Goal: Task Accomplishment & Management: Manage account settings

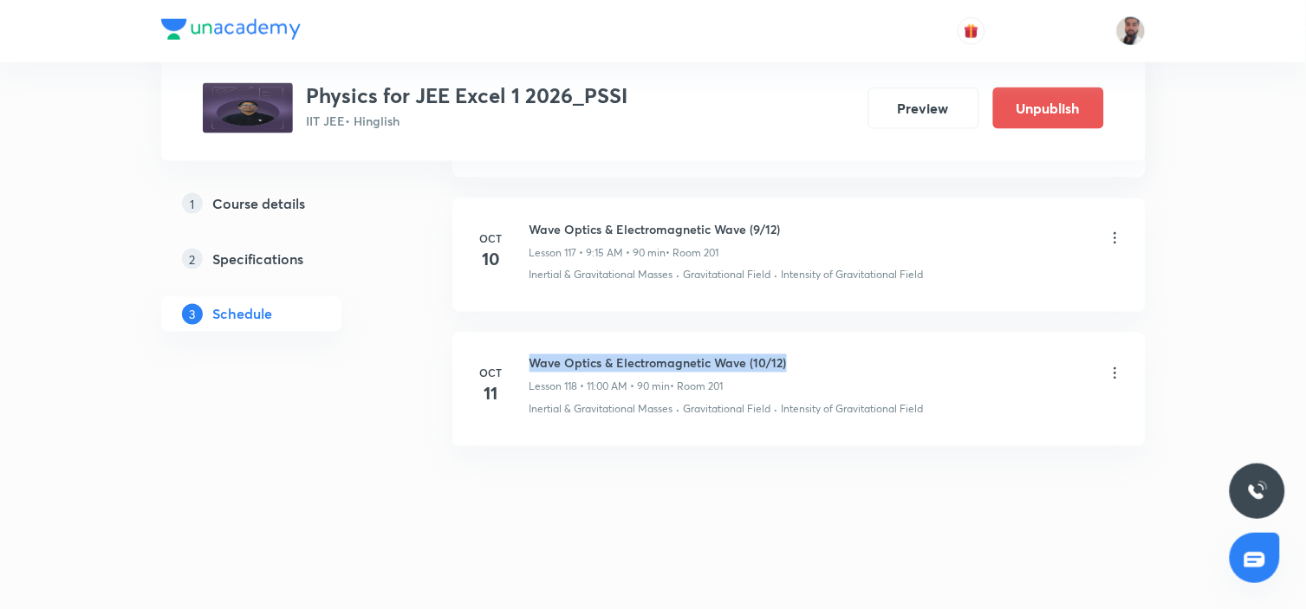
drag, startPoint x: 809, startPoint y: 364, endPoint x: 526, endPoint y: 357, distance: 283.4
click at [526, 357] on div "[DATE] Wave Optics & Electromagnetic Wave (10/12) Lesson 118 • 11:00 AM • 90 mi…" at bounding box center [799, 385] width 650 height 63
copy h6 "Wave Optics & Electromagnetic Wave (10/12)"
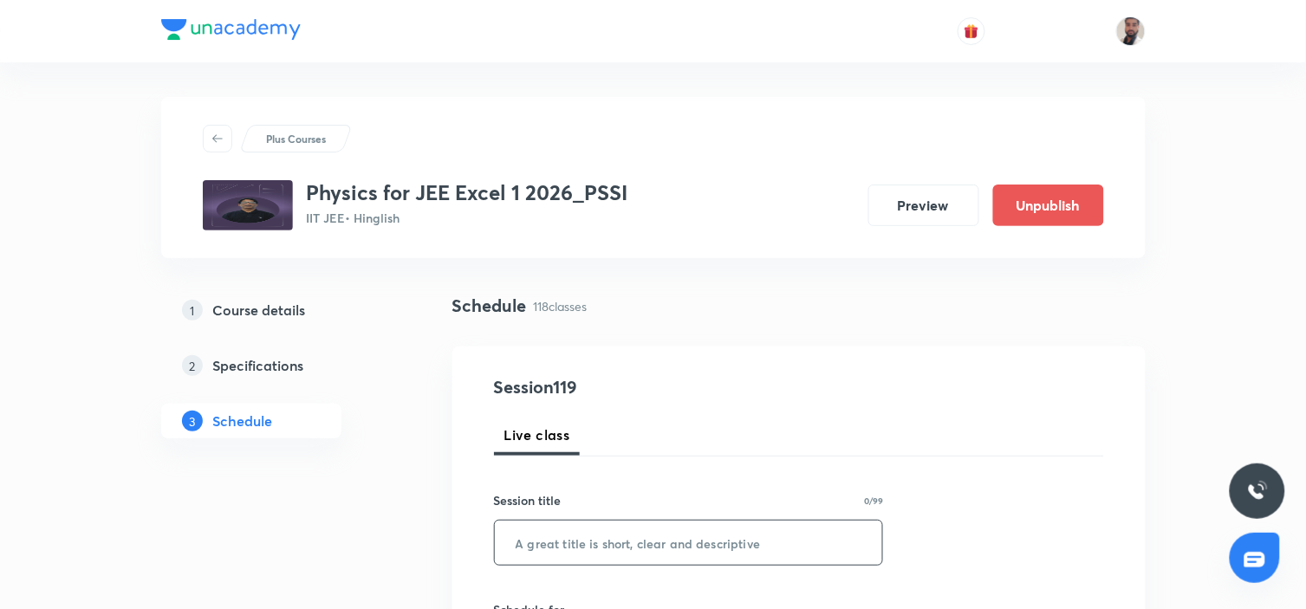
scroll to position [96, 0]
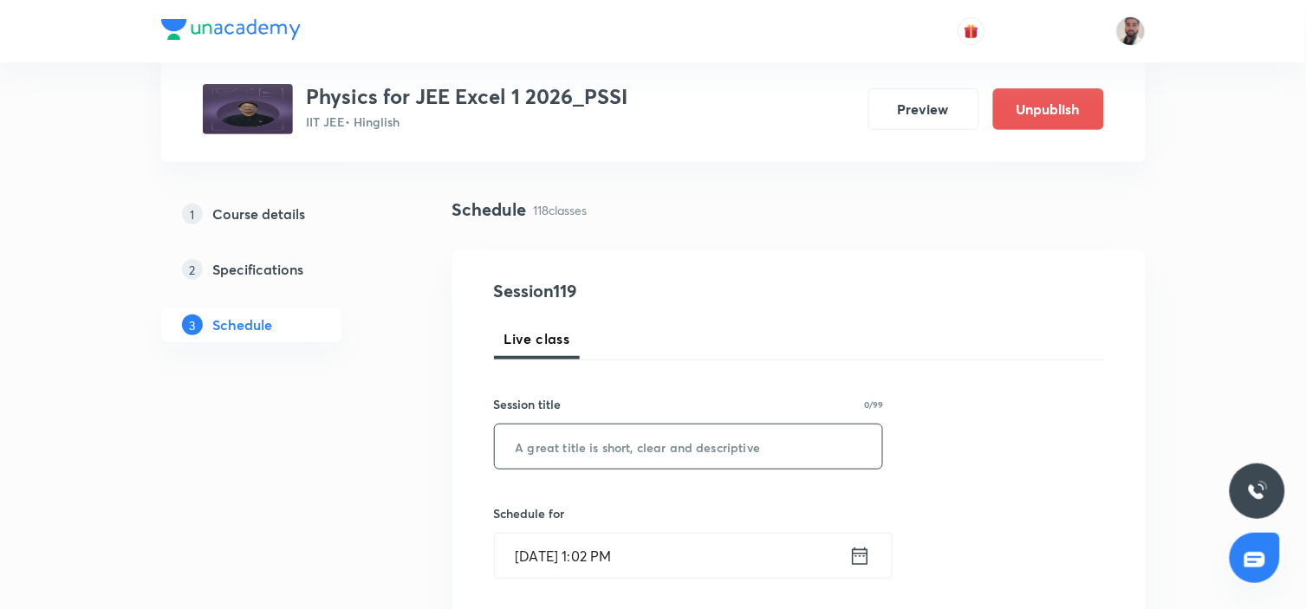
click at [690, 449] on input "text" at bounding box center [689, 447] width 388 height 44
paste input "Wave Optics & Electromagnetic Wave (10/12)"
click at [782, 449] on input "Wave Optics & Electromagnetic Wave (10/12)" at bounding box center [689, 447] width 388 height 44
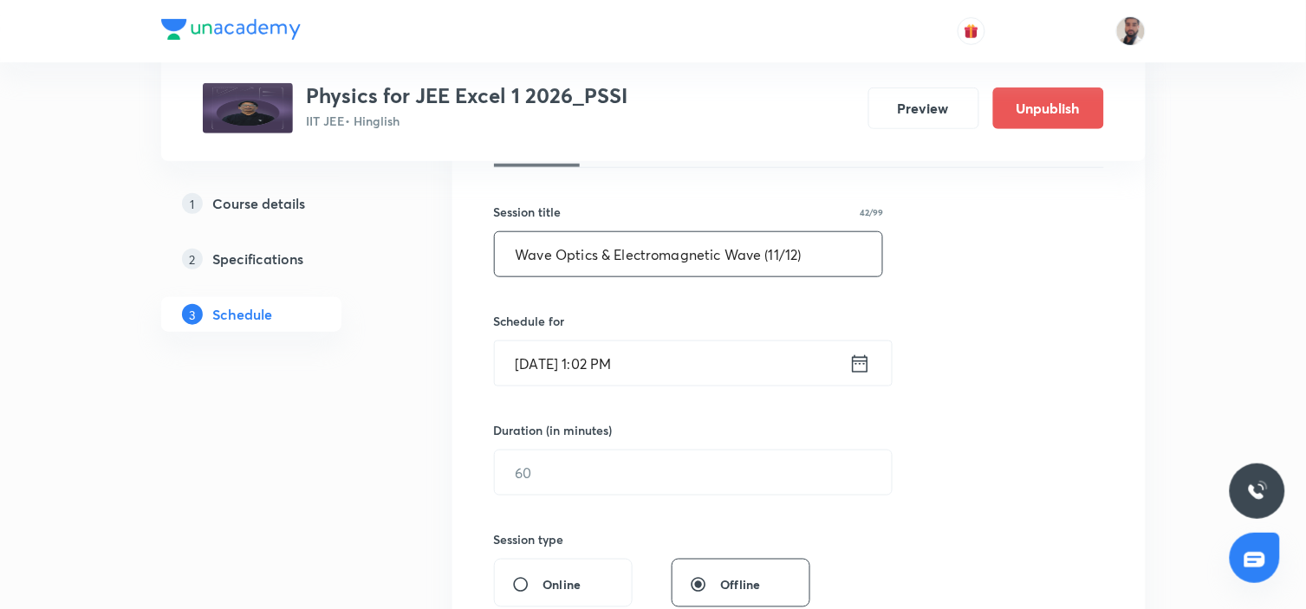
type input "Wave Optics & Electromagnetic Wave (11/12)"
click at [855, 366] on icon at bounding box center [860, 364] width 22 height 24
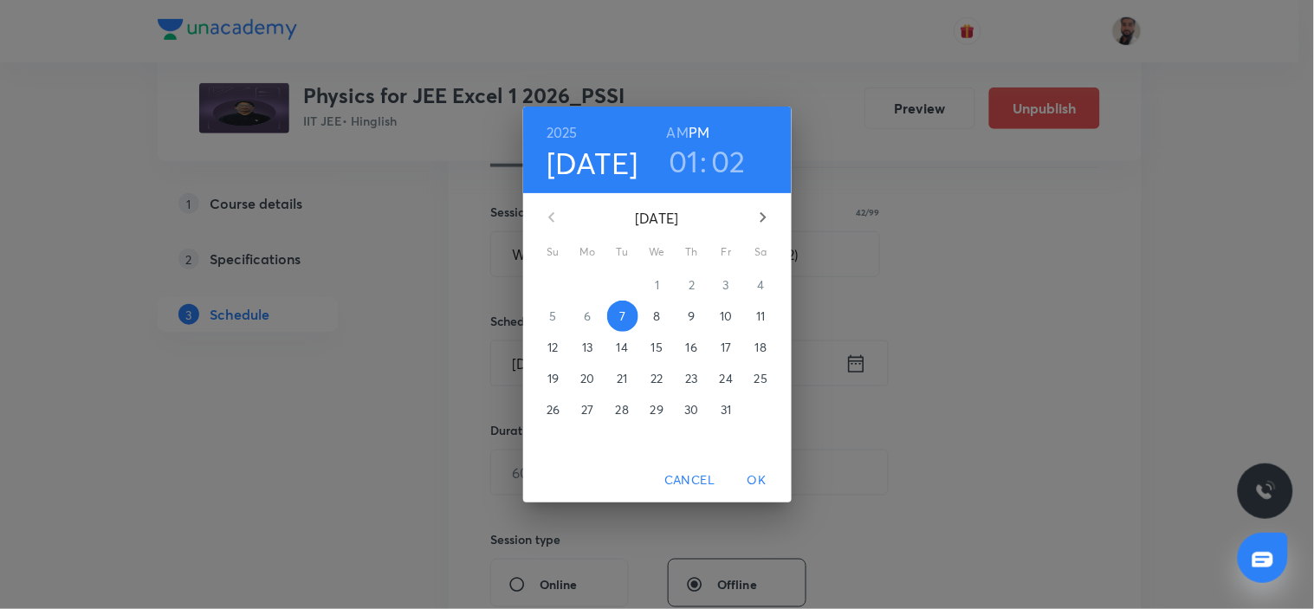
click at [626, 349] on p "14" at bounding box center [622, 347] width 11 height 17
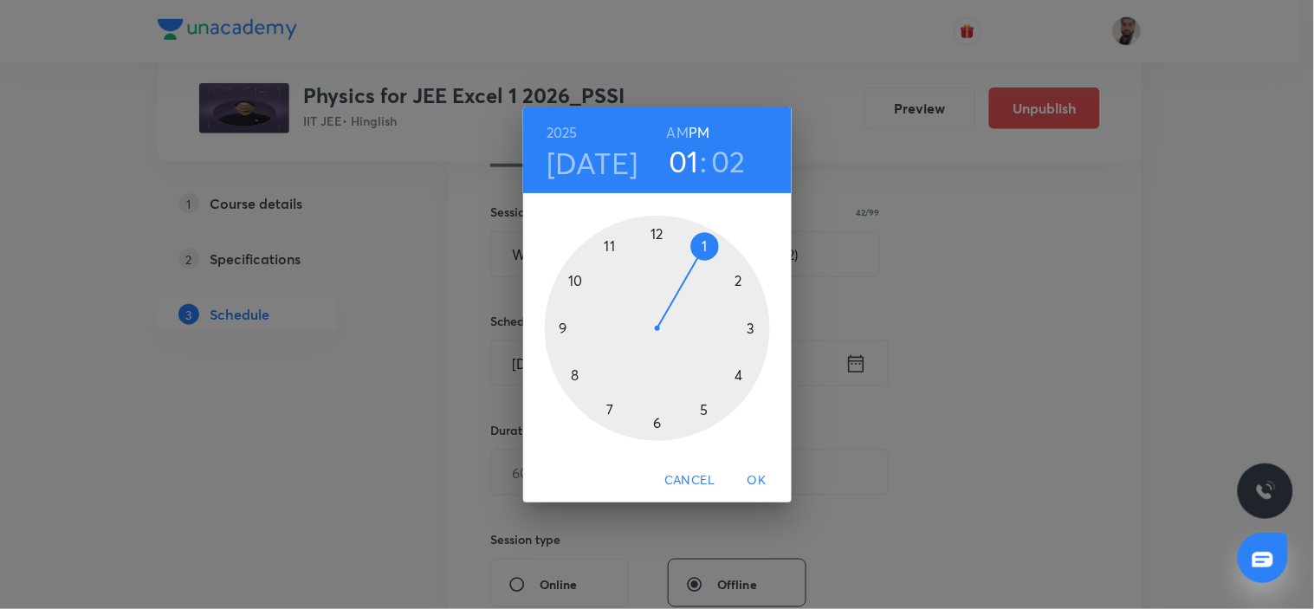
drag, startPoint x: 559, startPoint y: 327, endPoint x: 630, endPoint y: 256, distance: 101.1
click at [558, 327] on div at bounding box center [657, 328] width 225 height 225
click at [671, 135] on h6 "AM" at bounding box center [678, 132] width 22 height 24
click at [758, 330] on div at bounding box center [657, 328] width 225 height 225
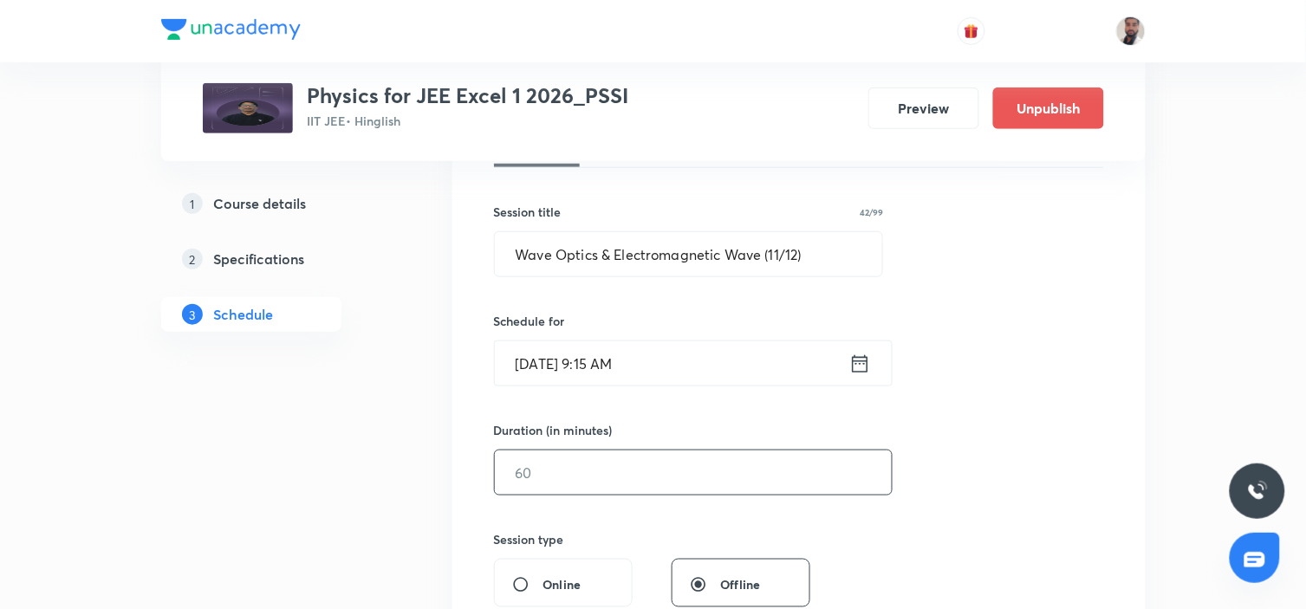
click at [587, 474] on input "text" at bounding box center [693, 473] width 397 height 44
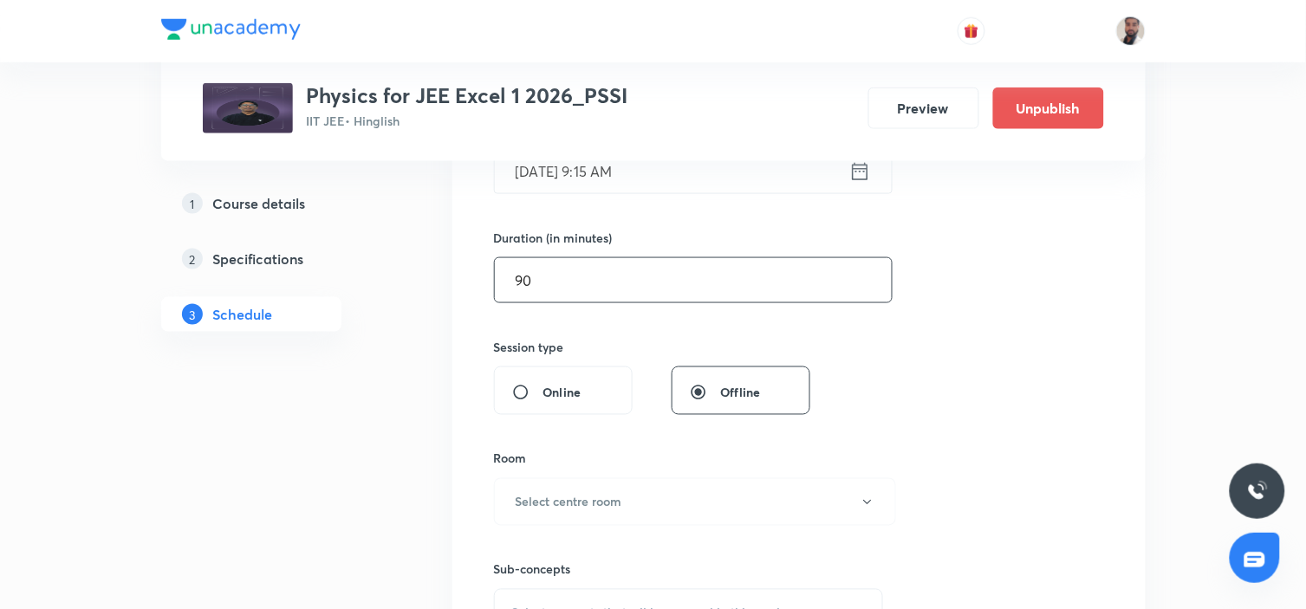
scroll to position [577, 0]
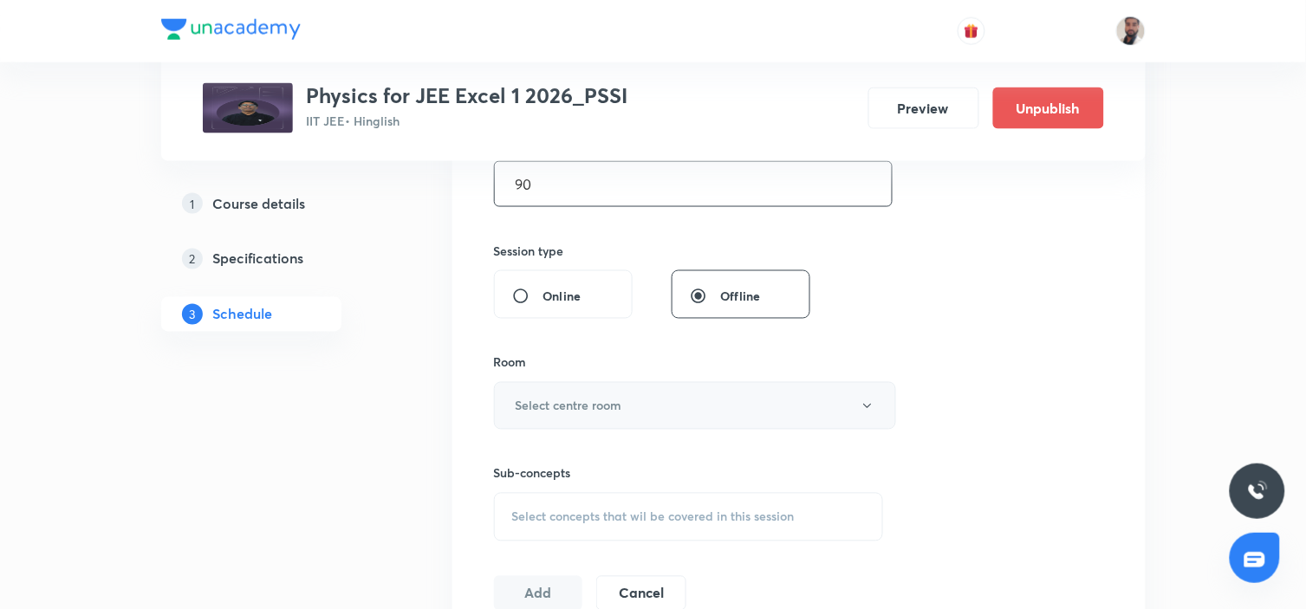
type input "90"
click at [632, 412] on button "Select centre room" at bounding box center [695, 406] width 402 height 48
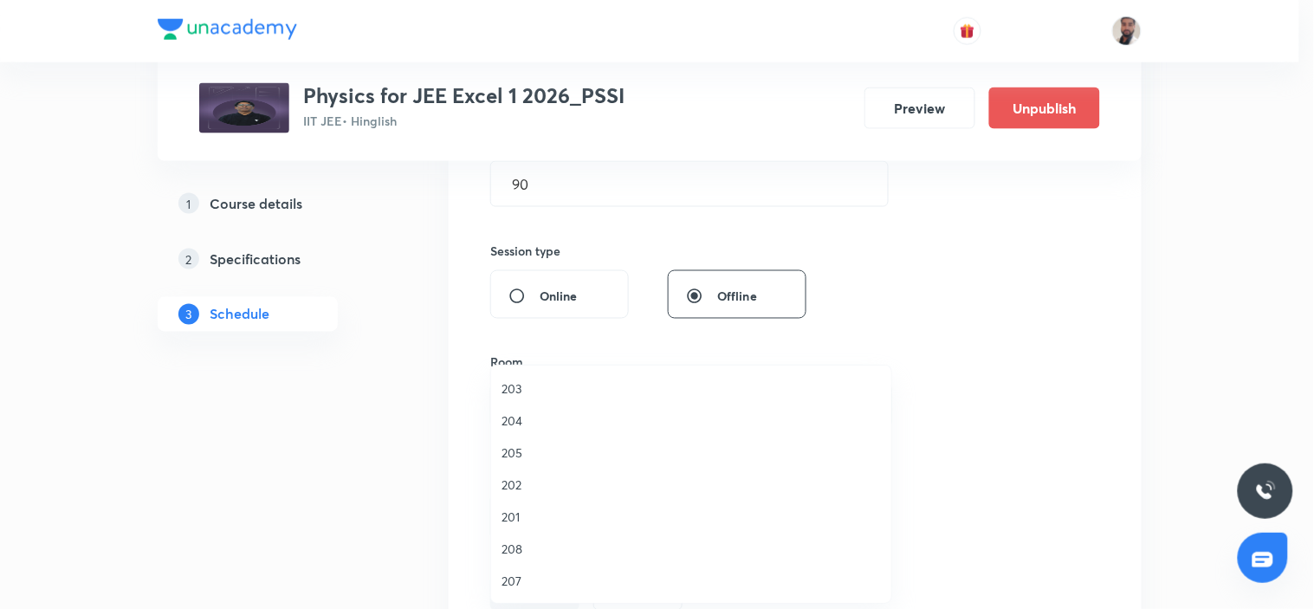
click at [543, 521] on span "201" at bounding box center [691, 517] width 379 height 18
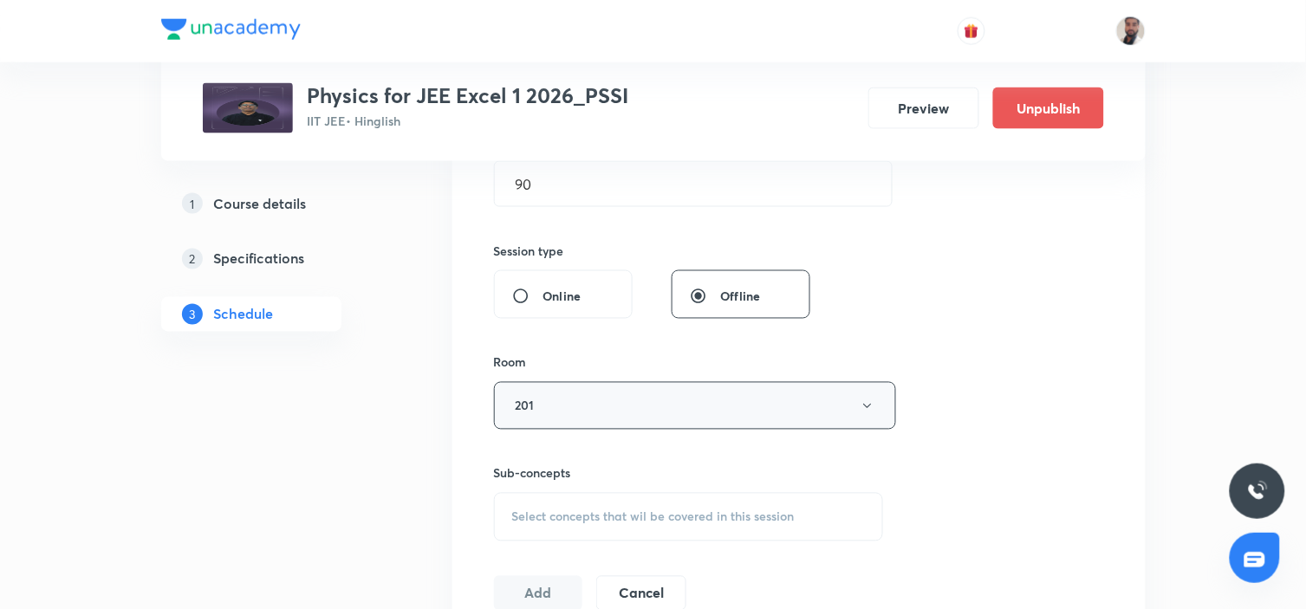
scroll to position [769, 0]
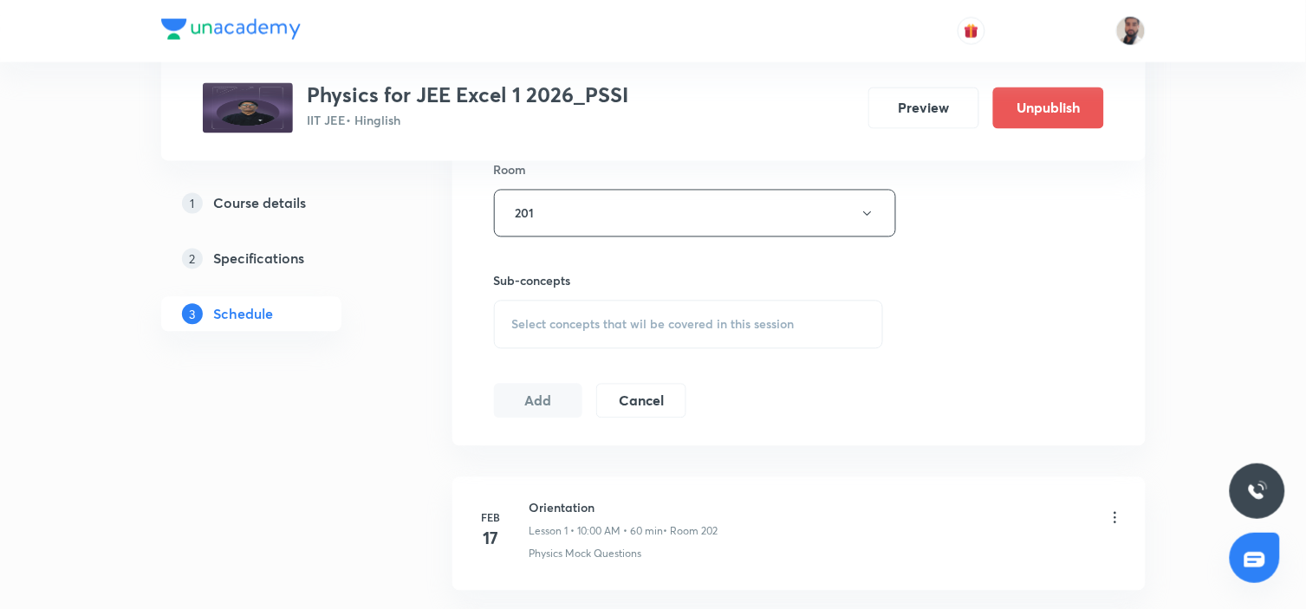
click at [665, 340] on div "Select concepts that wil be covered in this session" at bounding box center [689, 325] width 390 height 49
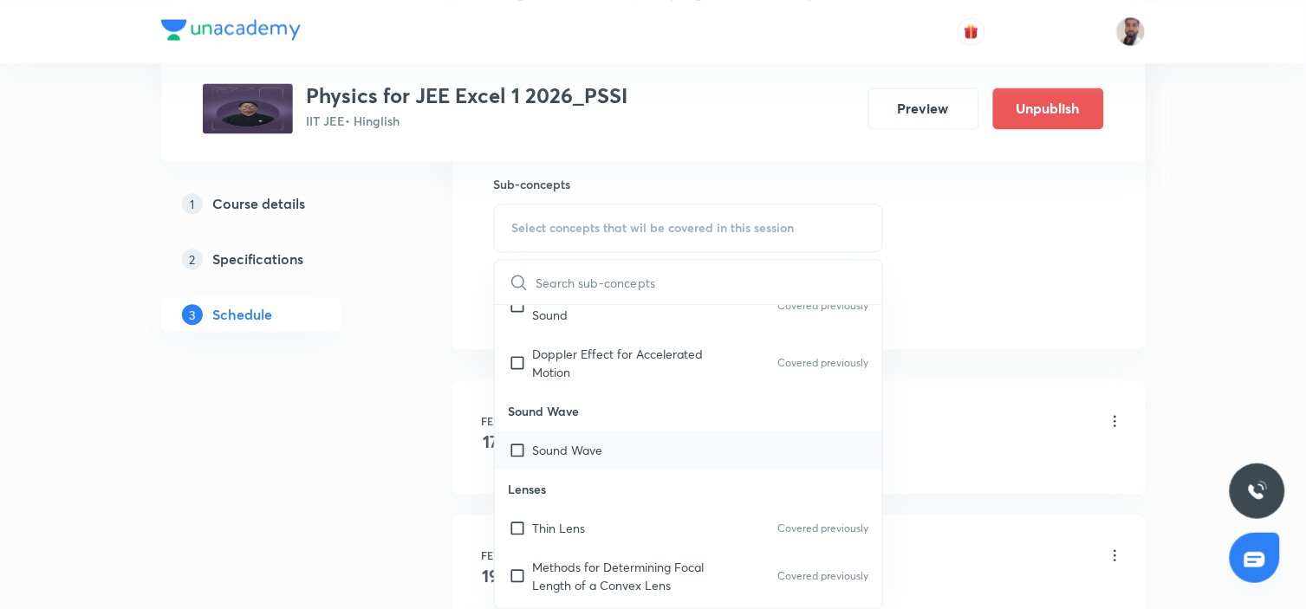
scroll to position [13361, 0]
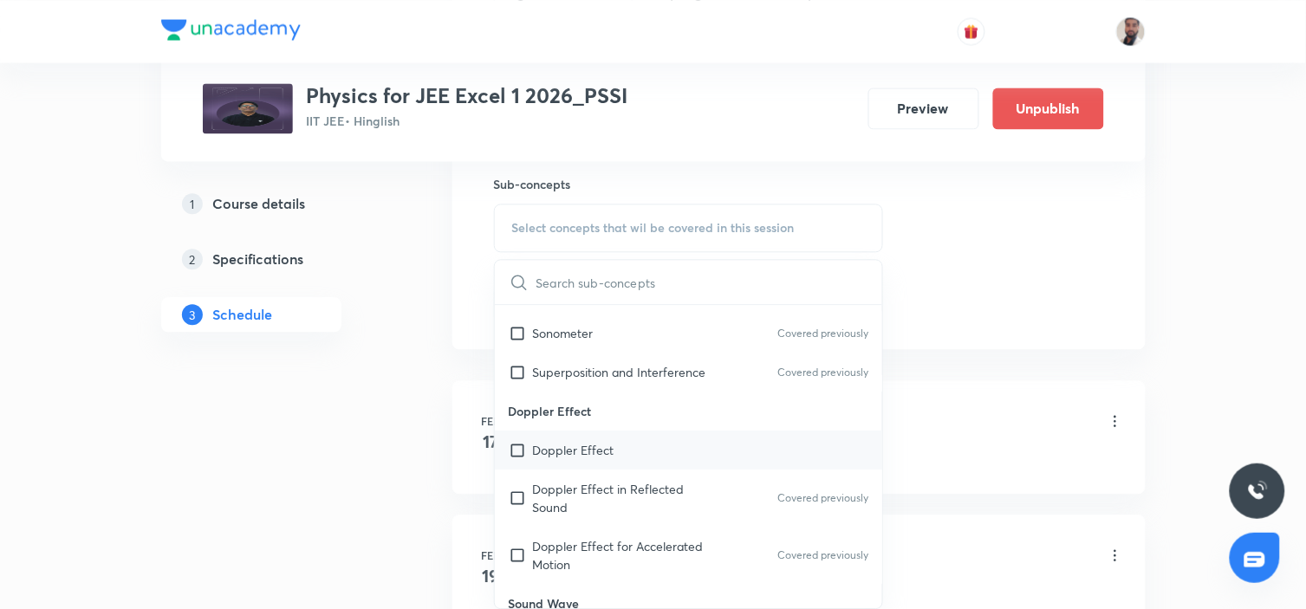
click at [608, 431] on div "Doppler Effect" at bounding box center [689, 450] width 388 height 39
checkbox input "true"
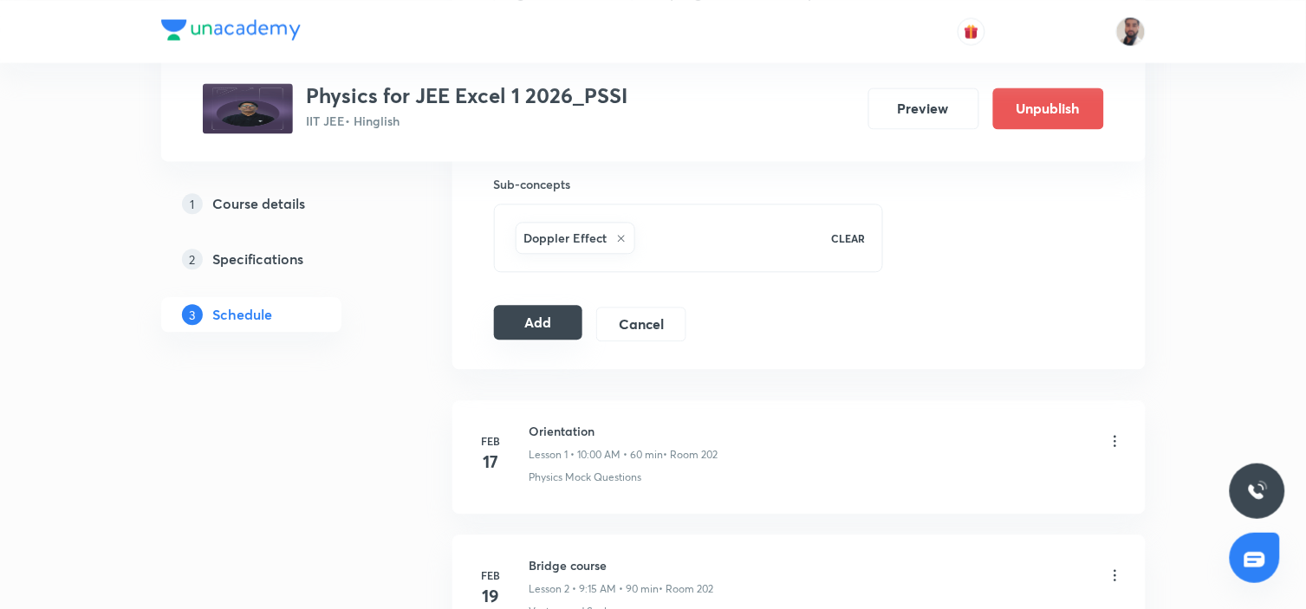
click at [538, 321] on button "Add" at bounding box center [538, 322] width 89 height 35
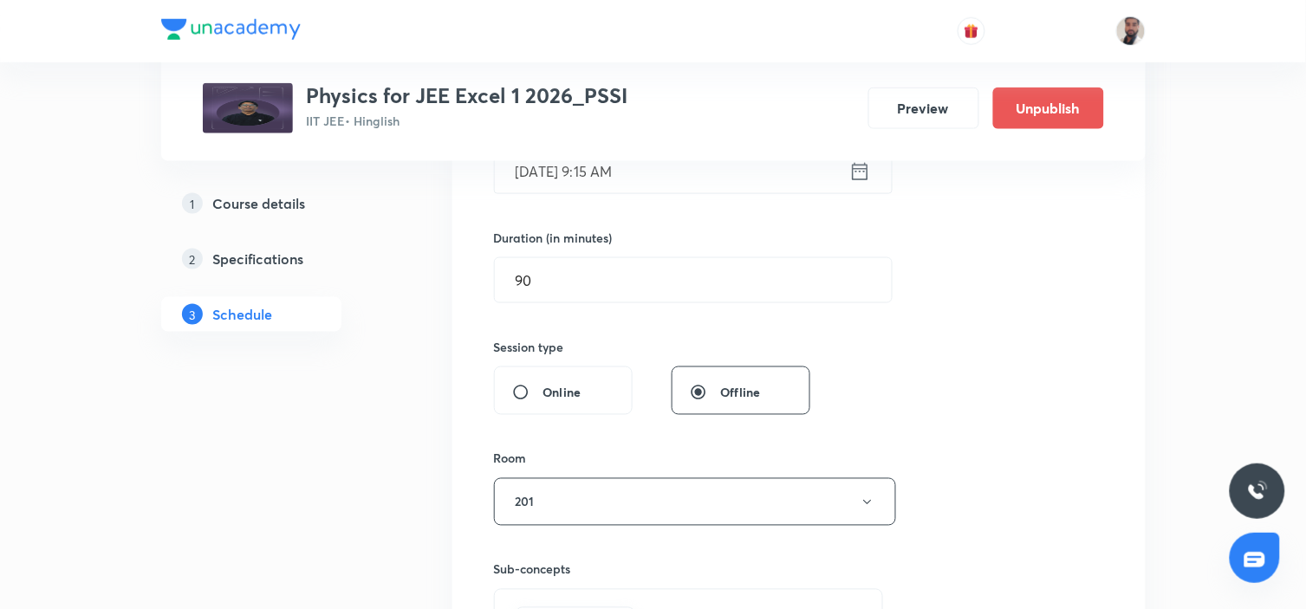
scroll to position [288, 0]
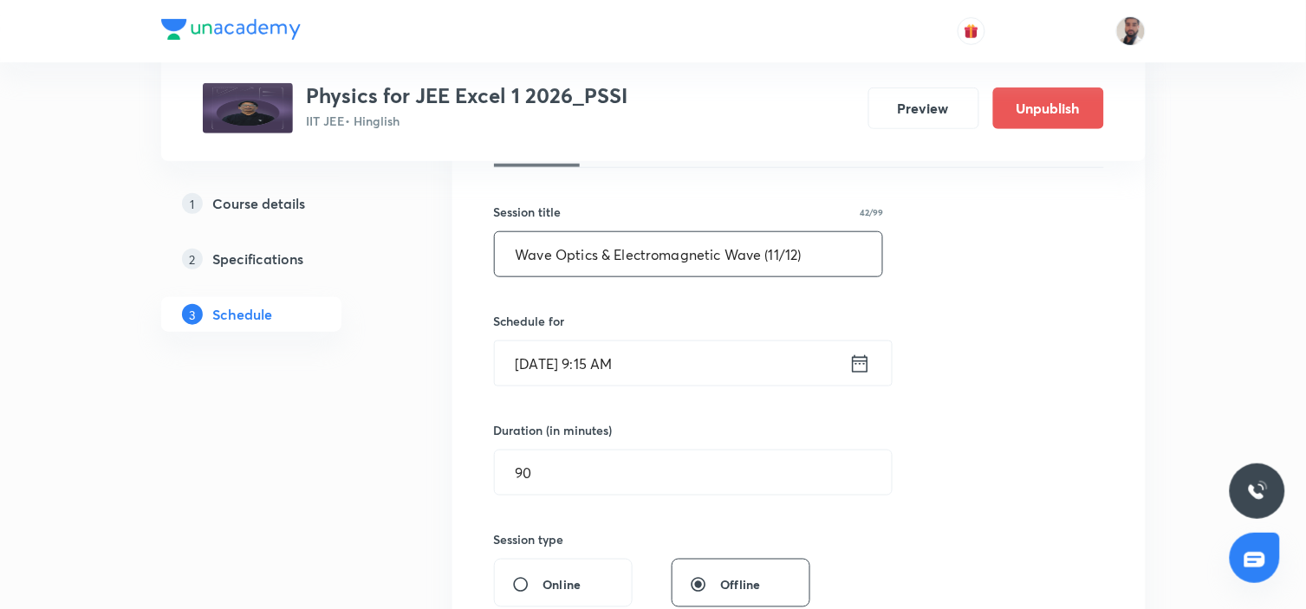
drag, startPoint x: 838, startPoint y: 262, endPoint x: 446, endPoint y: 254, distance: 391.7
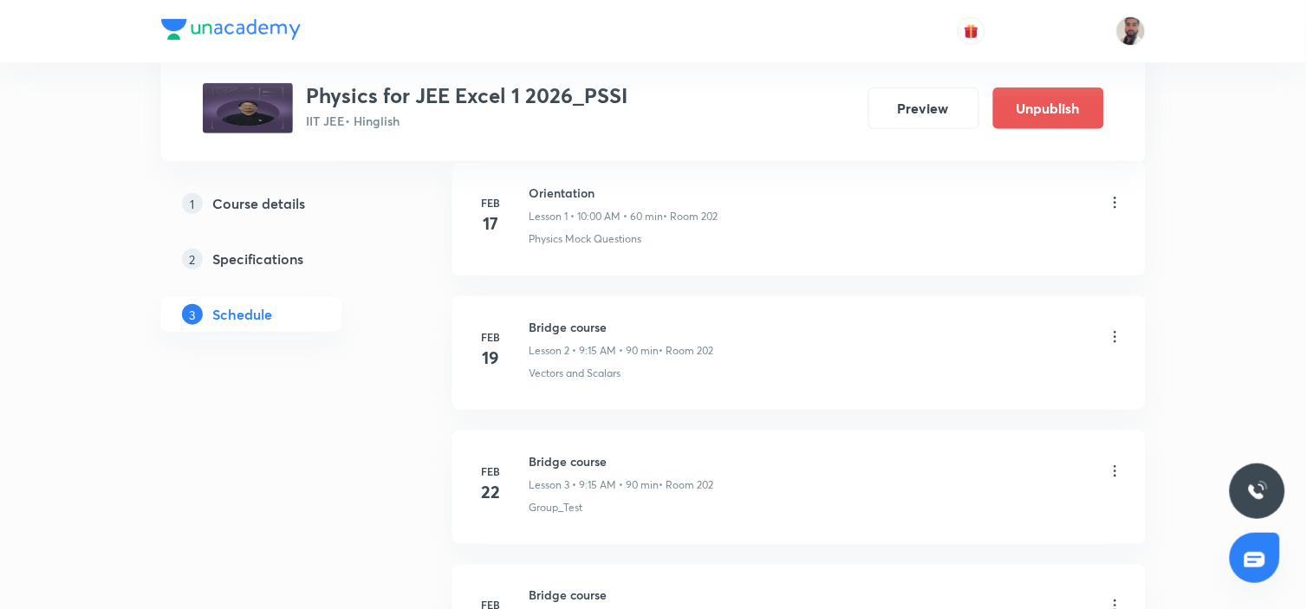
scroll to position [0, 0]
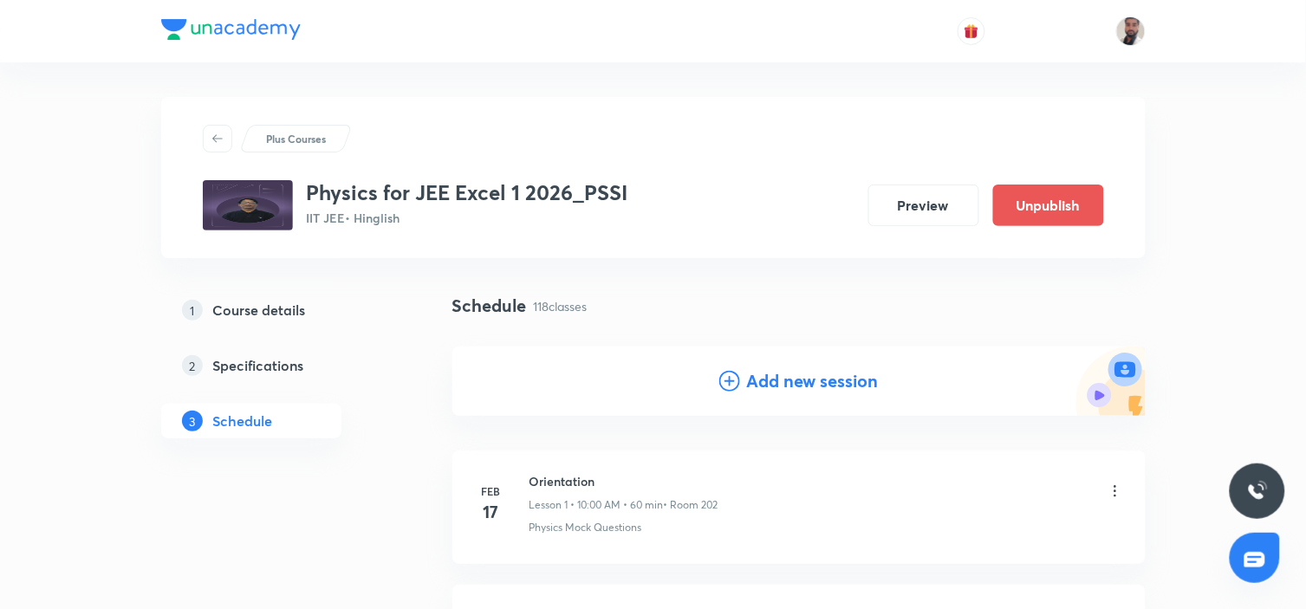
drag, startPoint x: 732, startPoint y: 373, endPoint x: 725, endPoint y: 334, distance: 39.6
click at [732, 374] on icon at bounding box center [729, 381] width 21 height 21
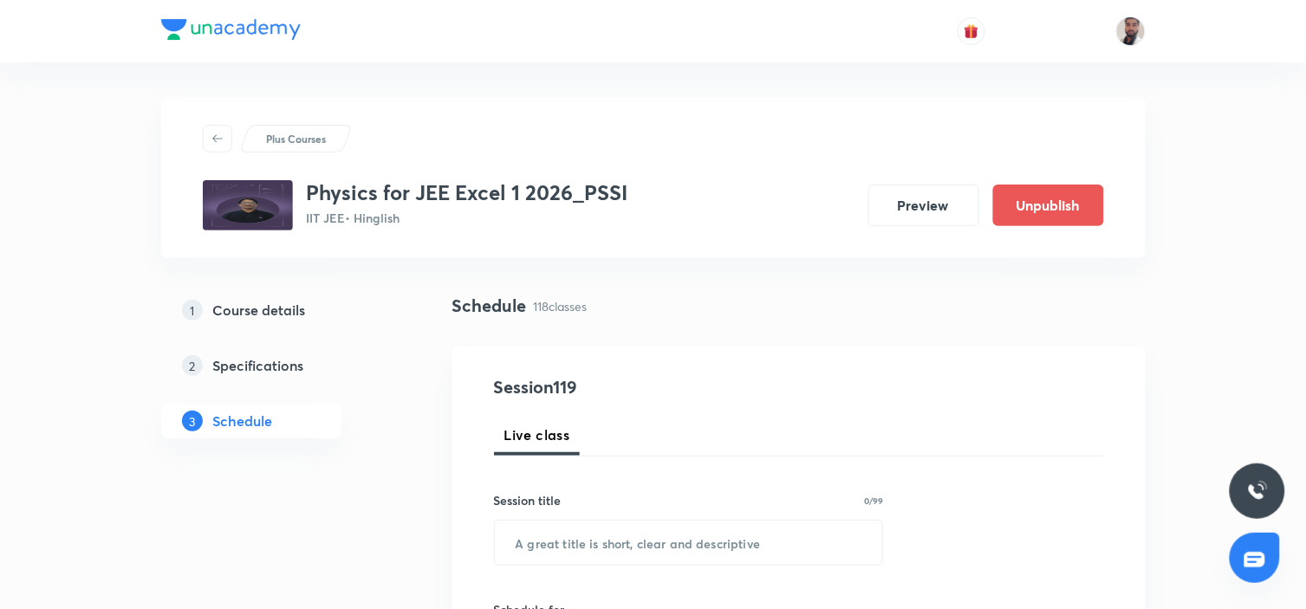
scroll to position [192, 0]
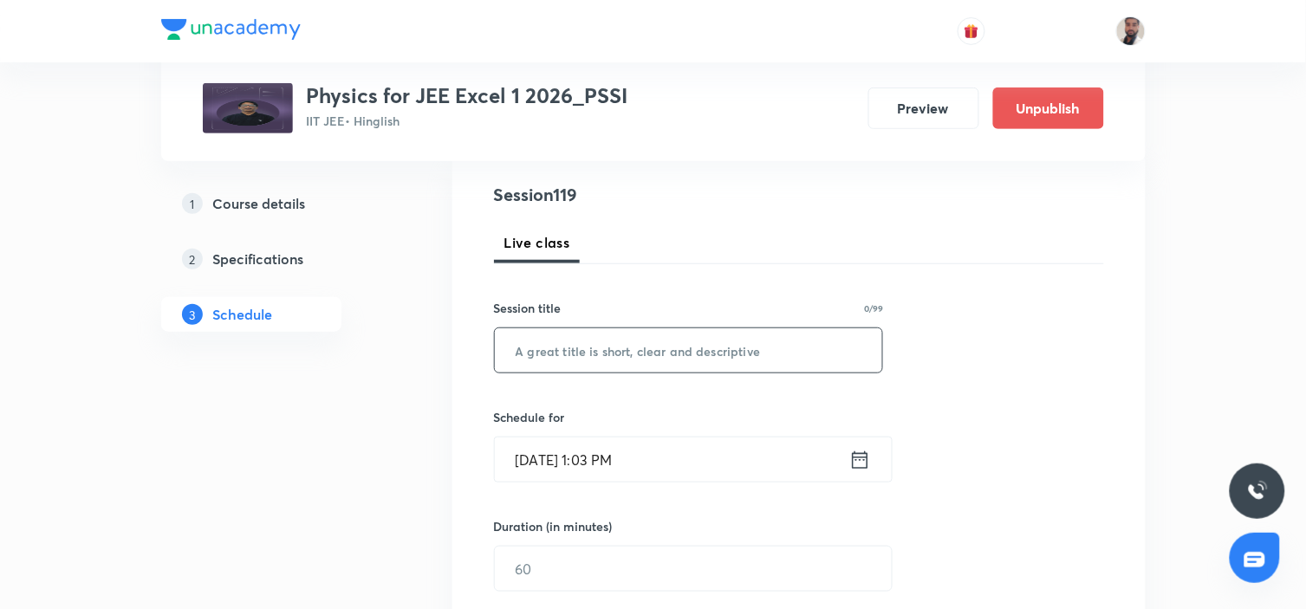
click at [656, 341] on input "text" at bounding box center [689, 350] width 388 height 44
paste input "Wave Optics & Electromagnetic Wave (11/12)"
click at [780, 356] on input "Wave Optics & Electromagnetic Wave (11/12)" at bounding box center [689, 350] width 388 height 44
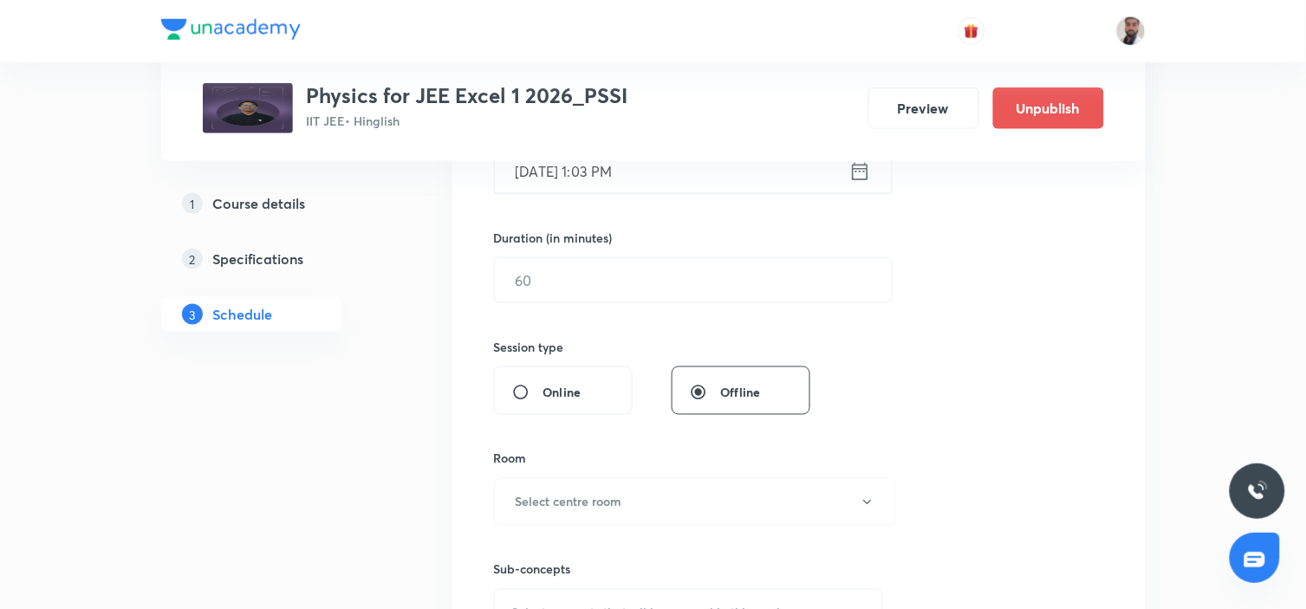
scroll to position [385, 0]
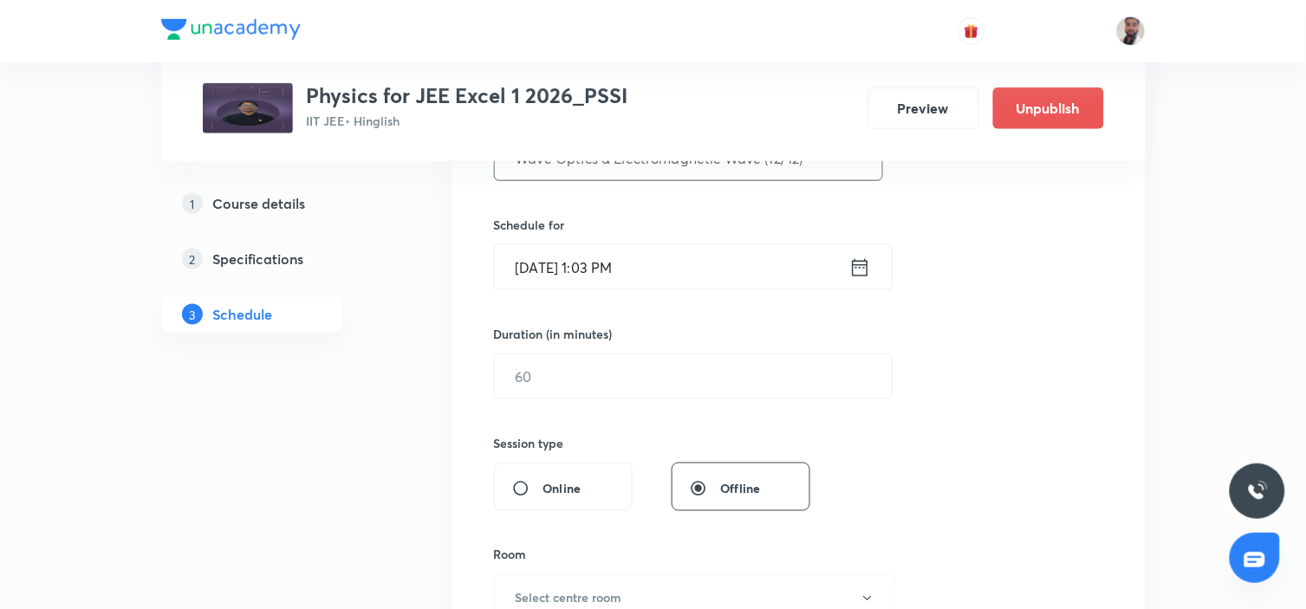
type input "Wave Optics & Electromagnetic Wave (12/12)"
click at [866, 269] on icon at bounding box center [860, 266] width 16 height 17
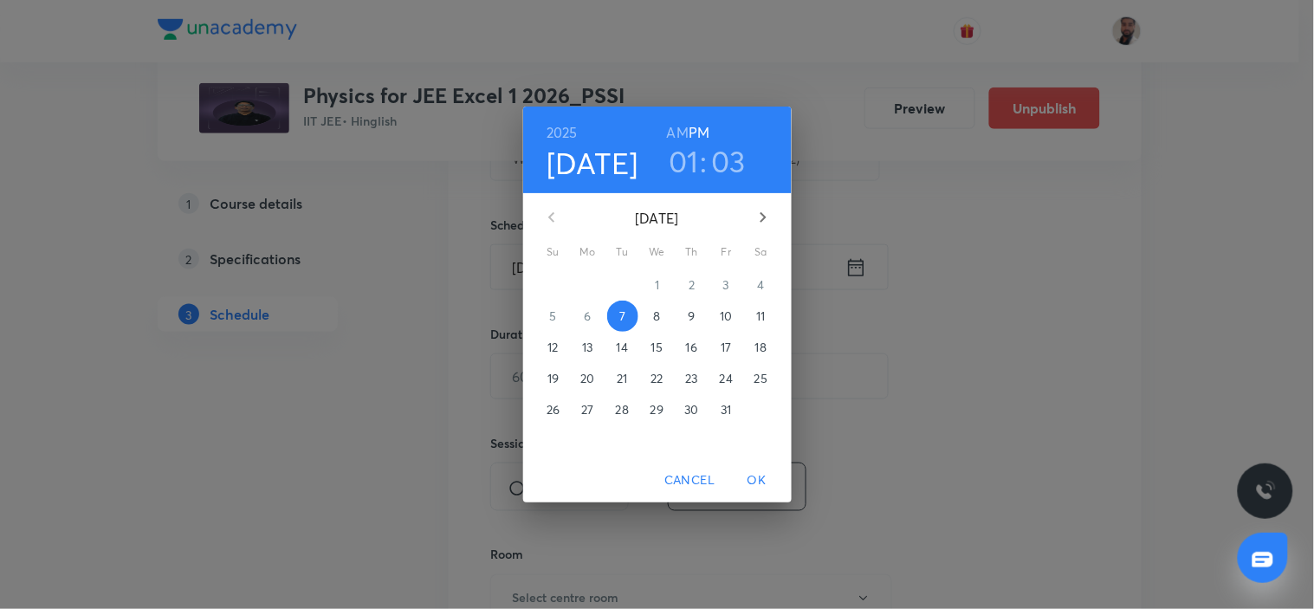
click at [686, 350] on p "16" at bounding box center [691, 347] width 11 height 17
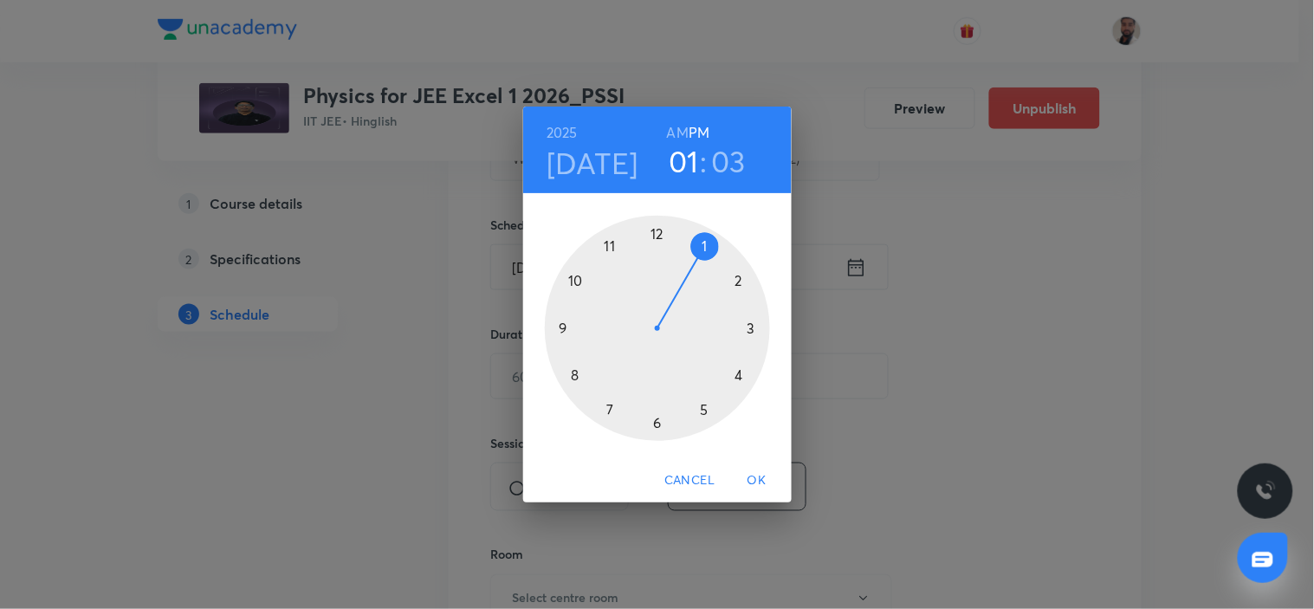
click at [608, 245] on div at bounding box center [657, 328] width 225 height 225
click at [672, 127] on h6 "AM" at bounding box center [678, 132] width 22 height 24
click at [660, 234] on div at bounding box center [657, 328] width 225 height 225
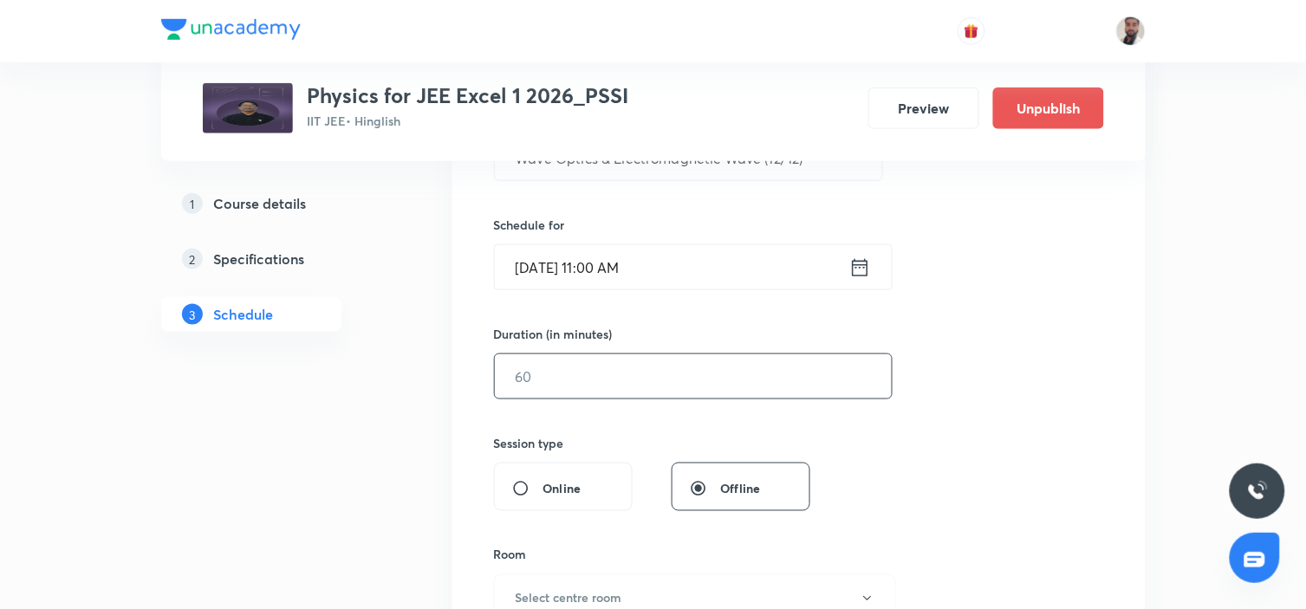
click at [601, 387] on input "text" at bounding box center [693, 376] width 397 height 44
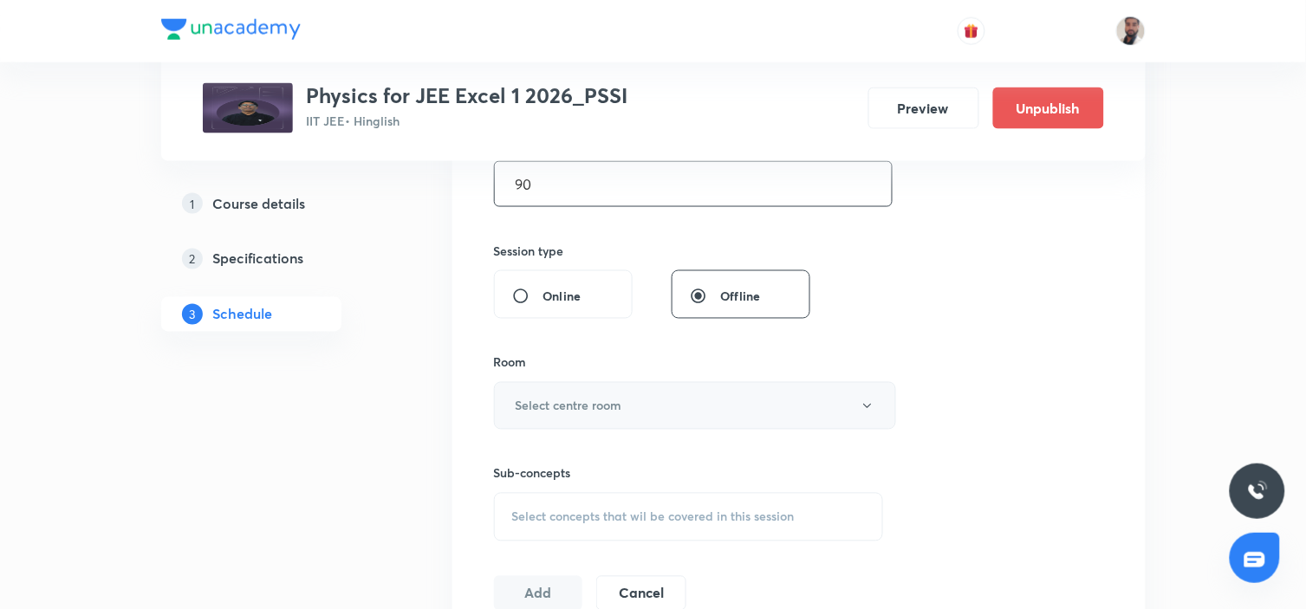
type input "90"
click at [630, 393] on button "Select centre room" at bounding box center [695, 406] width 402 height 48
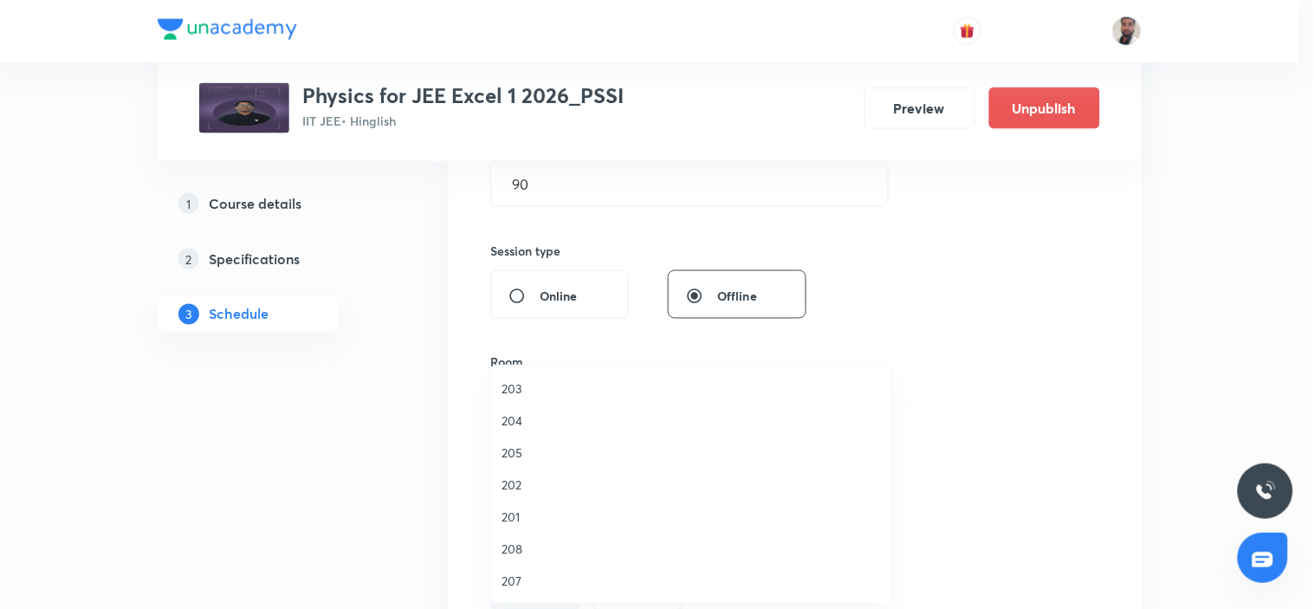
click at [535, 501] on li "201" at bounding box center [691, 517] width 400 height 32
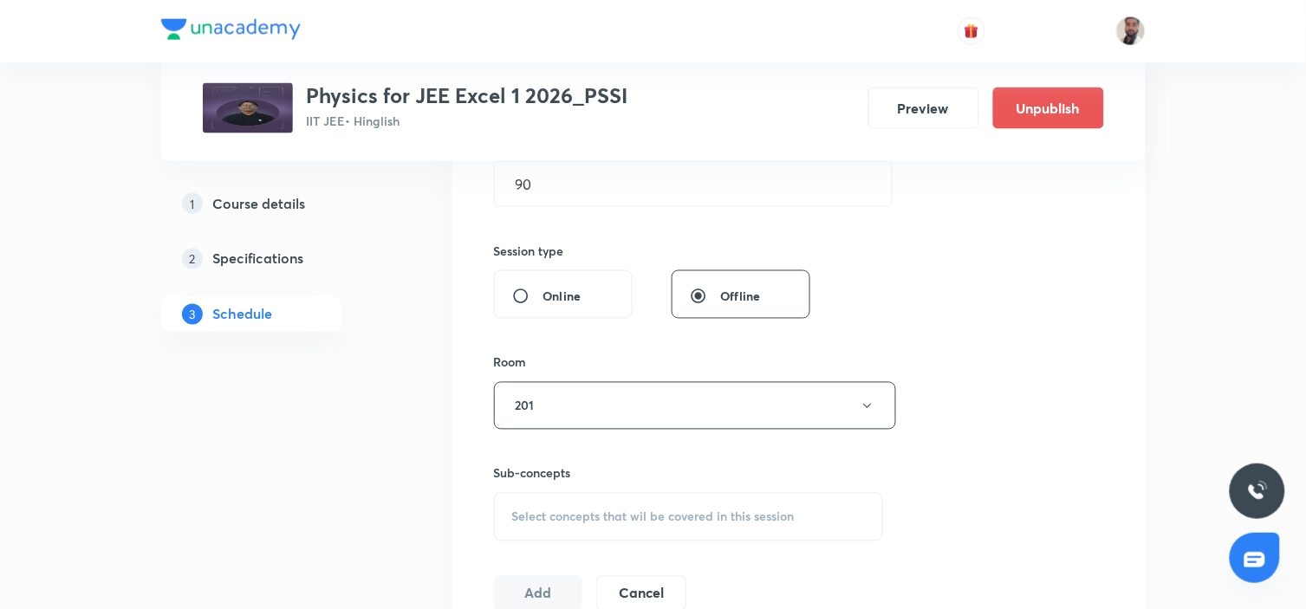
scroll to position [673, 0]
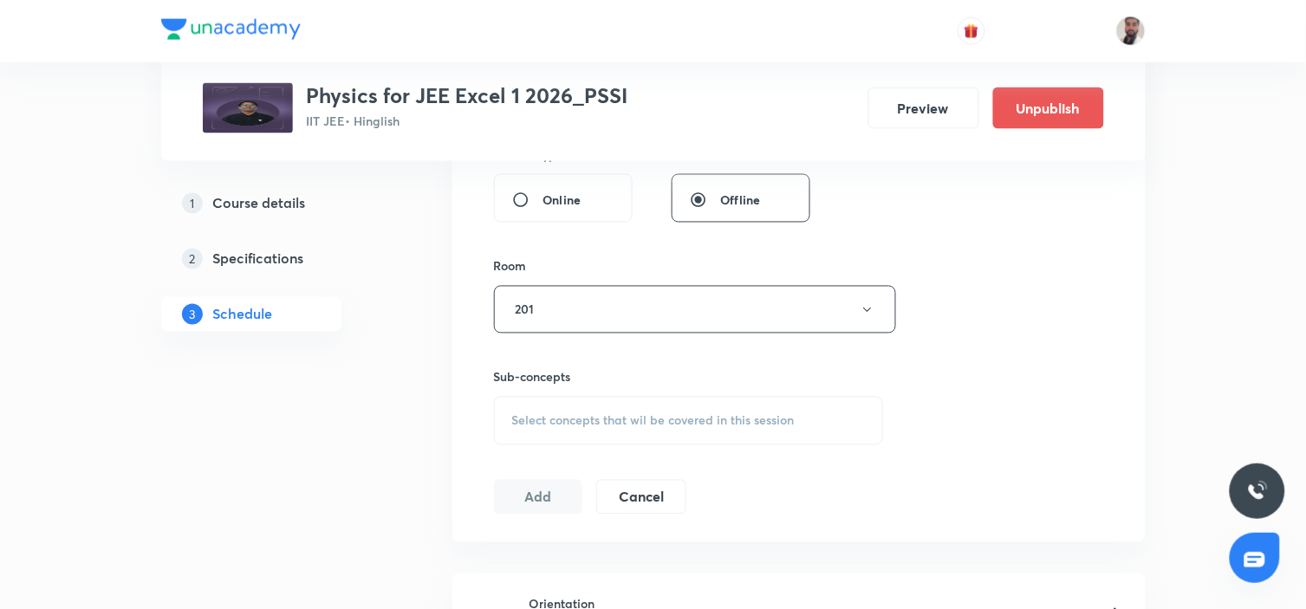
click at [658, 435] on div "Select concepts that wil be covered in this session" at bounding box center [689, 421] width 390 height 49
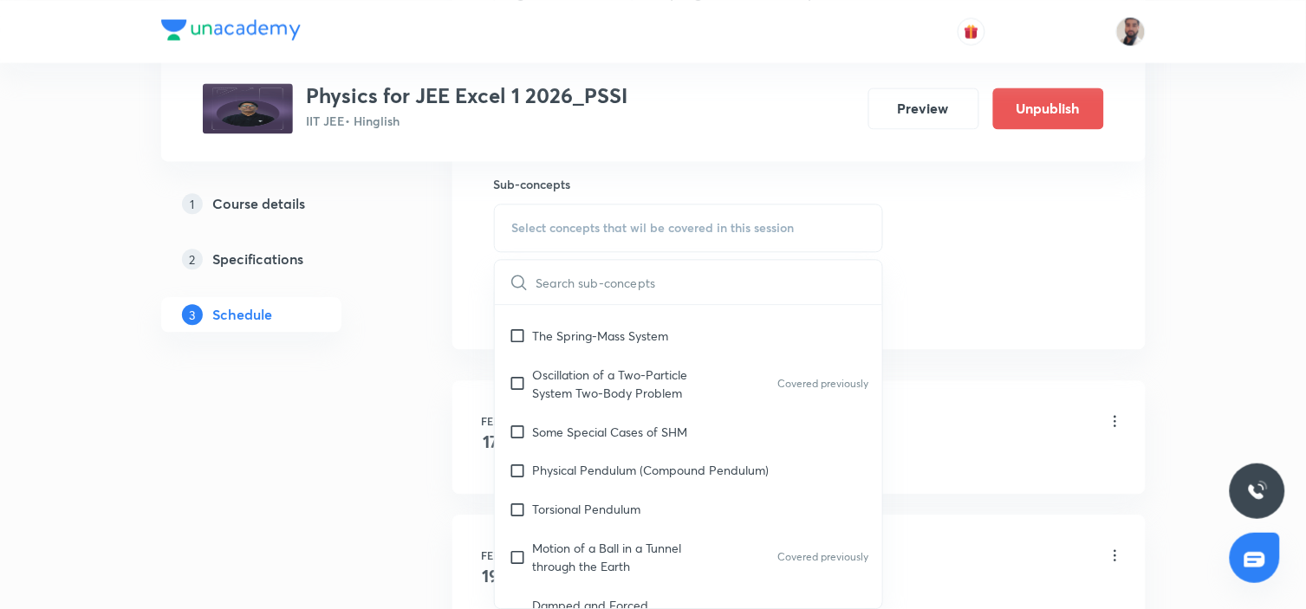
scroll to position [14638, 0]
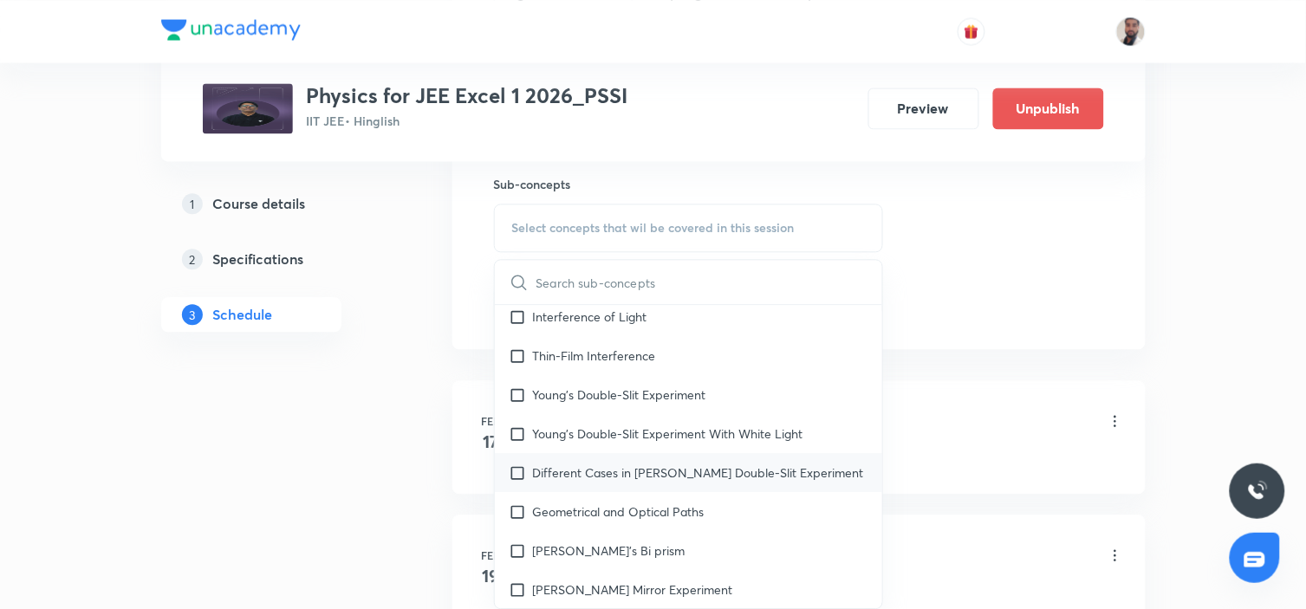
click at [758, 453] on div "Different Cases in [PERSON_NAME] Double-Slit Experiment" at bounding box center [689, 472] width 388 height 39
checkbox input "true"
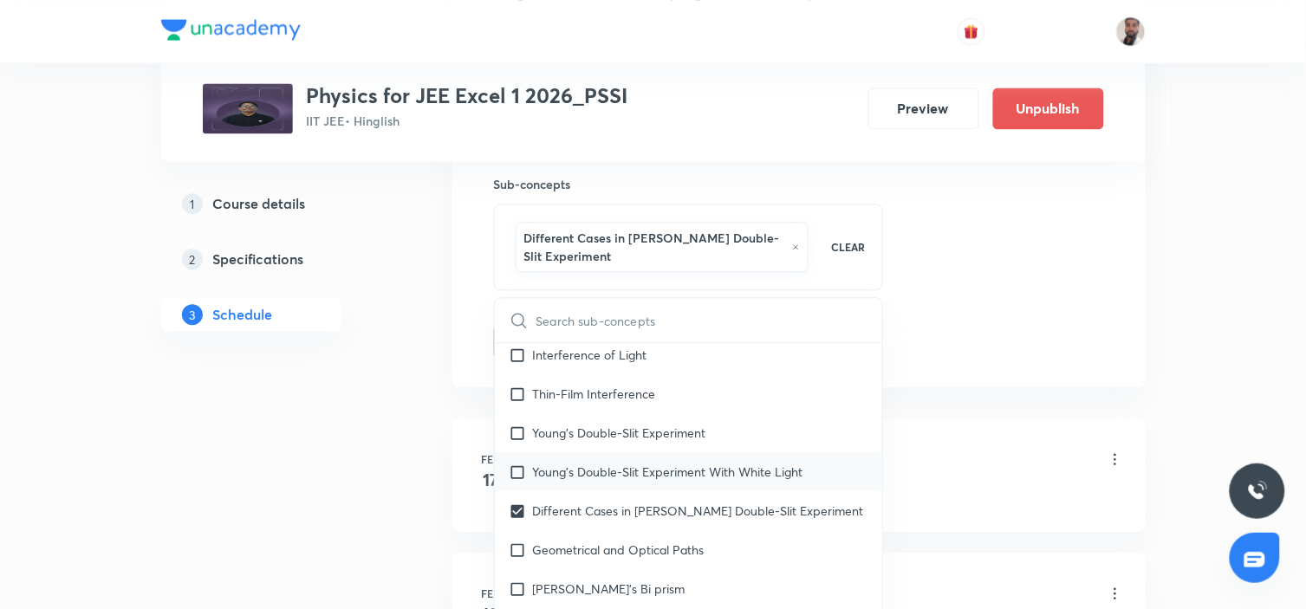
click at [720, 463] on p "Young's Double-Slit Experiment With White Light" at bounding box center [668, 472] width 270 height 18
checkbox input "true"
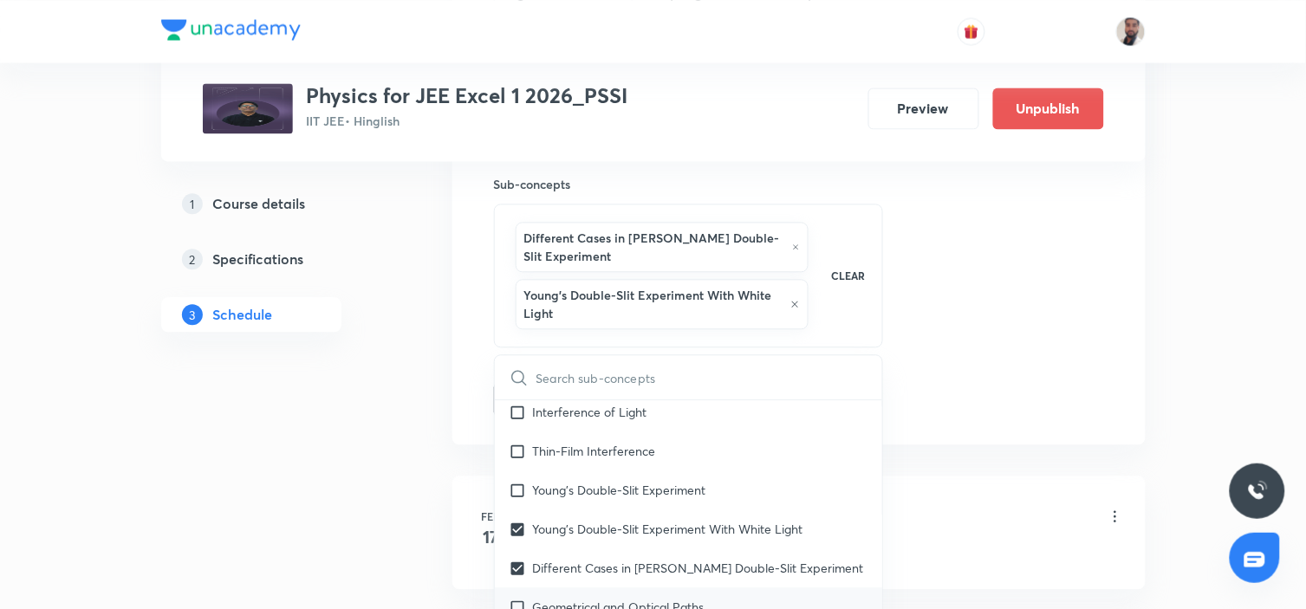
click at [645, 598] on p "Geometrical and Optical Paths" at bounding box center [619, 607] width 172 height 18
checkbox input "true"
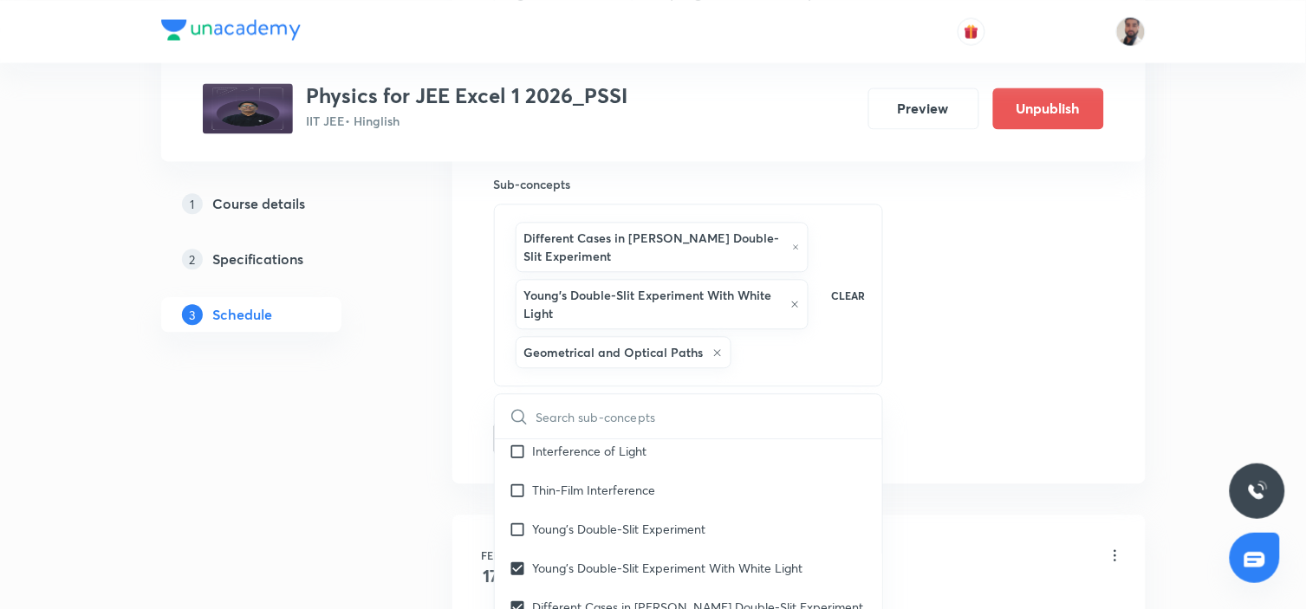
checkbox input "true"
drag, startPoint x: 606, startPoint y: 591, endPoint x: 694, endPoint y: 386, distance: 222.4
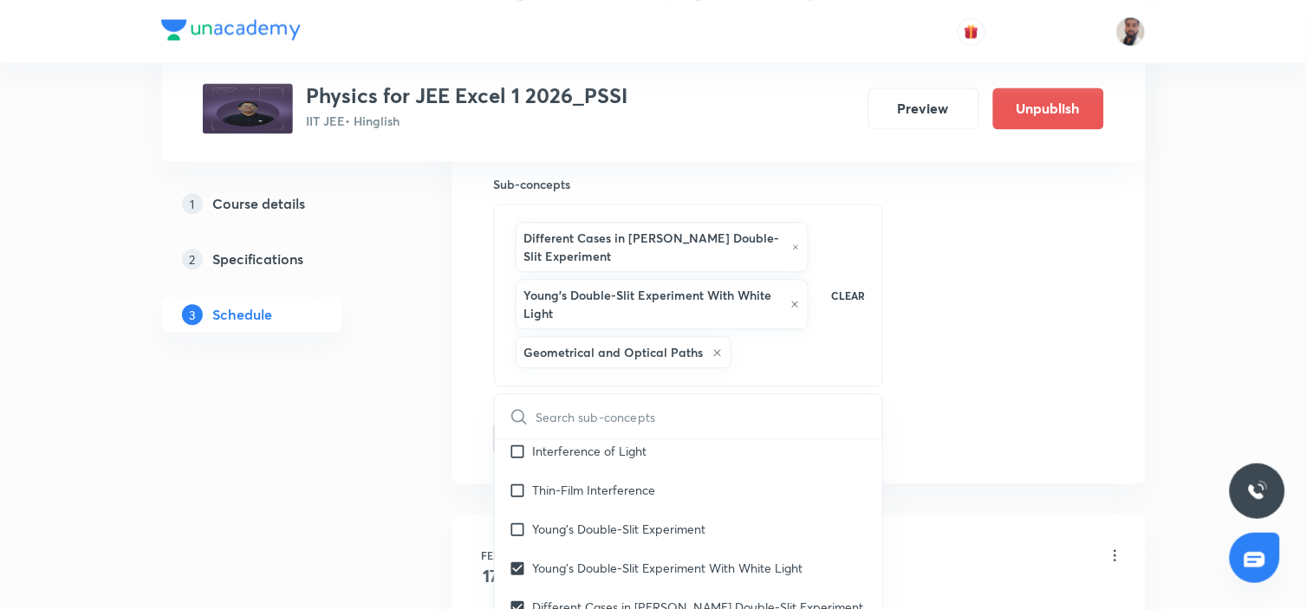
checkbox input "true"
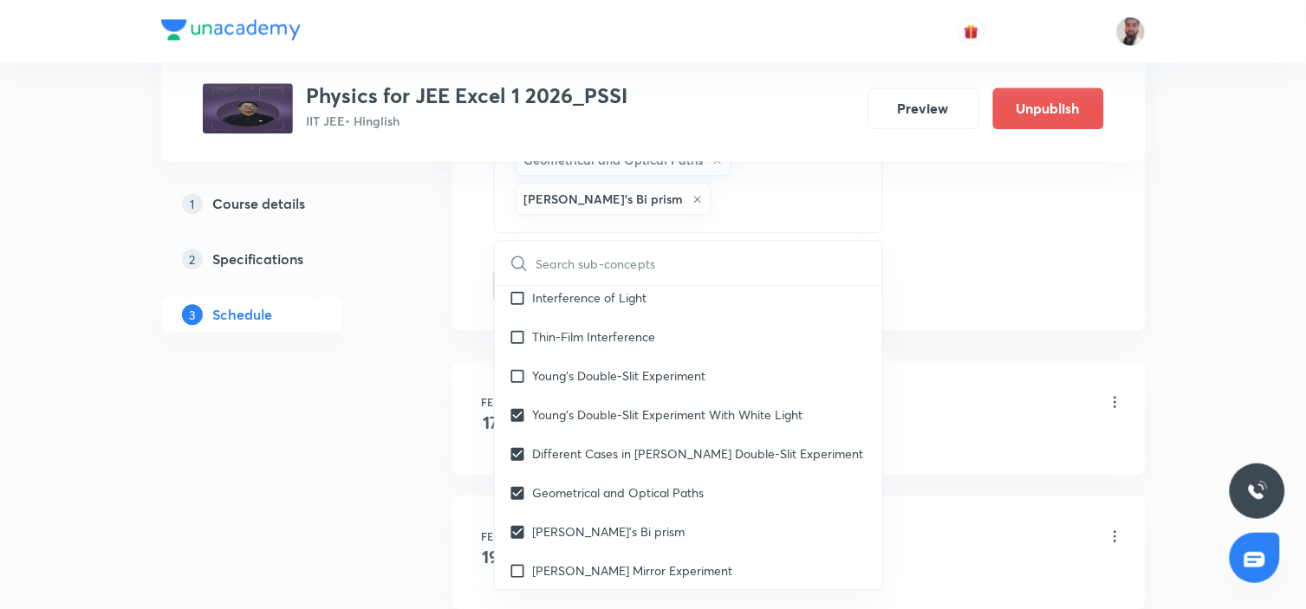
scroll to position [1155, 0]
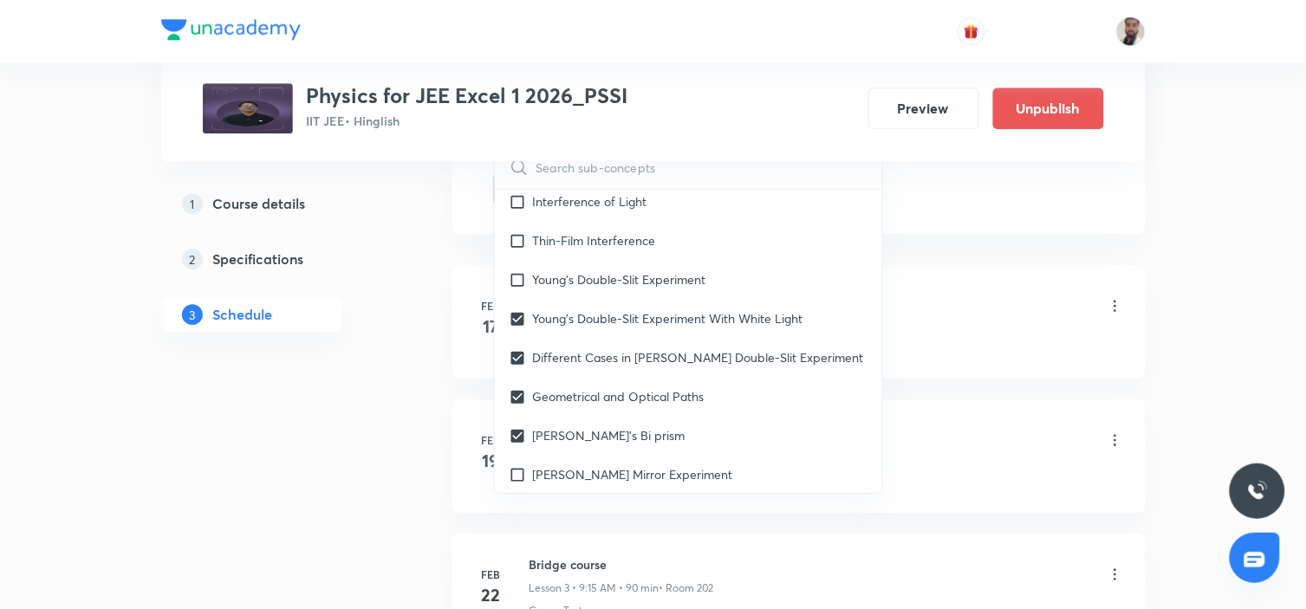
click at [617, 494] on div "Diffraction of Light" at bounding box center [689, 513] width 388 height 39
checkbox input "true"
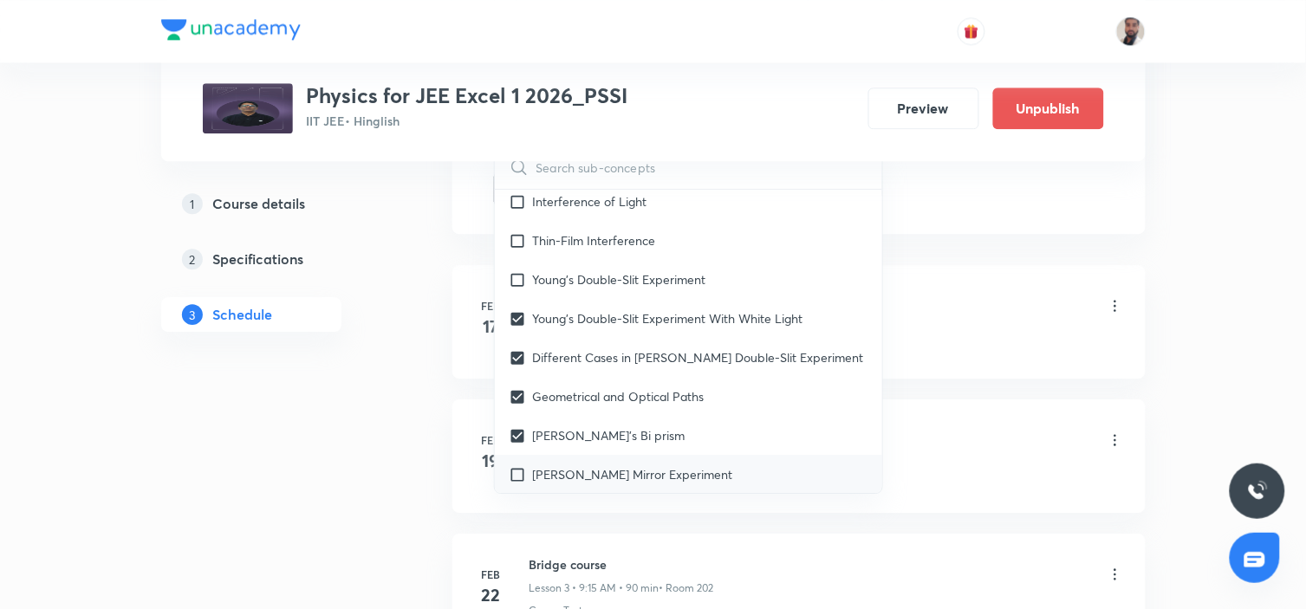
checkbox input "true"
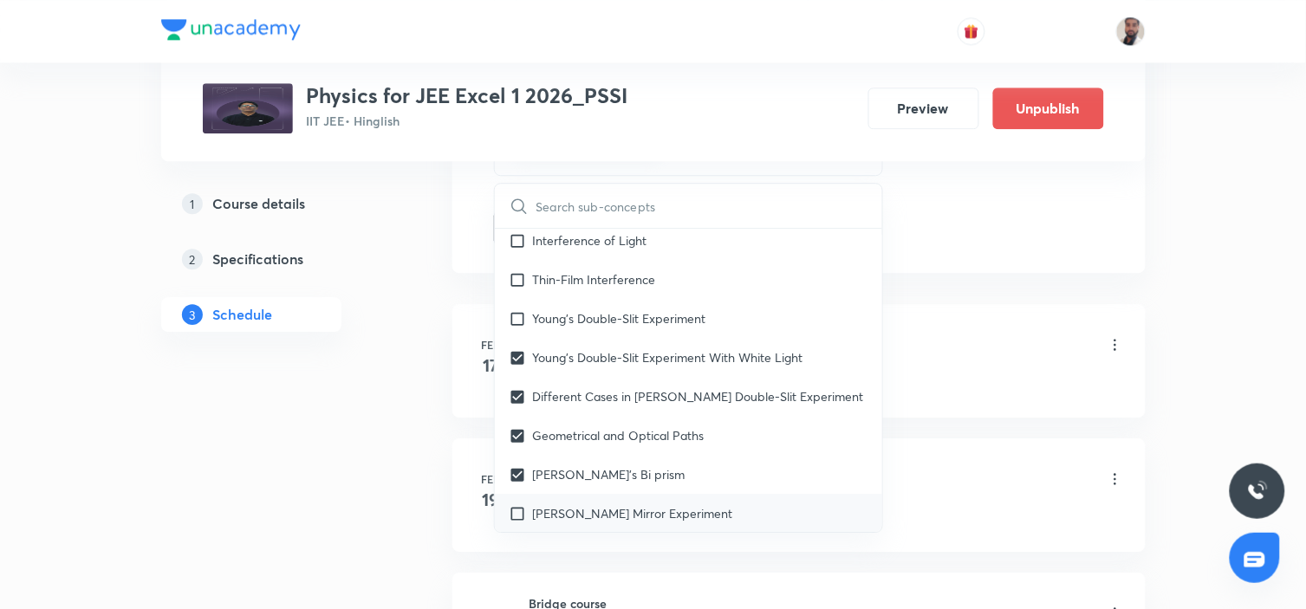
click at [591, 494] on div "[PERSON_NAME] Mirror Experiment" at bounding box center [689, 513] width 388 height 39
checkbox input "true"
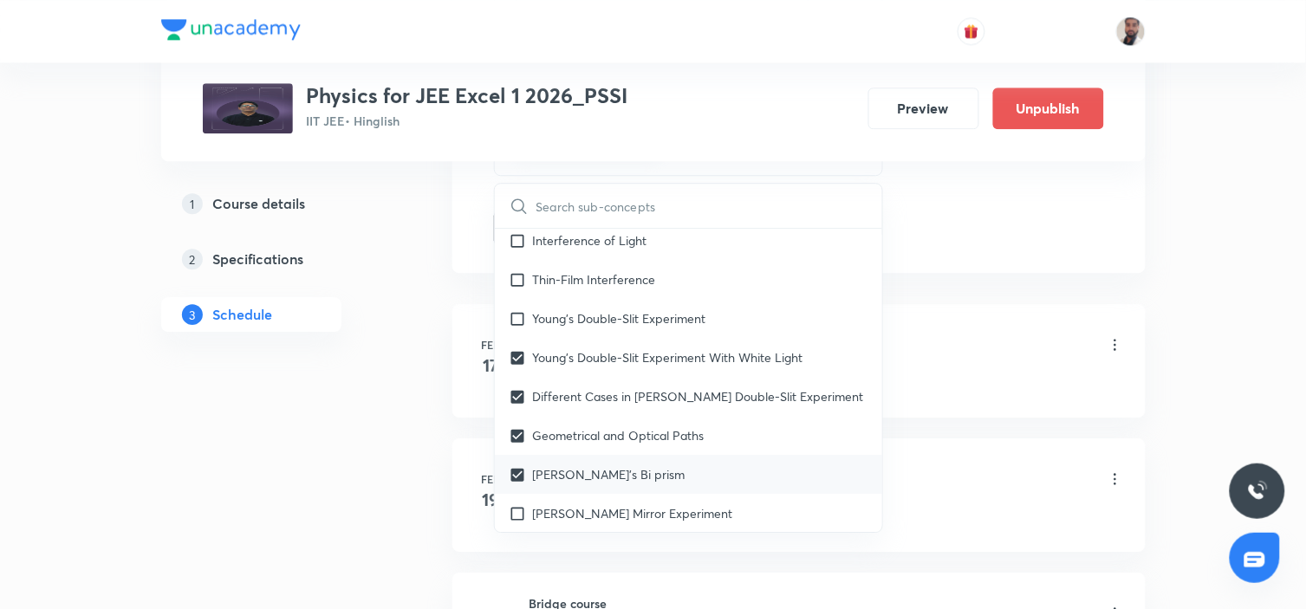
checkbox input "true"
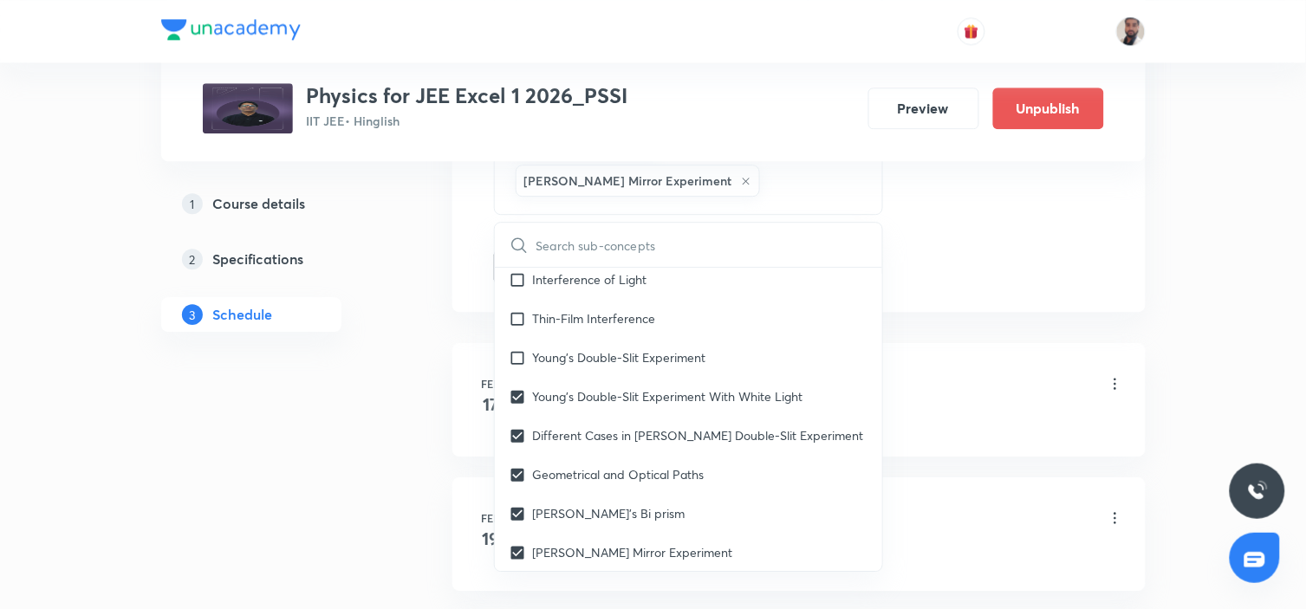
drag, startPoint x: 174, startPoint y: 456, endPoint x: 376, endPoint y: 418, distance: 205.3
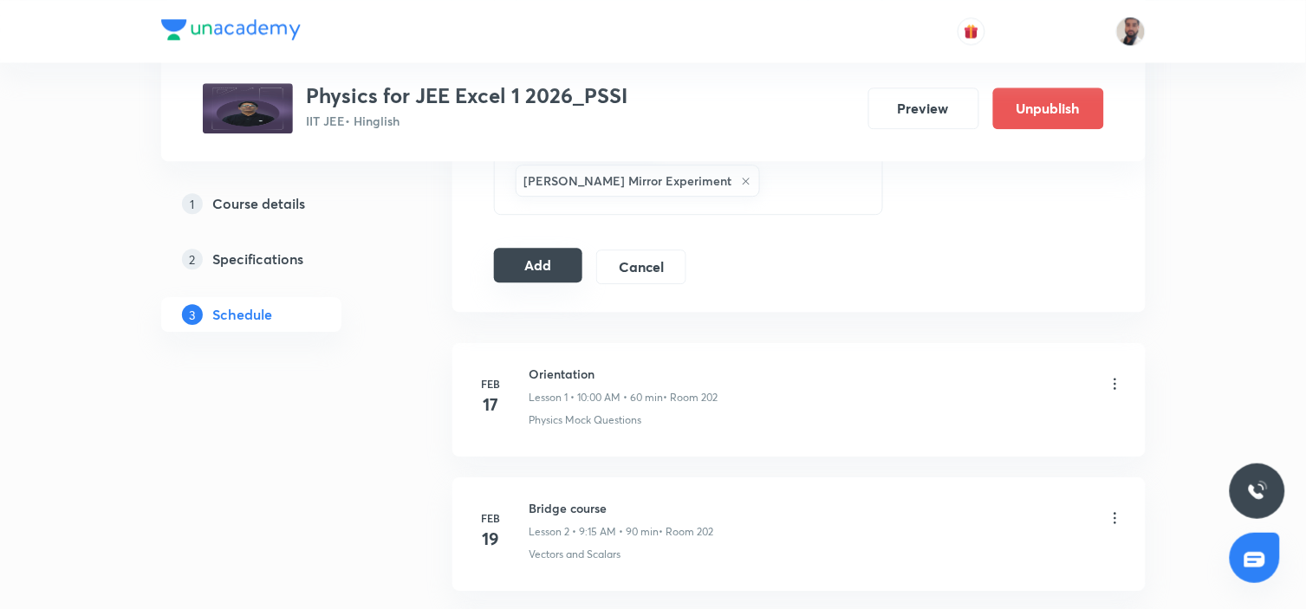
click at [557, 248] on button "Add" at bounding box center [538, 265] width 89 height 35
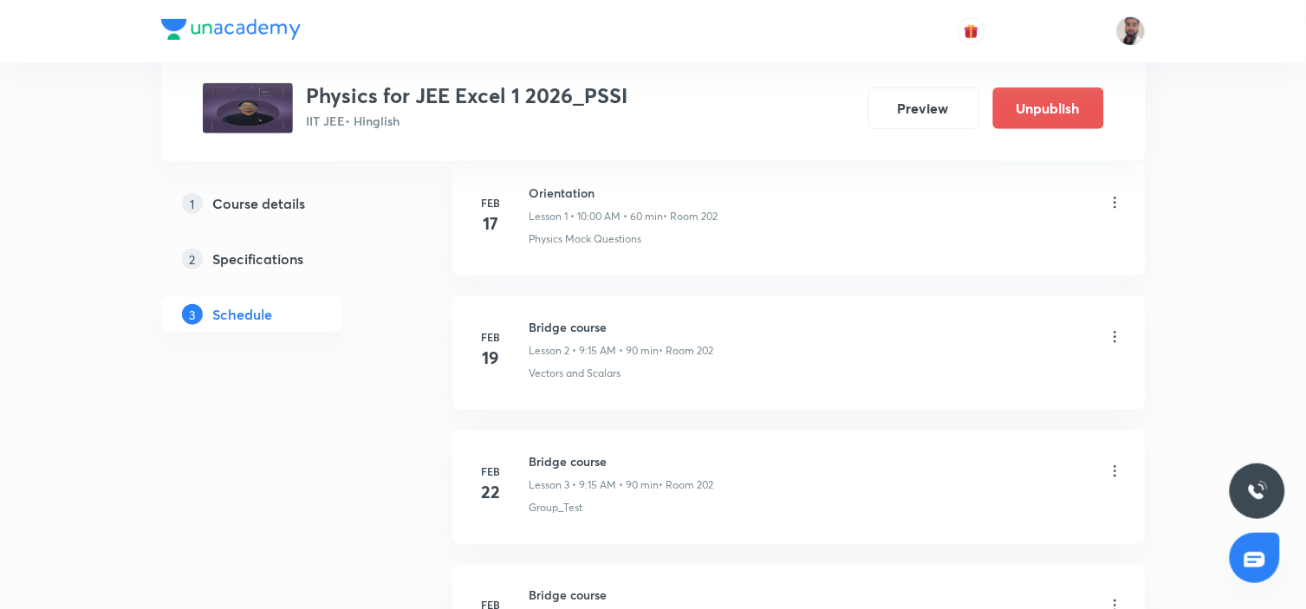
scroll to position [96, 0]
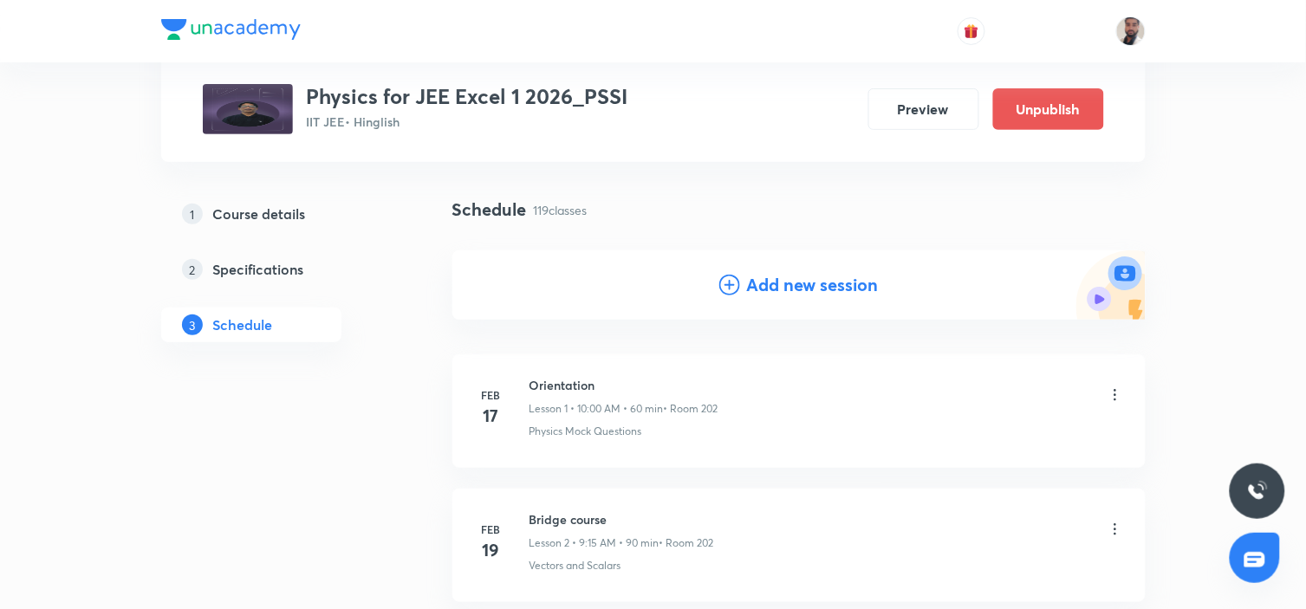
drag, startPoint x: 729, startPoint y: 283, endPoint x: 696, endPoint y: 244, distance: 51.6
click at [729, 282] on icon at bounding box center [729, 285] width 21 height 21
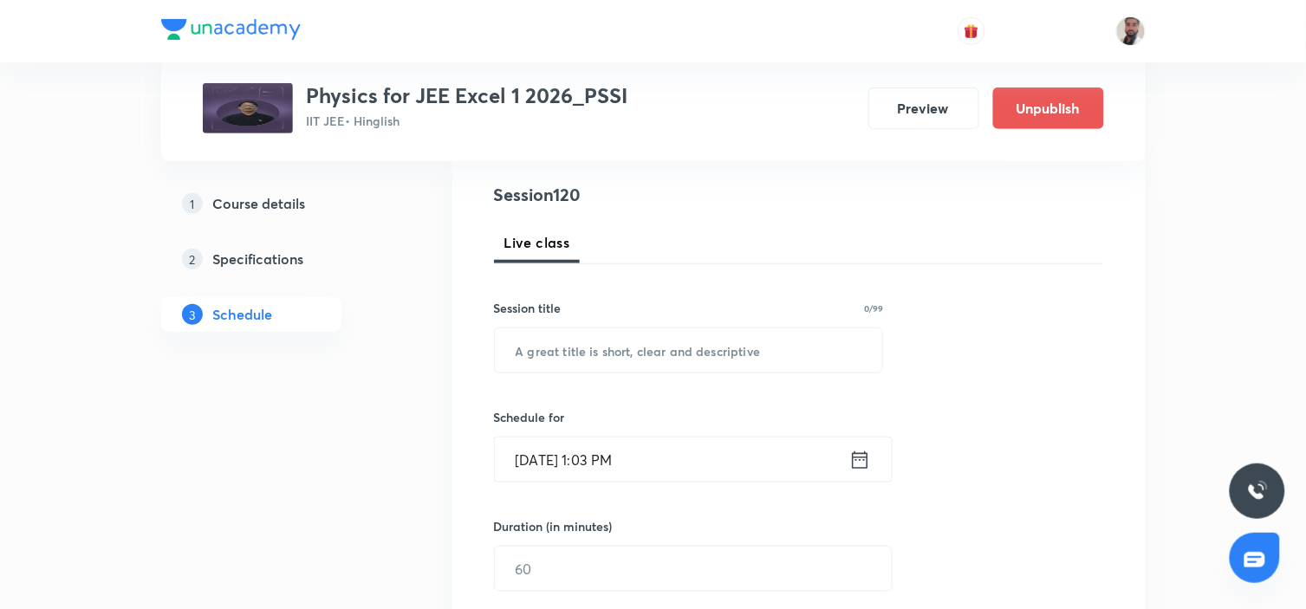
scroll to position [288, 0]
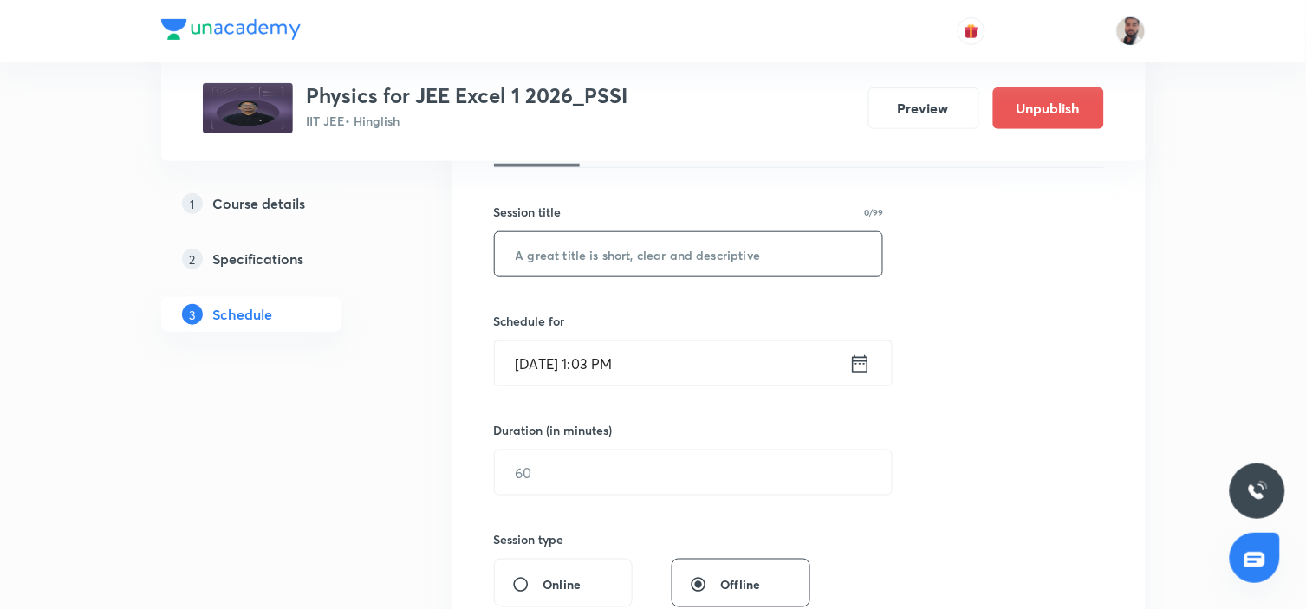
click at [691, 237] on input "text" at bounding box center [689, 254] width 388 height 44
paste input "Modern Physics-1 & 2"
type input "Modern Physics-1 & 2 (1/12)"
click at [849, 370] on icon at bounding box center [860, 364] width 22 height 24
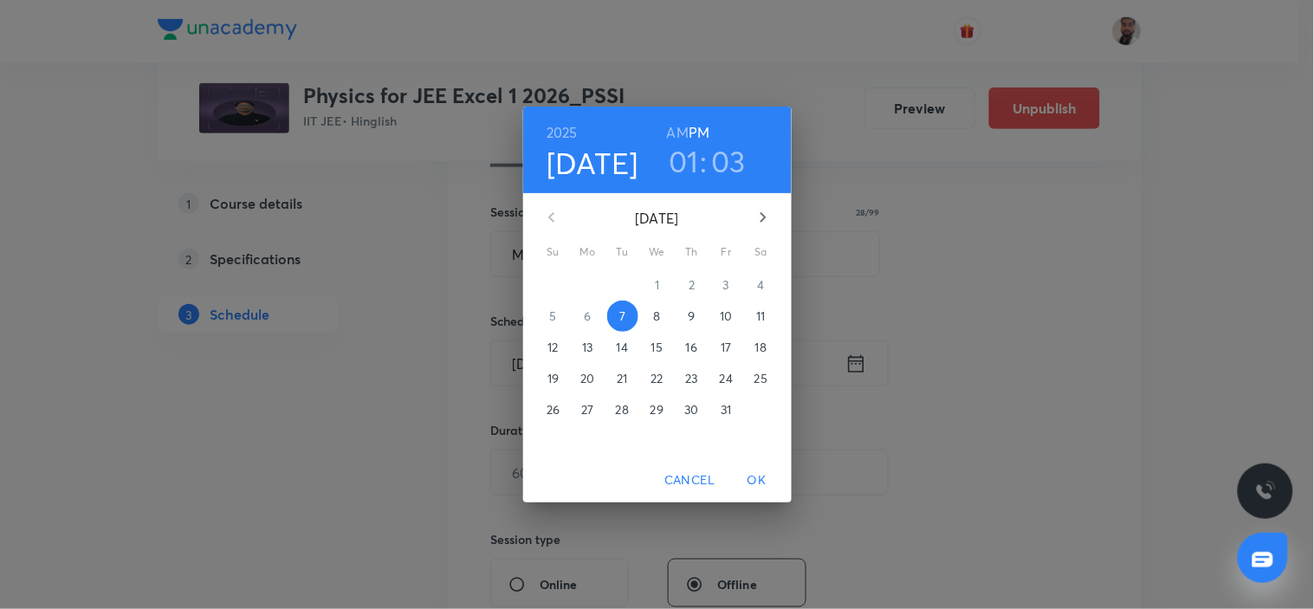
click at [724, 344] on p "17" at bounding box center [726, 347] width 10 height 17
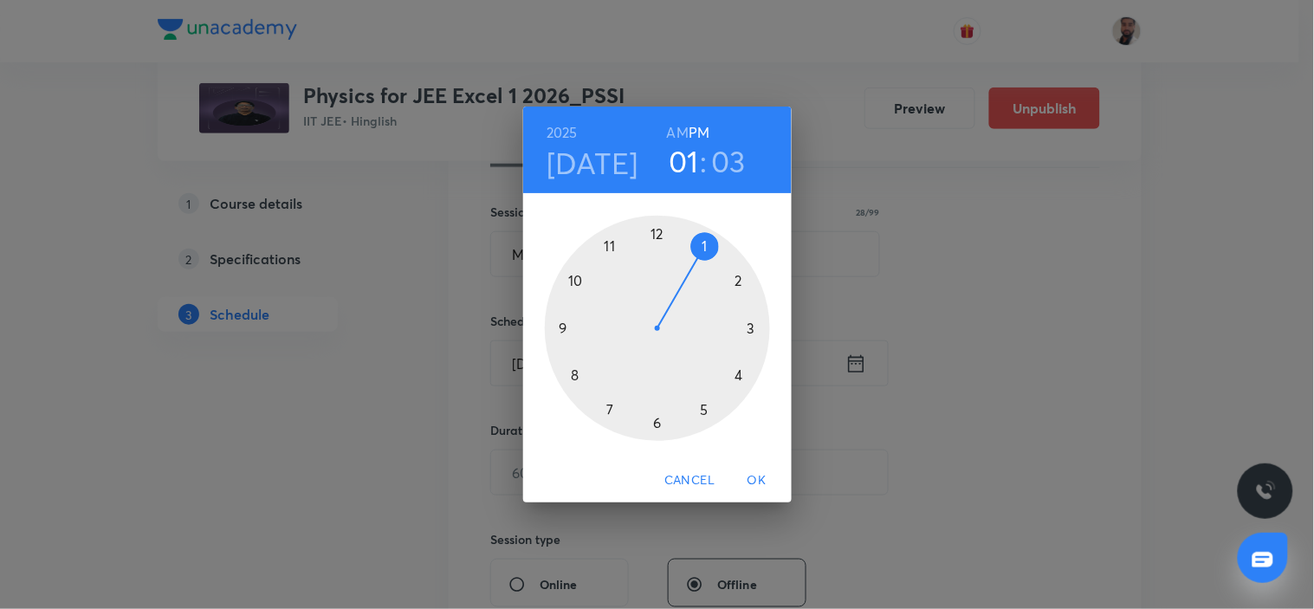
drag, startPoint x: 558, startPoint y: 326, endPoint x: 658, endPoint y: 213, distance: 150.9
click at [559, 325] on div at bounding box center [657, 328] width 225 height 225
click at [677, 139] on h6 "AM" at bounding box center [678, 132] width 22 height 24
click at [749, 327] on div at bounding box center [657, 328] width 225 height 225
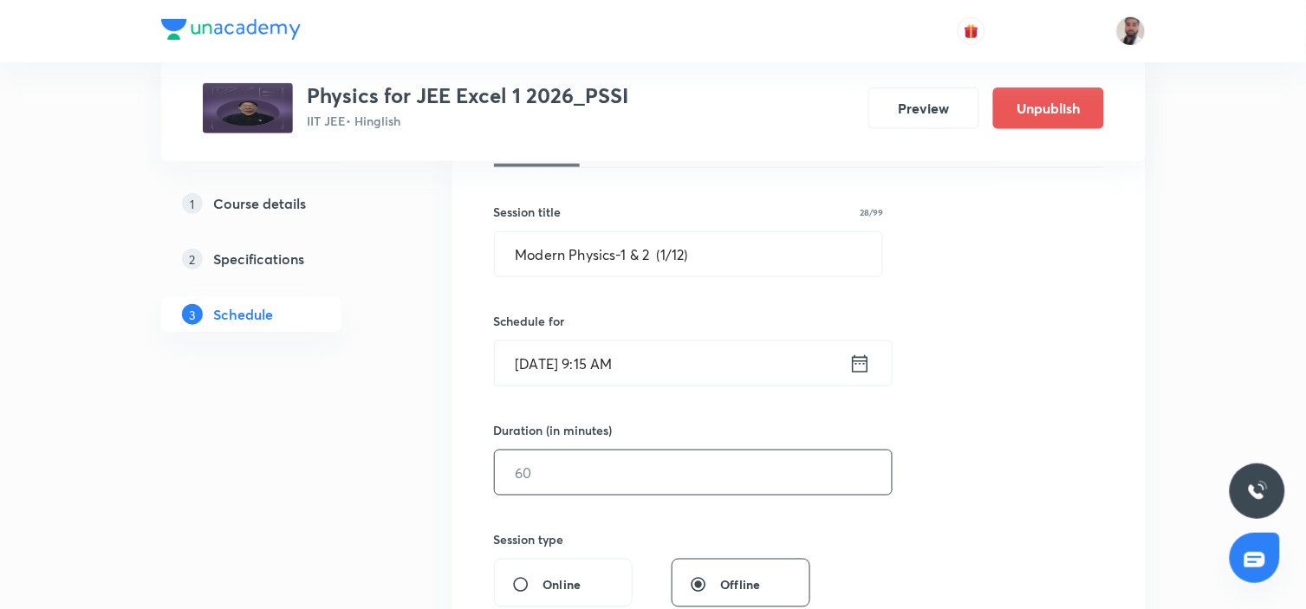
click at [570, 469] on input "text" at bounding box center [693, 473] width 397 height 44
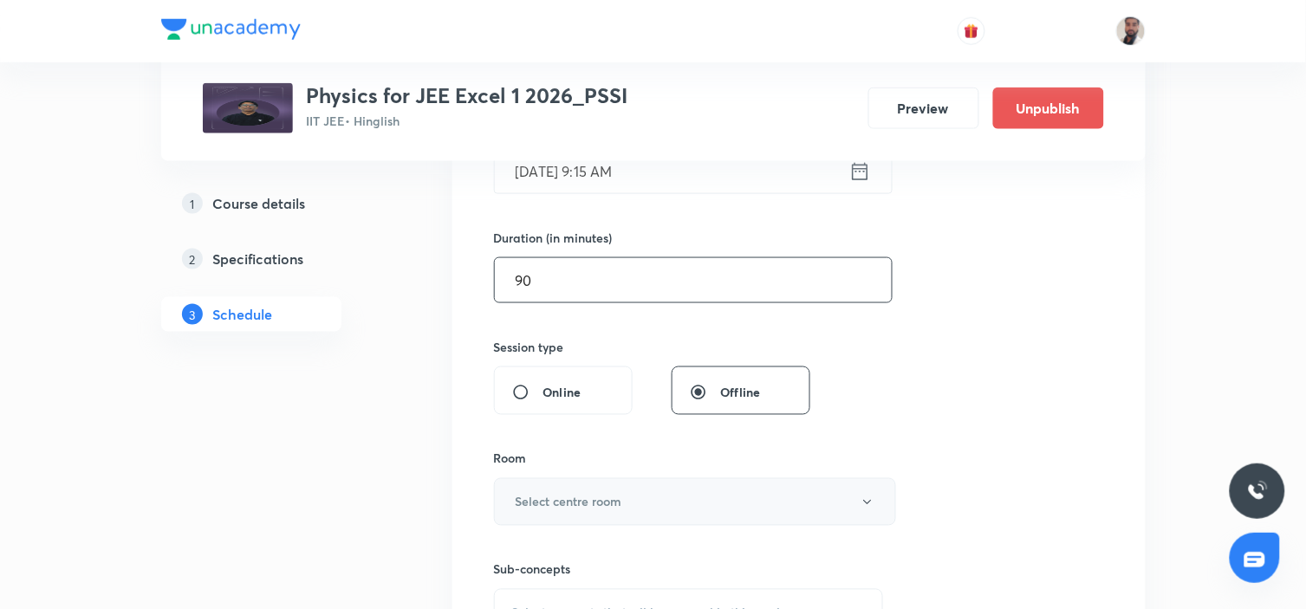
scroll to position [577, 0]
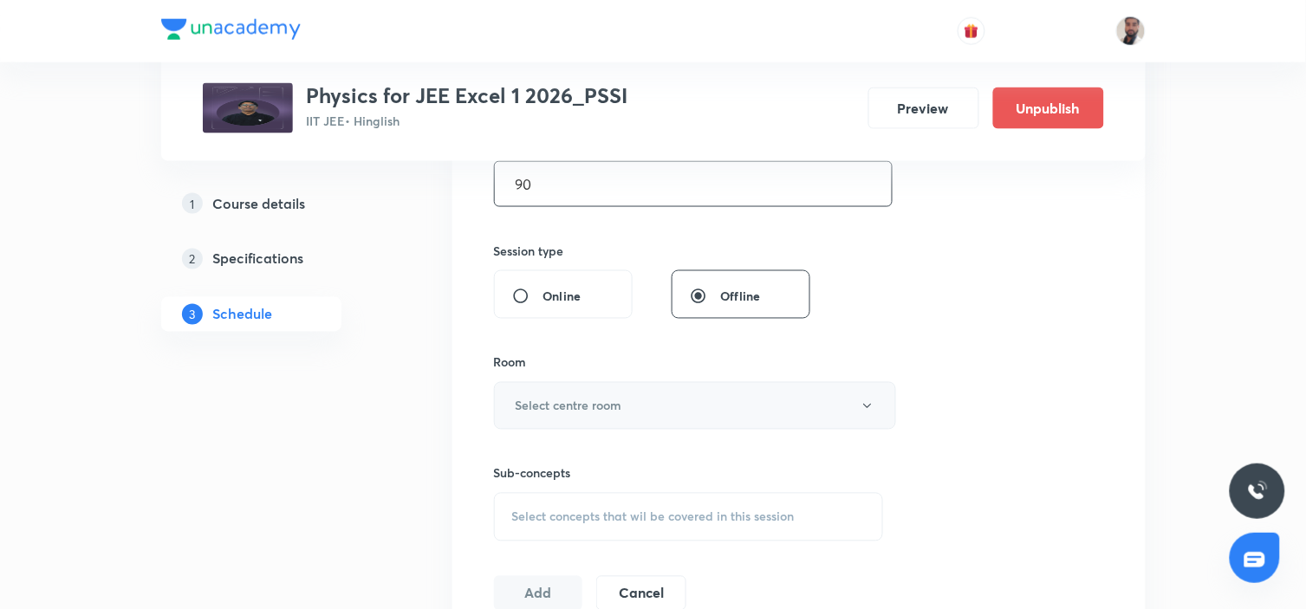
type input "90"
click at [627, 407] on button "Select centre room" at bounding box center [695, 406] width 402 height 48
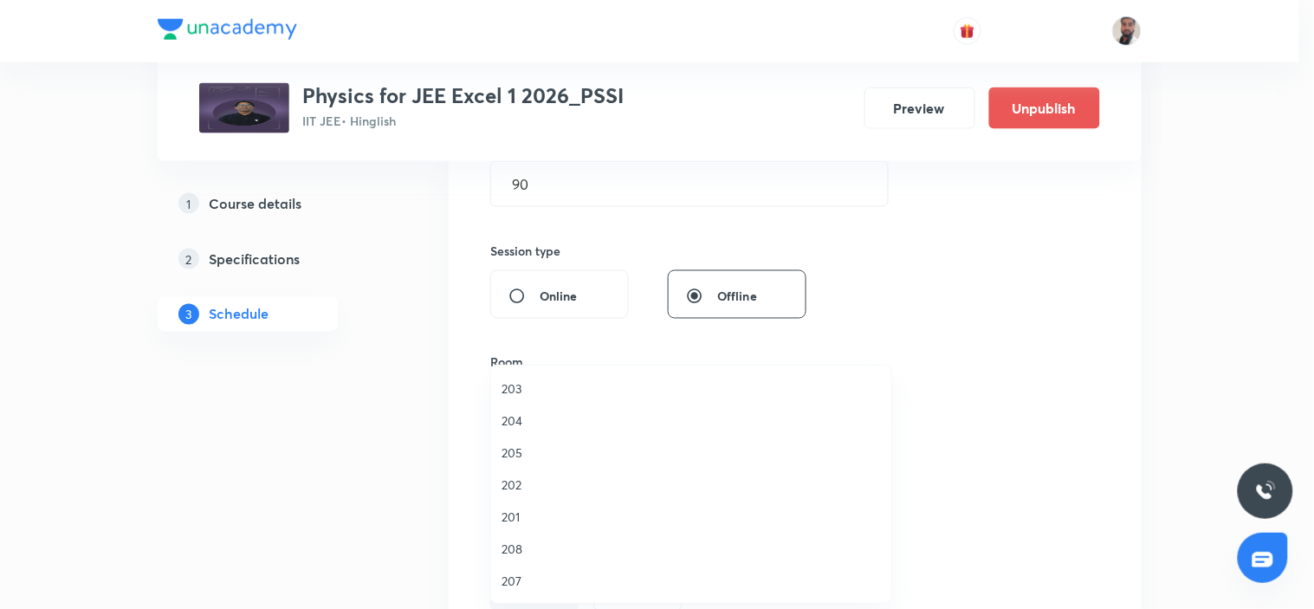
click at [511, 515] on span "201" at bounding box center [691, 517] width 379 height 18
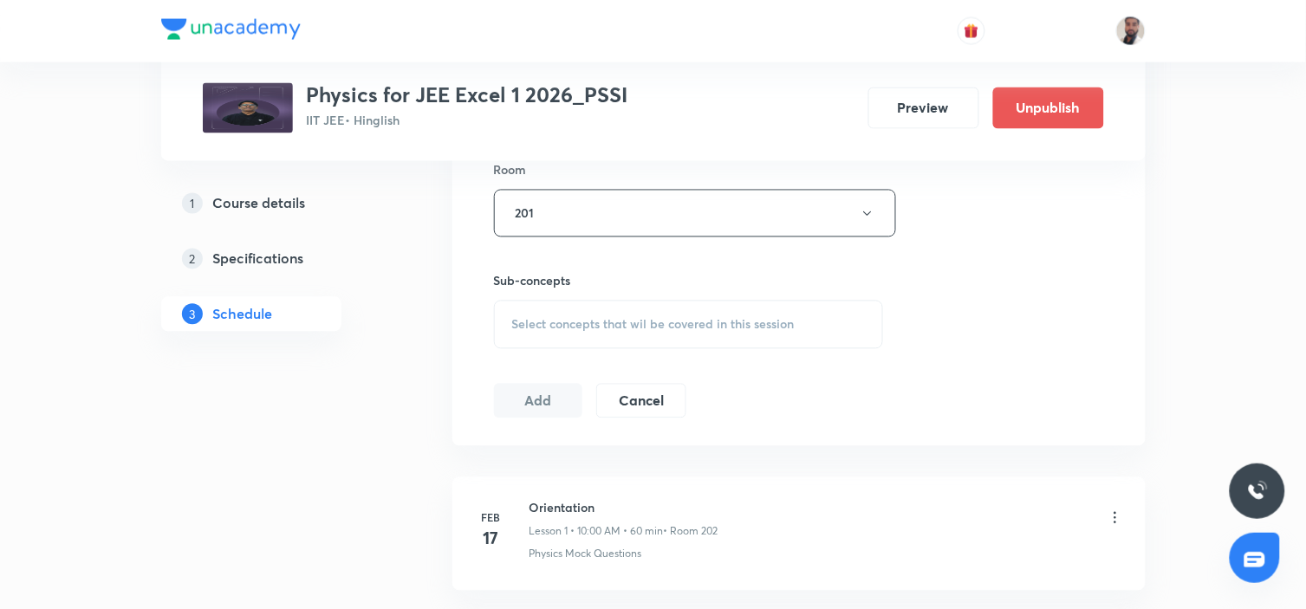
scroll to position [866, 0]
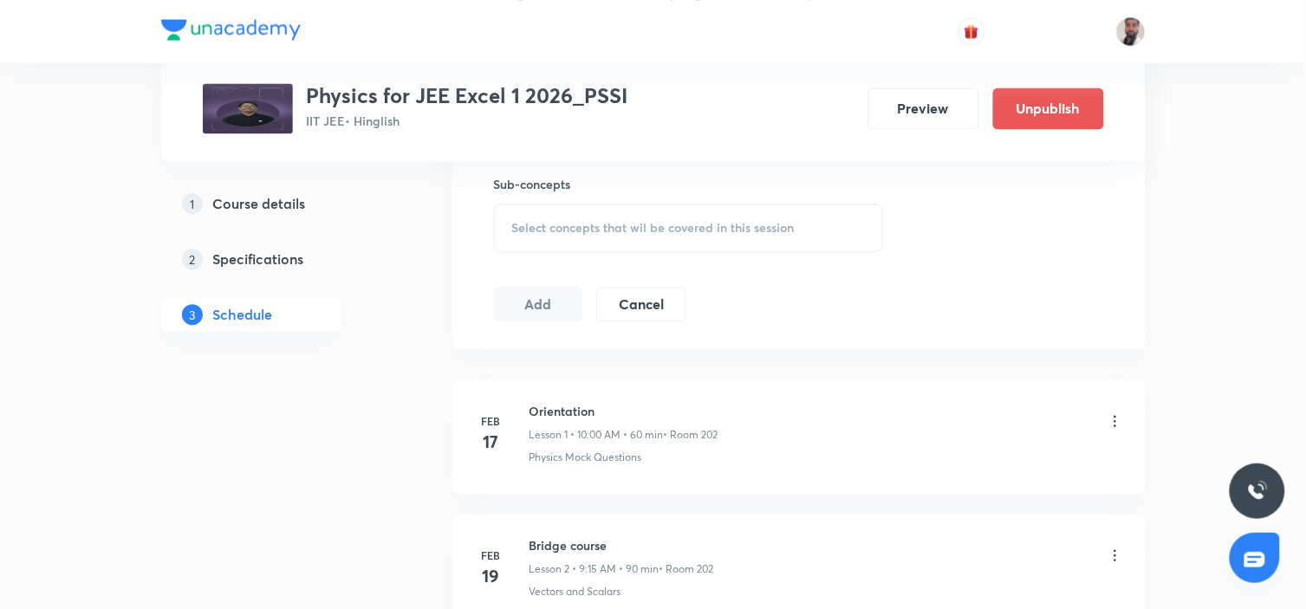
click at [693, 227] on span "Select concepts that wil be covered in this session" at bounding box center [653, 228] width 282 height 14
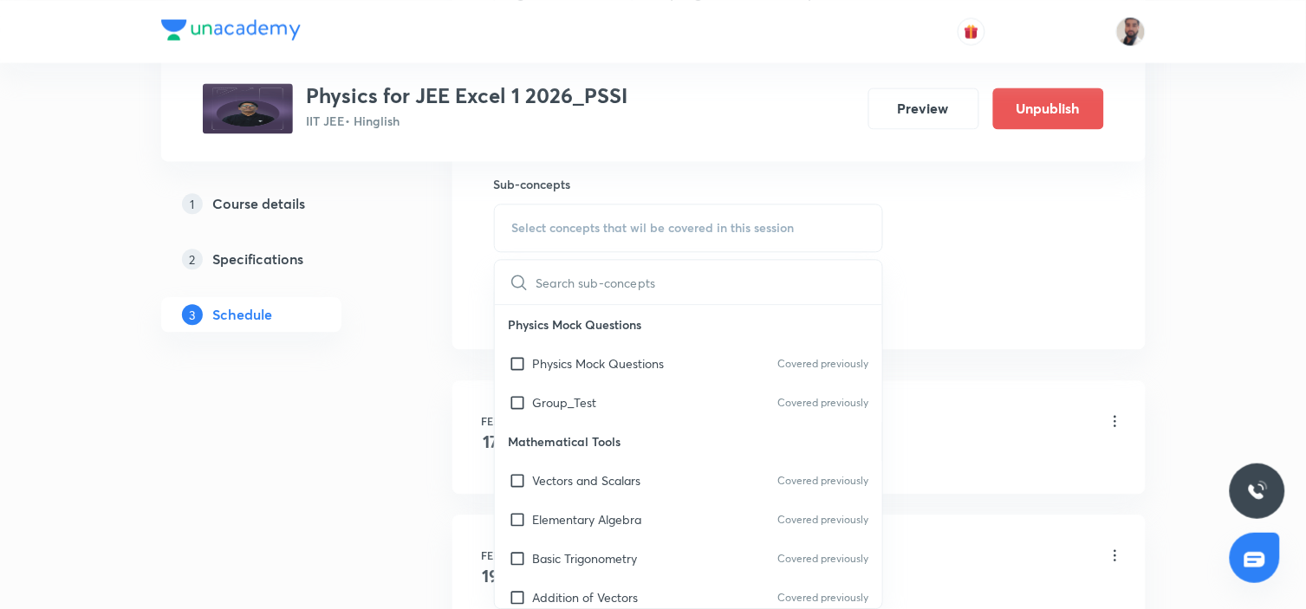
scroll to position [8703, 0]
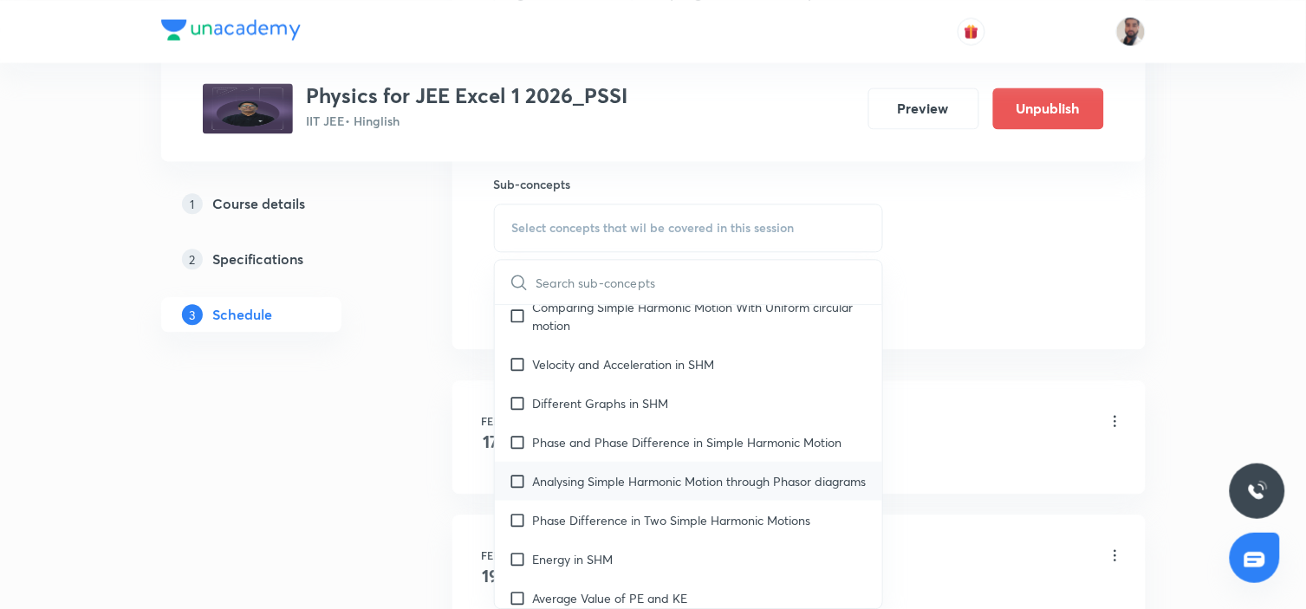
click at [674, 462] on div "Analysing Simple Harmonic Motion through Phasor diagrams" at bounding box center [689, 481] width 388 height 39
checkbox input "true"
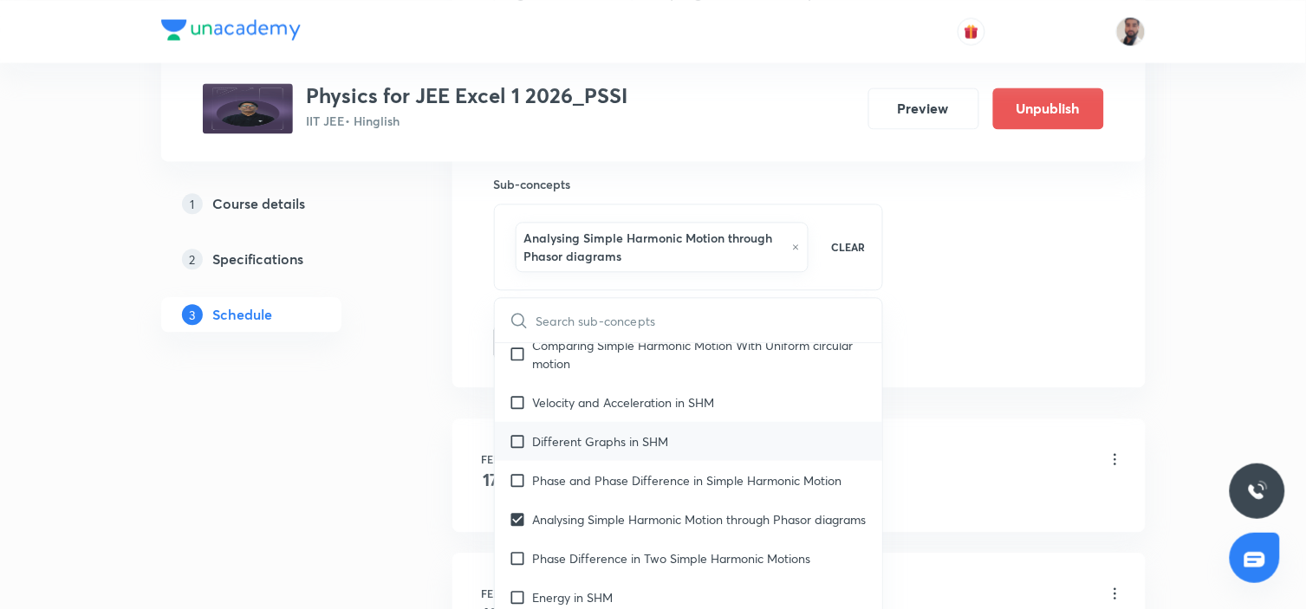
click at [595, 422] on div "Different Graphs in SHM" at bounding box center [689, 441] width 388 height 39
checkbox input "true"
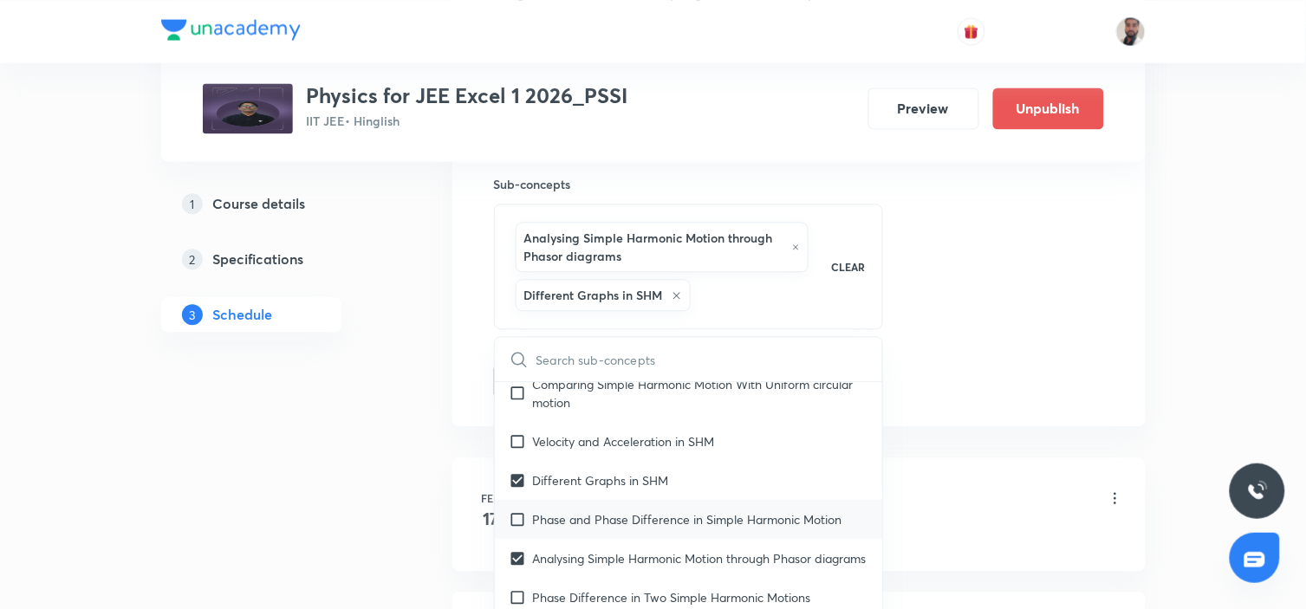
click at [598, 500] on div "Phase and Phase Difference in Simple Harmonic Motion" at bounding box center [689, 519] width 388 height 39
checkbox input "true"
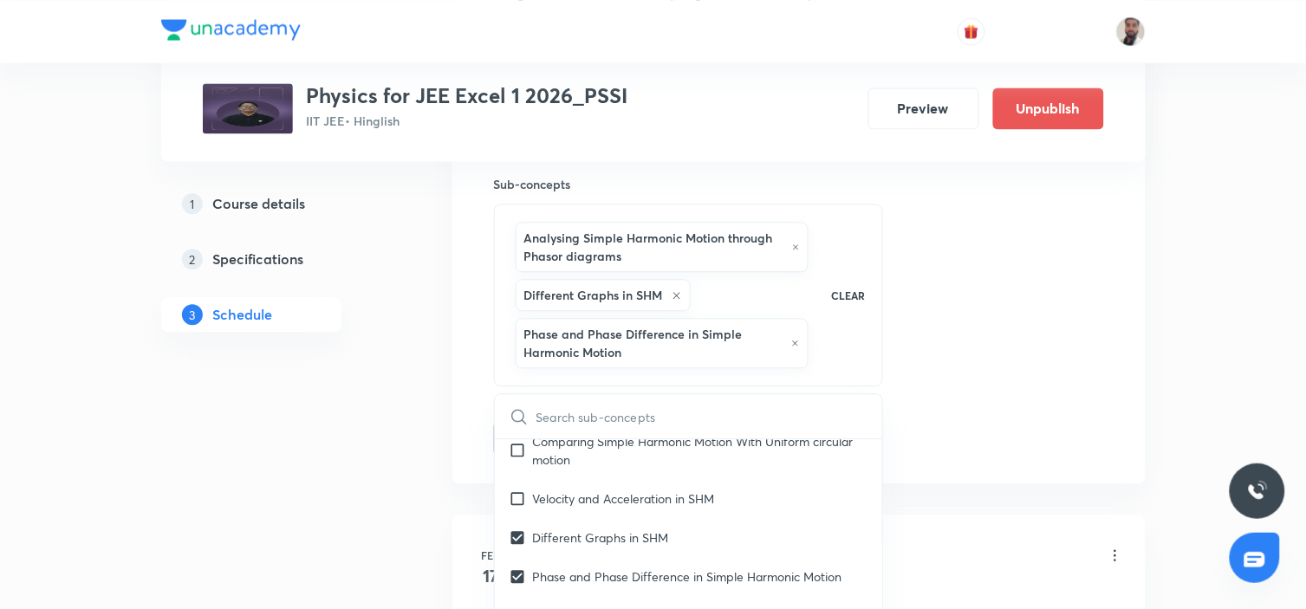
drag, startPoint x: 290, startPoint y: 470, endPoint x: 349, endPoint y: 448, distance: 62.8
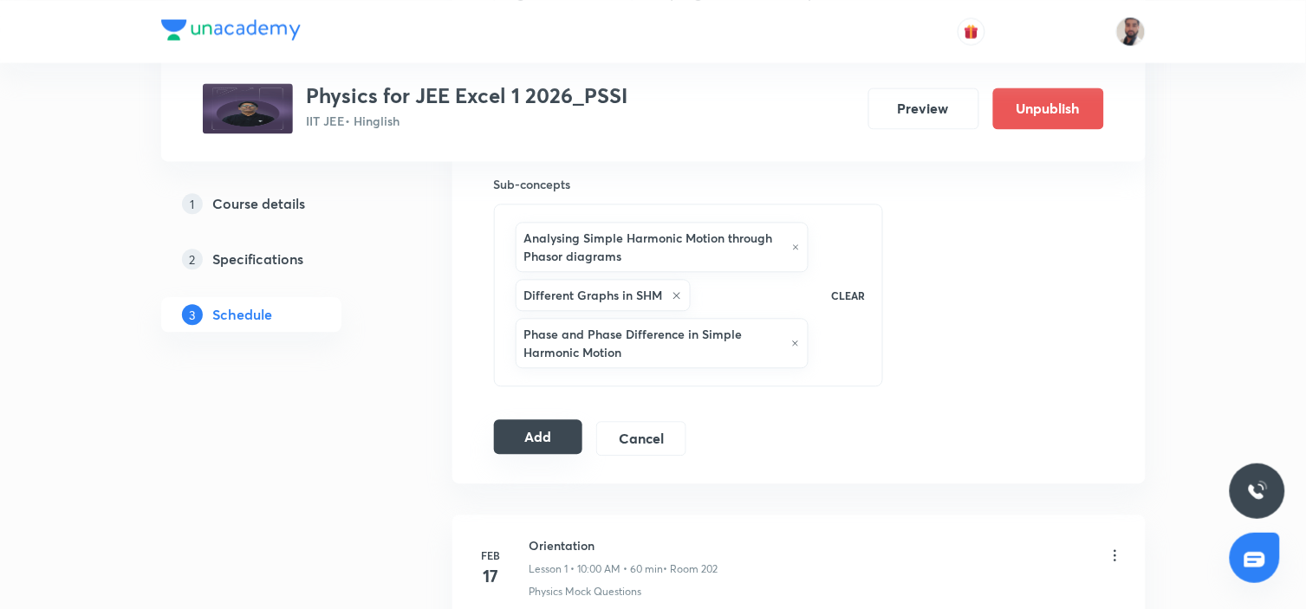
click at [528, 438] on button "Add" at bounding box center [538, 436] width 89 height 35
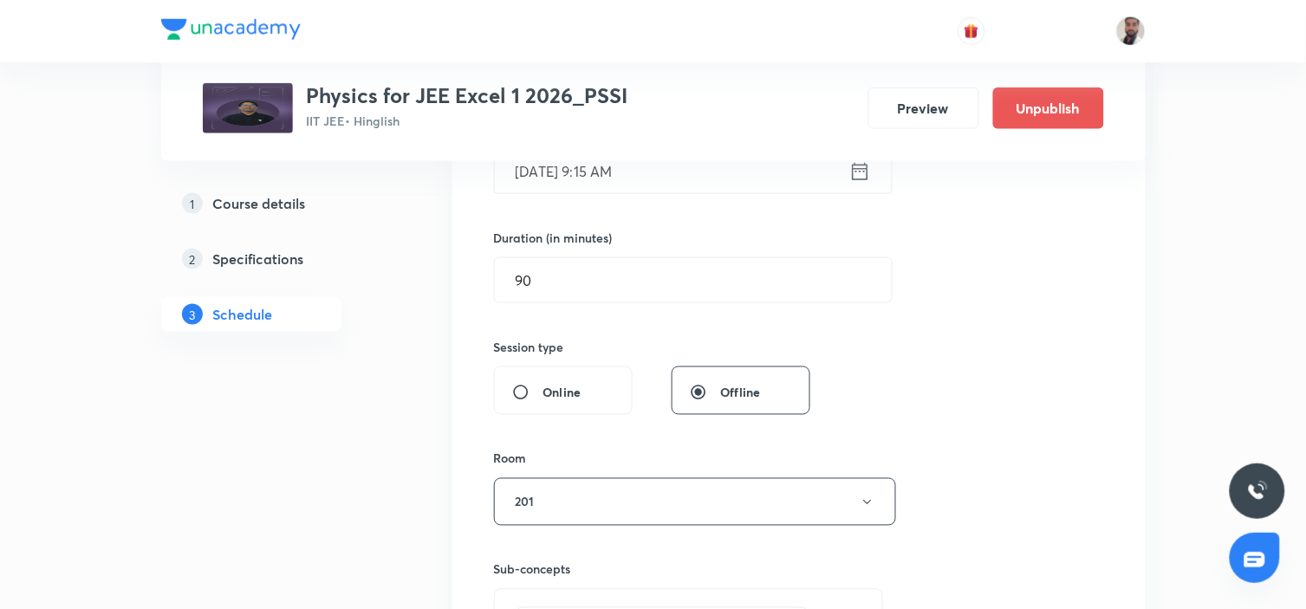
scroll to position [192, 0]
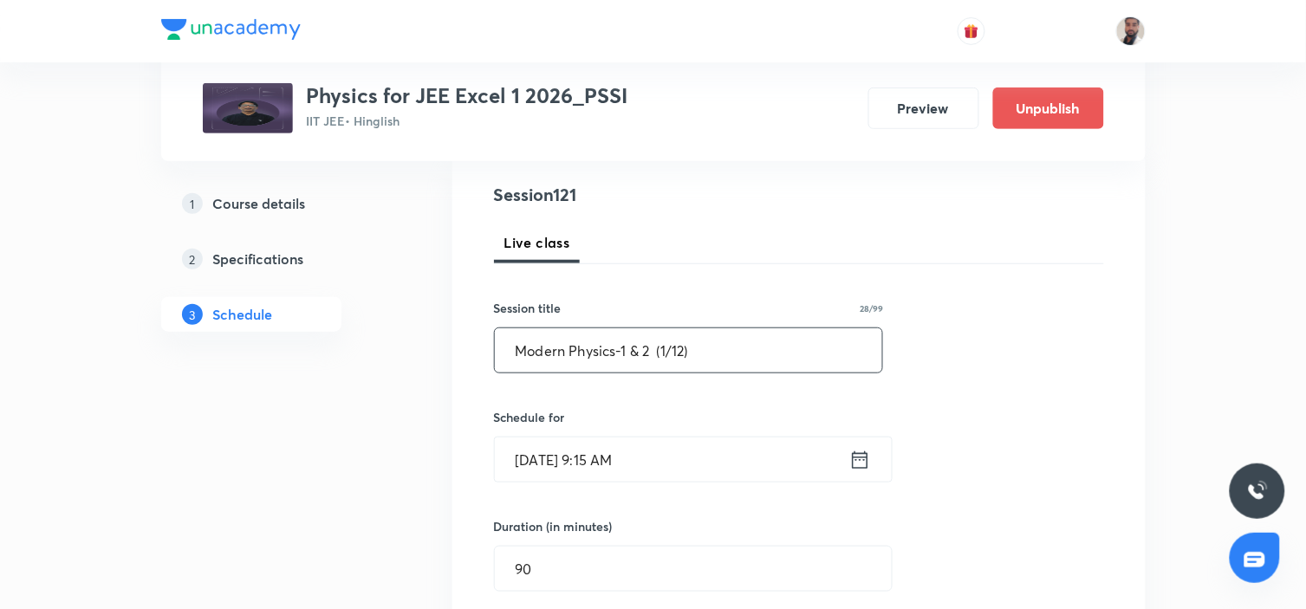
drag, startPoint x: 703, startPoint y: 357, endPoint x: 390, endPoint y: 353, distance: 312.8
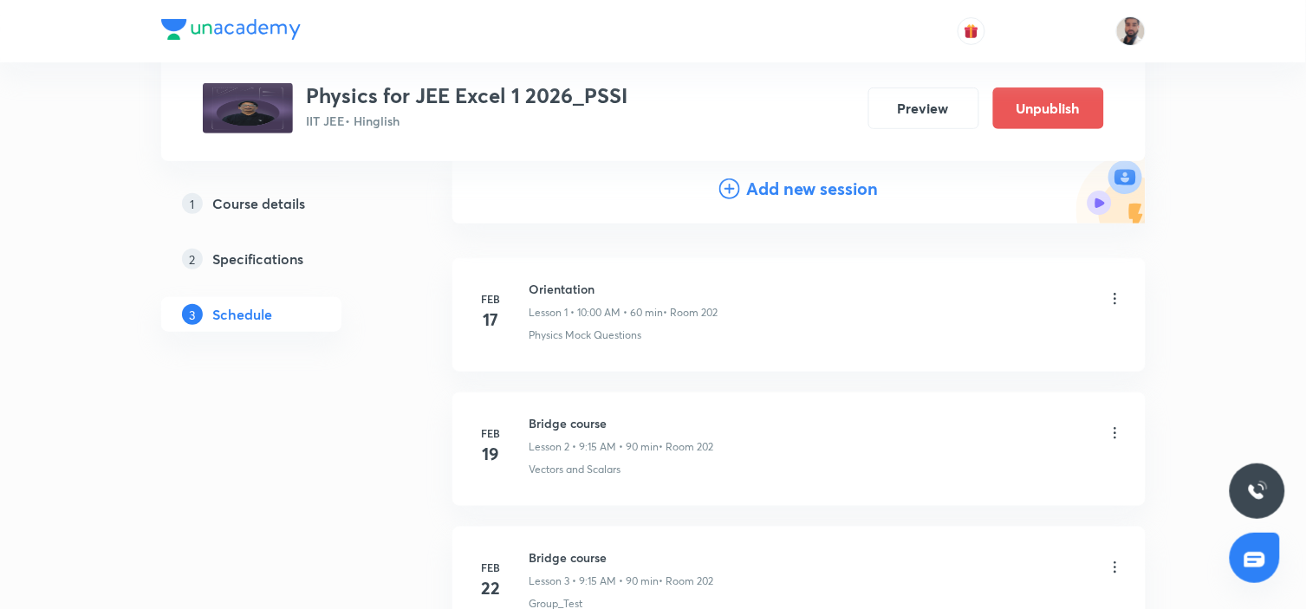
click at [732, 187] on icon at bounding box center [729, 188] width 21 height 21
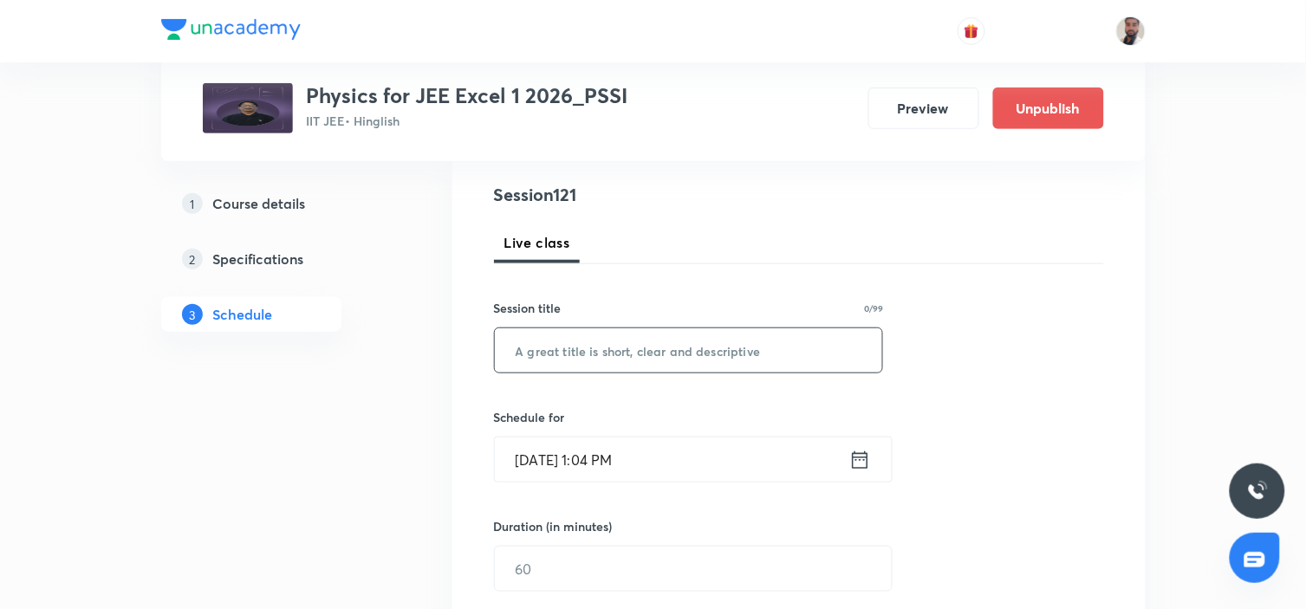
click at [639, 345] on input "text" at bounding box center [689, 350] width 388 height 44
paste input "Modern Physics-1 & 2 (1/12)"
click at [671, 349] on input "Modern Physics-1 & 2 (1/12)" at bounding box center [689, 350] width 388 height 44
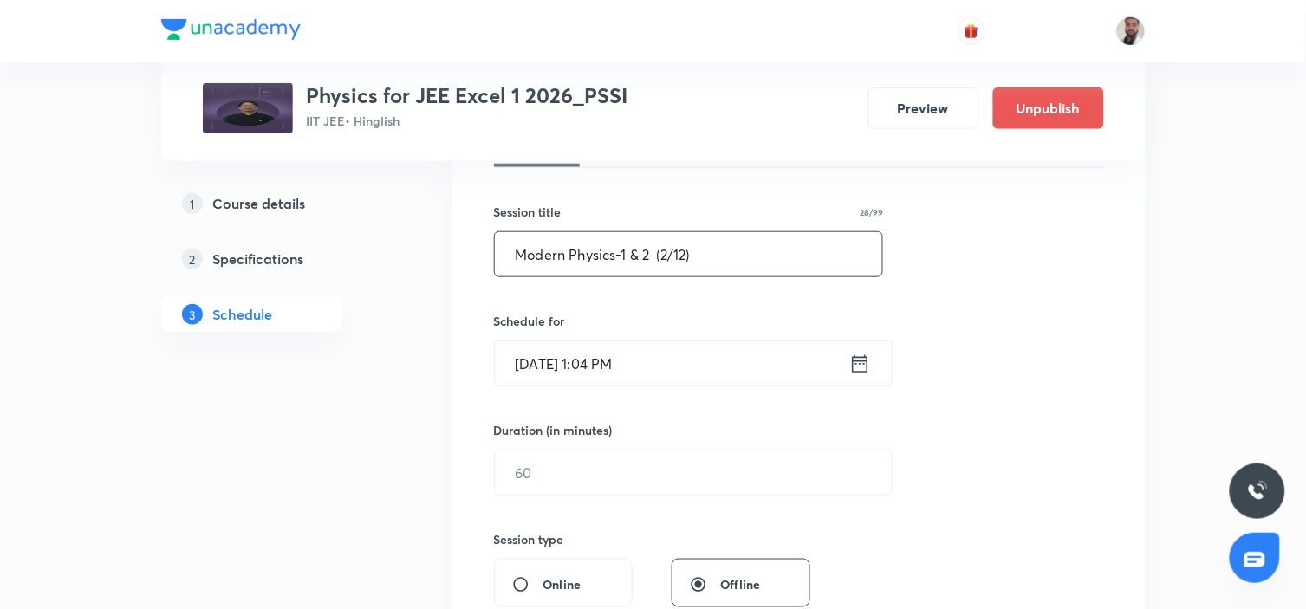
scroll to position [385, 0]
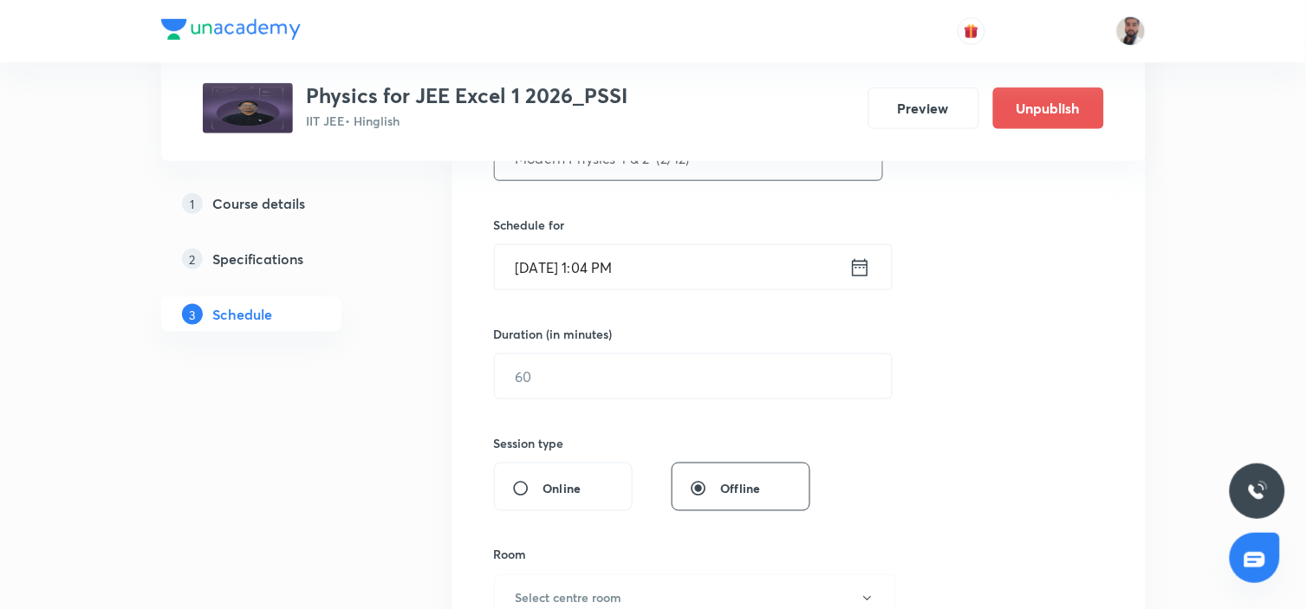
type input "Modern Physics-1 & 2 (2/12)"
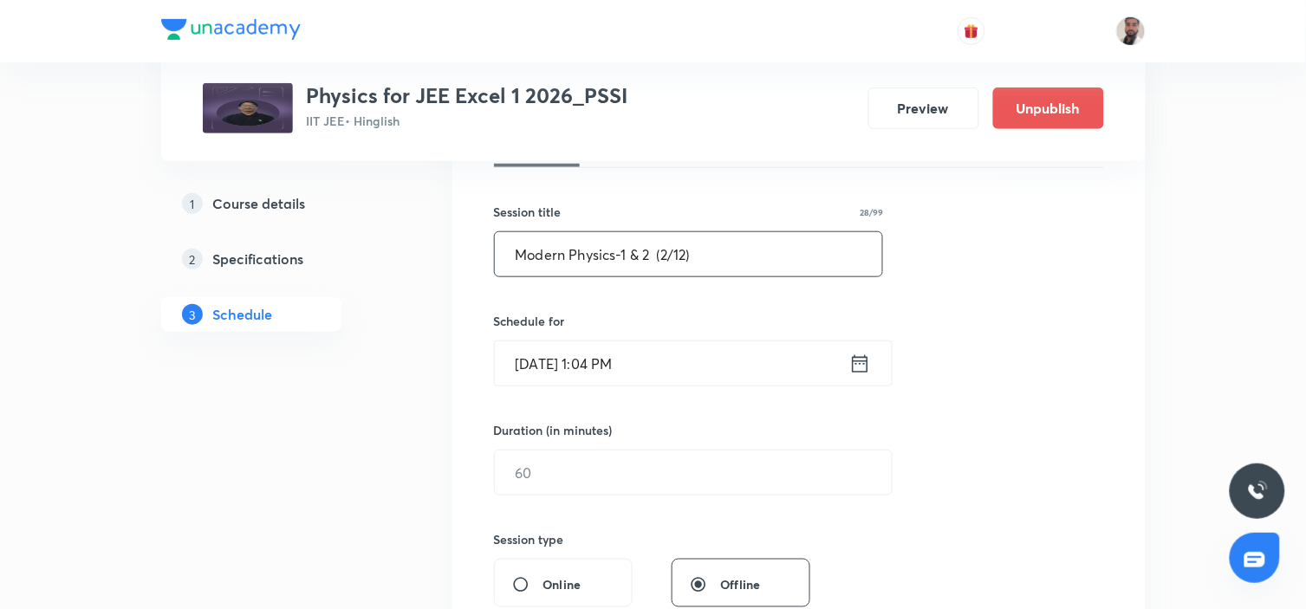
scroll to position [192, 0]
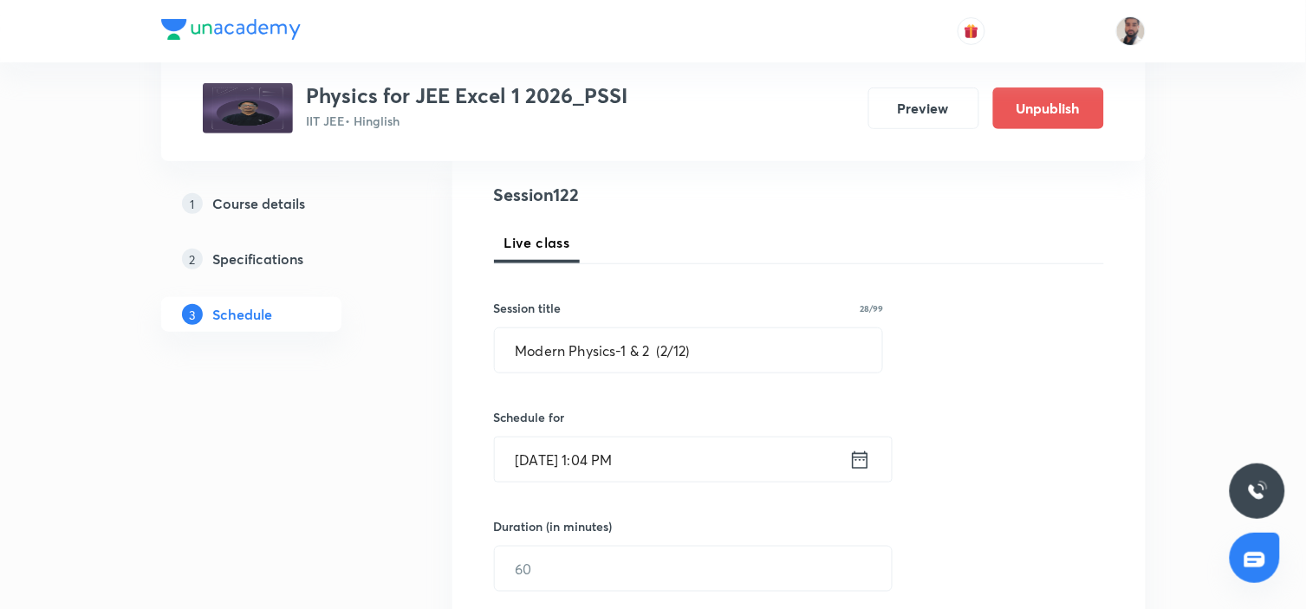
click at [862, 455] on icon at bounding box center [860, 460] width 22 height 24
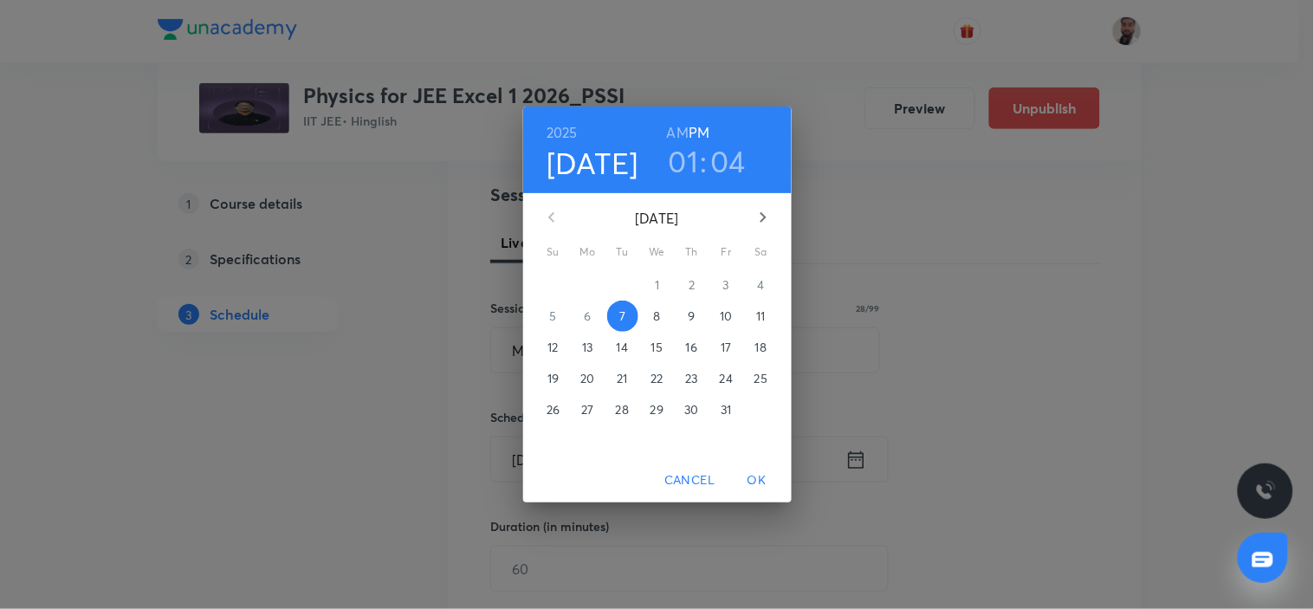
click at [729, 348] on p "17" at bounding box center [726, 347] width 10 height 17
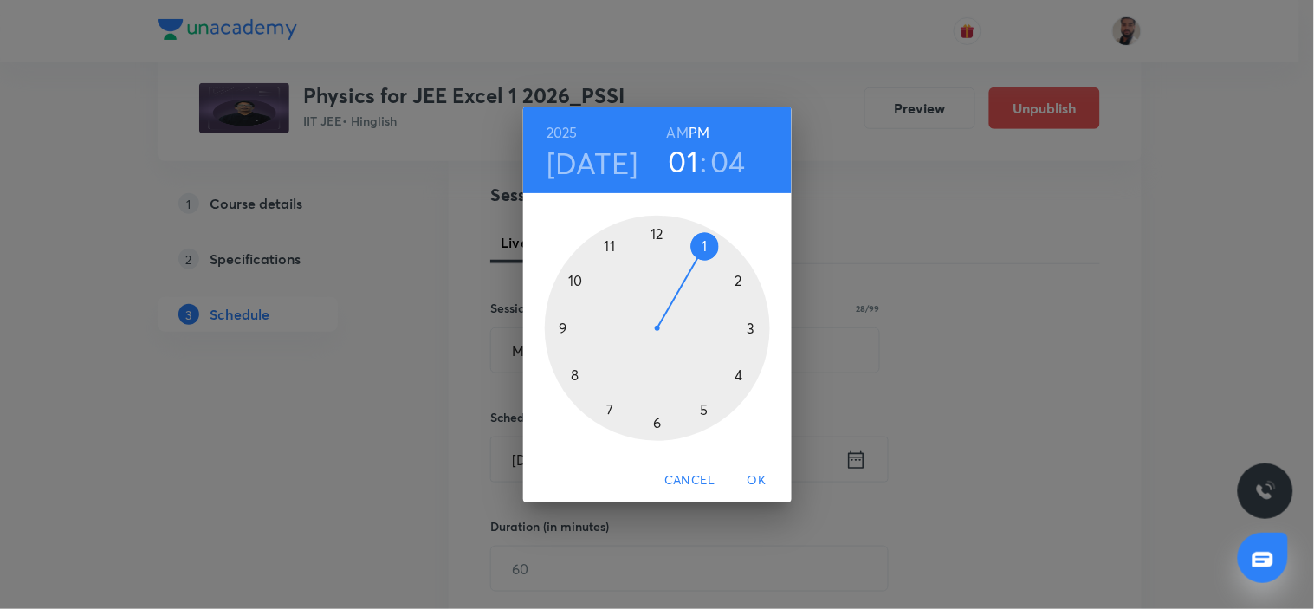
click at [608, 244] on div at bounding box center [657, 328] width 225 height 225
click at [672, 133] on h6 "AM" at bounding box center [678, 132] width 22 height 24
click at [658, 231] on div at bounding box center [657, 328] width 225 height 225
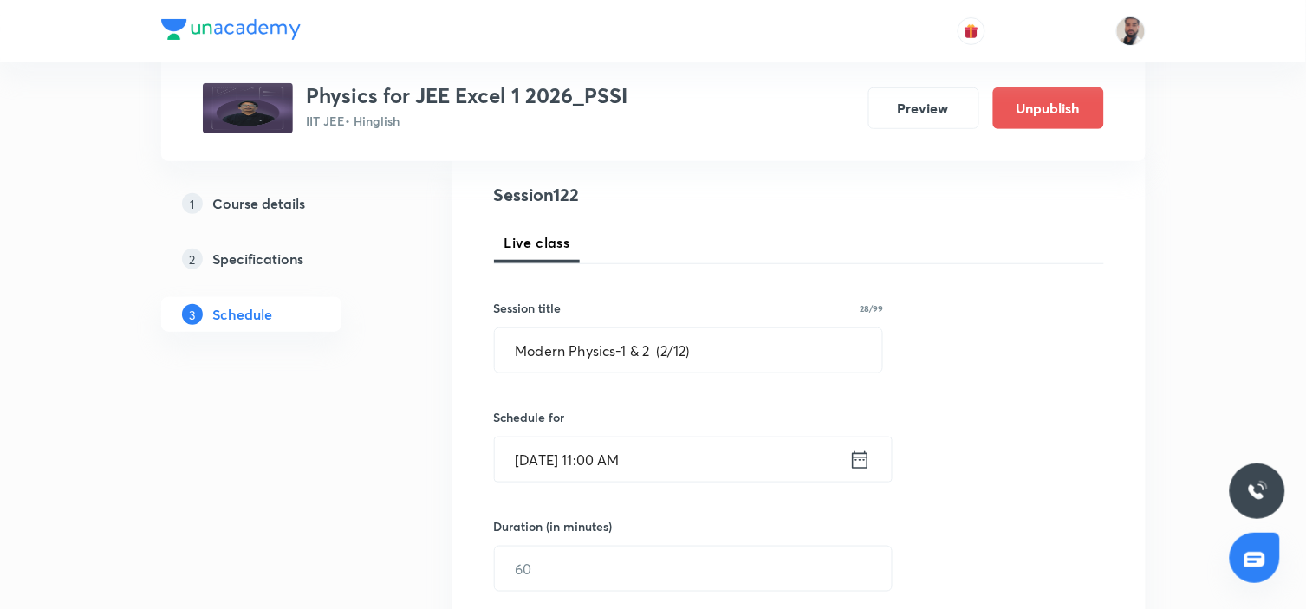
click at [859, 463] on icon at bounding box center [860, 460] width 22 height 24
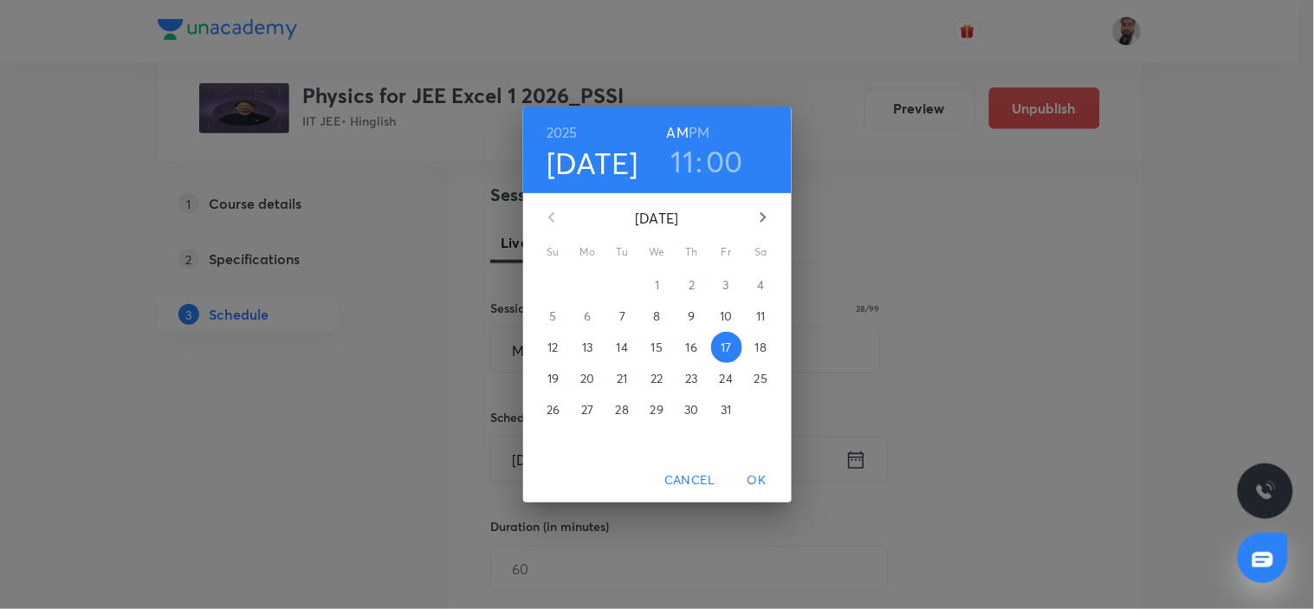
click at [757, 340] on p "18" at bounding box center [760, 347] width 11 height 17
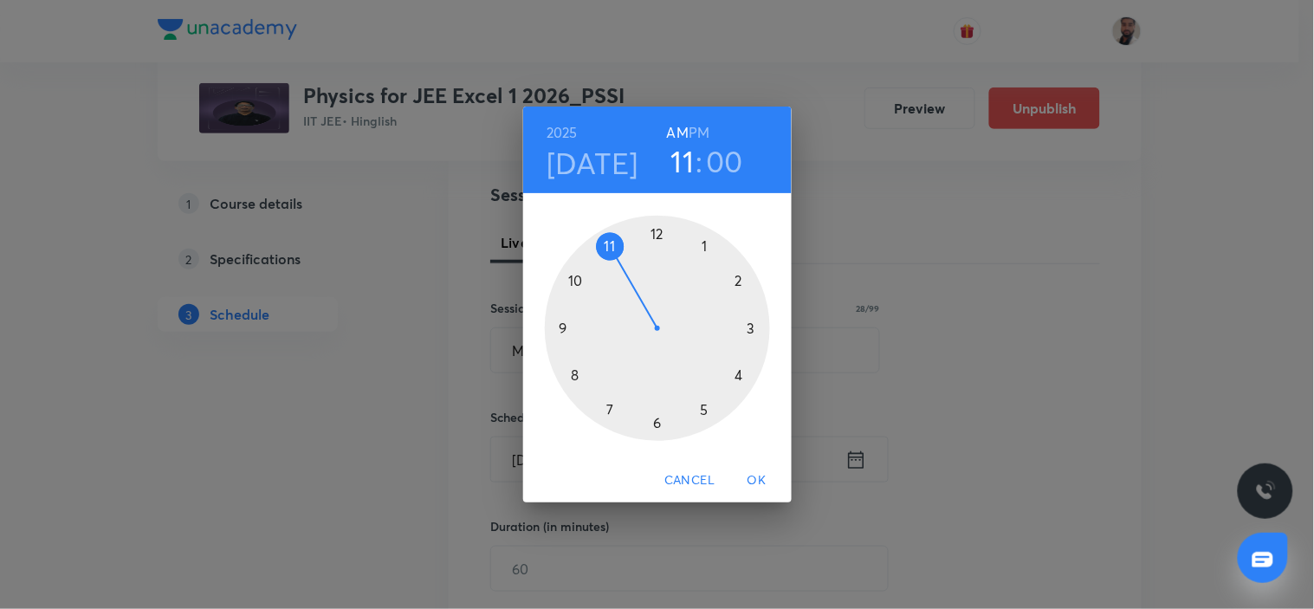
click at [609, 248] on div at bounding box center [657, 328] width 225 height 225
click at [655, 235] on div at bounding box center [657, 328] width 225 height 225
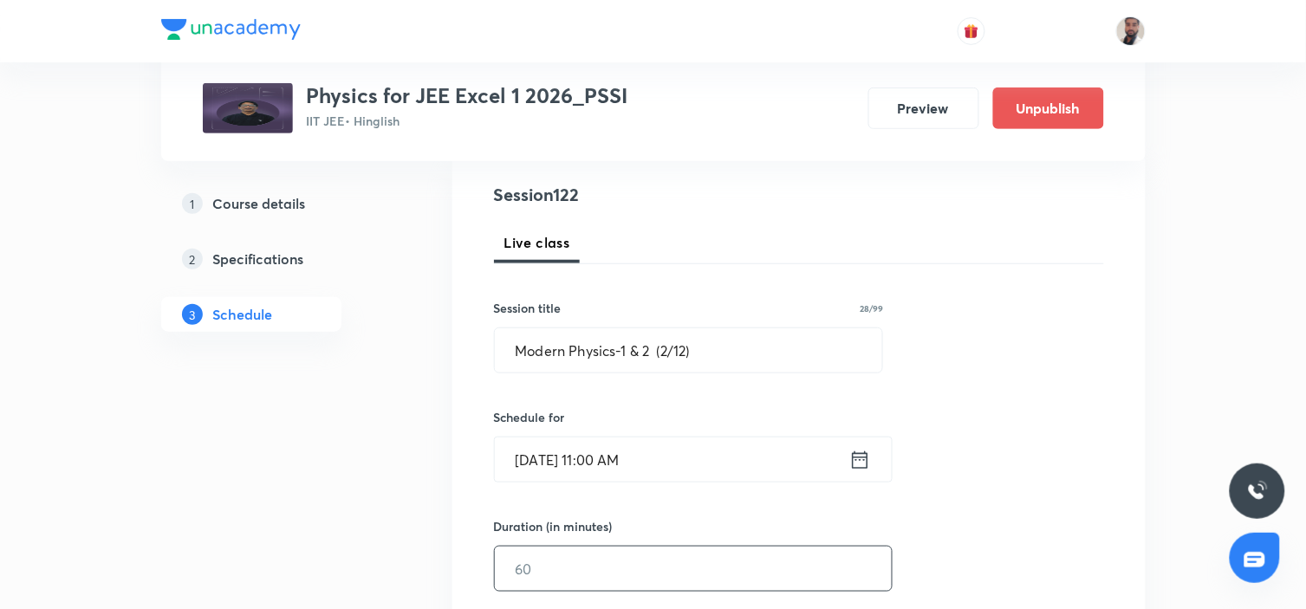
click at [564, 560] on input "text" at bounding box center [693, 569] width 397 height 44
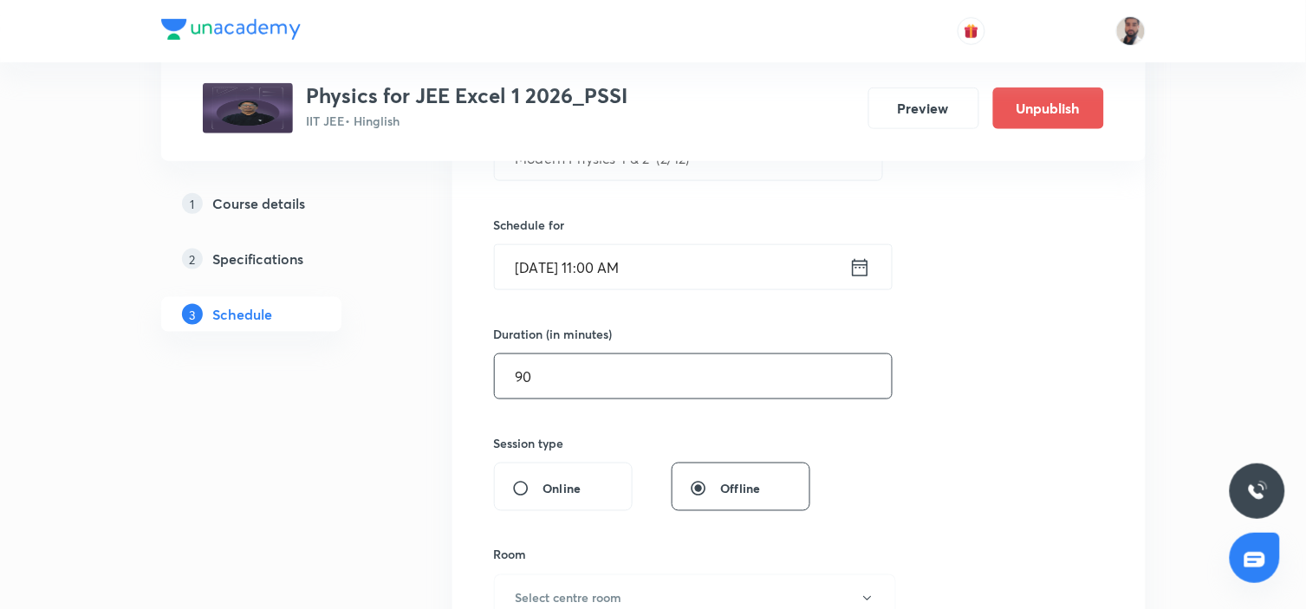
scroll to position [481, 0]
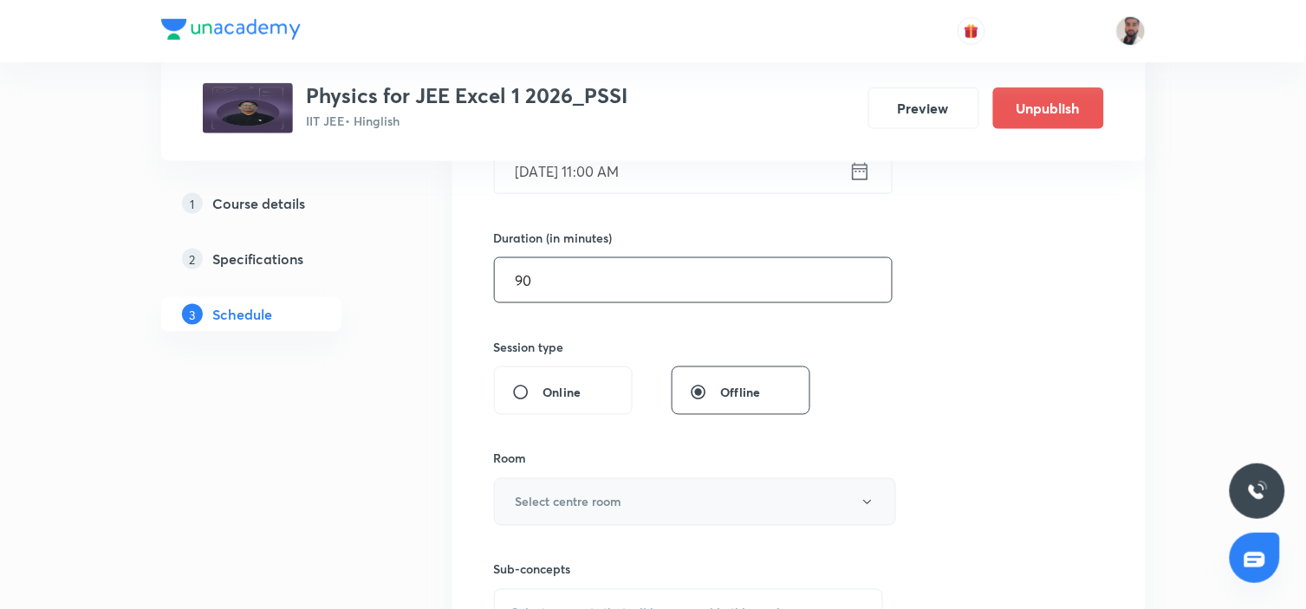
type input "90"
click at [655, 502] on button "Select centre room" at bounding box center [695, 502] width 402 height 48
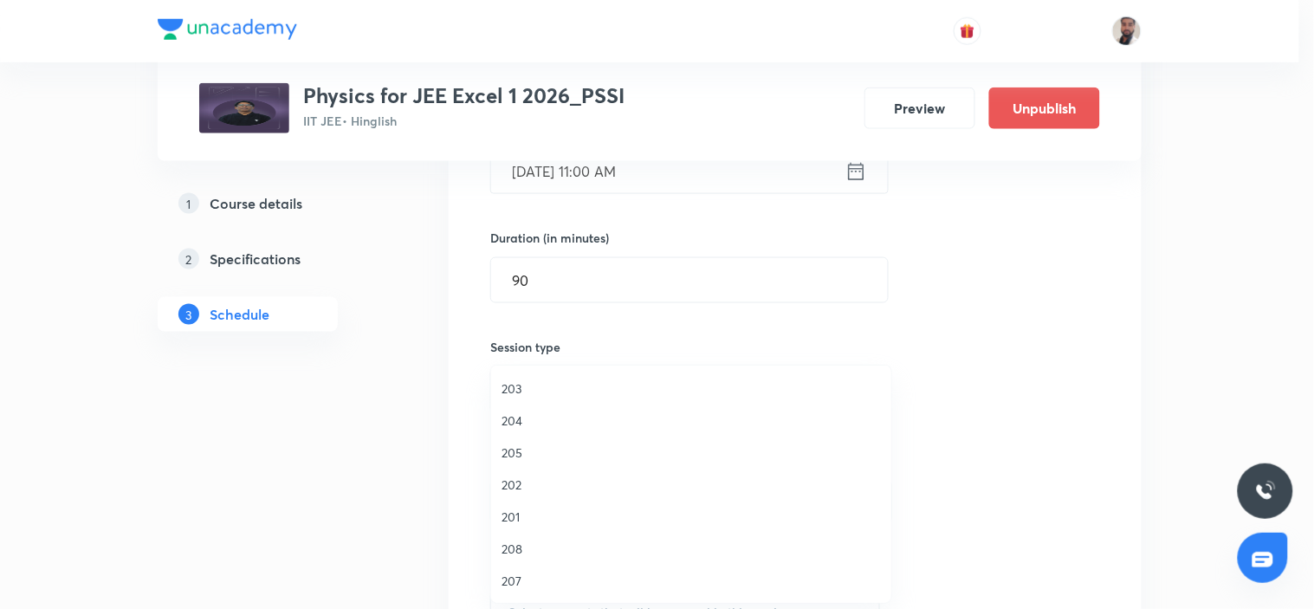
click at [517, 517] on span "201" at bounding box center [691, 517] width 379 height 18
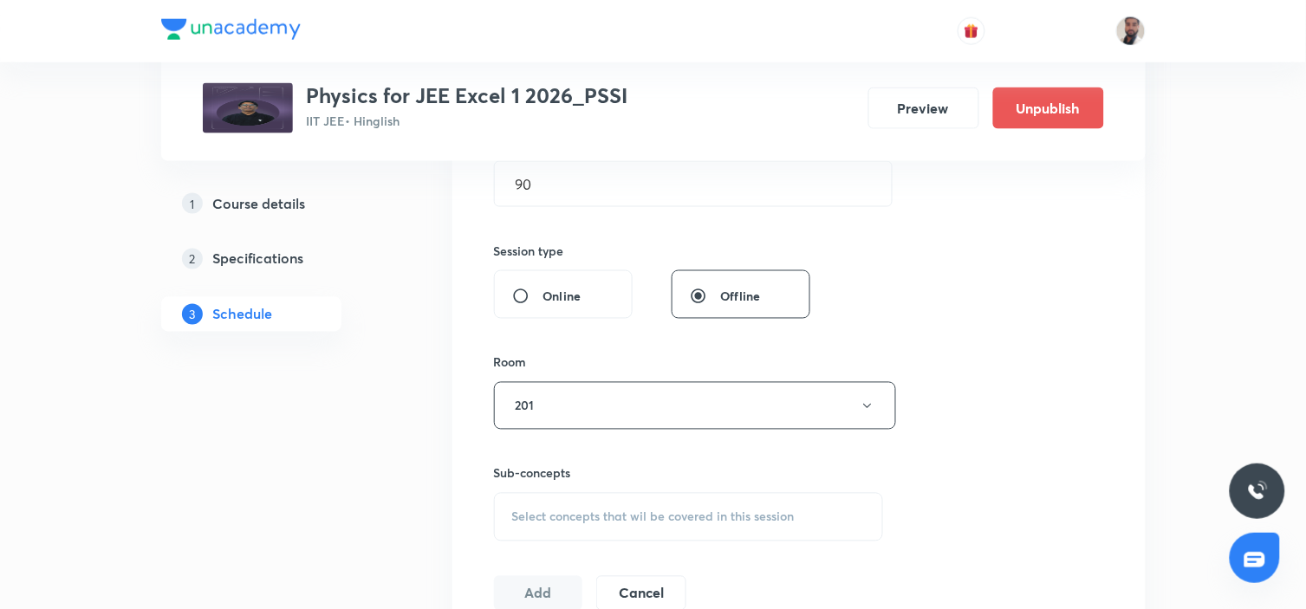
scroll to position [769, 0]
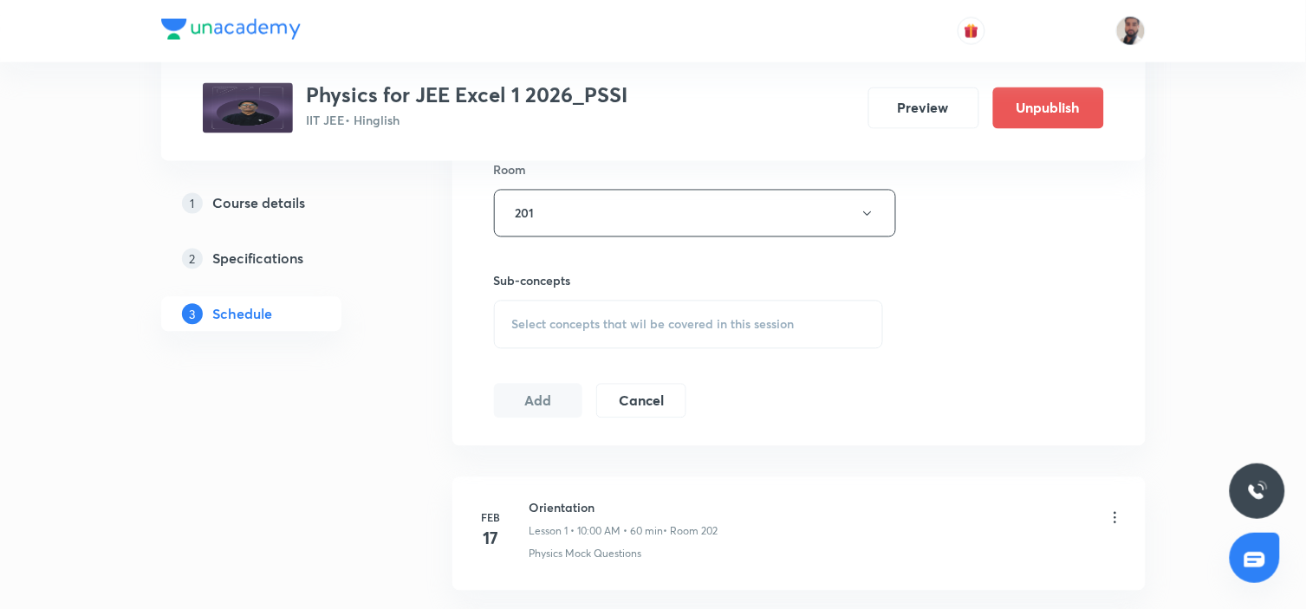
drag, startPoint x: 685, startPoint y: 323, endPoint x: 905, endPoint y: 390, distance: 229.9
click at [689, 330] on span "Select concepts that wil be covered in this session" at bounding box center [653, 325] width 282 height 14
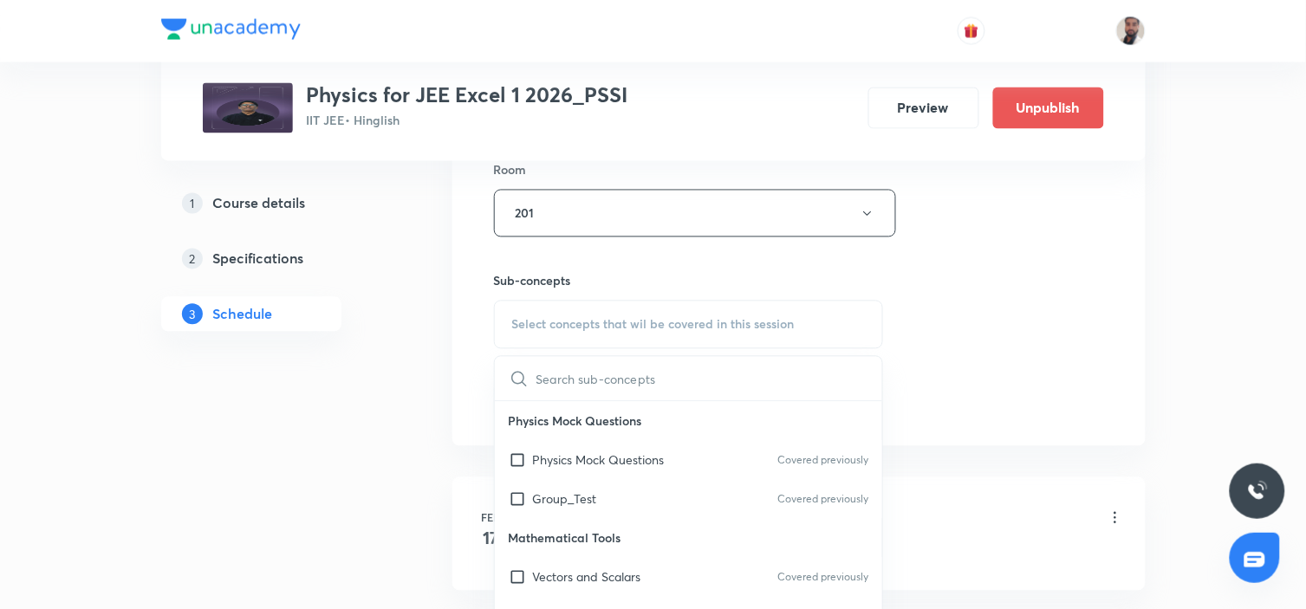
scroll to position [7523, 0]
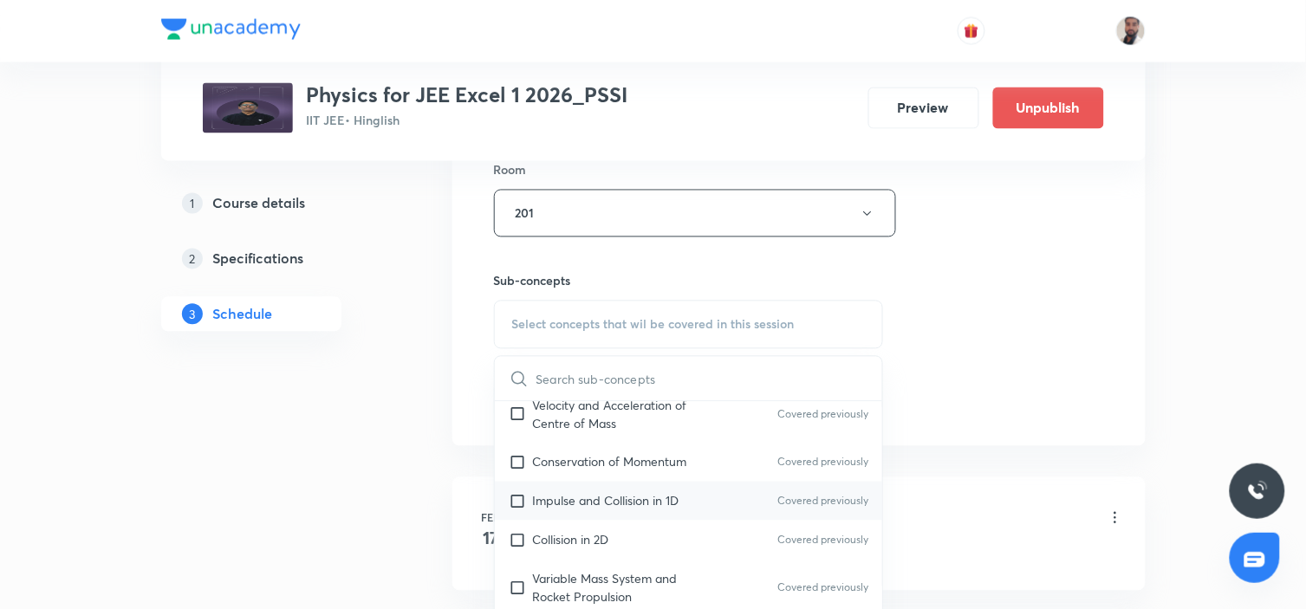
drag, startPoint x: 669, startPoint y: 477, endPoint x: 691, endPoint y: 496, distance: 29.0
click at [668, 482] on div "Impulse and Collision in 1D Covered previously" at bounding box center [689, 501] width 388 height 39
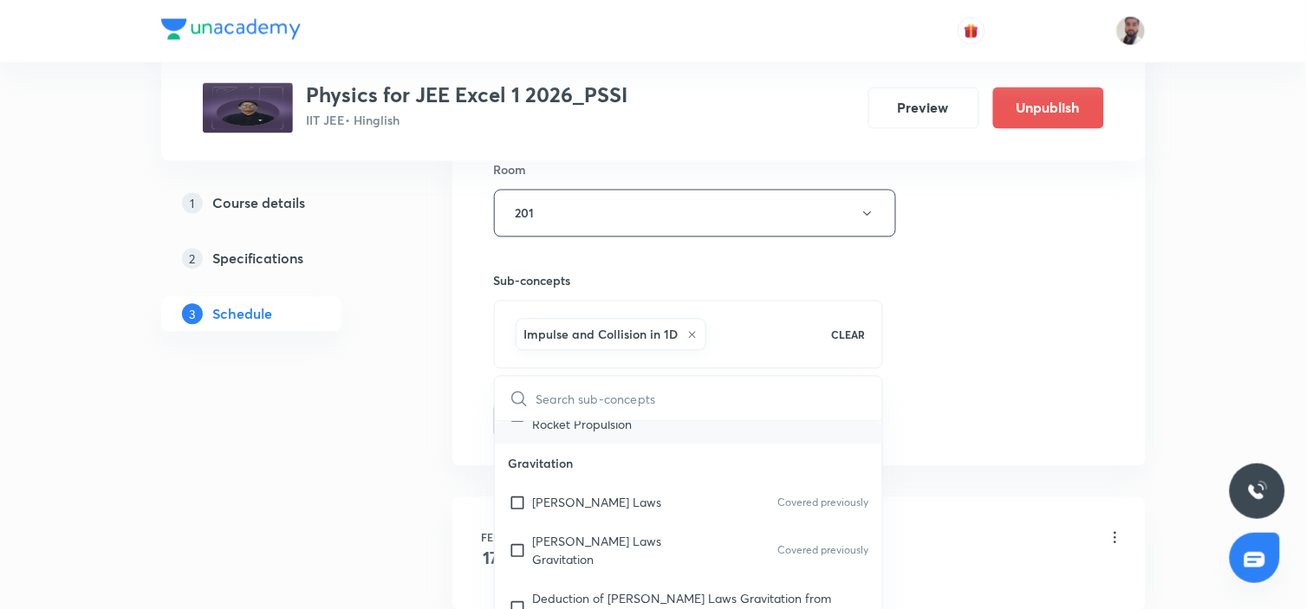
scroll to position [7811, 0]
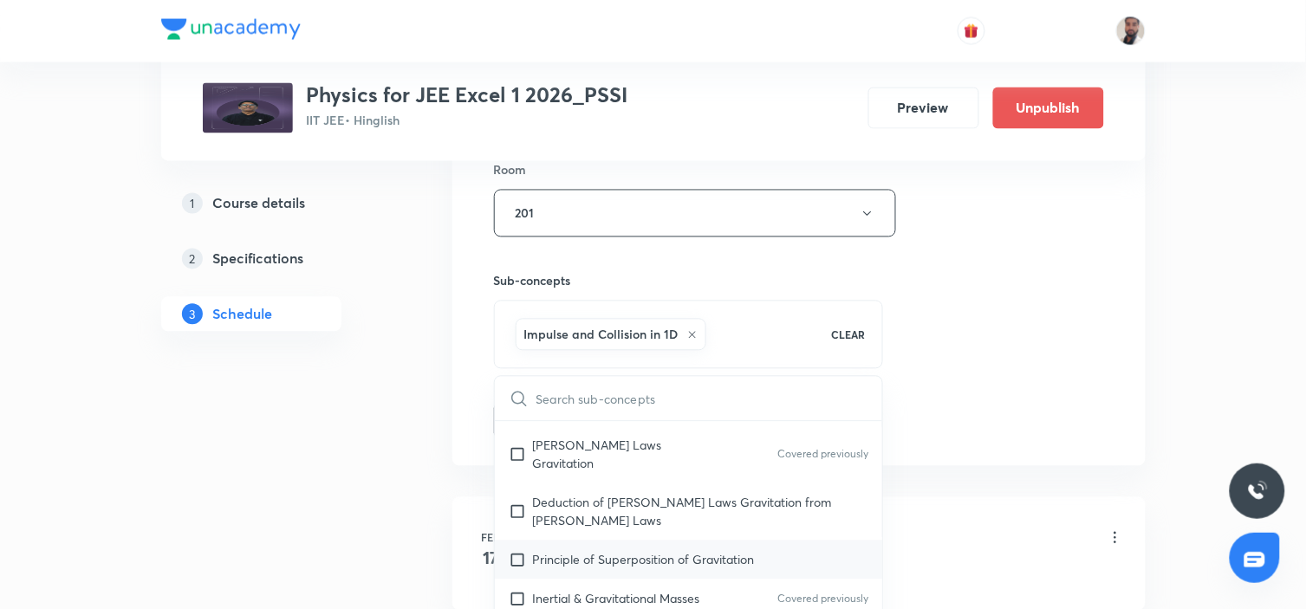
click at [631, 551] on p "Principle of Superposition of Gravitation" at bounding box center [644, 560] width 222 height 18
checkbox input "true"
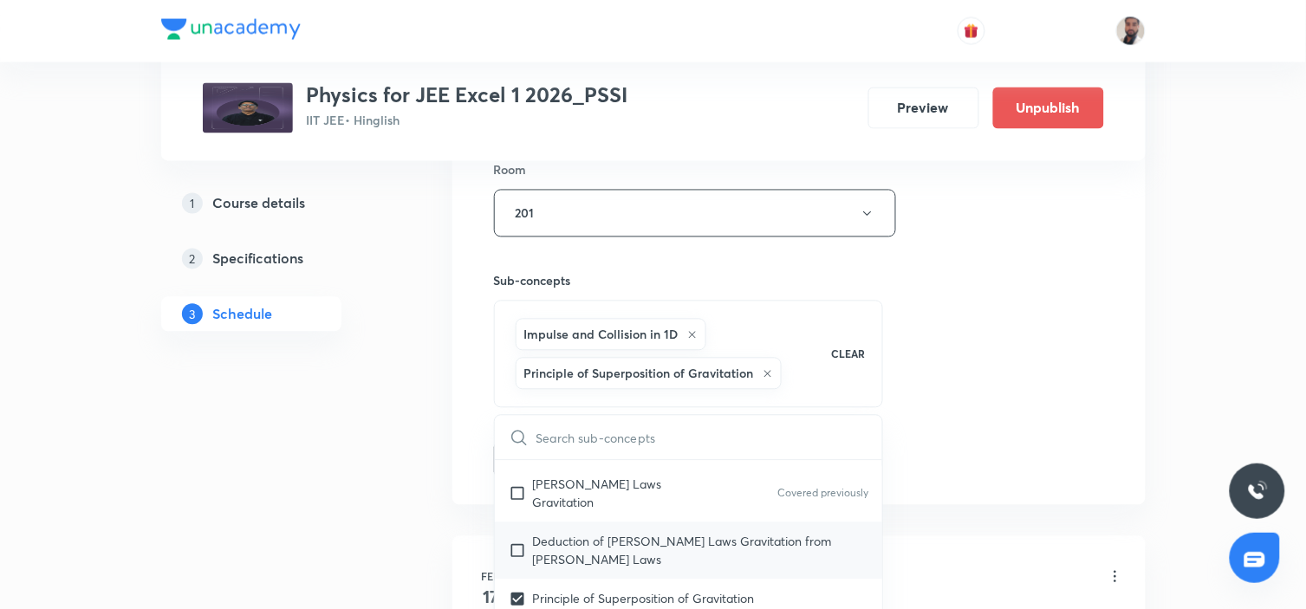
click at [613, 533] on p "Deduction of [PERSON_NAME] Laws Gravitation from [PERSON_NAME] Laws" at bounding box center [701, 551] width 336 height 36
checkbox input "true"
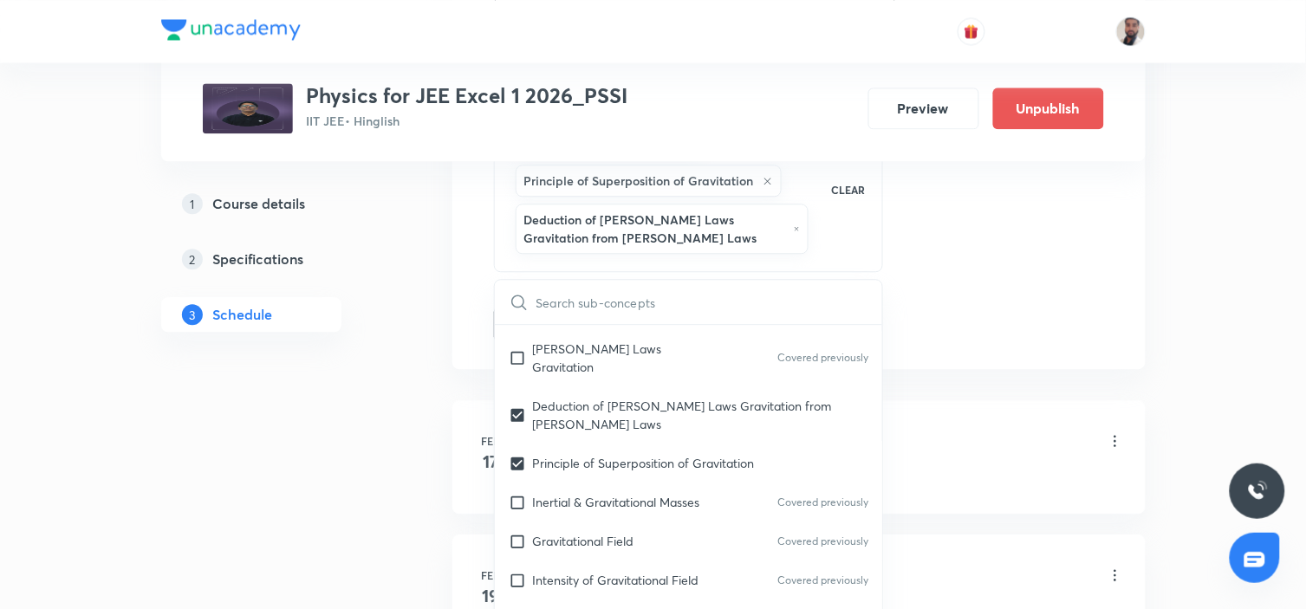
scroll to position [8003, 0]
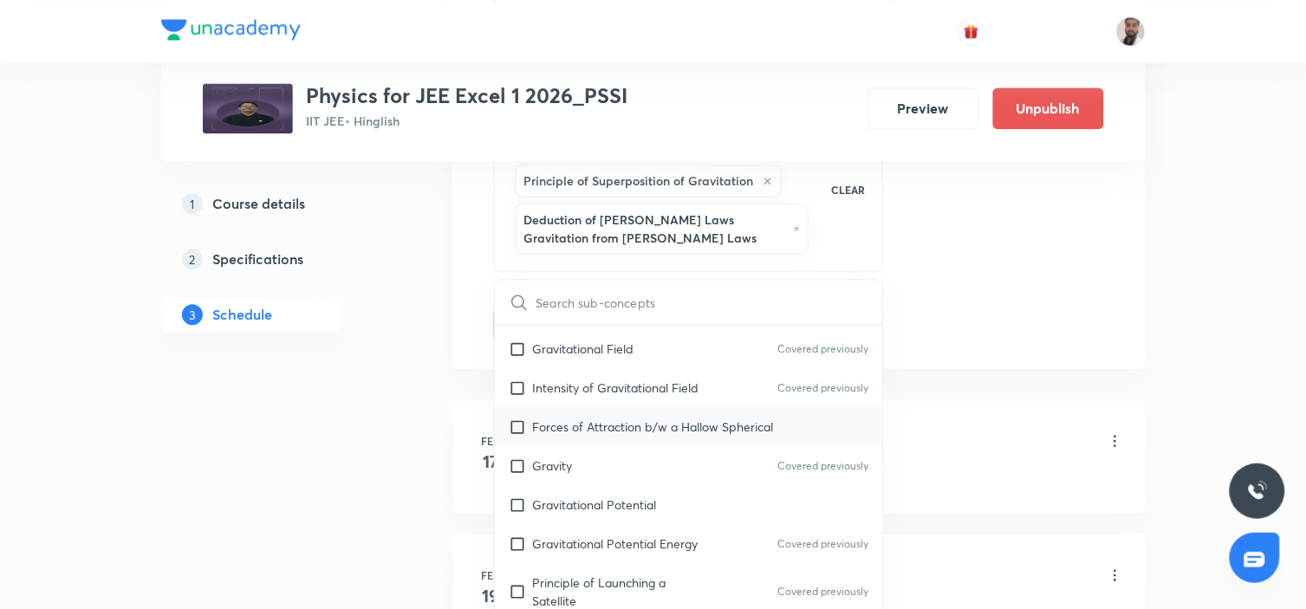
click at [634, 418] on p "Forces of Attraction b/w a Hallow Spherical" at bounding box center [653, 427] width 241 height 18
checkbox input "true"
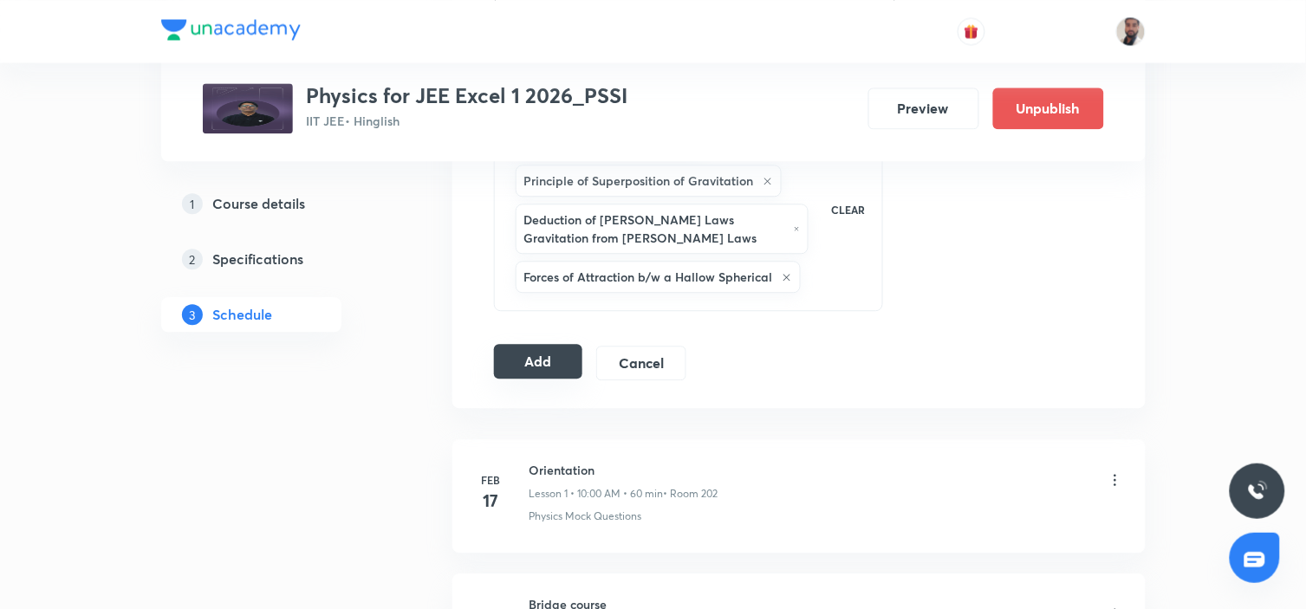
click at [540, 364] on button "Add" at bounding box center [538, 361] width 89 height 35
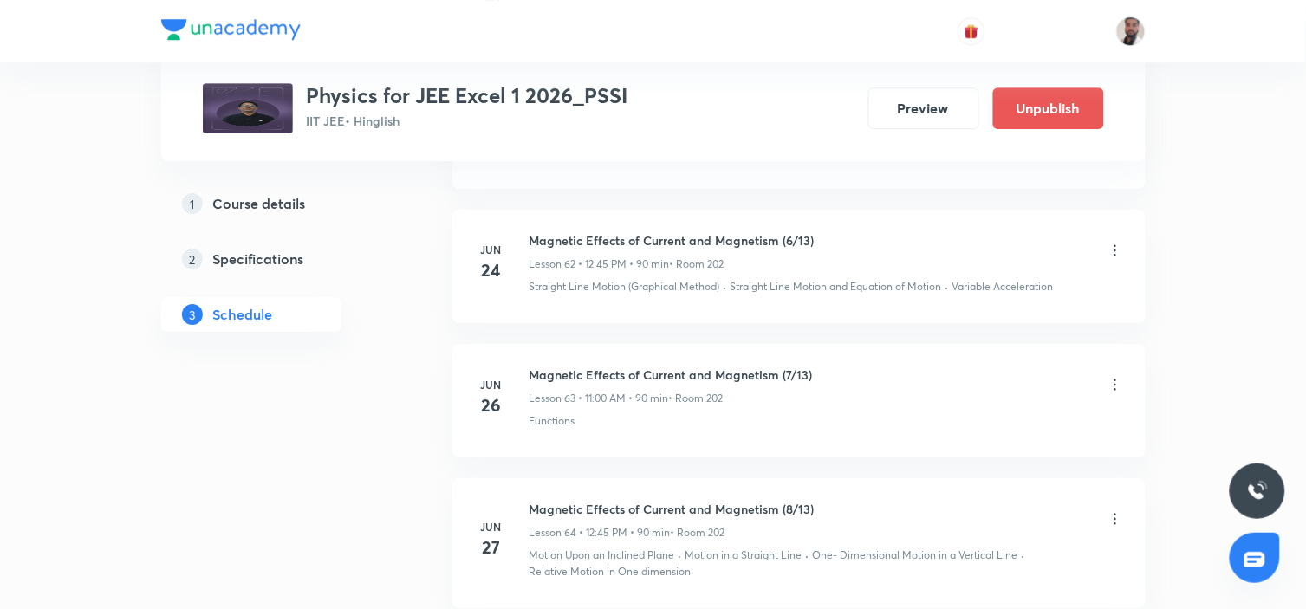
scroll to position [17957, 0]
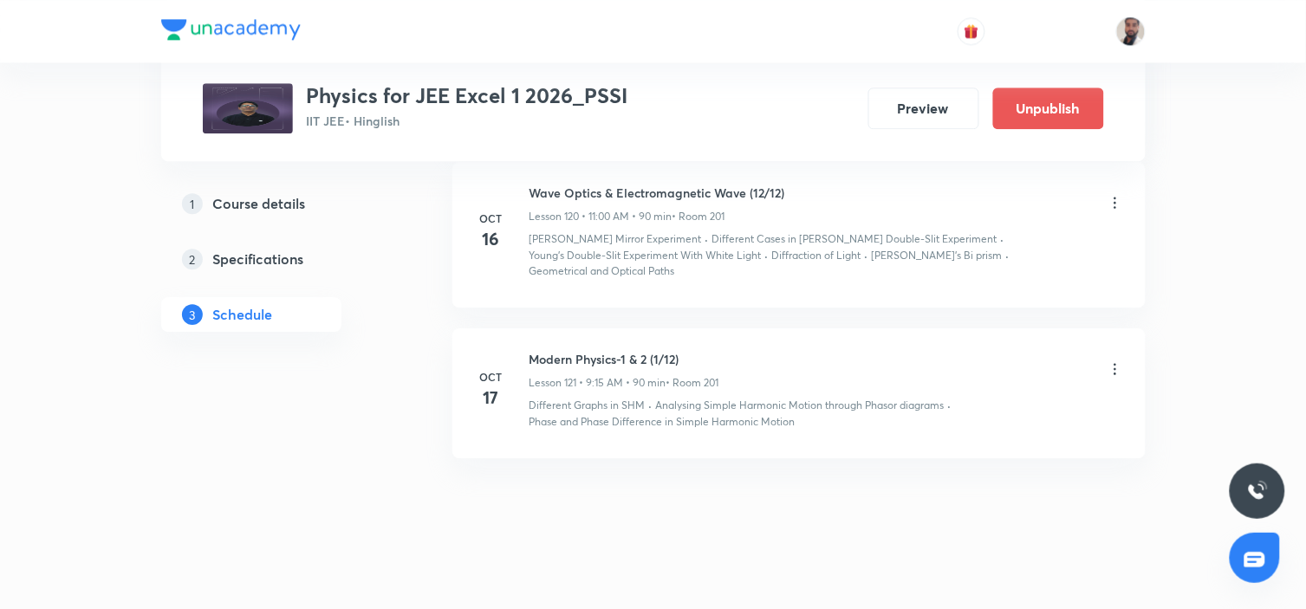
drag, startPoint x: 1306, startPoint y: 33, endPoint x: 830, endPoint y: 501, distance: 667.2
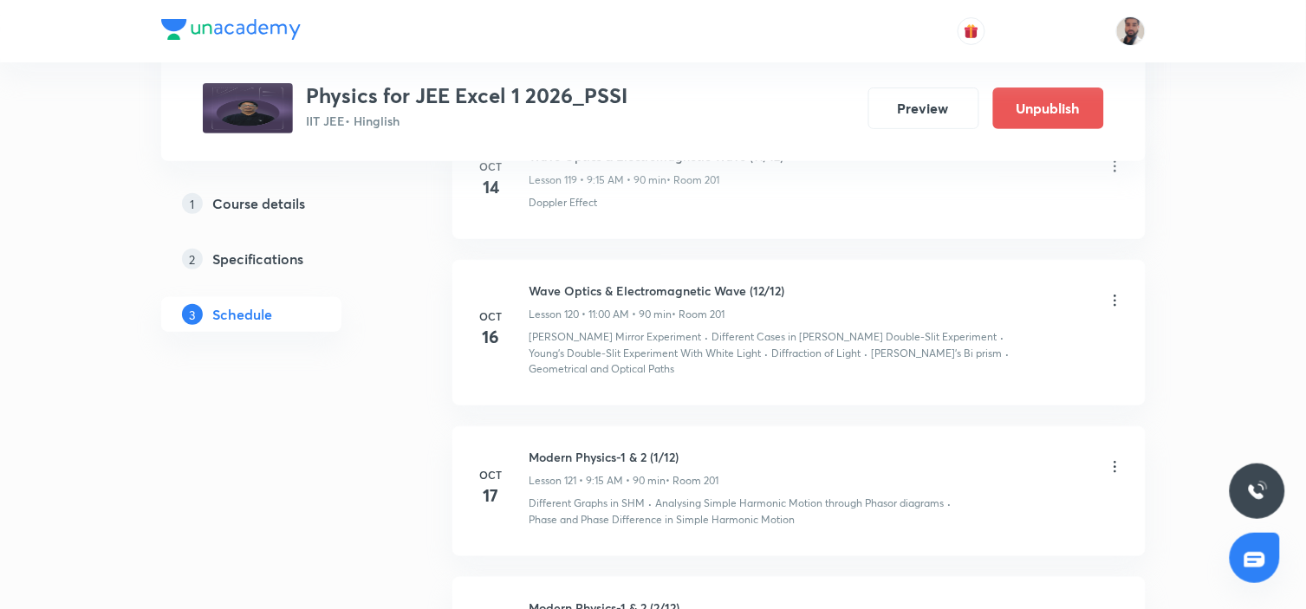
scroll to position [17004, 0]
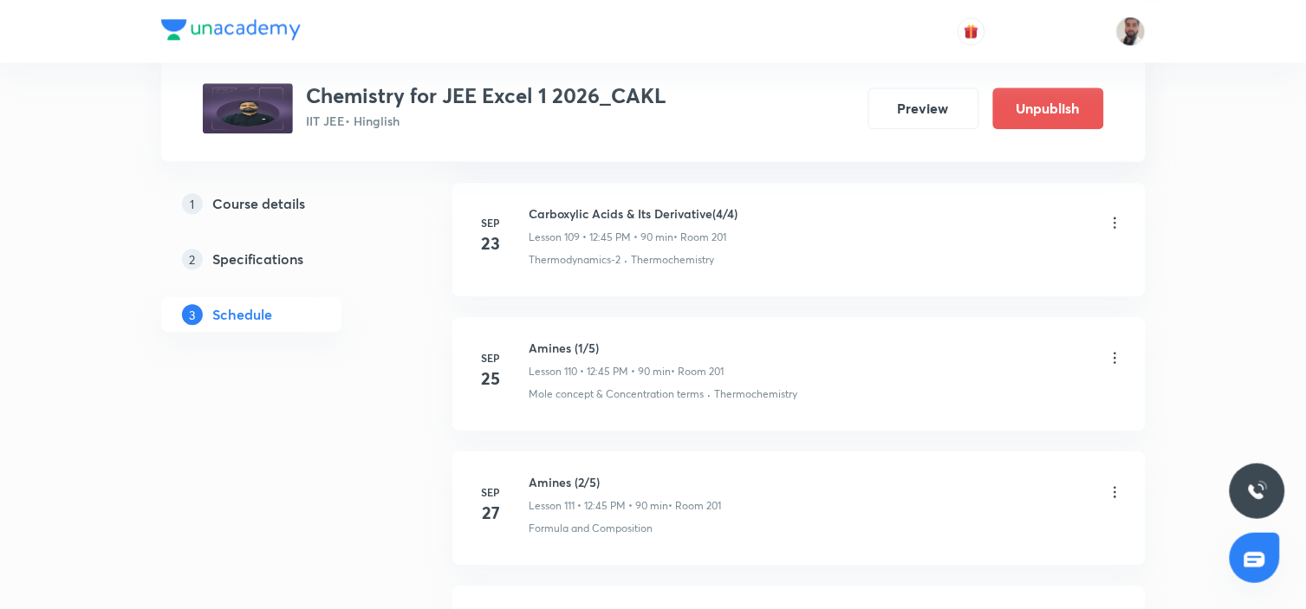
scroll to position [16899, 0]
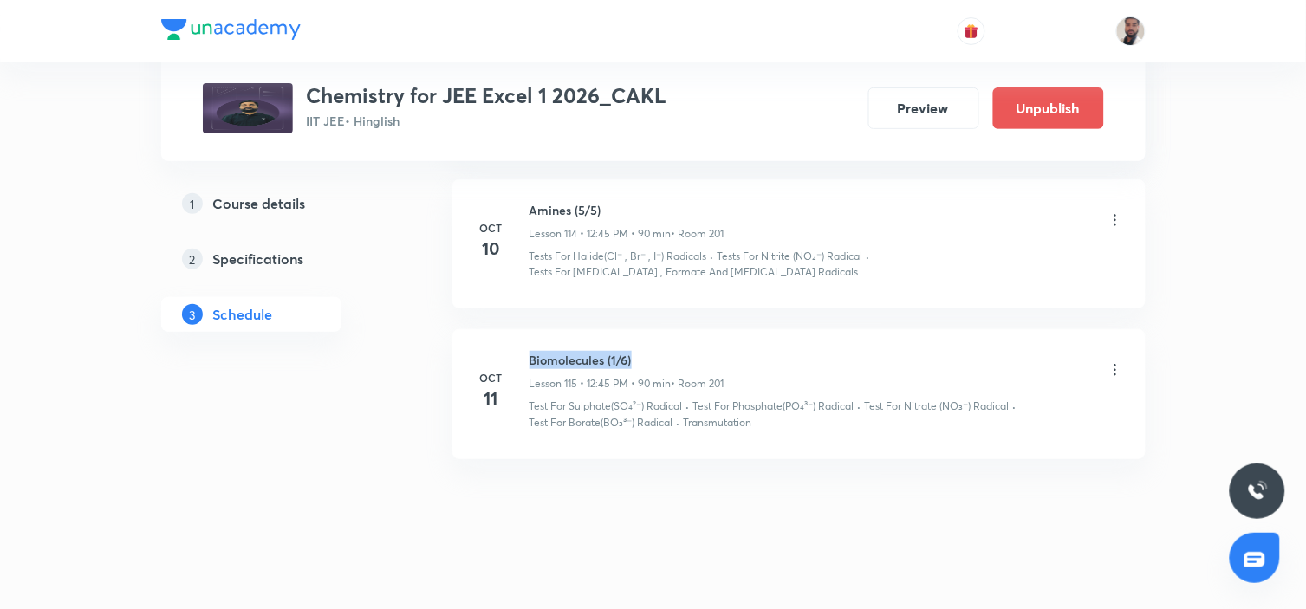
drag, startPoint x: 632, startPoint y: 340, endPoint x: 531, endPoint y: 334, distance: 101.5
click at [531, 334] on li "Oct 11 Biomolecules (1/6) Lesson 115 • 12:45 PM • 90 min • Room 201 Test For Su…" at bounding box center [798, 394] width 693 height 130
copy h6 "Biomolecules (1/6)"
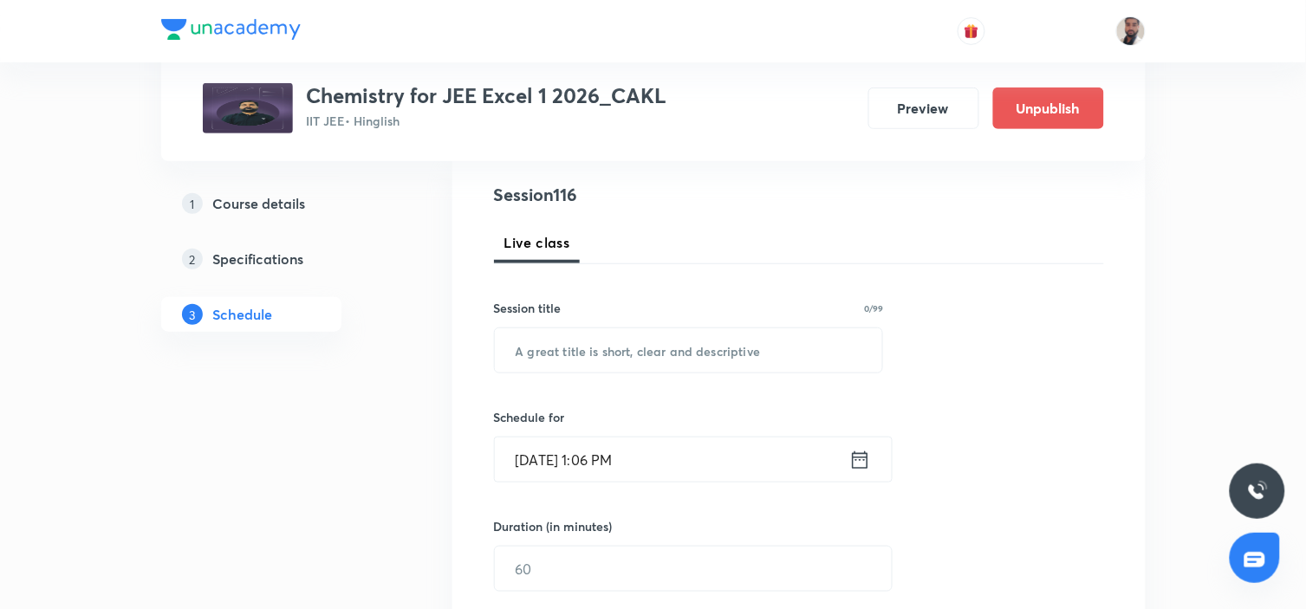
scroll to position [288, 0]
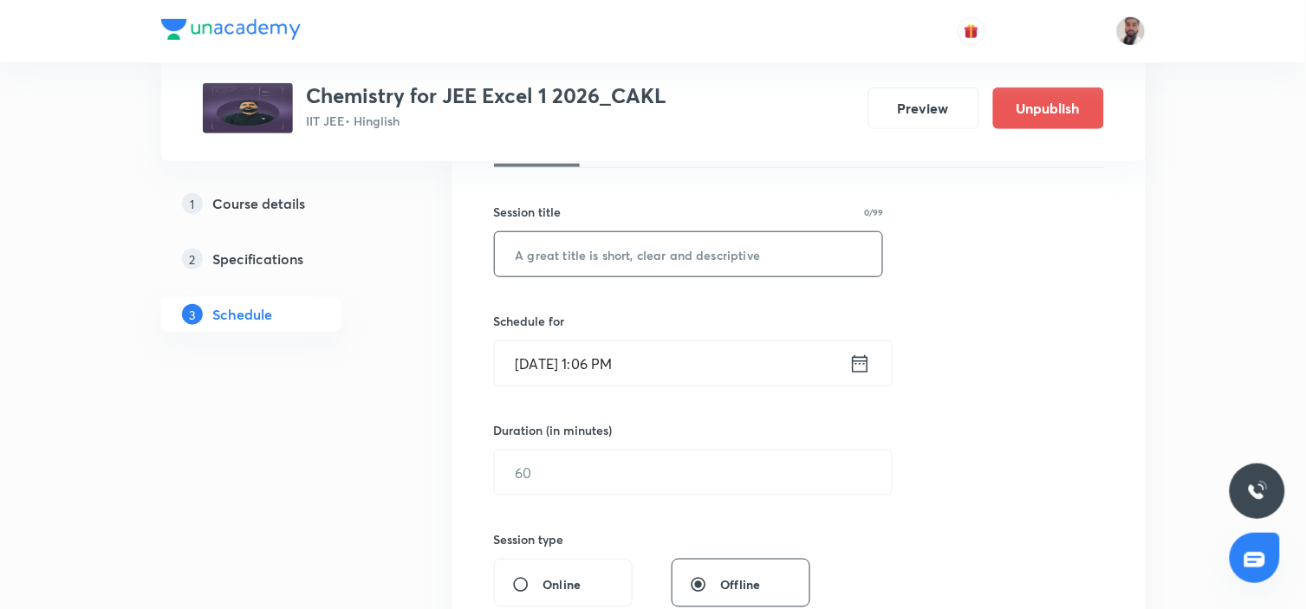
click at [768, 252] on input "text" at bounding box center [689, 254] width 388 height 44
paste input "Biomolecules (1/6)"
click at [615, 247] on input "Biomolecules (1/6)" at bounding box center [689, 254] width 388 height 44
type input "Biomolecules (2/6)"
click at [858, 364] on icon at bounding box center [860, 364] width 22 height 24
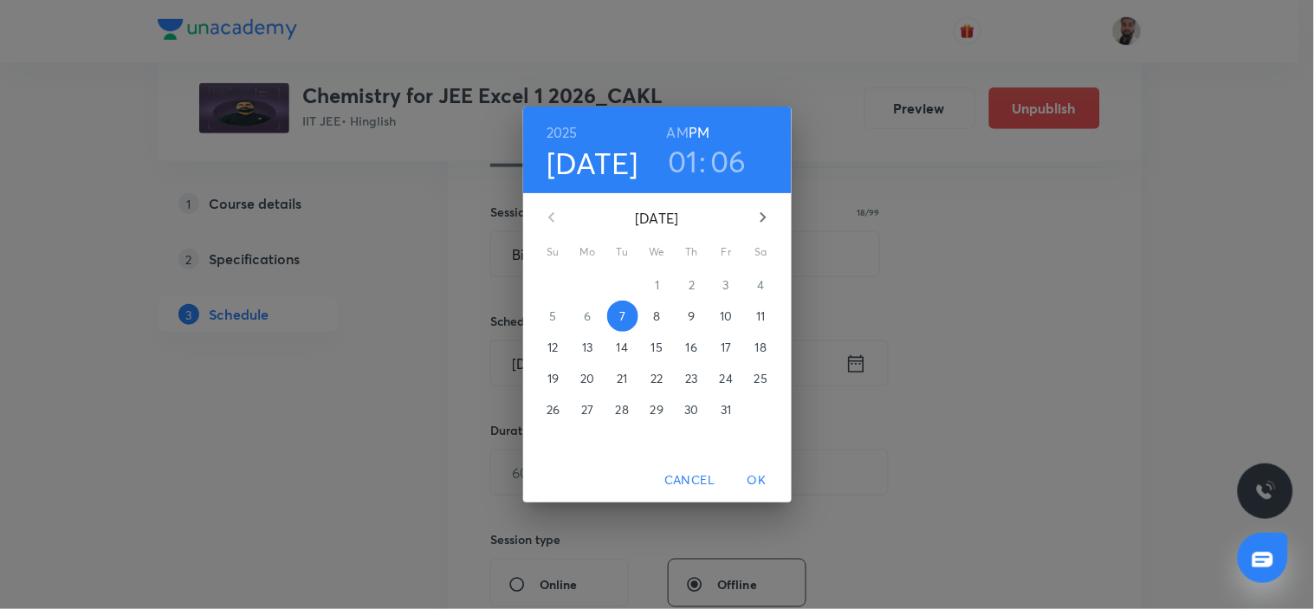
click at [617, 348] on p "14" at bounding box center [622, 347] width 11 height 17
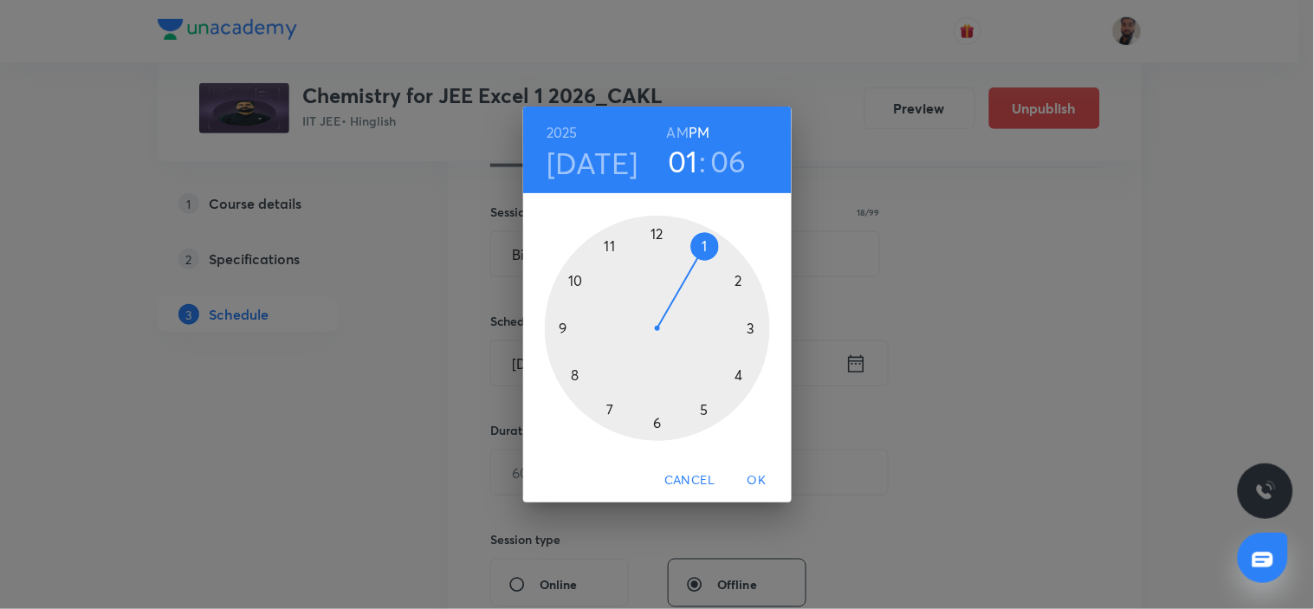
drag, startPoint x: 654, startPoint y: 236, endPoint x: 652, endPoint y: 226, distance: 9.9
click at [654, 232] on div at bounding box center [657, 328] width 225 height 225
click at [564, 325] on div at bounding box center [657, 328] width 225 height 225
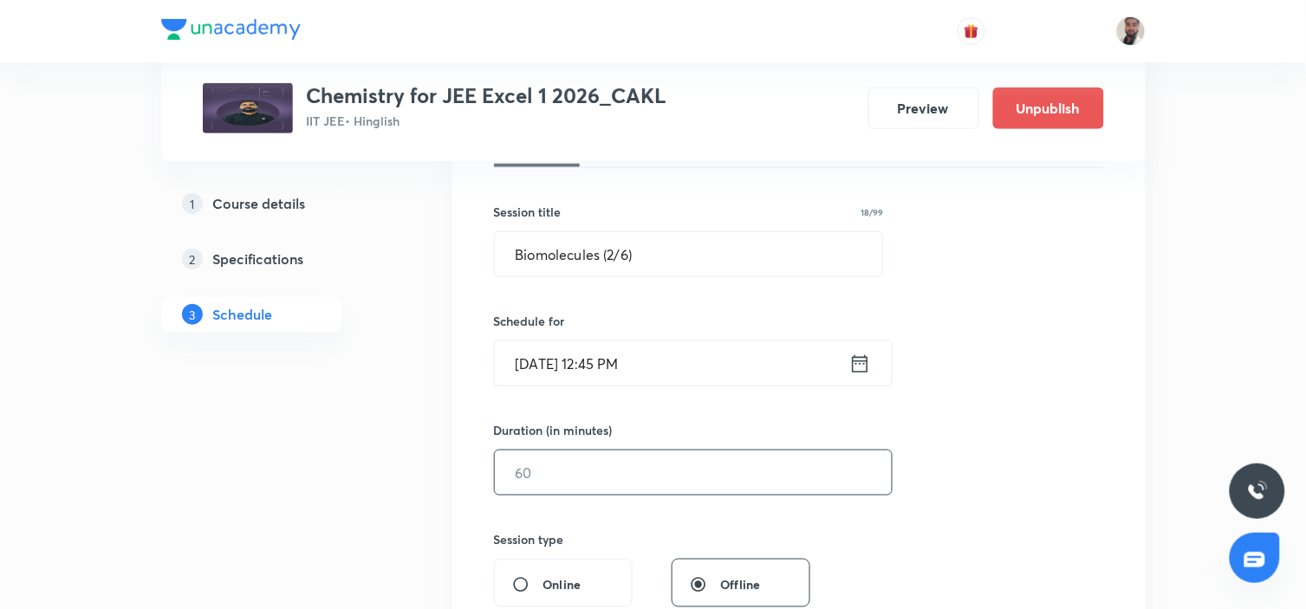
click at [521, 474] on input "text" at bounding box center [693, 473] width 397 height 44
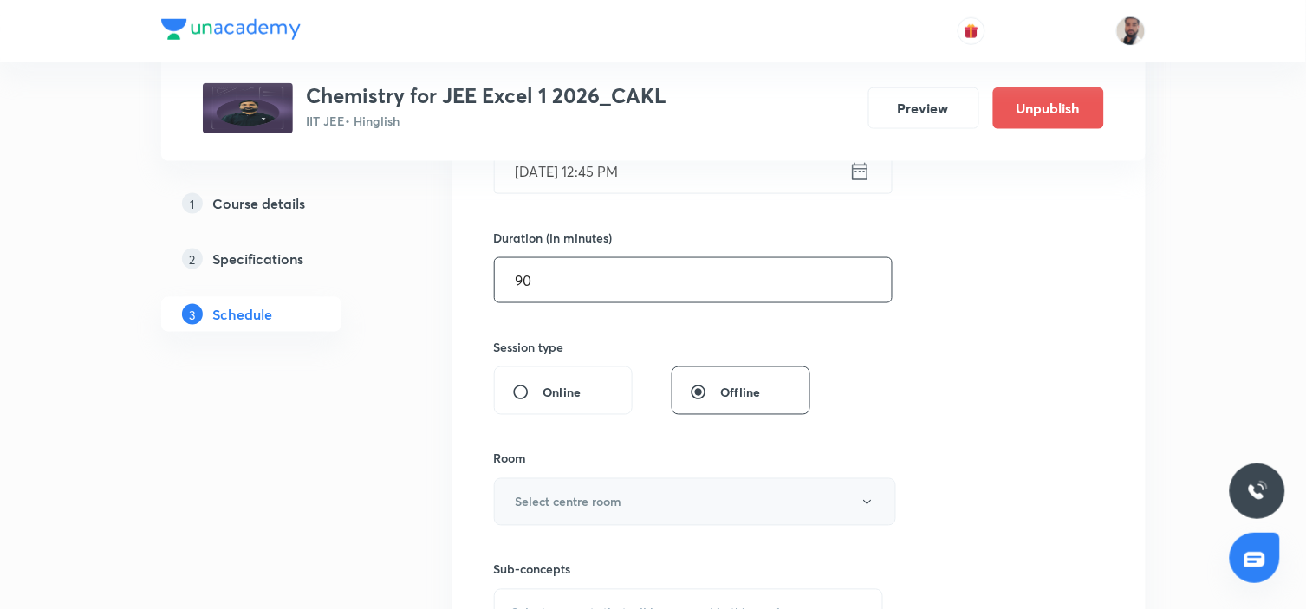
scroll to position [577, 0]
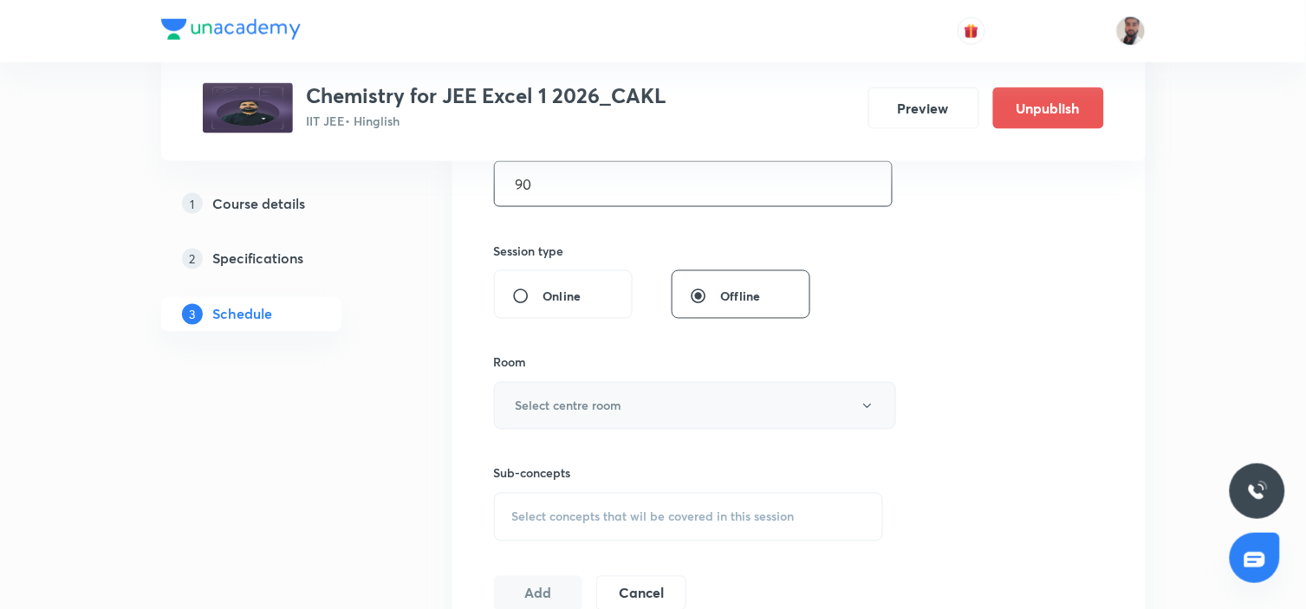
type input "90"
click at [792, 413] on button "Select centre room" at bounding box center [695, 406] width 402 height 48
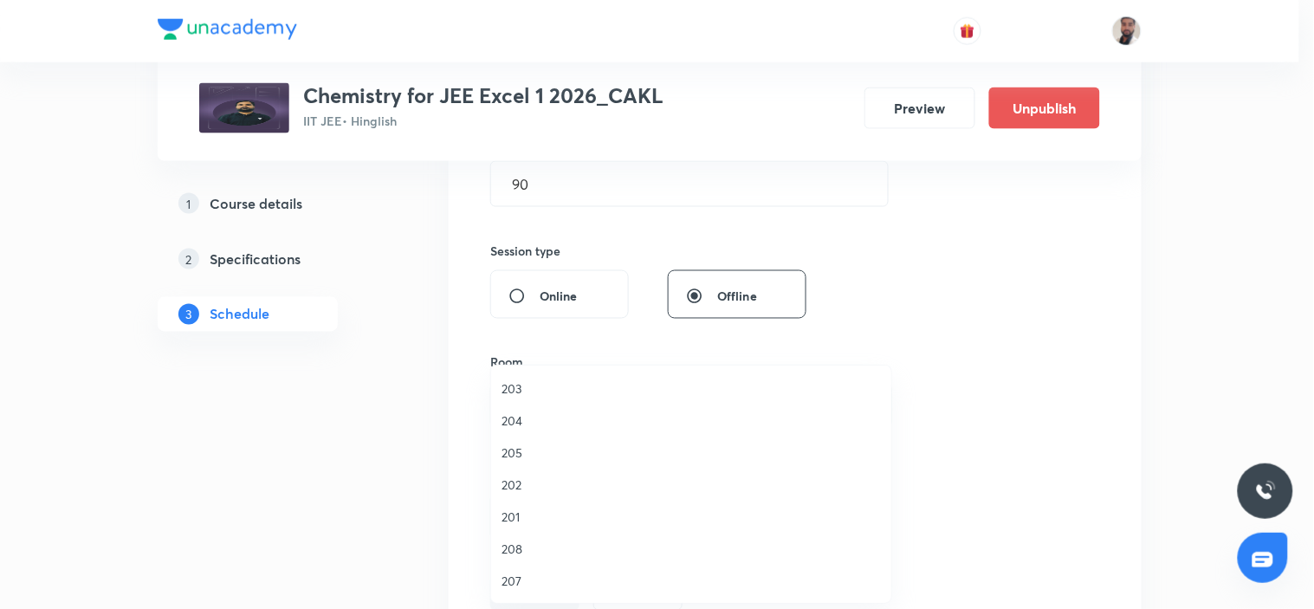
click at [518, 526] on li "201" at bounding box center [691, 517] width 400 height 32
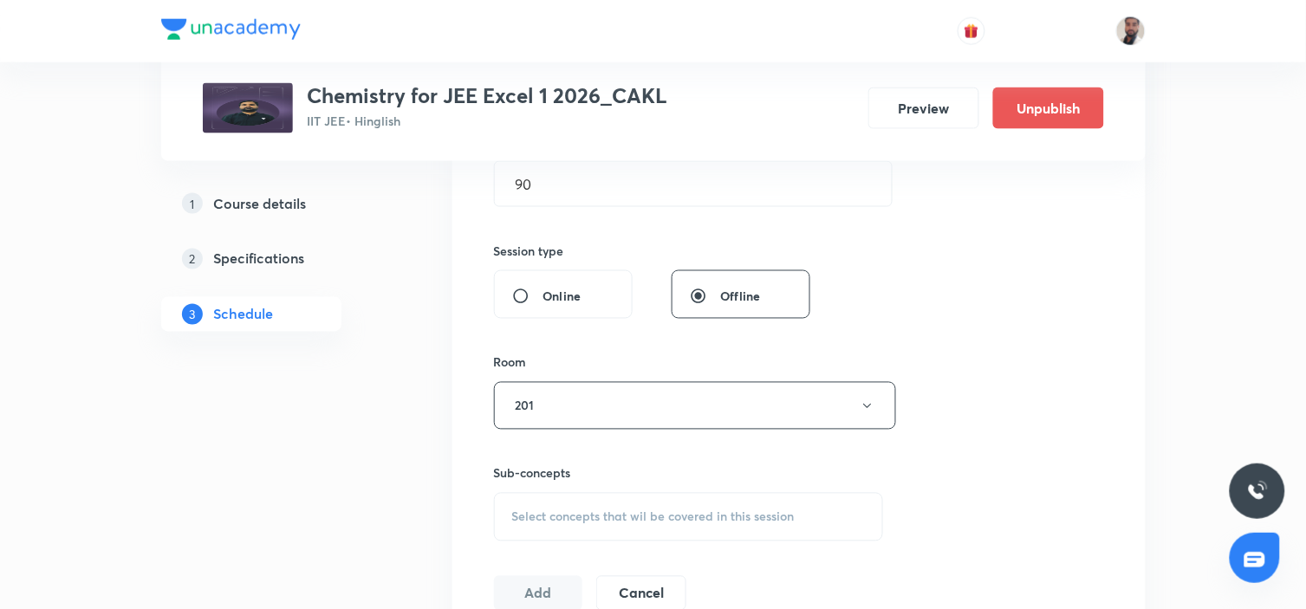
scroll to position [673, 0]
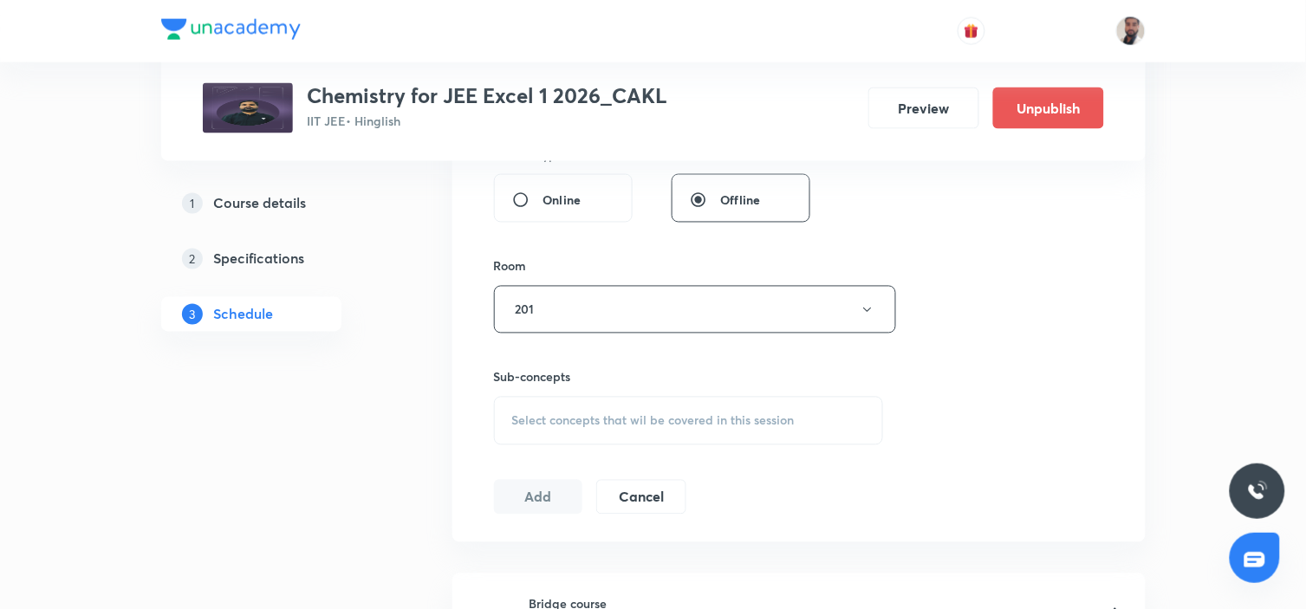
click at [657, 414] on span "Select concepts that wil be covered in this session" at bounding box center [653, 421] width 282 height 14
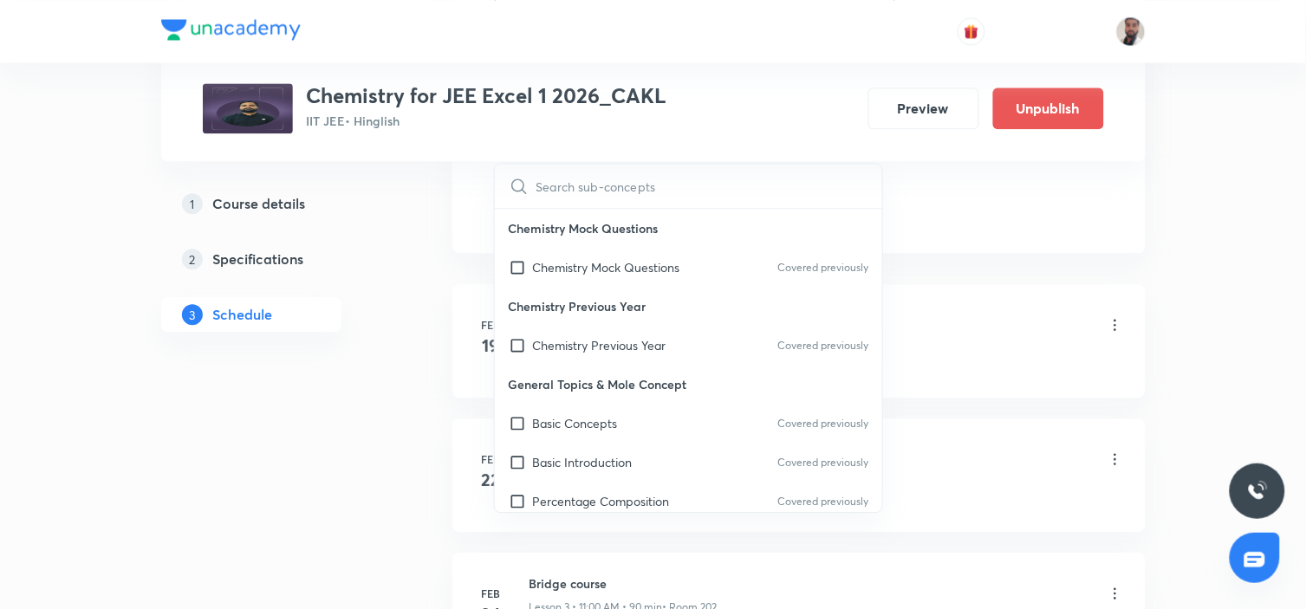
scroll to position [2418, 0]
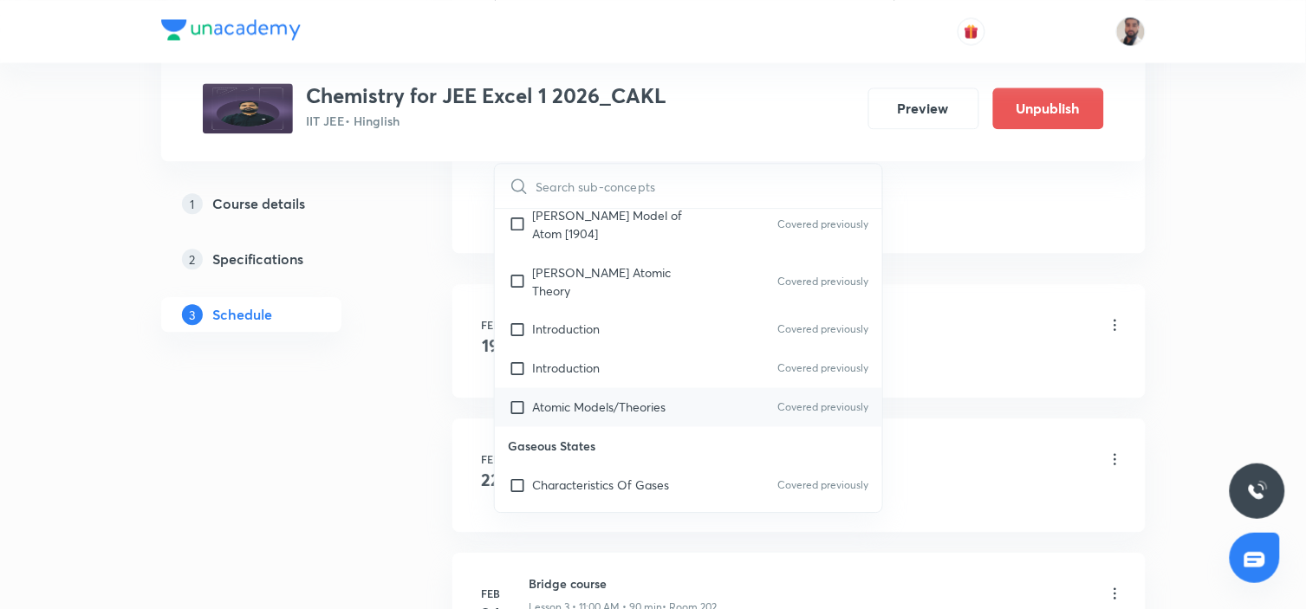
click at [632, 387] on div "Atomic Models/Theories Covered previously" at bounding box center [689, 406] width 388 height 39
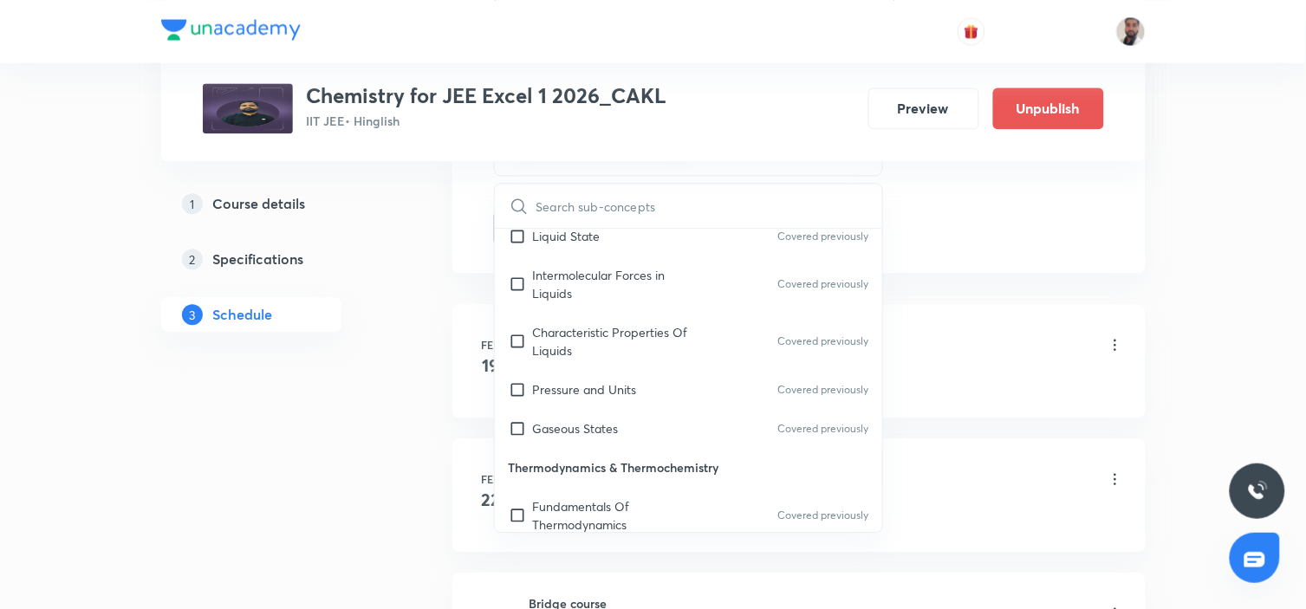
scroll to position [7845, 0]
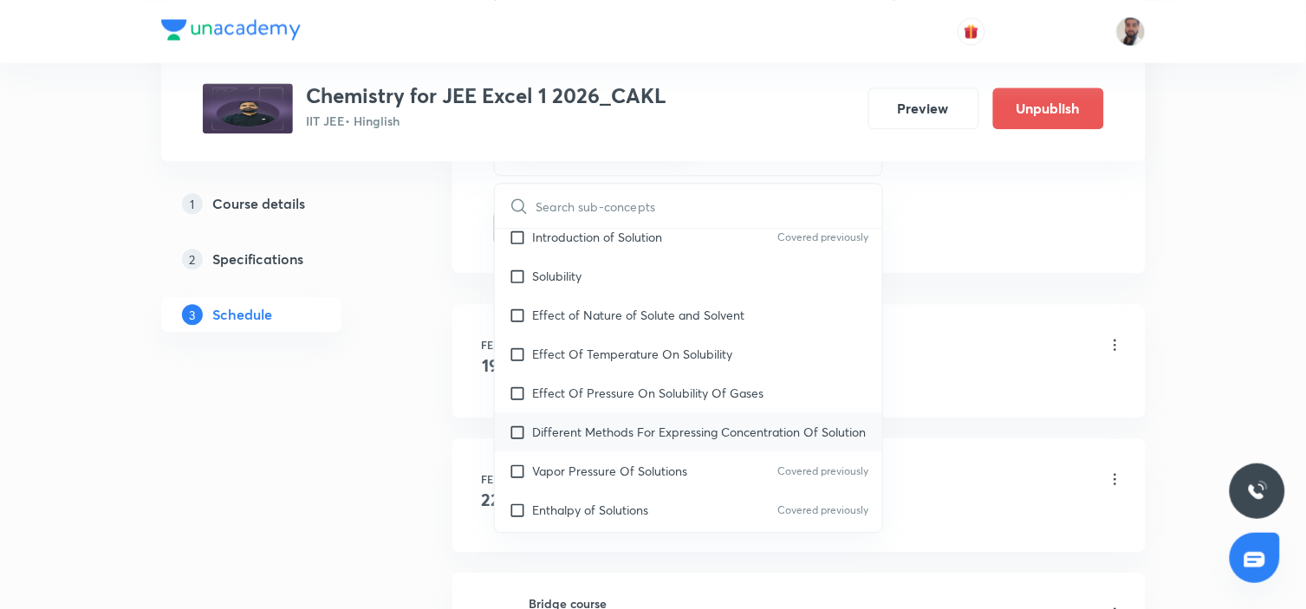
click at [713, 423] on p "Different Methods For Expressing Concentration Of Solution" at bounding box center [700, 432] width 334 height 18
checkbox input "true"
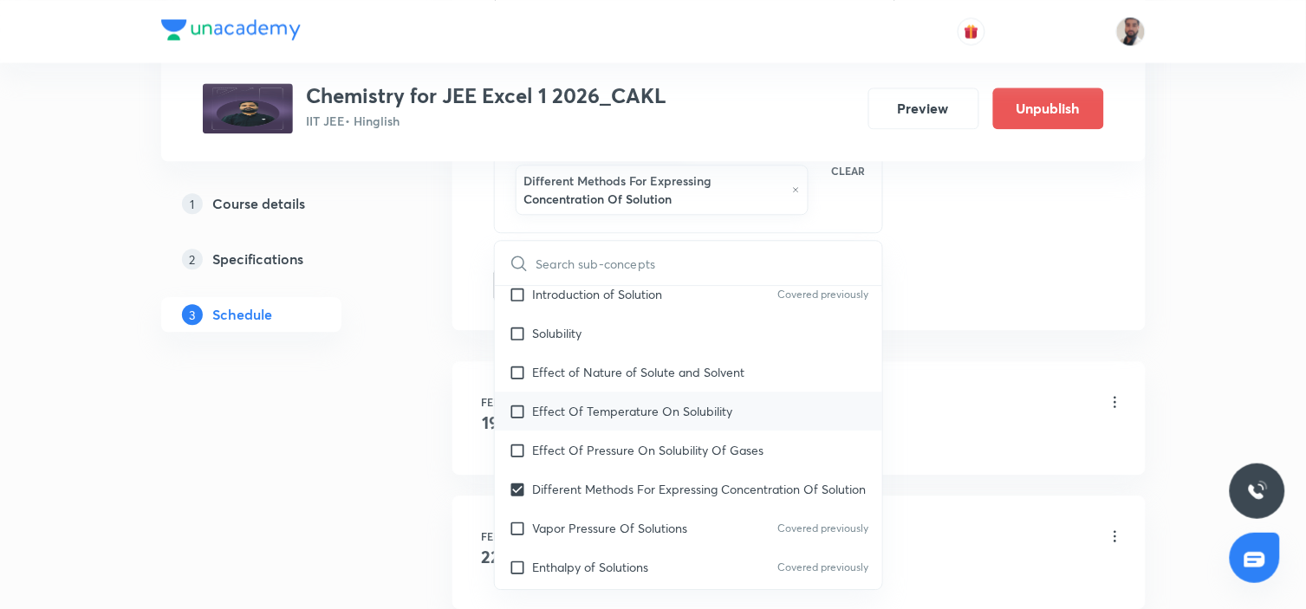
click at [685, 402] on p "Effect Of Temperature On Solubility" at bounding box center [633, 411] width 200 height 18
checkbox input "true"
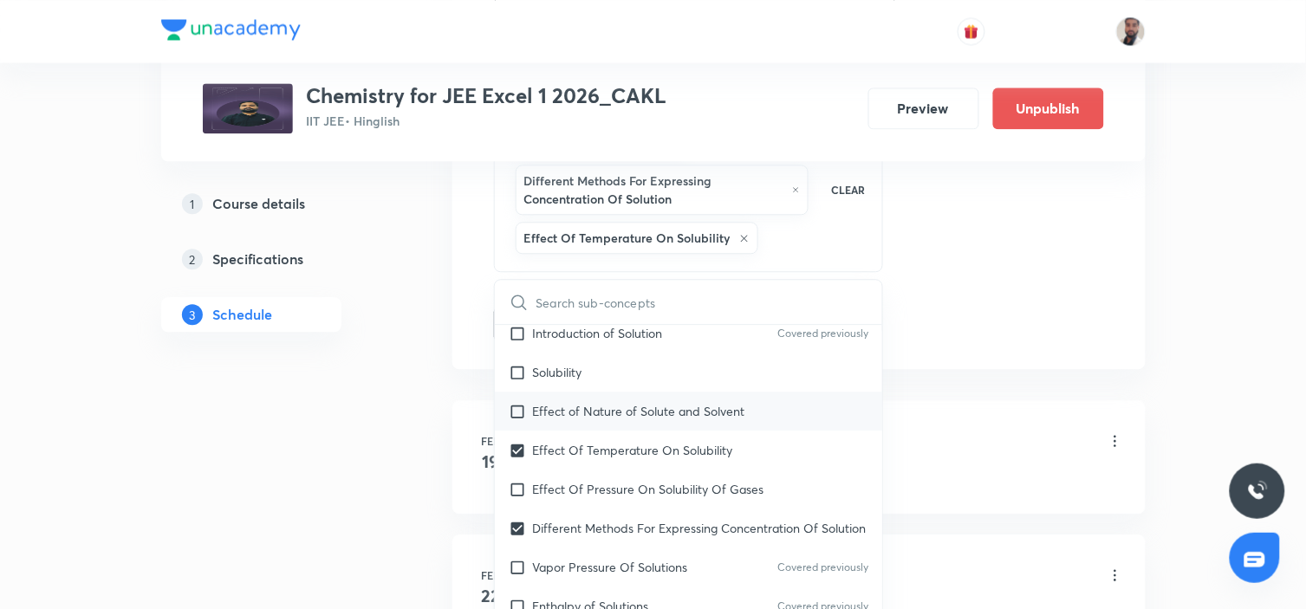
click at [636, 392] on div "Effect of Nature of Solute and Solvent" at bounding box center [689, 411] width 388 height 39
checkbox input "true"
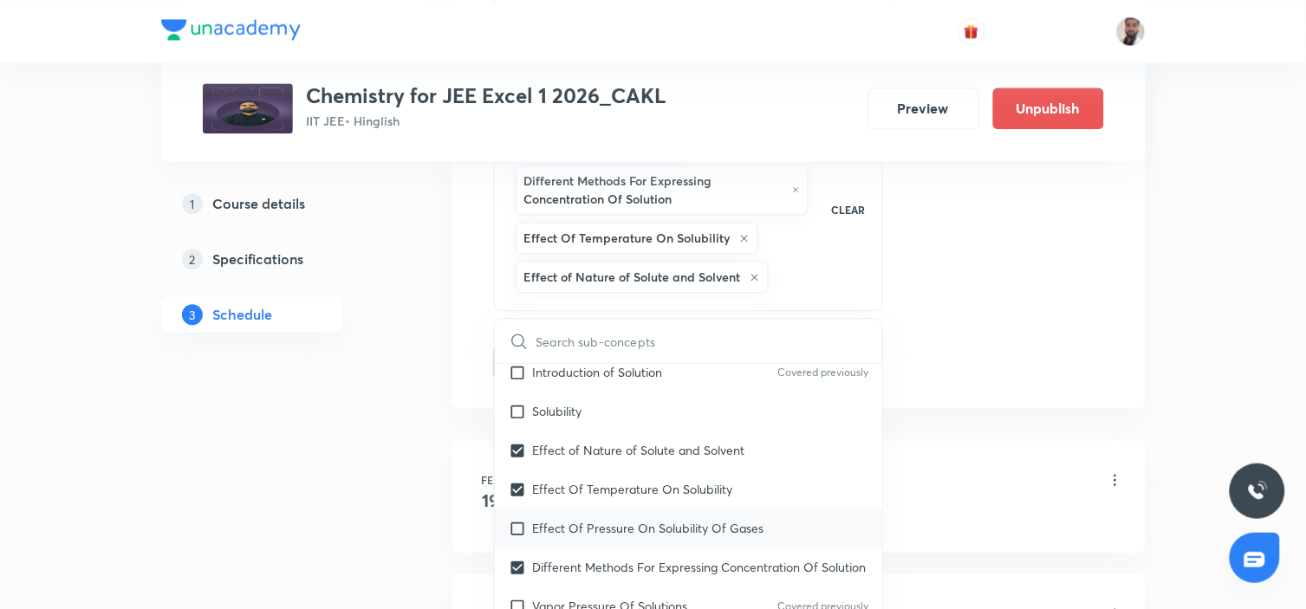
click at [582, 519] on p "Effect Of Pressure On Solubility Of Gases" at bounding box center [648, 528] width 231 height 18
checkbox input "true"
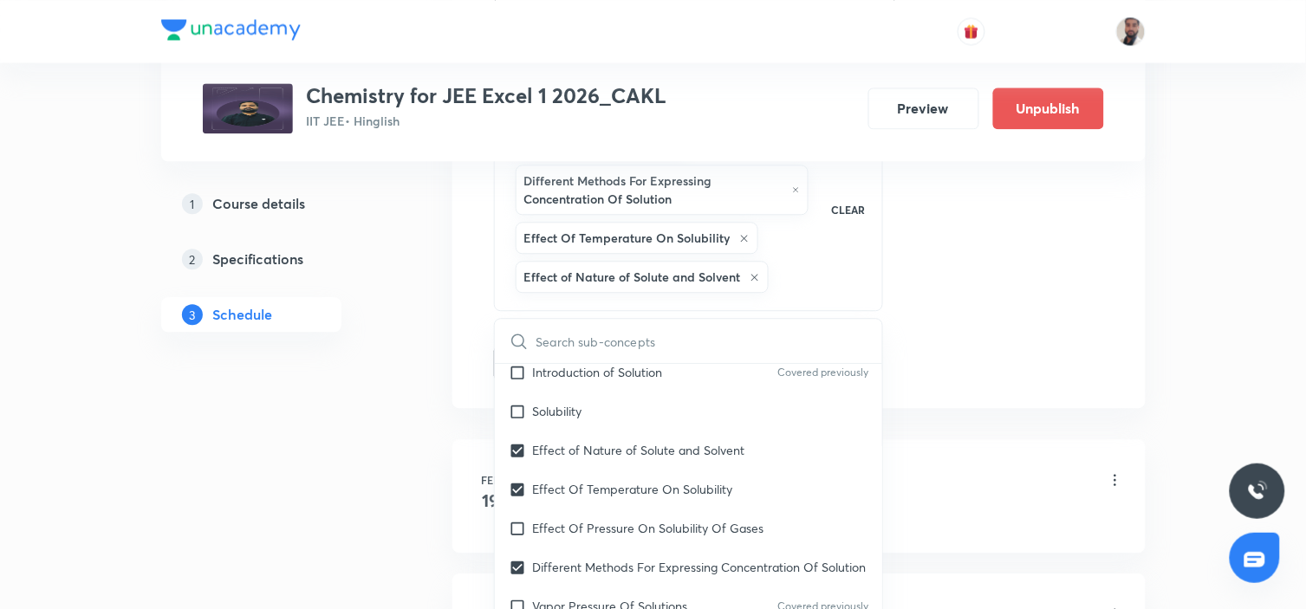
checkbox input "true"
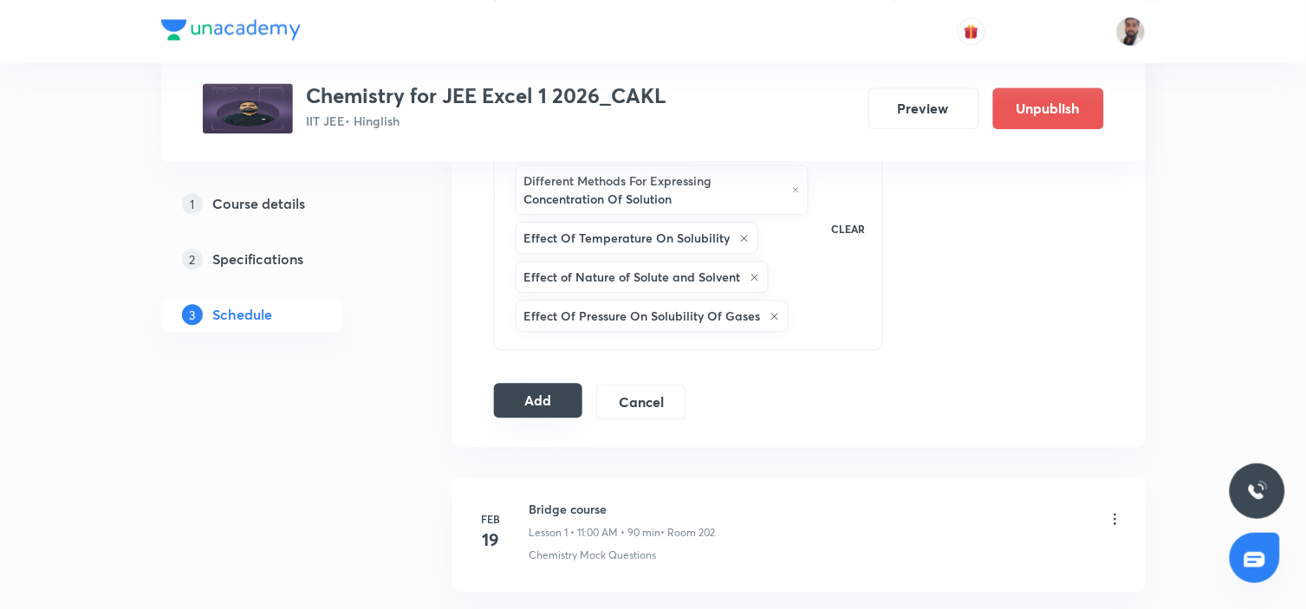
click at [538, 395] on button "Add" at bounding box center [538, 400] width 89 height 35
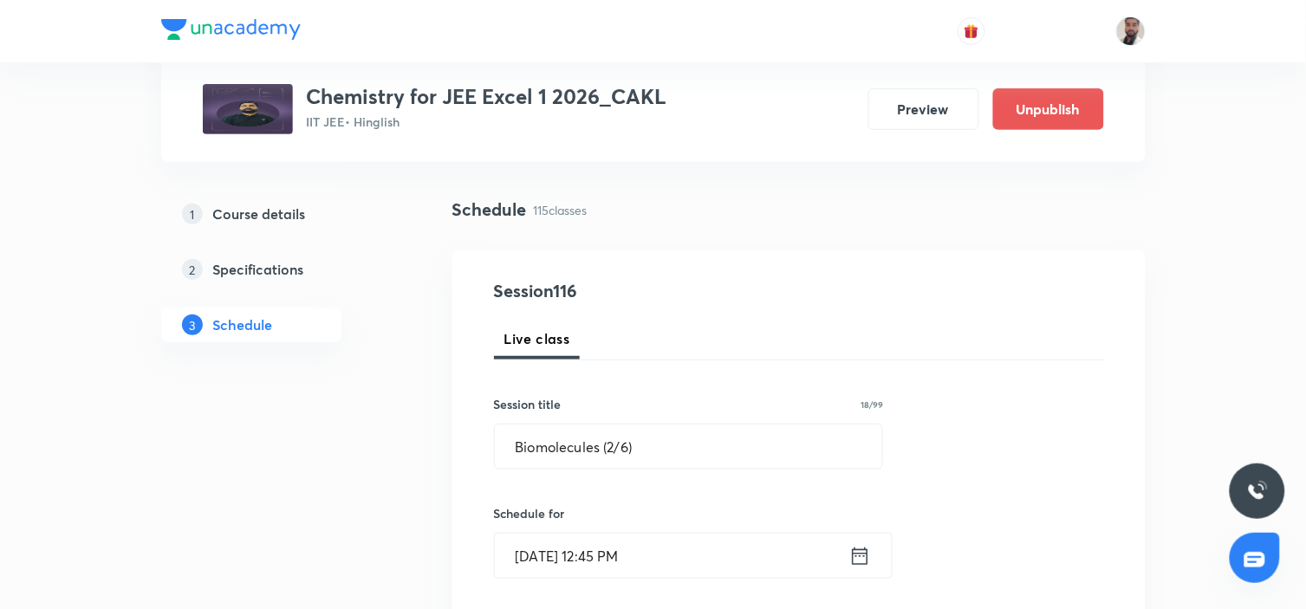
scroll to position [0, 0]
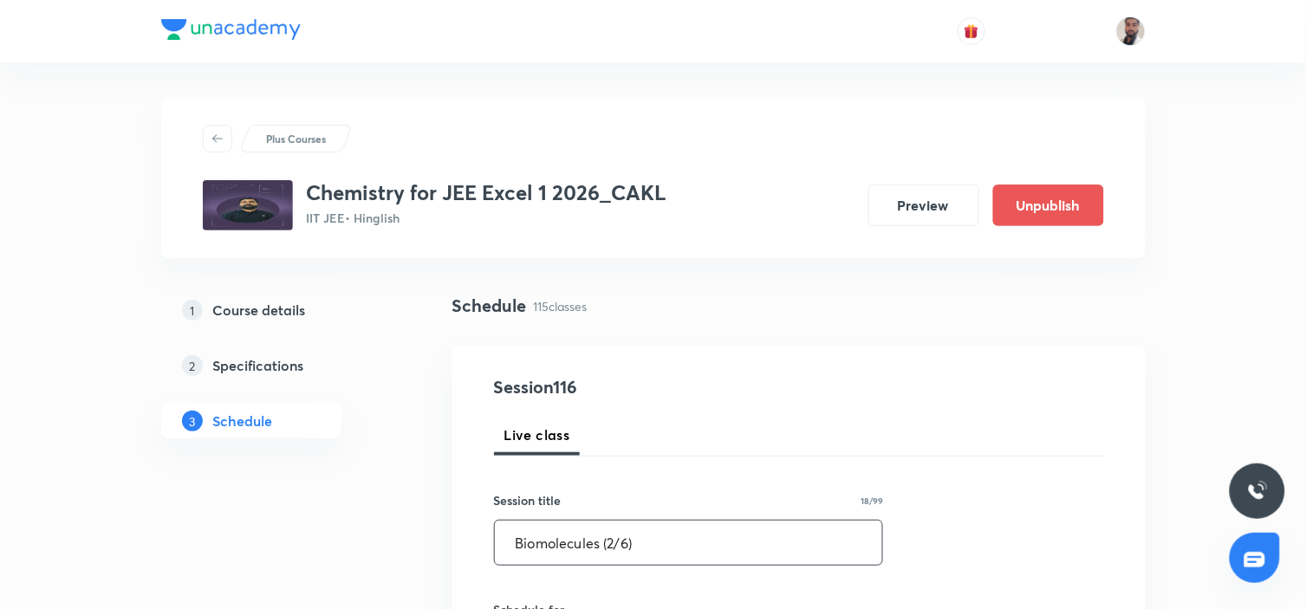
drag, startPoint x: 674, startPoint y: 548, endPoint x: 360, endPoint y: 548, distance: 313.6
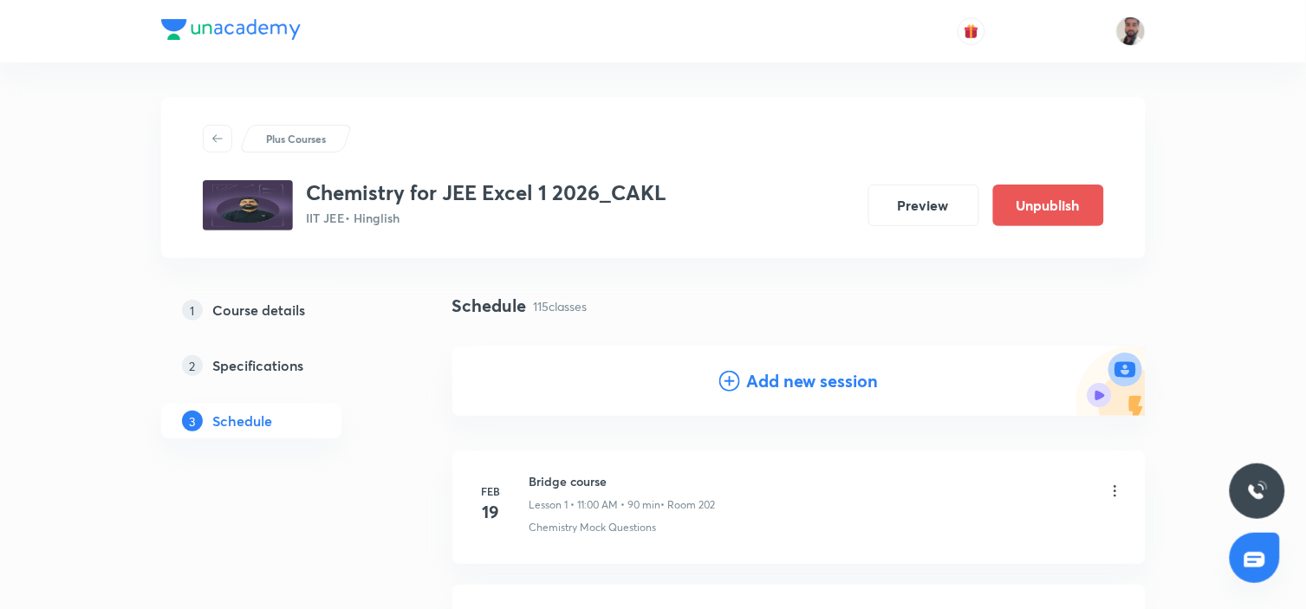
click at [735, 371] on icon at bounding box center [729, 381] width 21 height 21
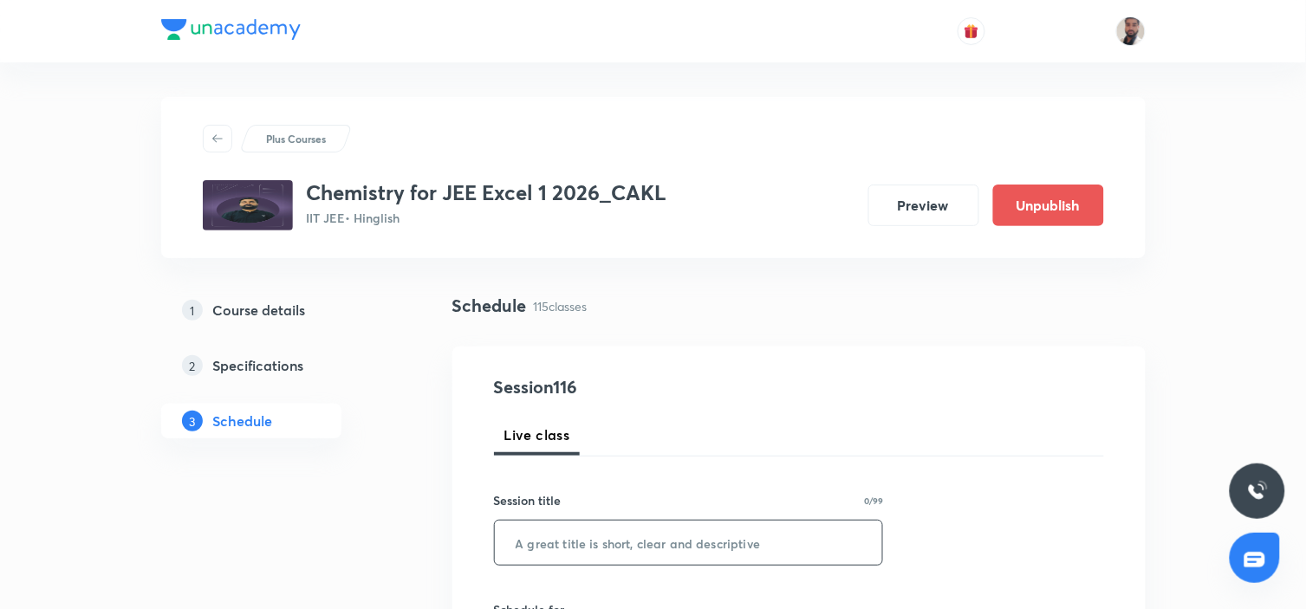
click at [593, 533] on input "text" at bounding box center [689, 543] width 388 height 44
paste input "Biomolecules (2/6)"
click at [615, 547] on input "Biomolecules (2/6)" at bounding box center [689, 543] width 388 height 44
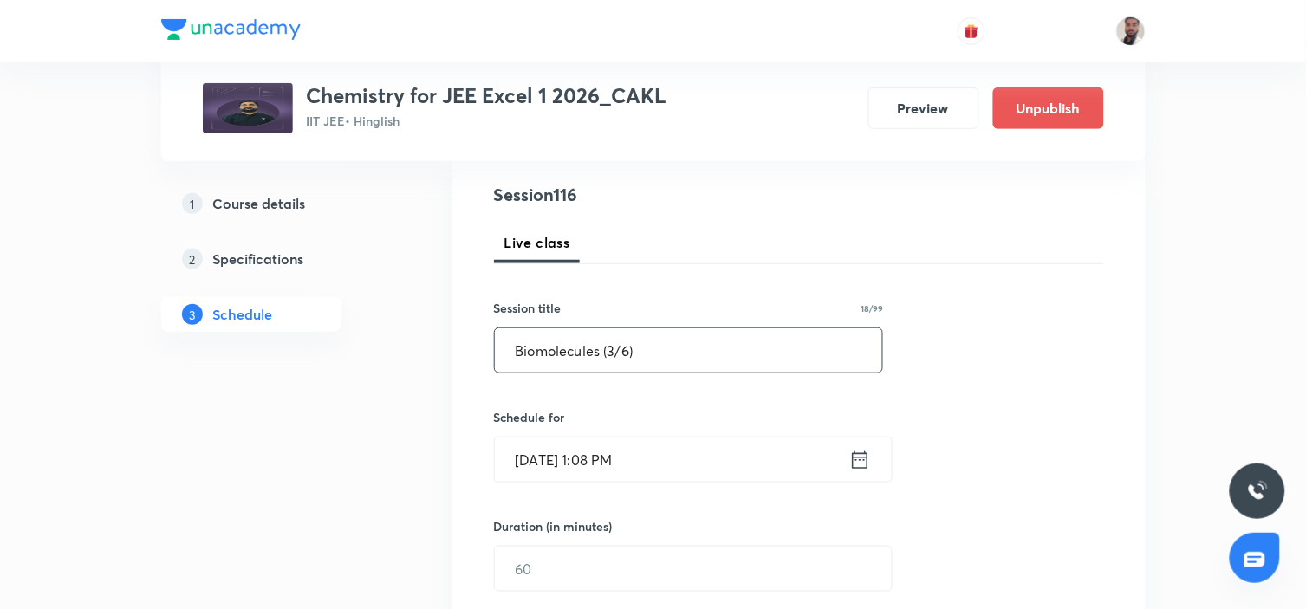
scroll to position [288, 0]
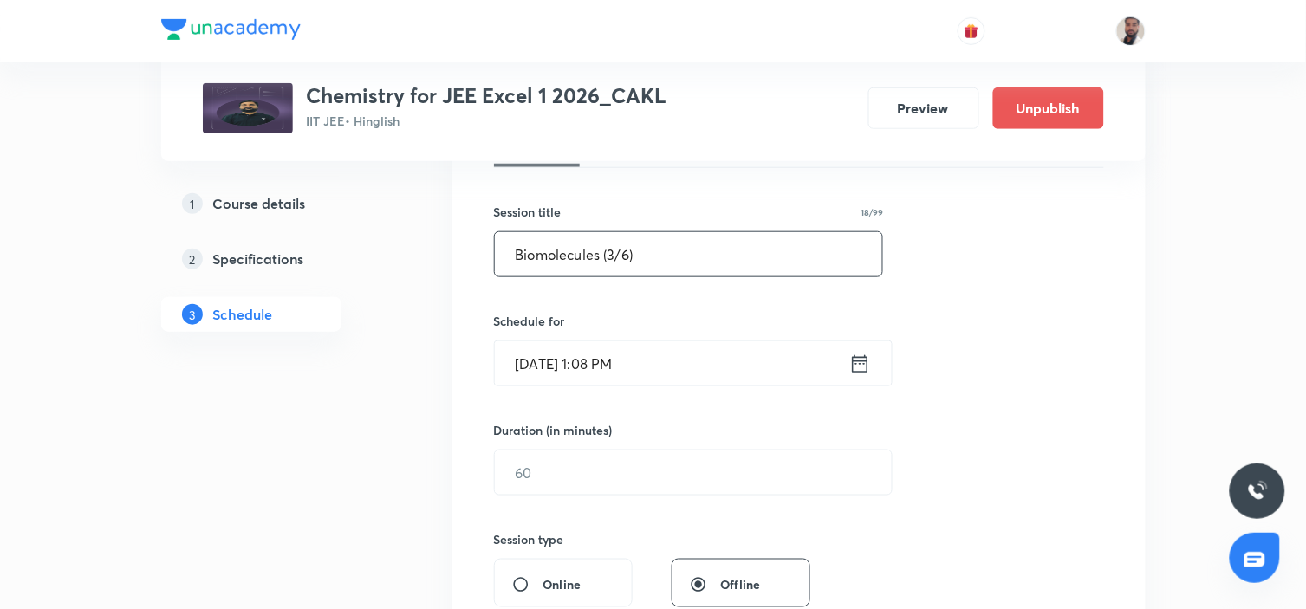
type input "Biomolecules (3/6)"
click at [853, 367] on icon at bounding box center [860, 364] width 22 height 24
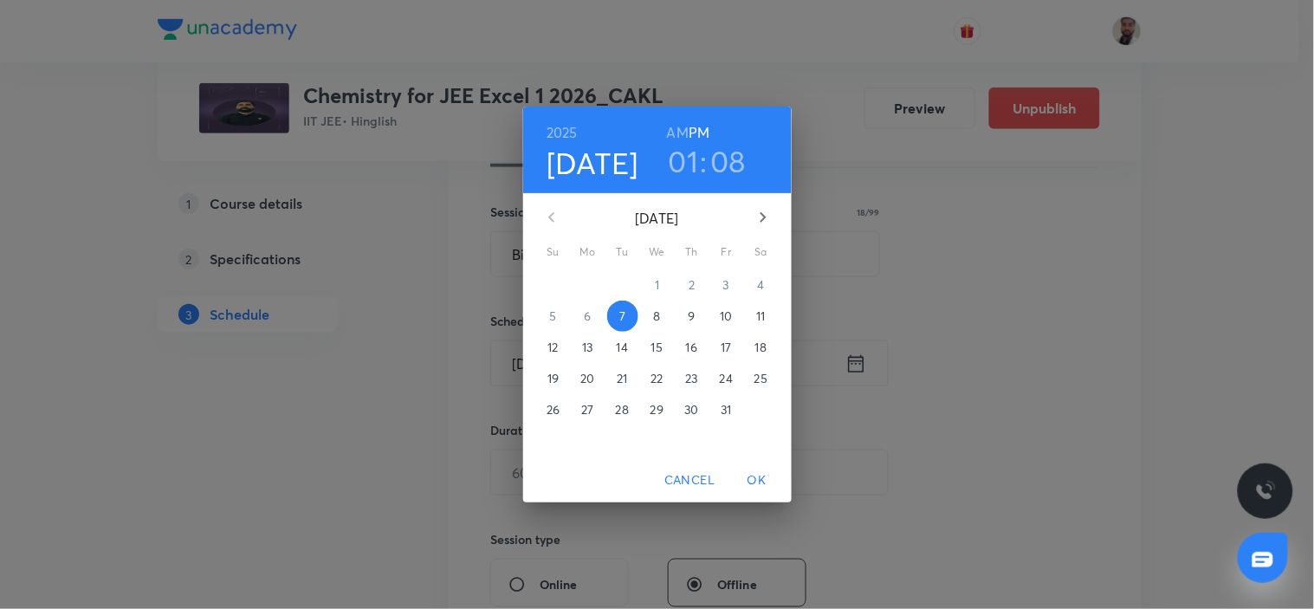
click at [686, 350] on p "16" at bounding box center [691, 347] width 11 height 17
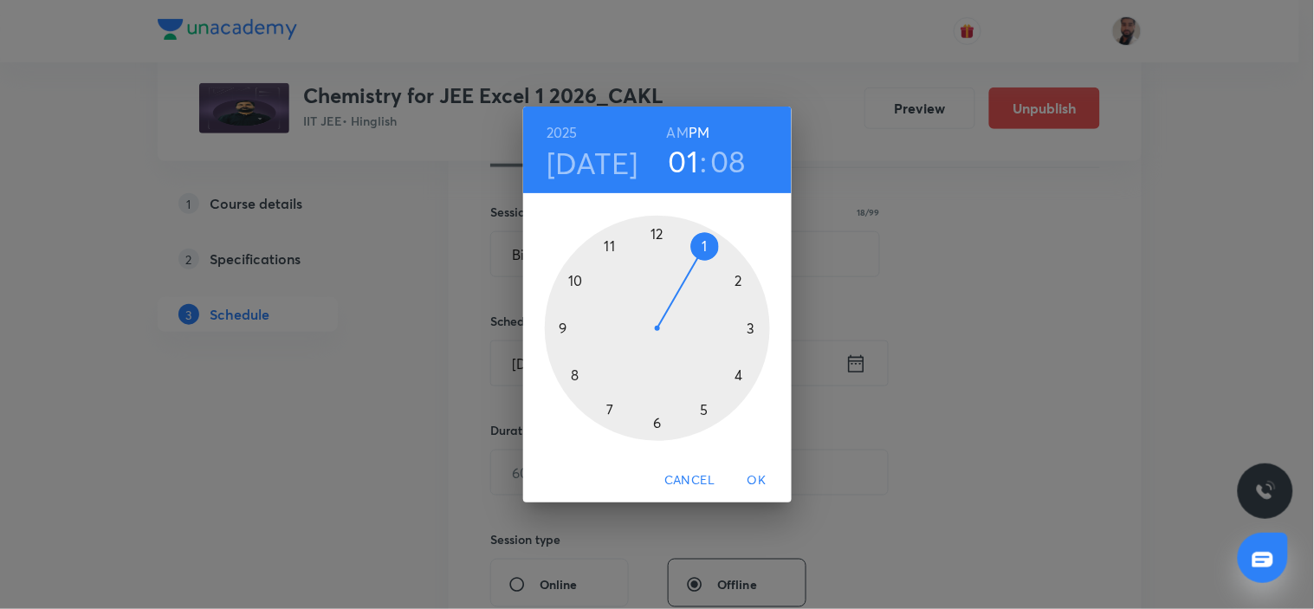
click at [658, 232] on div at bounding box center [657, 328] width 225 height 225
click at [566, 327] on div at bounding box center [657, 328] width 225 height 225
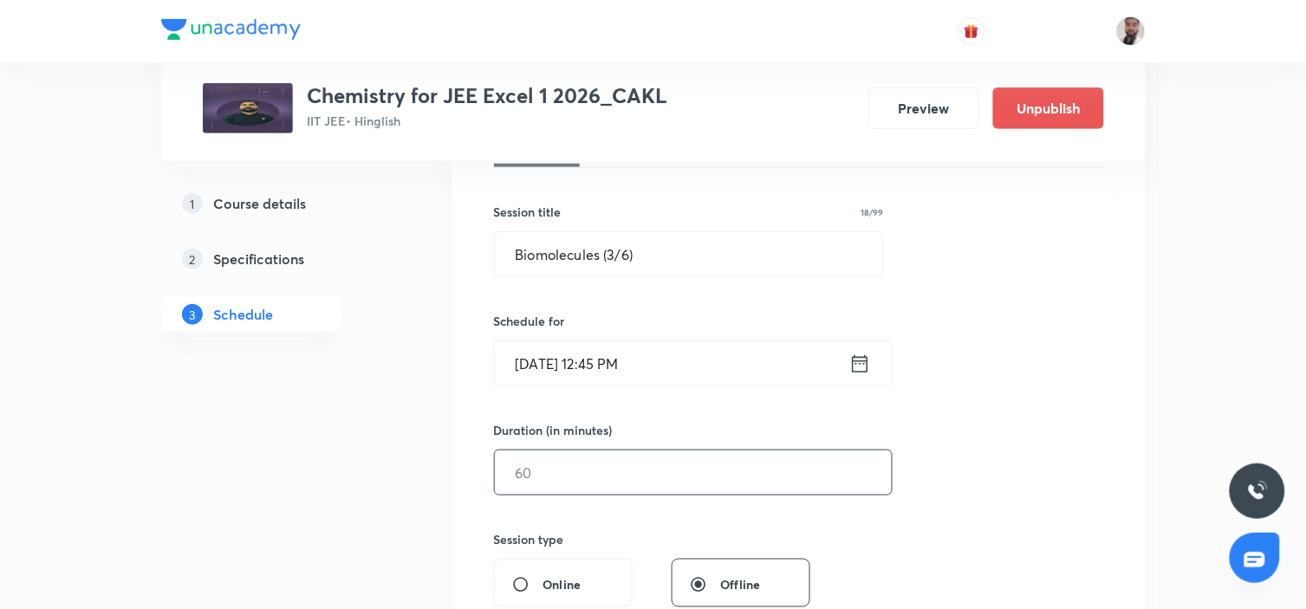
click at [602, 481] on input "text" at bounding box center [693, 473] width 397 height 44
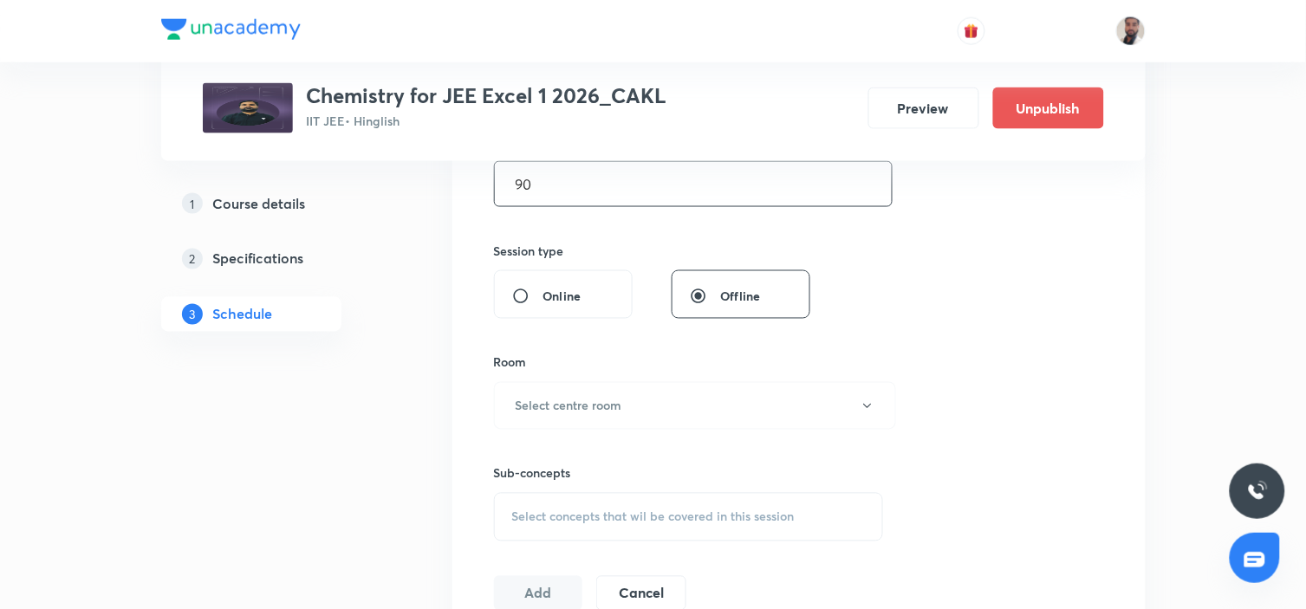
scroll to position [673, 0]
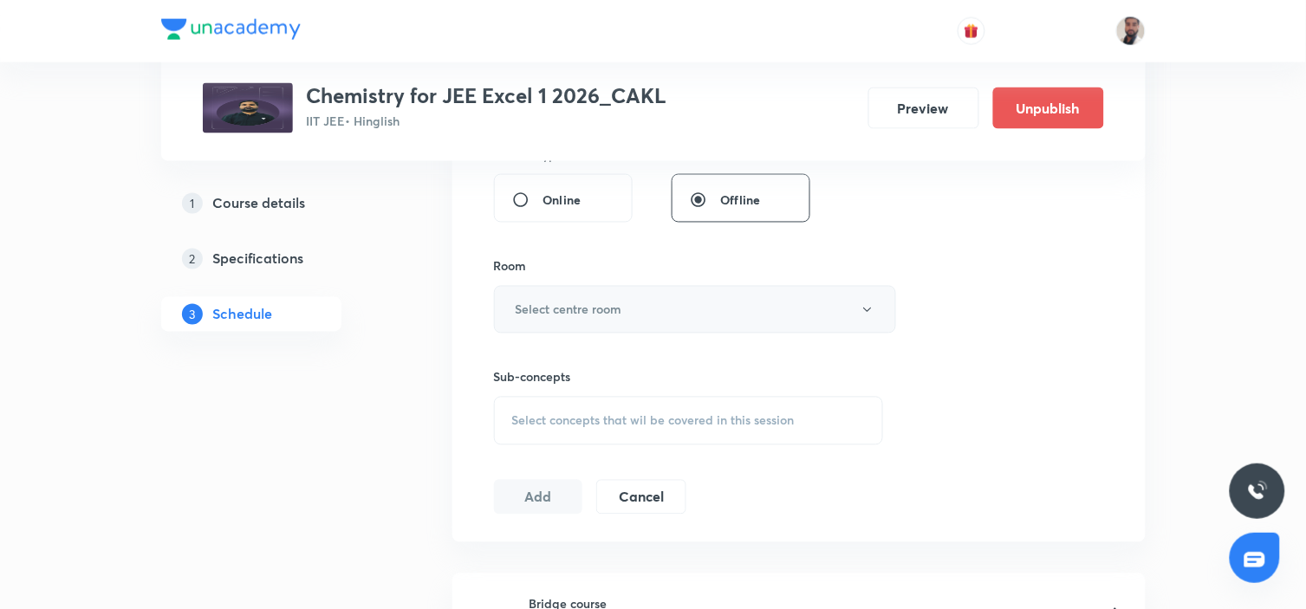
type input "90"
click at [657, 321] on button "Select centre room" at bounding box center [695, 310] width 402 height 48
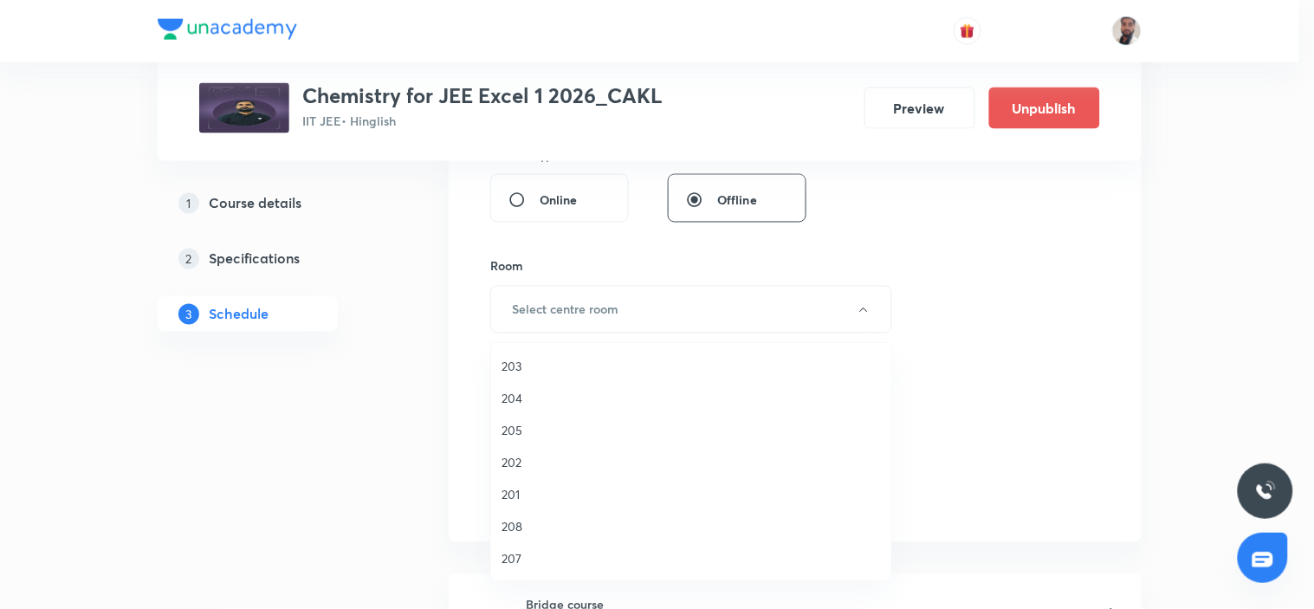
drag, startPoint x: 509, startPoint y: 495, endPoint x: 590, endPoint y: 479, distance: 82.9
click at [509, 496] on span "201" at bounding box center [691, 494] width 379 height 18
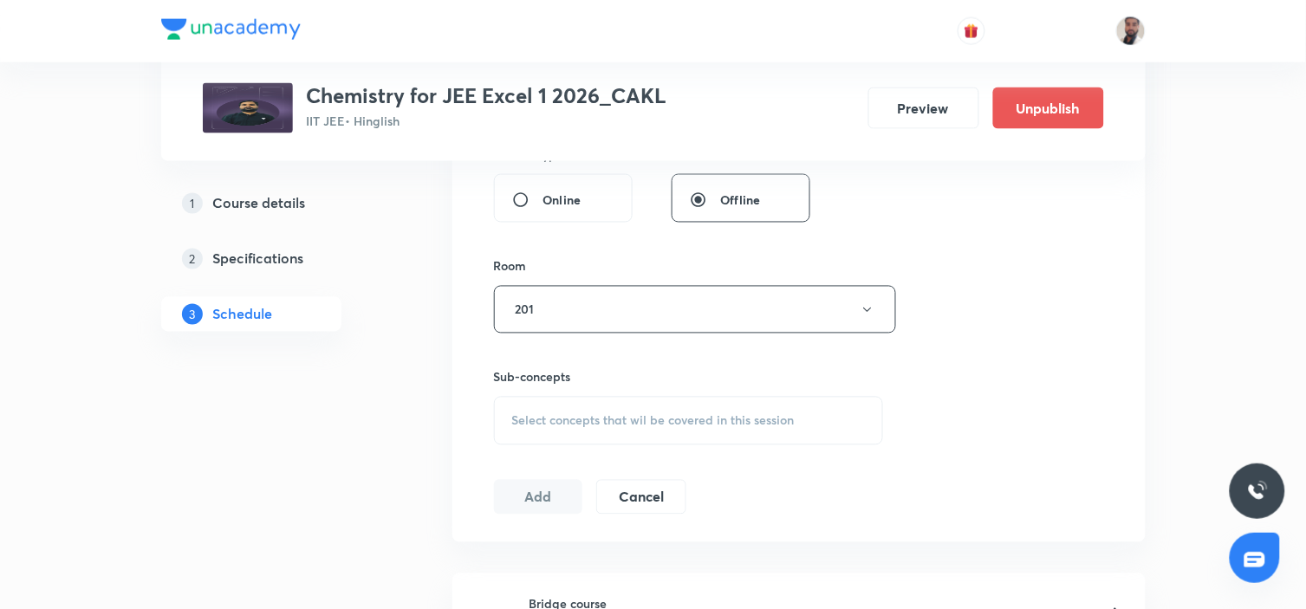
scroll to position [769, 0]
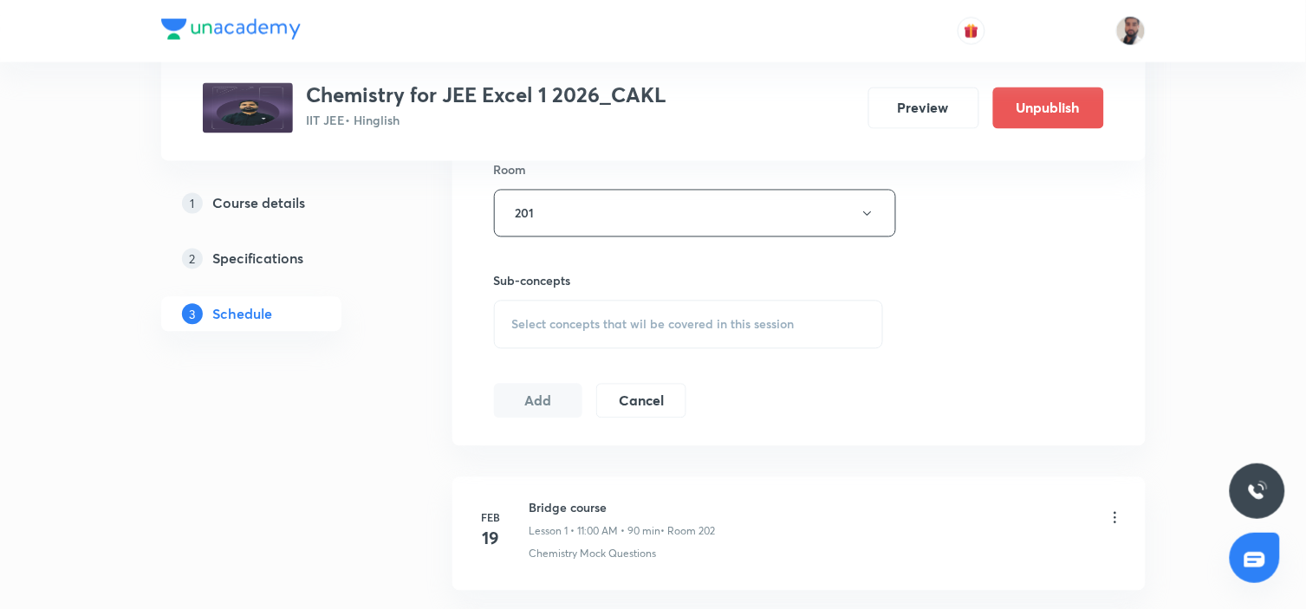
click at [677, 334] on div "Select concepts that wil be covered in this session" at bounding box center [689, 325] width 390 height 49
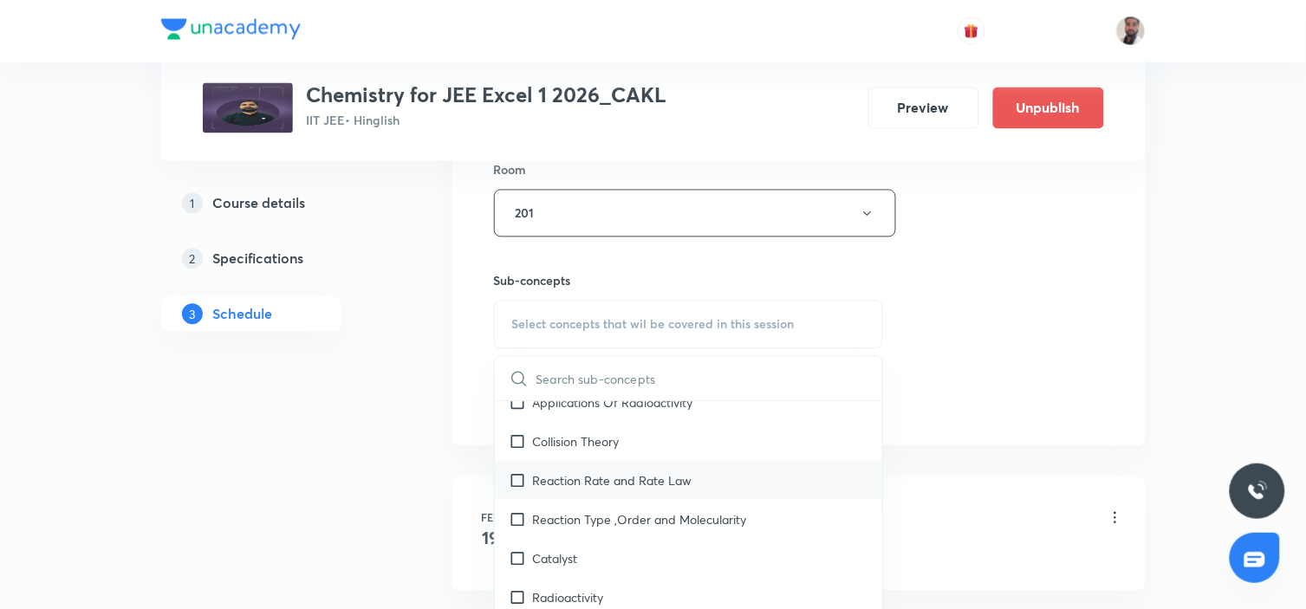
scroll to position [10675, 0]
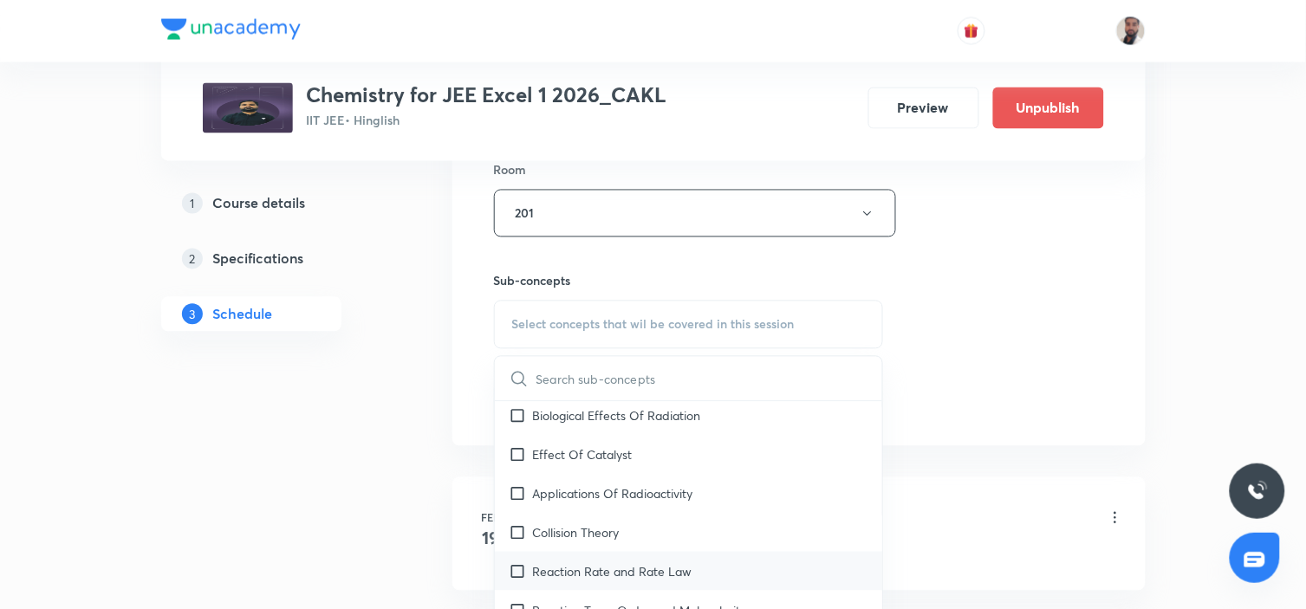
click at [711, 552] on div "Reaction Rate and Rate Law" at bounding box center [689, 571] width 388 height 39
checkbox input "true"
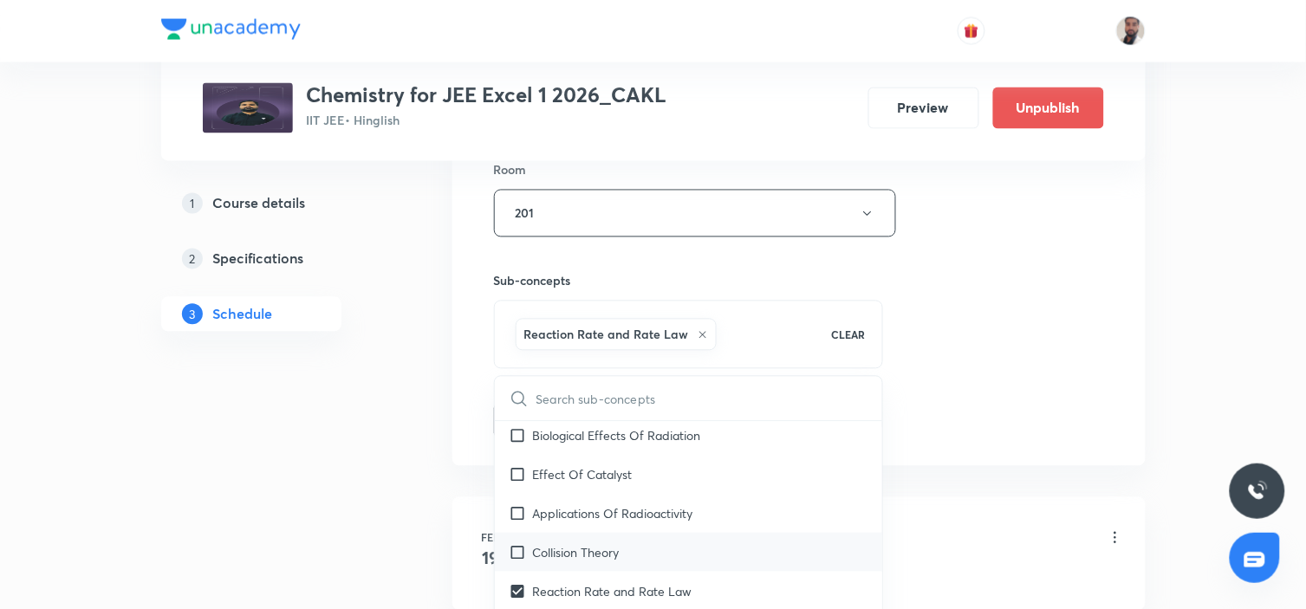
click at [674, 533] on div "Collision Theory" at bounding box center [689, 552] width 388 height 39
checkbox input "true"
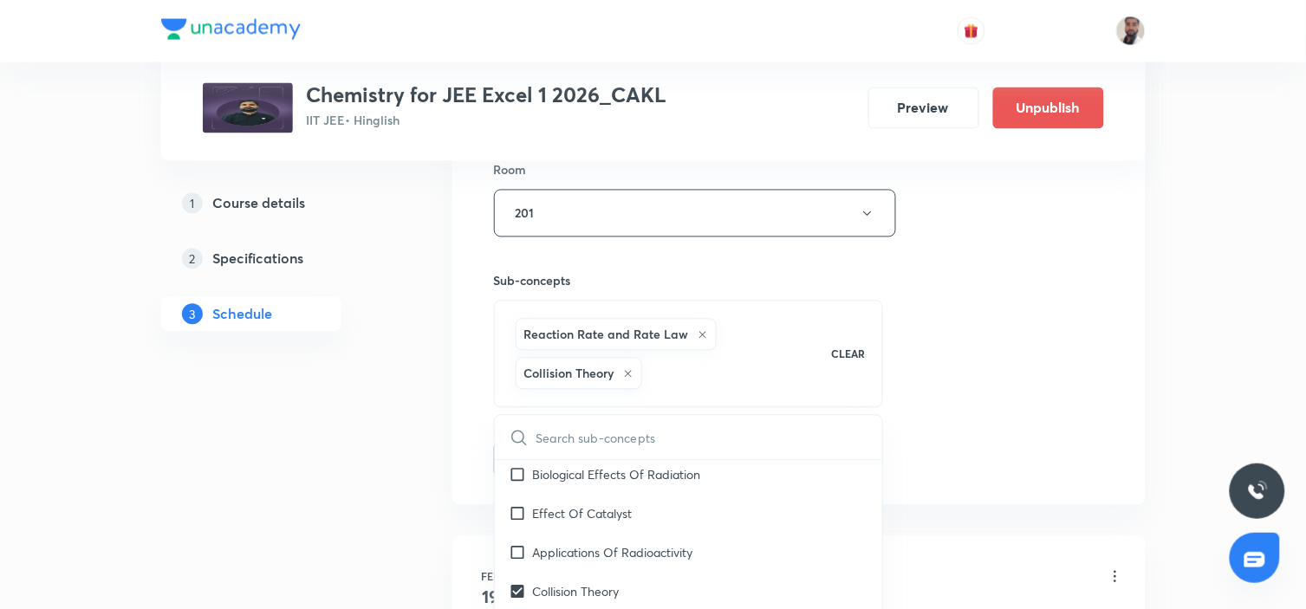
click at [645, 457] on input "text" at bounding box center [709, 438] width 347 height 44
click at [610, 543] on p "Applications Of Radioactivity" at bounding box center [613, 552] width 160 height 18
checkbox input "true"
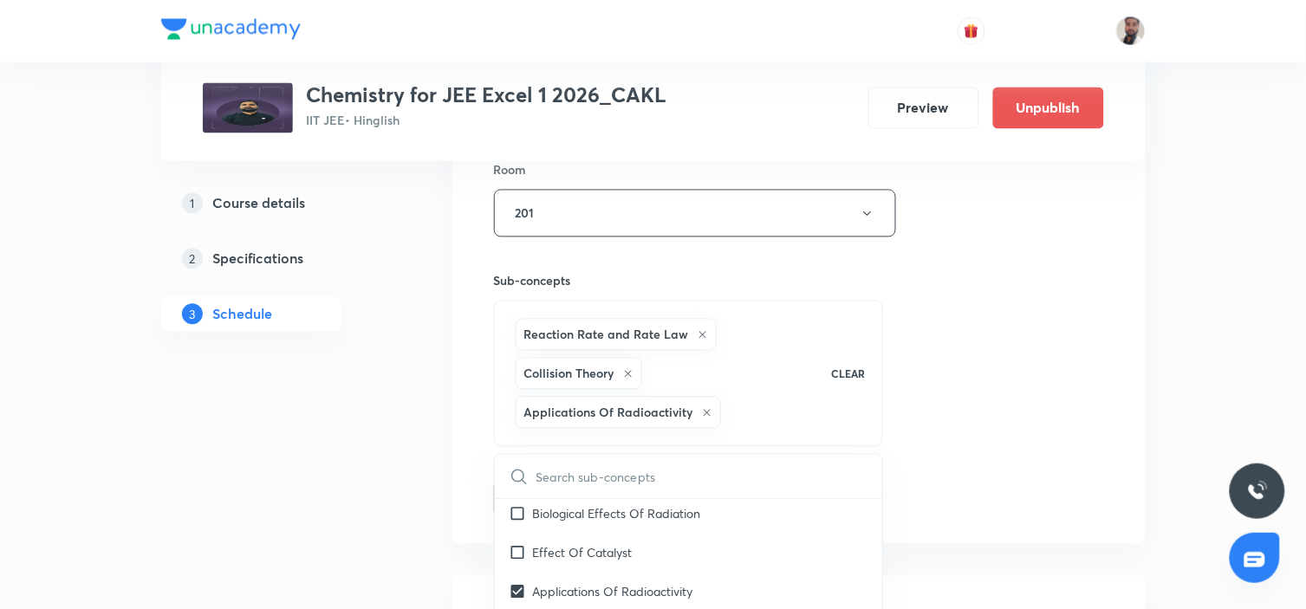
drag, startPoint x: 340, startPoint y: 486, endPoint x: 502, endPoint y: 464, distance: 163.5
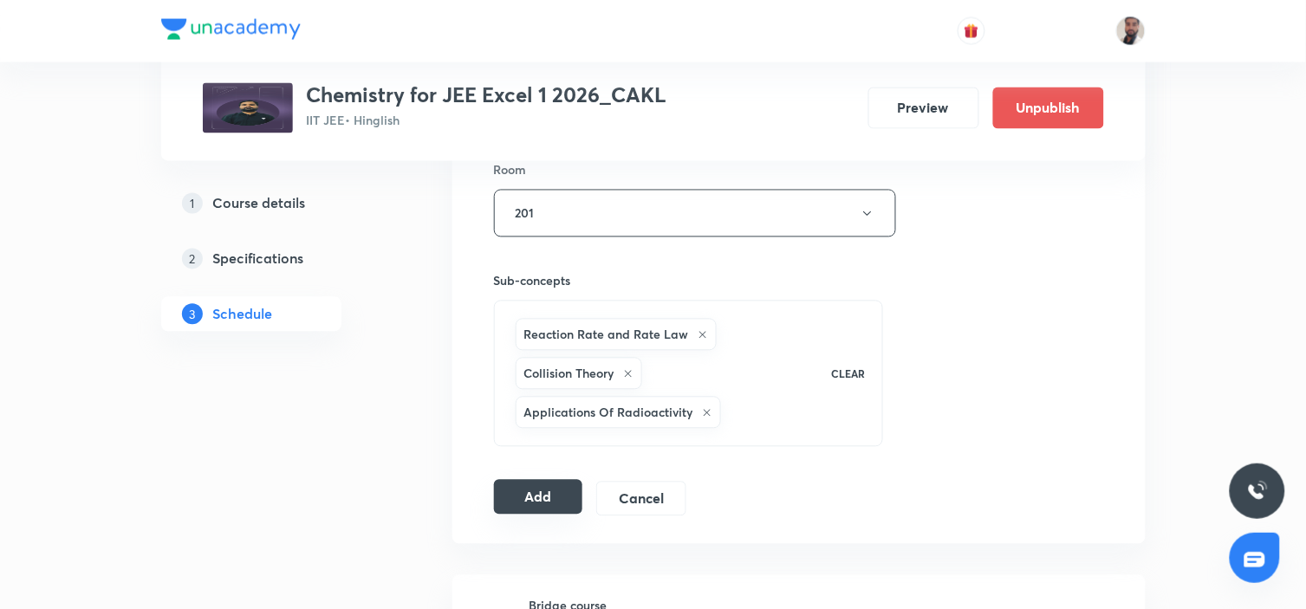
click at [556, 495] on button "Add" at bounding box center [538, 497] width 89 height 35
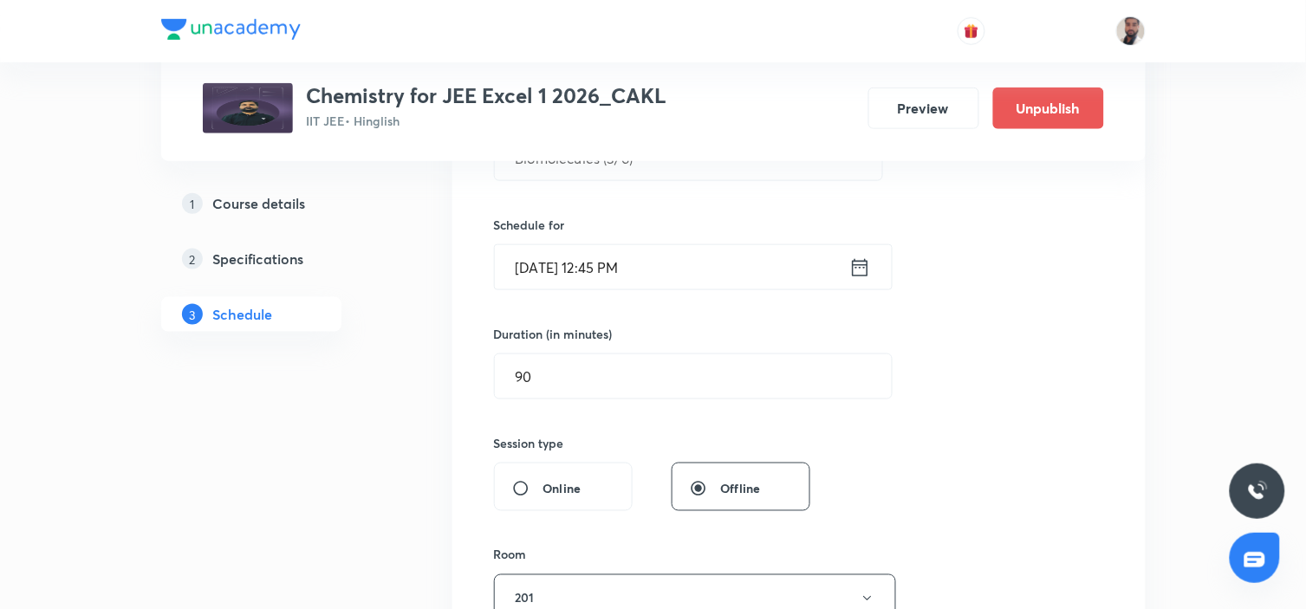
scroll to position [96, 0]
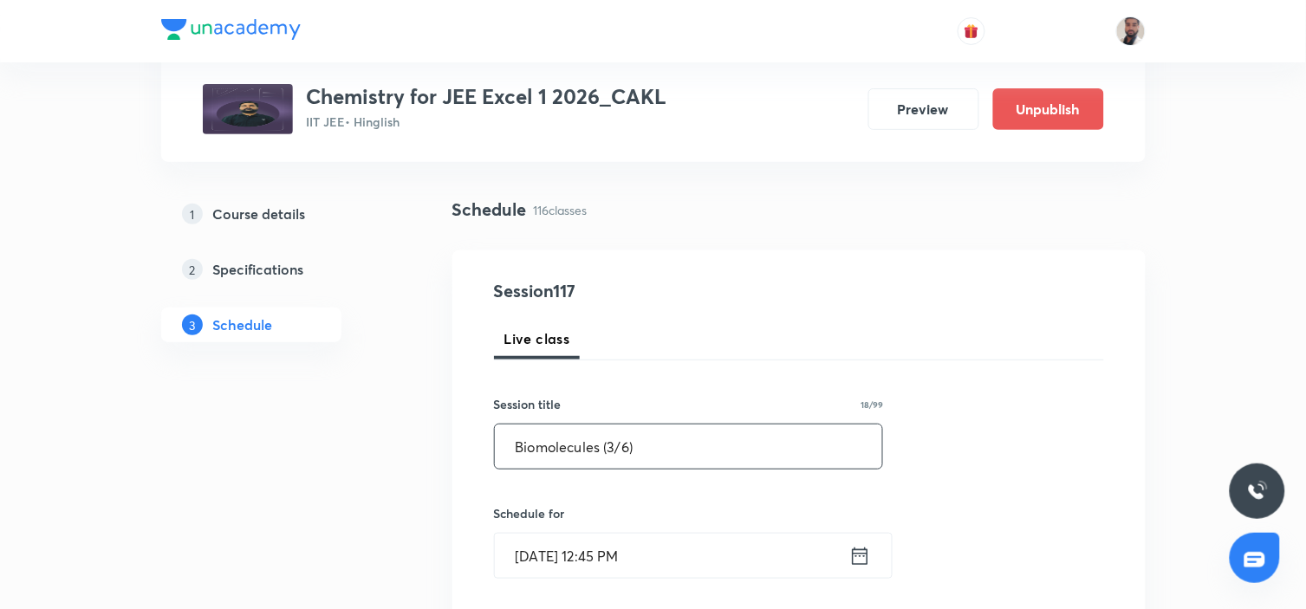
drag, startPoint x: 677, startPoint y: 453, endPoint x: 290, endPoint y: 452, distance: 387.3
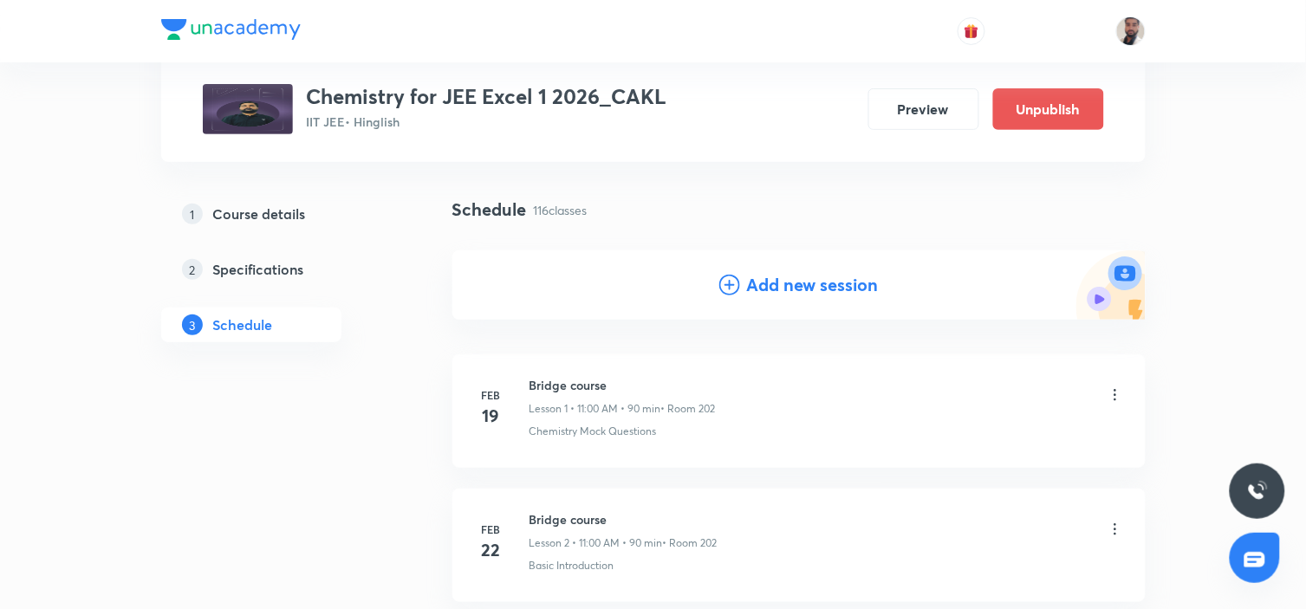
click at [729, 287] on icon at bounding box center [729, 285] width 21 height 21
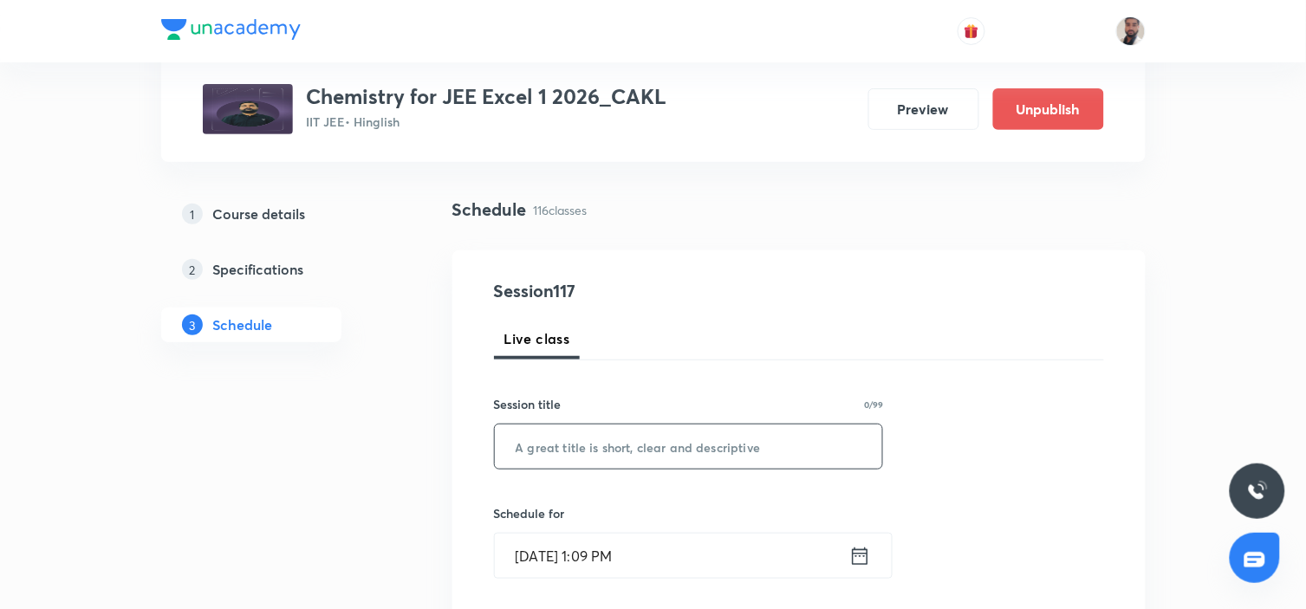
click at [660, 446] on input "text" at bounding box center [689, 447] width 388 height 44
paste input "Biomolecules (3/6)"
click at [612, 448] on input "Biomolecules (3/6)" at bounding box center [689, 447] width 388 height 44
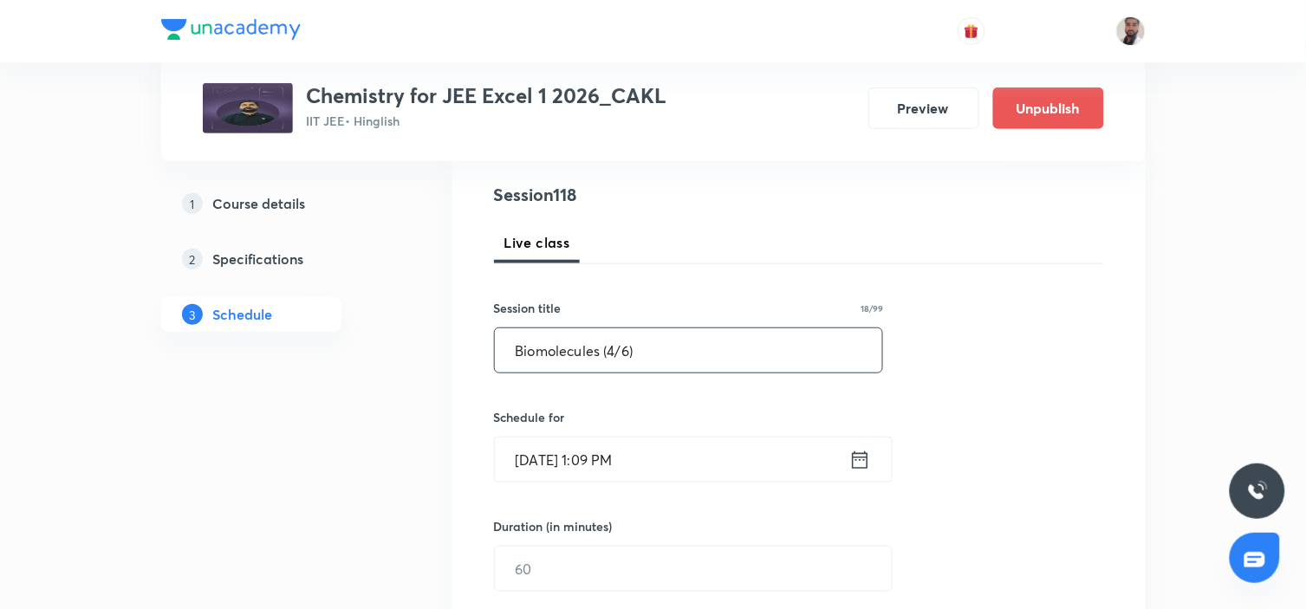
type input "Biomolecules (4/6)"
click at [868, 464] on icon at bounding box center [860, 460] width 22 height 24
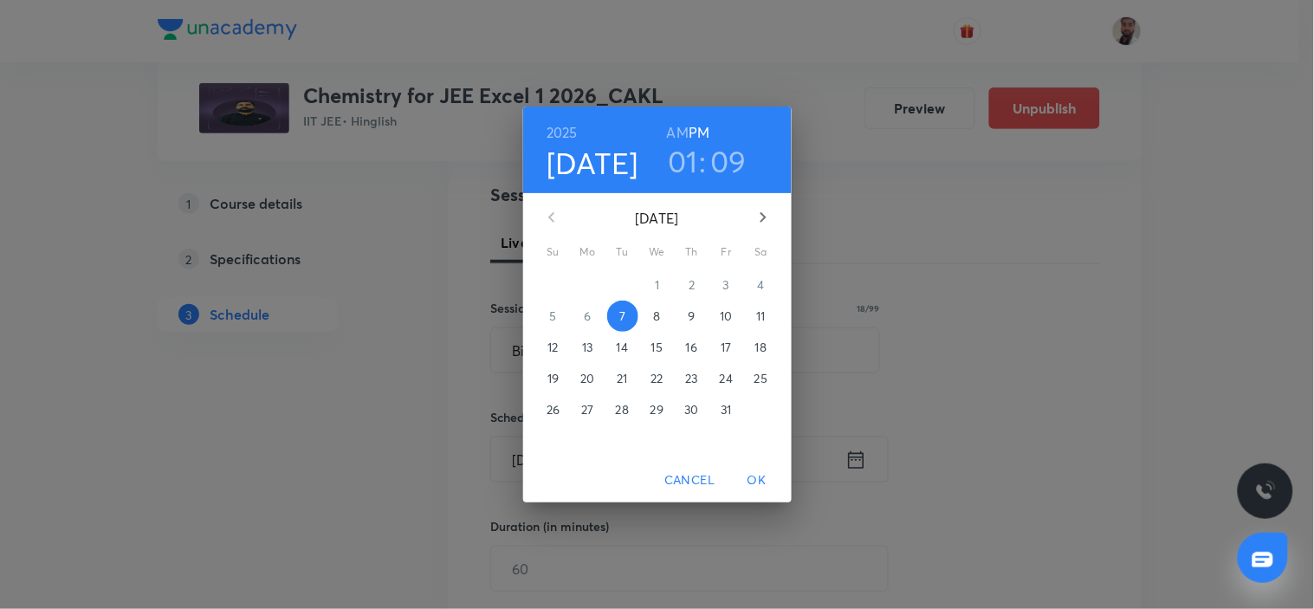
click at [721, 350] on p "17" at bounding box center [726, 347] width 10 height 17
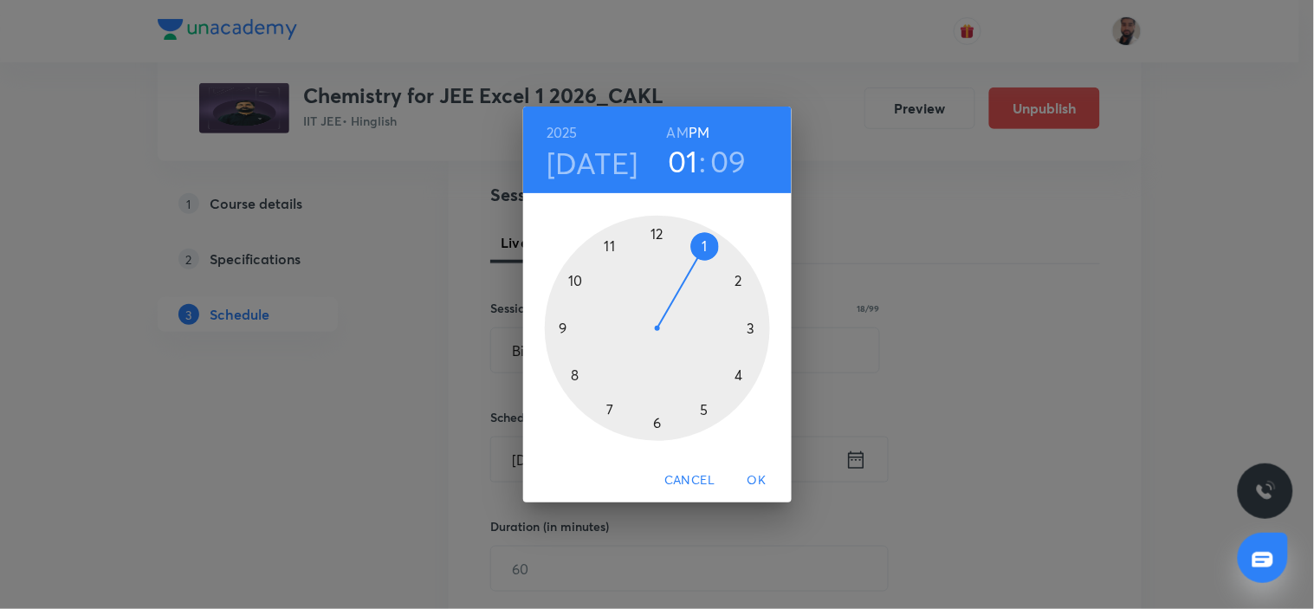
click at [657, 238] on div at bounding box center [657, 328] width 225 height 225
click at [575, 330] on div at bounding box center [657, 328] width 225 height 225
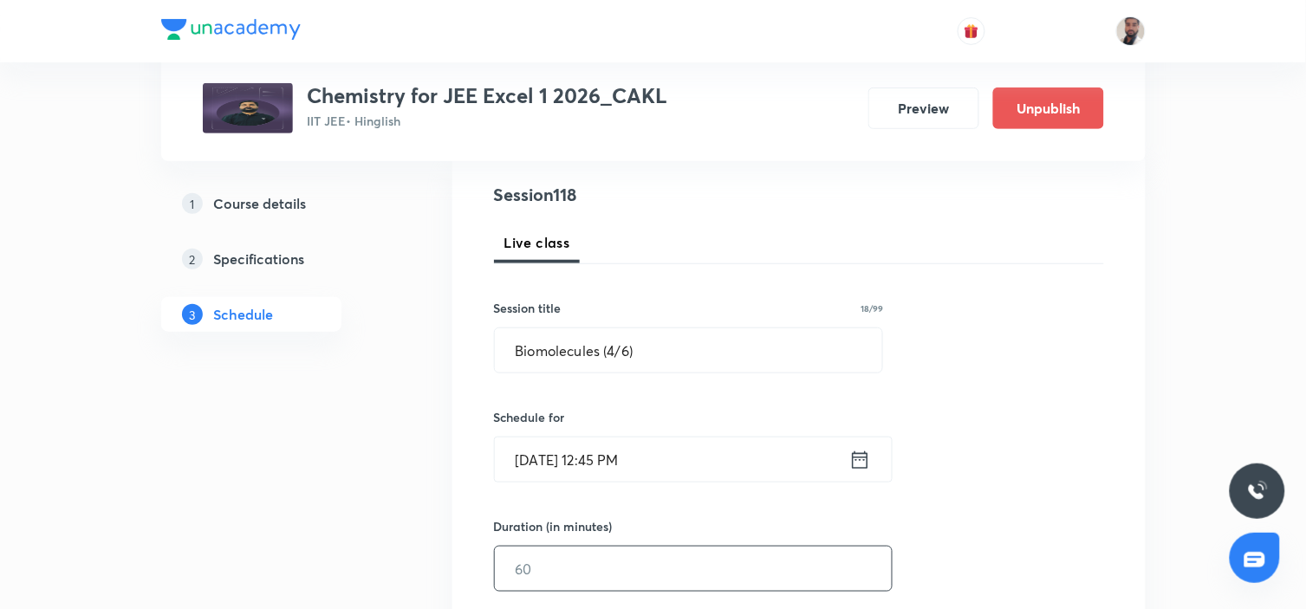
click at [586, 567] on input "text" at bounding box center [693, 569] width 397 height 44
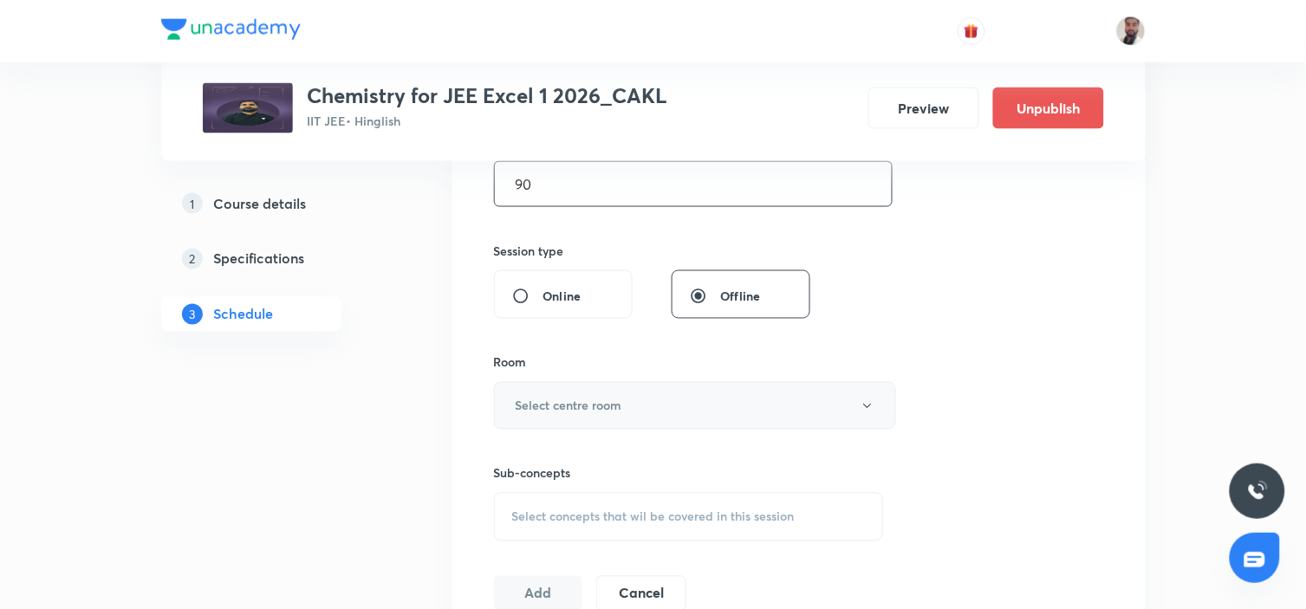
type input "90"
click at [677, 409] on button "Select centre room" at bounding box center [695, 406] width 402 height 48
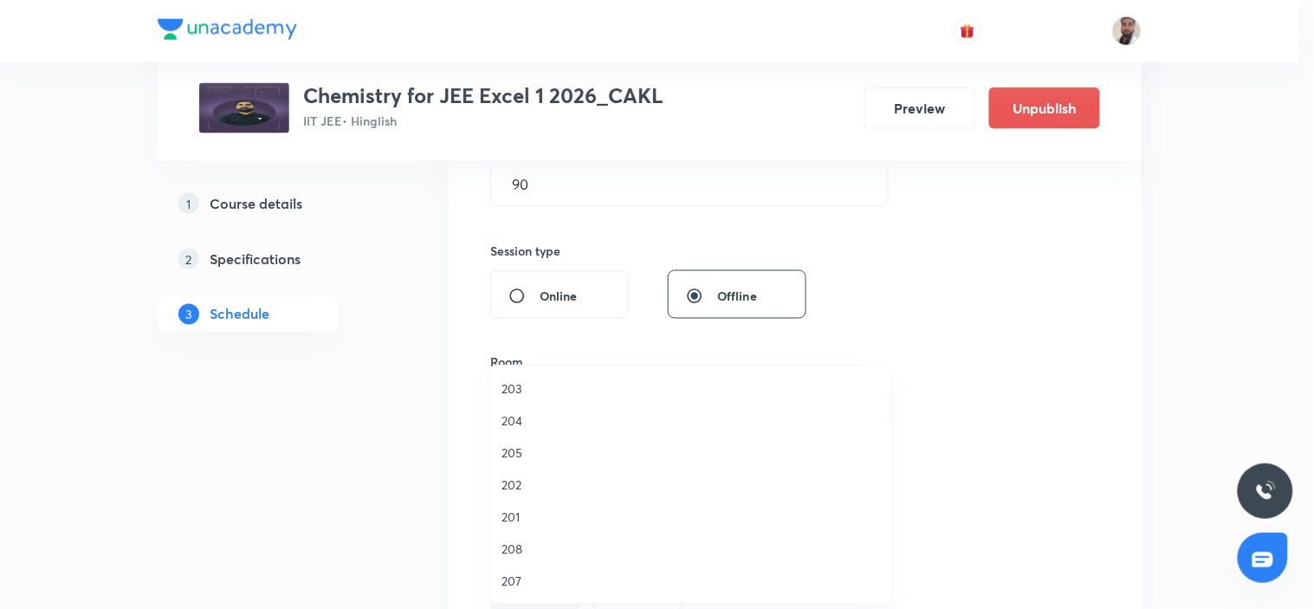
click at [533, 515] on span "201" at bounding box center [691, 517] width 379 height 18
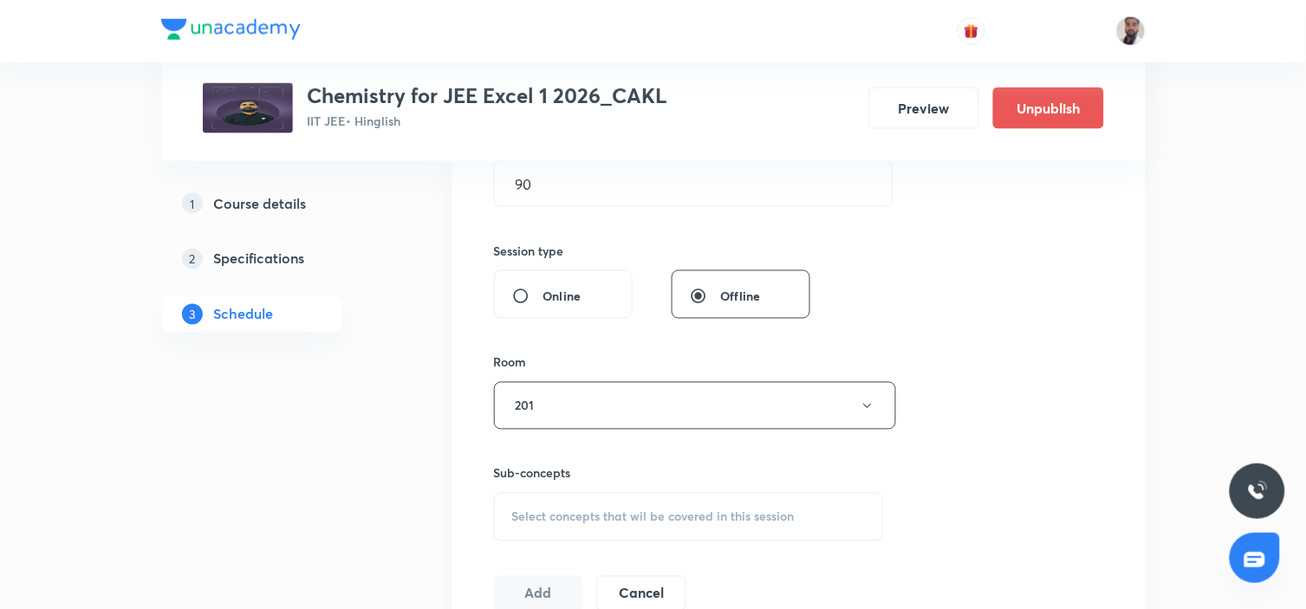
scroll to position [866, 0]
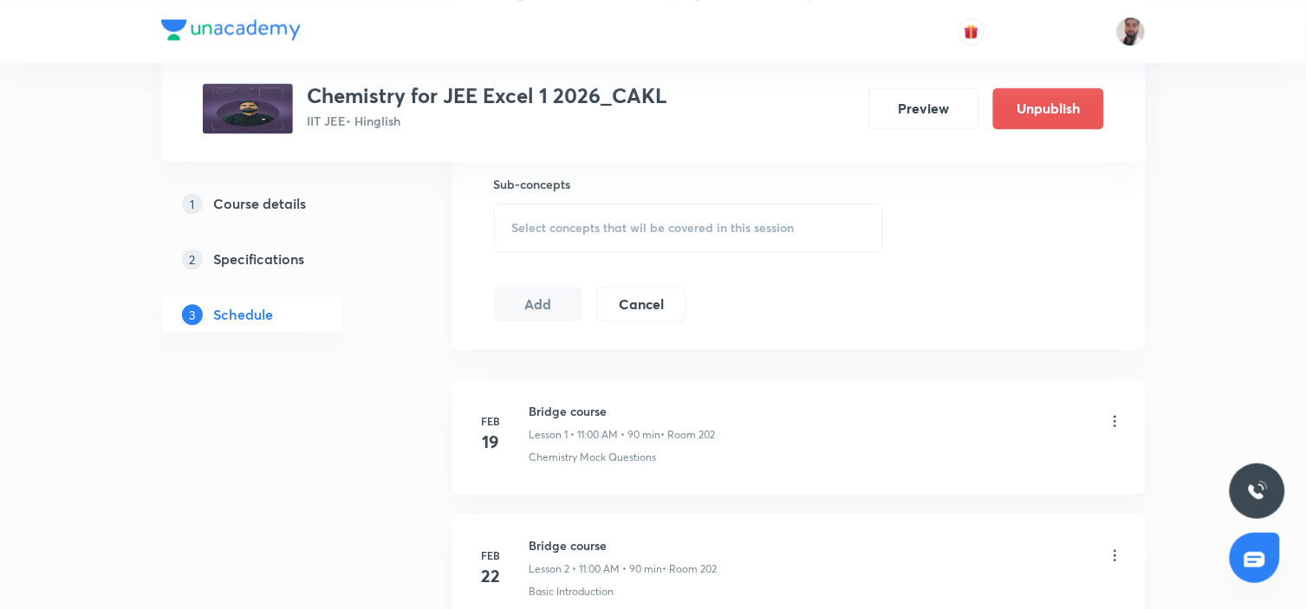
click at [702, 243] on div "Select concepts that wil be covered in this session" at bounding box center [689, 228] width 390 height 49
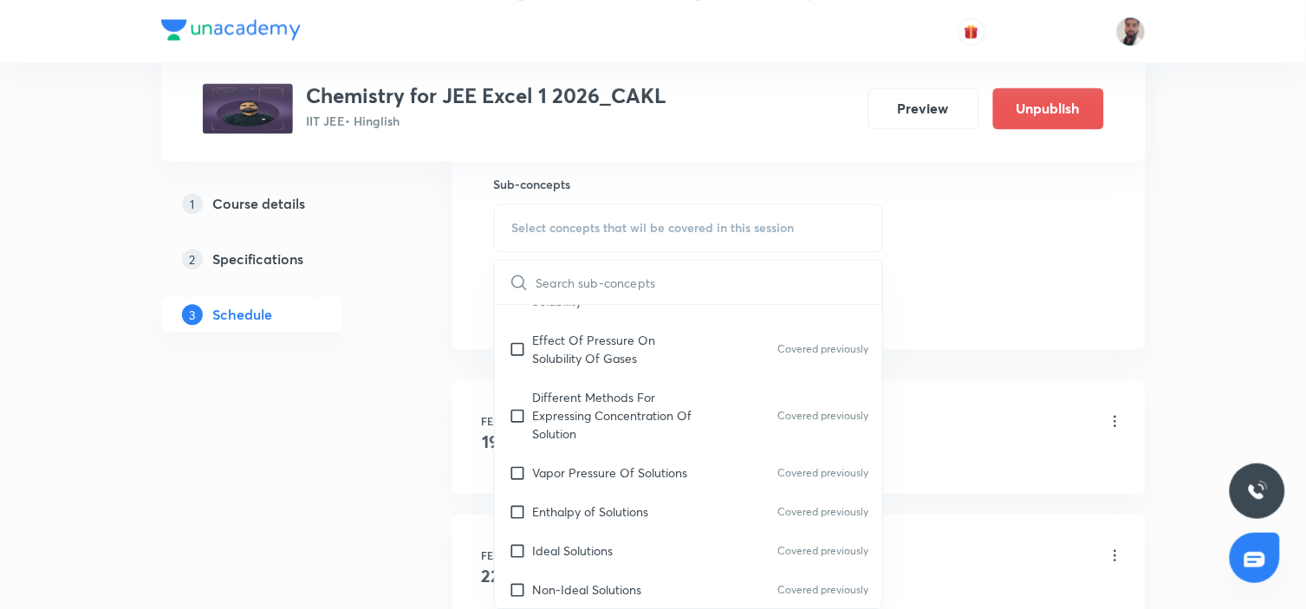
scroll to position [11179, 0]
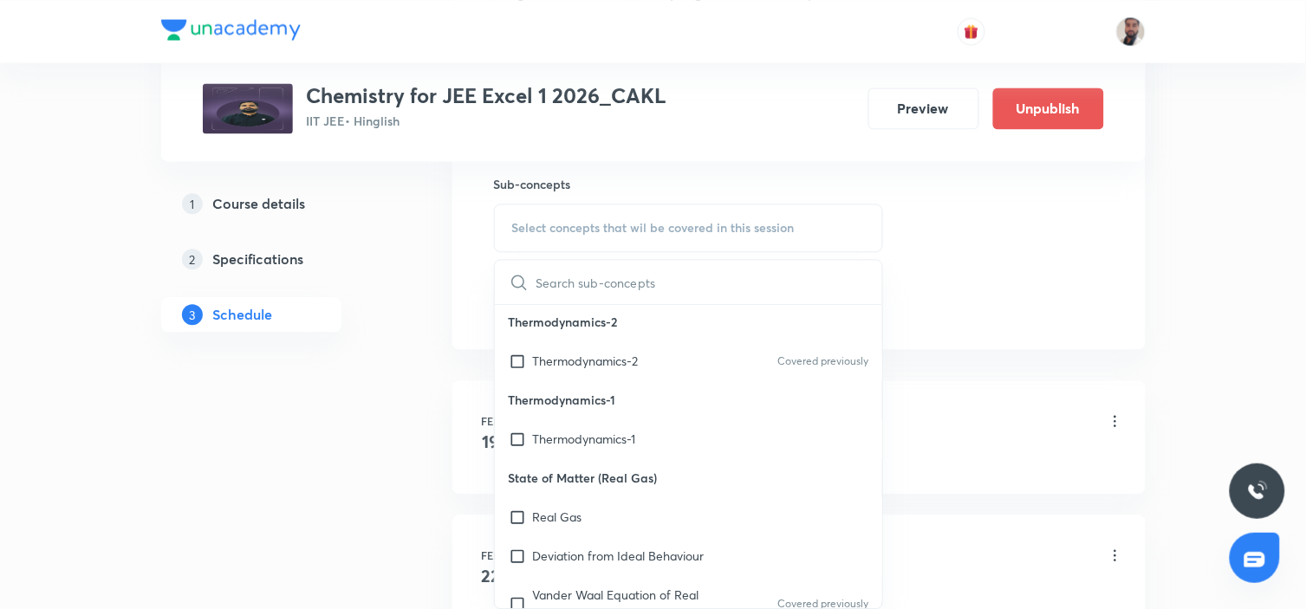
click at [683, 458] on p "State of Matter (Real Gas)" at bounding box center [689, 477] width 388 height 39
click at [659, 536] on div "Deviation from Ideal Behaviour" at bounding box center [689, 555] width 388 height 39
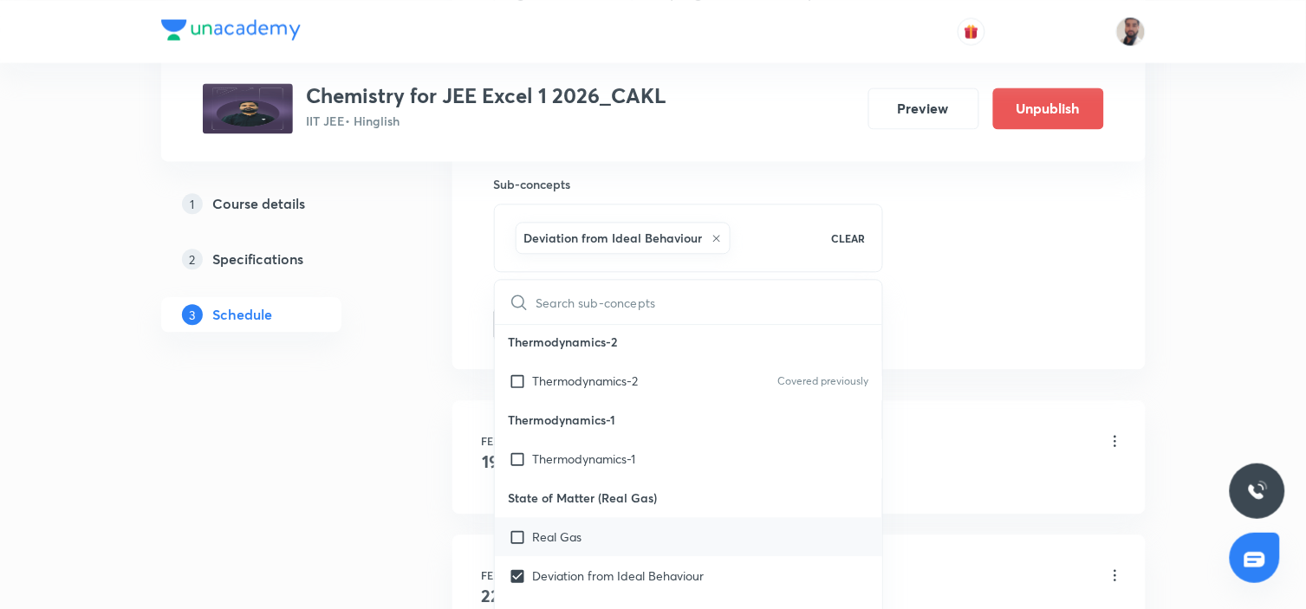
checkbox input "true"
click at [651, 517] on div "Real Gas" at bounding box center [689, 536] width 388 height 39
checkbox input "true"
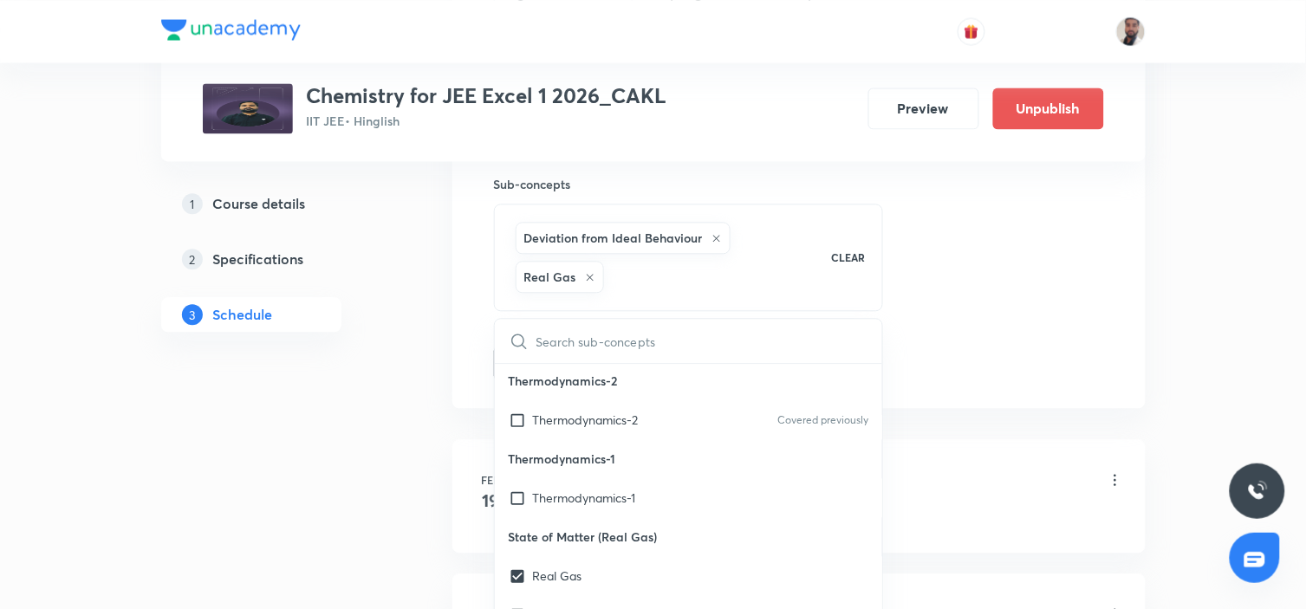
checkbox input "true"
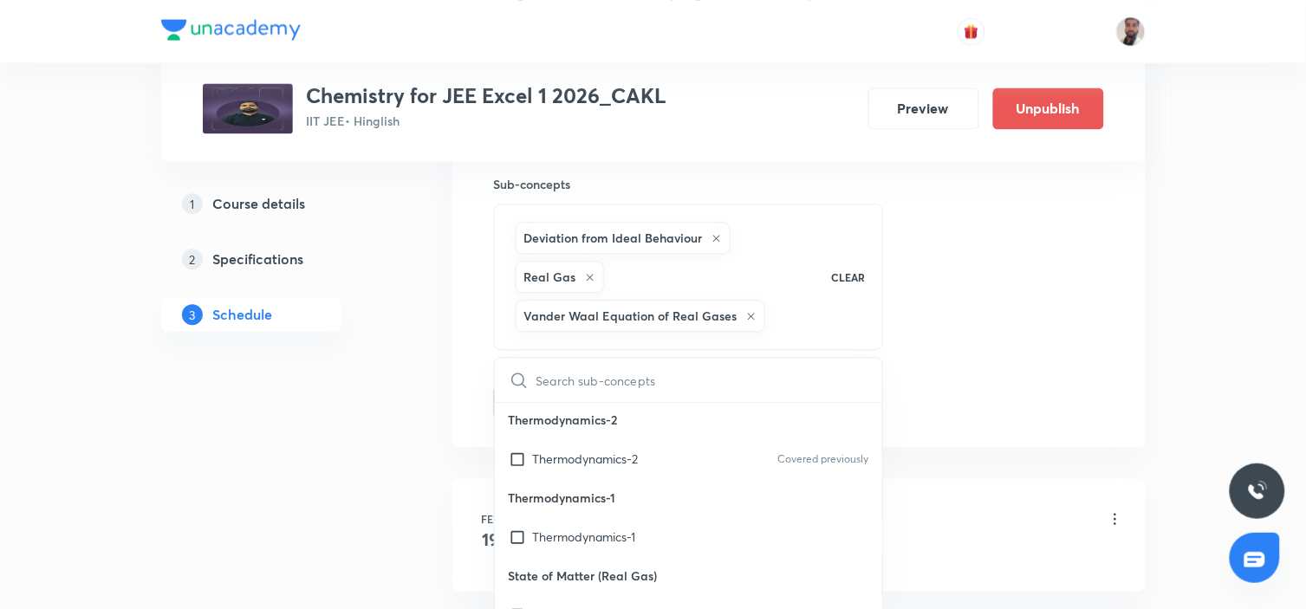
drag, startPoint x: 271, startPoint y: 559, endPoint x: 279, endPoint y: 551, distance: 11.0
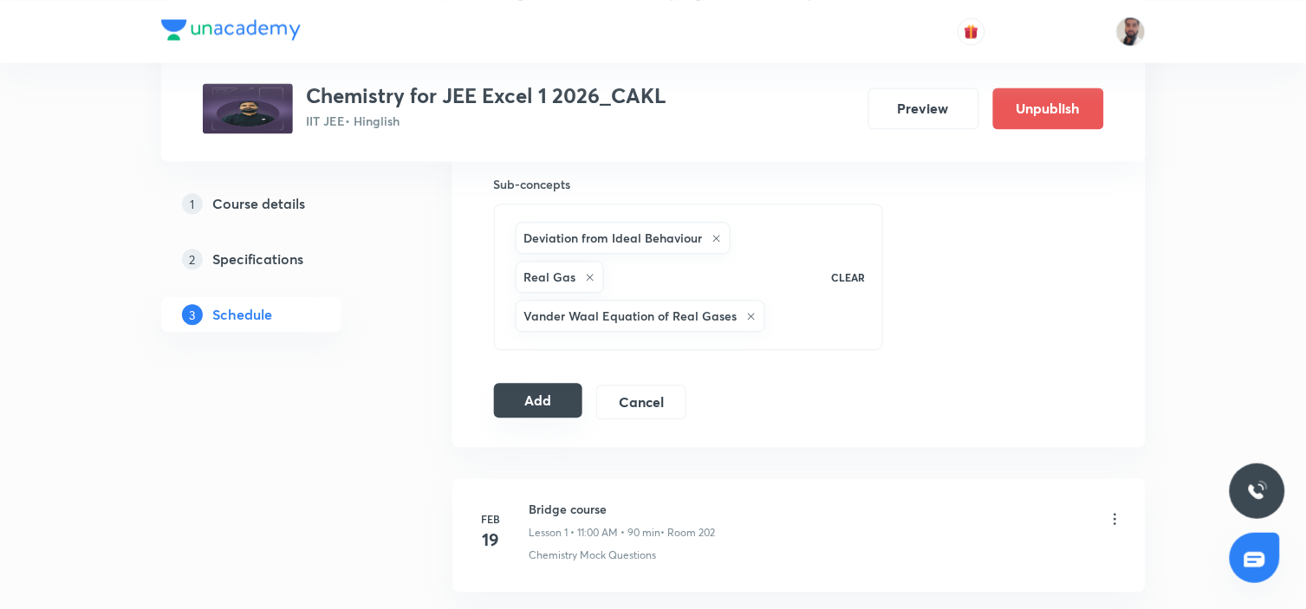
click at [549, 390] on button "Add" at bounding box center [538, 400] width 89 height 35
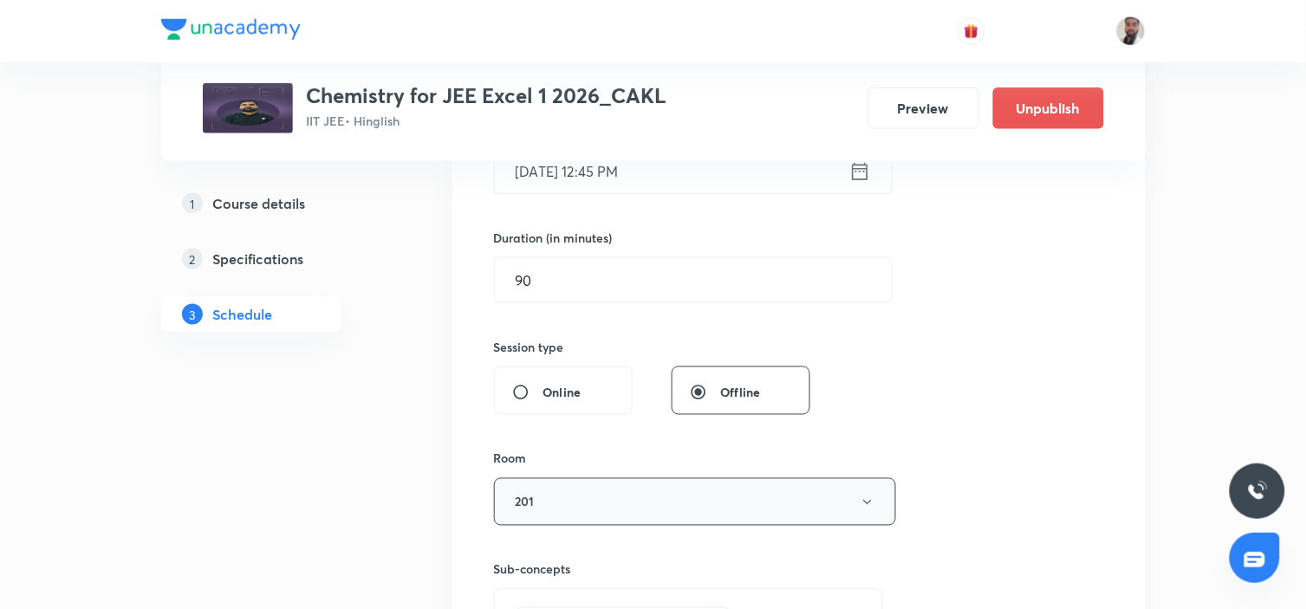
scroll to position [192, 0]
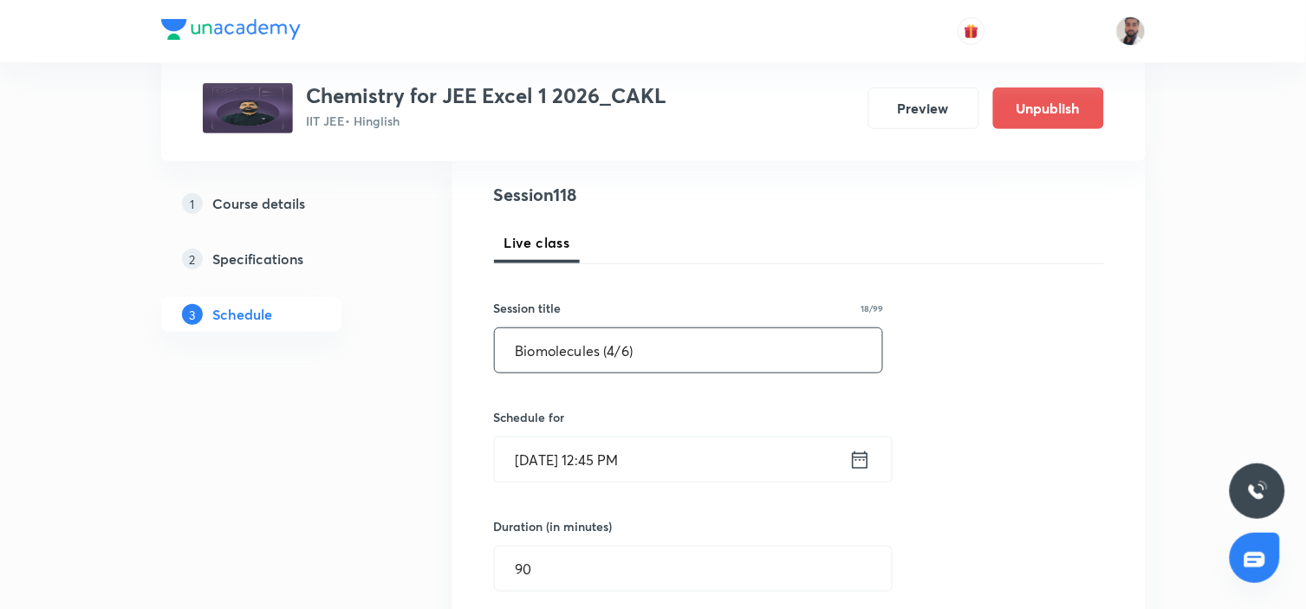
drag, startPoint x: 697, startPoint y: 357, endPoint x: 370, endPoint y: 392, distance: 328.5
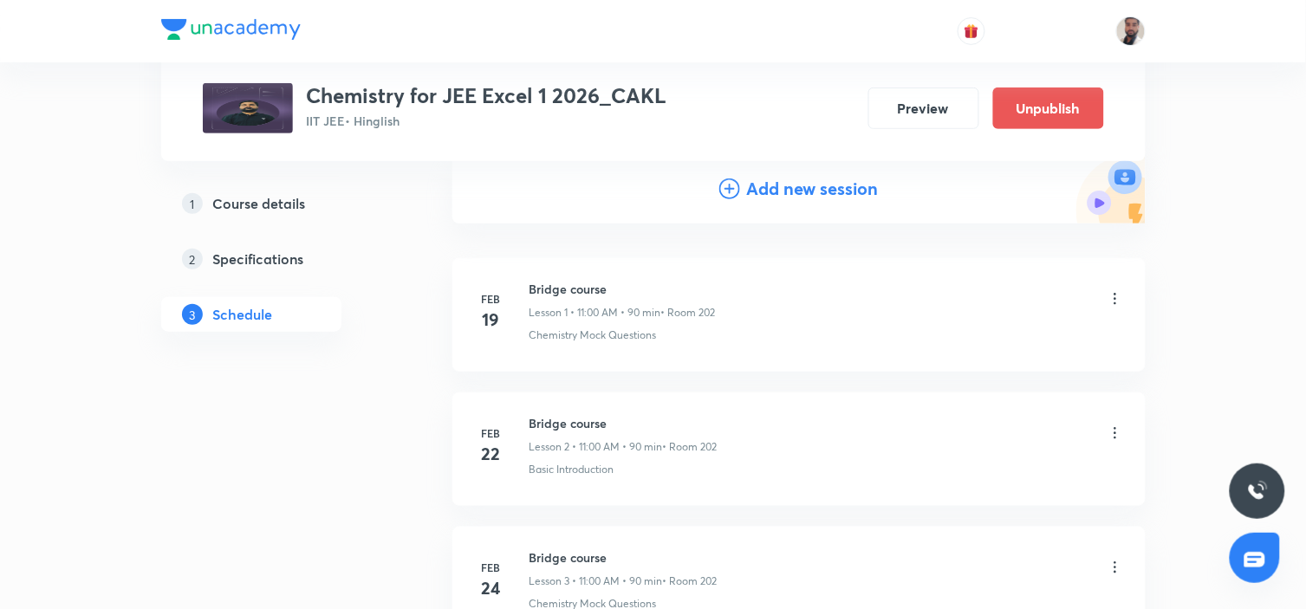
click at [720, 193] on icon at bounding box center [729, 188] width 21 height 21
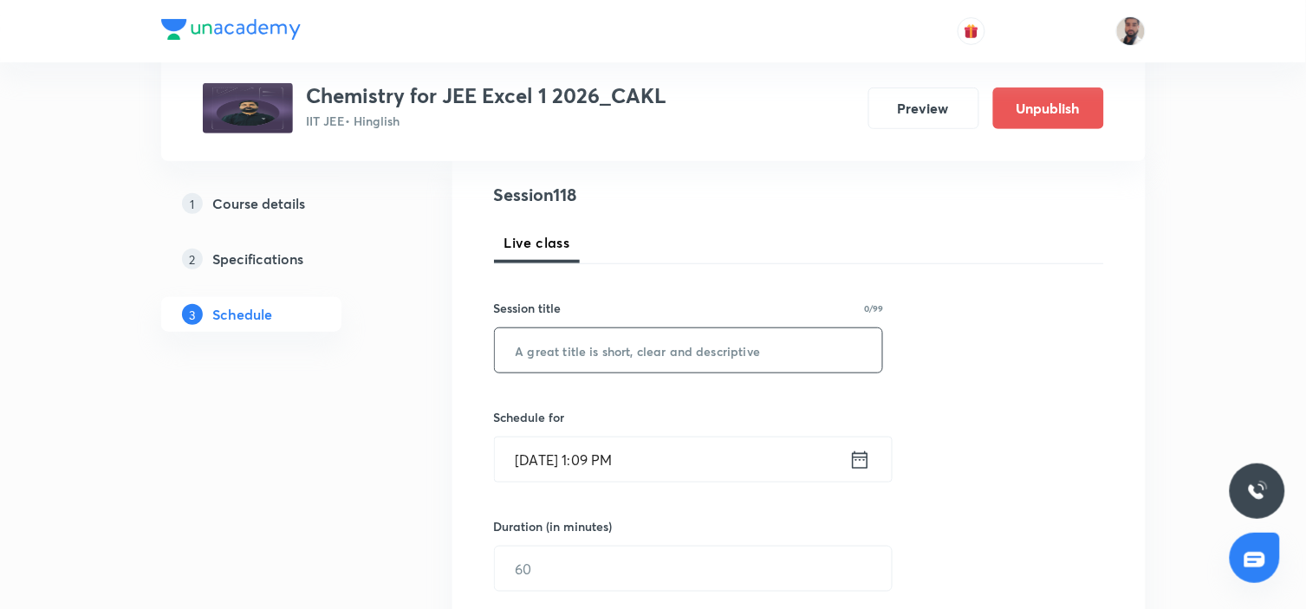
click at [639, 356] on input "text" at bounding box center [689, 350] width 388 height 44
paste input "Biomolecules (4/6)"
click at [615, 351] on input "Biomolecules (4/6)" at bounding box center [689, 350] width 388 height 44
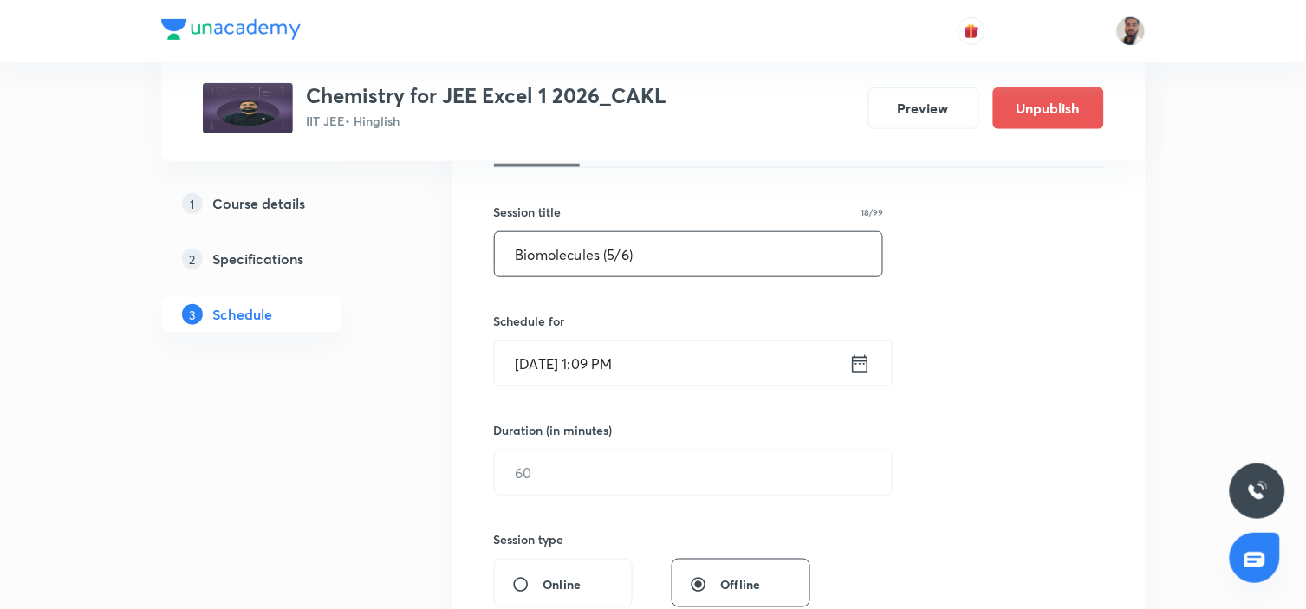
type input "Biomolecules (5/6)"
click at [855, 359] on icon at bounding box center [860, 364] width 22 height 24
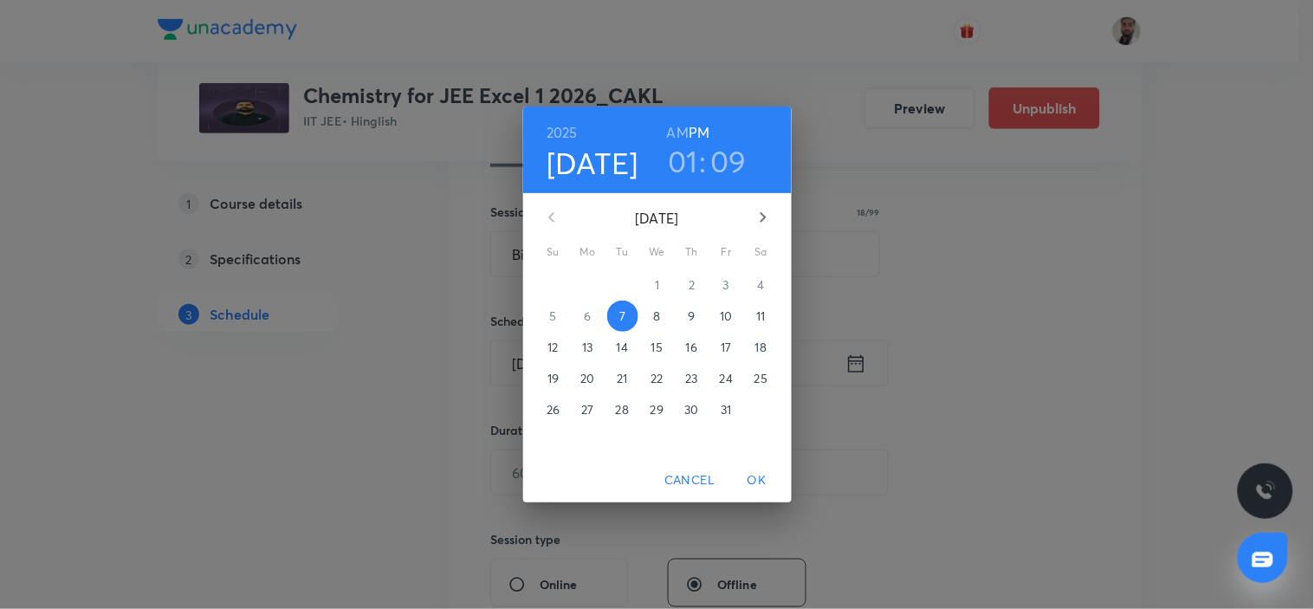
click at [752, 350] on span "18" at bounding box center [761, 347] width 31 height 17
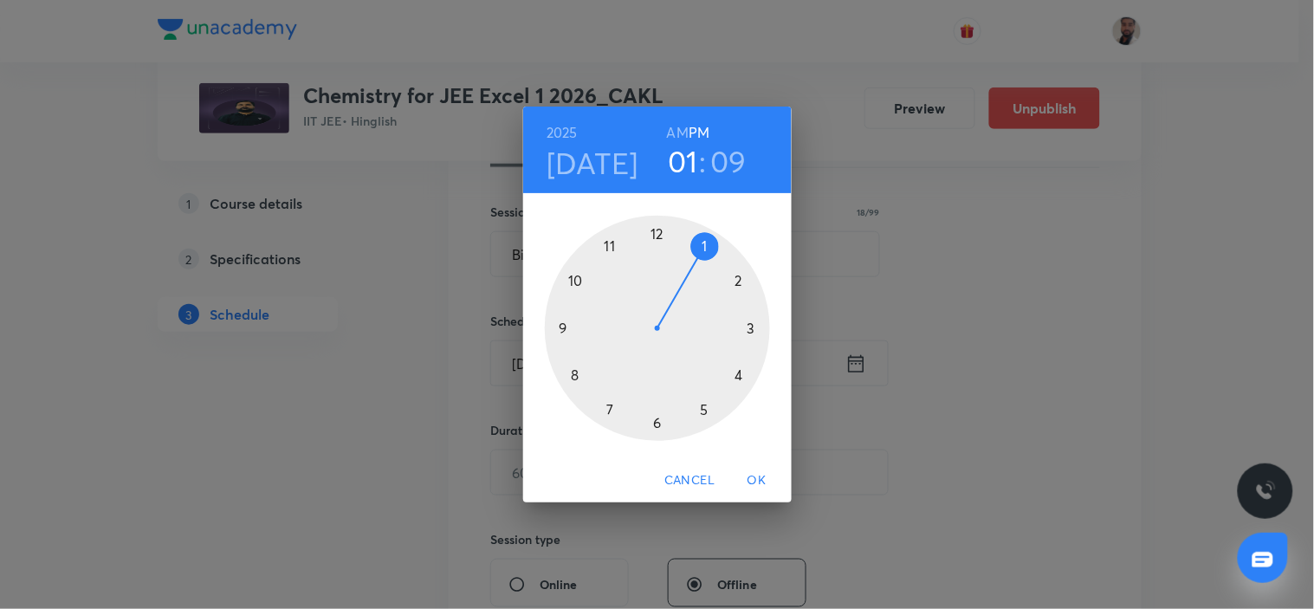
click at [658, 236] on div at bounding box center [657, 328] width 225 height 225
click at [567, 327] on div at bounding box center [657, 328] width 225 height 225
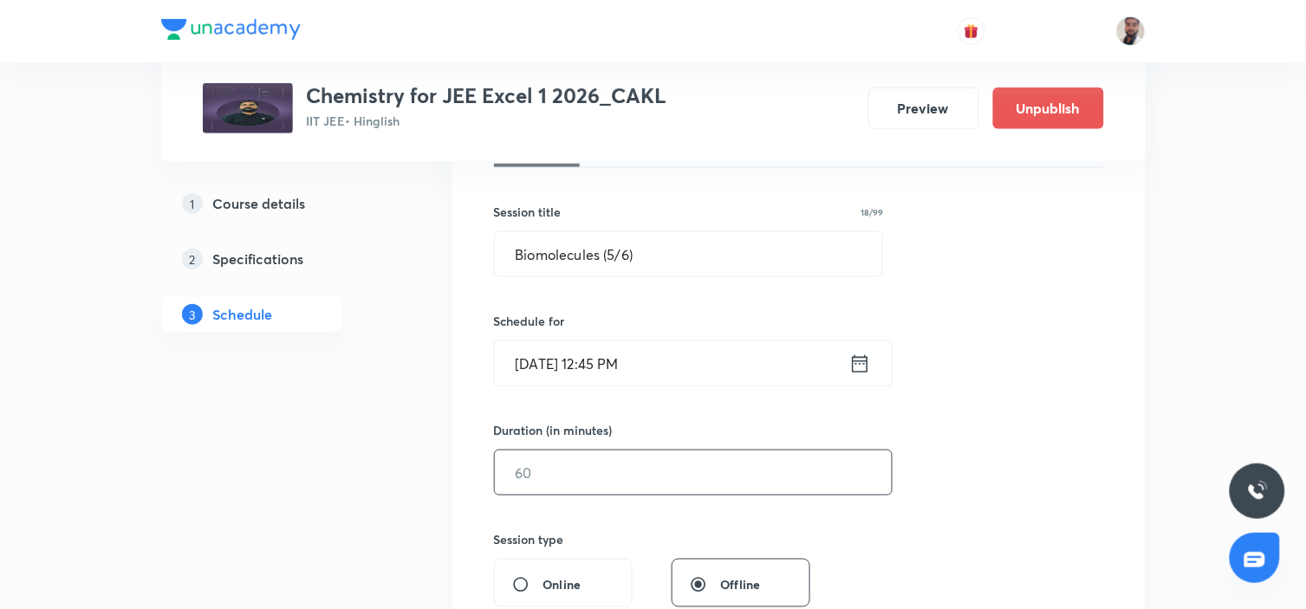
click at [590, 474] on input "text" at bounding box center [693, 473] width 397 height 44
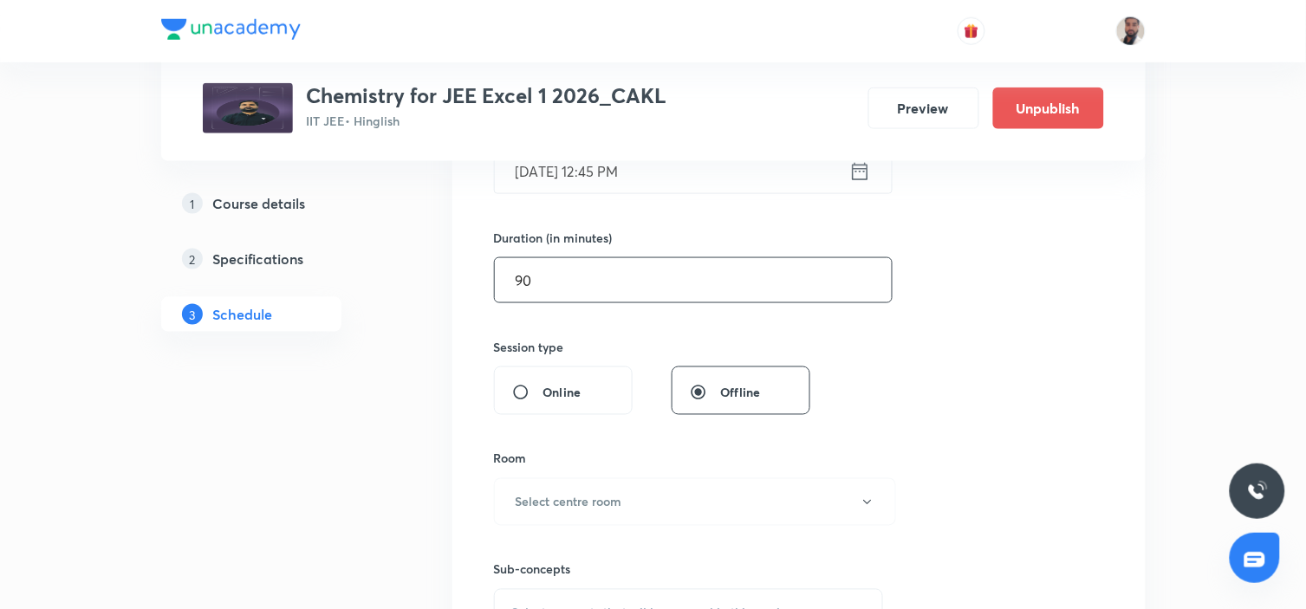
scroll to position [577, 0]
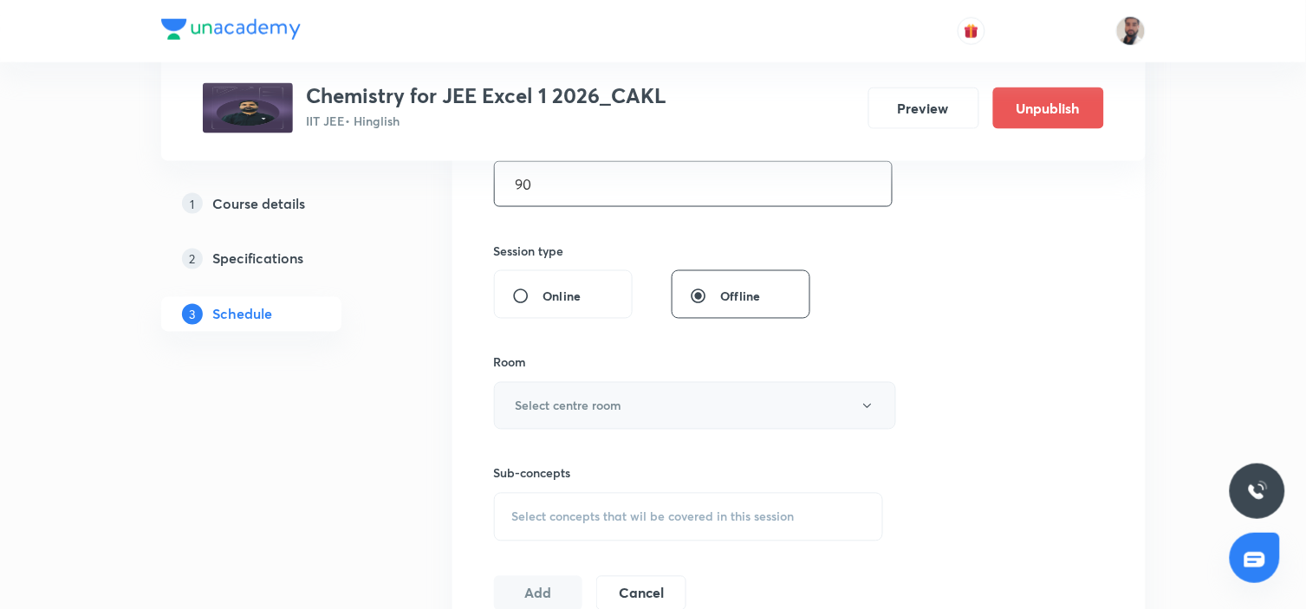
type input "90"
click at [624, 396] on button "Select centre room" at bounding box center [695, 406] width 402 height 48
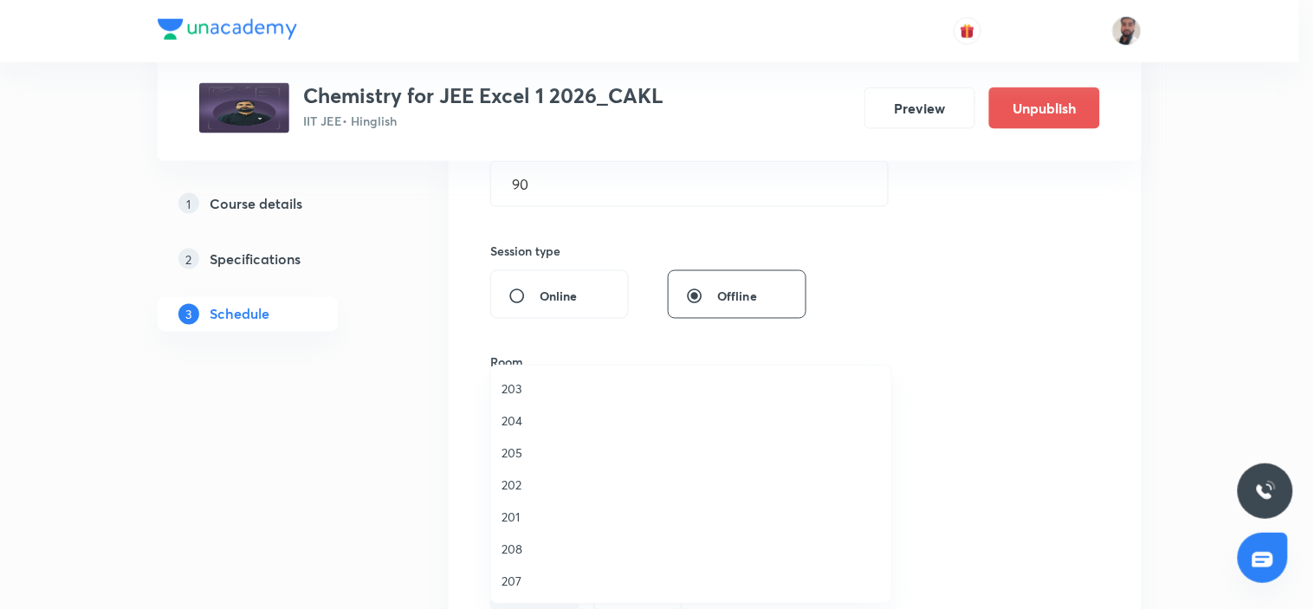
click at [515, 509] on span "201" at bounding box center [691, 517] width 379 height 18
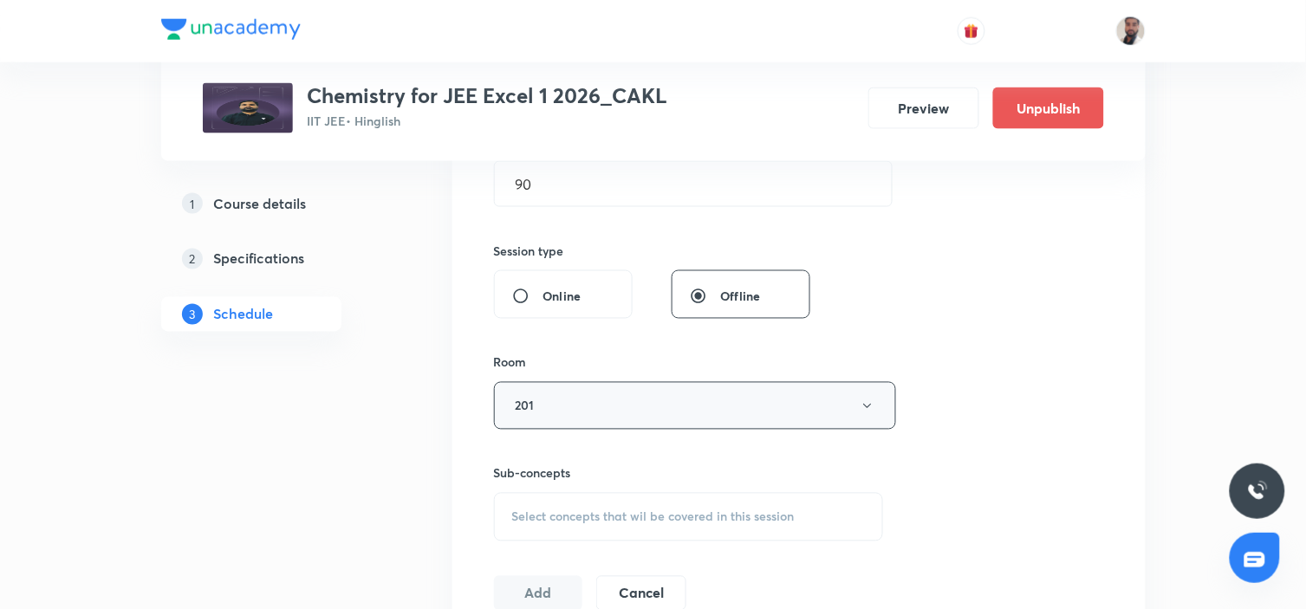
scroll to position [673, 0]
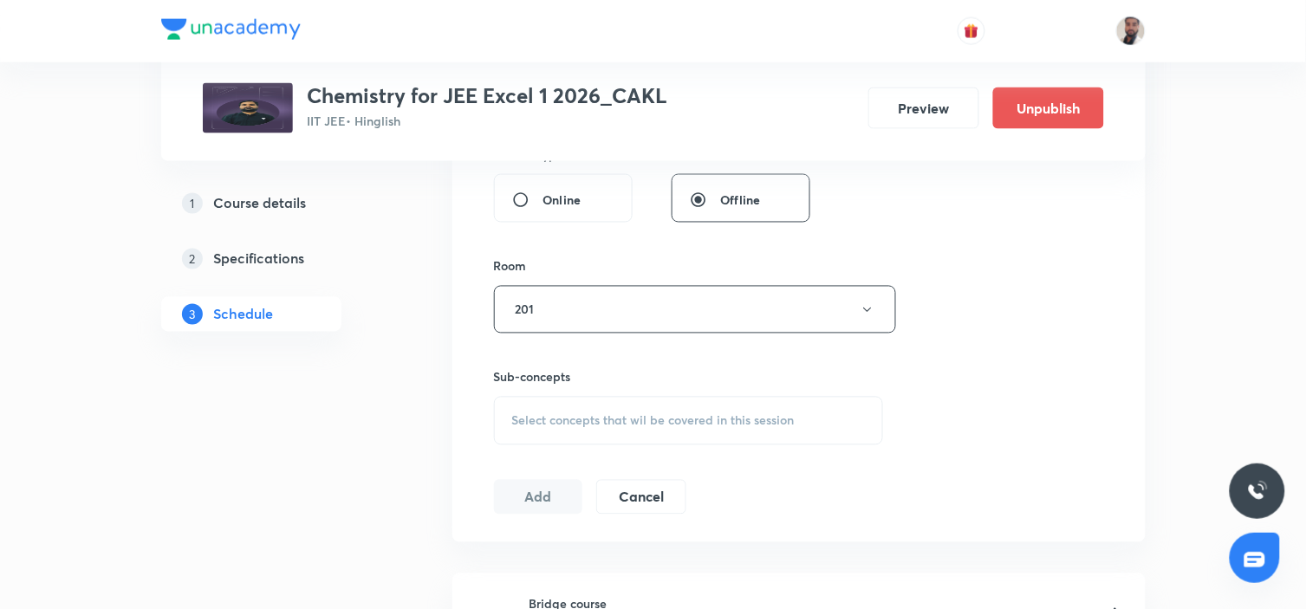
click at [688, 402] on div "Select concepts that wil be covered in this session" at bounding box center [689, 421] width 390 height 49
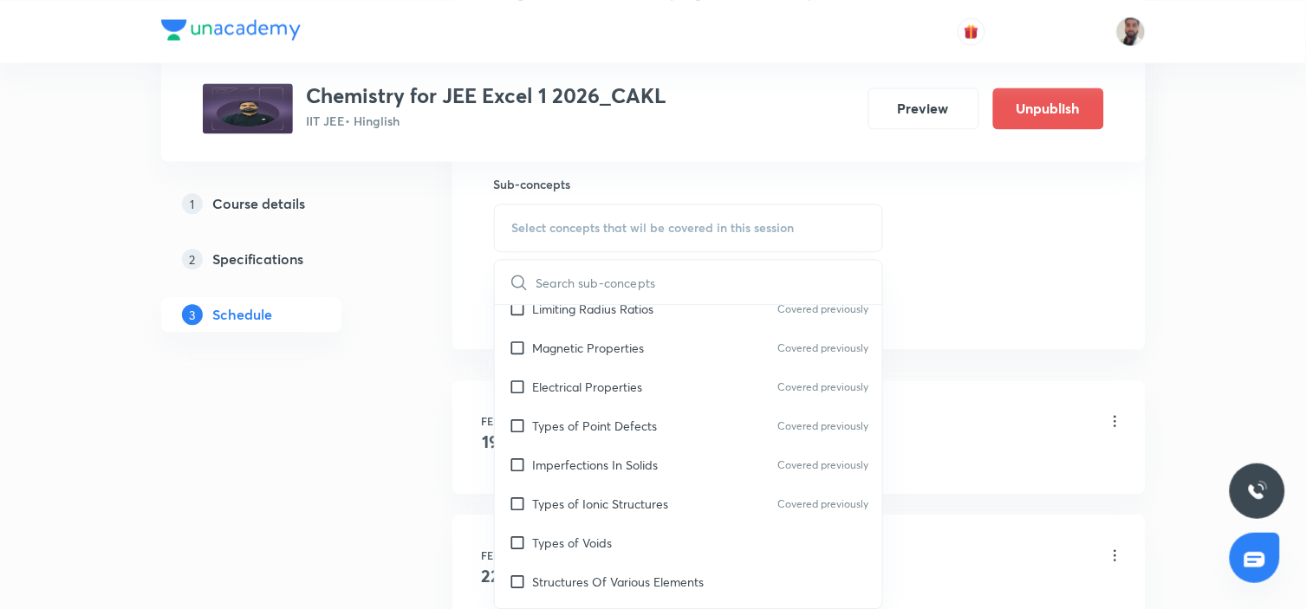
scroll to position [9688, 0]
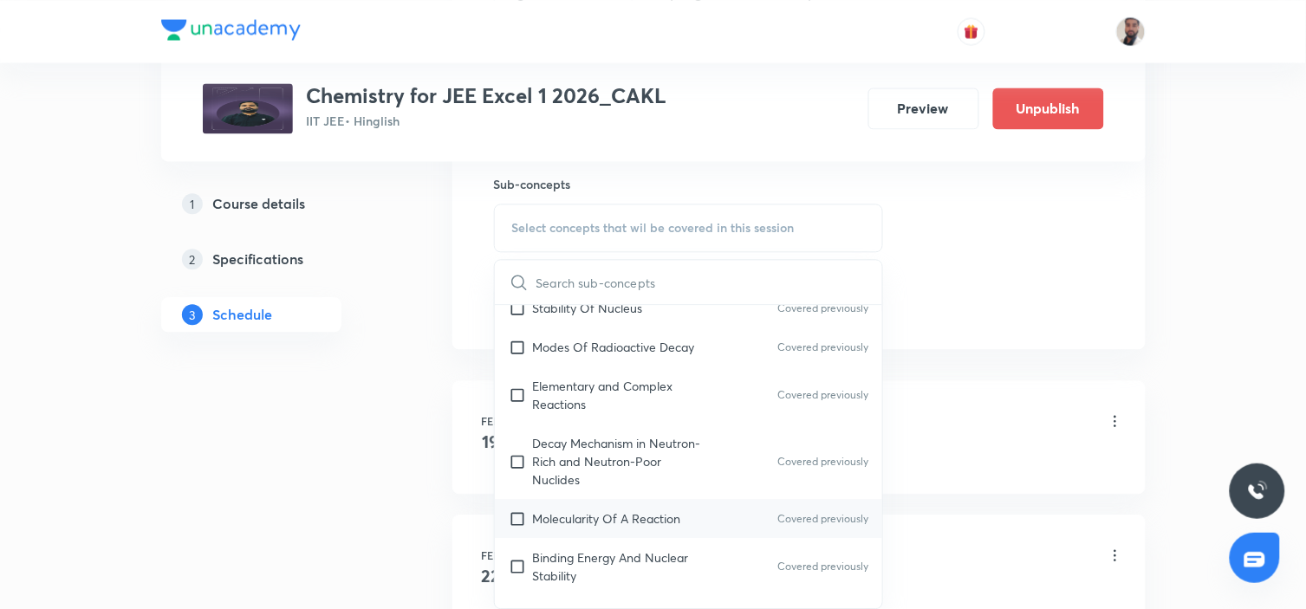
click at [655, 509] on p "Molecularity Of A Reaction" at bounding box center [607, 518] width 148 height 18
checkbox input "true"
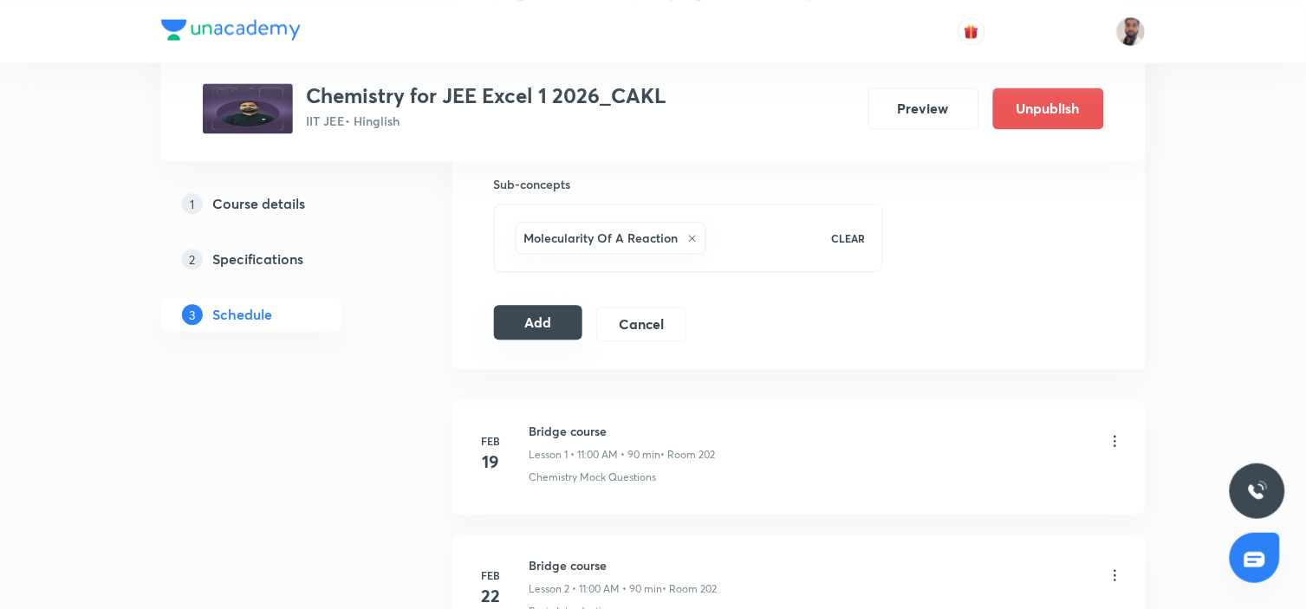
click at [561, 322] on button "Add" at bounding box center [538, 322] width 89 height 35
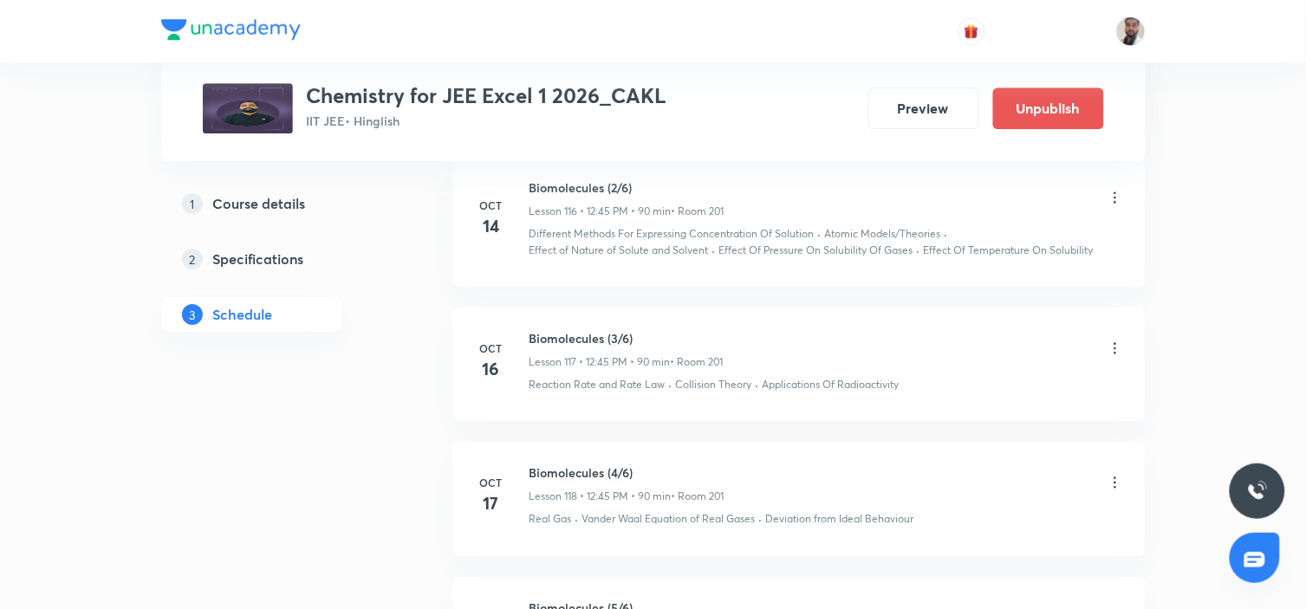
scroll to position [16329, 0]
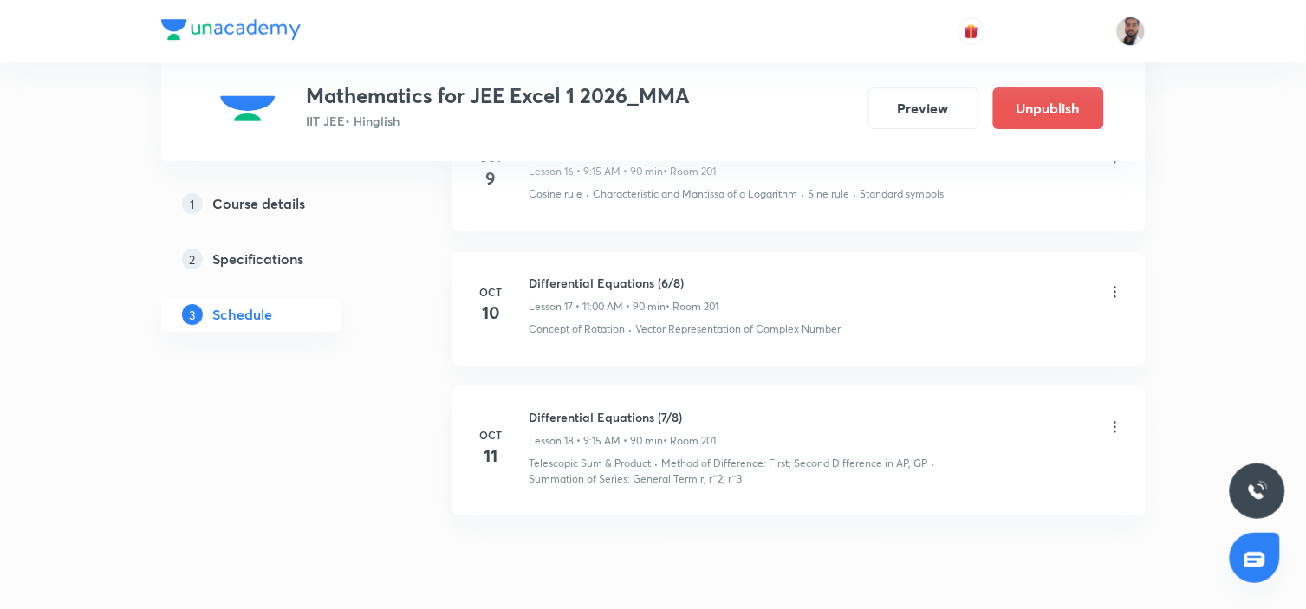
scroll to position [3237, 0]
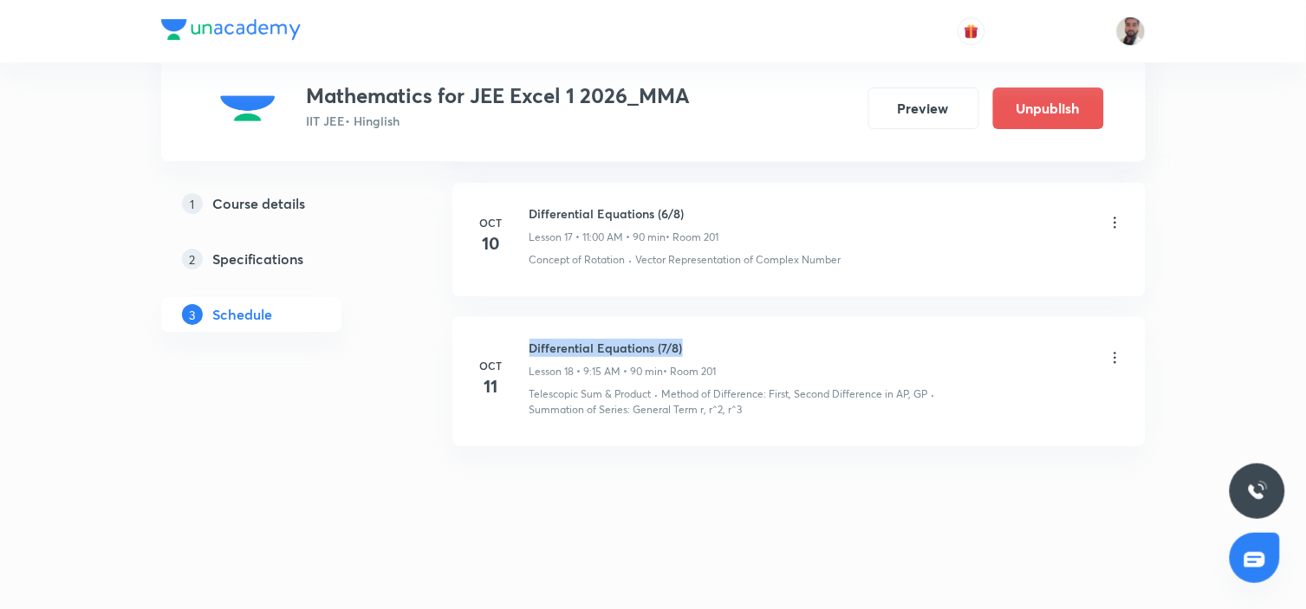
drag, startPoint x: 707, startPoint y: 341, endPoint x: 529, endPoint y: 330, distance: 178.0
click at [529, 330] on li "Oct 11 Differential Equations (7/8) Lesson 18 • 9:15 AM • 90 min • Room 201 Tel…" at bounding box center [798, 381] width 693 height 129
copy h6 "Differential Equations (7/8)"
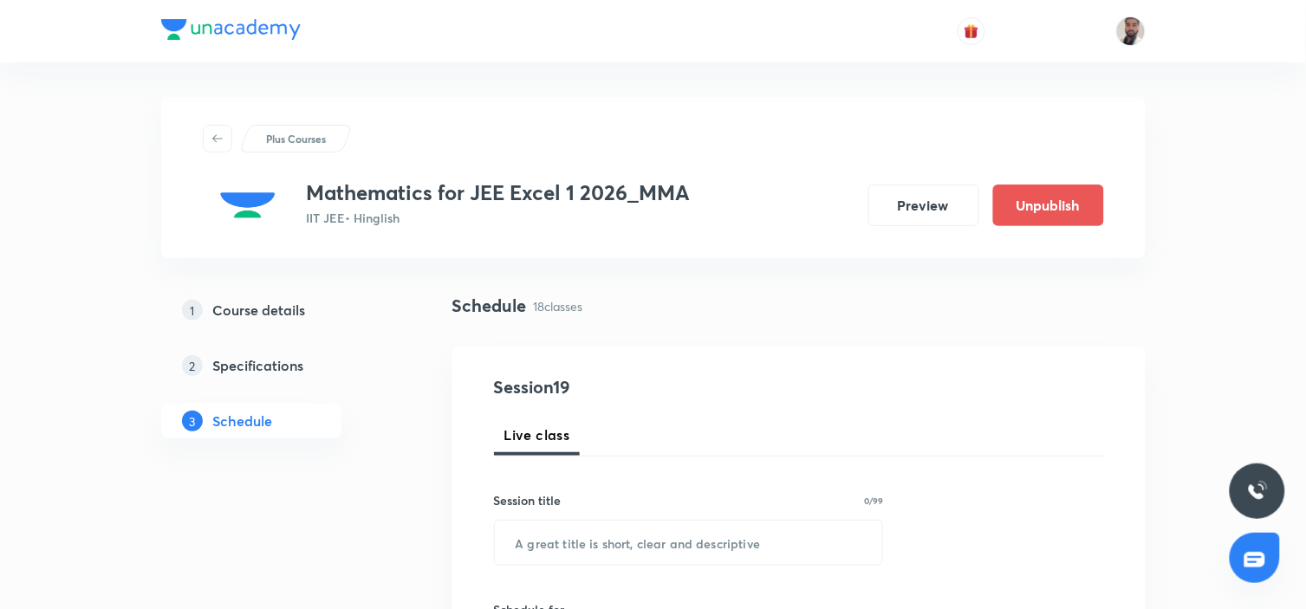
scroll to position [96, 0]
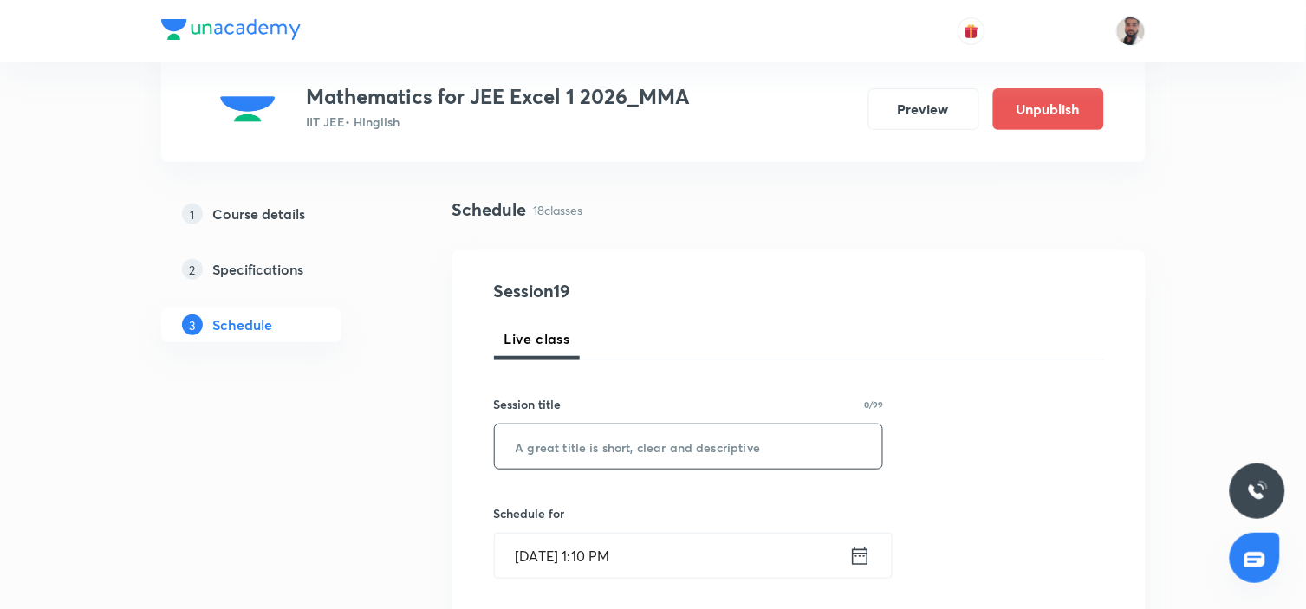
click at [653, 446] on input "text" at bounding box center [689, 447] width 388 height 44
paste input "Differential Equations (7/8)"
click at [671, 442] on input "Differential Equations (7/8)" at bounding box center [689, 447] width 388 height 44
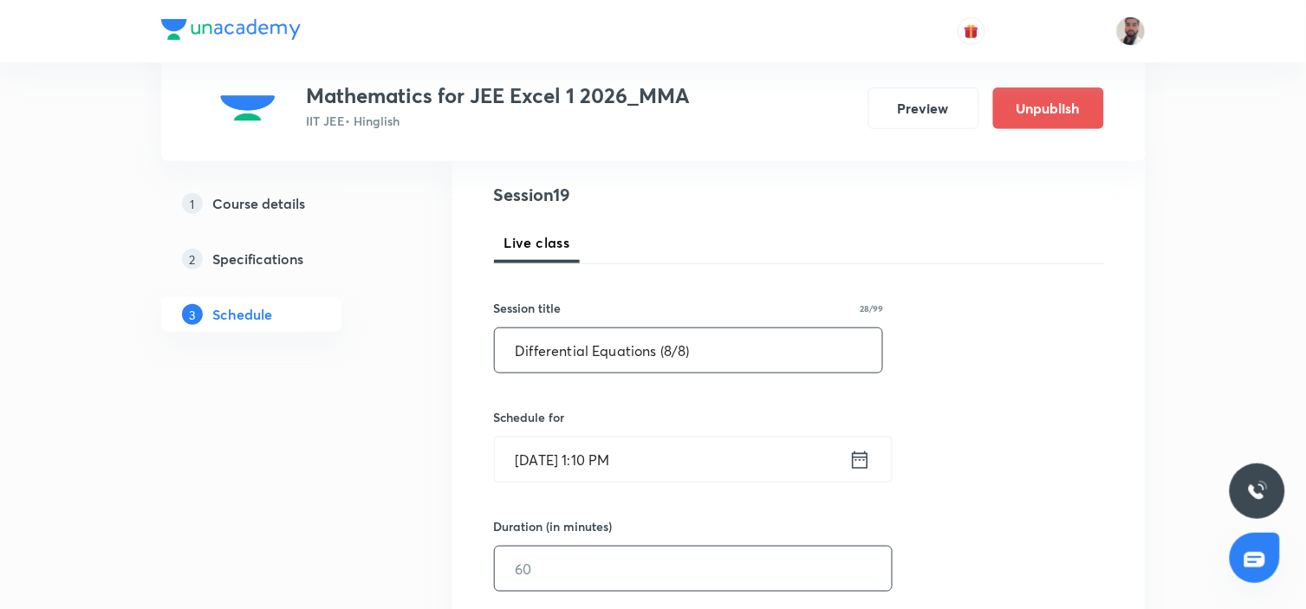
scroll to position [288, 0]
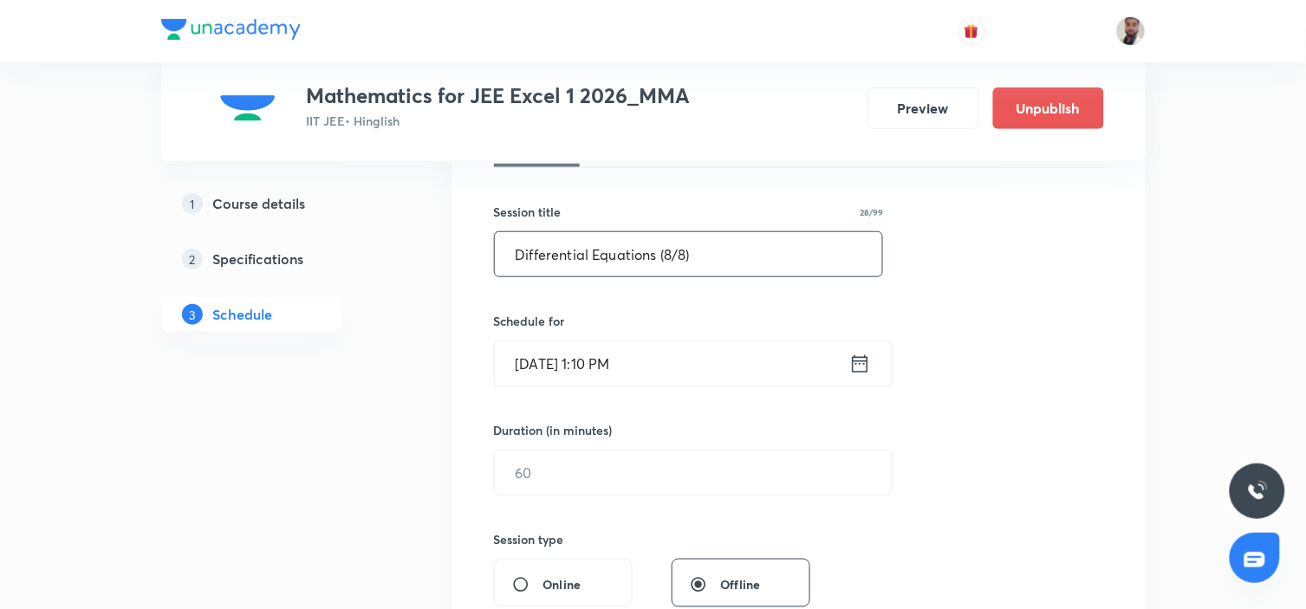
type input "Differential Equations (8/8)"
click at [850, 366] on icon at bounding box center [860, 364] width 22 height 24
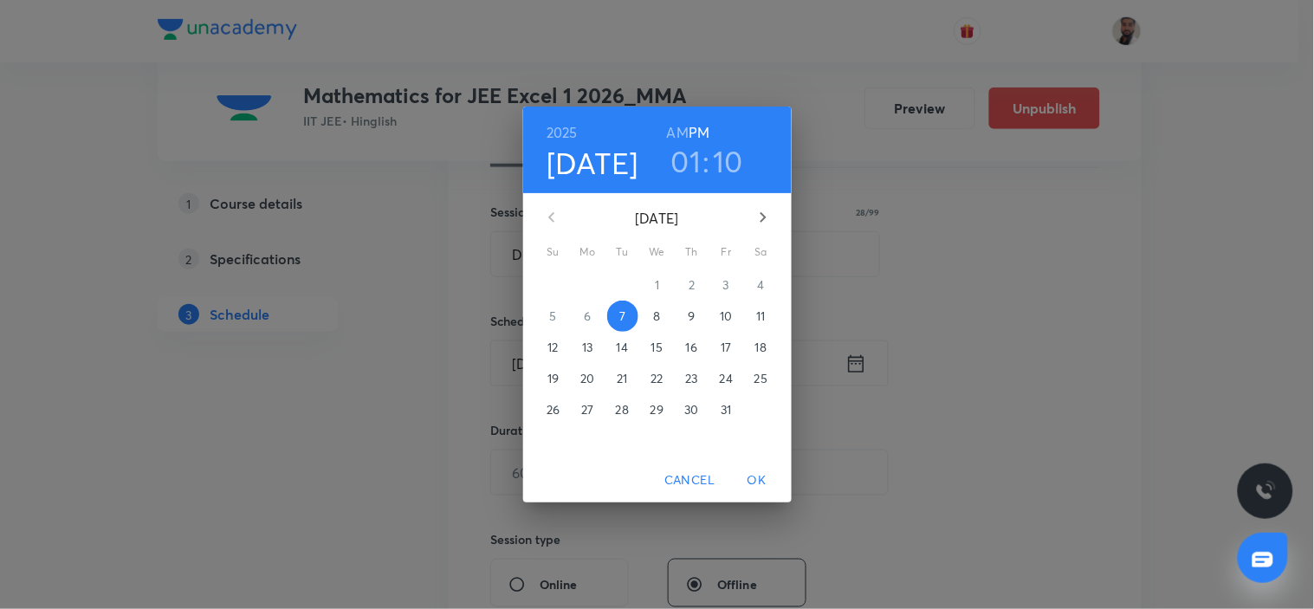
click at [615, 345] on span "14" at bounding box center [622, 347] width 31 height 17
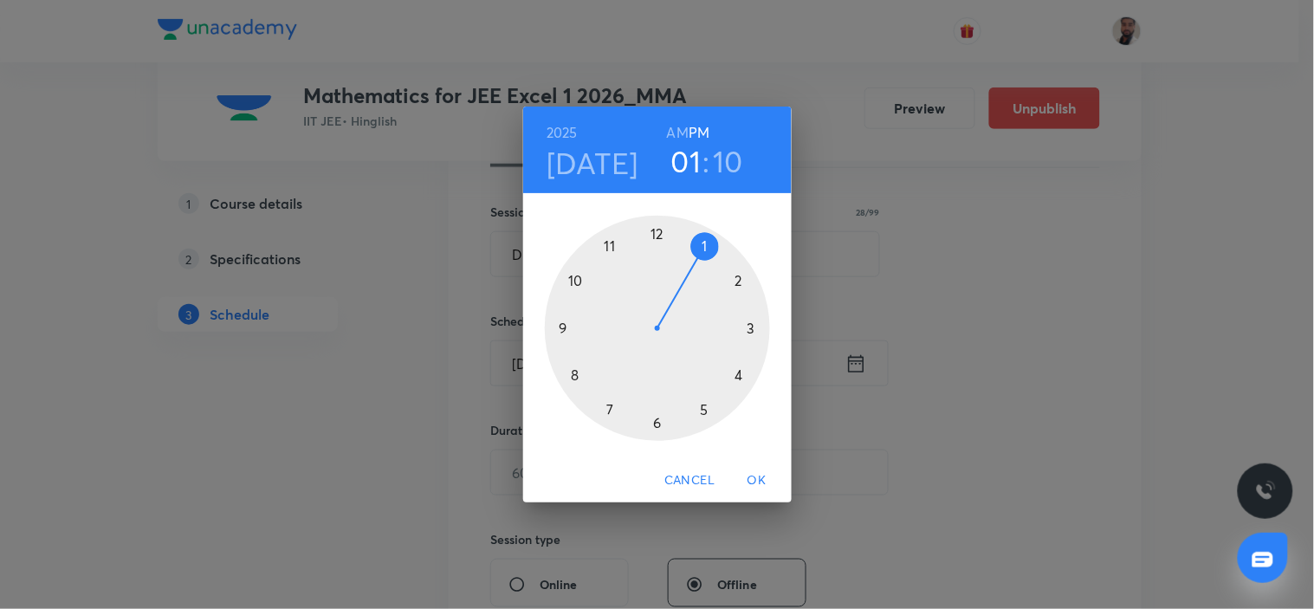
click at [612, 251] on div at bounding box center [657, 328] width 225 height 225
click at [677, 118] on div "2025 Oct 14 11 : 10 AM PM" at bounding box center [657, 150] width 269 height 87
click at [680, 130] on h6 "AM" at bounding box center [678, 132] width 22 height 24
click at [655, 234] on div at bounding box center [657, 328] width 225 height 225
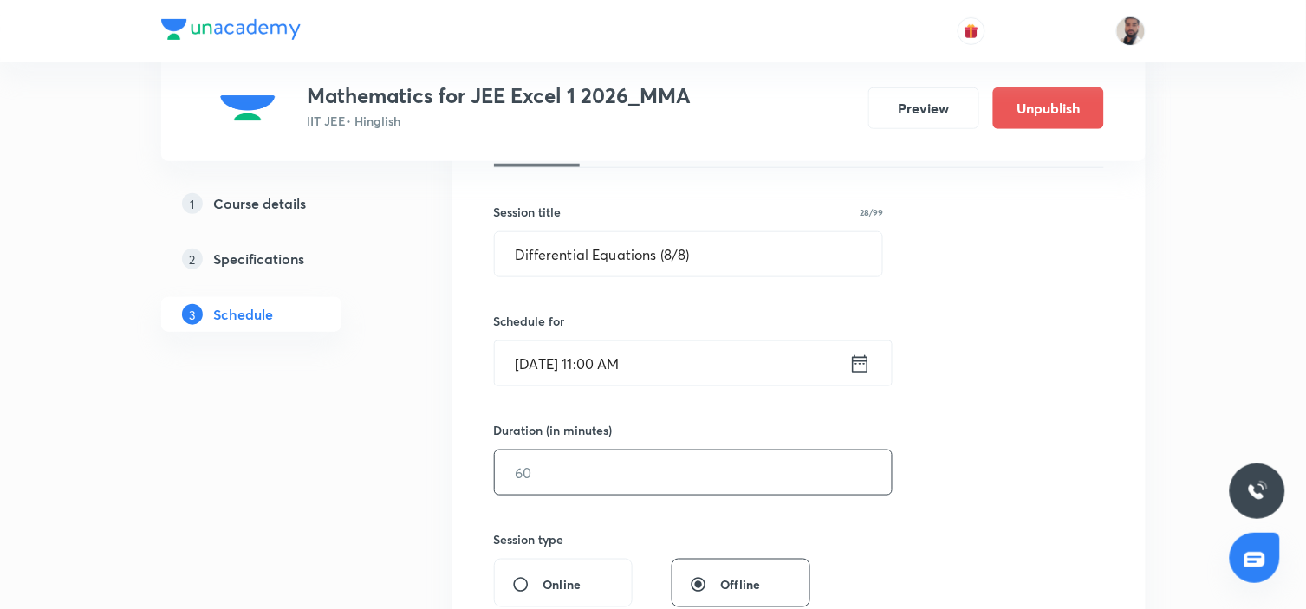
click at [624, 469] on input "text" at bounding box center [693, 473] width 397 height 44
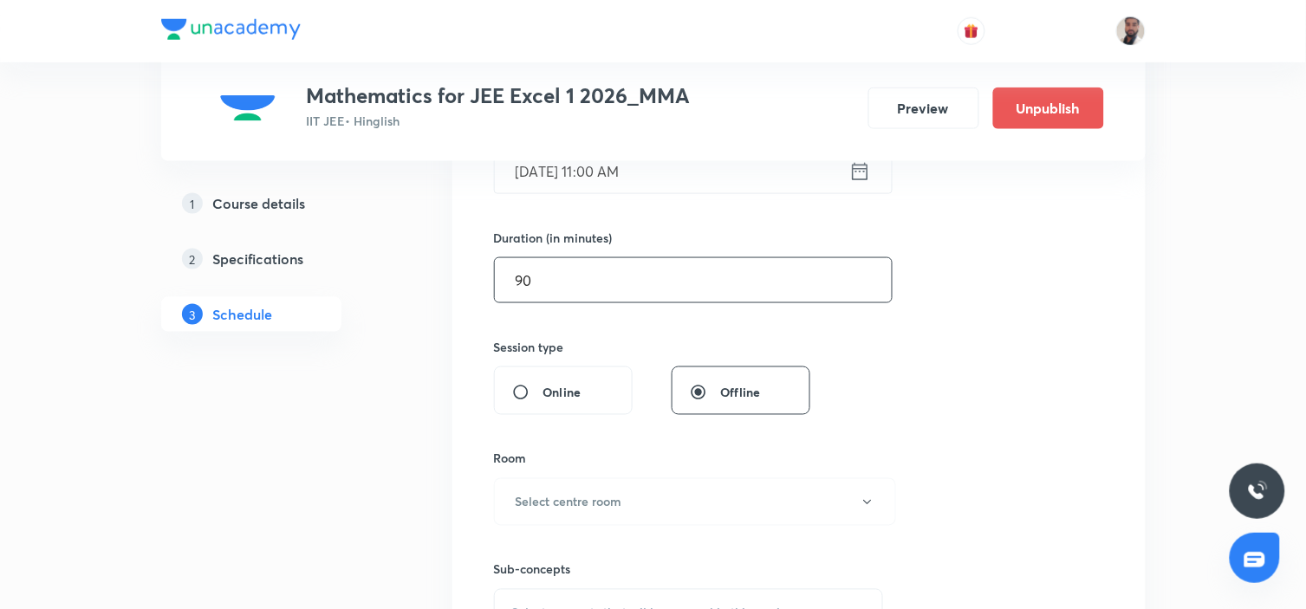
scroll to position [577, 0]
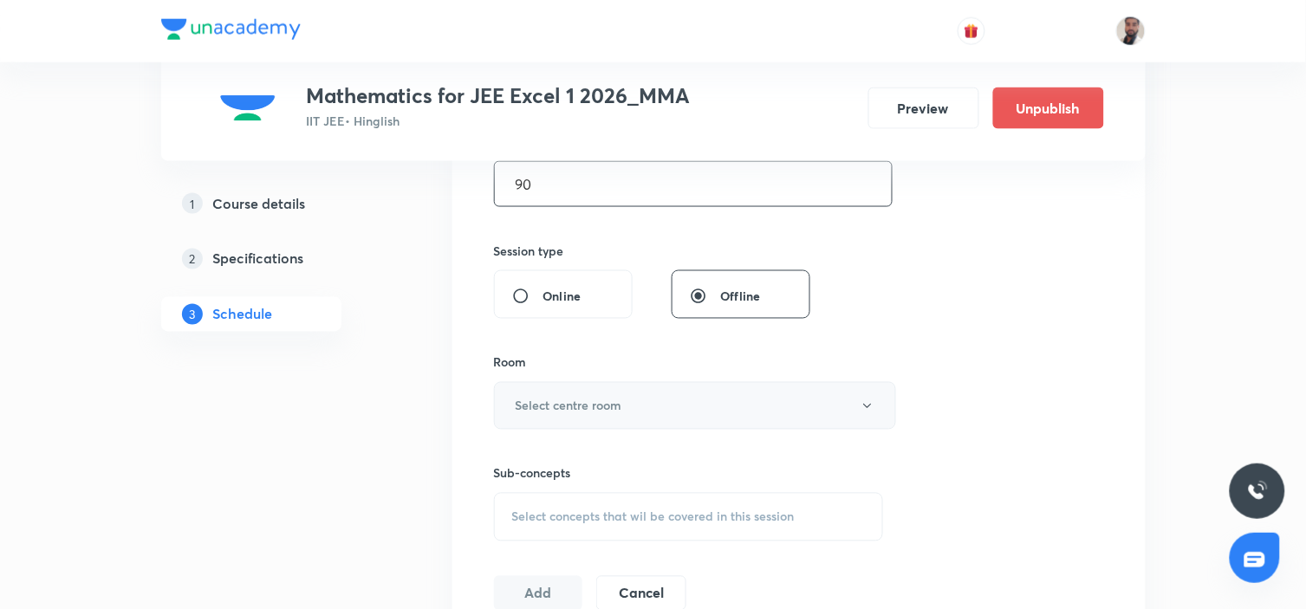
type input "90"
click at [656, 392] on button "Select centre room" at bounding box center [695, 406] width 402 height 48
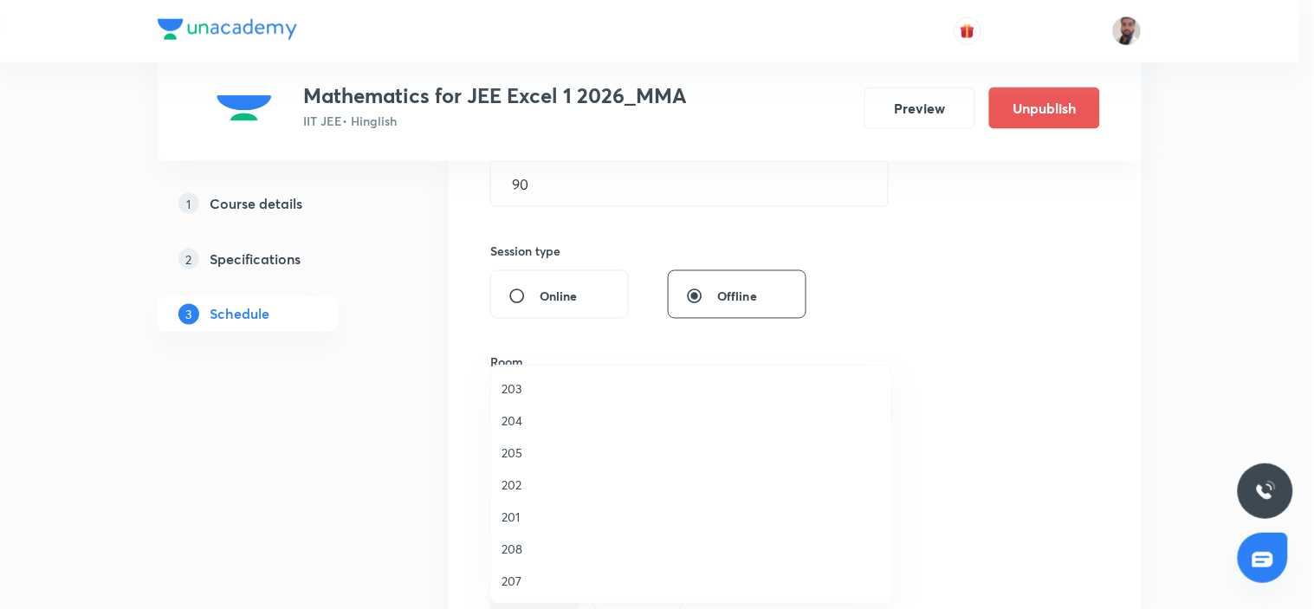
click at [532, 515] on span "201" at bounding box center [691, 517] width 379 height 18
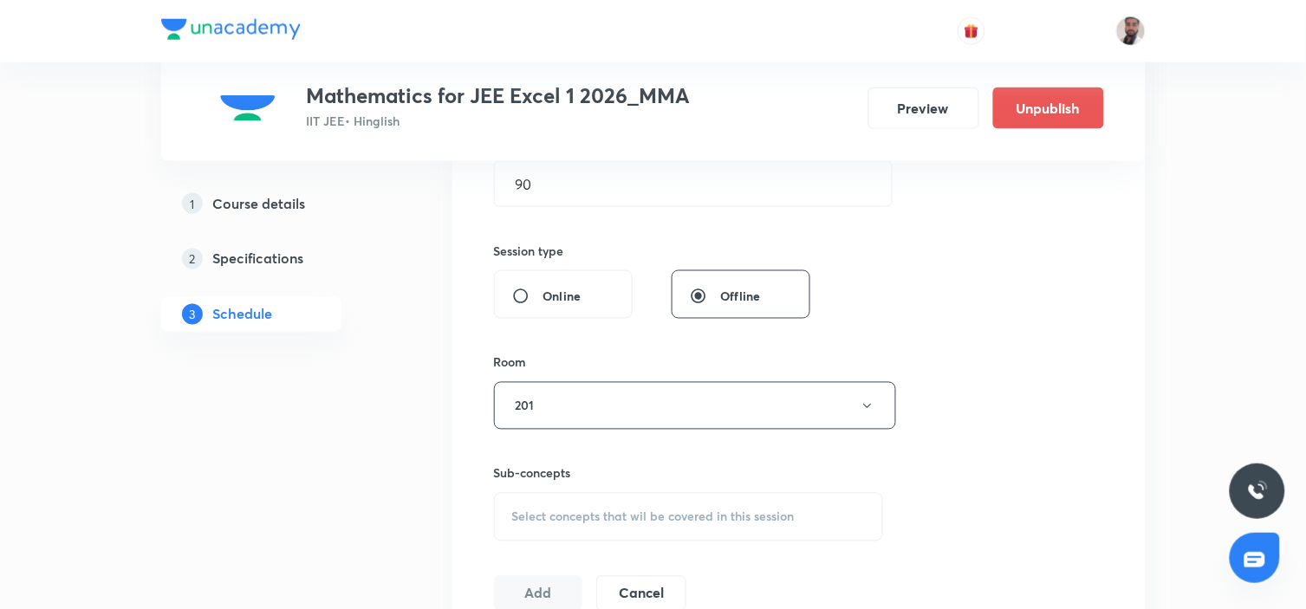
scroll to position [673, 0]
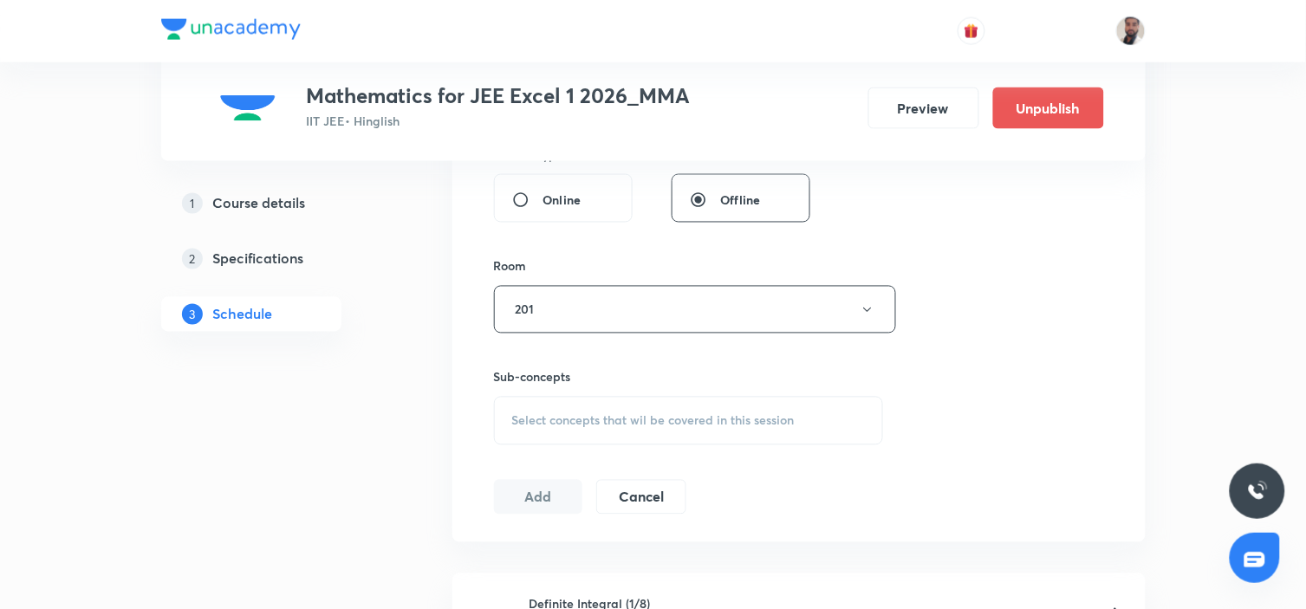
click at [584, 423] on span "Select concepts that wil be covered in this session" at bounding box center [653, 421] width 282 height 14
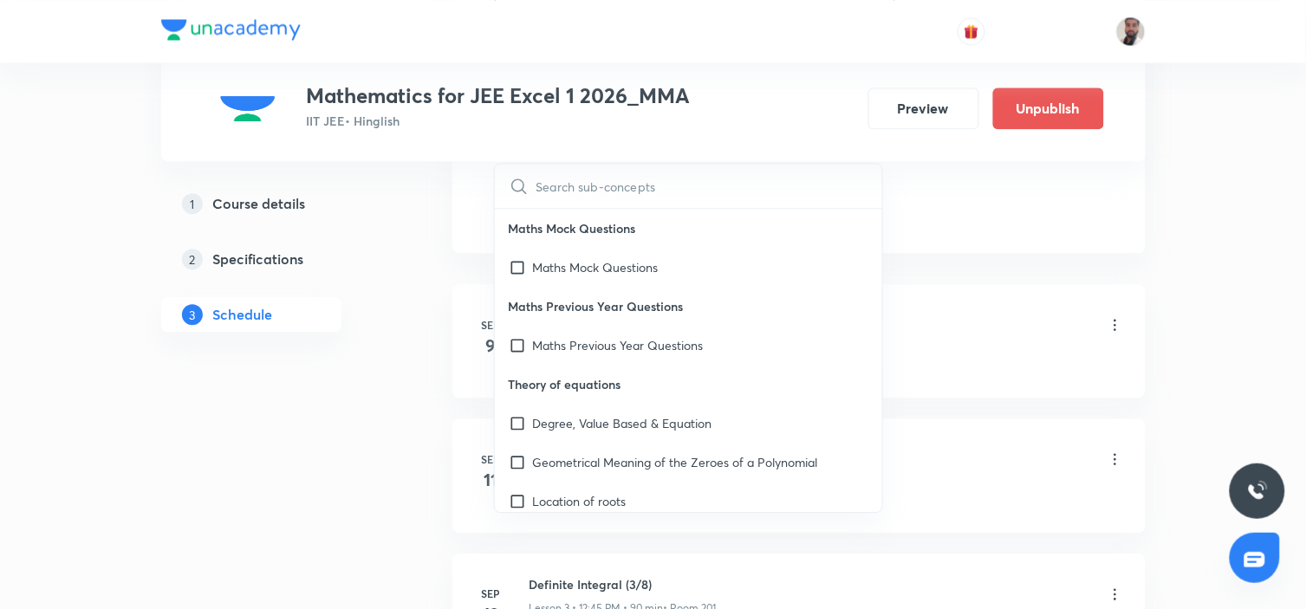
scroll to position [385, 0]
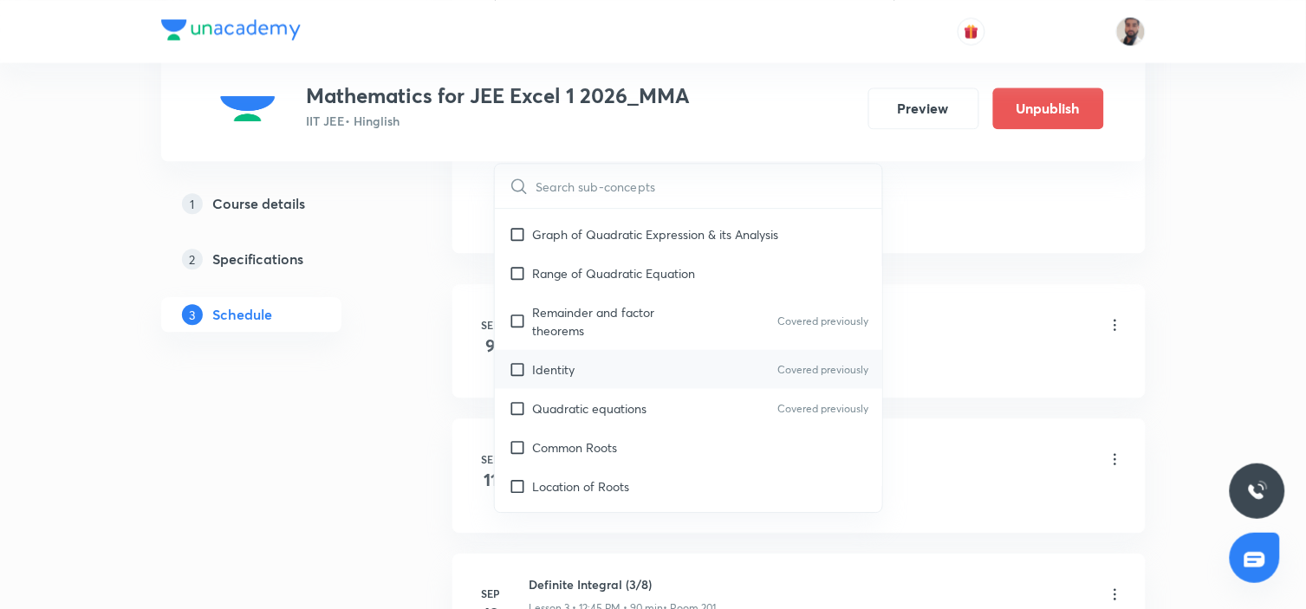
click at [680, 349] on div "Identity Covered previously" at bounding box center [689, 368] width 388 height 39
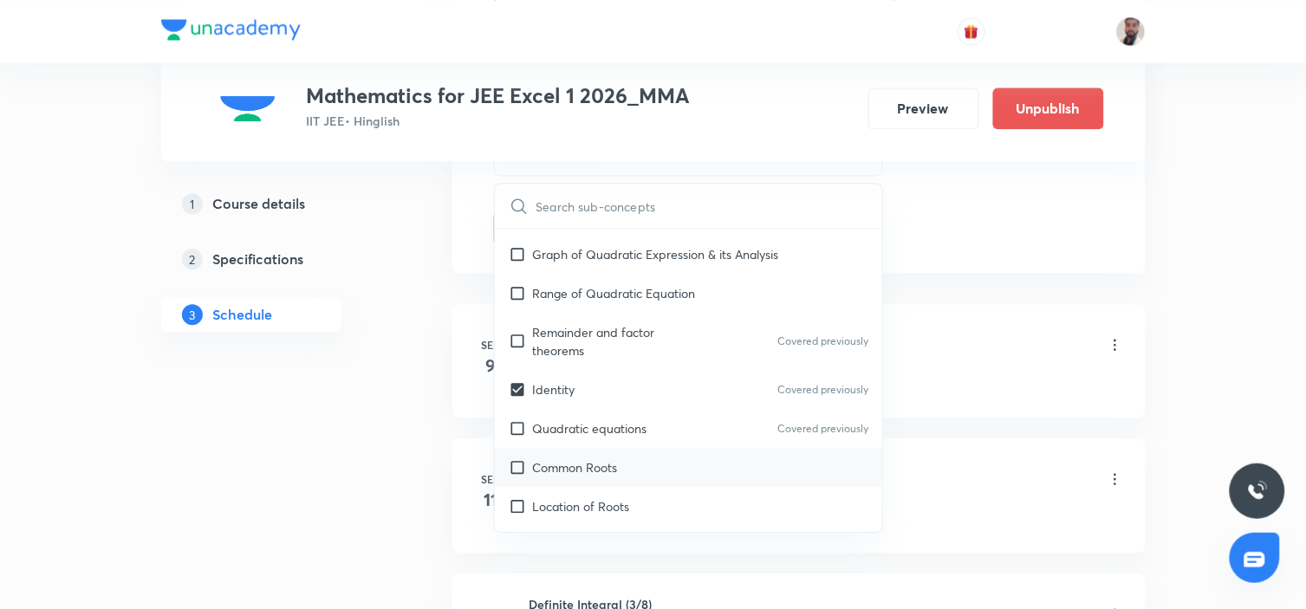
click at [628, 465] on div "Common Roots" at bounding box center [689, 466] width 388 height 39
checkbox input "true"
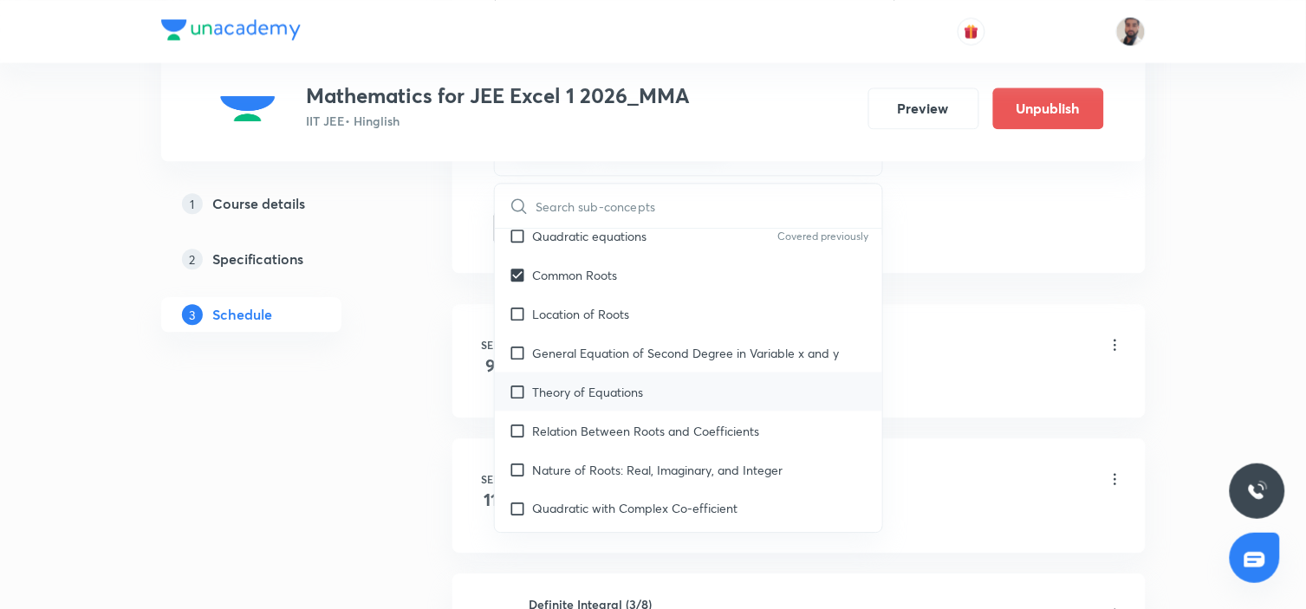
click at [636, 394] on p "Theory of Equations" at bounding box center [588, 391] width 111 height 18
checkbox input "true"
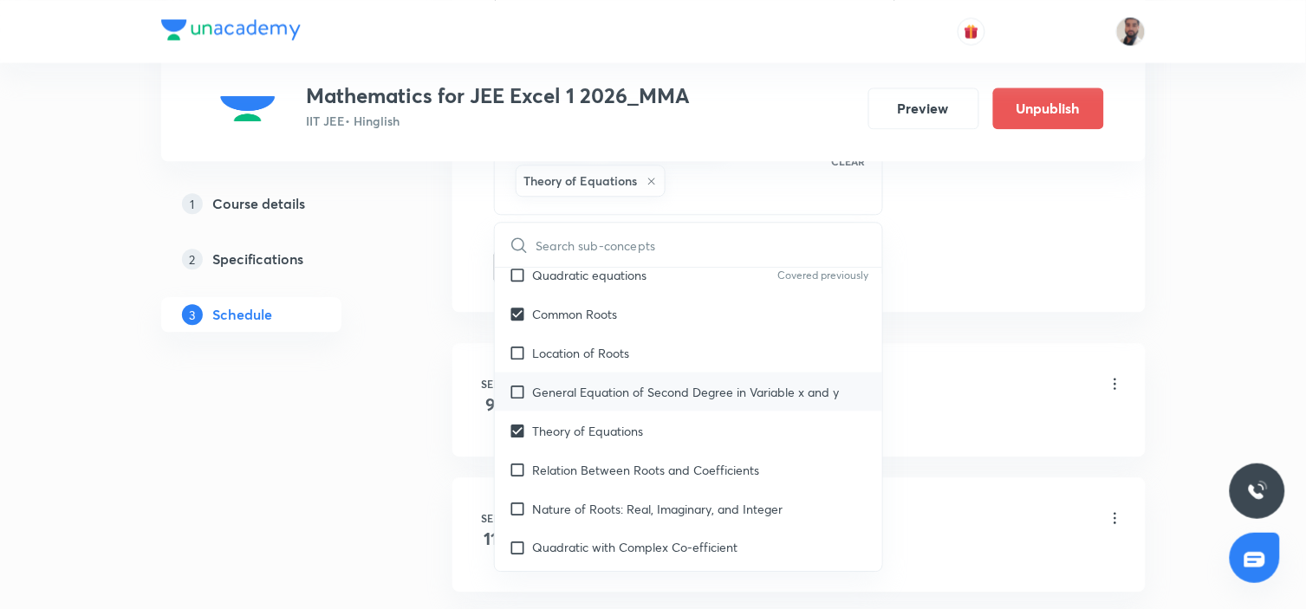
click at [617, 374] on div "General Equation of Second Degree in Variable x and y" at bounding box center [689, 391] width 388 height 39
checkbox input "true"
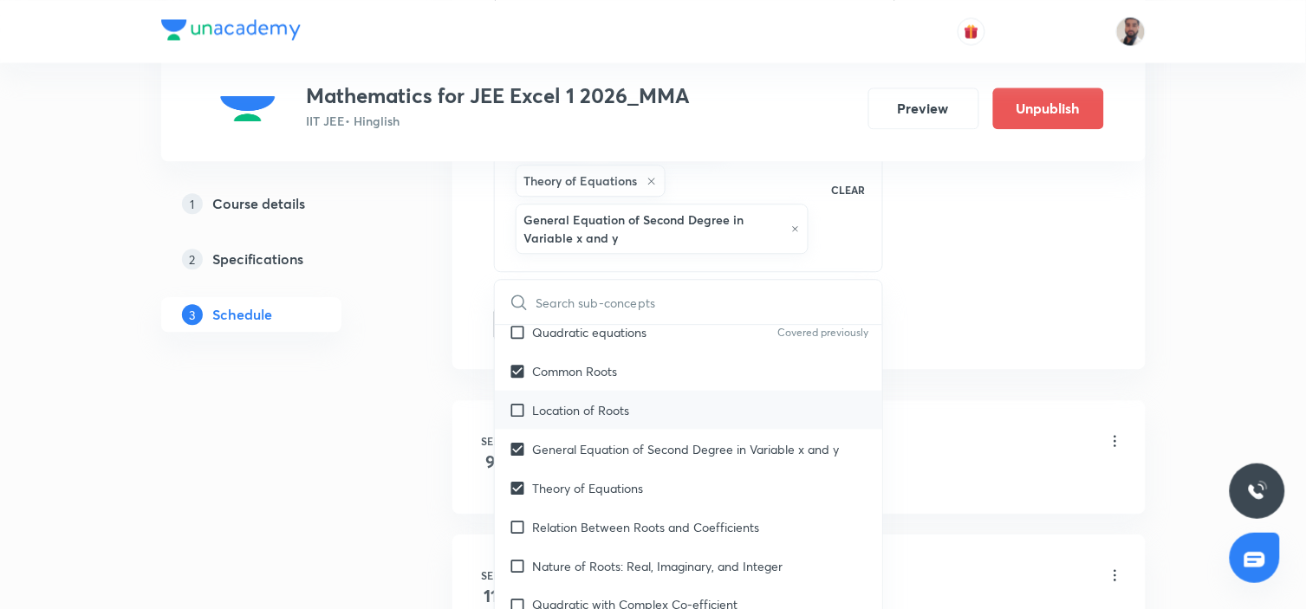
click at [577, 412] on p "Location of Roots" at bounding box center [581, 409] width 97 height 18
checkbox input "true"
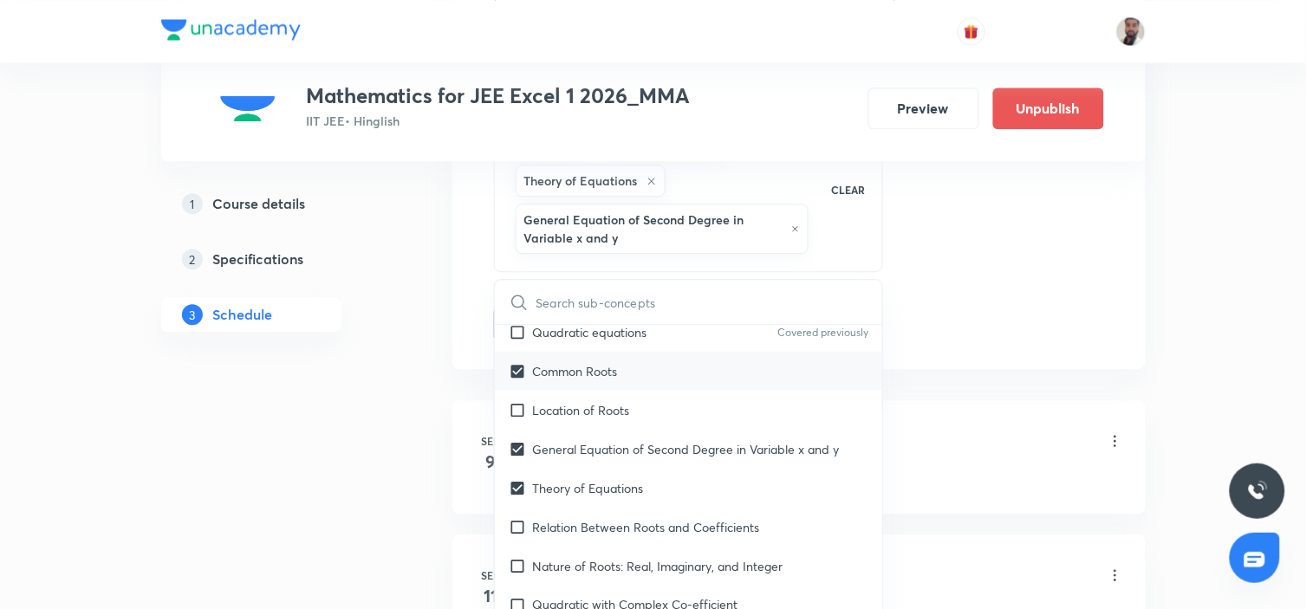
checkbox input "true"
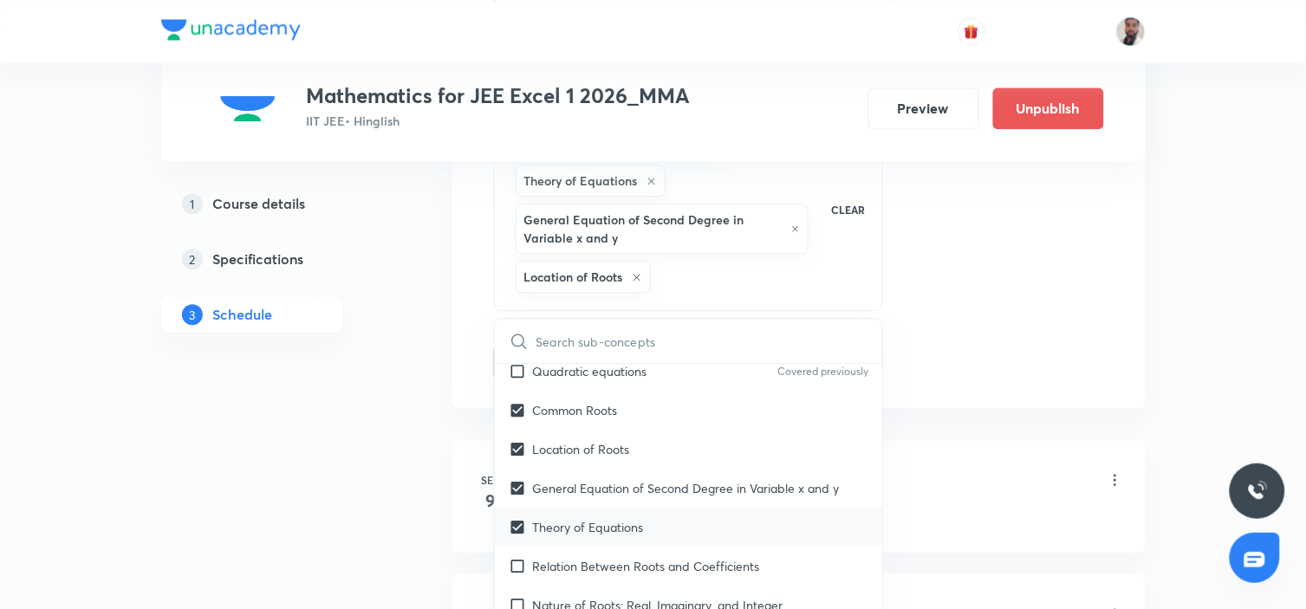
scroll to position [769, 0]
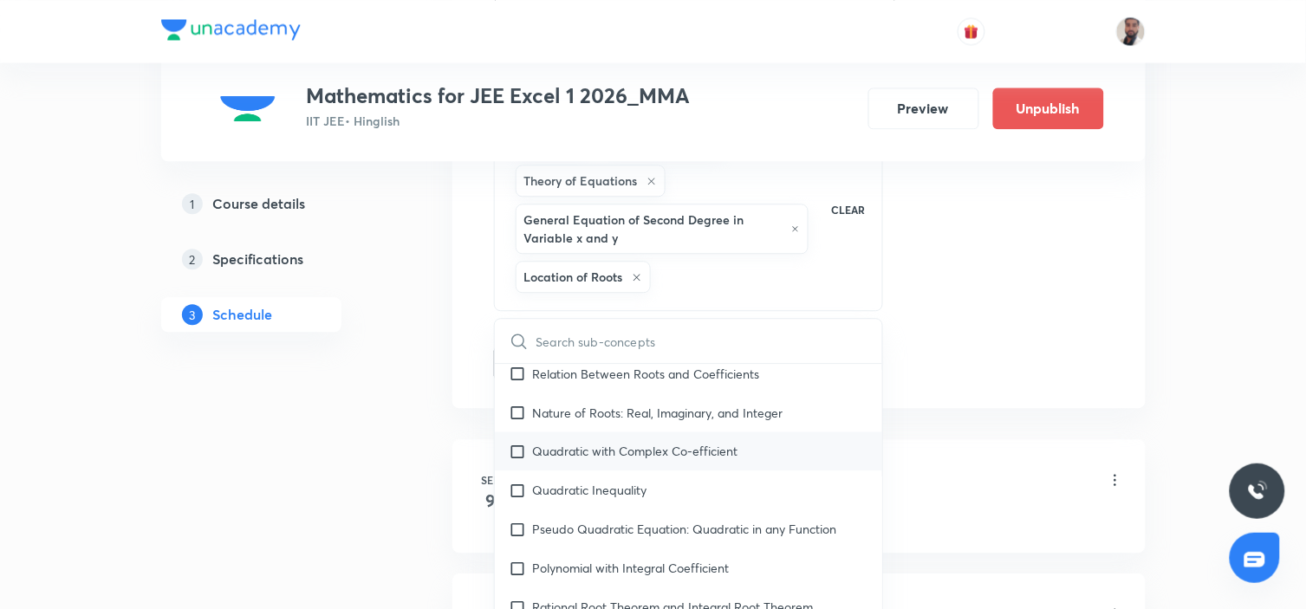
click at [600, 457] on p "Quadratic with Complex Co-efficient" at bounding box center [635, 451] width 205 height 18
checkbox input "true"
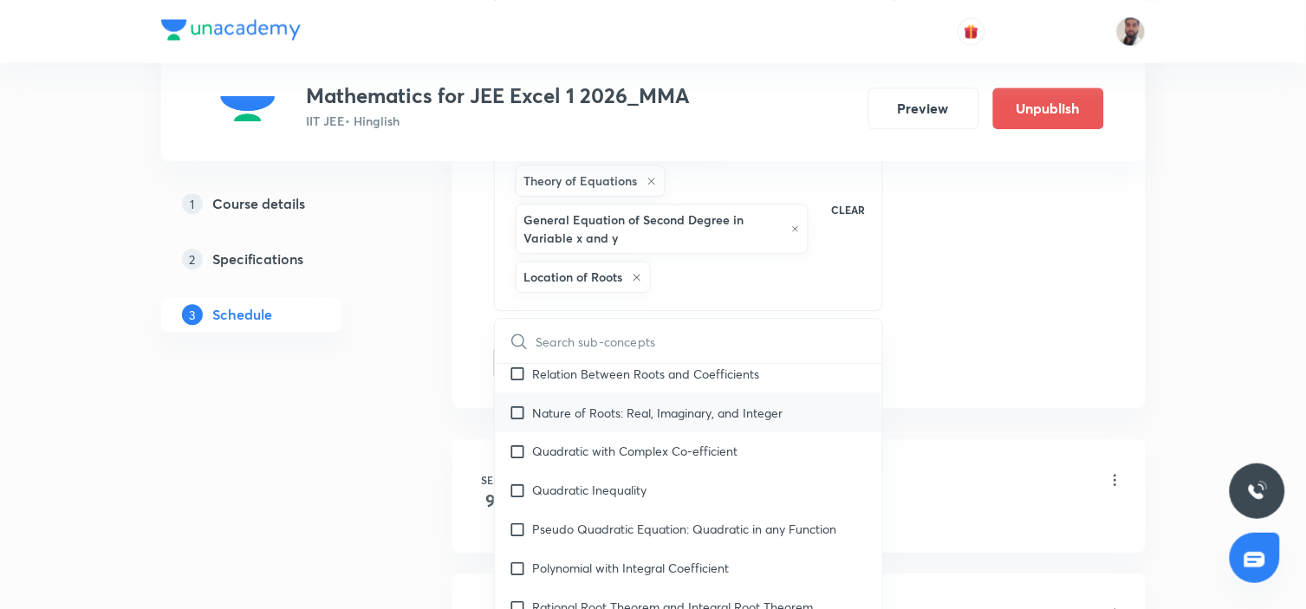
checkbox input "true"
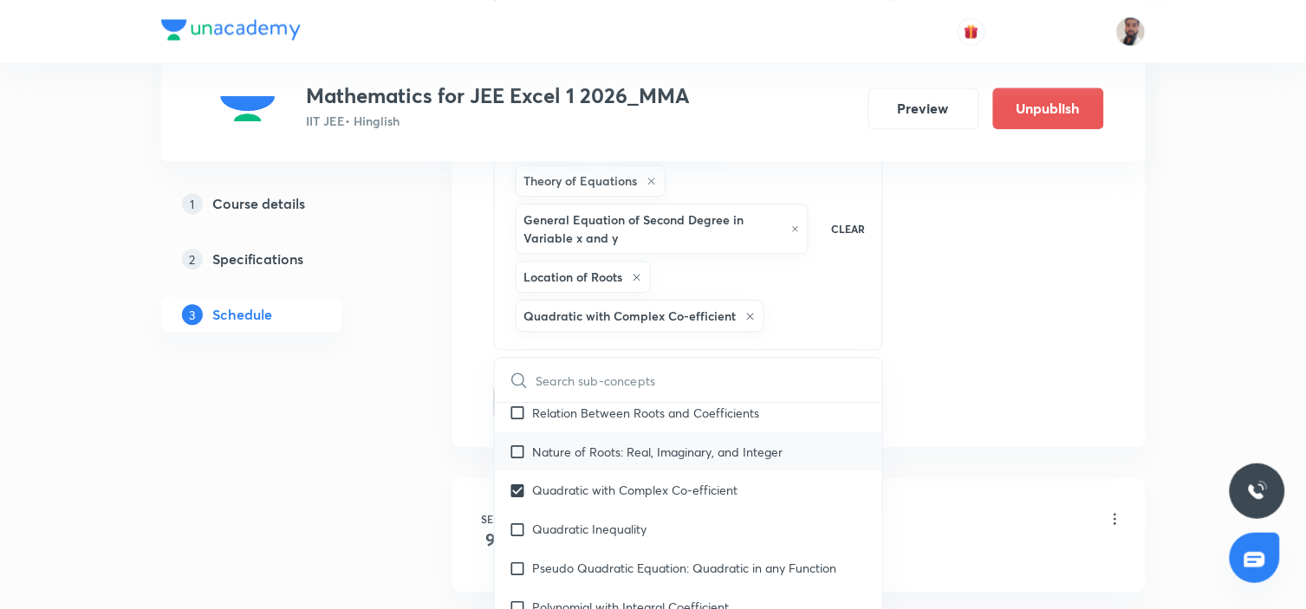
click at [578, 437] on div "Nature of Roots: Real, Imaginary, and Integer" at bounding box center [689, 450] width 388 height 39
checkbox input "true"
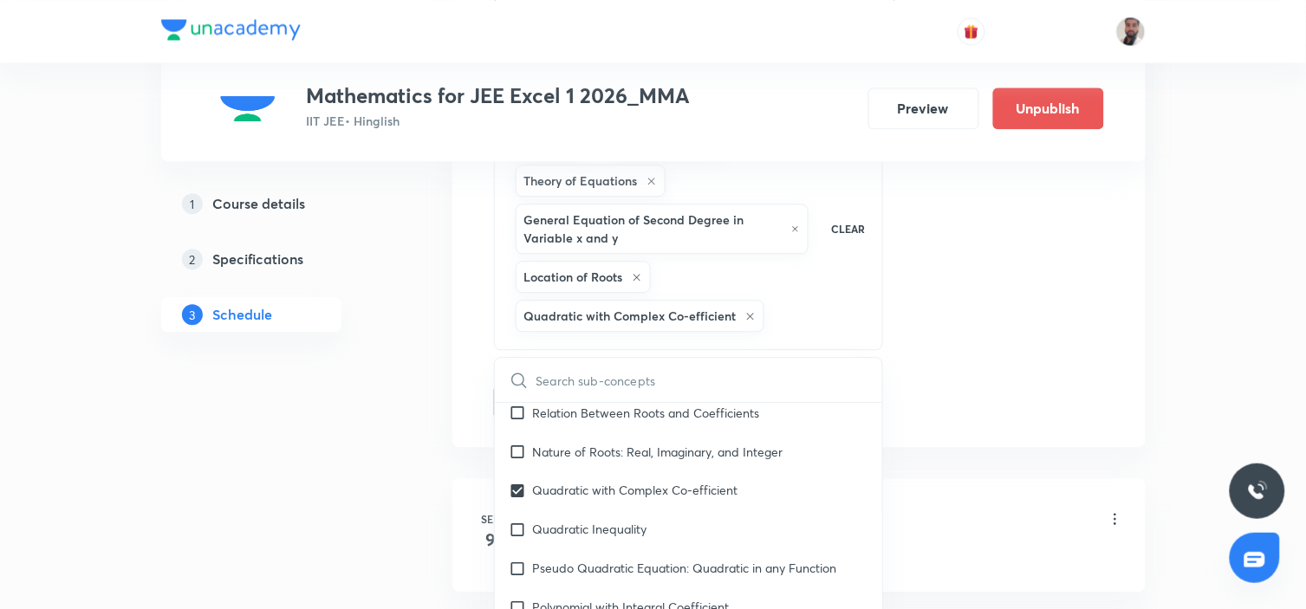
checkbox input "true"
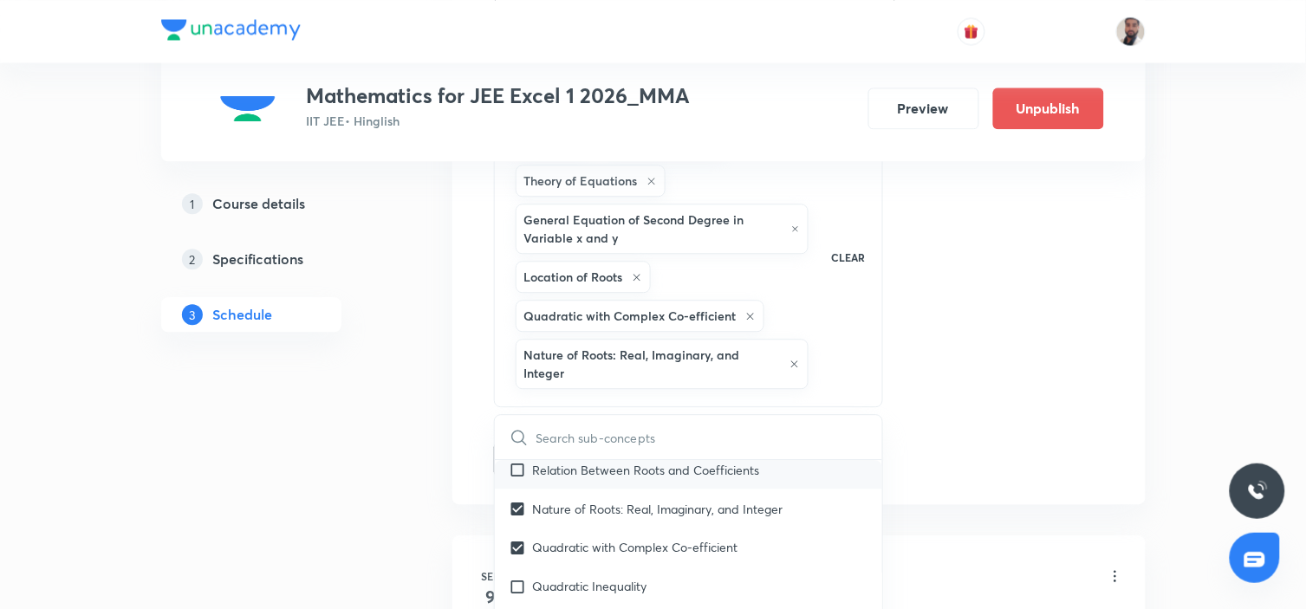
click at [576, 474] on p "Relation Between Roots and Coefficients" at bounding box center [646, 469] width 227 height 18
checkbox input "true"
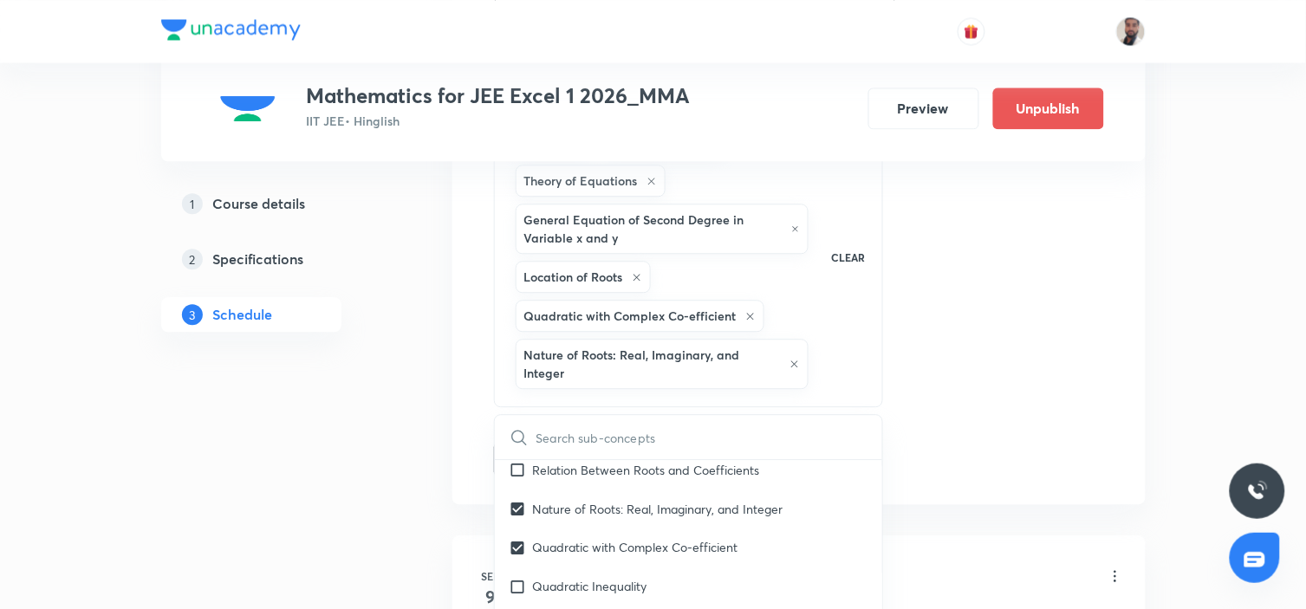
checkbox input "true"
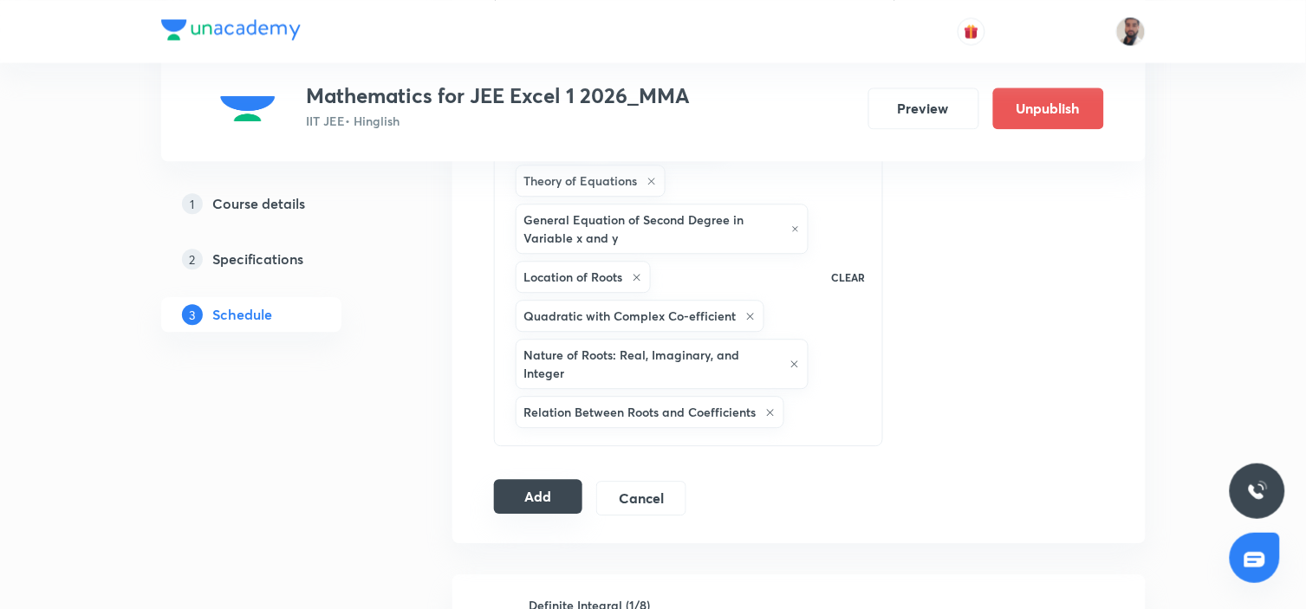
click at [546, 498] on button "Add" at bounding box center [538, 496] width 89 height 35
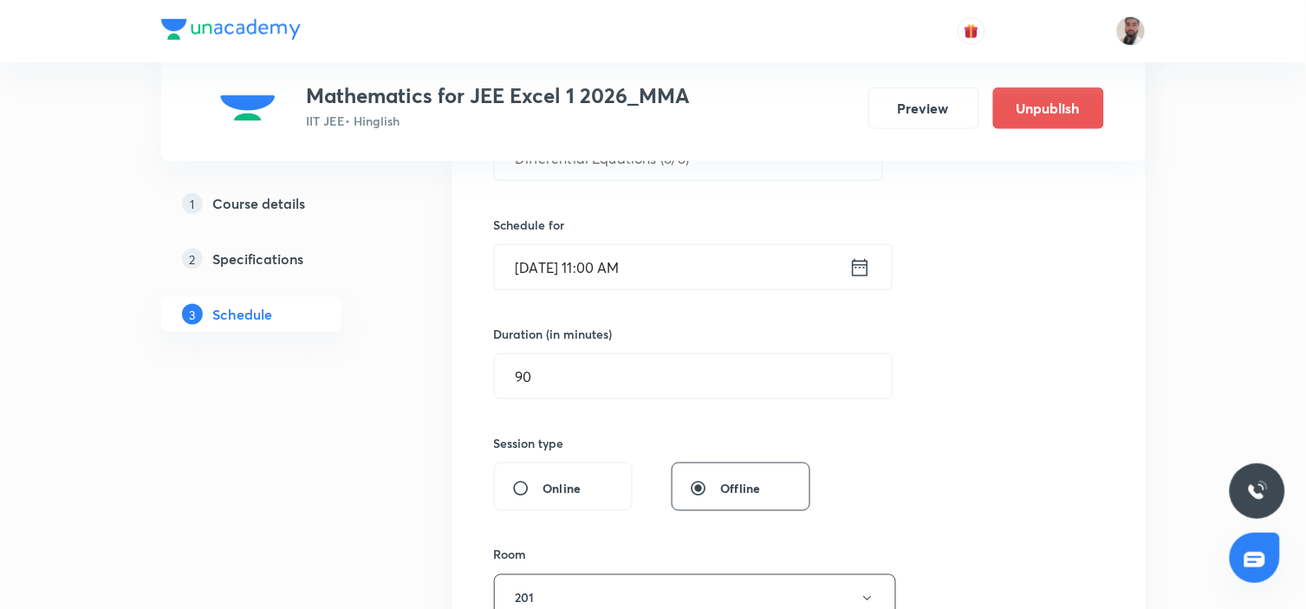
scroll to position [96, 0]
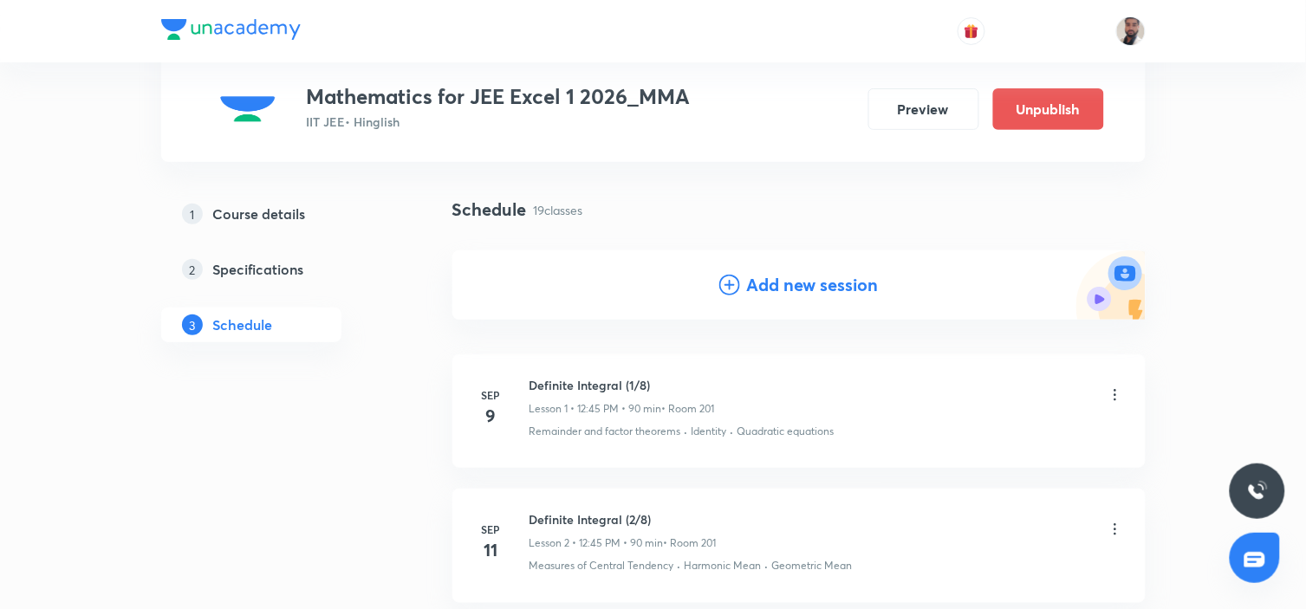
click at [730, 282] on icon at bounding box center [729, 285] width 21 height 21
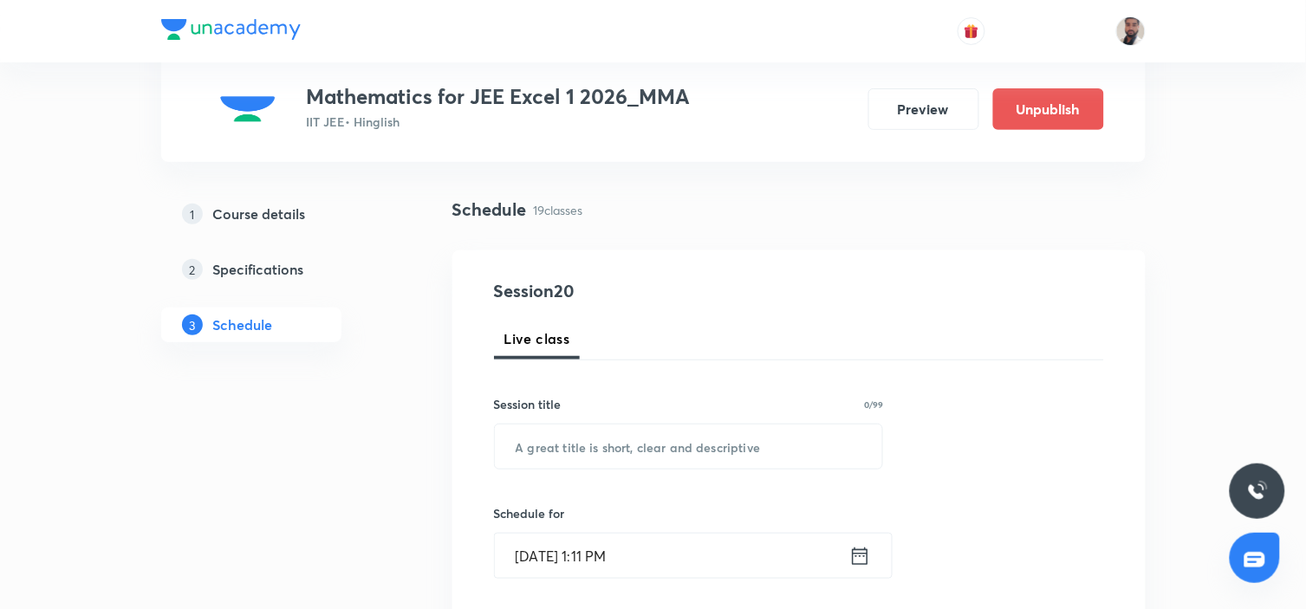
scroll to position [288, 0]
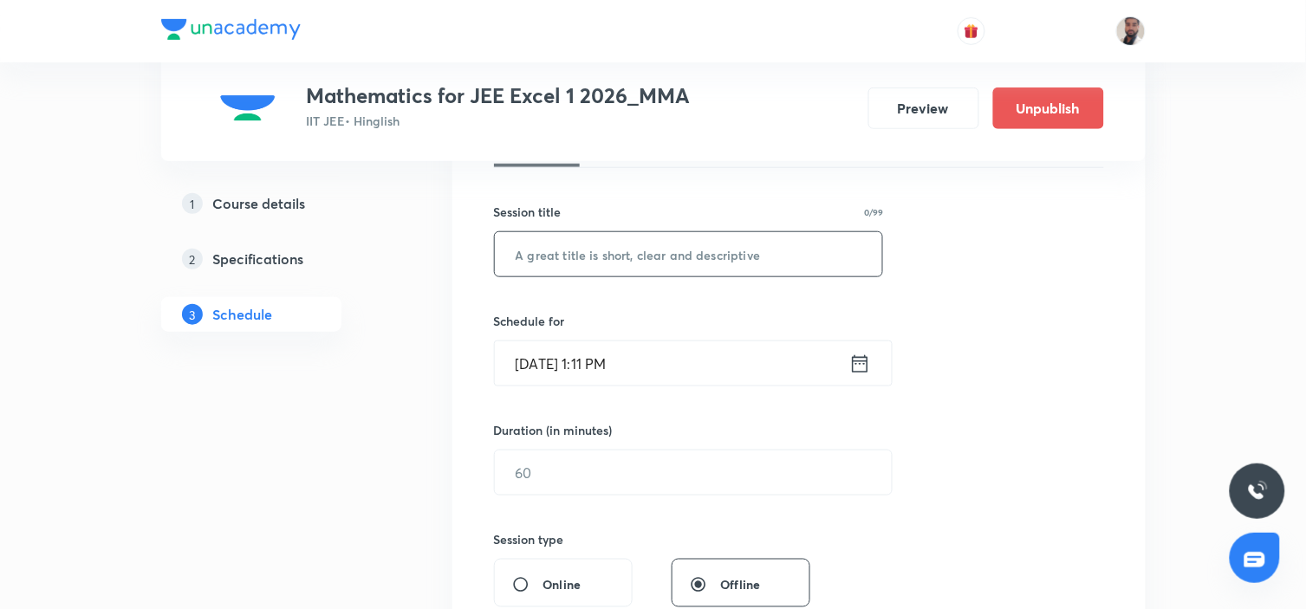
click at [654, 237] on input "text" at bounding box center [689, 254] width 388 height 44
paste input "Vectors"
click at [576, 256] on input "Vectors 91/7)" at bounding box center [689, 254] width 388 height 44
type input "Vectors (1/7)"
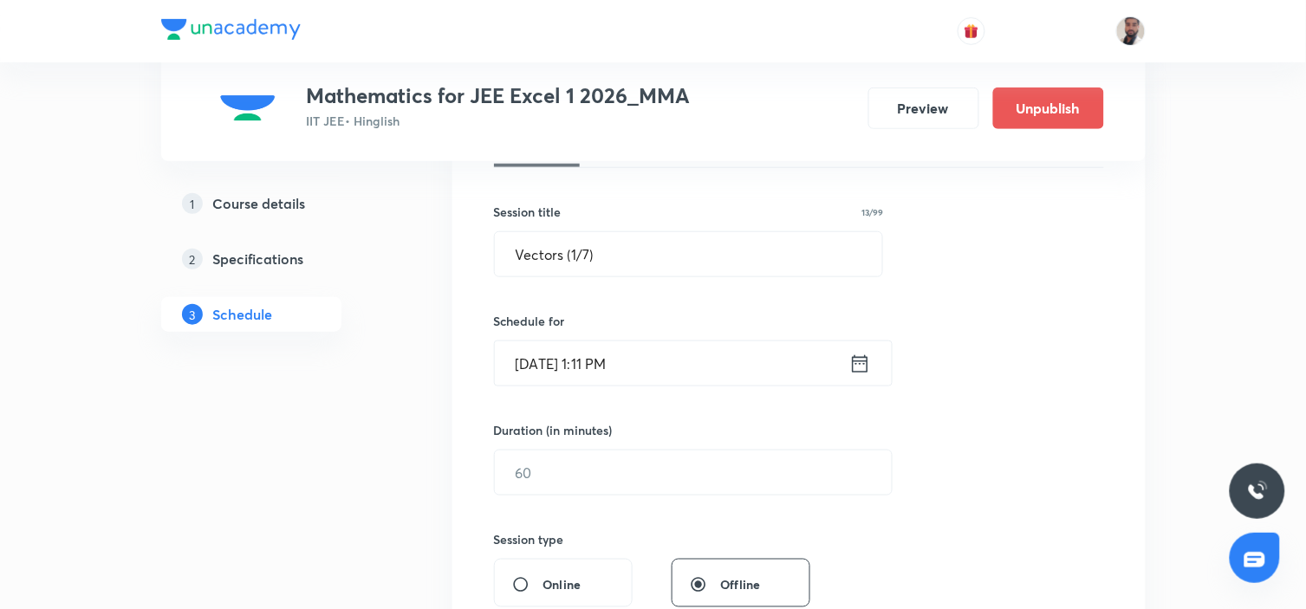
click at [862, 369] on icon at bounding box center [860, 364] width 22 height 24
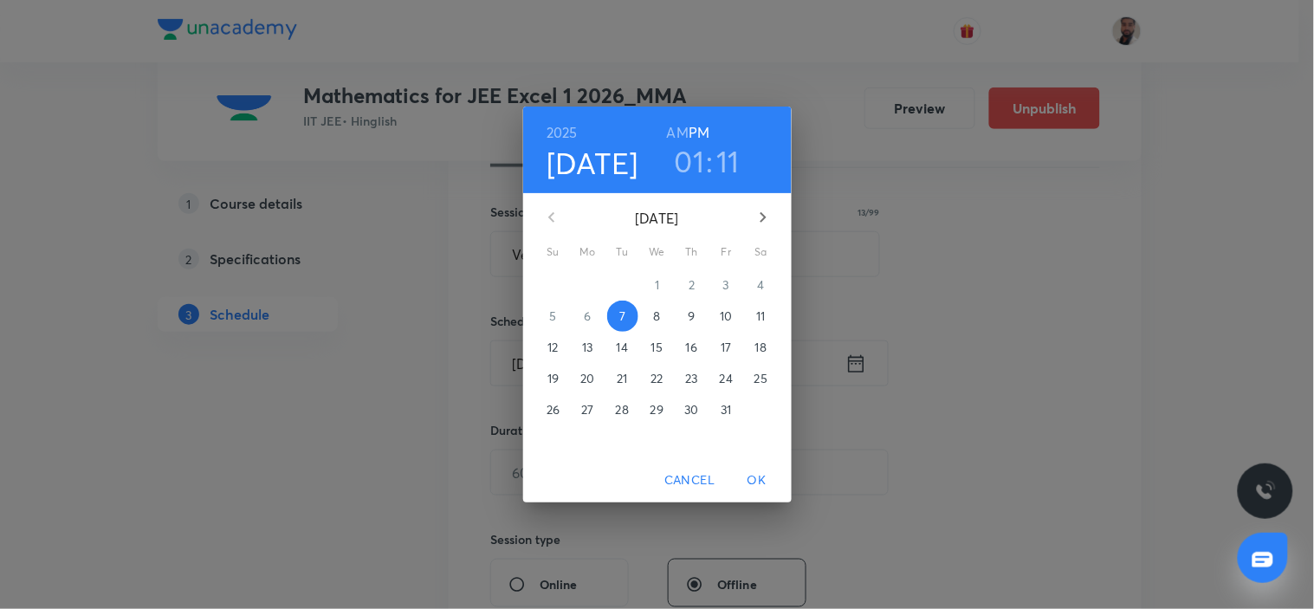
click at [684, 349] on span "16" at bounding box center [692, 347] width 31 height 17
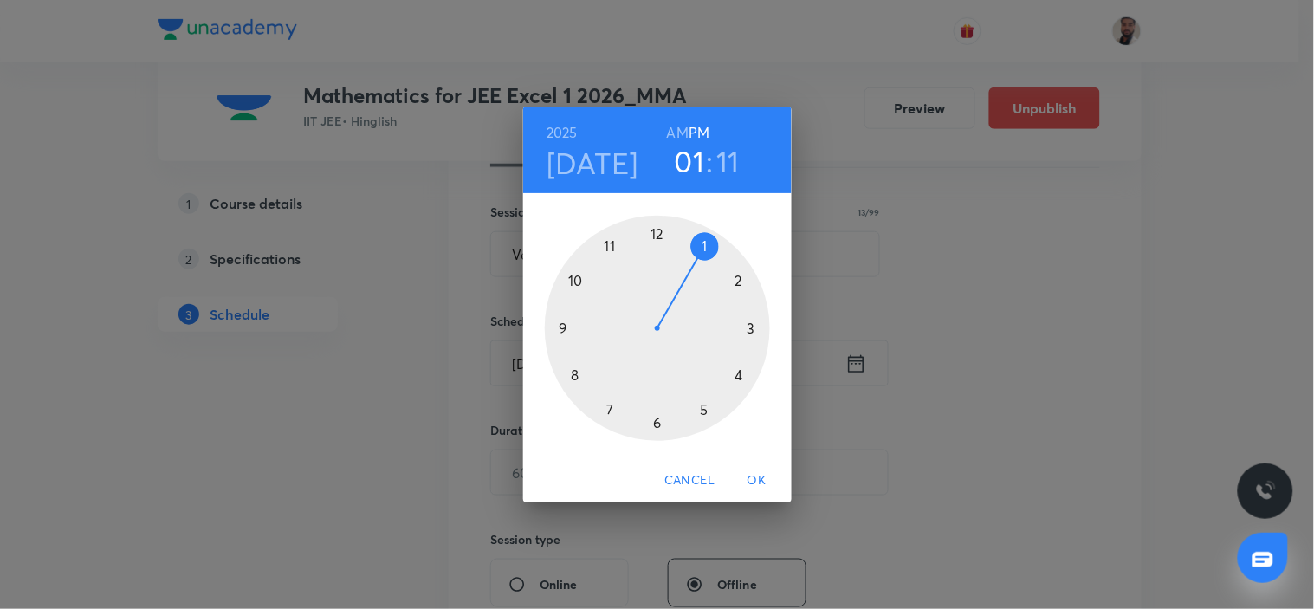
click at [565, 327] on div at bounding box center [657, 328] width 225 height 225
click at [678, 128] on h6 "AM" at bounding box center [678, 132] width 22 height 24
click at [755, 326] on div at bounding box center [657, 328] width 225 height 225
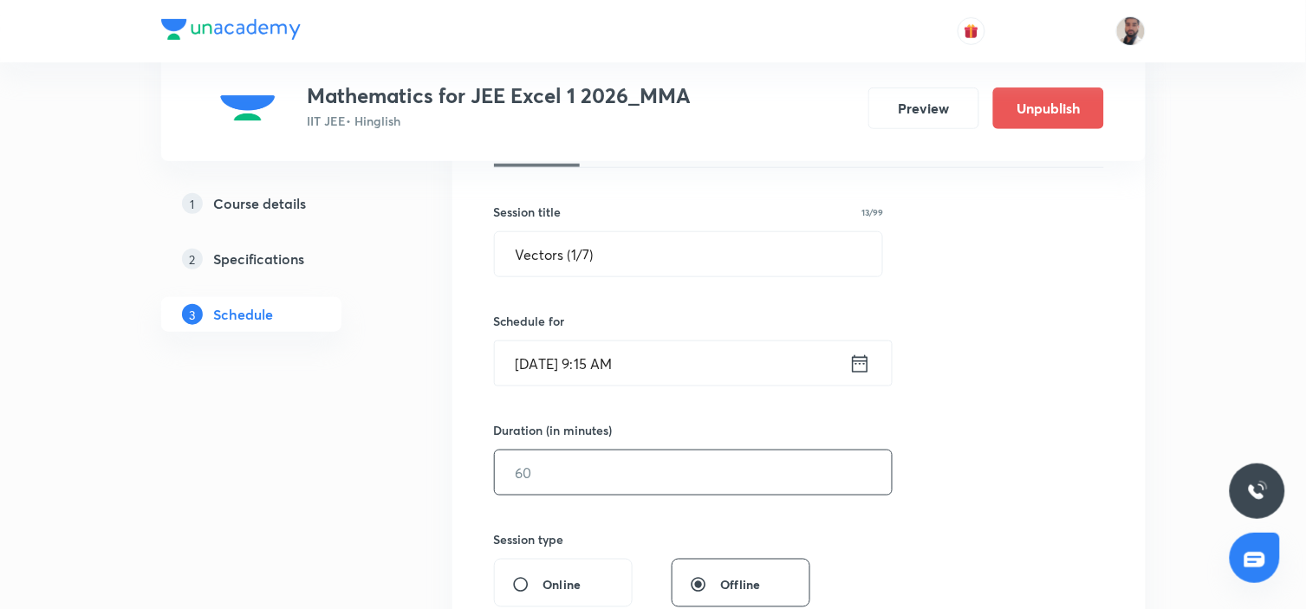
click at [573, 477] on input "text" at bounding box center [693, 473] width 397 height 44
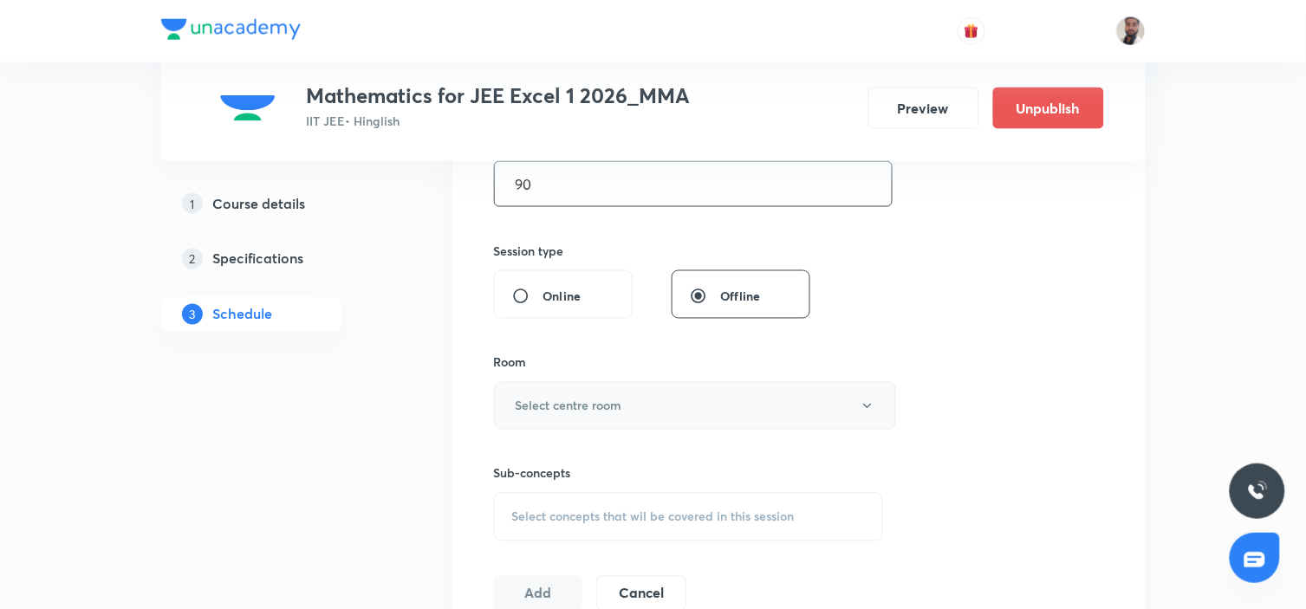
type input "90"
click at [652, 403] on button "Select centre room" at bounding box center [695, 406] width 402 height 48
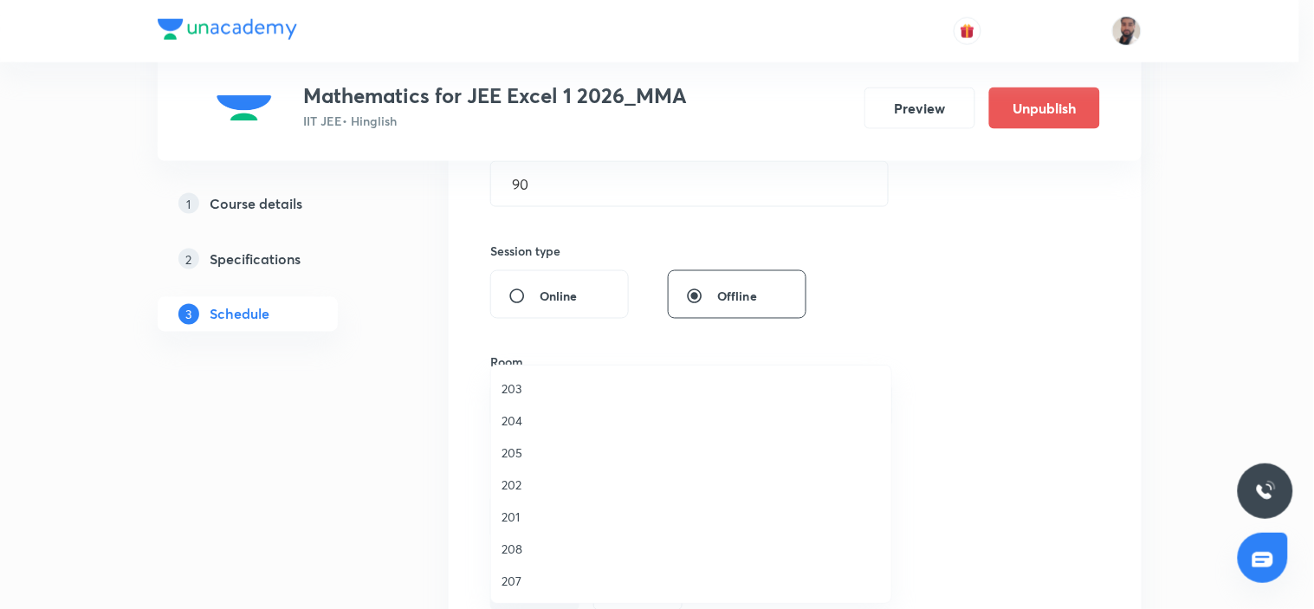
drag, startPoint x: 520, startPoint y: 514, endPoint x: 650, endPoint y: 413, distance: 164.3
click at [520, 515] on span "201" at bounding box center [691, 517] width 379 height 18
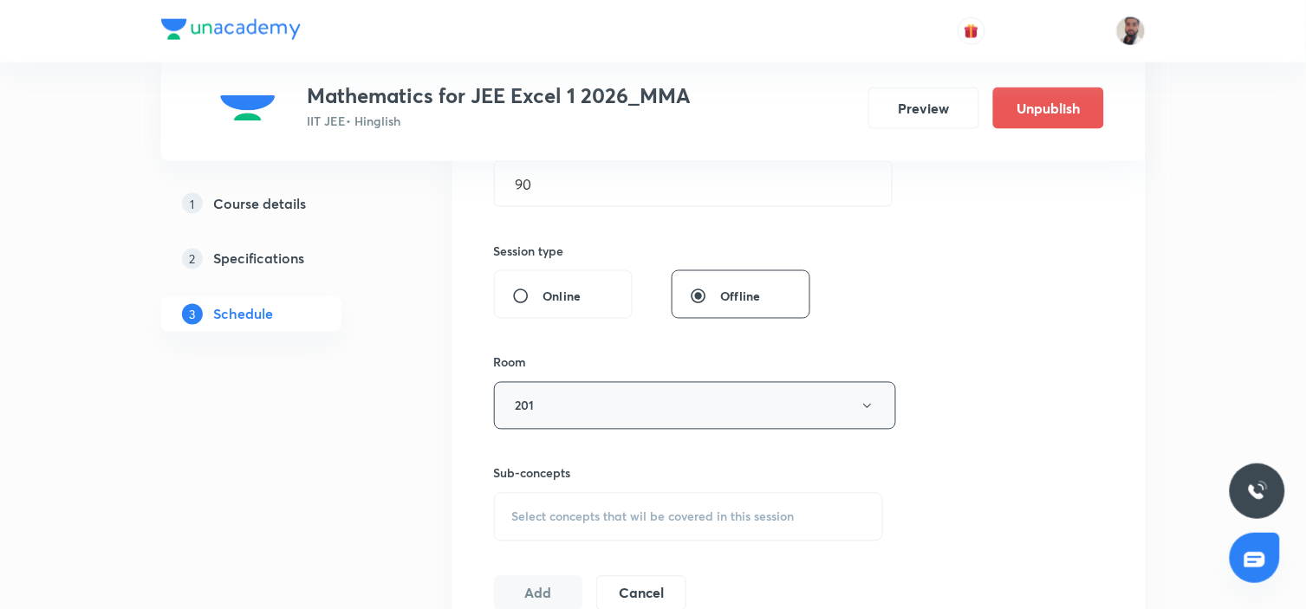
scroll to position [673, 0]
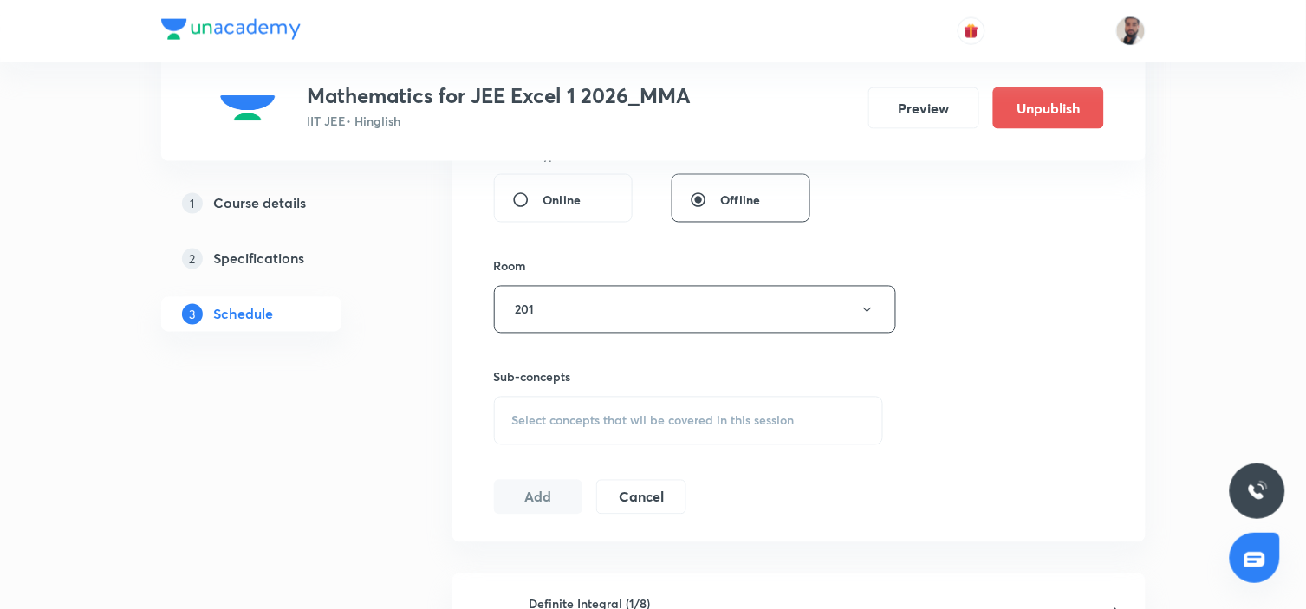
drag, startPoint x: 713, startPoint y: 416, endPoint x: 824, endPoint y: 390, distance: 113.9
click at [713, 417] on span "Select concepts that wil be covered in this session" at bounding box center [653, 421] width 282 height 14
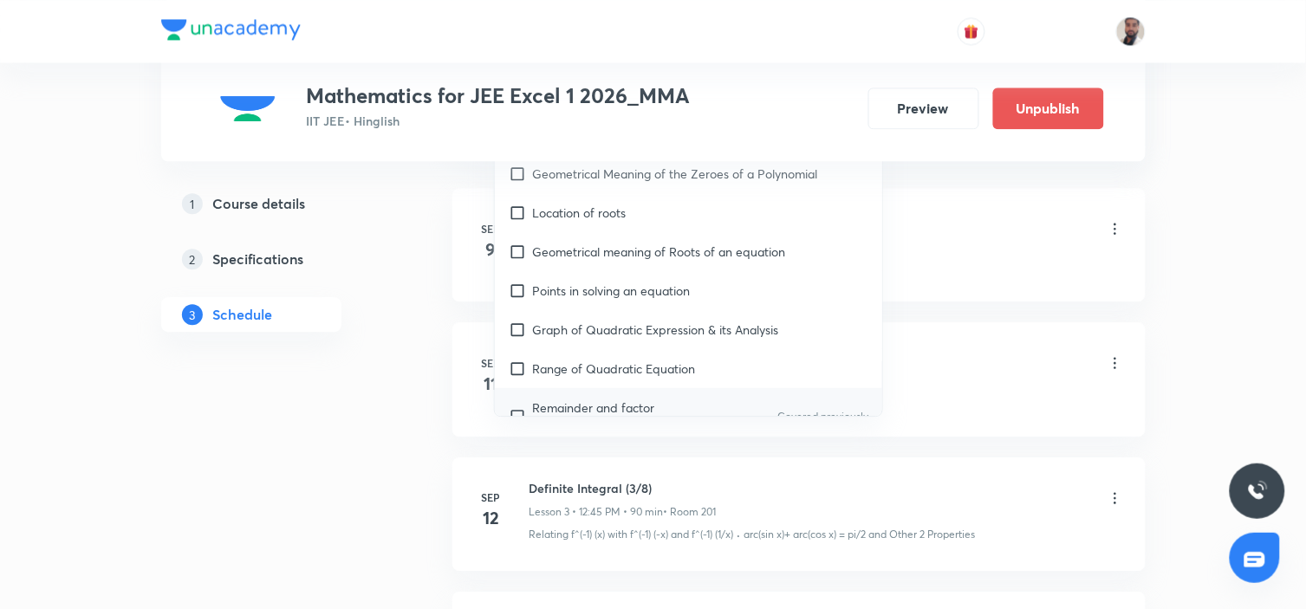
scroll to position [288, 0]
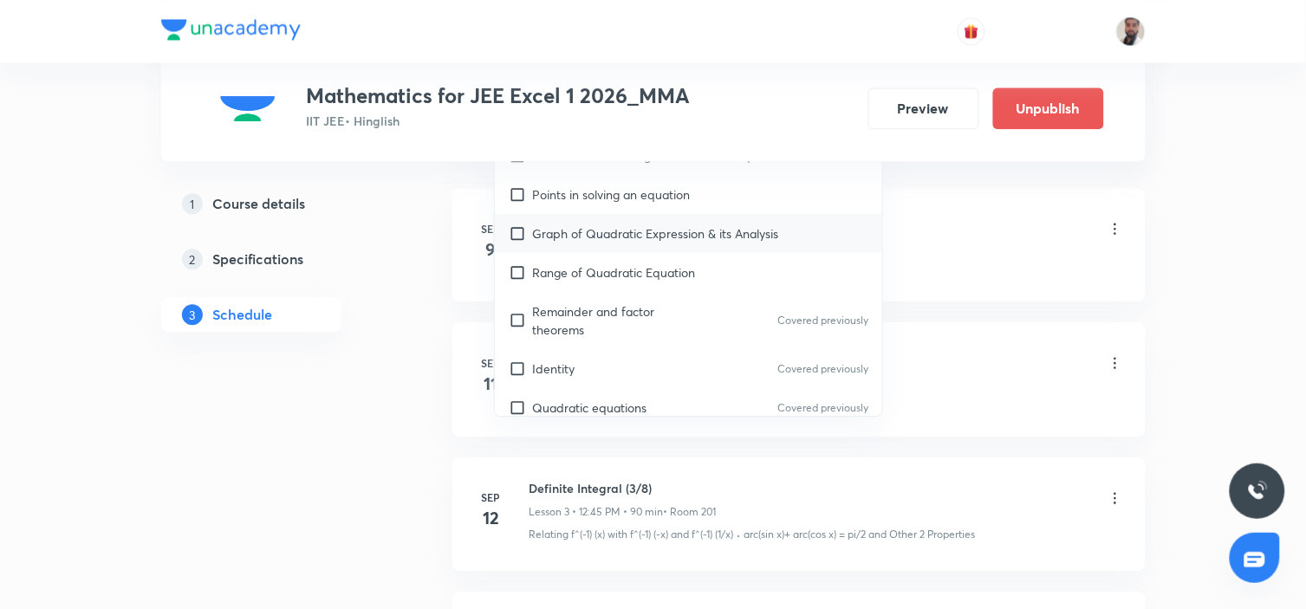
click at [669, 245] on div "Graph of Quadratic Expression & its Analysis" at bounding box center [689, 233] width 388 height 39
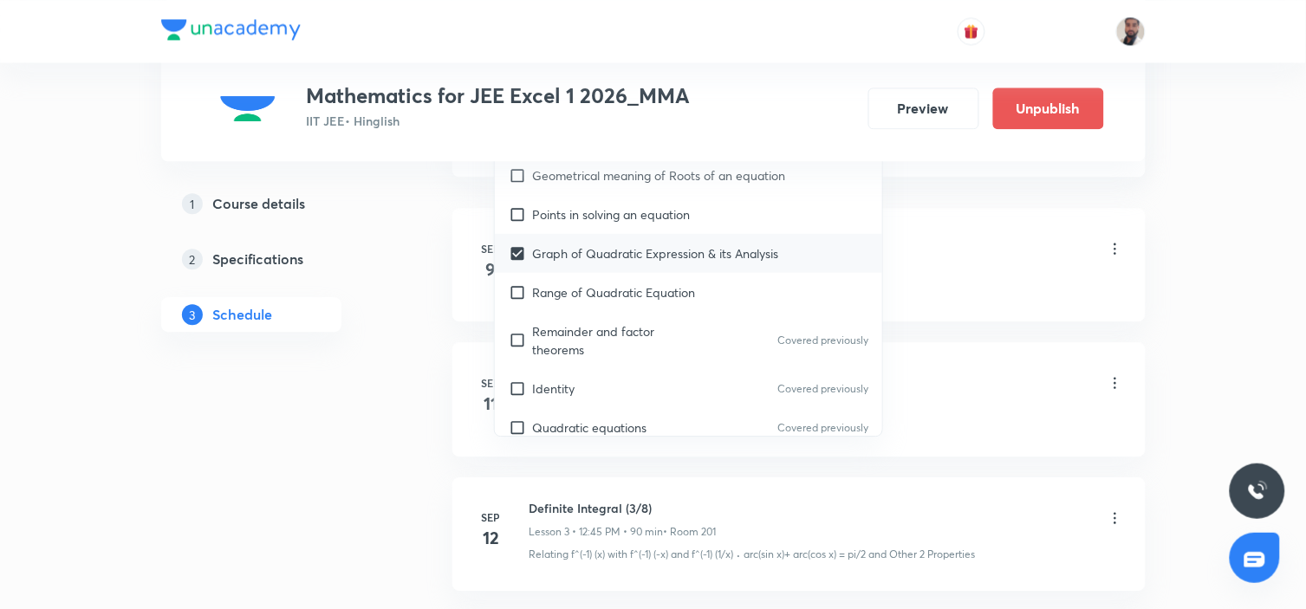
checkbox input "true"
click at [612, 229] on div "Points in solving an equation" at bounding box center [689, 214] width 388 height 39
checkbox input "true"
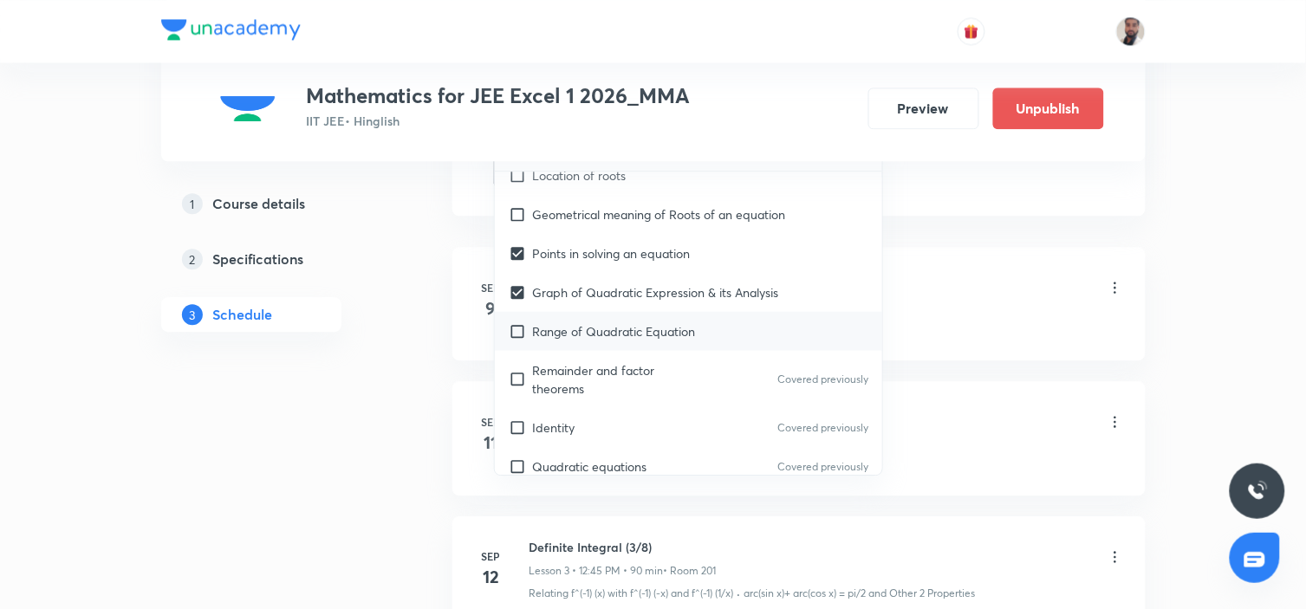
click at [553, 327] on p "Range of Quadratic Equation" at bounding box center [614, 331] width 163 height 18
checkbox input "true"
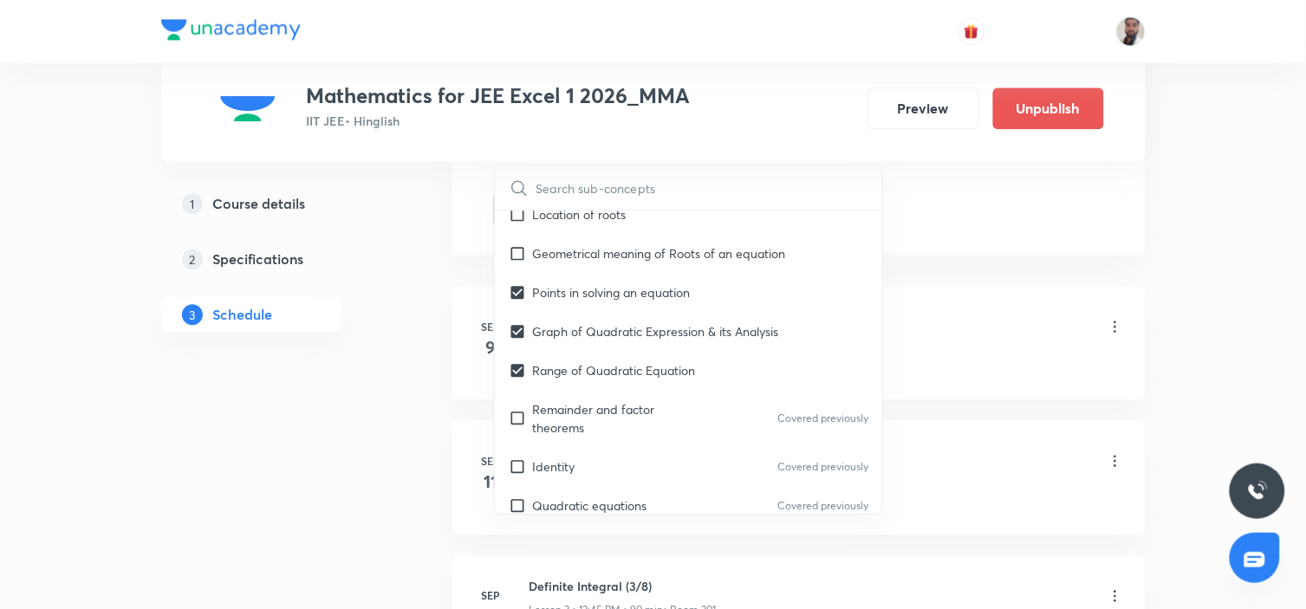
click at [356, 329] on div "1 Course details 2 Specifications 3 Schedule" at bounding box center [279, 269] width 236 height 166
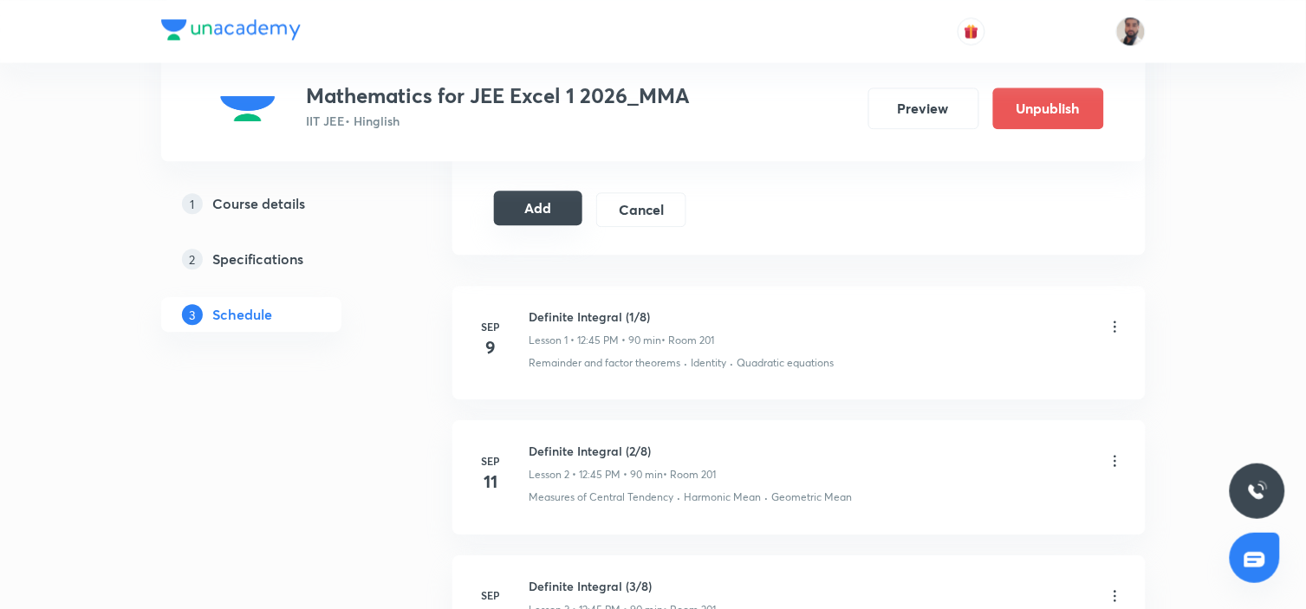
click at [523, 209] on button "Add" at bounding box center [538, 208] width 89 height 35
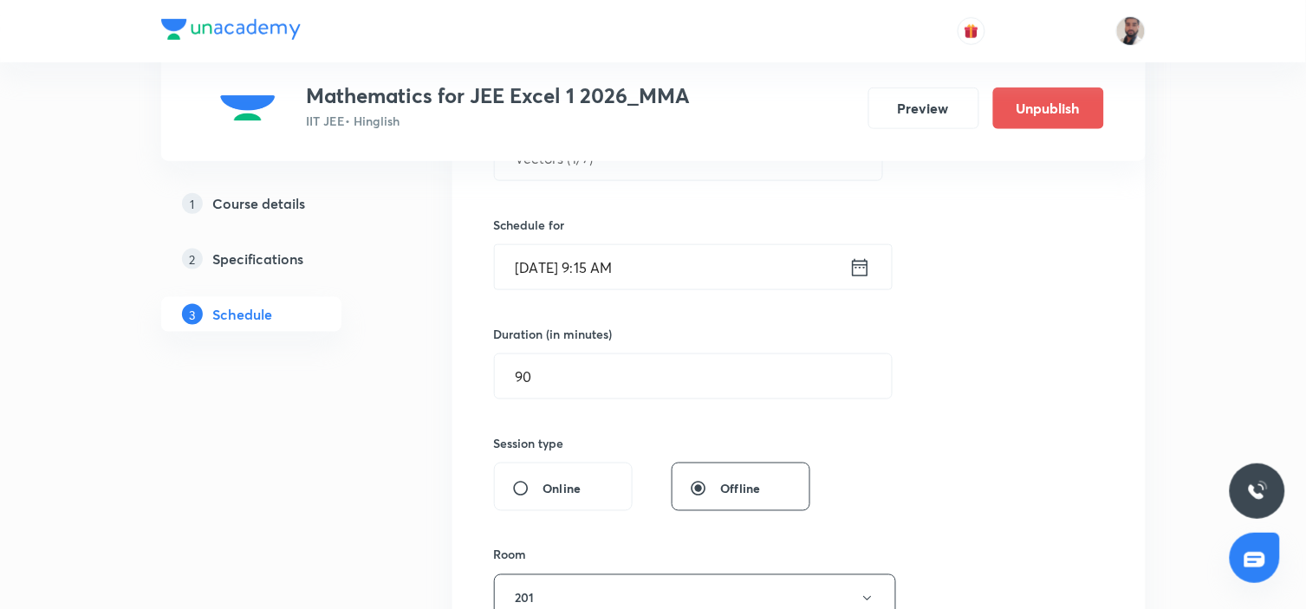
scroll to position [192, 0]
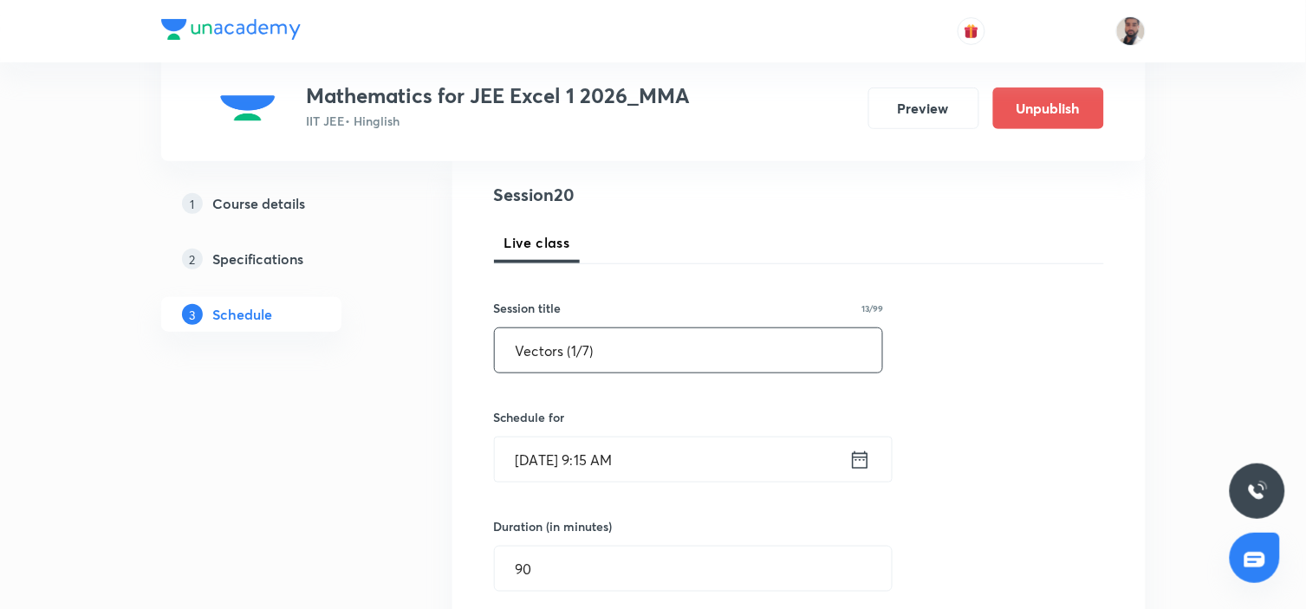
drag, startPoint x: 631, startPoint y: 348, endPoint x: 353, endPoint y: 348, distance: 278.1
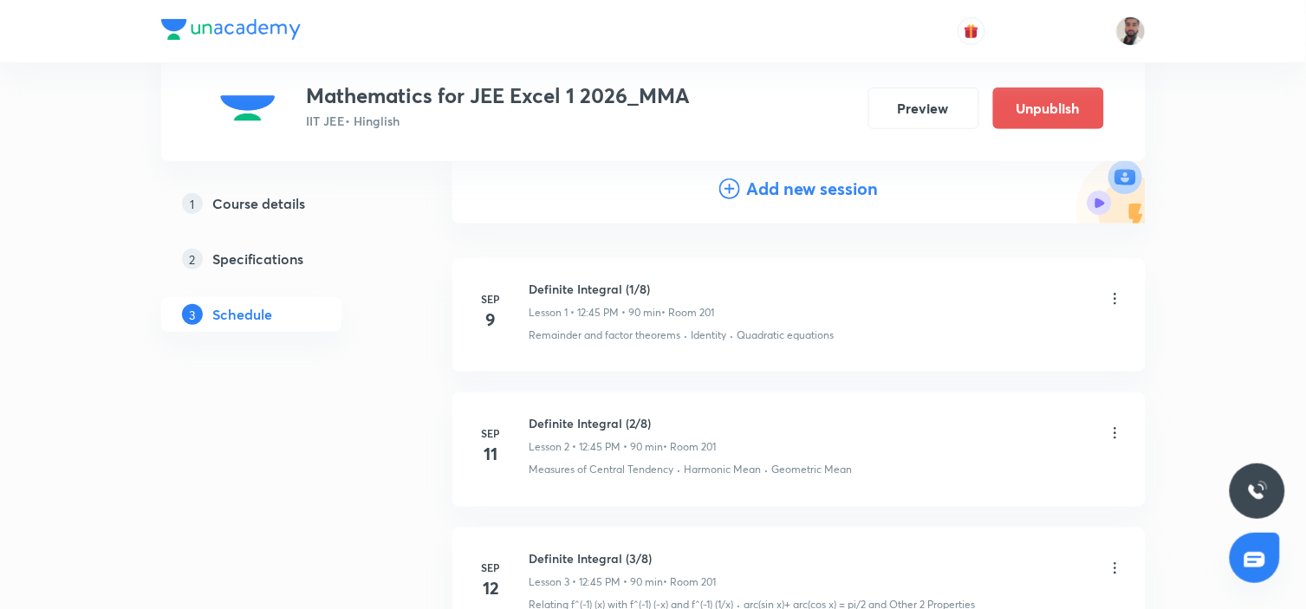
click at [728, 177] on div "Add new session" at bounding box center [798, 189] width 159 height 26
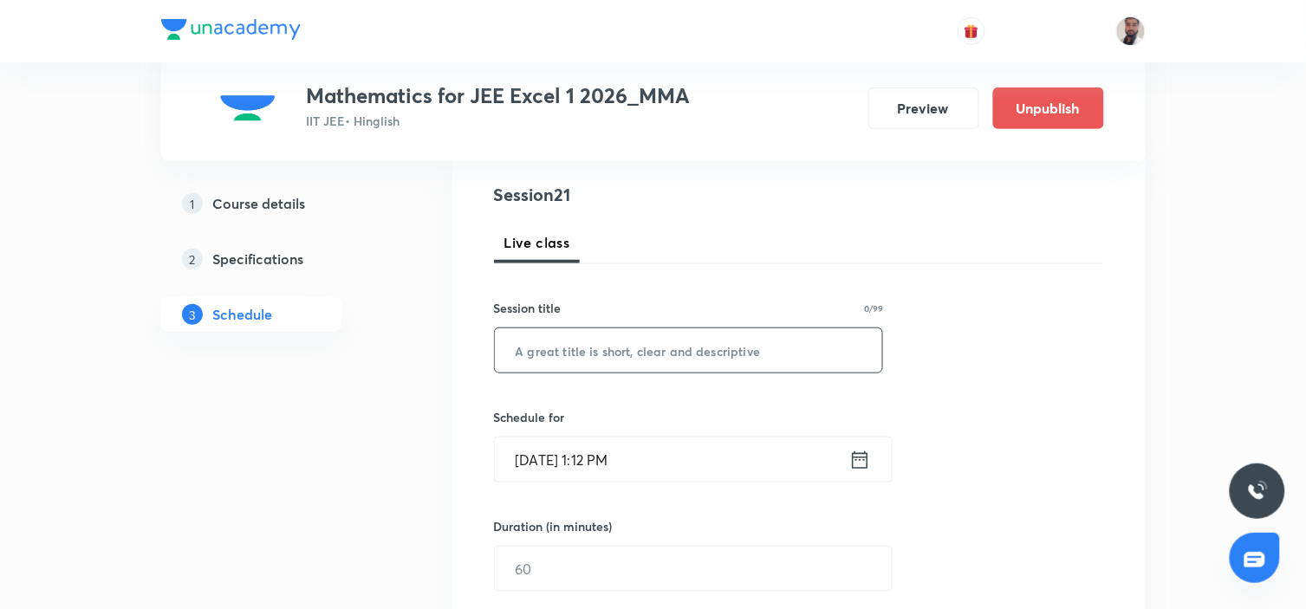
click at [611, 340] on input "text" at bounding box center [689, 350] width 388 height 44
paste input "Vectors (1/7)"
drag, startPoint x: 577, startPoint y: 349, endPoint x: 594, endPoint y: 390, distance: 44.3
click at [578, 349] on input "Vectors (1/7)" at bounding box center [689, 350] width 388 height 44
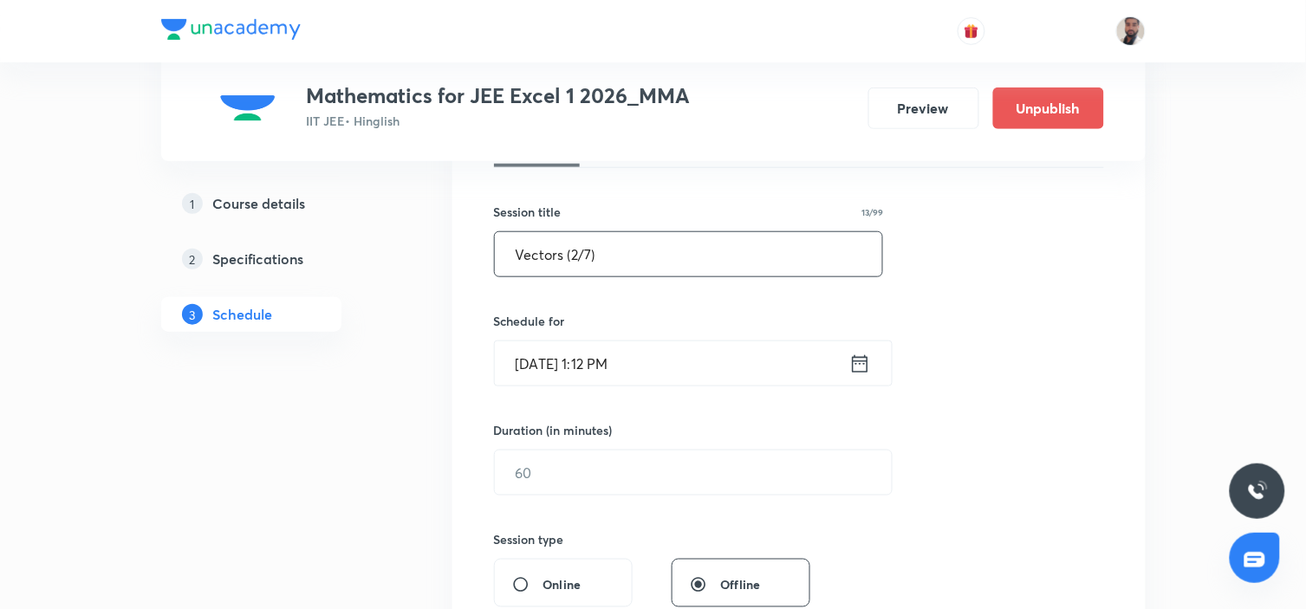
scroll to position [385, 0]
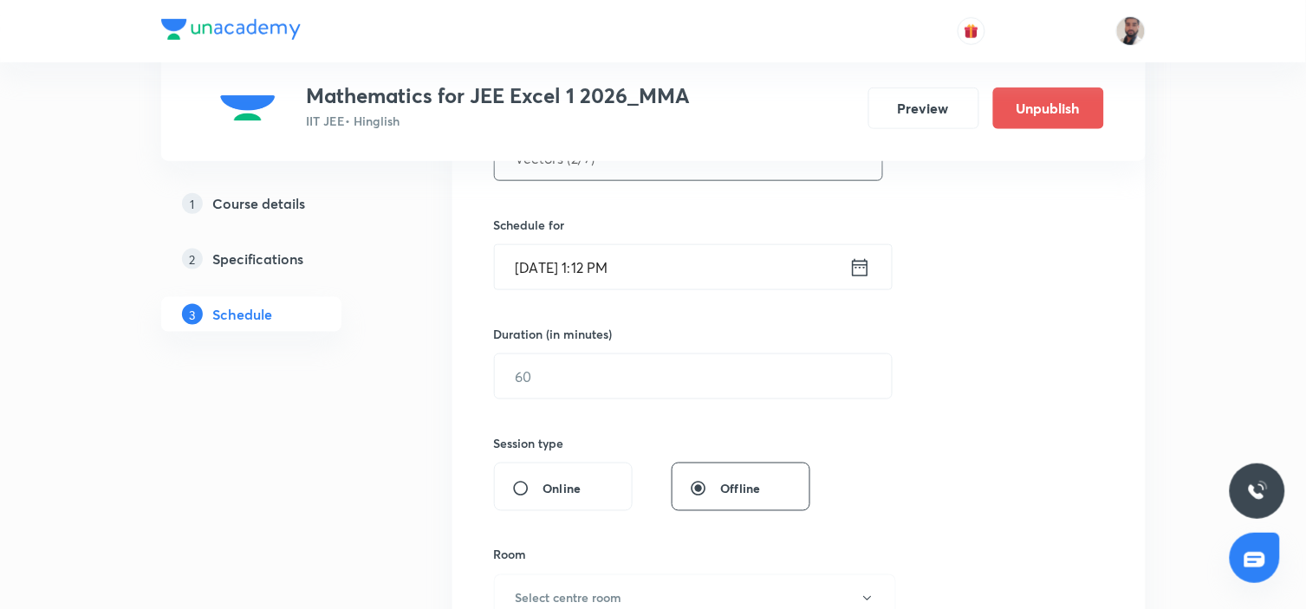
type input "Vectors (2/7)"
click at [854, 269] on icon at bounding box center [860, 268] width 22 height 24
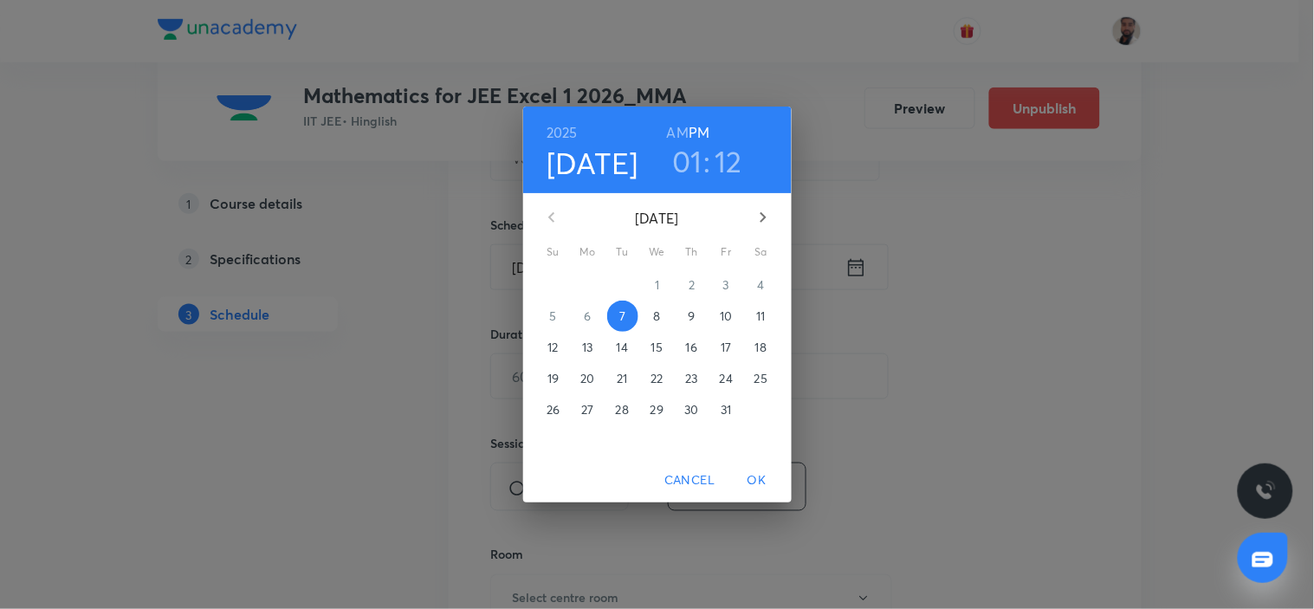
click at [728, 342] on p "17" at bounding box center [726, 347] width 10 height 17
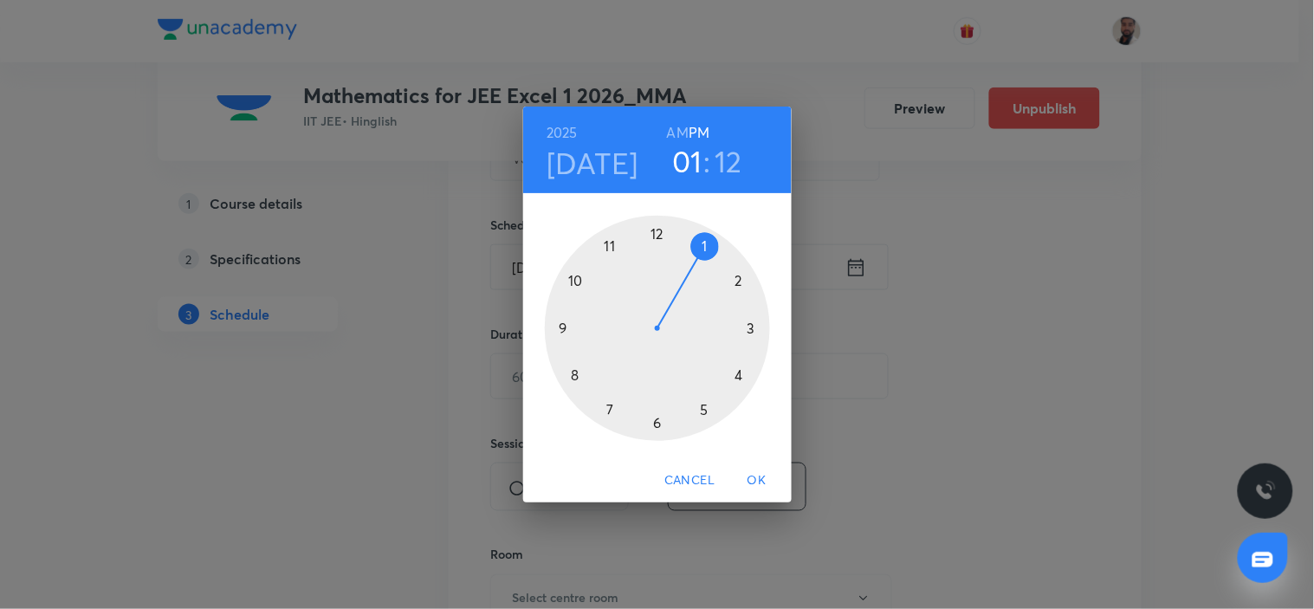
drag, startPoint x: 612, startPoint y: 246, endPoint x: 625, endPoint y: 236, distance: 16.6
click at [611, 246] on div at bounding box center [657, 328] width 225 height 225
click at [684, 128] on h6 "AM" at bounding box center [678, 132] width 22 height 24
click at [658, 230] on div at bounding box center [657, 328] width 225 height 225
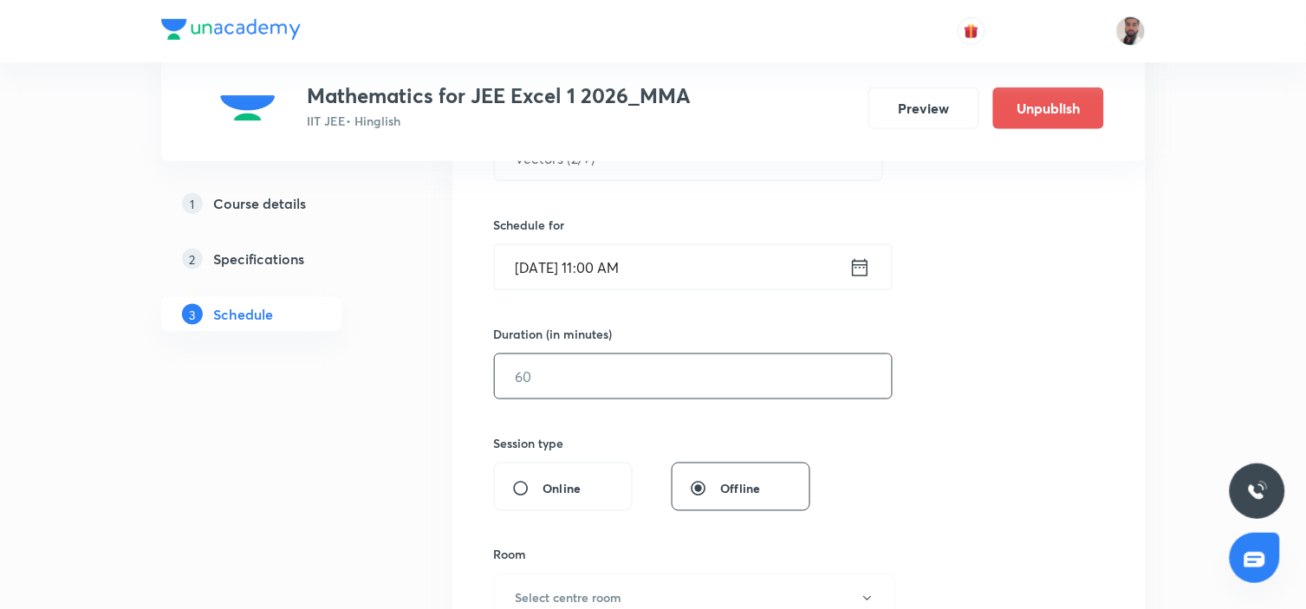
click at [589, 382] on input "text" at bounding box center [693, 376] width 397 height 44
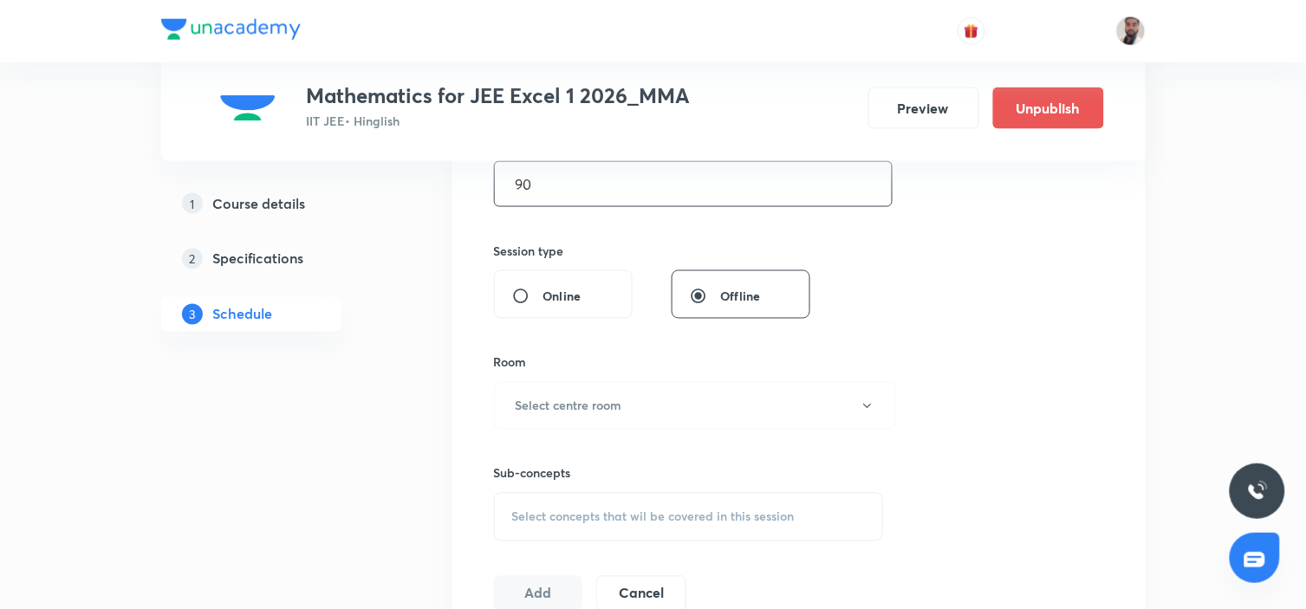
scroll to position [673, 0]
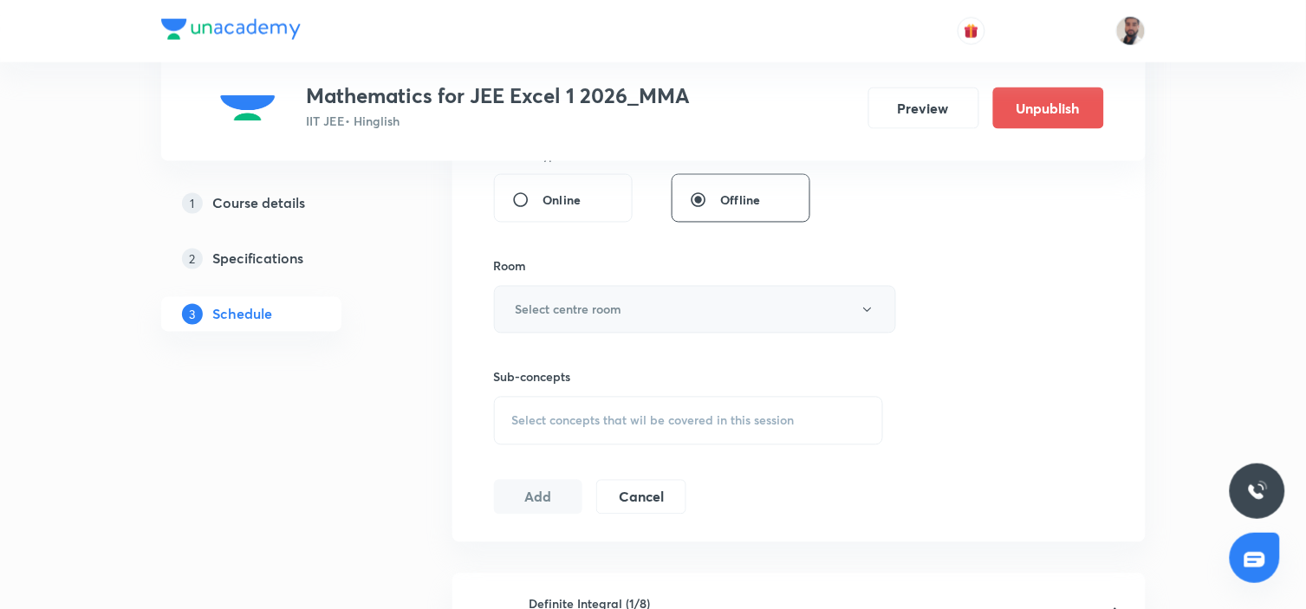
type input "90"
click at [615, 317] on h6 "Select centre room" at bounding box center [568, 310] width 107 height 18
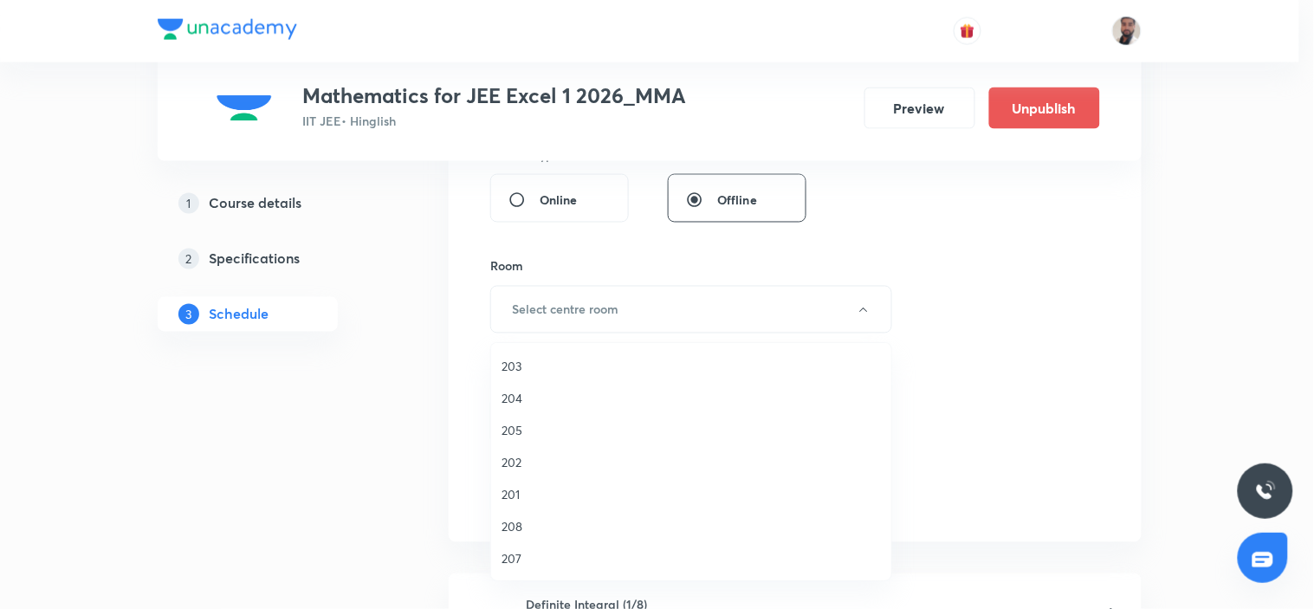
click at [534, 431] on span "205" at bounding box center [691, 430] width 379 height 18
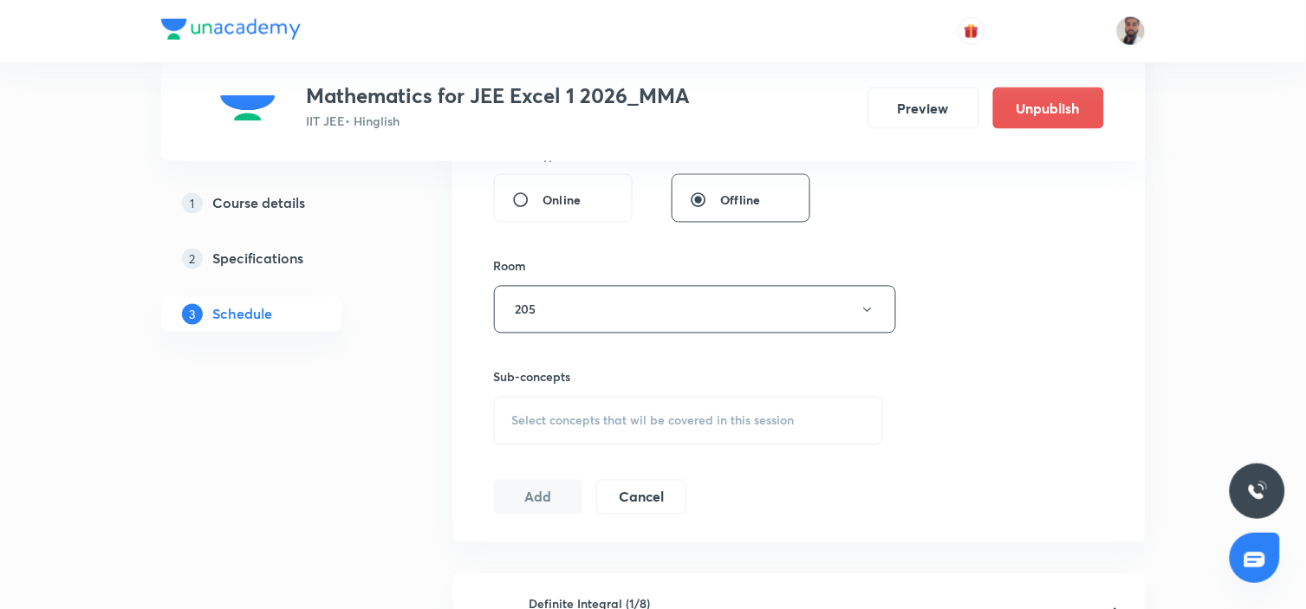
scroll to position [866, 0]
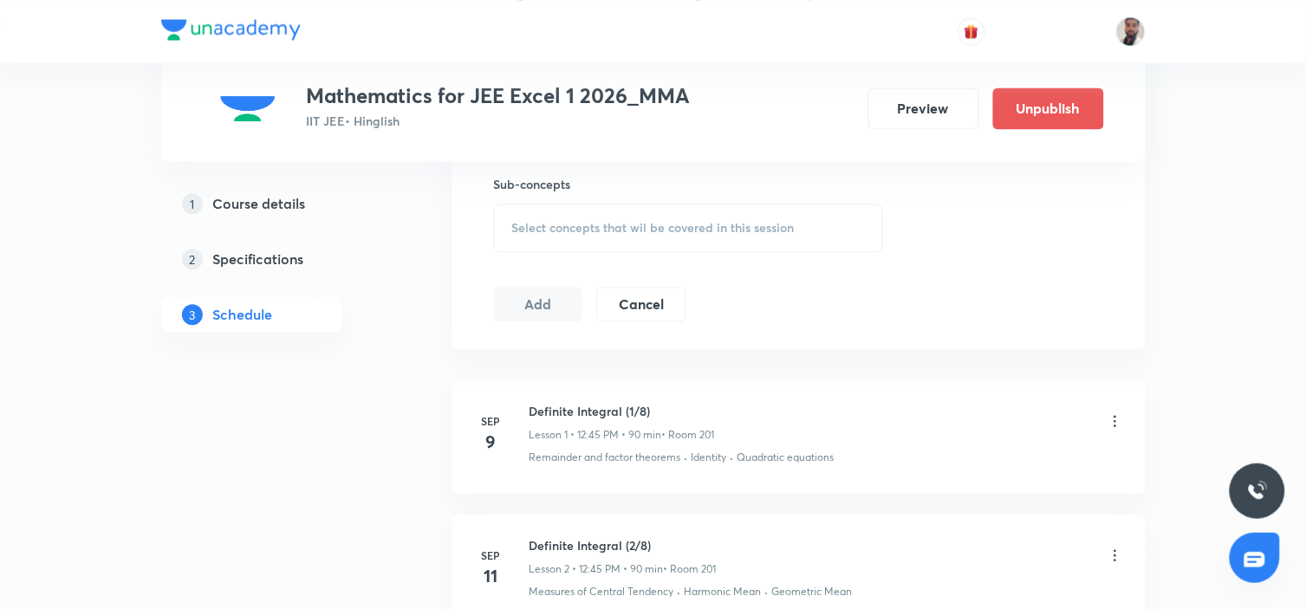
click at [639, 235] on span "Select concepts that wil be covered in this session" at bounding box center [653, 228] width 282 height 14
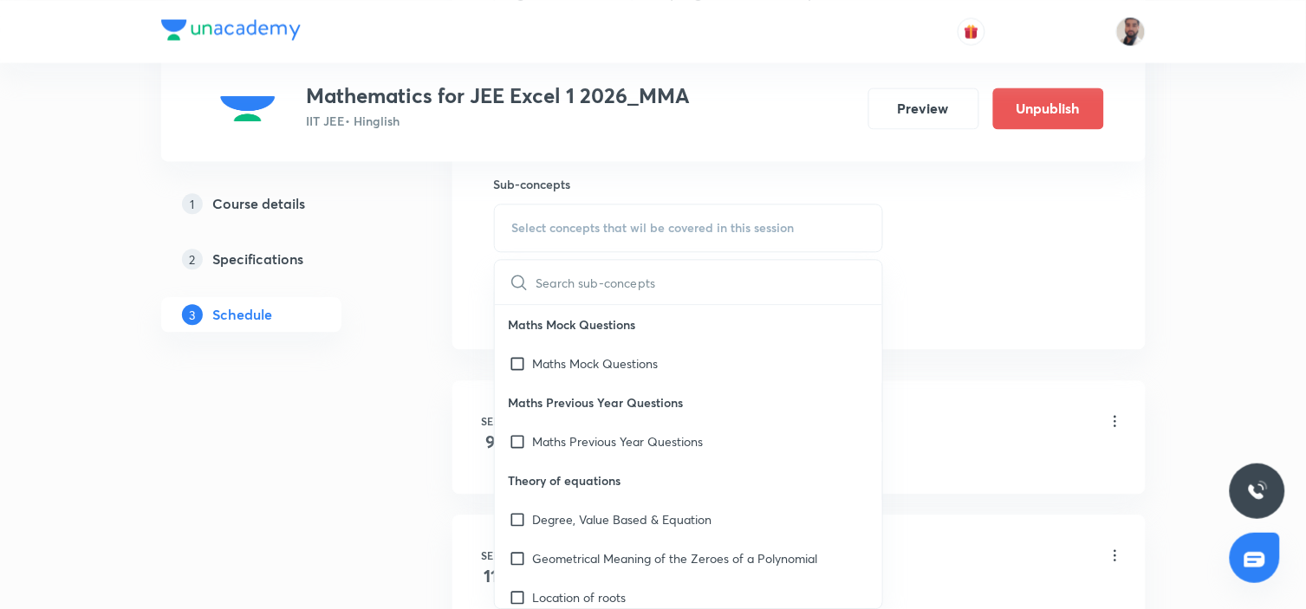
scroll to position [7172, 0]
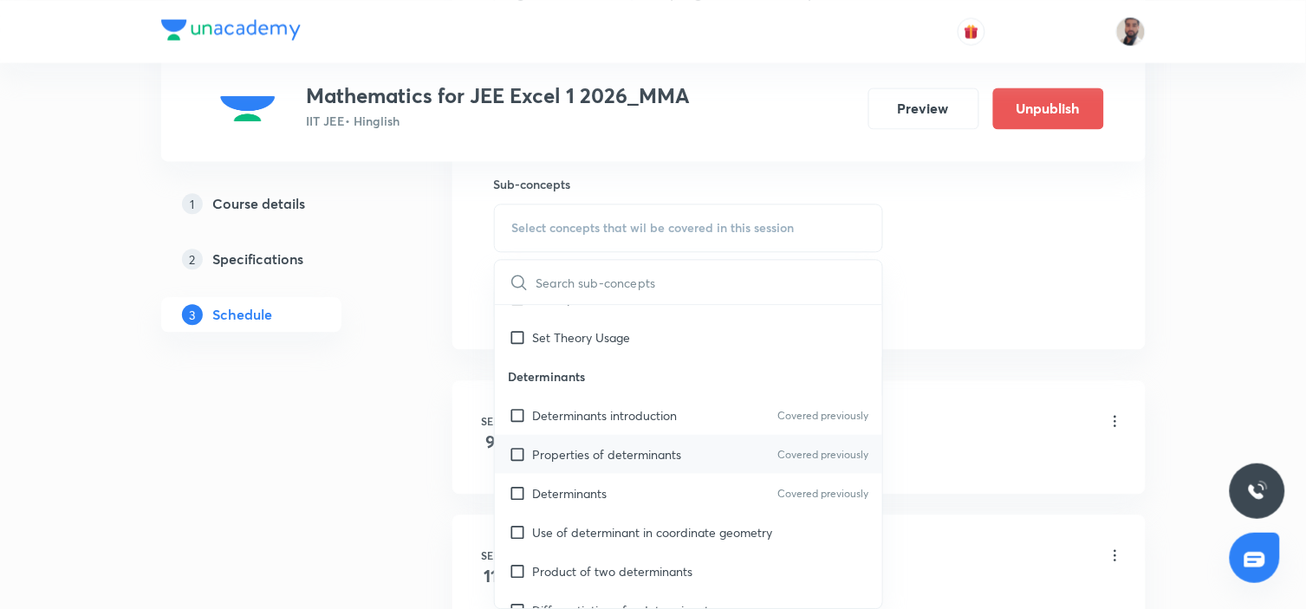
drag, startPoint x: 672, startPoint y: 413, endPoint x: 646, endPoint y: 439, distance: 36.8
click at [671, 413] on div "Determinants introduction Covered previously" at bounding box center [689, 414] width 388 height 39
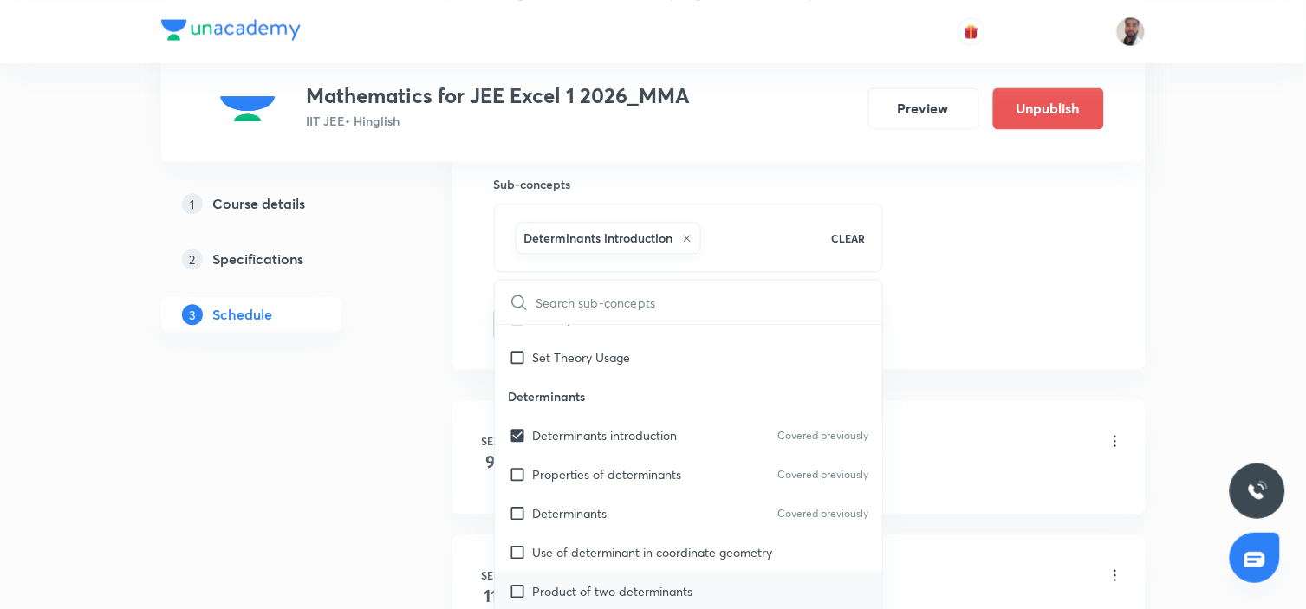
click at [671, 571] on div "Product of two determinants" at bounding box center [689, 590] width 388 height 39
checkbox input "true"
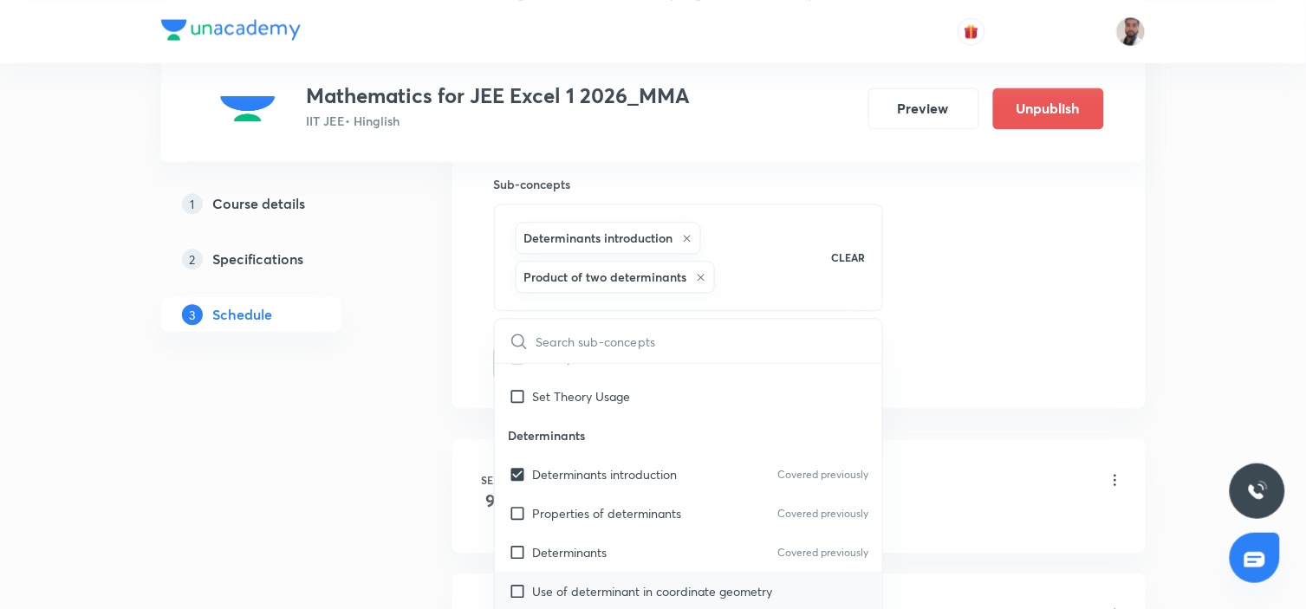
checkbox input "true"
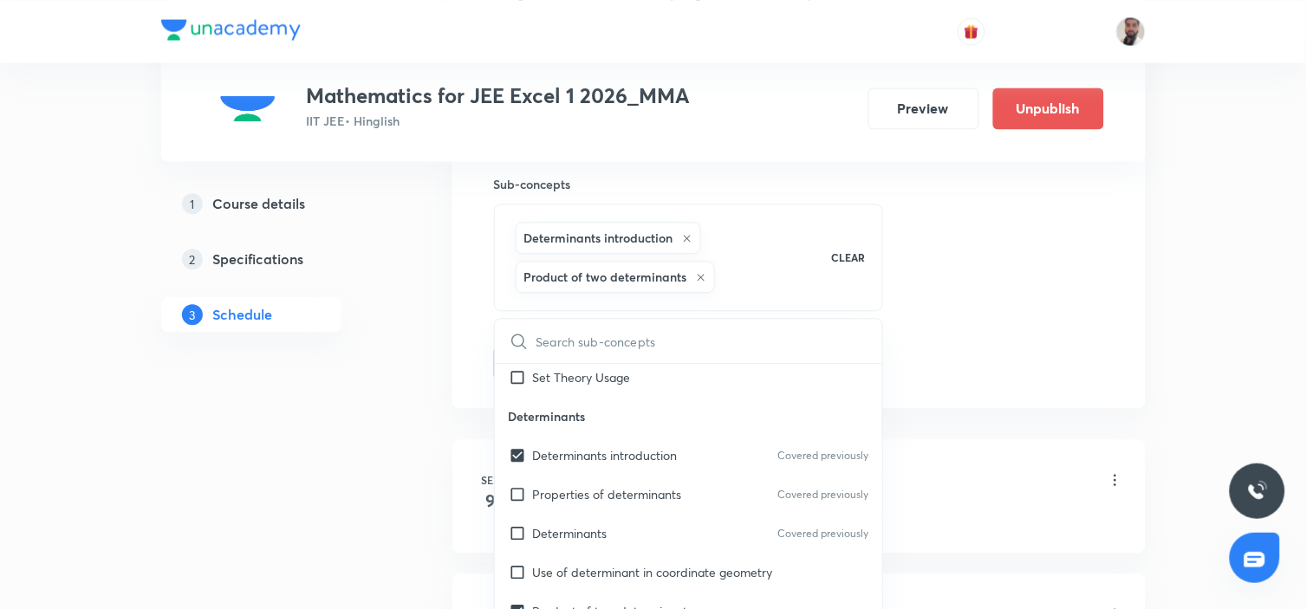
drag, startPoint x: 634, startPoint y: 567, endPoint x: 397, endPoint y: 514, distance: 243.2
click at [631, 565] on p "Use of determinant in coordinate geometry" at bounding box center [653, 571] width 240 height 18
checkbox input "true"
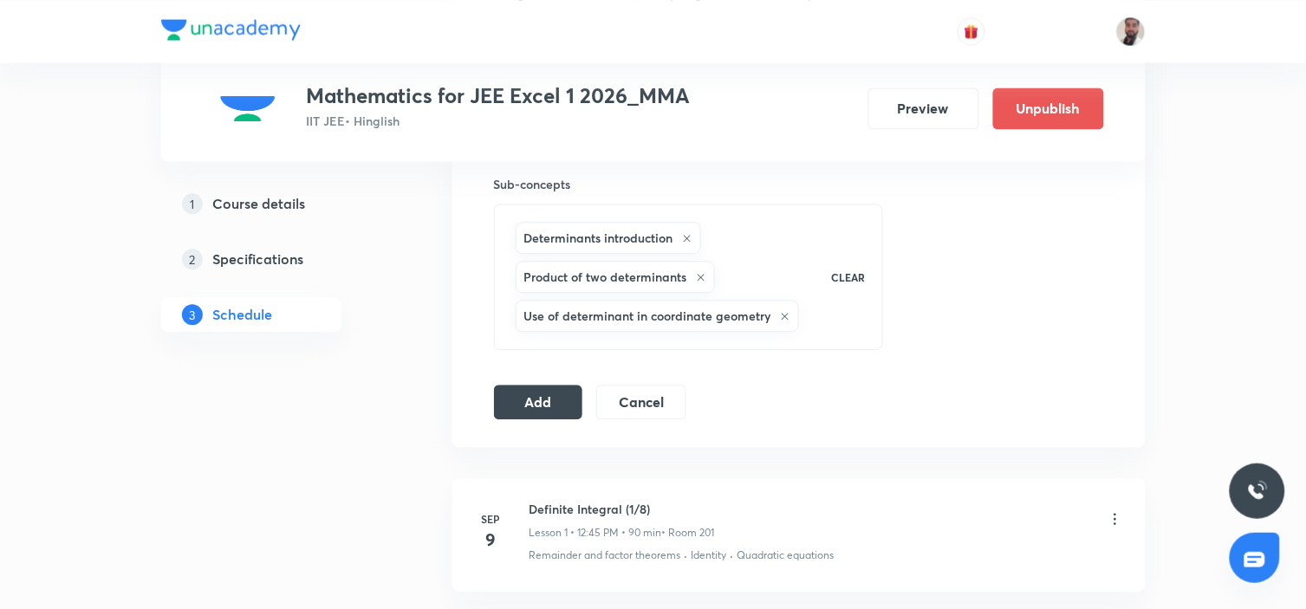
click at [535, 396] on button "Add" at bounding box center [538, 400] width 89 height 35
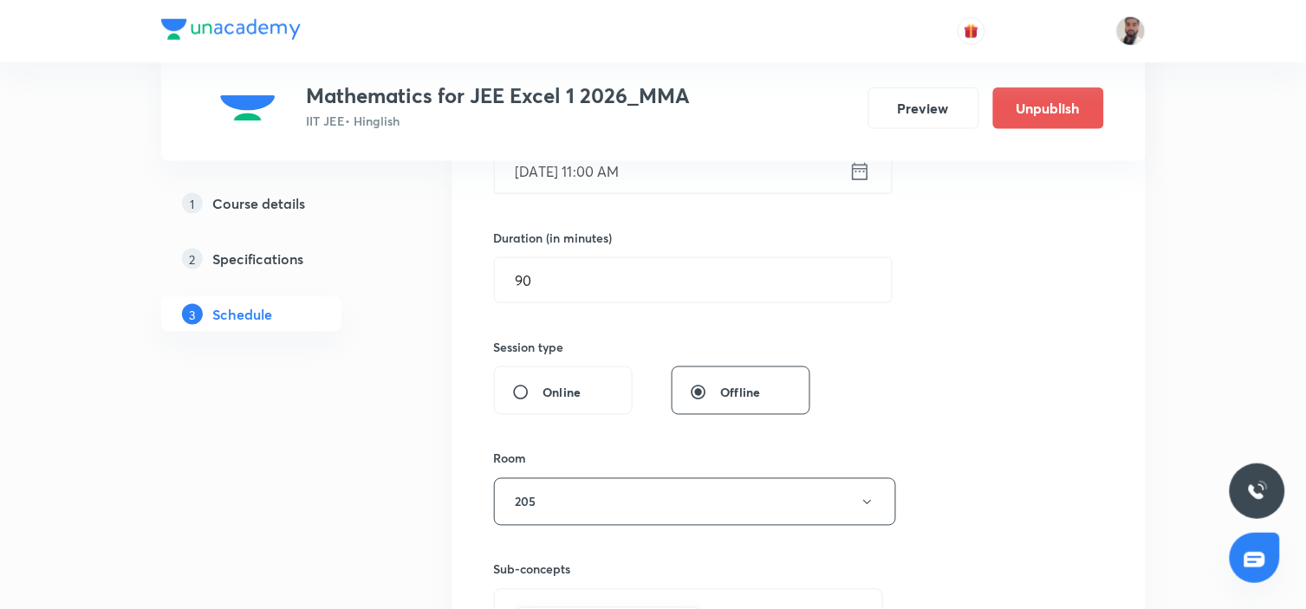
scroll to position [192, 0]
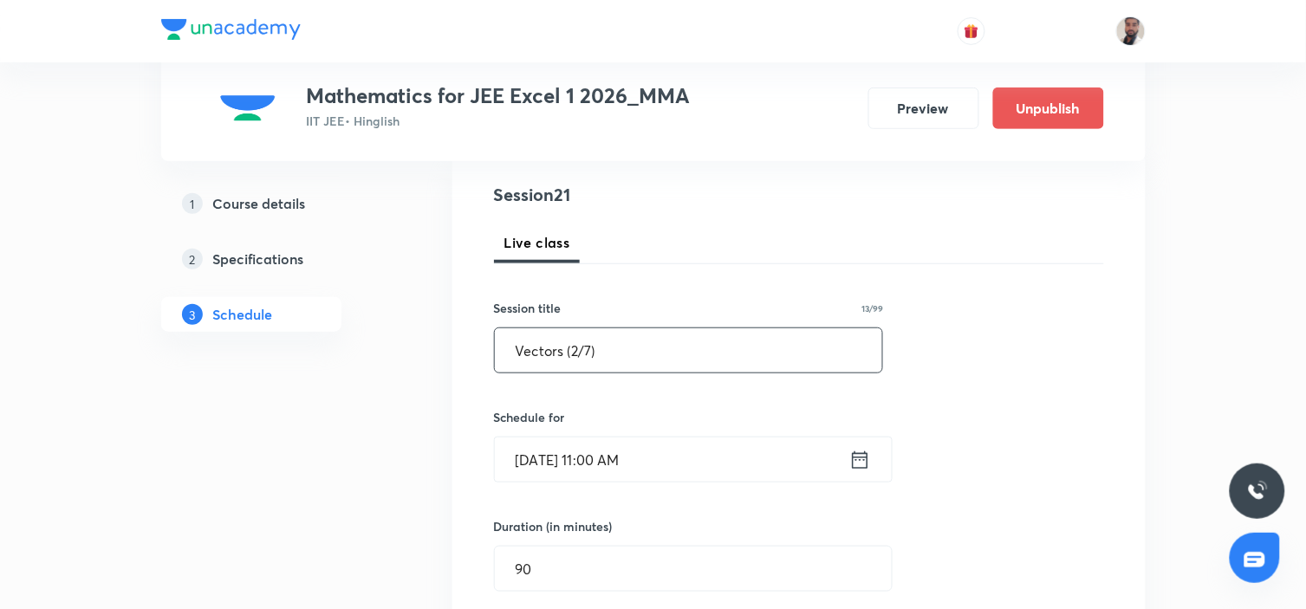
drag, startPoint x: 634, startPoint y: 350, endPoint x: 408, endPoint y: 350, distance: 226.1
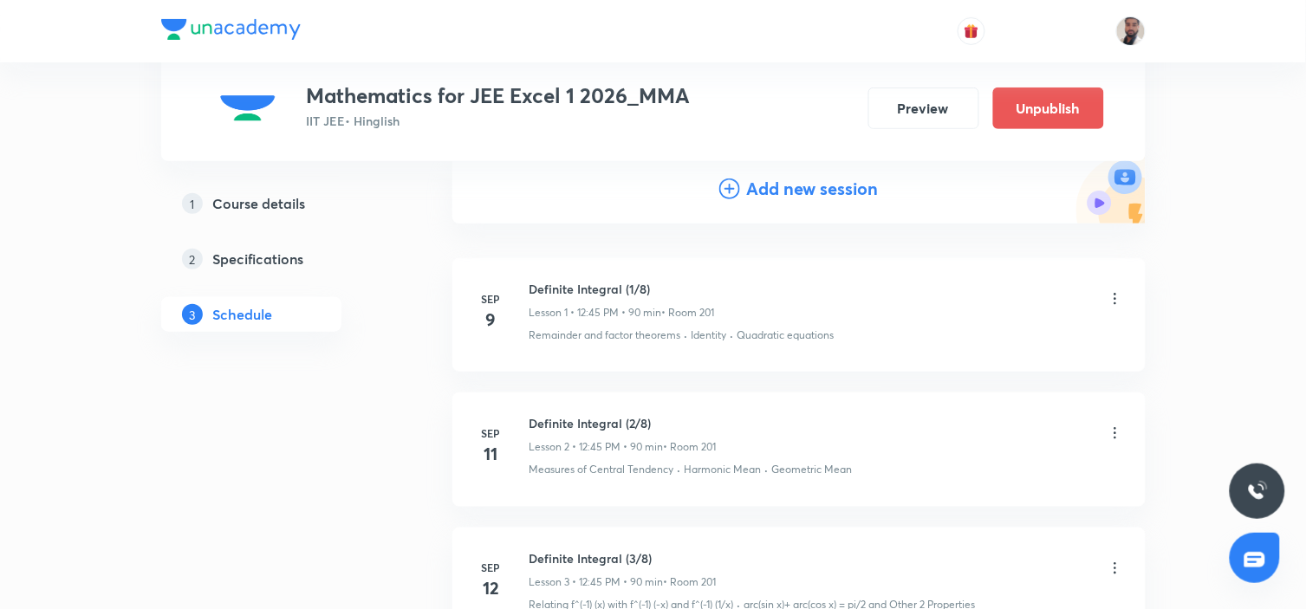
click at [731, 189] on icon at bounding box center [729, 188] width 21 height 21
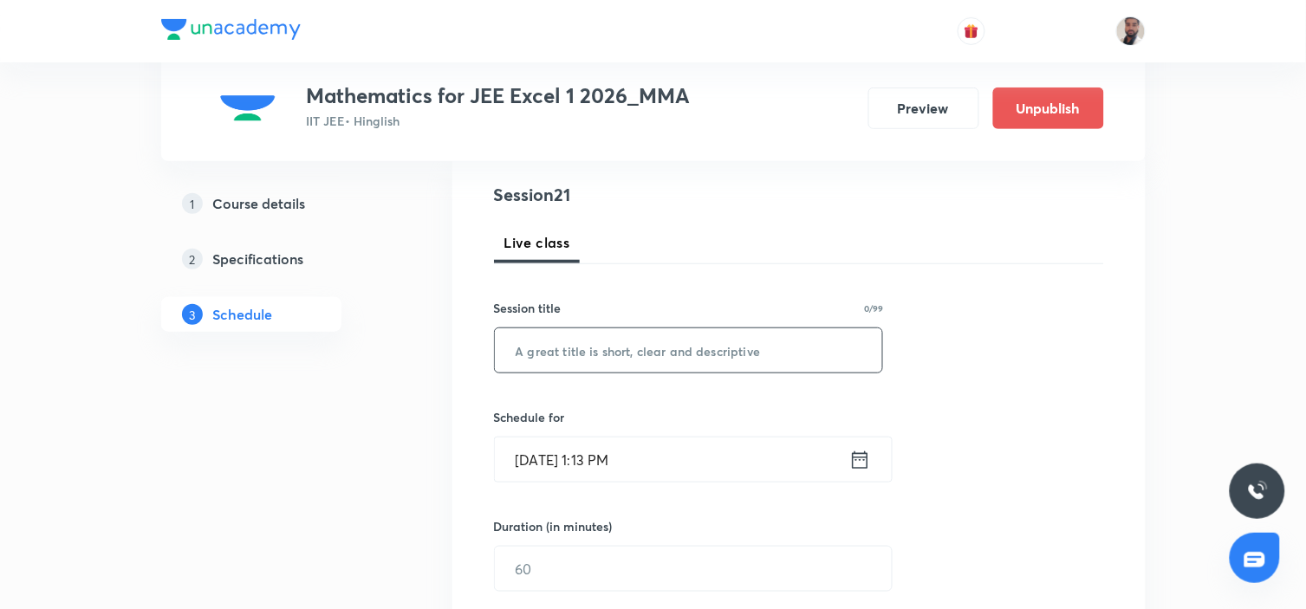
click at [638, 338] on input "text" at bounding box center [689, 350] width 388 height 44
paste input "Vectors (2/7)"
click at [580, 342] on input "Vectors (2/7)" at bounding box center [689, 350] width 388 height 44
type input "Vectors (3/7)"
click at [856, 463] on icon at bounding box center [860, 460] width 22 height 24
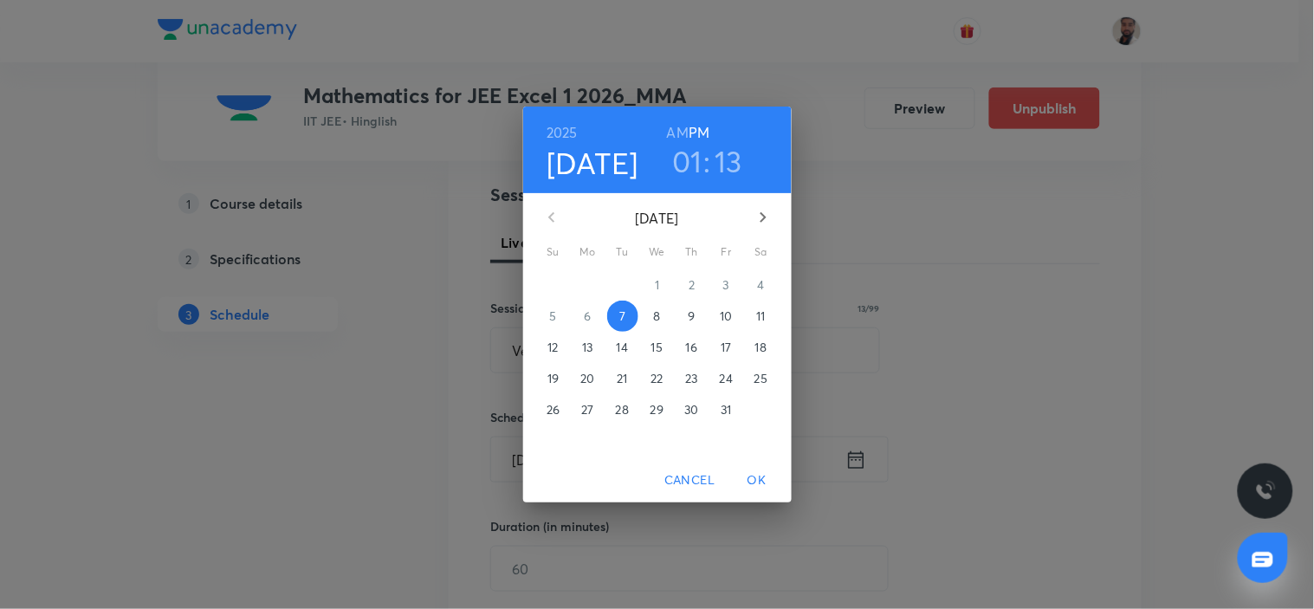
click at [763, 350] on p "18" at bounding box center [760, 347] width 11 height 17
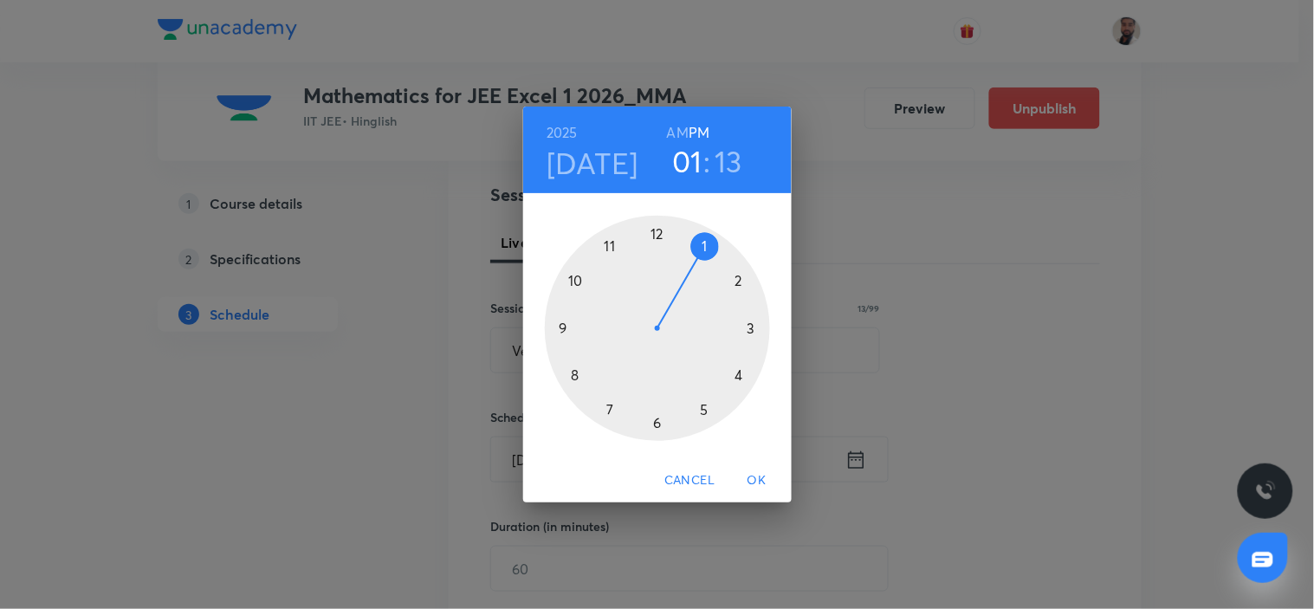
click at [558, 325] on div at bounding box center [657, 328] width 225 height 225
click at [677, 128] on h6 "AM" at bounding box center [678, 132] width 22 height 24
click at [748, 327] on div at bounding box center [657, 328] width 225 height 225
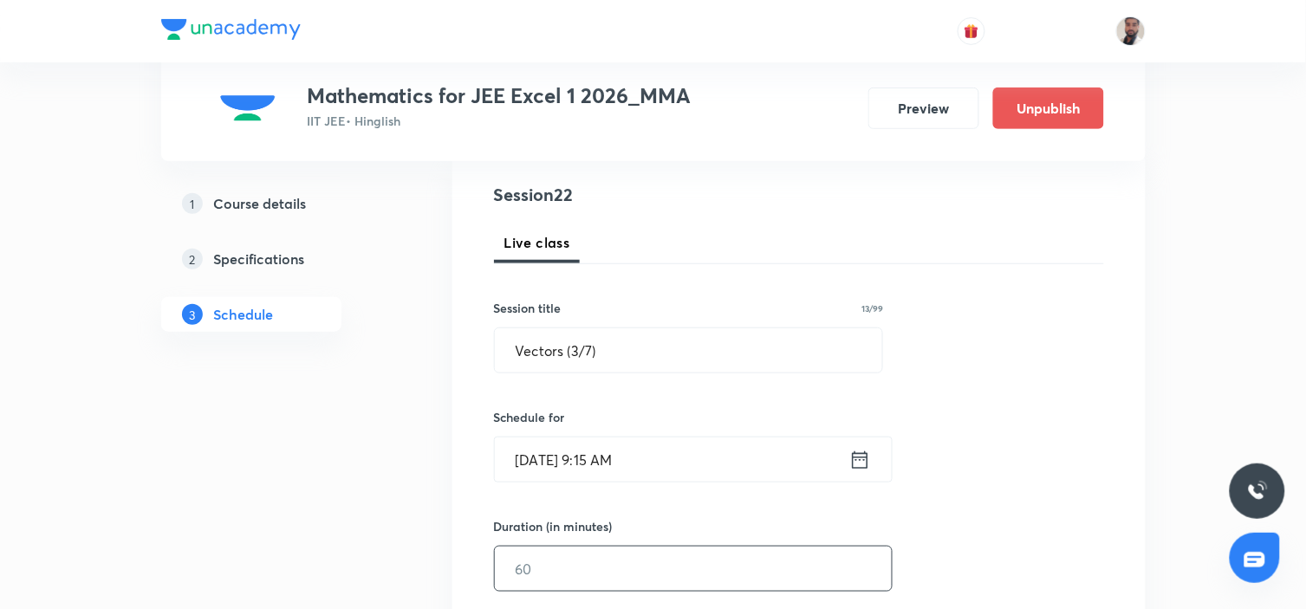
click at [559, 567] on input "text" at bounding box center [693, 569] width 397 height 44
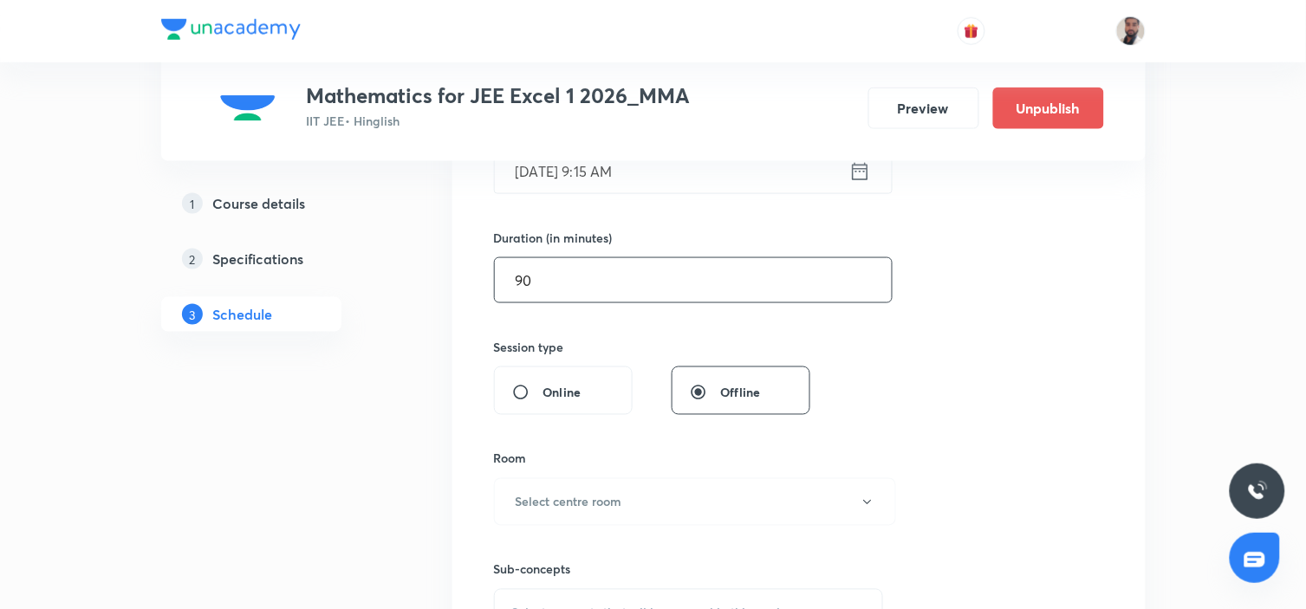
scroll to position [577, 0]
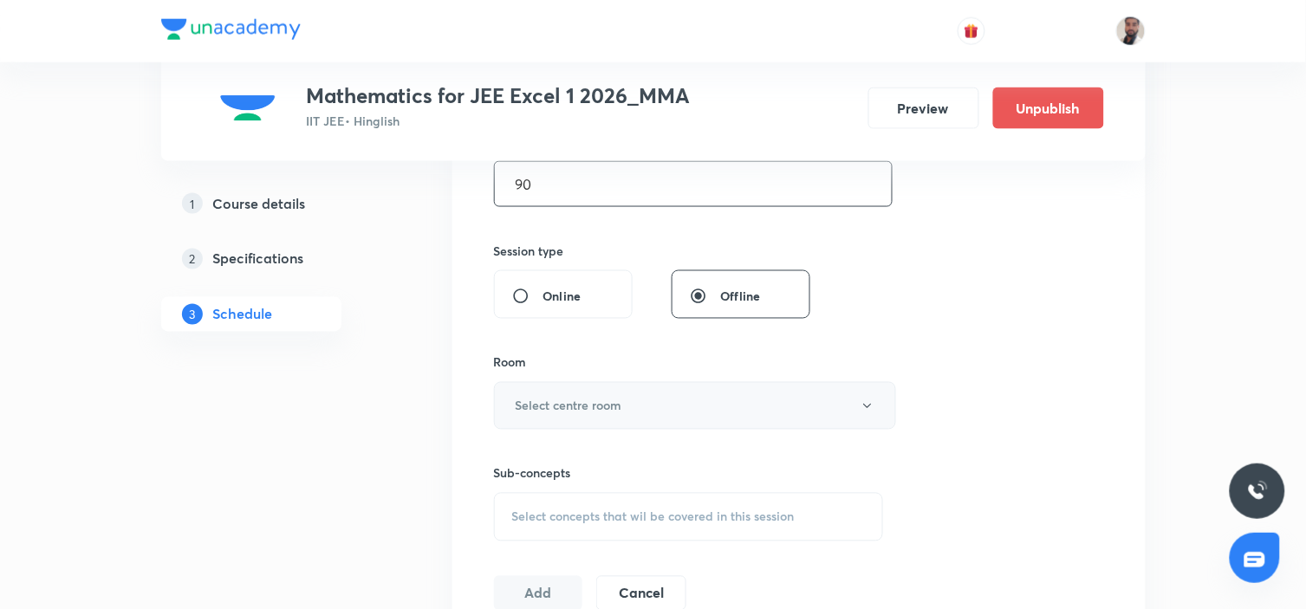
type input "90"
click at [606, 408] on h6 "Select centre room" at bounding box center [568, 406] width 107 height 18
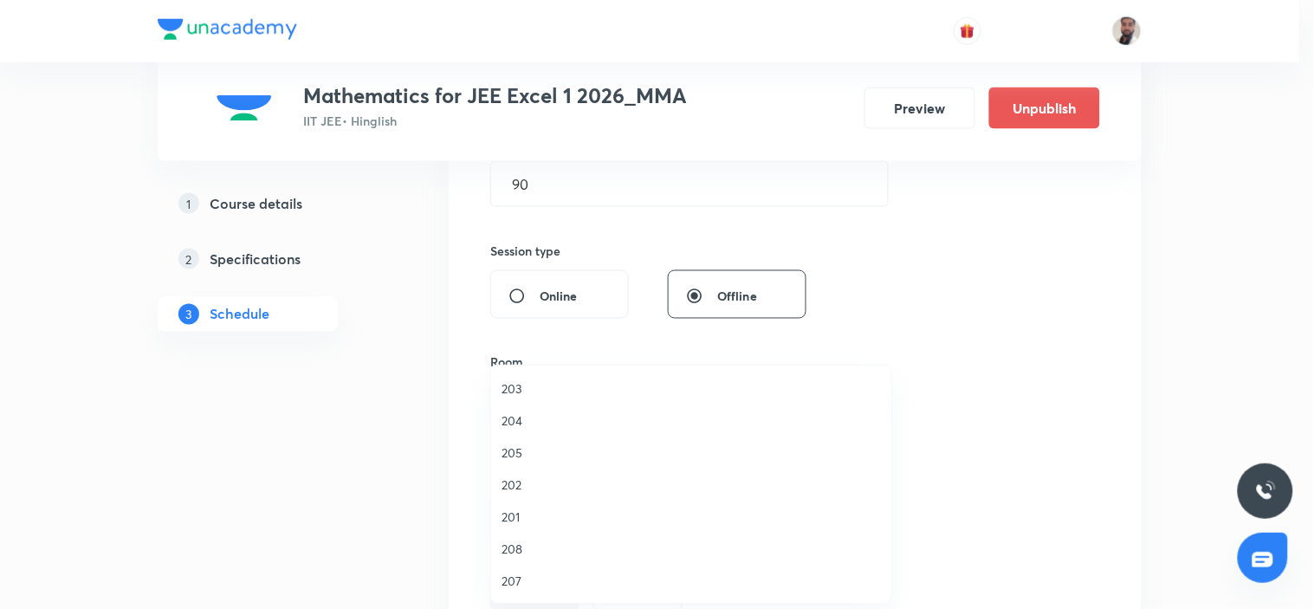
click at [526, 515] on span "201" at bounding box center [691, 517] width 379 height 18
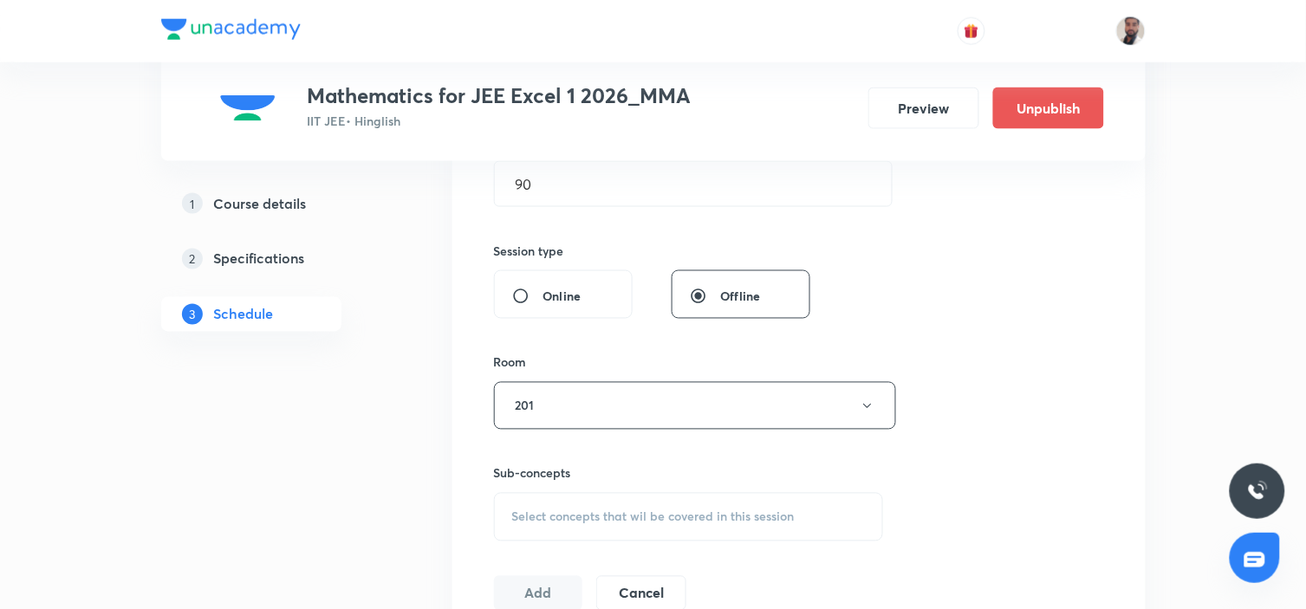
scroll to position [769, 0]
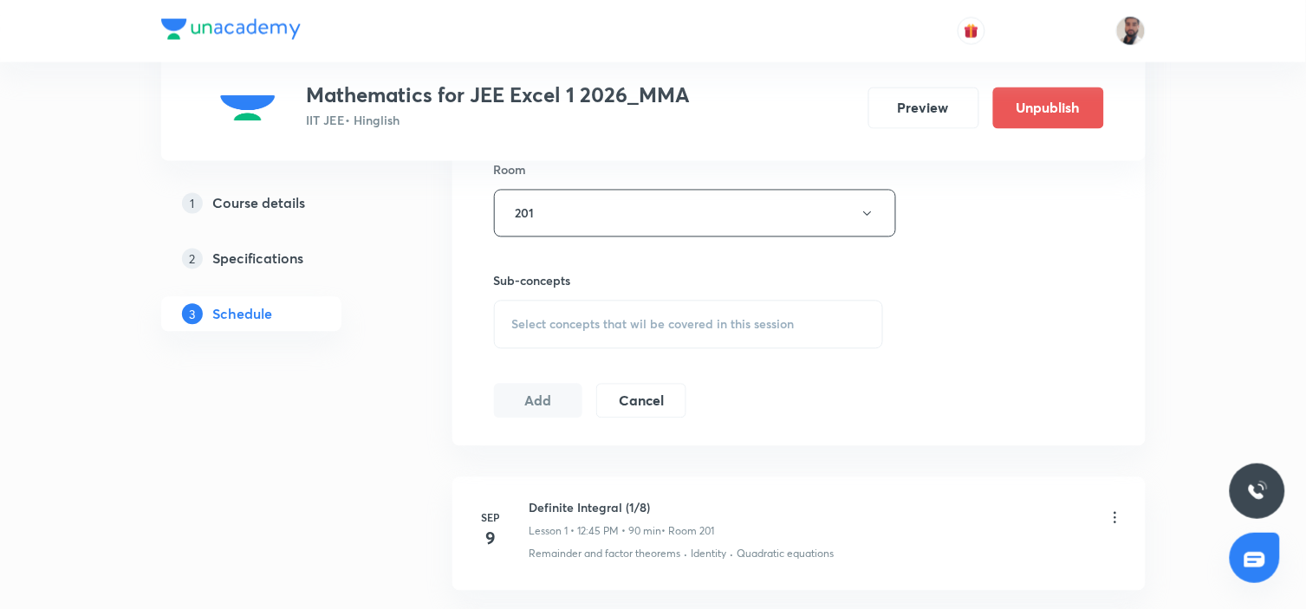
click at [639, 319] on span "Select concepts that wil be covered in this session" at bounding box center [653, 325] width 282 height 14
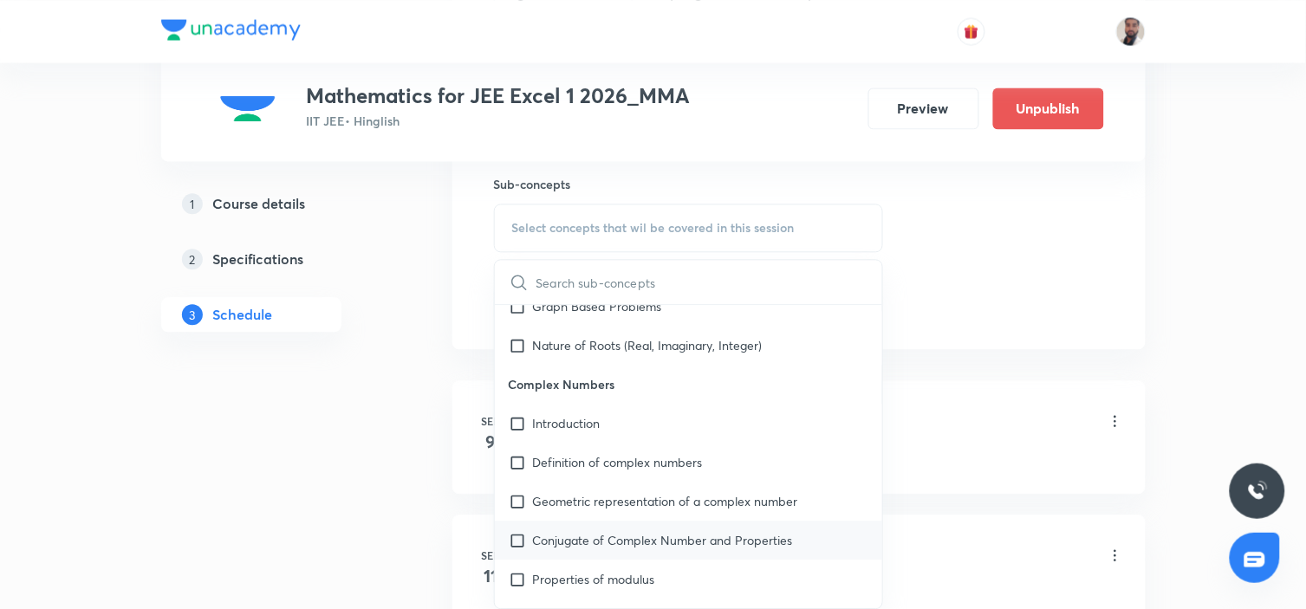
scroll to position [1237, 0]
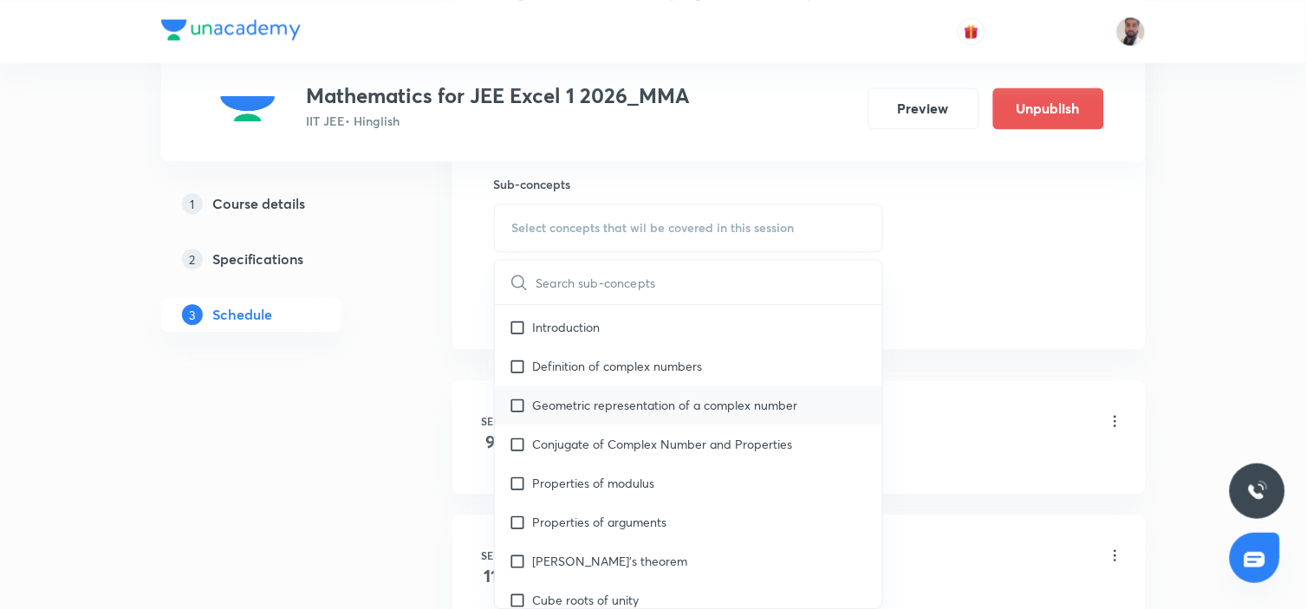
drag, startPoint x: 677, startPoint y: 454, endPoint x: 639, endPoint y: 427, distance: 46.6
click at [677, 454] on div "Conjugate of Complex Number and Properties" at bounding box center [689, 444] width 388 height 39
checkbox input "true"
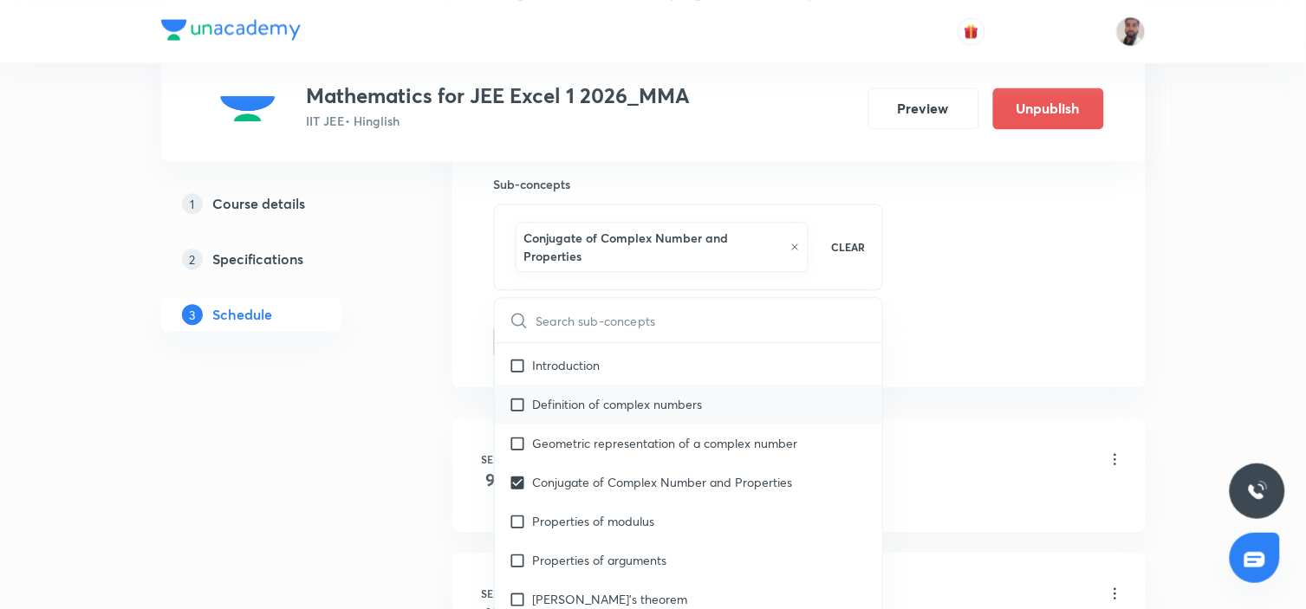
click at [633, 422] on div "Definition of complex numbers" at bounding box center [689, 404] width 388 height 39
checkbox input "true"
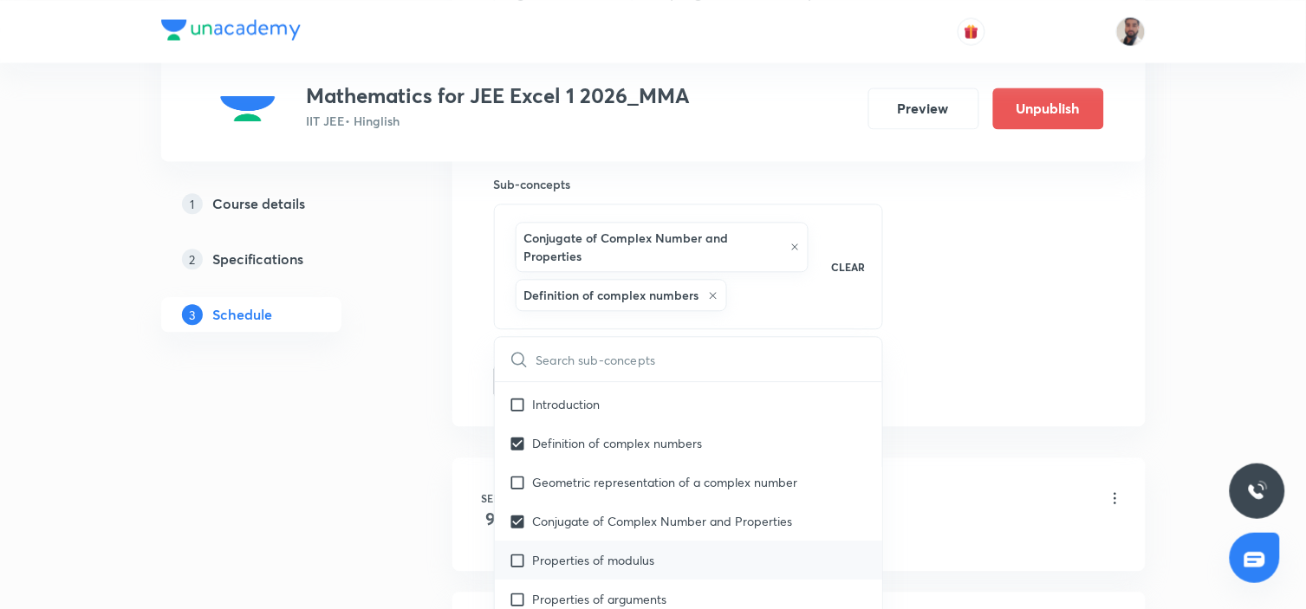
click at [607, 507] on div "Conjugate of Complex Number and Properties" at bounding box center [689, 521] width 388 height 39
checkbox input "true"
checkbox input "false"
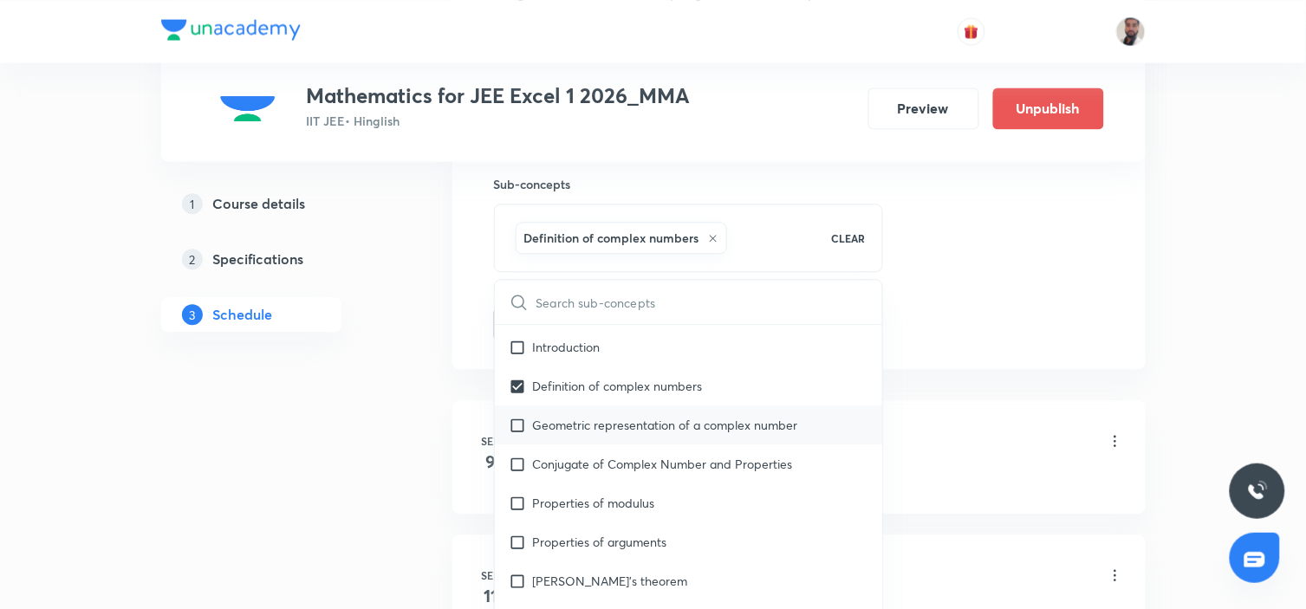
click at [584, 426] on p "Geometric representation of a complex number" at bounding box center [665, 425] width 265 height 18
checkbox input "true"
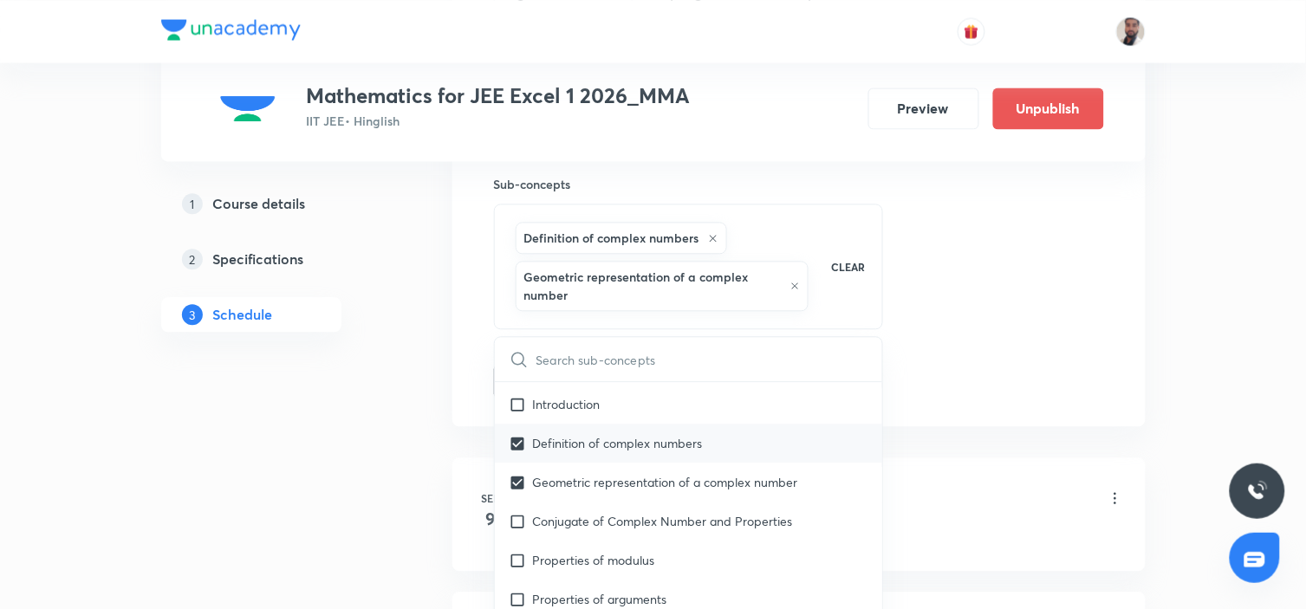
click at [577, 521] on p "Conjugate of Complex Number and Properties" at bounding box center [663, 521] width 260 height 18
checkbox input "true"
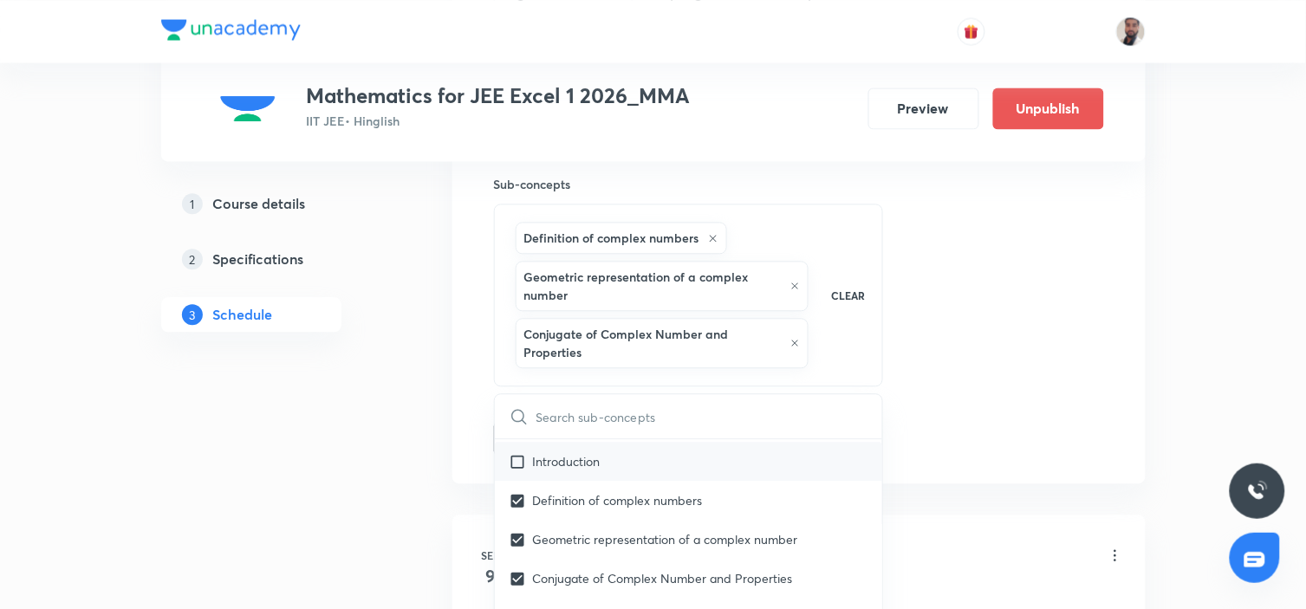
click at [568, 470] on p "Introduction" at bounding box center [567, 461] width 68 height 18
checkbox input "true"
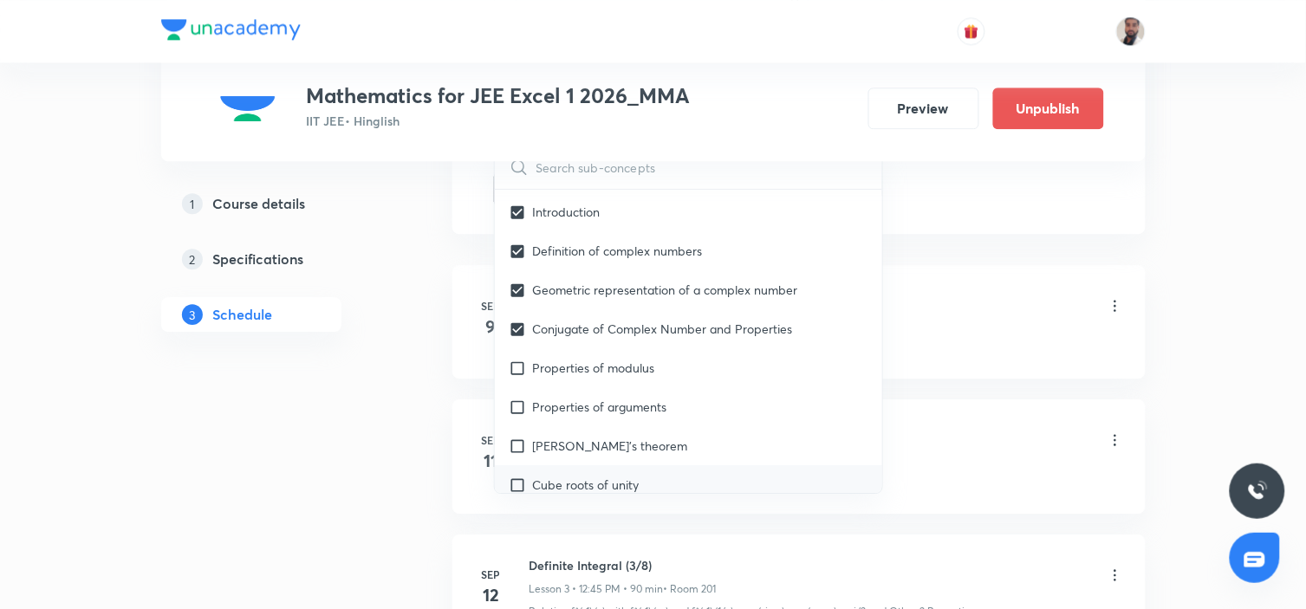
scroll to position [1334, 0]
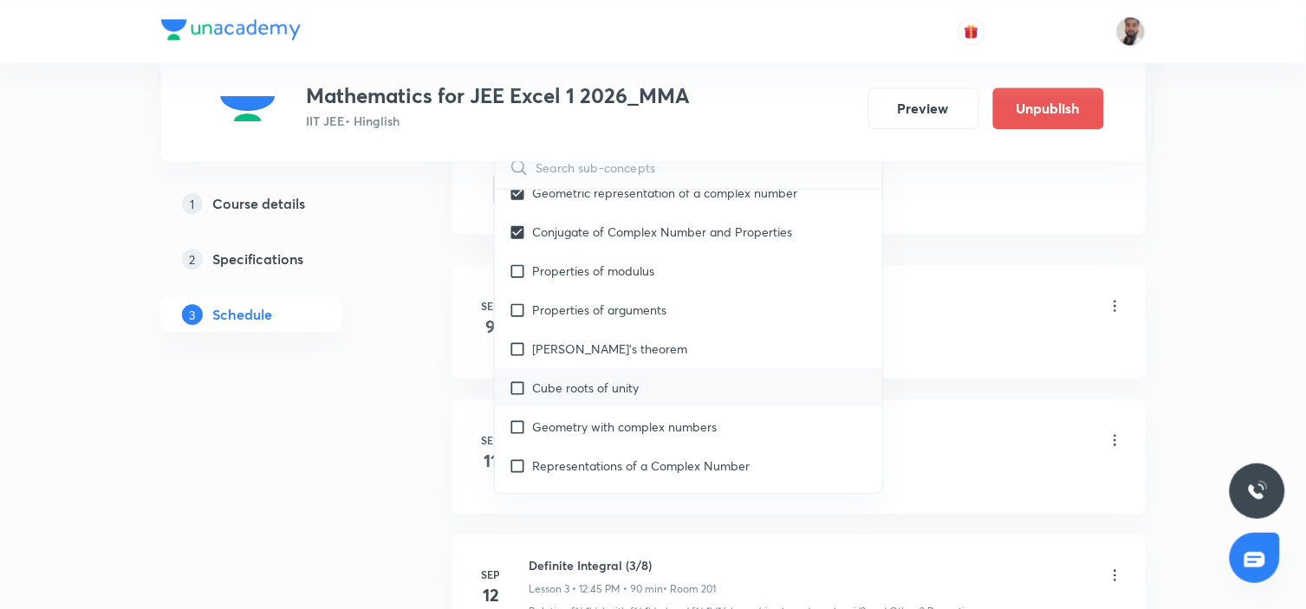
click at [600, 391] on p "Cube roots of unity" at bounding box center [586, 388] width 107 height 18
checkbox input "true"
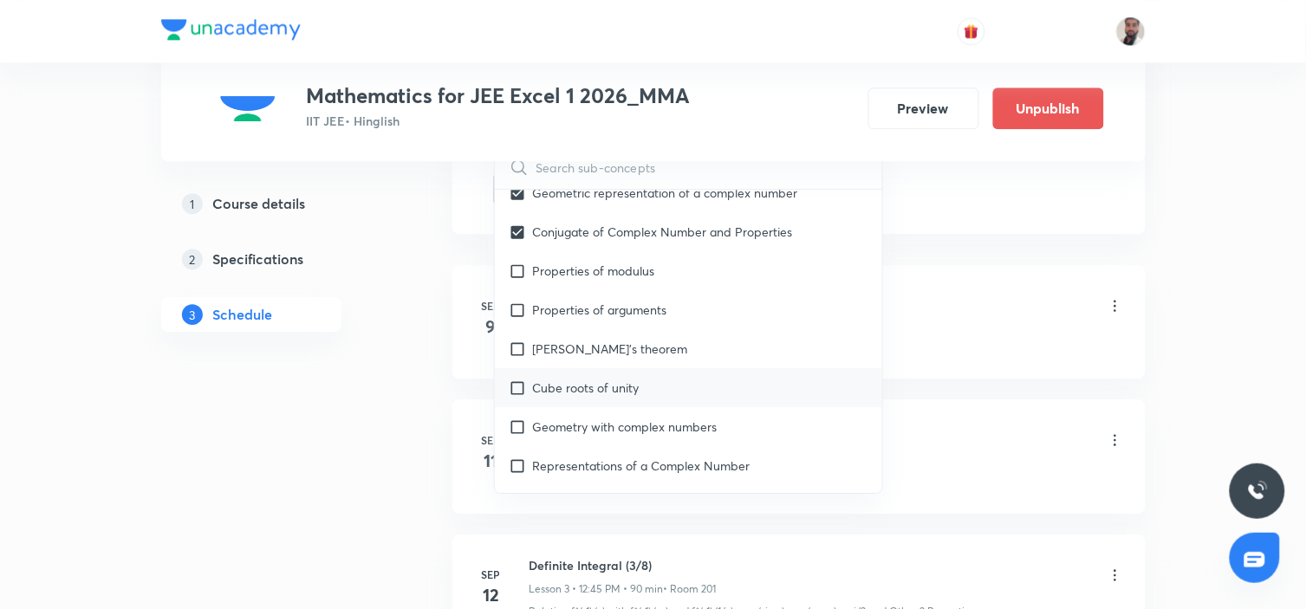
checkbox input "true"
click at [578, 353] on p "De Moivre's theorem" at bounding box center [610, 349] width 155 height 18
checkbox input "true"
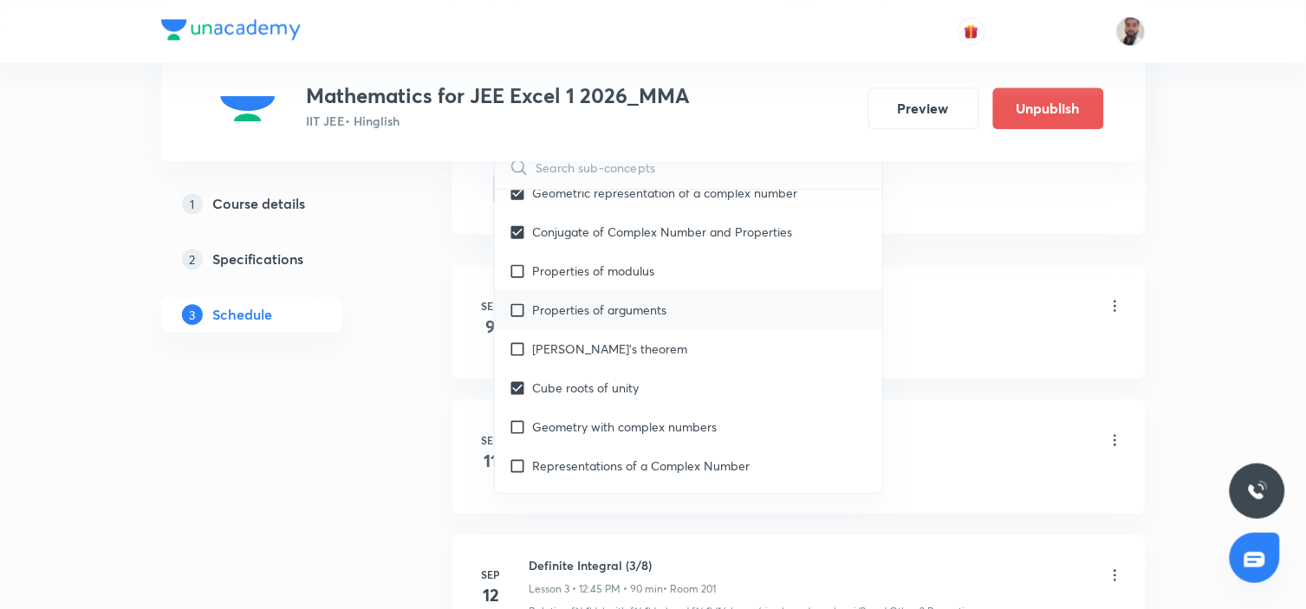
checkbox input "true"
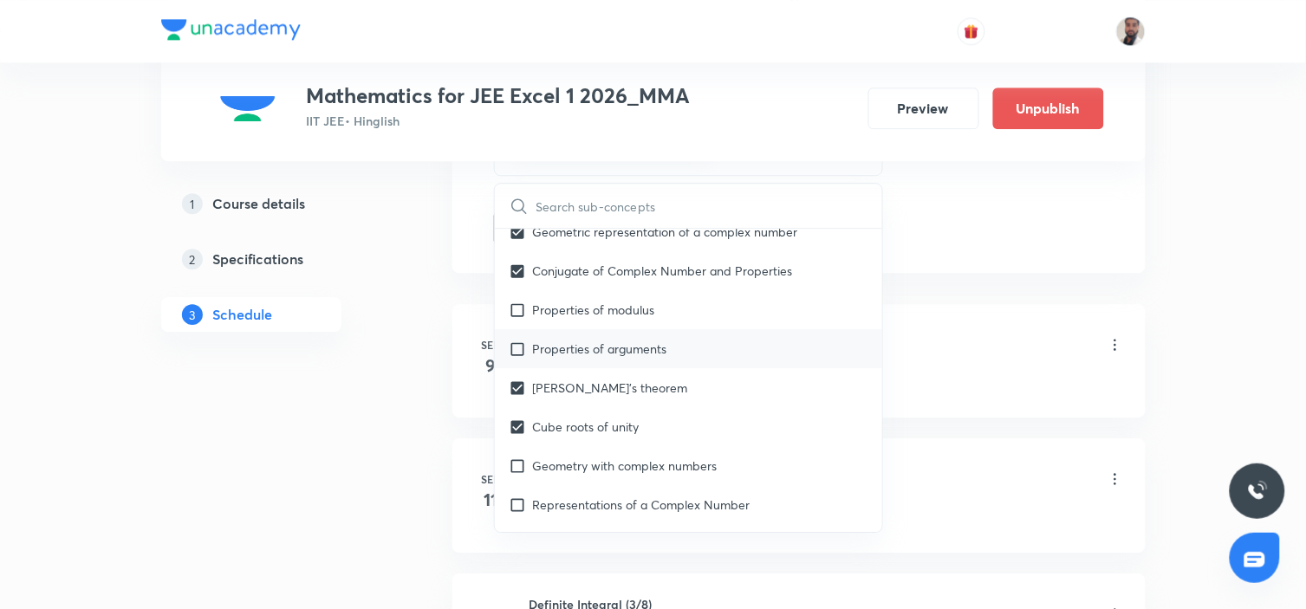
click at [558, 347] on p "Properties of arguments" at bounding box center [600, 349] width 134 height 18
checkbox input "true"
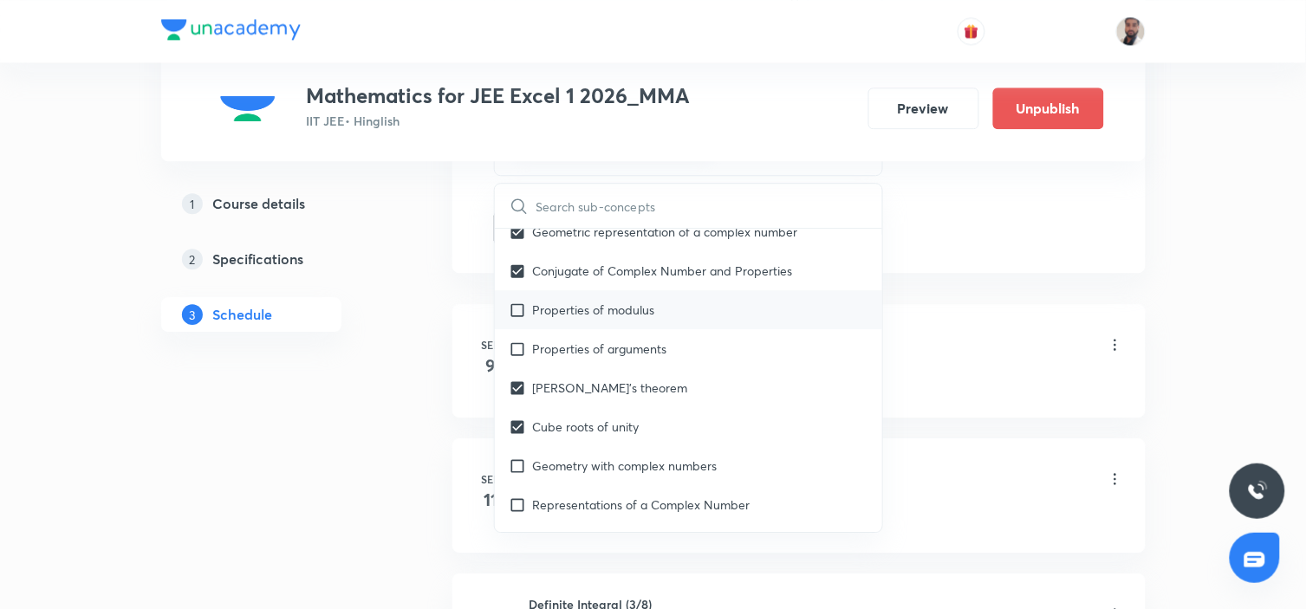
checkbox input "true"
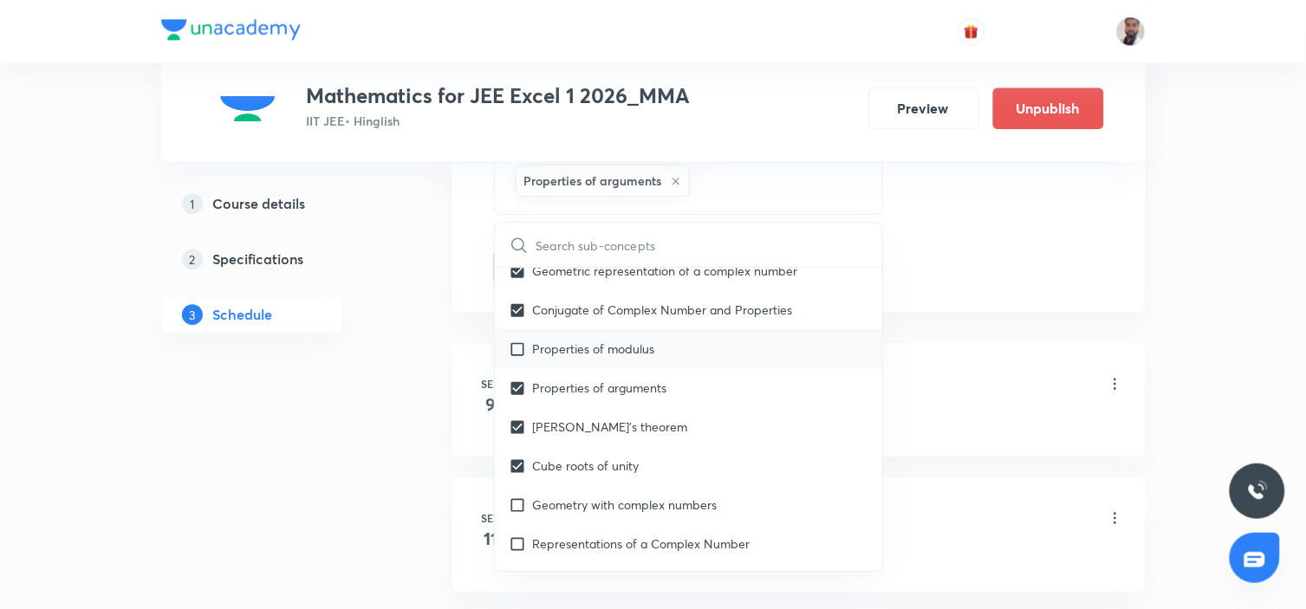
click at [550, 348] on p "Properties of modulus" at bounding box center [594, 349] width 122 height 18
checkbox input "true"
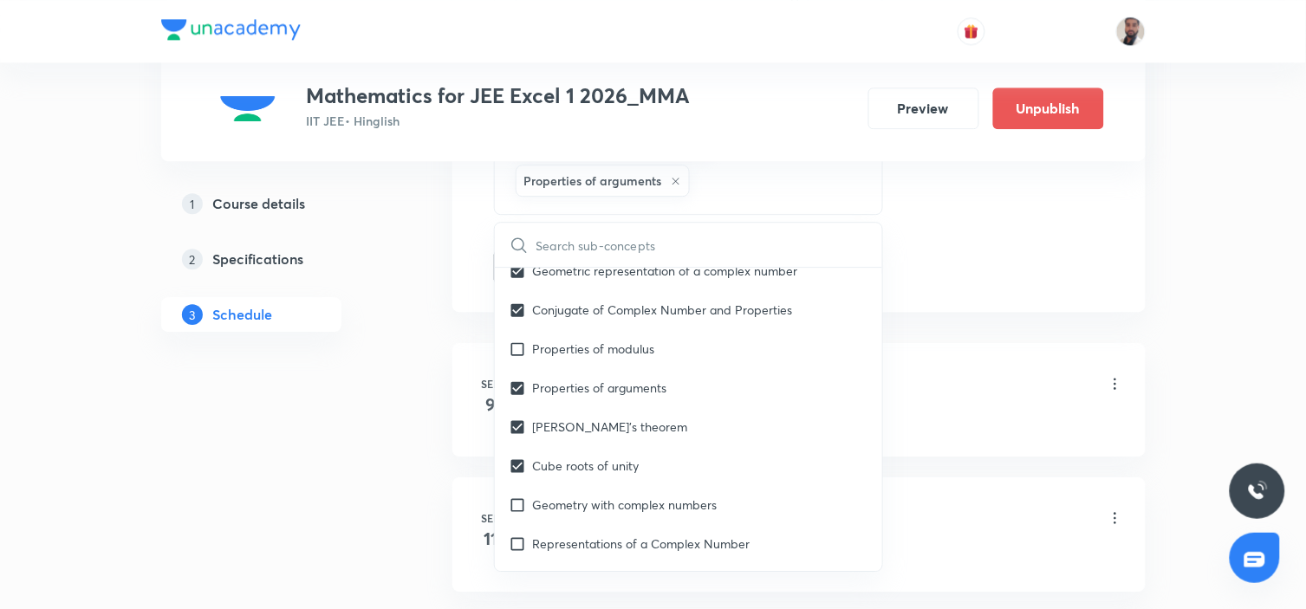
checkbox input "true"
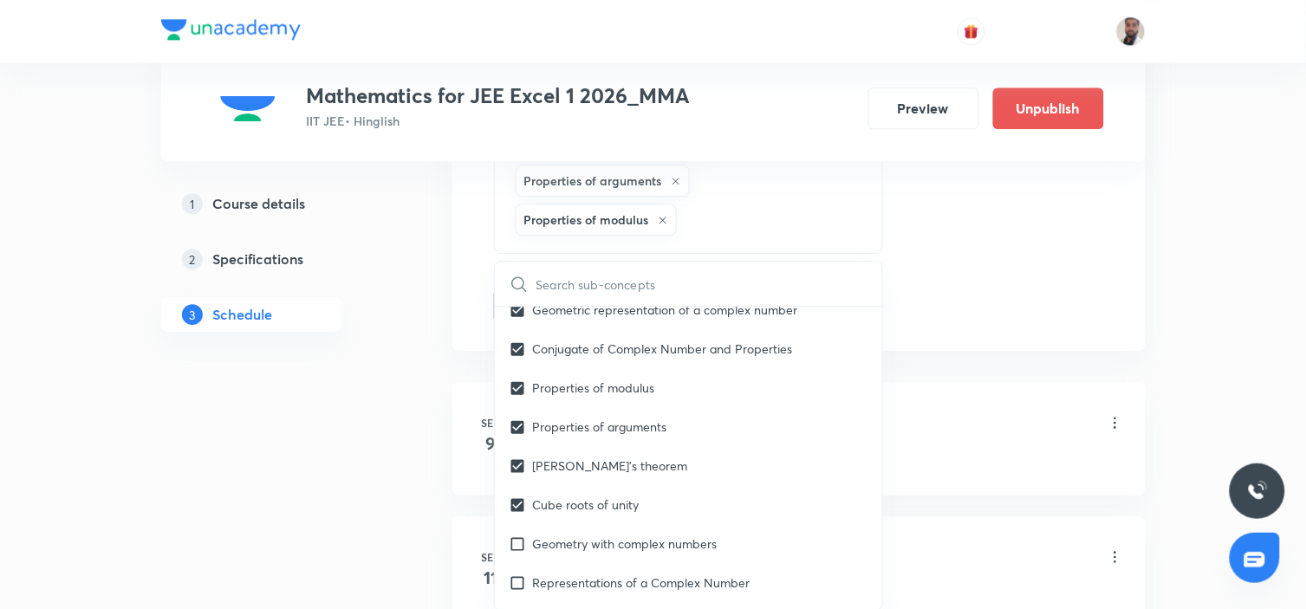
drag, startPoint x: 371, startPoint y: 367, endPoint x: 423, endPoint y: 353, distance: 53.8
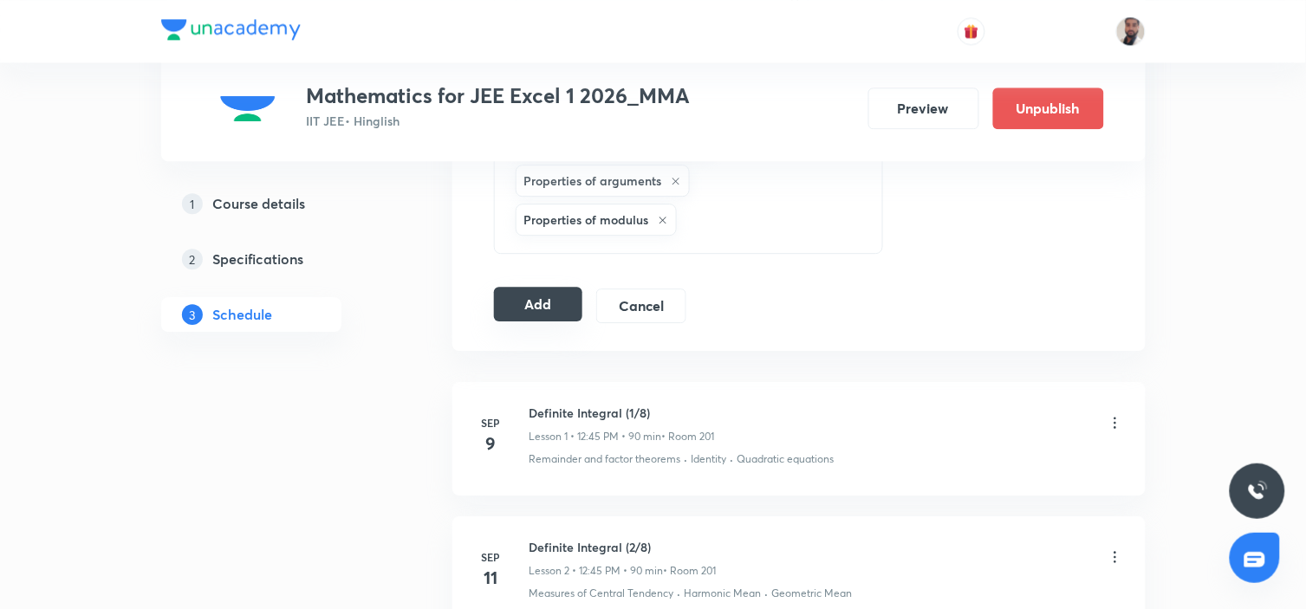
click at [558, 297] on button "Add" at bounding box center [538, 304] width 89 height 35
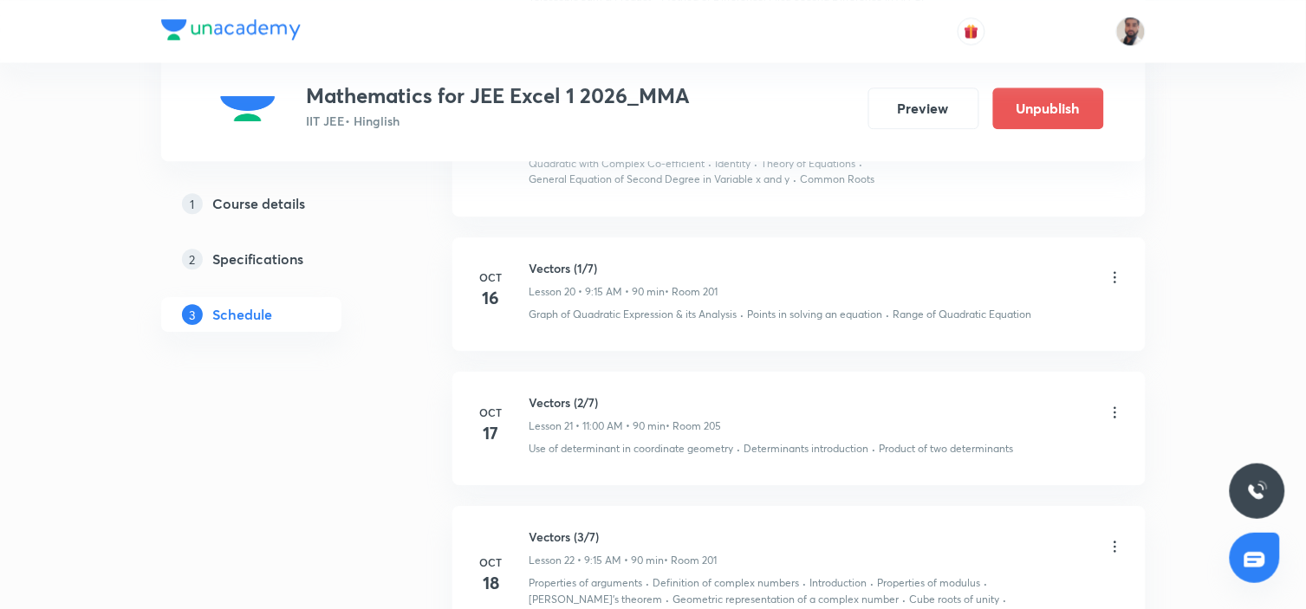
scroll to position [2931, 0]
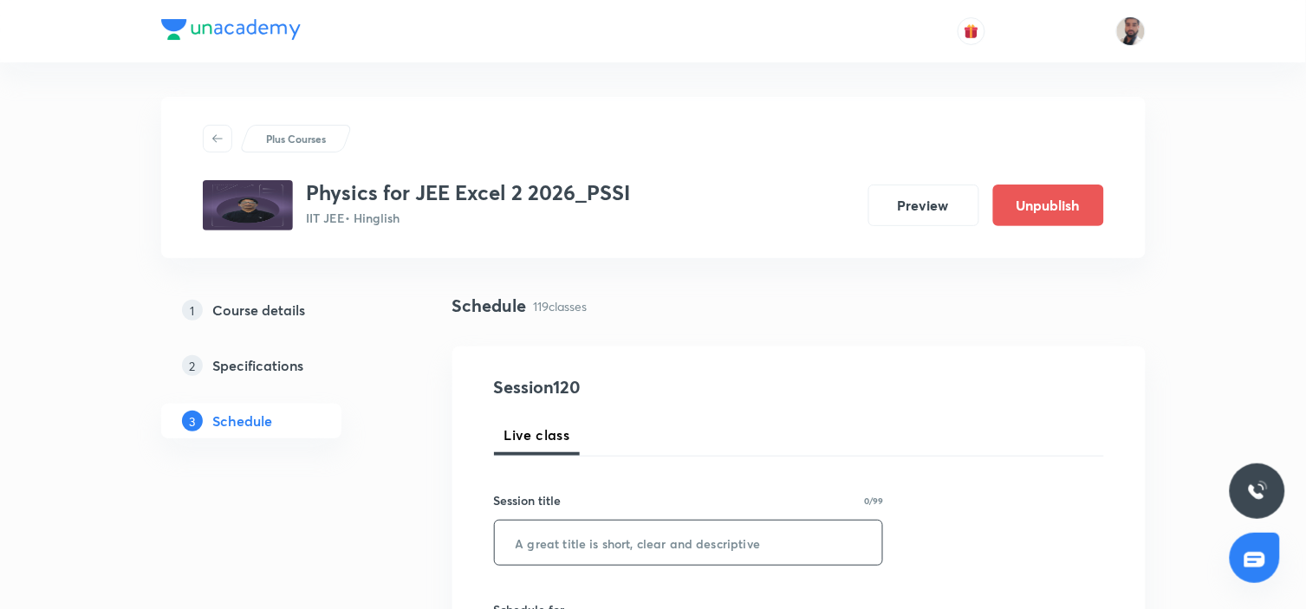
click at [778, 548] on input "text" at bounding box center [689, 543] width 388 height 44
paste input "Modern Physics-1 & 2"
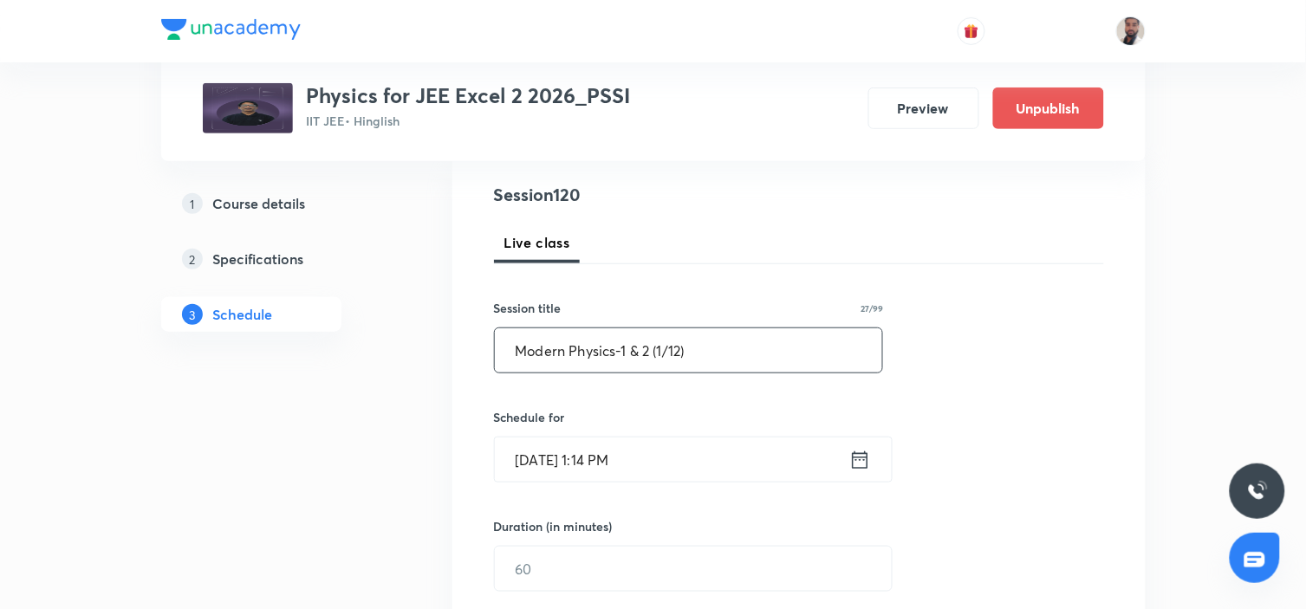
scroll to position [288, 0]
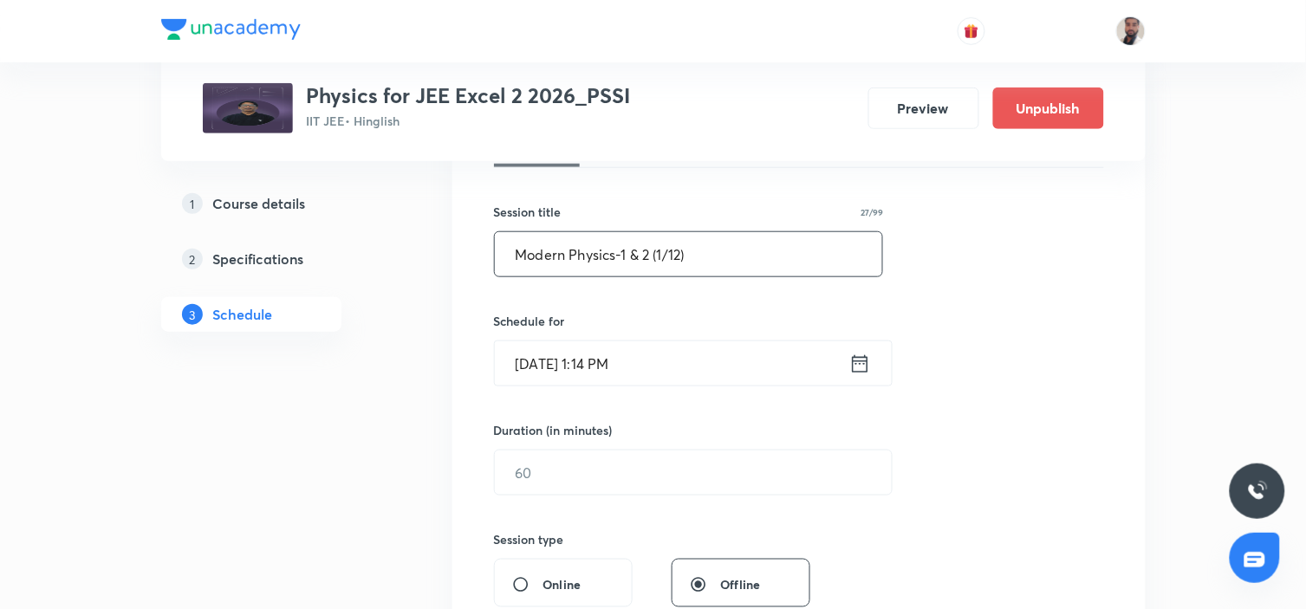
type input "Modern Physics-1 & 2 (1/12)"
click at [856, 366] on icon at bounding box center [860, 364] width 22 height 24
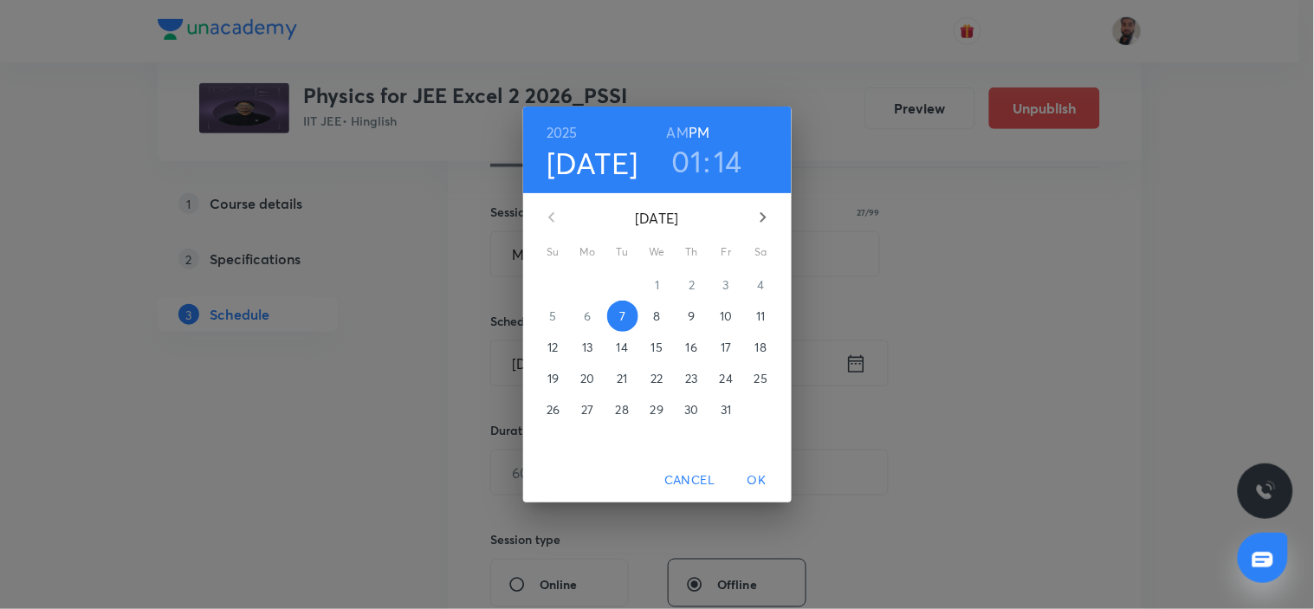
click at [587, 347] on p "13" at bounding box center [587, 347] width 10 height 17
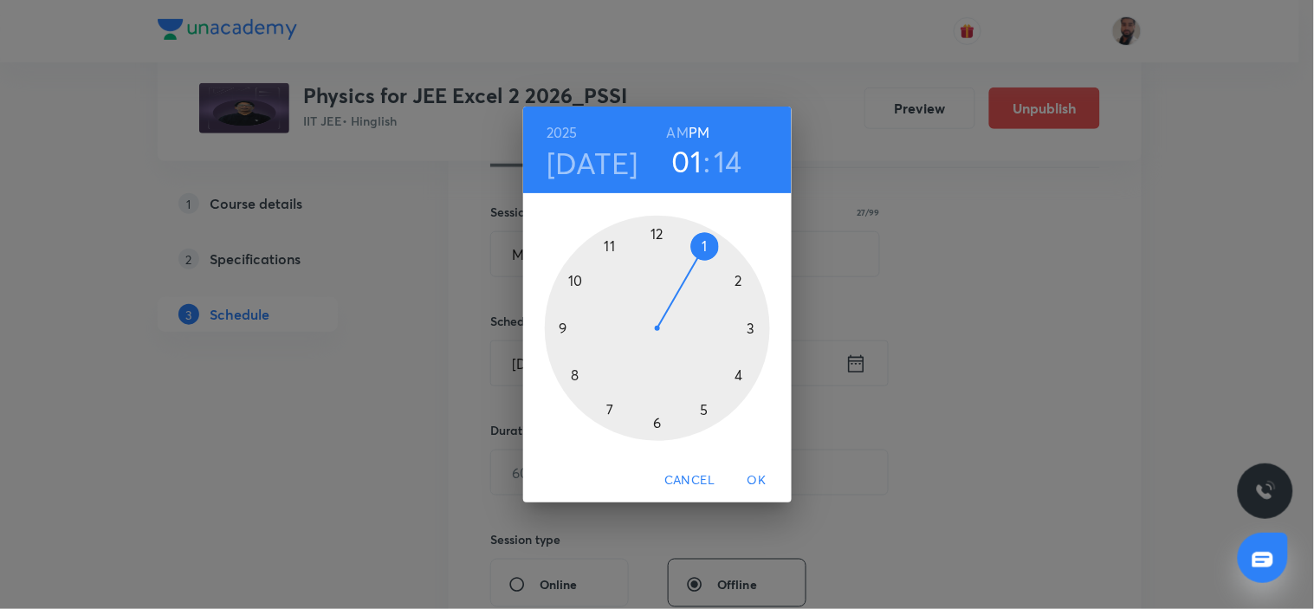
click at [652, 425] on div at bounding box center [657, 328] width 225 height 225
click at [653, 425] on div at bounding box center [657, 328] width 225 height 225
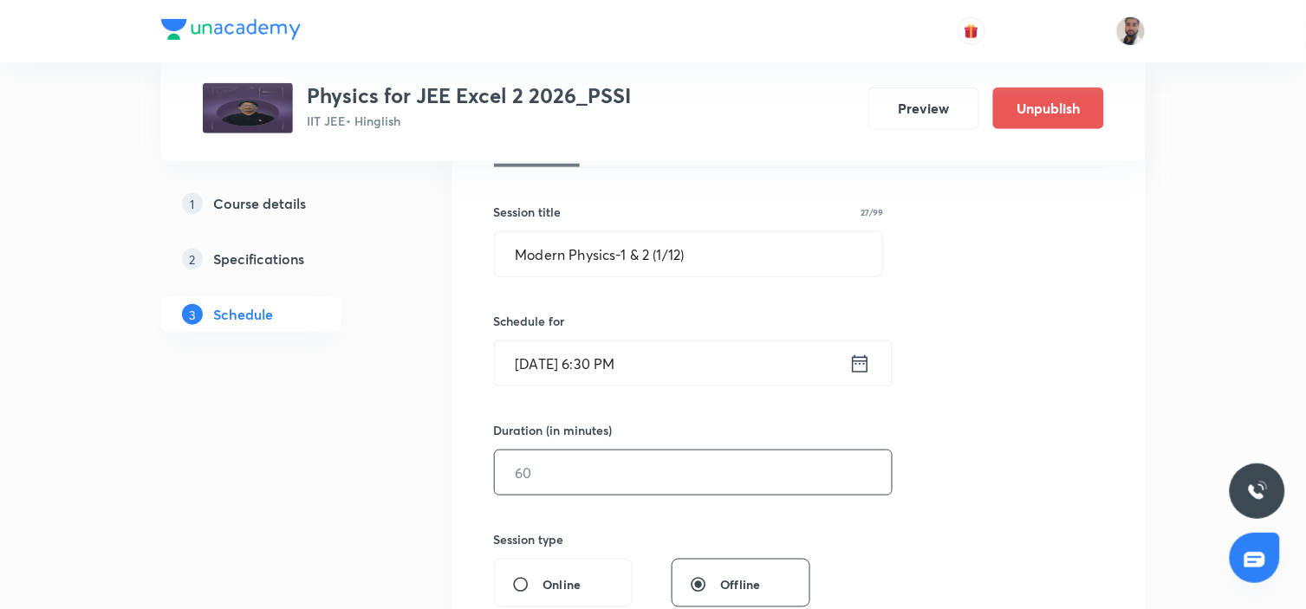
click at [537, 480] on input "text" at bounding box center [693, 473] width 397 height 44
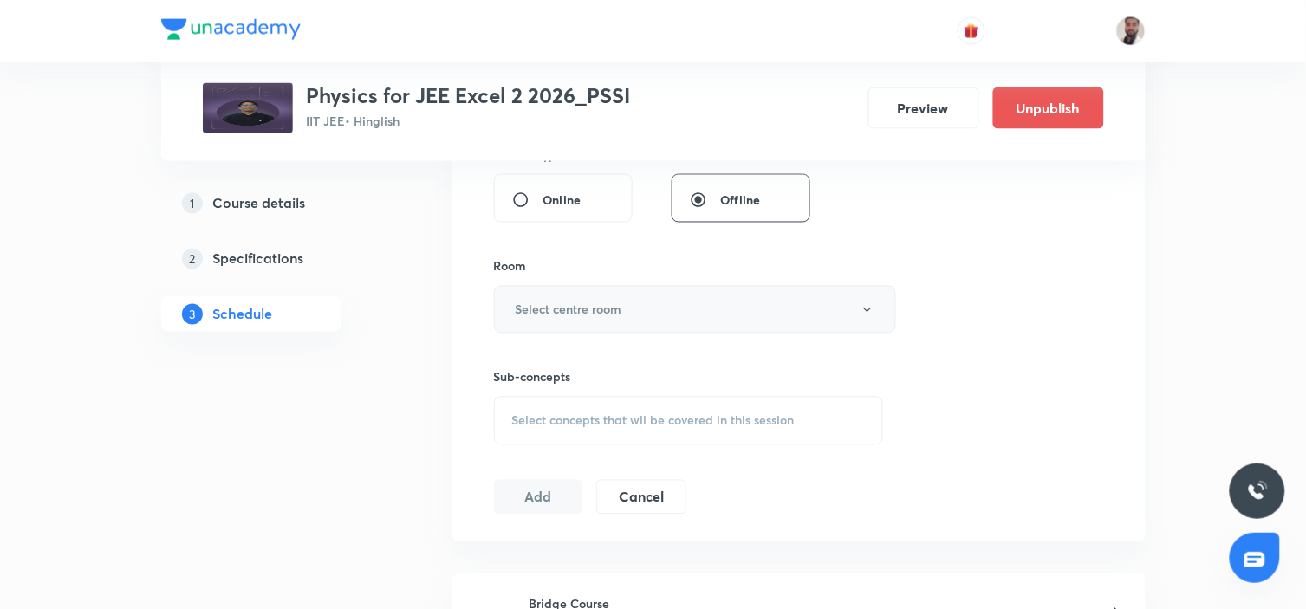
type input "90"
click at [617, 310] on h6 "Select centre room" at bounding box center [568, 310] width 107 height 18
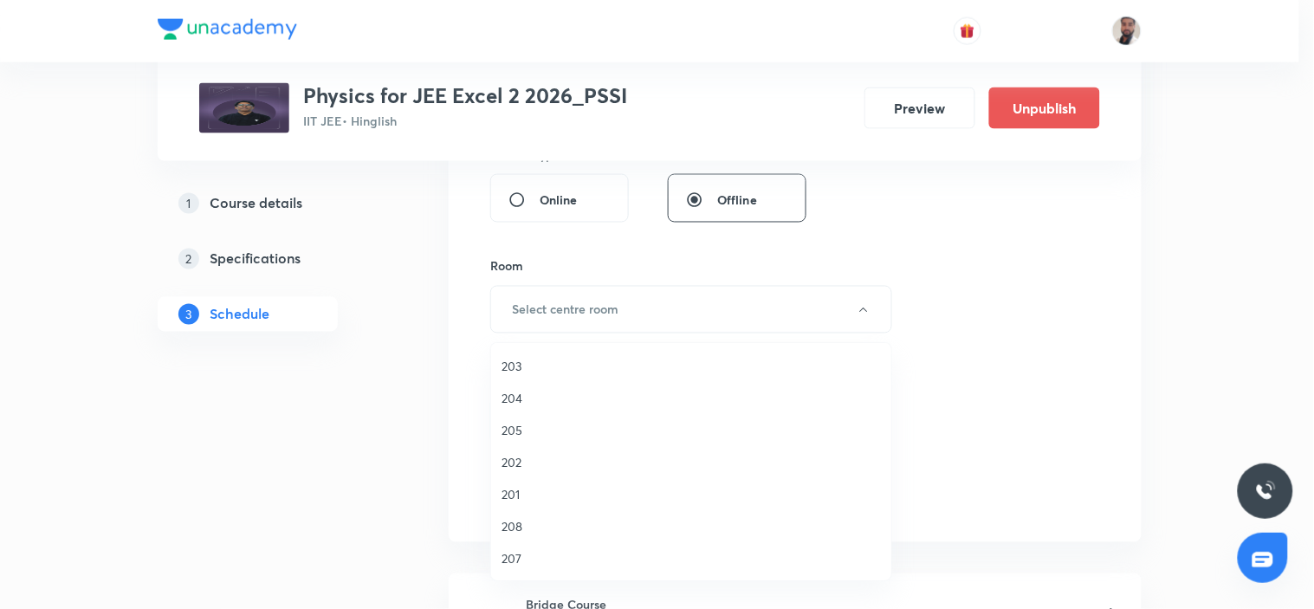
click at [516, 500] on span "201" at bounding box center [691, 494] width 379 height 18
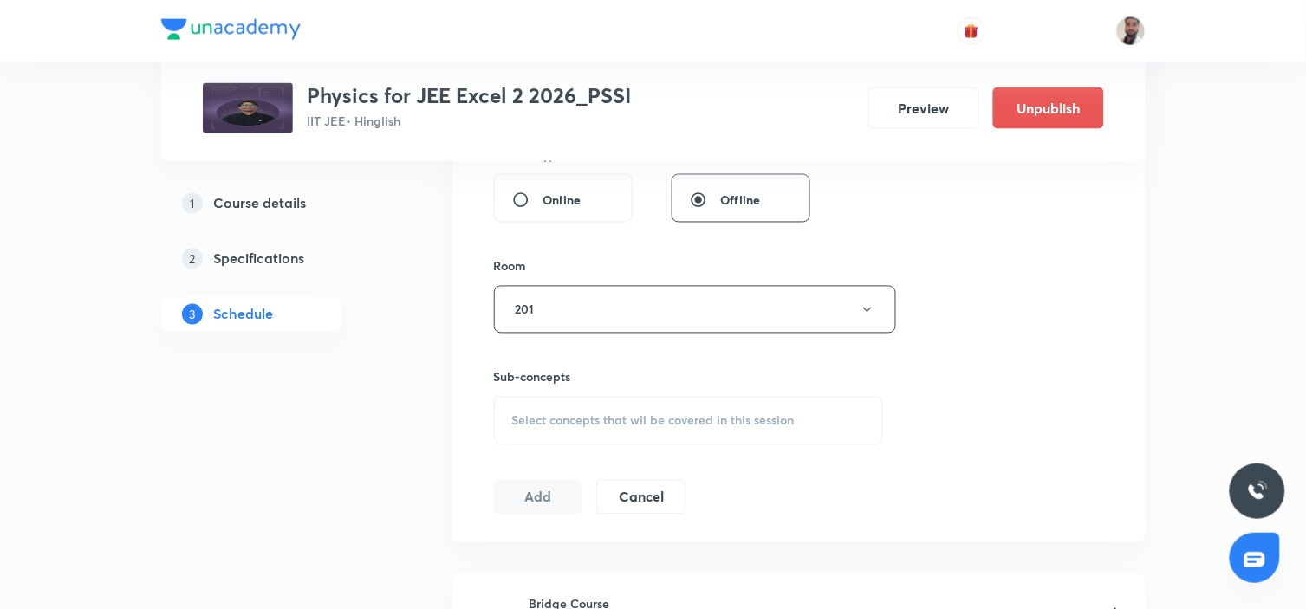
scroll to position [769, 0]
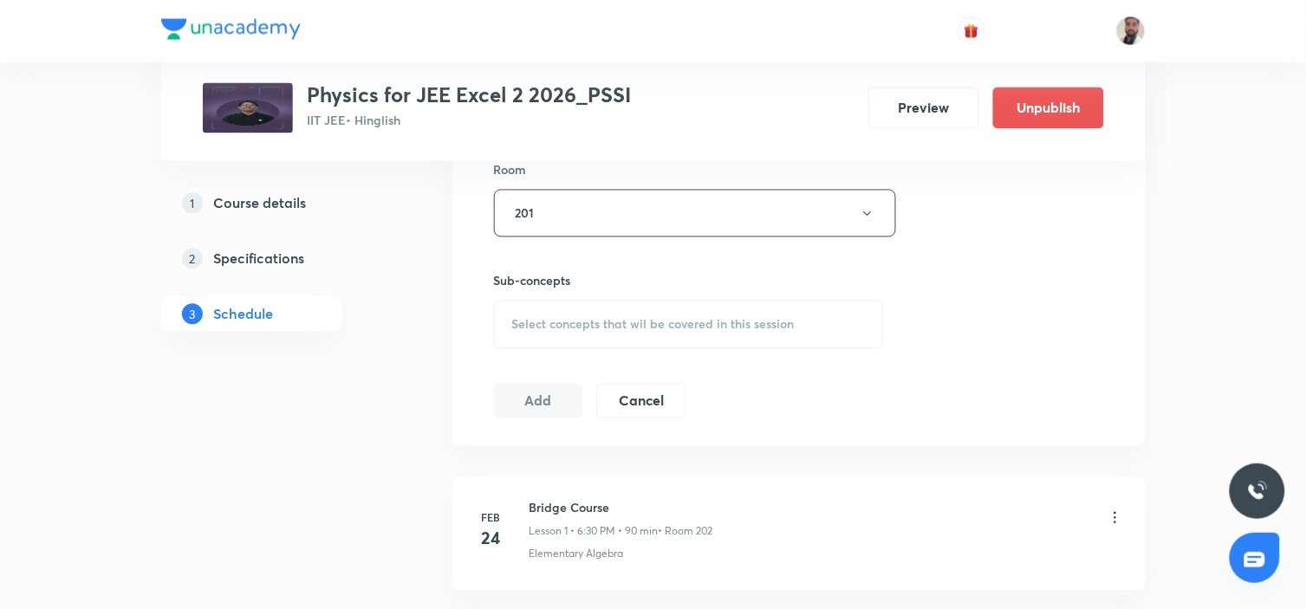
click at [707, 327] on span "Select concepts that wil be covered in this session" at bounding box center [653, 325] width 282 height 14
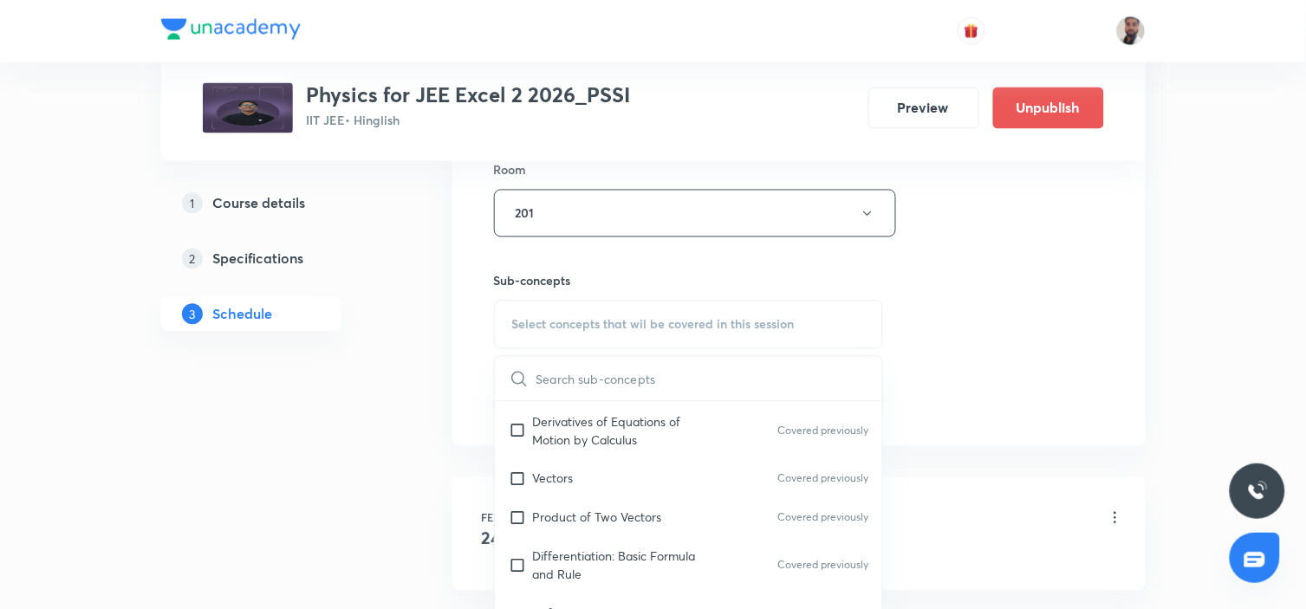
scroll to position [3582, 0]
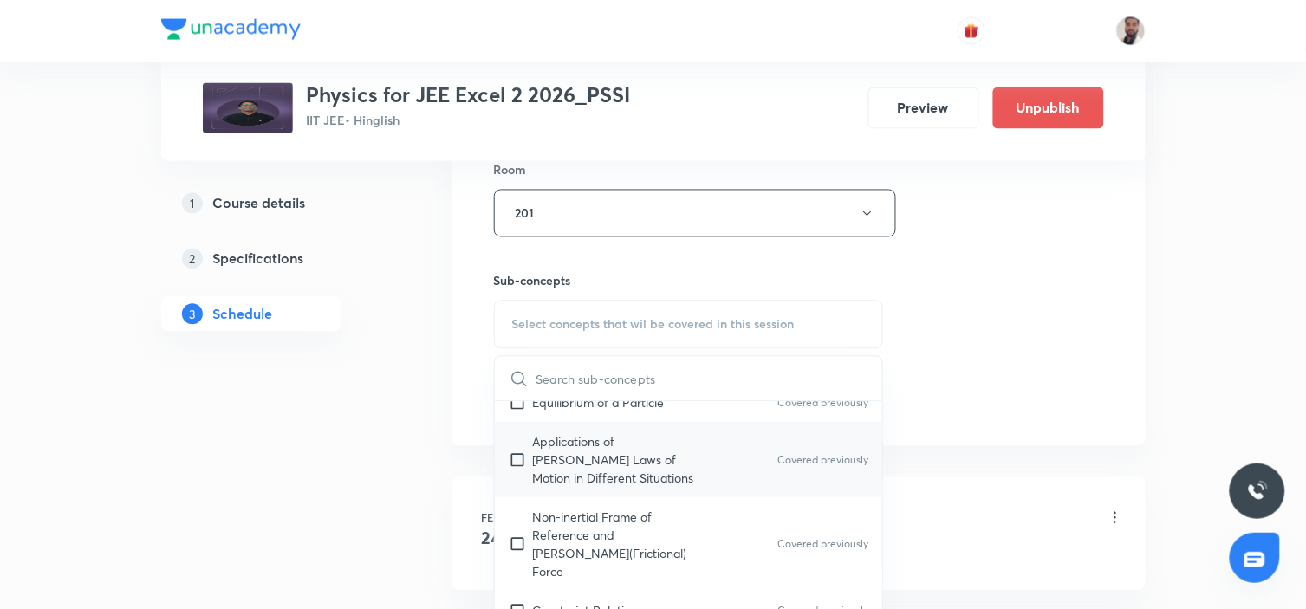
click at [707, 476] on div "Applications of Newton's Laws of Motion in Different Situations Covered previou…" at bounding box center [689, 460] width 388 height 75
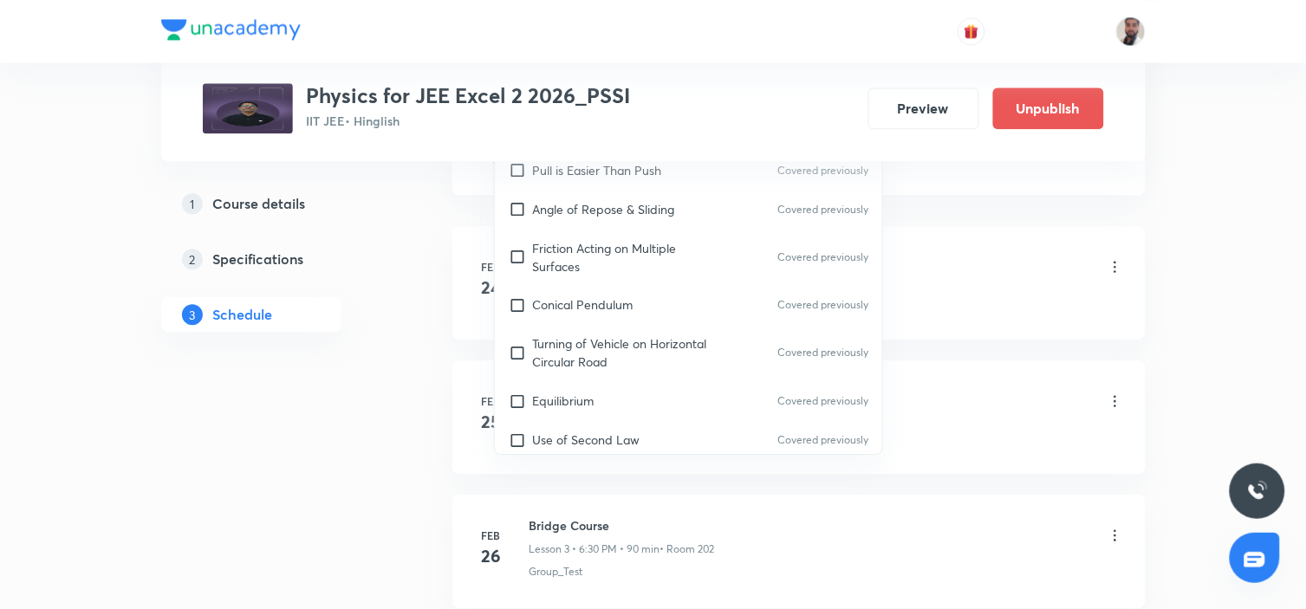
scroll to position [8557, 0]
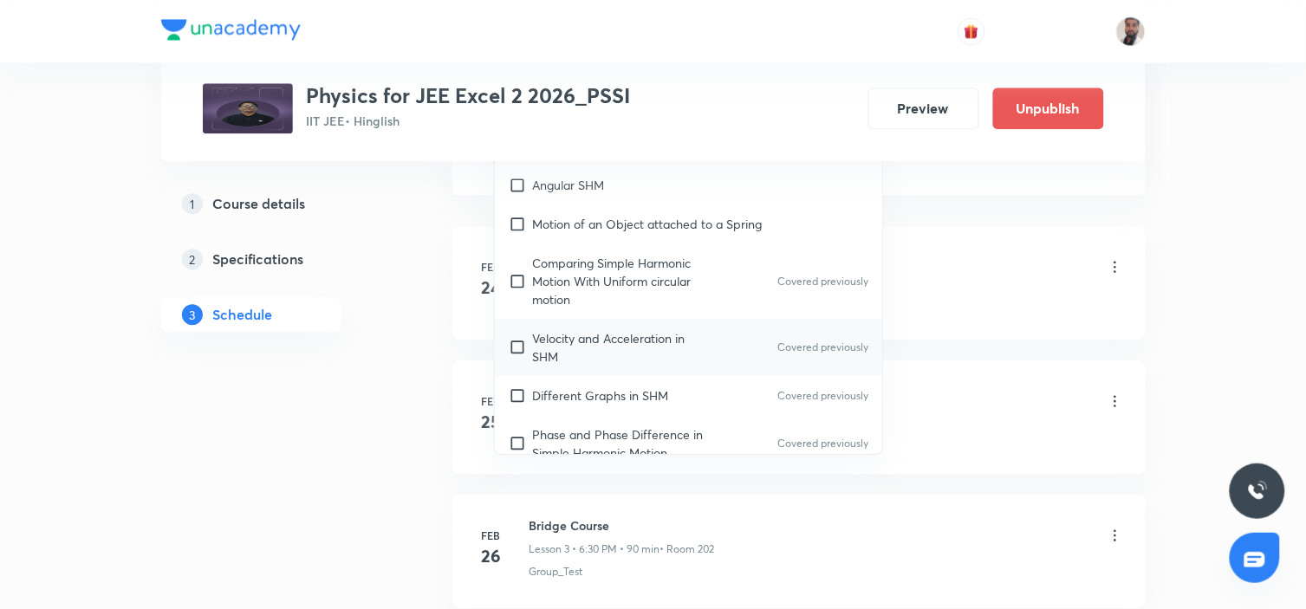
click at [741, 319] on div "Velocity and Acceleration in SHM Covered previously" at bounding box center [689, 347] width 388 height 57
checkbox input "true"
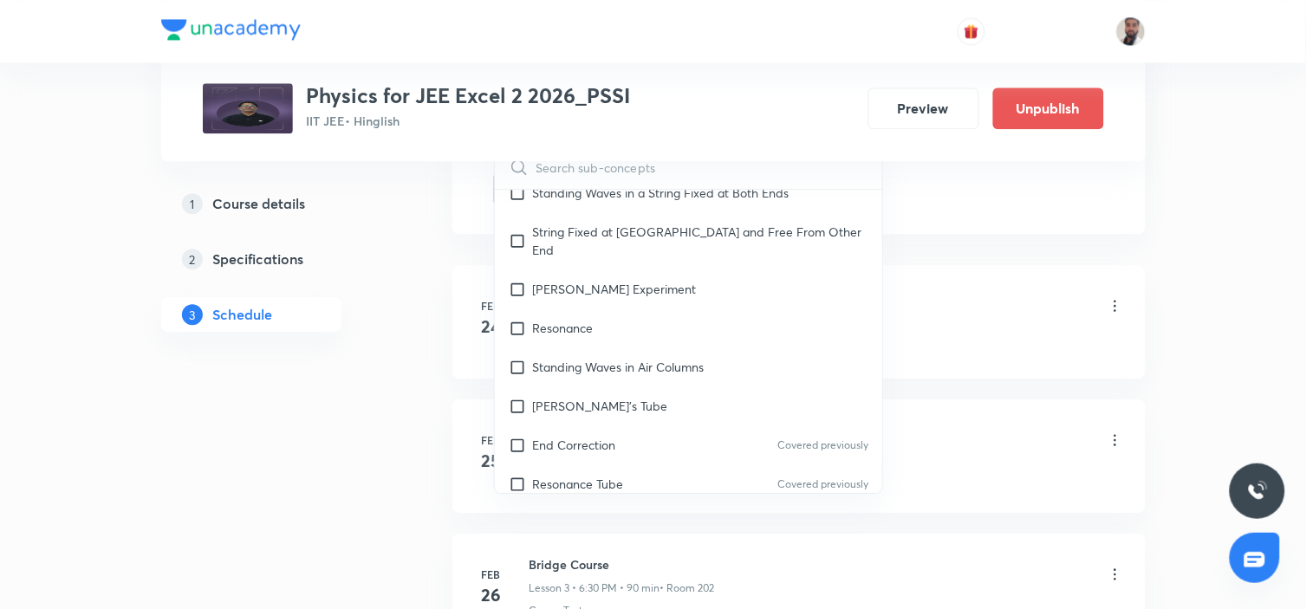
scroll to position [12846, 0]
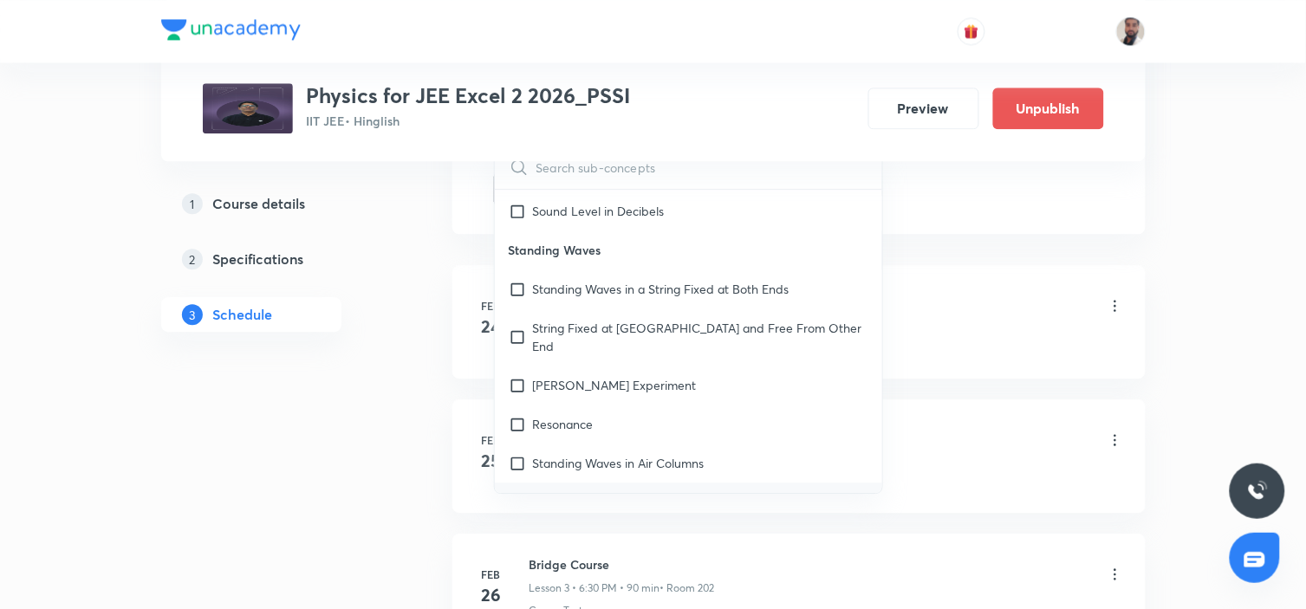
click at [630, 483] on div "[PERSON_NAME]'s Tube" at bounding box center [689, 502] width 388 height 39
checkbox input "true"
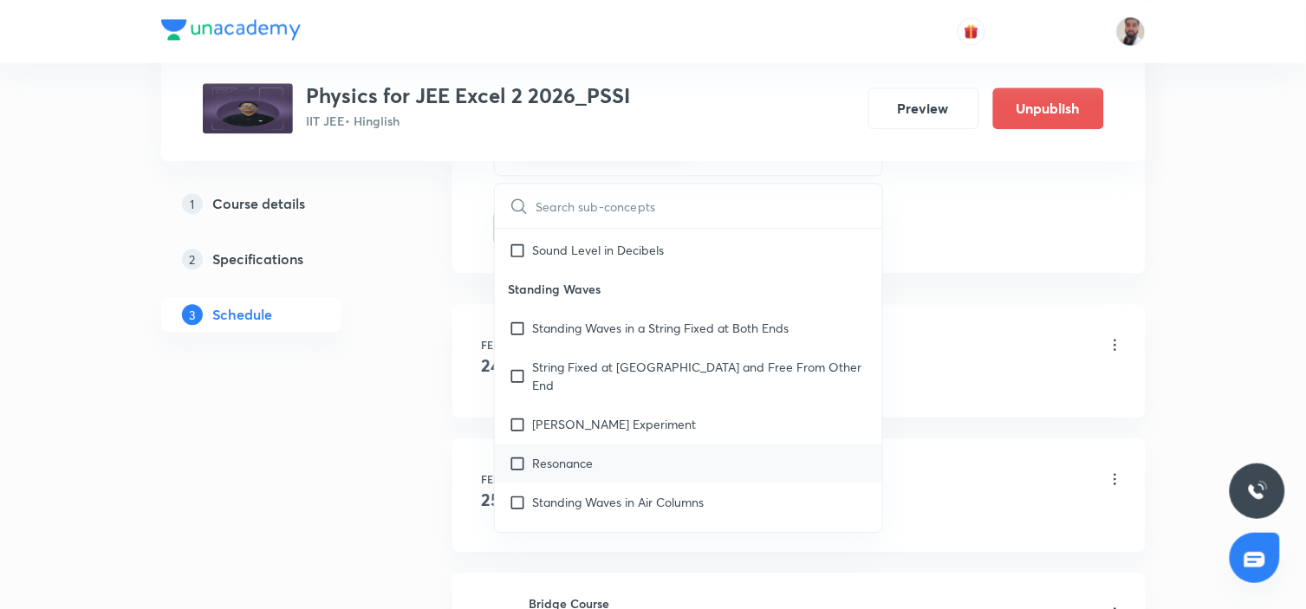
click at [613, 444] on div "Resonance" at bounding box center [689, 463] width 388 height 39
checkbox input "true"
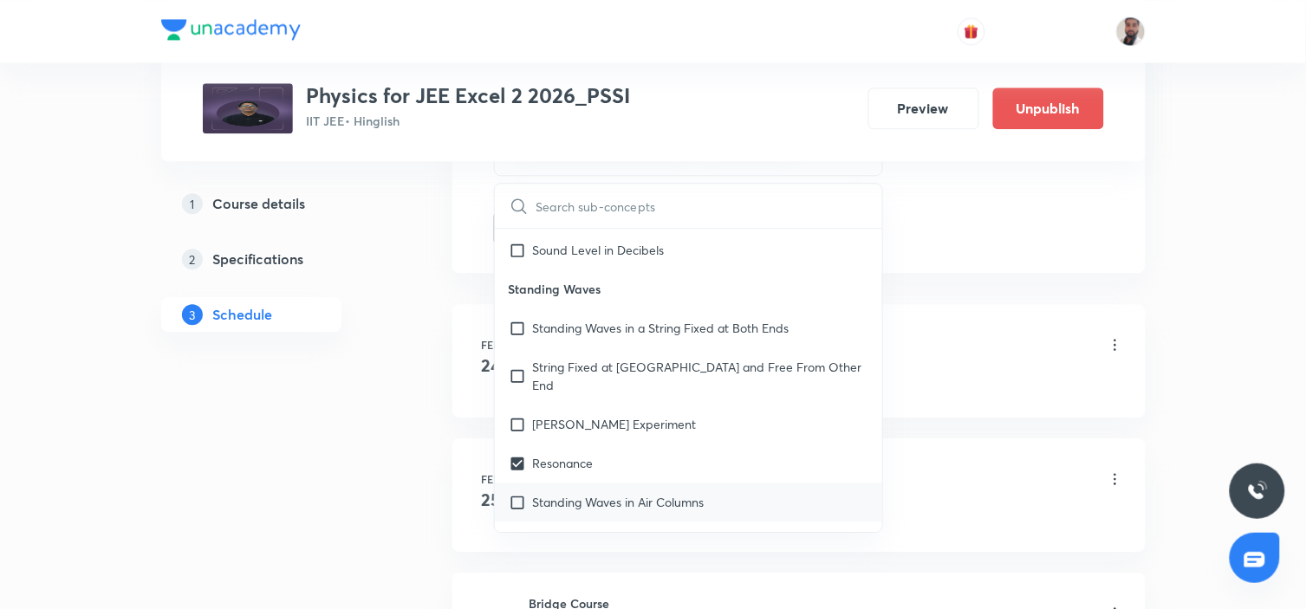
click at [586, 493] on p "Standing Waves in Air Columns" at bounding box center [619, 502] width 172 height 18
checkbox input "true"
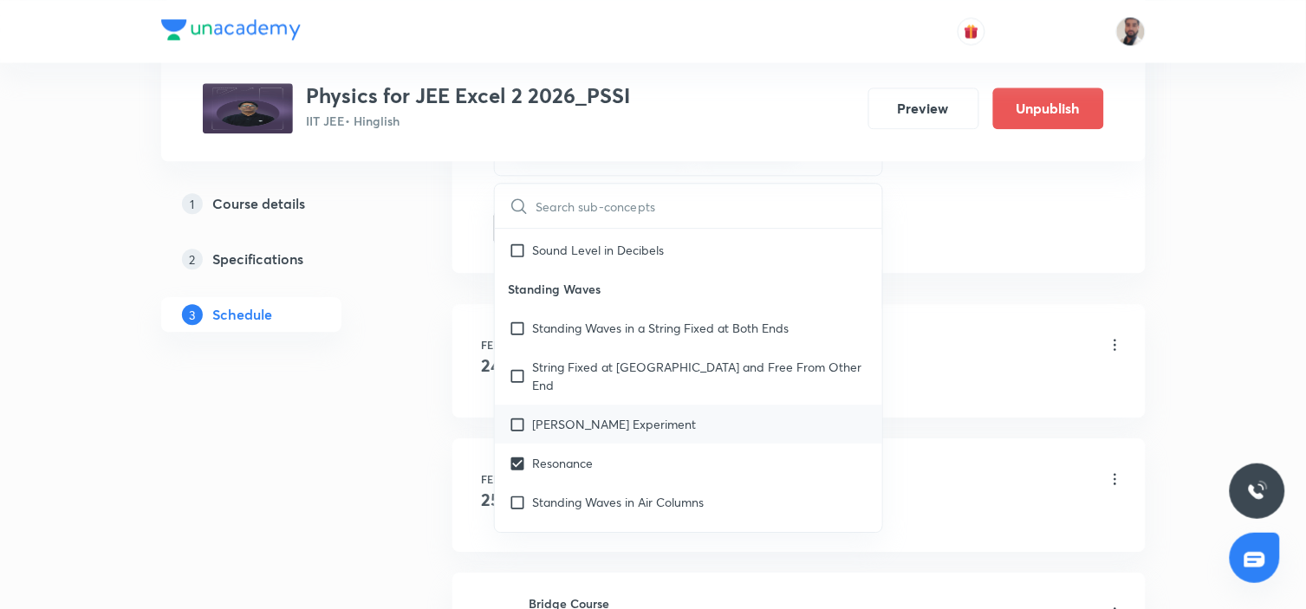
checkbox input "true"
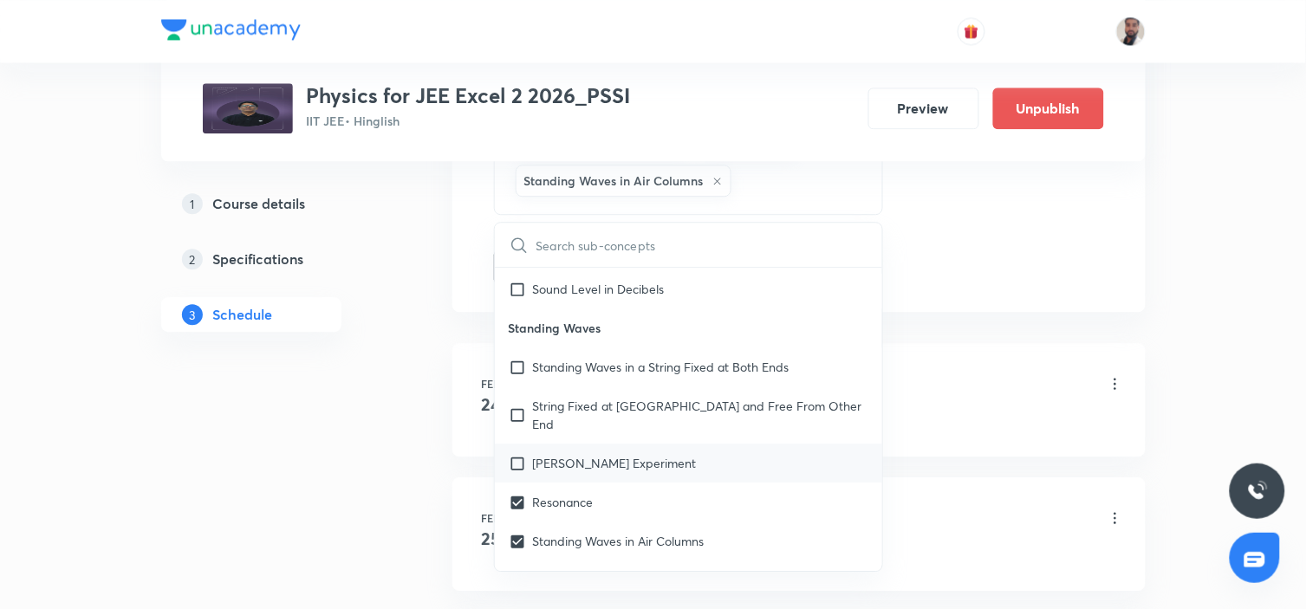
click at [574, 454] on p "[PERSON_NAME] Experiment" at bounding box center [615, 463] width 164 height 18
checkbox input "true"
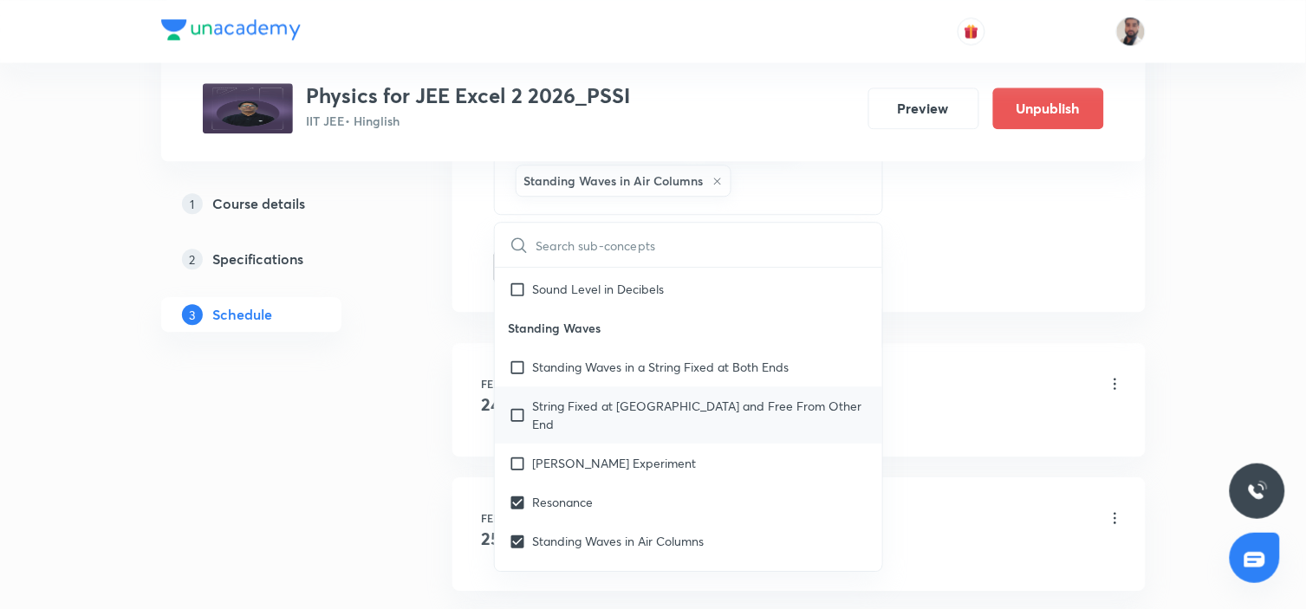
checkbox input "true"
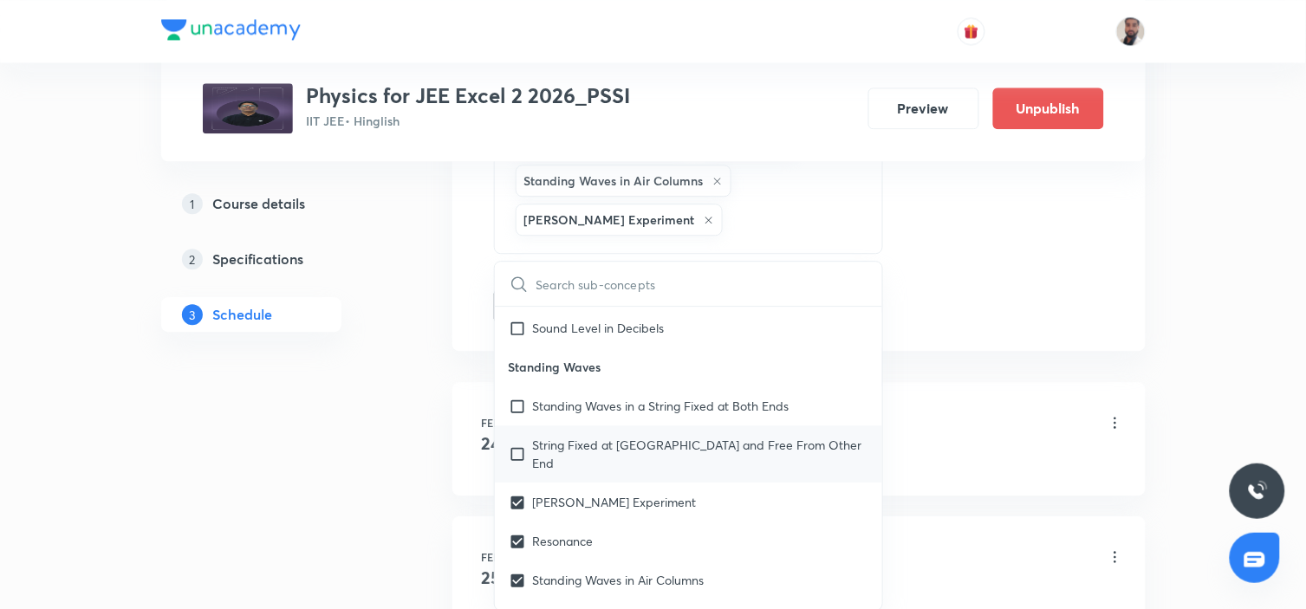
click at [593, 425] on div "String Fixed at [GEOGRAPHIC_DATA] and Free From Other End" at bounding box center [689, 453] width 388 height 57
checkbox input "true"
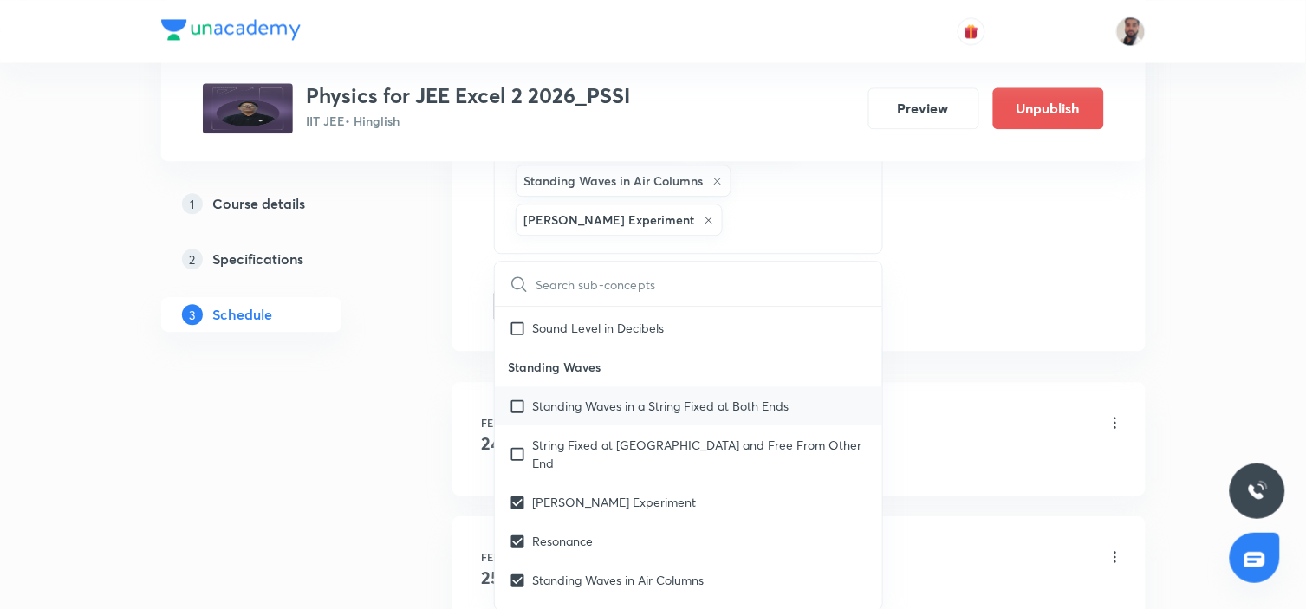
checkbox input "true"
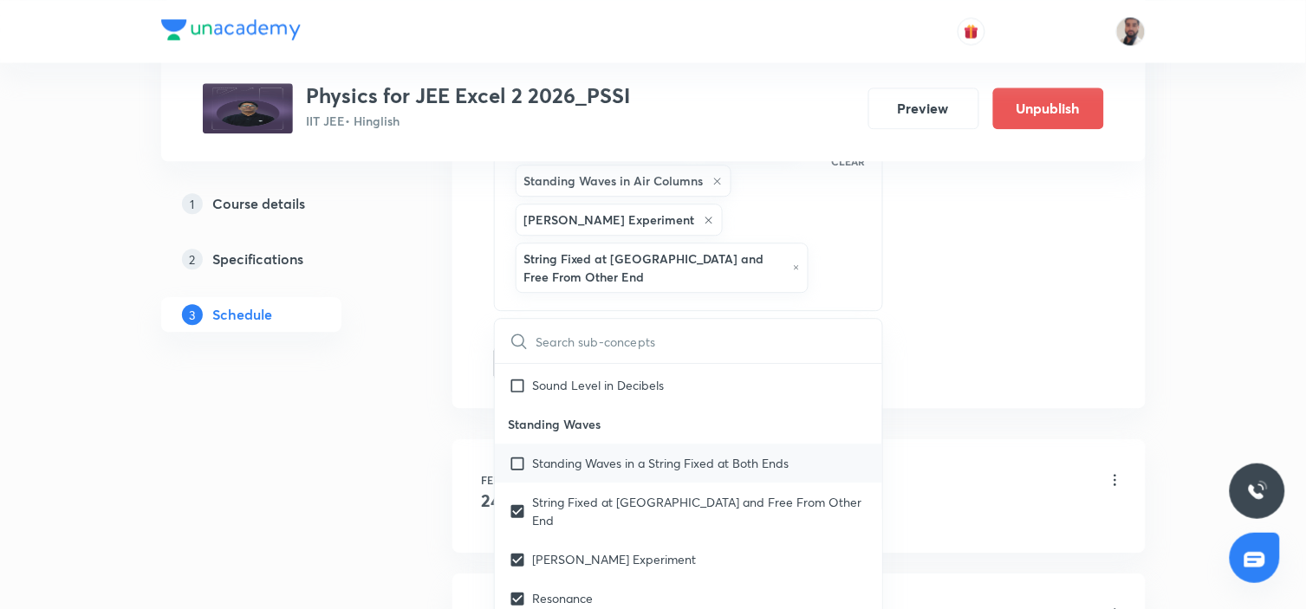
click at [587, 454] on p "Standing Waves in a String Fixed at Both Ends" at bounding box center [661, 463] width 256 height 18
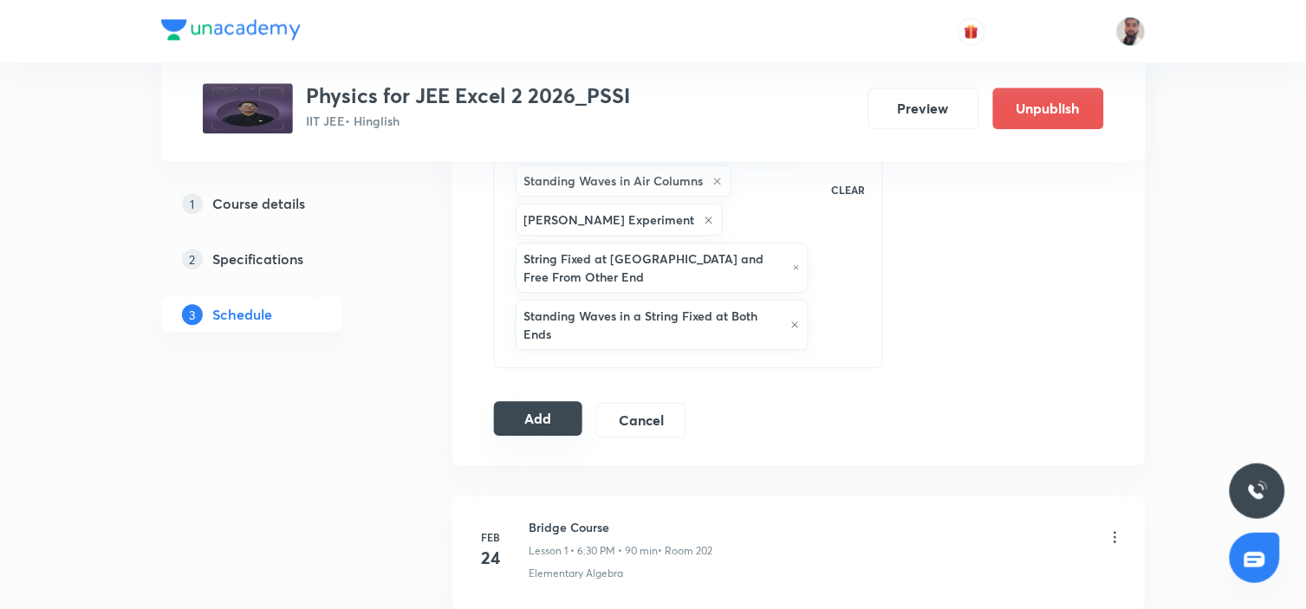
click at [540, 425] on button "Add" at bounding box center [538, 418] width 89 height 35
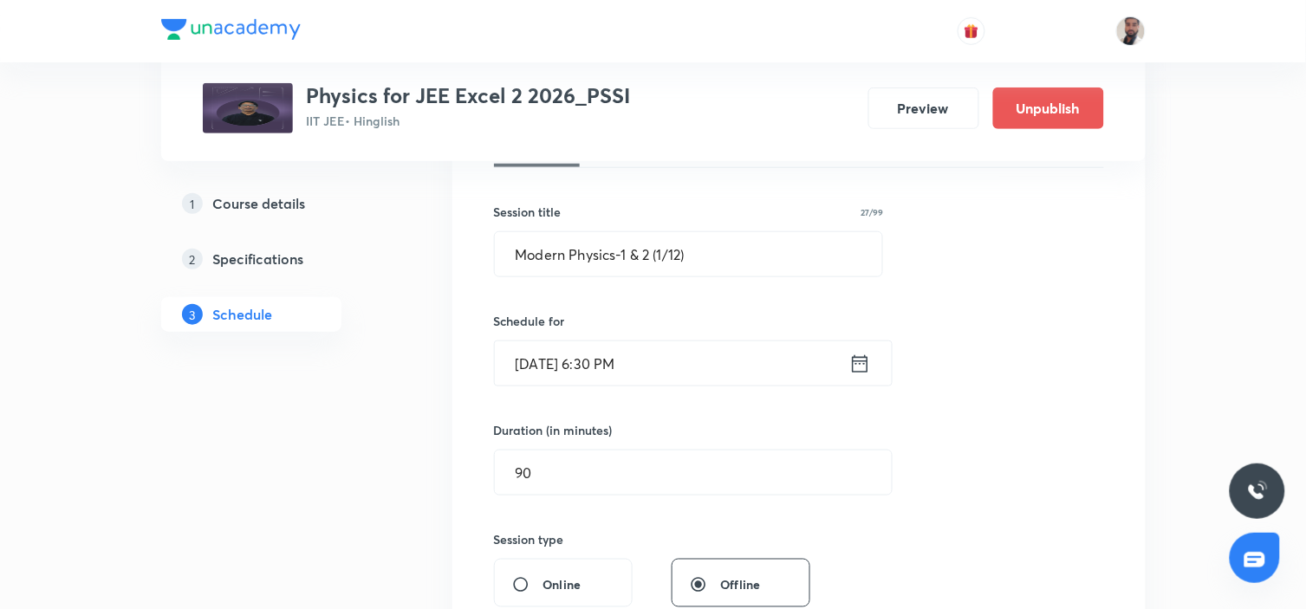
scroll to position [192, 0]
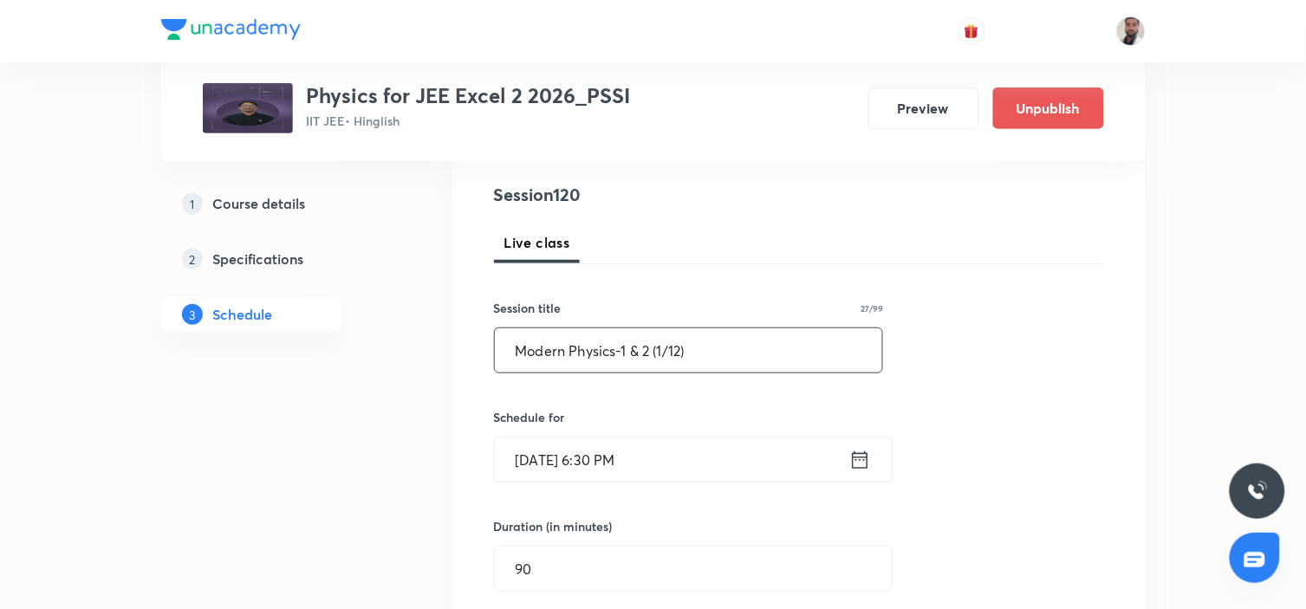
drag, startPoint x: 704, startPoint y: 347, endPoint x: 288, endPoint y: 357, distance: 416.0
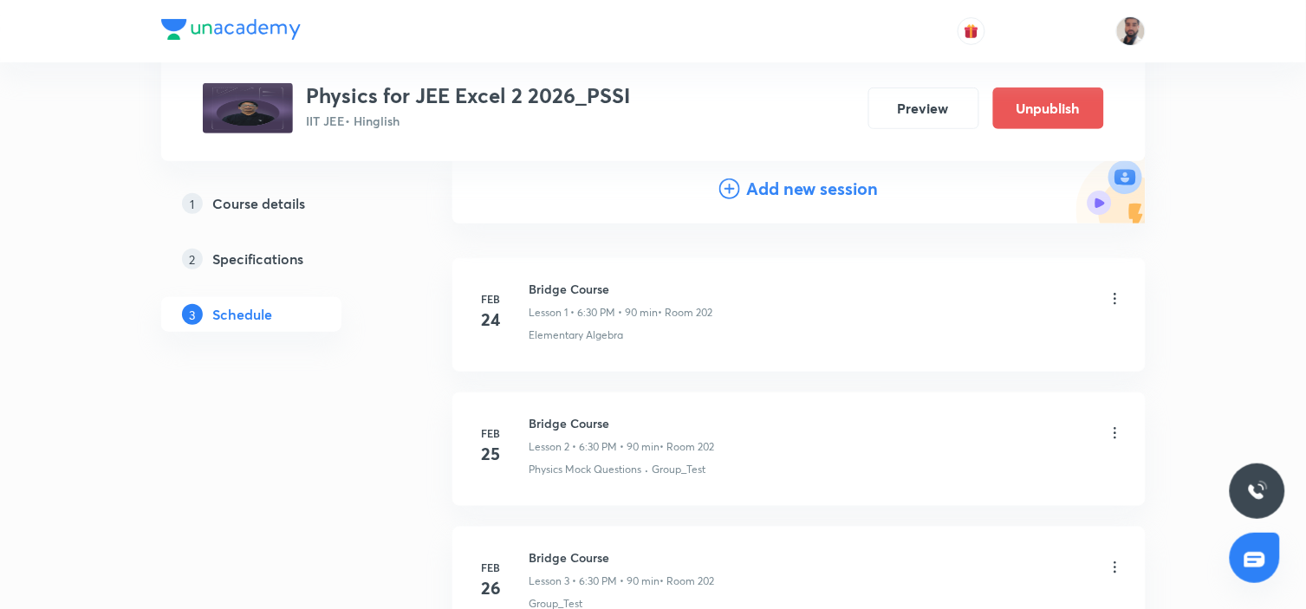
click at [726, 188] on icon at bounding box center [729, 188] width 21 height 21
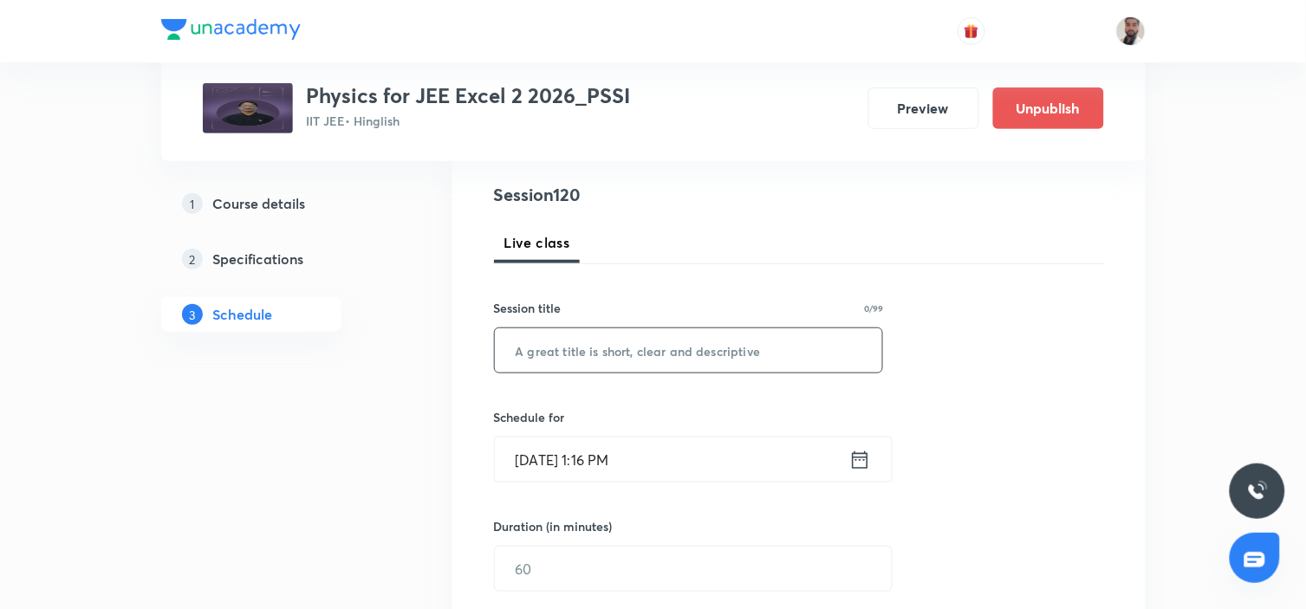
click at [647, 352] on input "text" at bounding box center [689, 350] width 388 height 44
paste input "Modern Physics-1 & 2 (1/12)"
click at [661, 353] on input "Modern Physics-1 & 2 (1/12)" at bounding box center [689, 350] width 388 height 44
type input "Modern Physics-1 & 2 (2/12)"
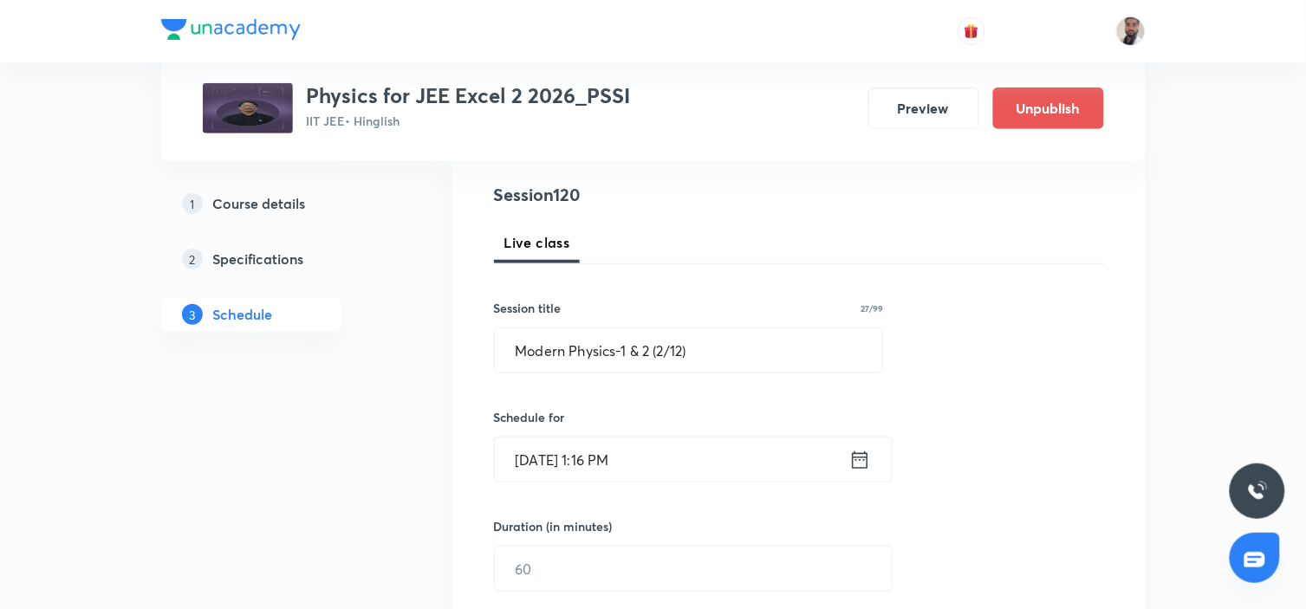
click at [854, 464] on icon at bounding box center [860, 460] width 22 height 24
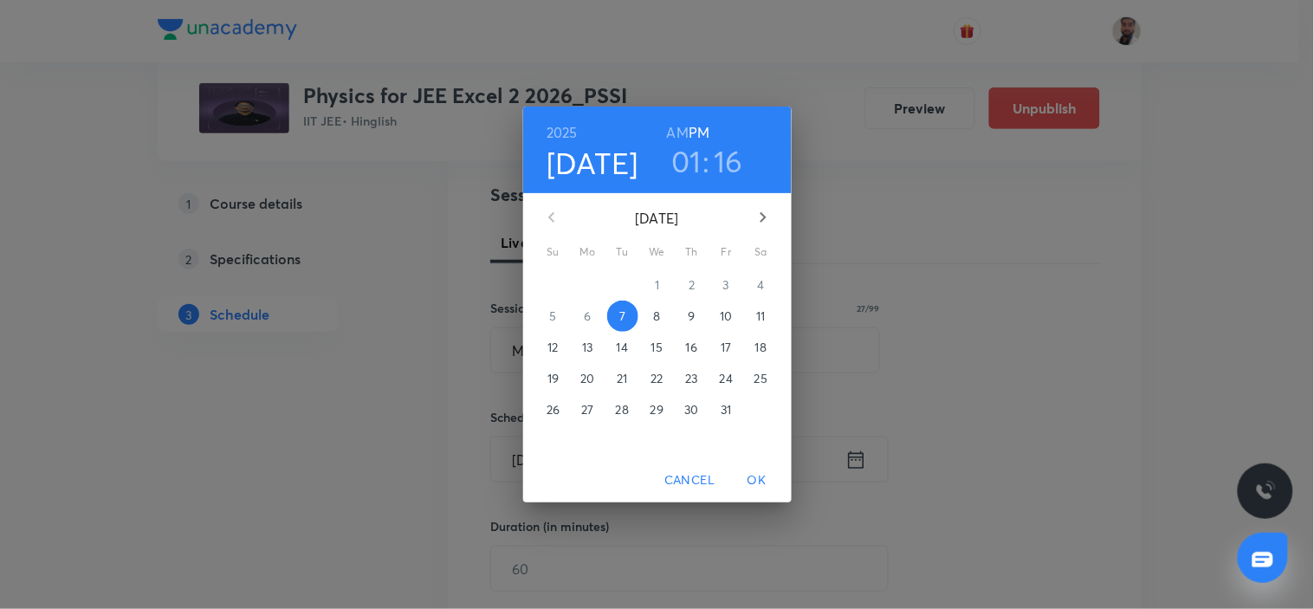
click at [620, 347] on p "14" at bounding box center [622, 347] width 11 height 17
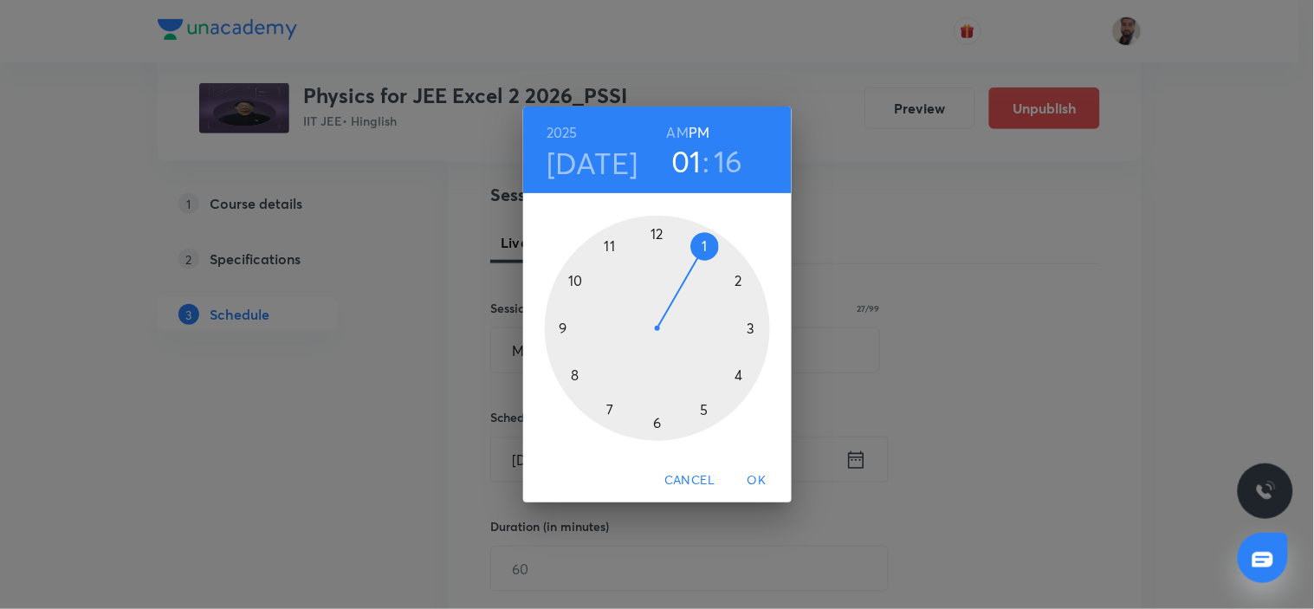
click at [888, 197] on div "2025 Oct 14 01 : 16 AM PM 1 2 3 4 5 6 7 8 9 10 11 12 Cancel OK" at bounding box center [657, 304] width 1314 height 609
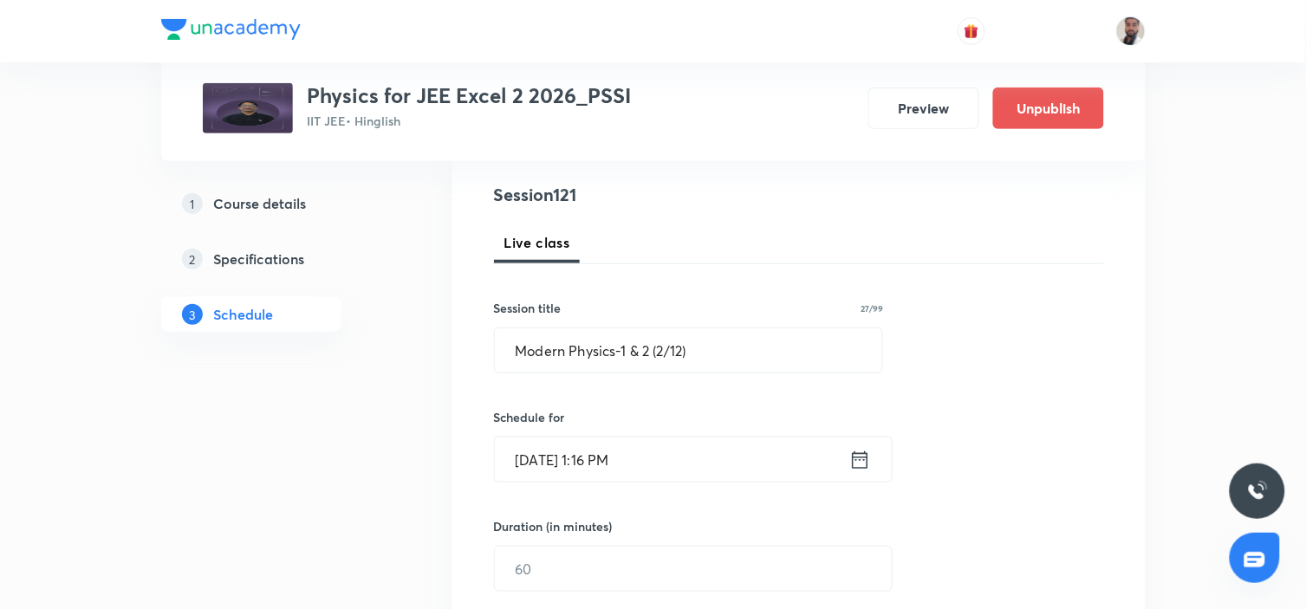
click at [855, 460] on icon at bounding box center [860, 459] width 16 height 17
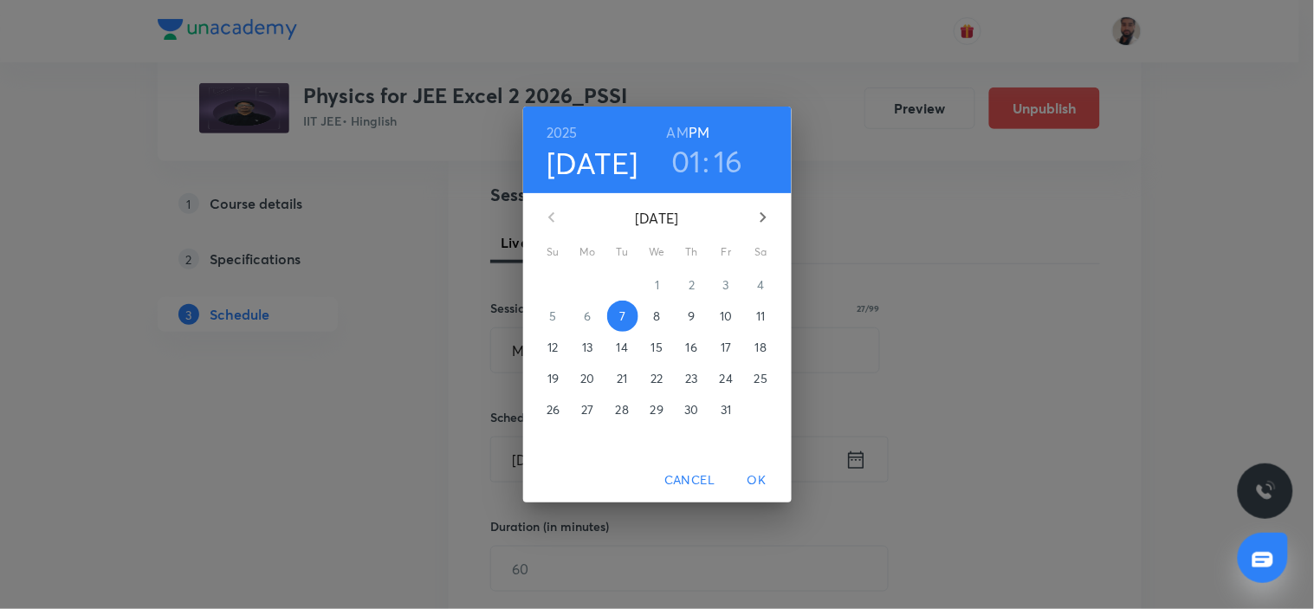
click at [660, 347] on p "15" at bounding box center [657, 347] width 11 height 17
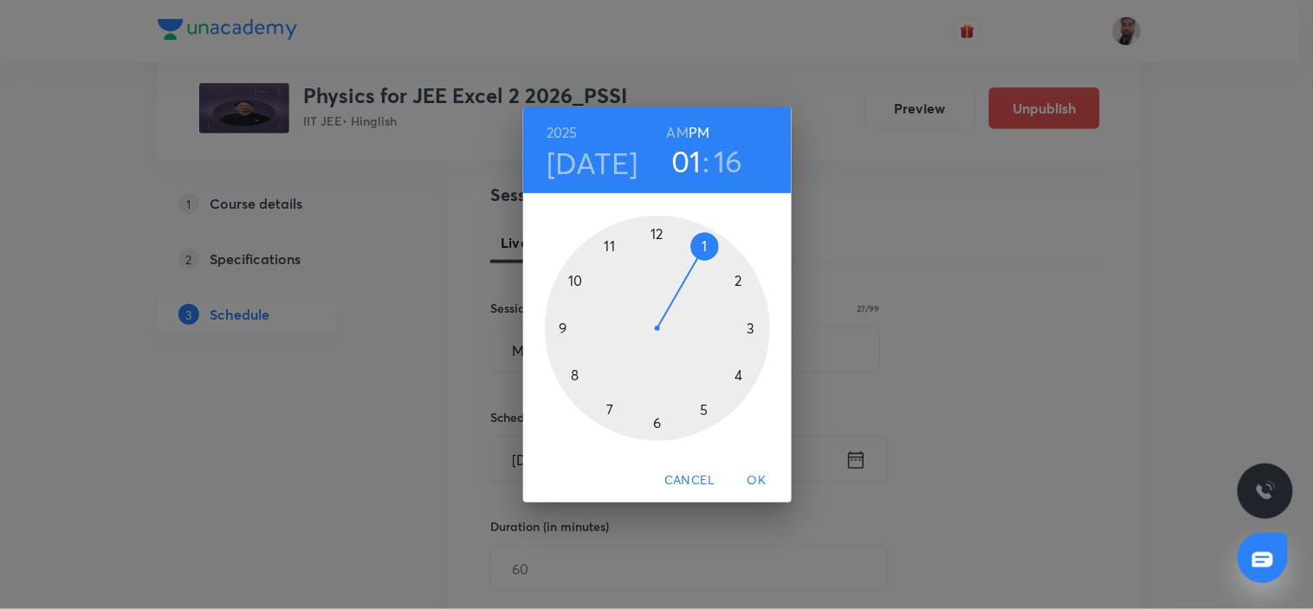
click at [654, 428] on div at bounding box center [657, 328] width 225 height 225
click at [655, 422] on div at bounding box center [657, 328] width 225 height 225
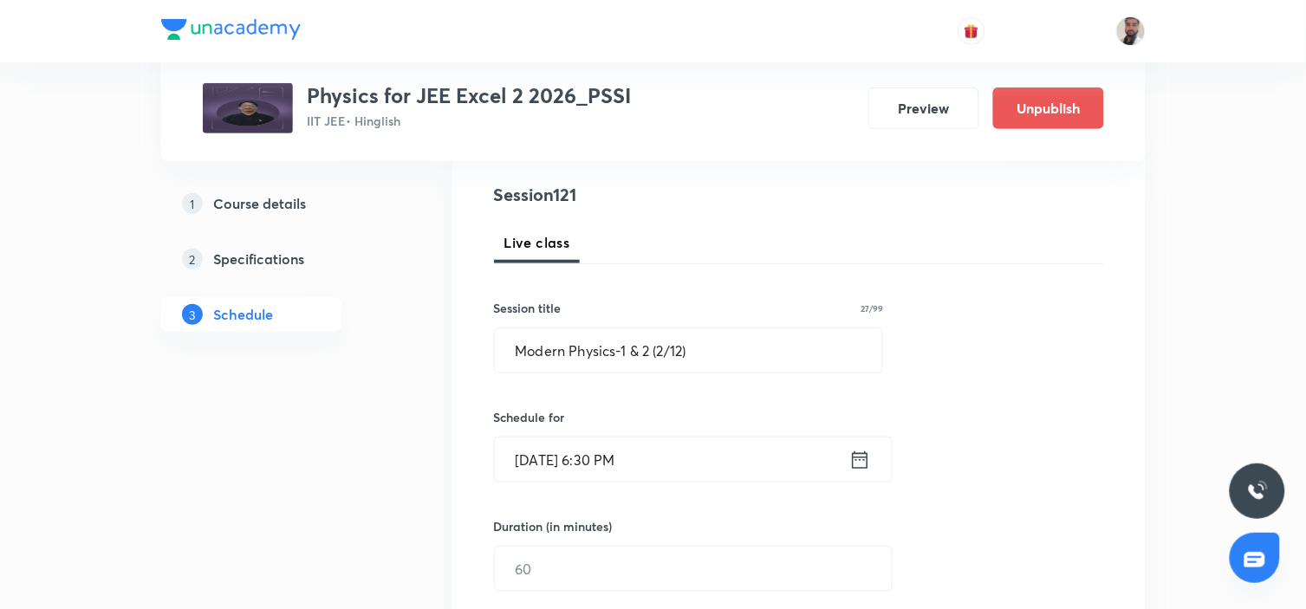
scroll to position [385, 0]
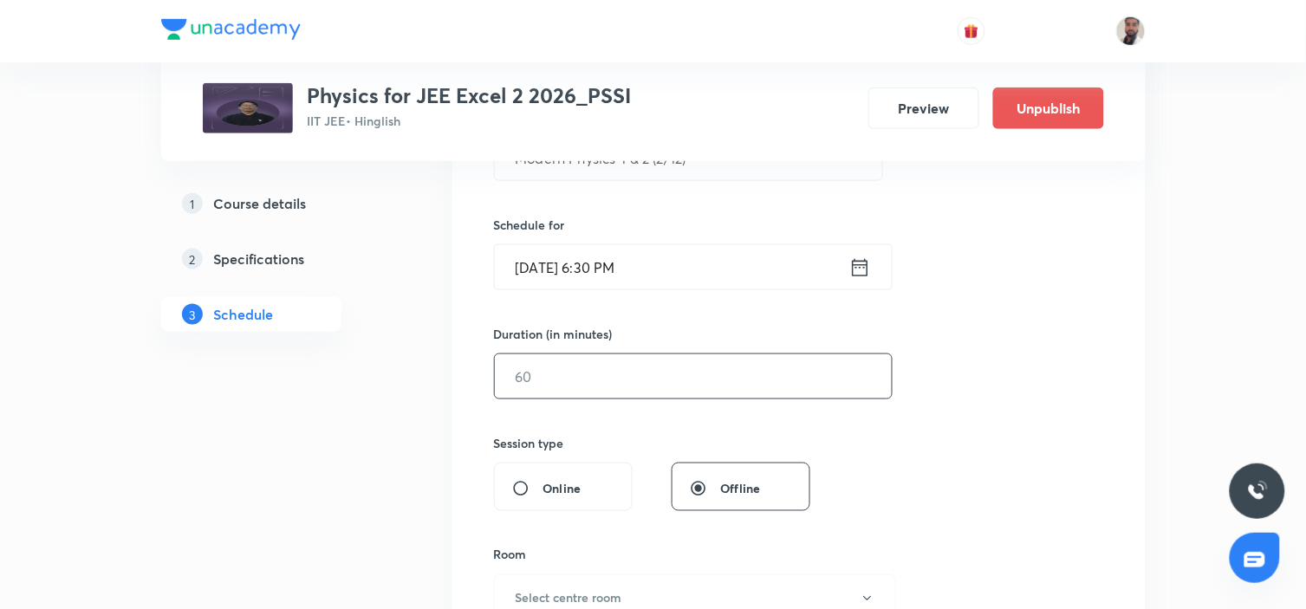
click at [608, 379] on input "text" at bounding box center [693, 376] width 397 height 44
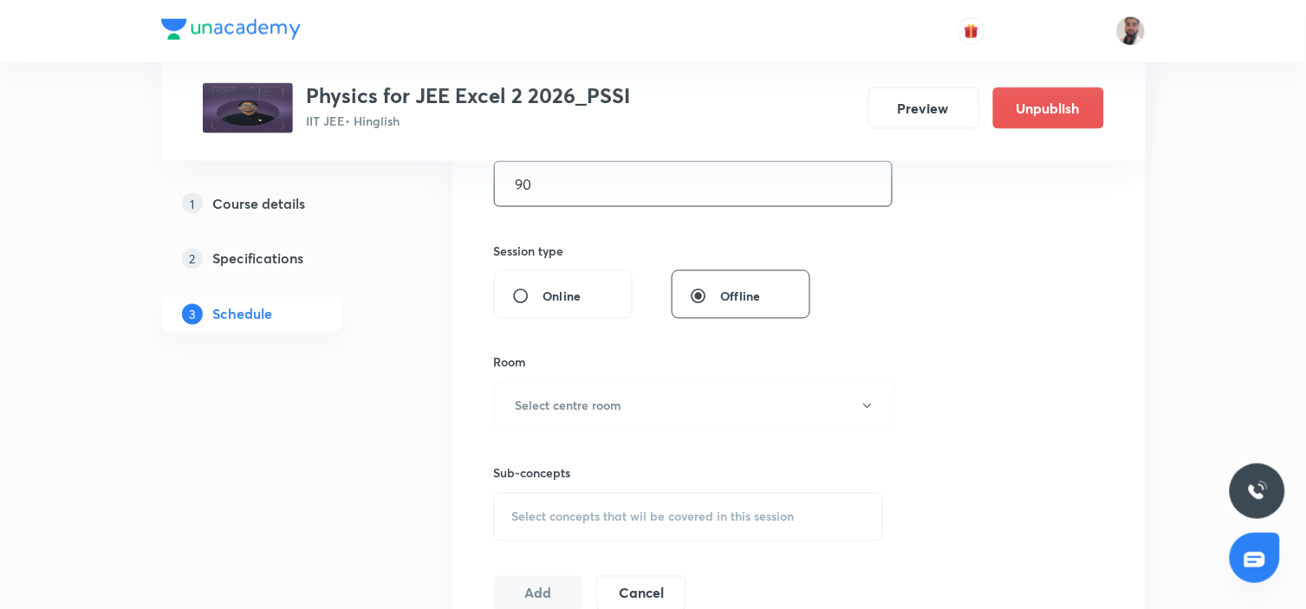
scroll to position [673, 0]
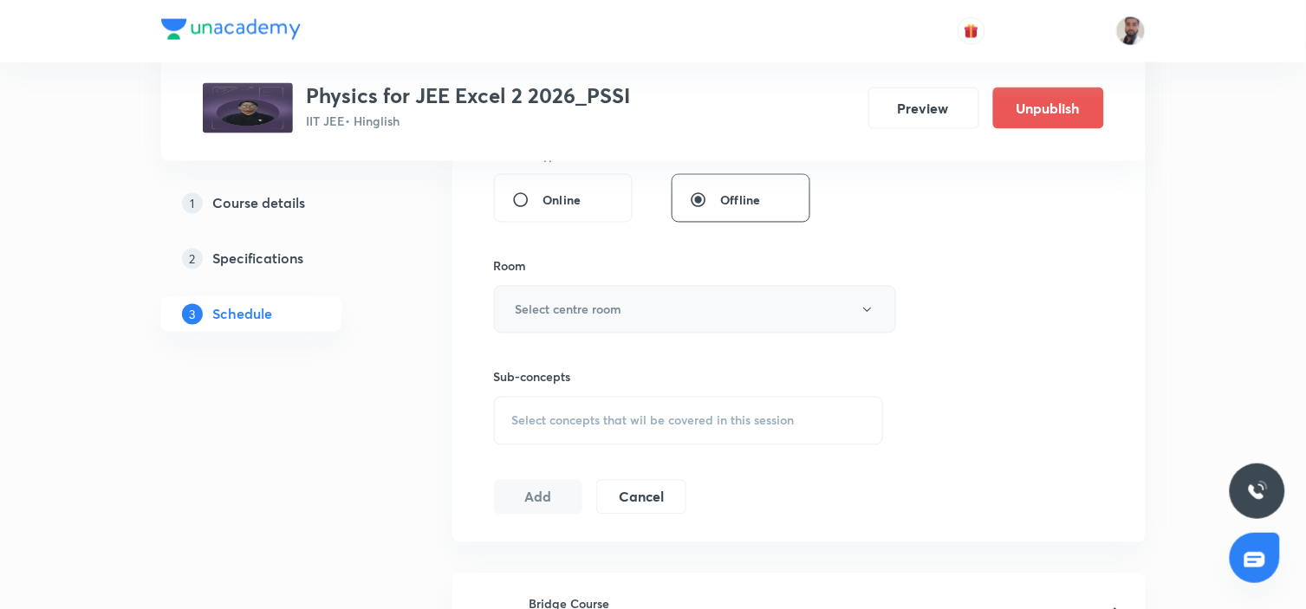
type input "90"
click at [656, 301] on button "Select centre room" at bounding box center [695, 310] width 402 height 48
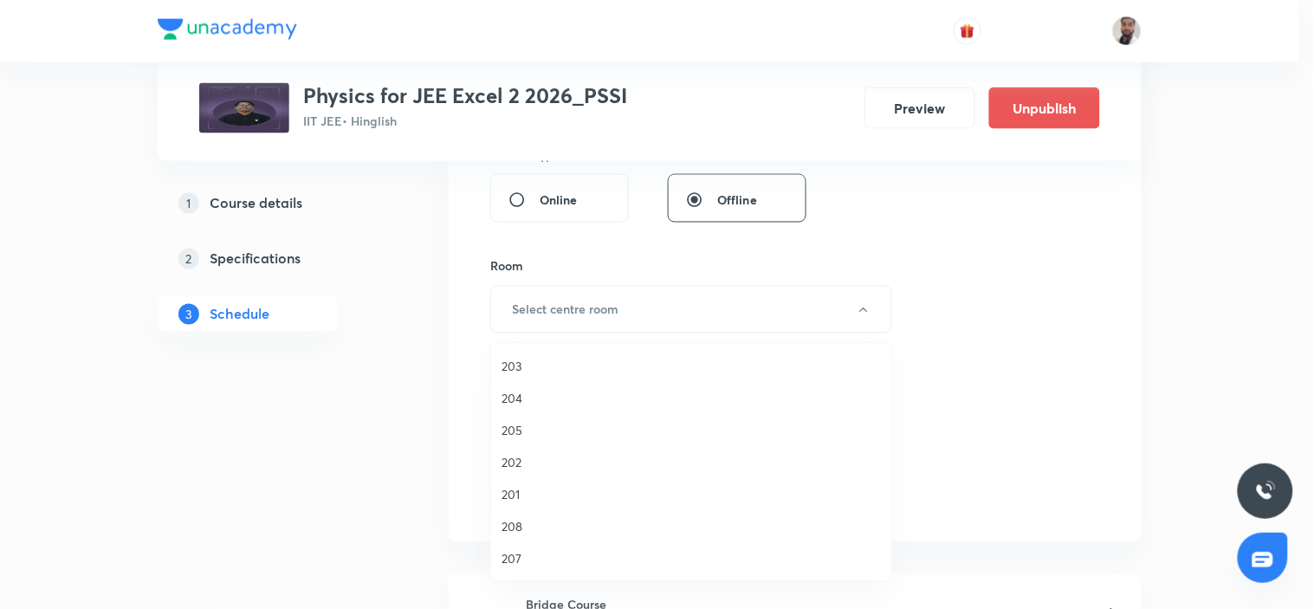
click at [518, 489] on span "201" at bounding box center [691, 494] width 379 height 18
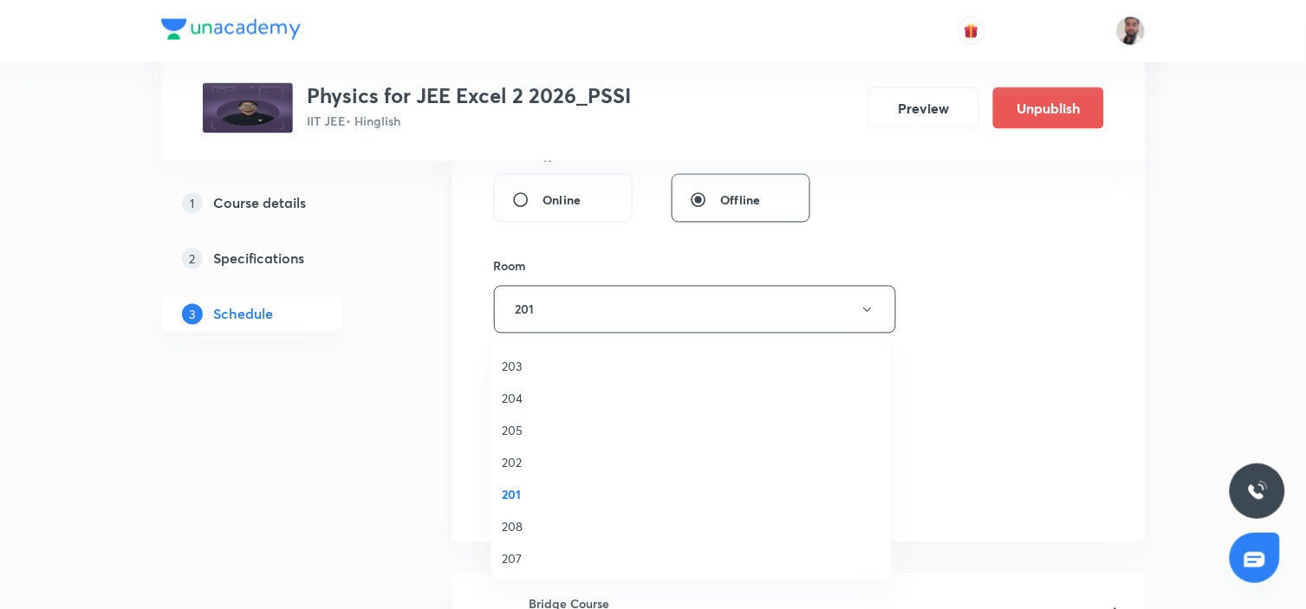
scroll to position [866, 0]
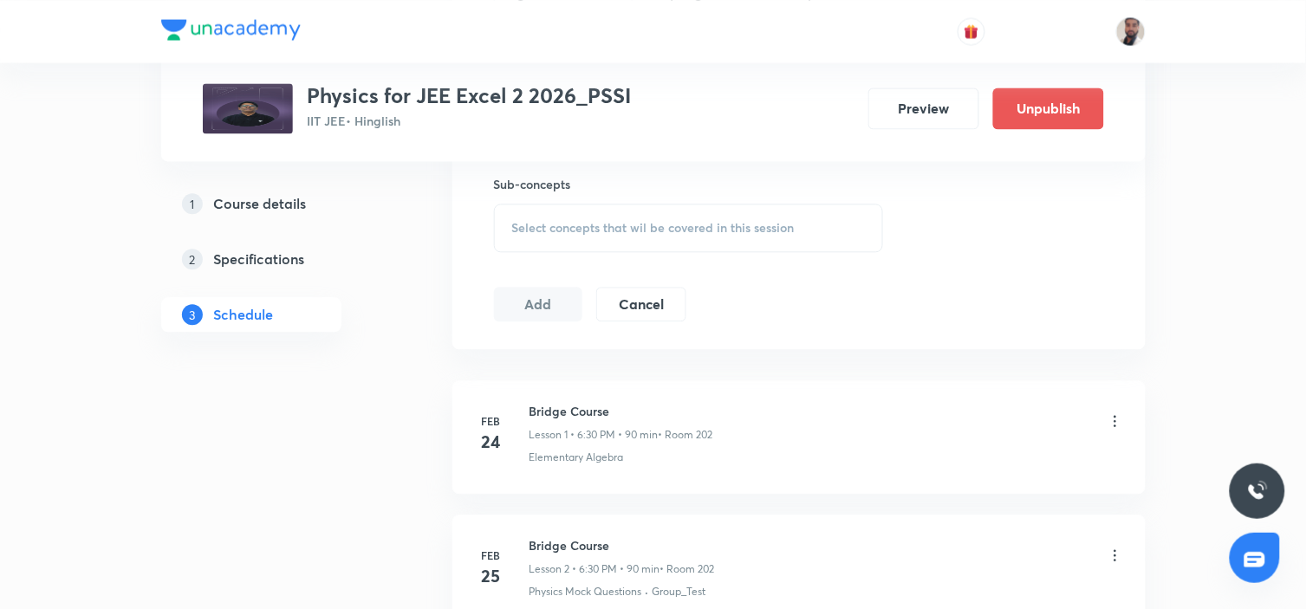
click at [678, 241] on div "Select concepts that wil be covered in this session" at bounding box center [689, 228] width 390 height 49
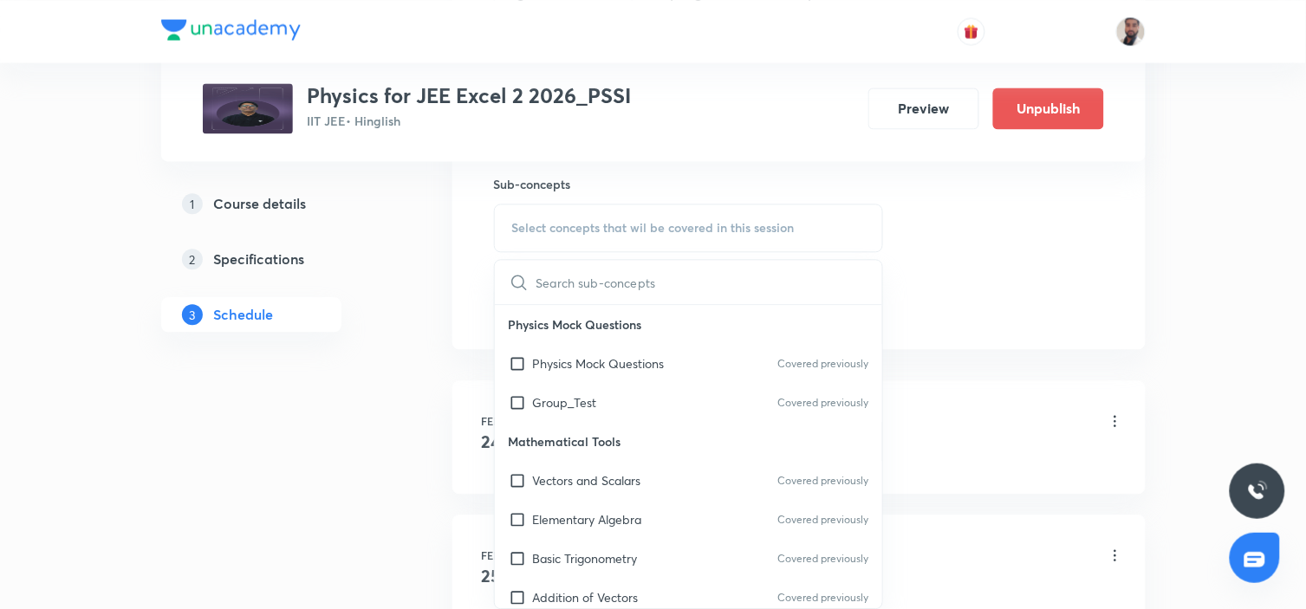
scroll to position [16119, 0]
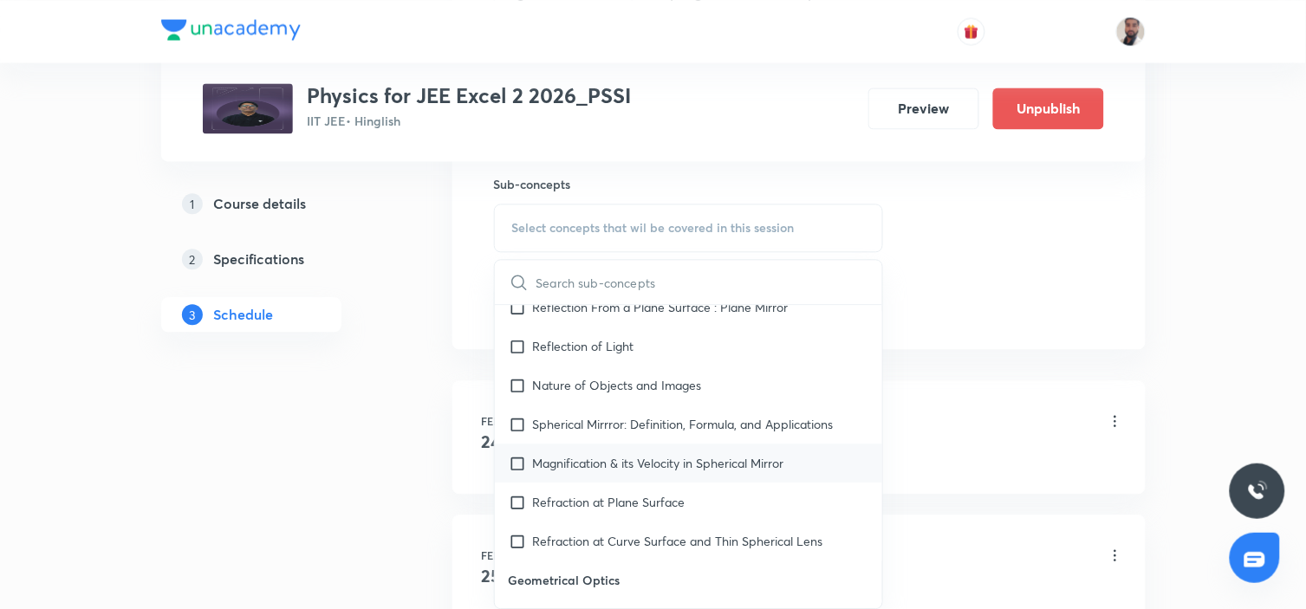
click at [739, 532] on p "Refraction at Curve Surface and Thin Spherical Lens" at bounding box center [678, 541] width 290 height 18
checkbox input "true"
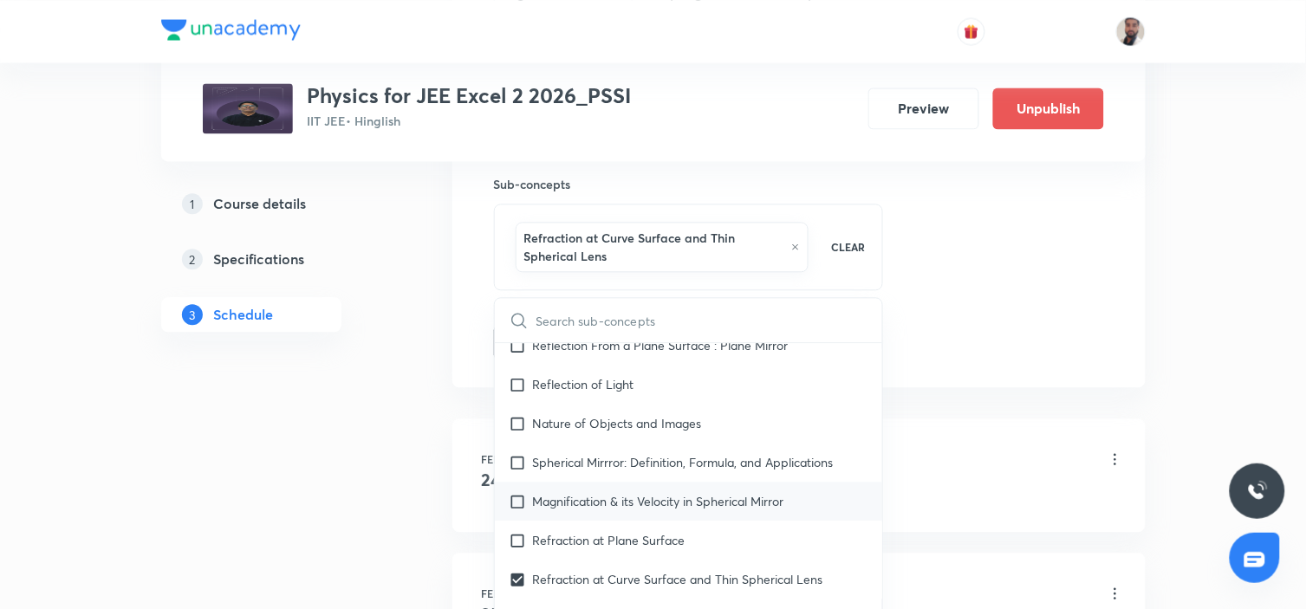
click at [652, 482] on div "Magnification & its Velocity in Spherical Mirror" at bounding box center [689, 501] width 388 height 39
checkbox input "true"
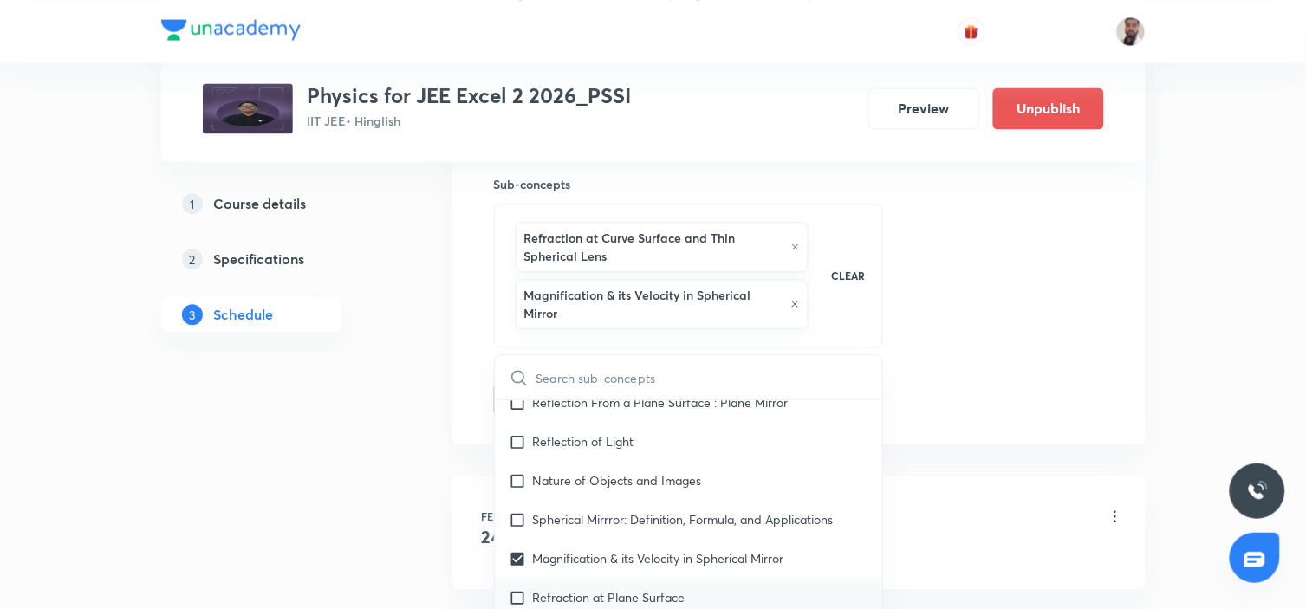
click at [631, 588] on p "Refraction at Plane Surface" at bounding box center [609, 597] width 152 height 18
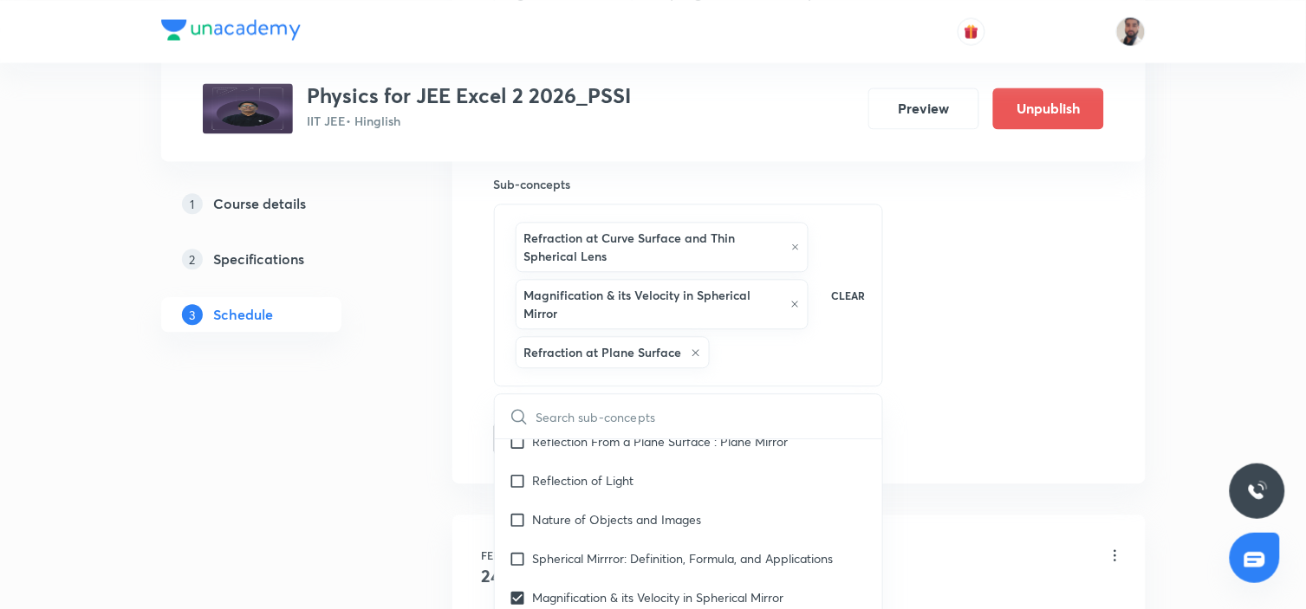
drag, startPoint x: 276, startPoint y: 470, endPoint x: 308, endPoint y: 457, distance: 35.7
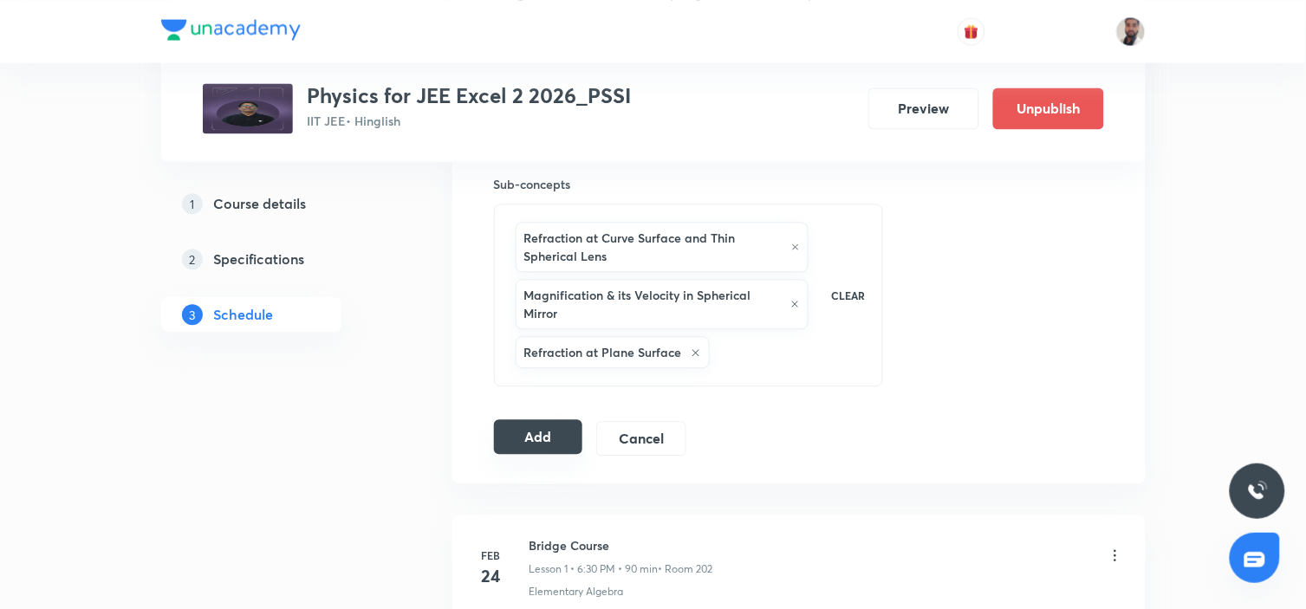
click at [532, 445] on button "Add" at bounding box center [538, 436] width 89 height 35
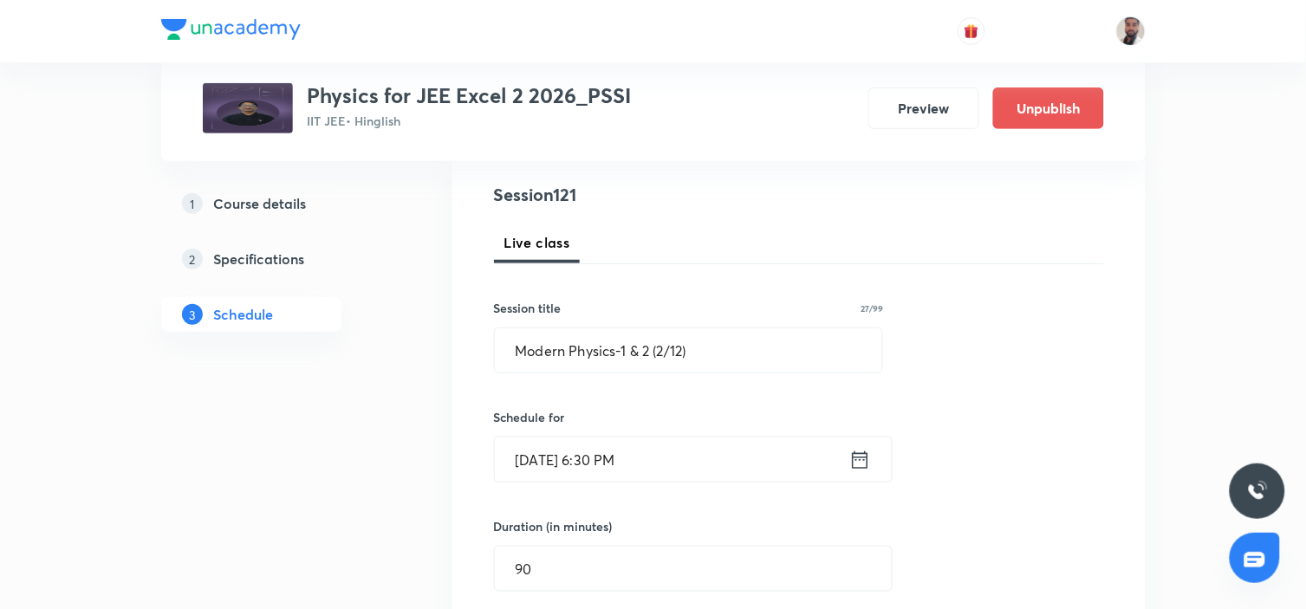
scroll to position [96, 0]
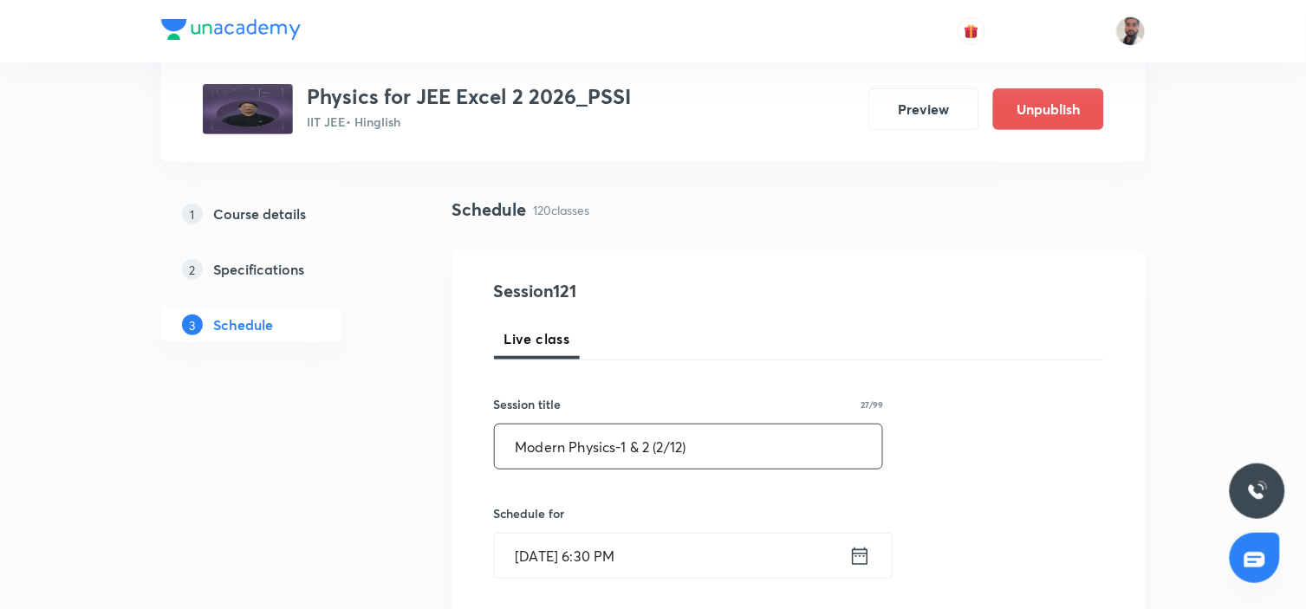
drag, startPoint x: 768, startPoint y: 465, endPoint x: 335, endPoint y: 464, distance: 433.2
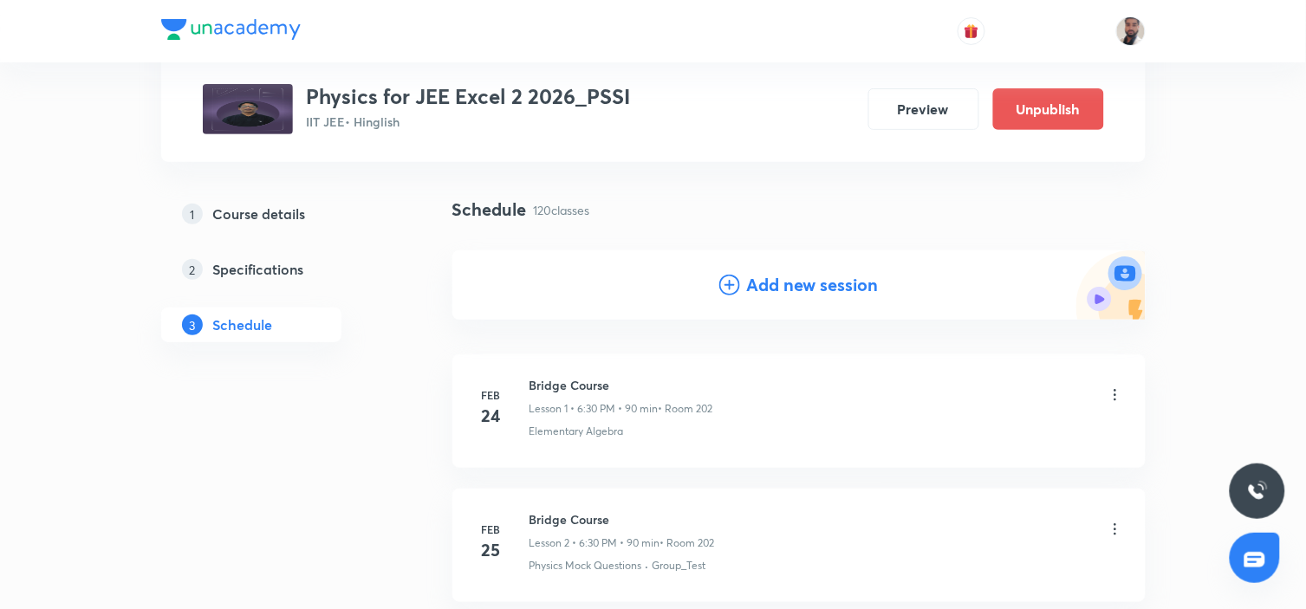
click at [724, 281] on icon at bounding box center [729, 285] width 21 height 21
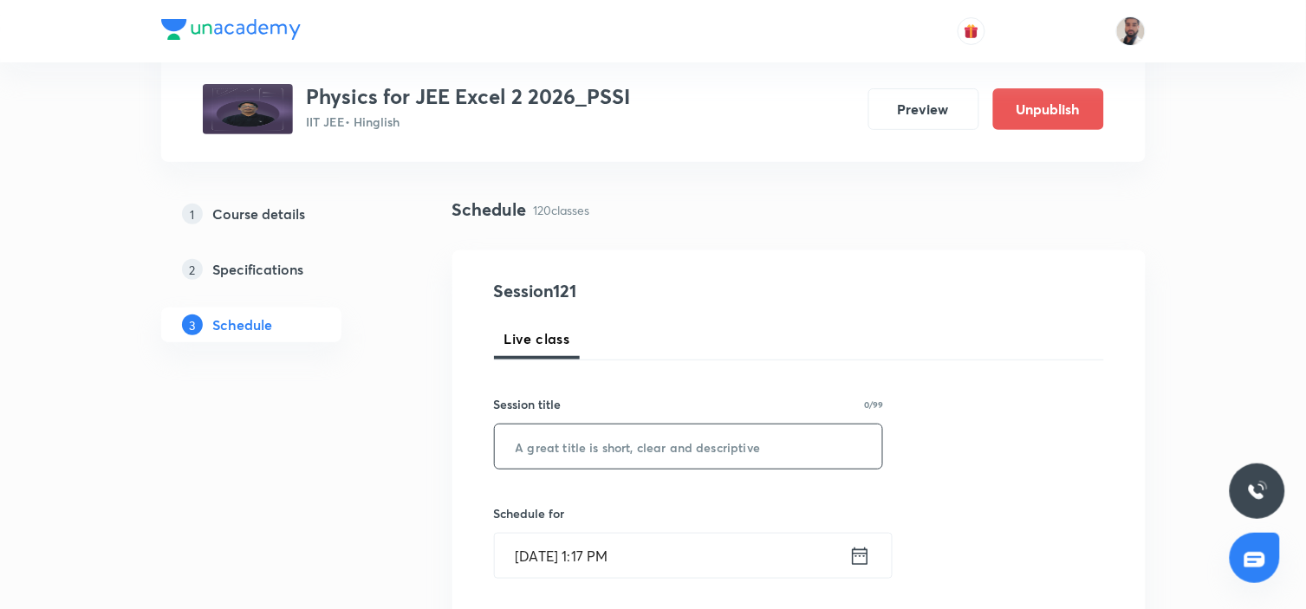
click at [639, 436] on input "text" at bounding box center [689, 447] width 388 height 44
paste input "Modern Physics-1 & 2 (2/12)"
click at [671, 449] on input "Modern Physics-1 & 2 (2/12)" at bounding box center [689, 447] width 388 height 44
click at [665, 442] on input "Modern Physics-1 & 2 (2/12)" at bounding box center [689, 447] width 388 height 44
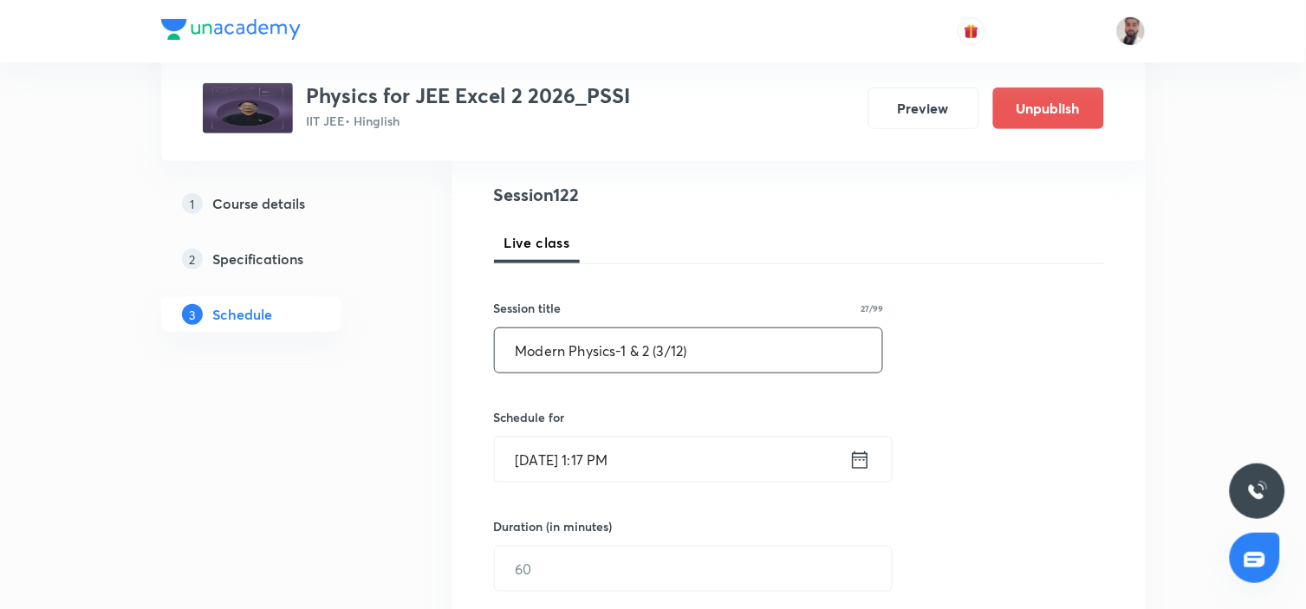
type input "Modern Physics-1 & 2 (3/12)"
click at [864, 462] on icon at bounding box center [860, 460] width 22 height 24
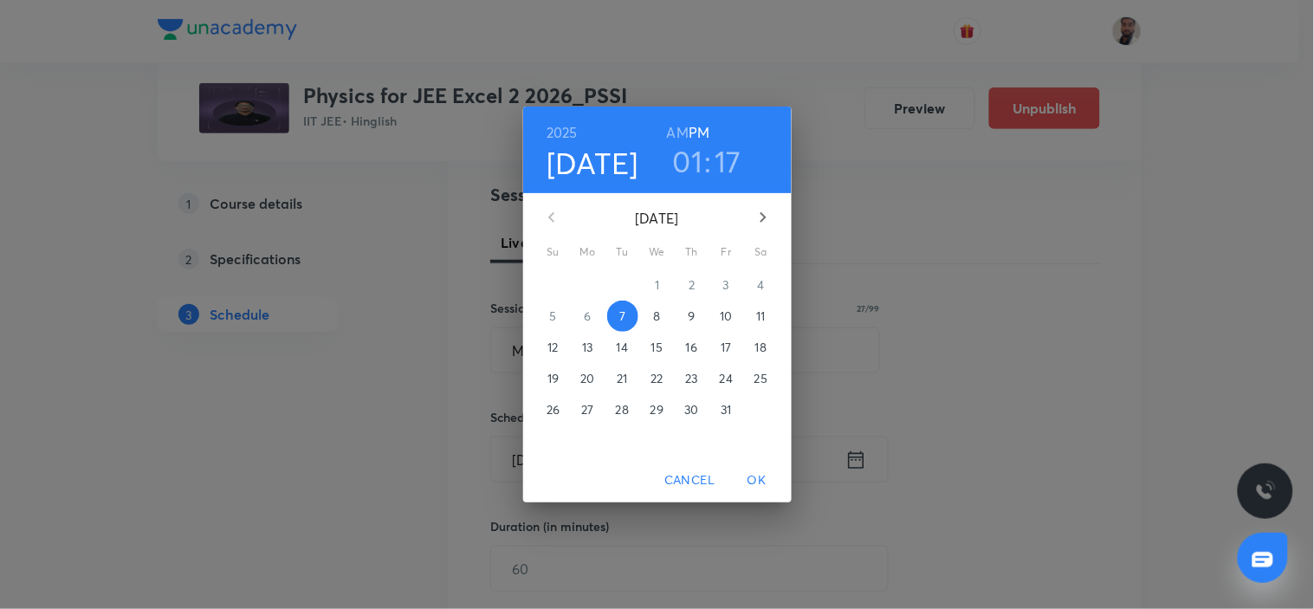
click at [694, 350] on p "16" at bounding box center [691, 347] width 11 height 17
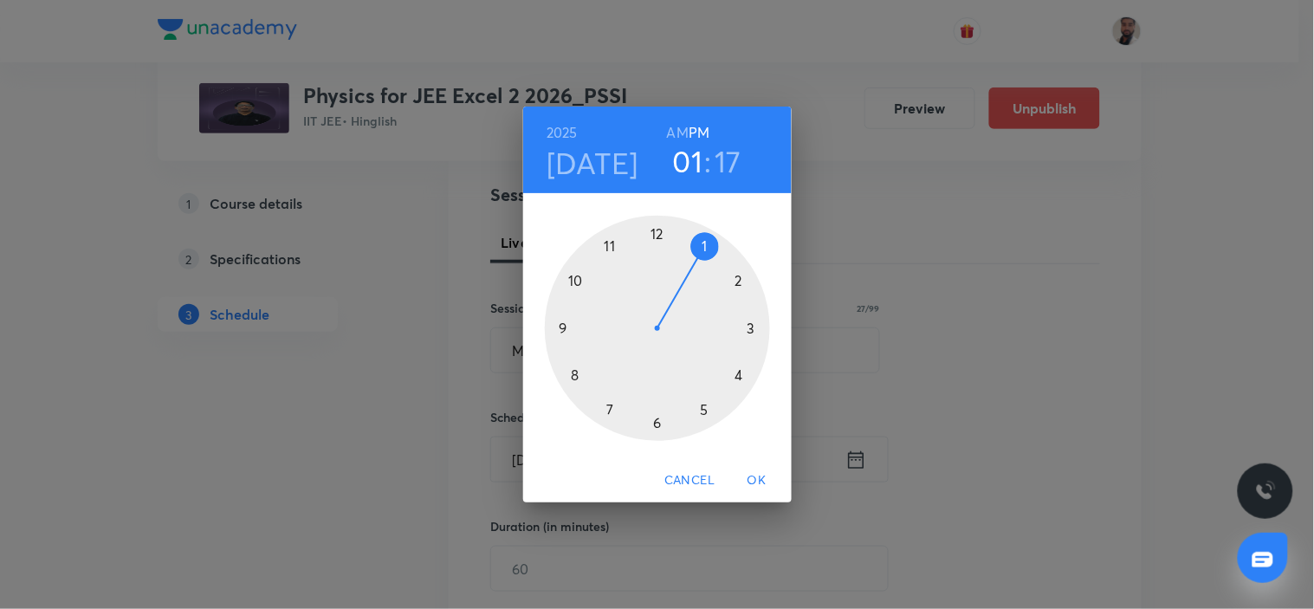
click at [654, 418] on div at bounding box center [657, 328] width 225 height 225
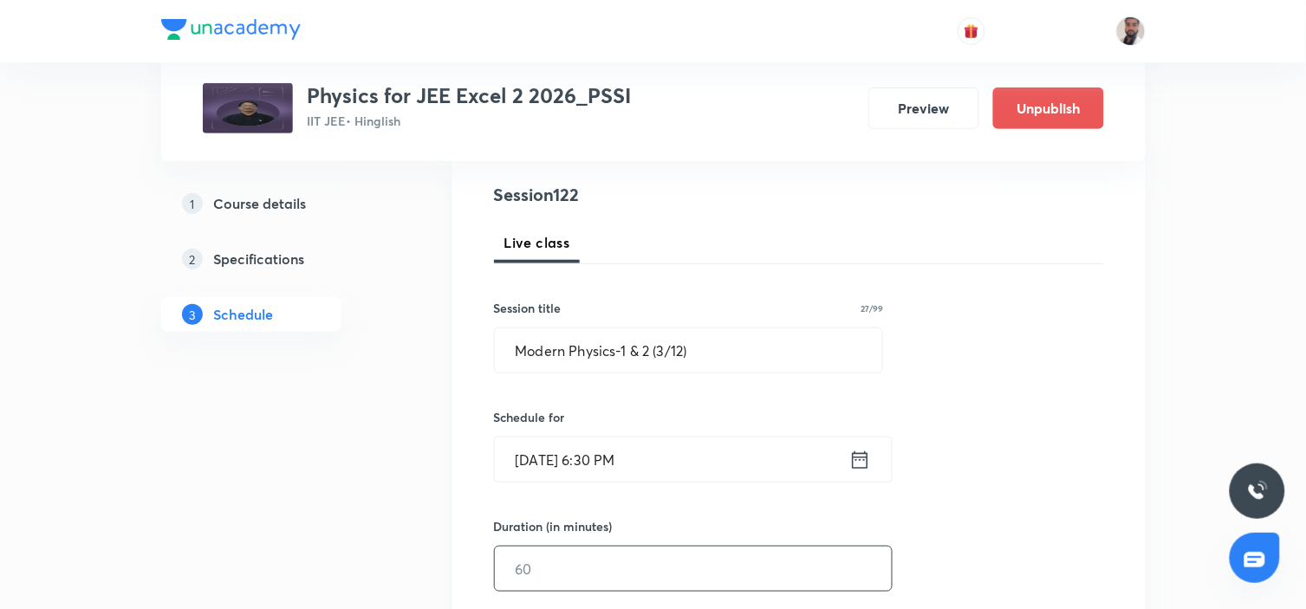
click at [590, 567] on input "text" at bounding box center [693, 569] width 397 height 44
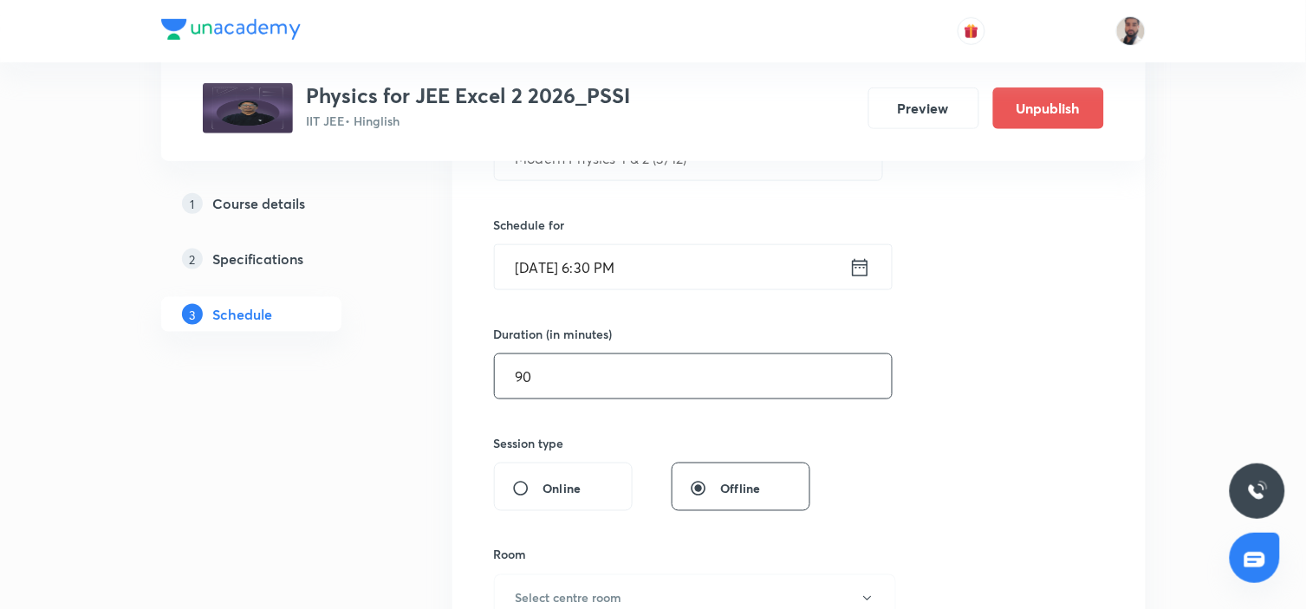
scroll to position [481, 0]
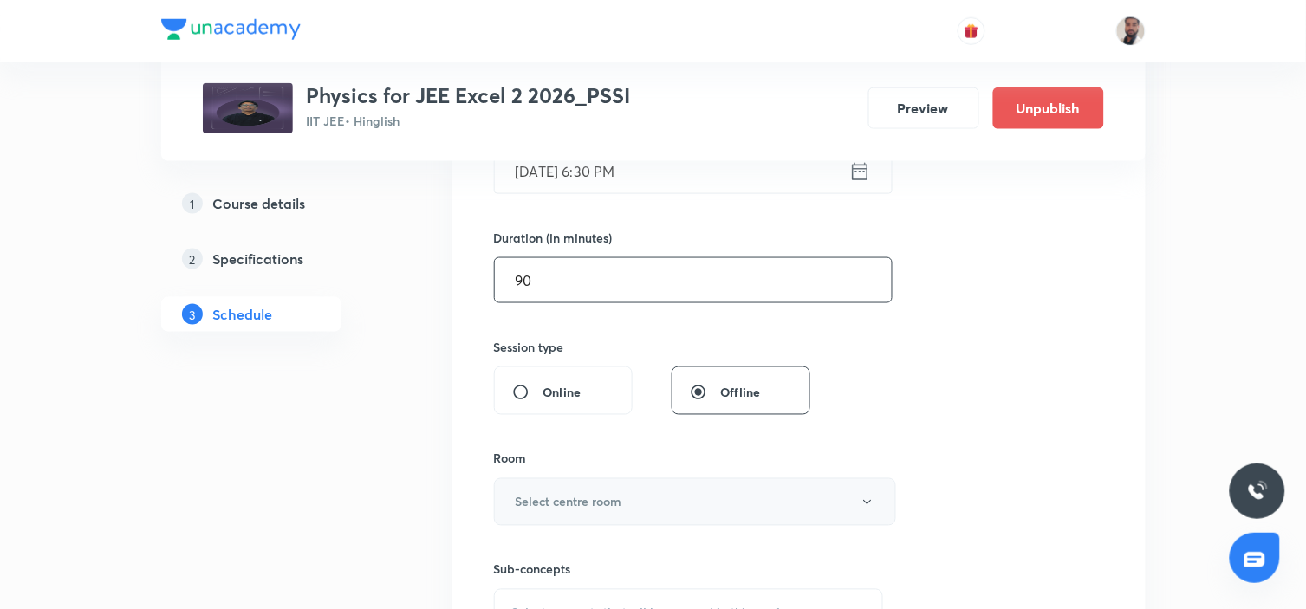
type input "90"
click at [703, 499] on button "Select centre room" at bounding box center [695, 502] width 402 height 48
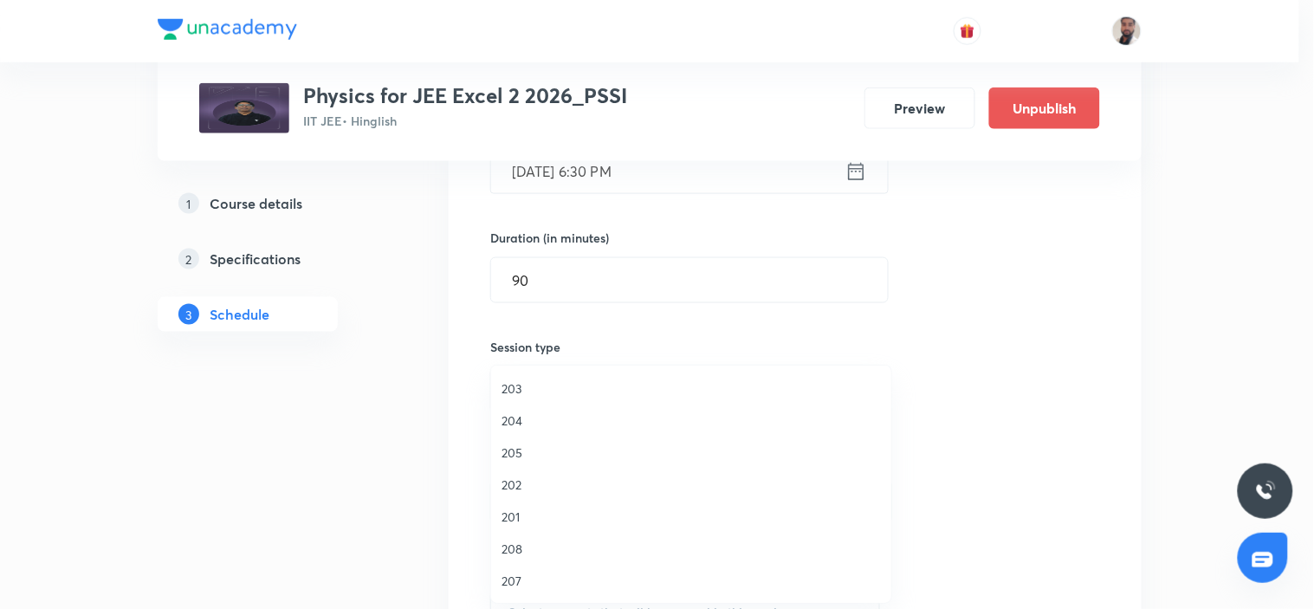
click at [567, 526] on li "201" at bounding box center [691, 517] width 400 height 32
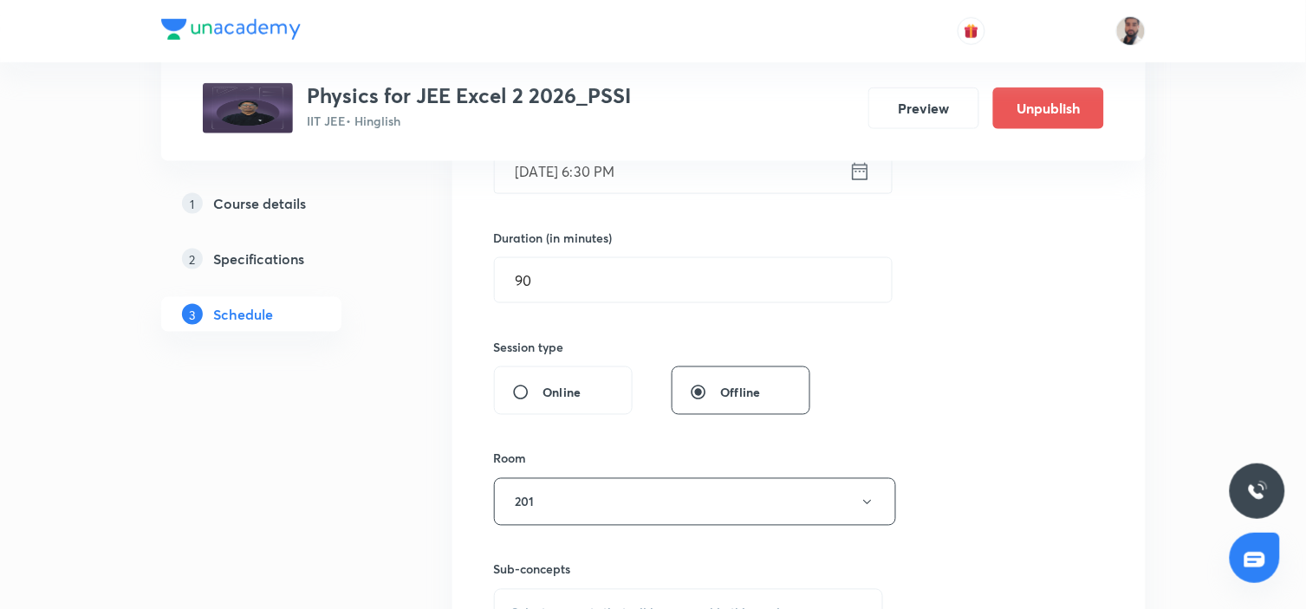
scroll to position [577, 0]
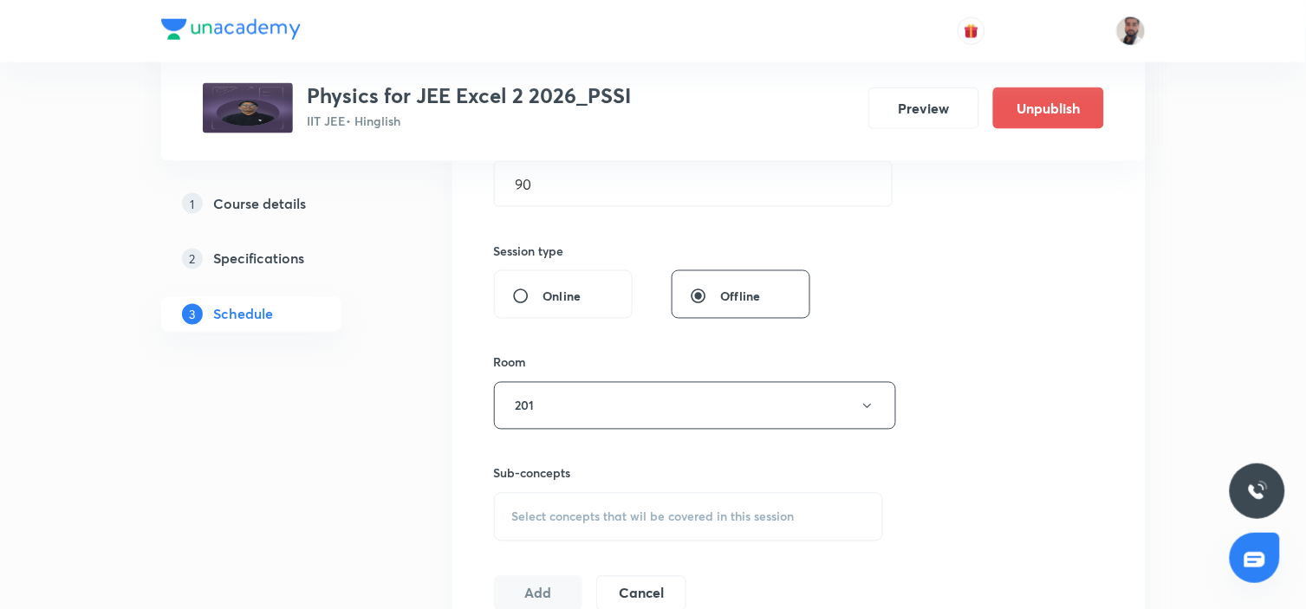
drag, startPoint x: 685, startPoint y: 498, endPoint x: 905, endPoint y: 397, distance: 242.3
click at [686, 499] on div "Select concepts that wil be covered in this session" at bounding box center [689, 517] width 390 height 49
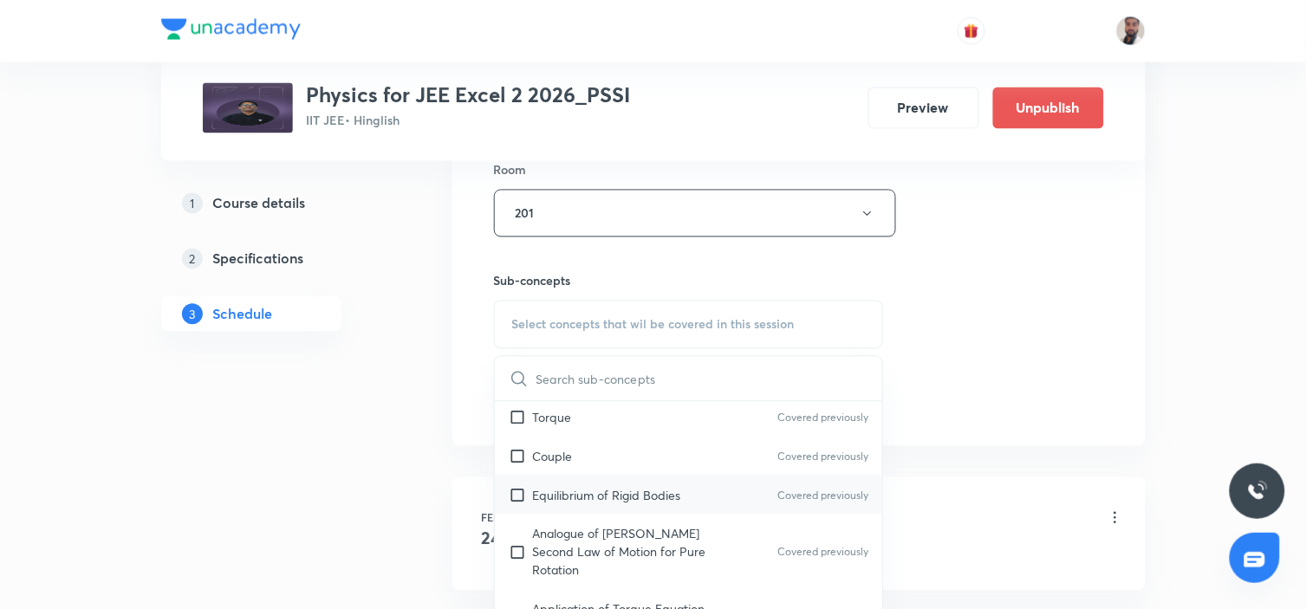
drag, startPoint x: 716, startPoint y: 480, endPoint x: 681, endPoint y: 489, distance: 36.6
click at [715, 515] on div "Analogue of Newton's Second Law of Motion for Pure Rotation Covered previously" at bounding box center [689, 552] width 388 height 75
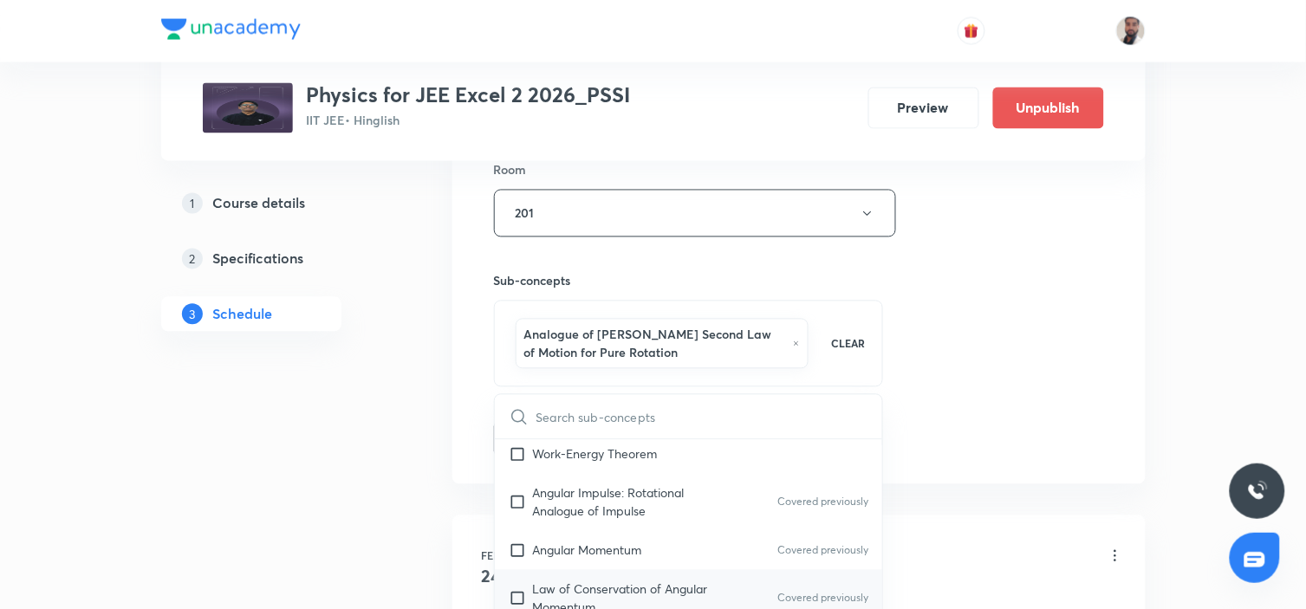
scroll to position [6256, 0]
click at [669, 531] on div "Angular Impulse" at bounding box center [689, 550] width 388 height 39
checkbox input "true"
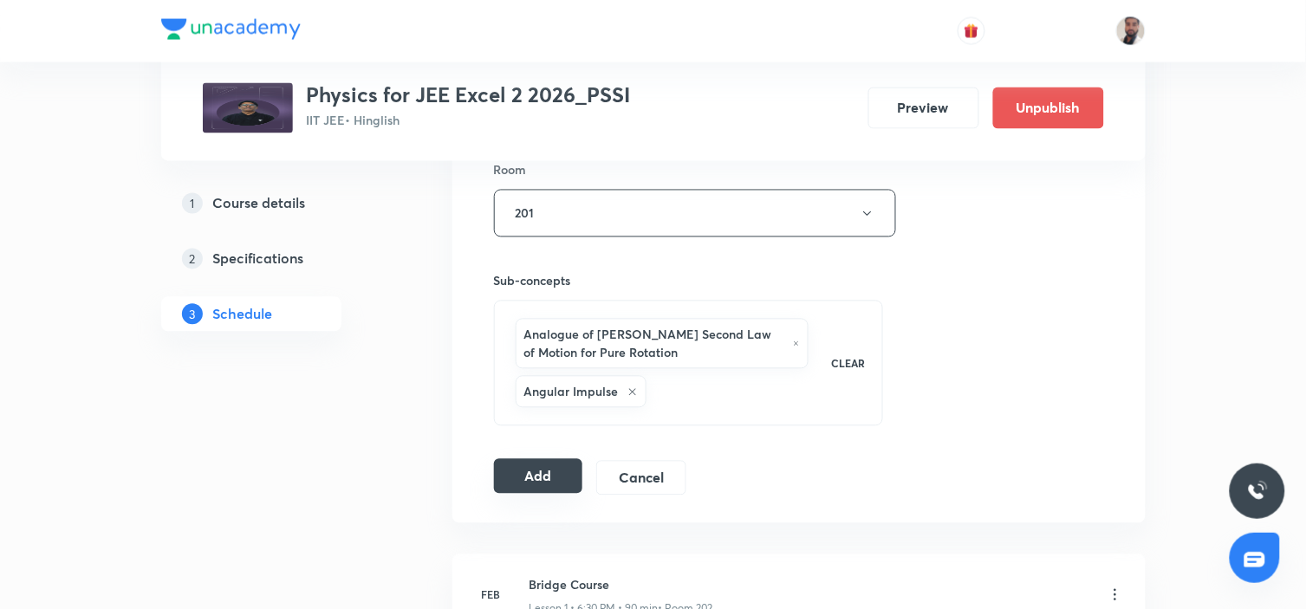
click at [522, 485] on button "Add" at bounding box center [538, 476] width 89 height 35
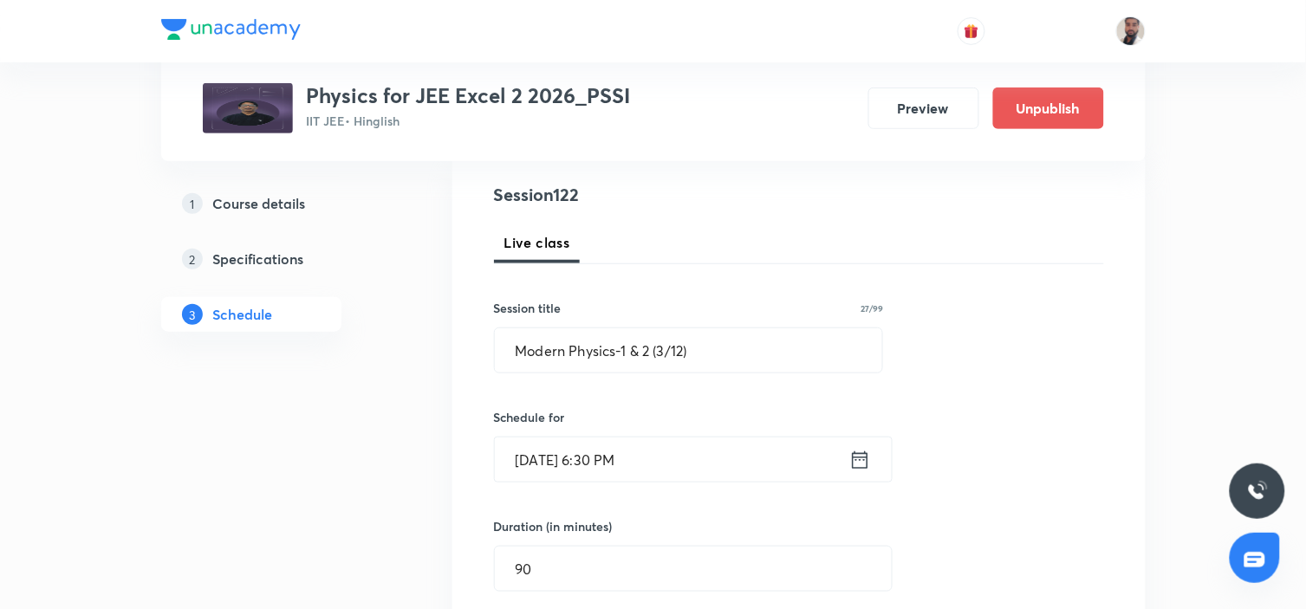
scroll to position [0, 0]
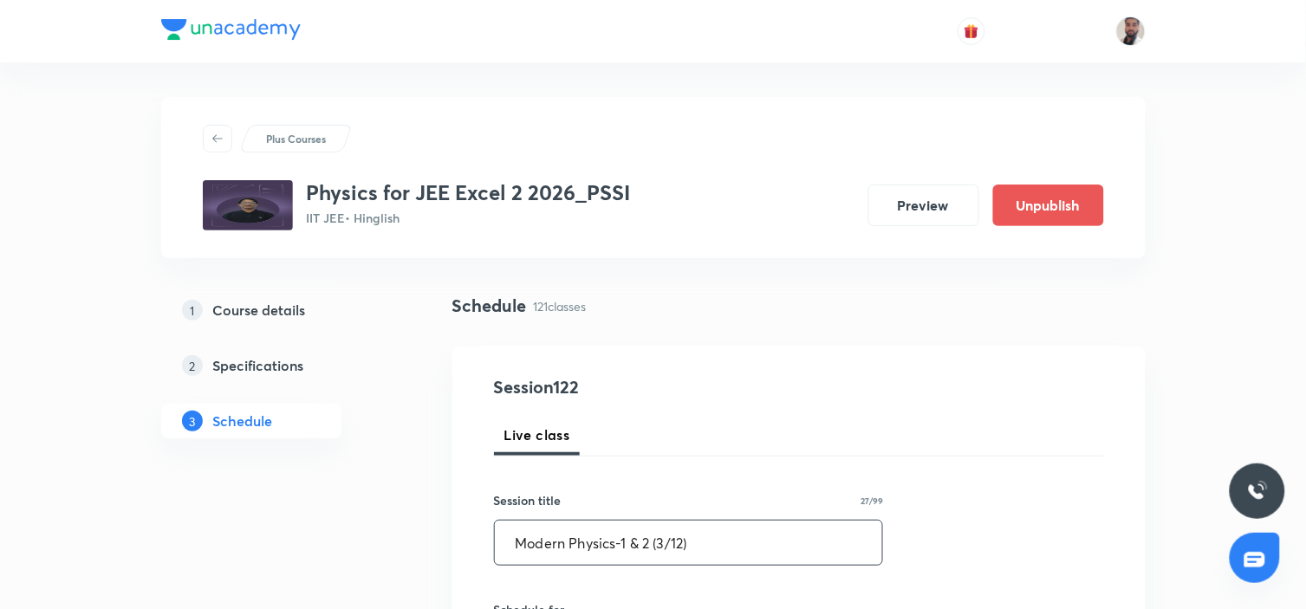
drag, startPoint x: 713, startPoint y: 538, endPoint x: 443, endPoint y: 539, distance: 270.3
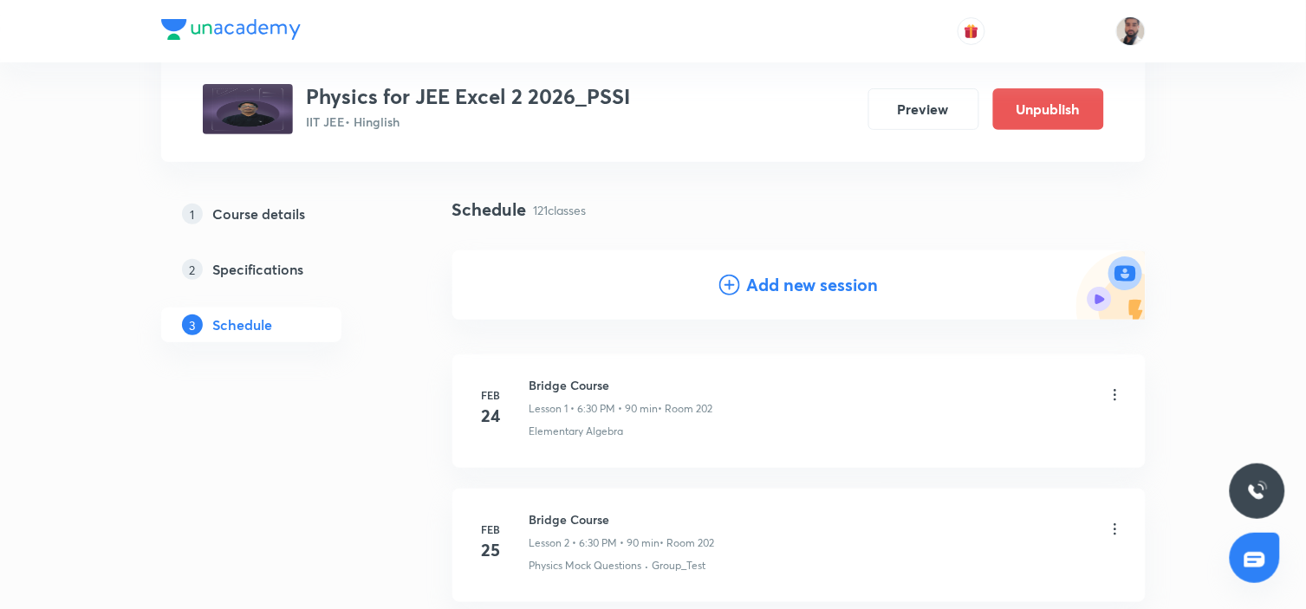
click at [729, 287] on icon at bounding box center [729, 285] width 21 height 21
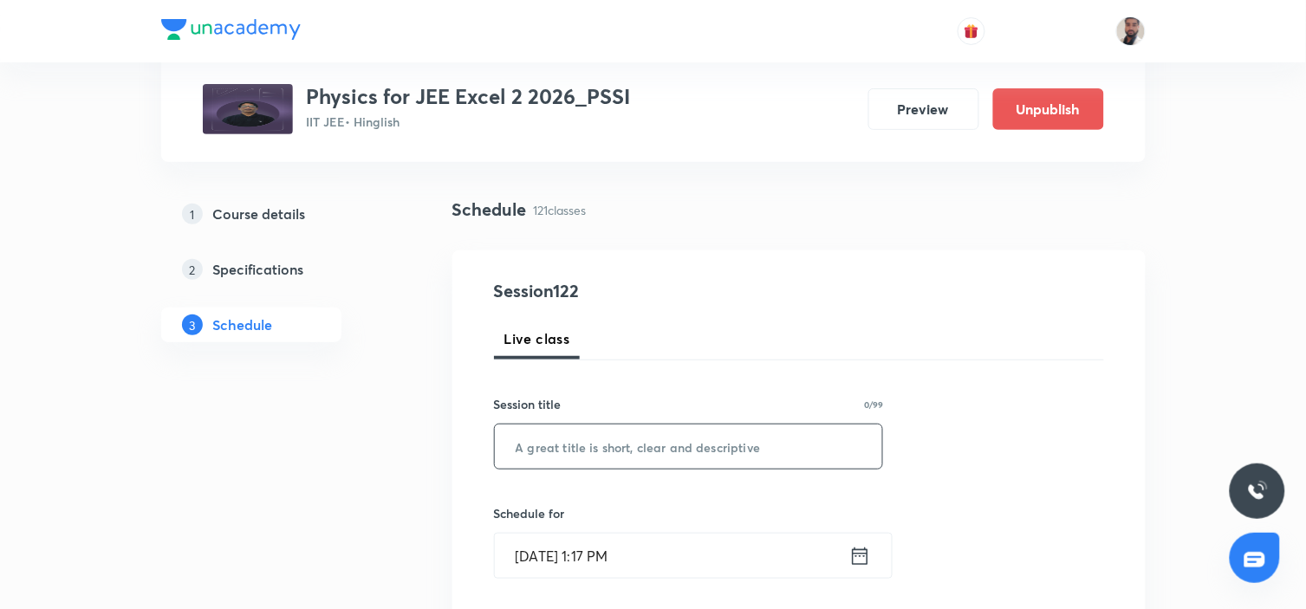
click at [633, 447] on input "text" at bounding box center [689, 447] width 388 height 44
paste input "Modern Physics-1 & 2 (3/12)"
click at [665, 448] on input "Modern Physics-1 & 2 (3/12)" at bounding box center [689, 447] width 388 height 44
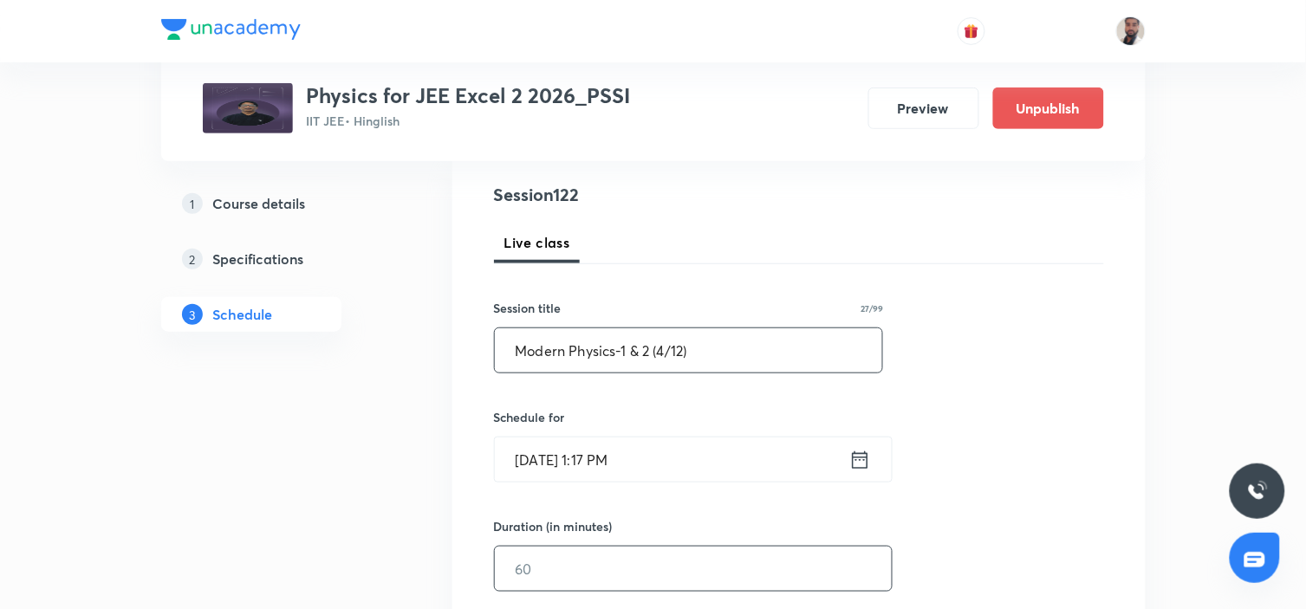
scroll to position [288, 0]
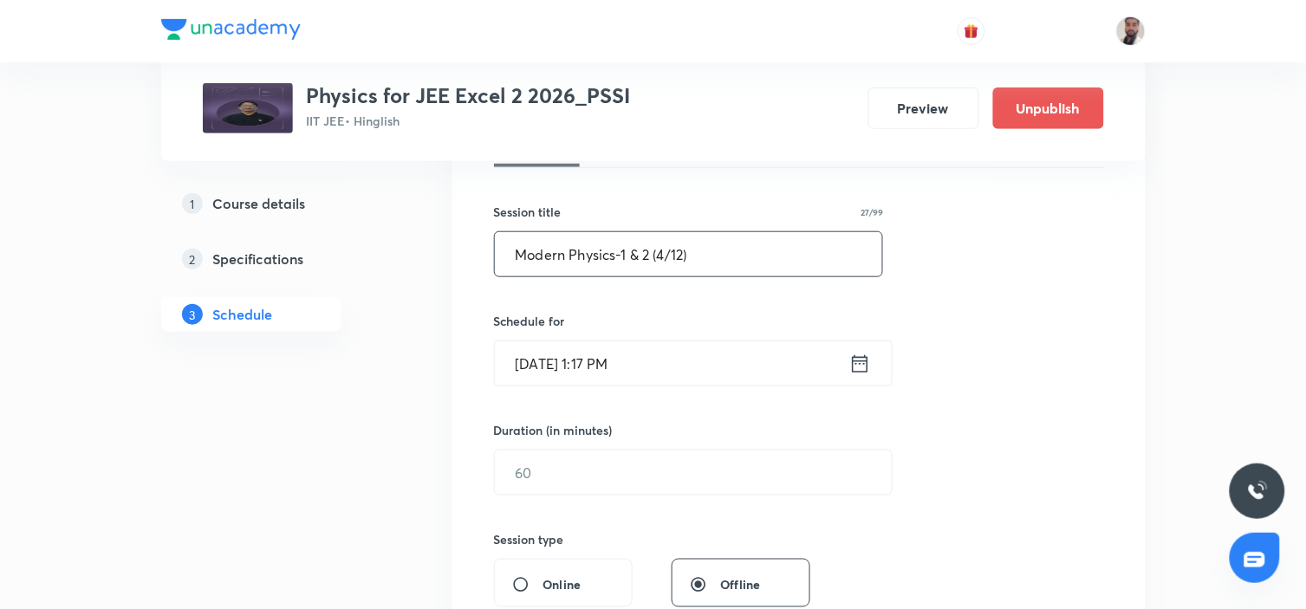
type input "Modern Physics-1 & 2 (4/12)"
click at [856, 365] on icon at bounding box center [860, 364] width 22 height 24
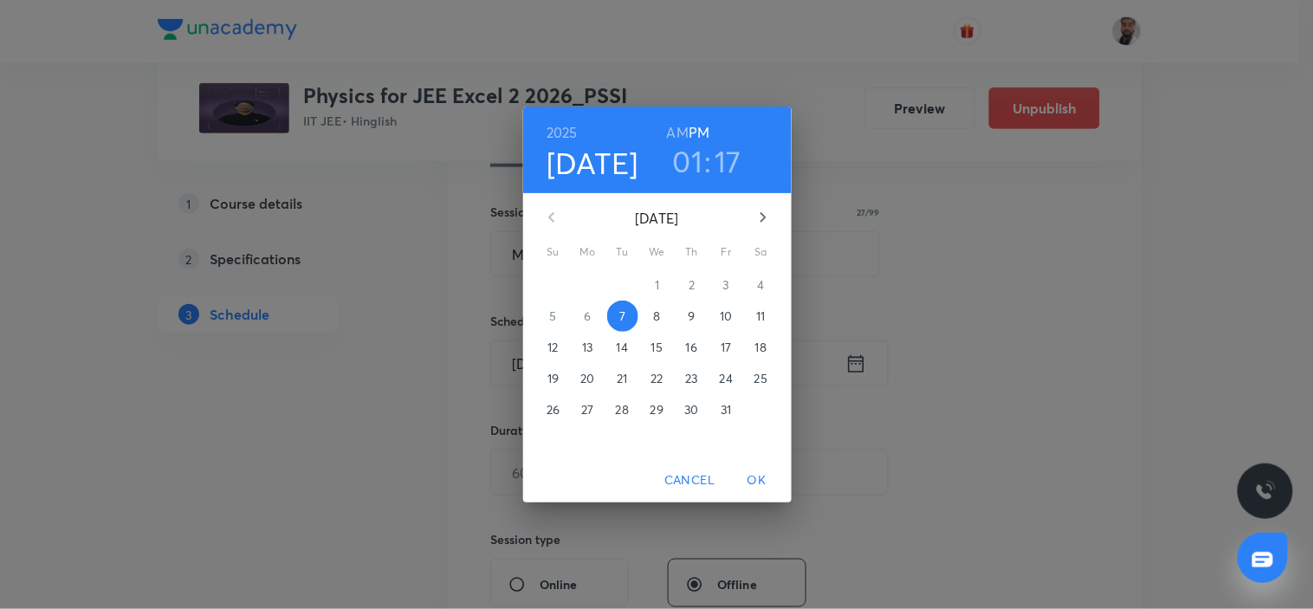
click at [756, 349] on p "18" at bounding box center [760, 347] width 11 height 17
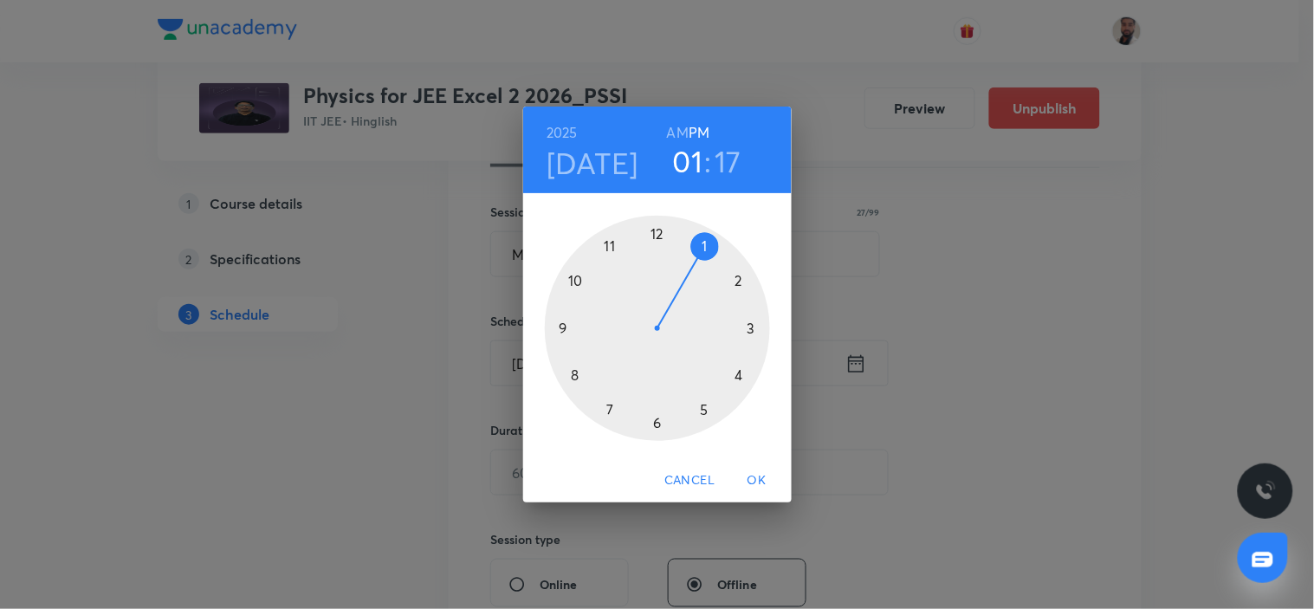
click at [654, 425] on div at bounding box center [657, 328] width 225 height 225
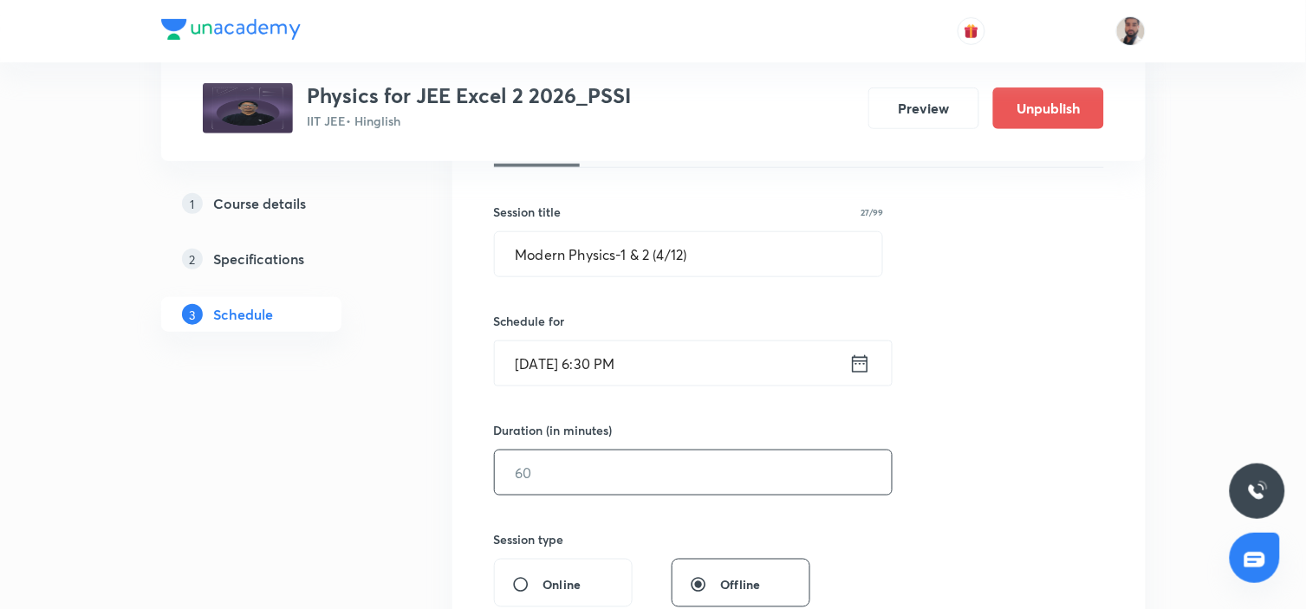
click at [605, 471] on input "text" at bounding box center [693, 473] width 397 height 44
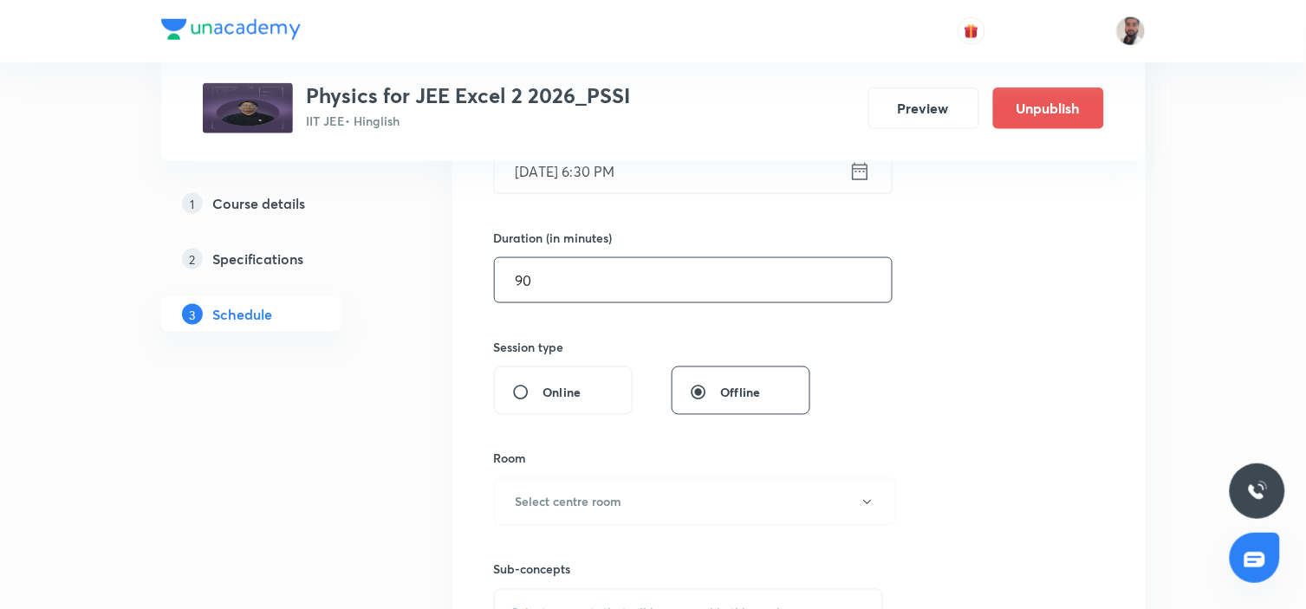
scroll to position [577, 0]
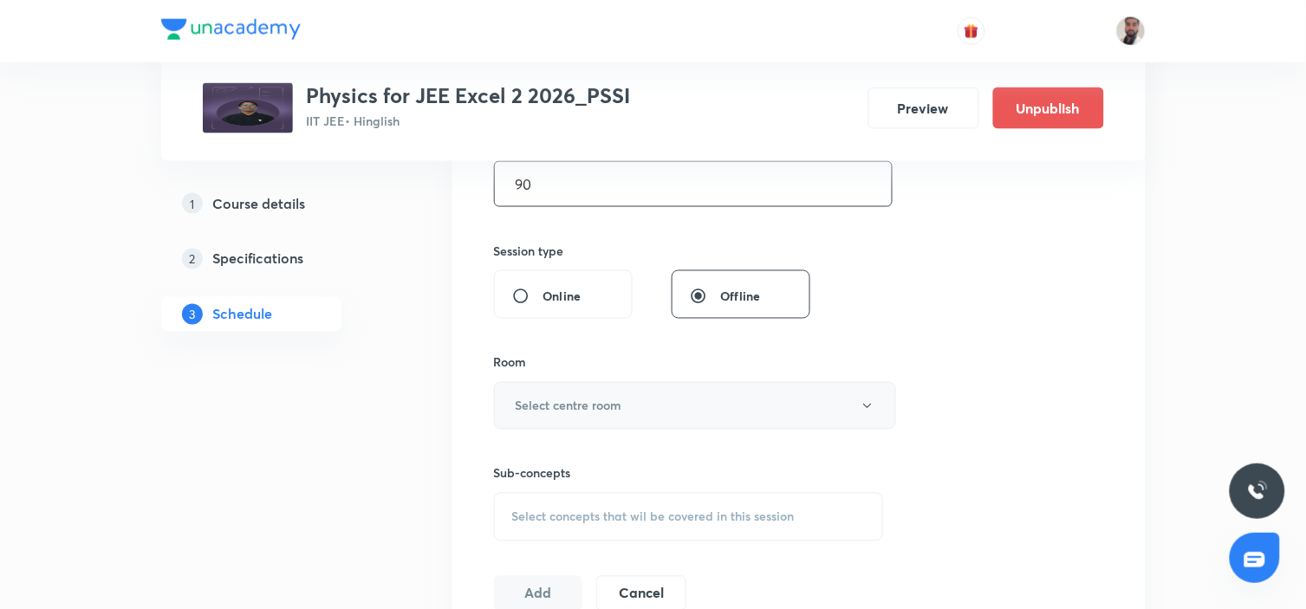
type input "90"
click at [641, 407] on button "Select centre room" at bounding box center [695, 406] width 402 height 48
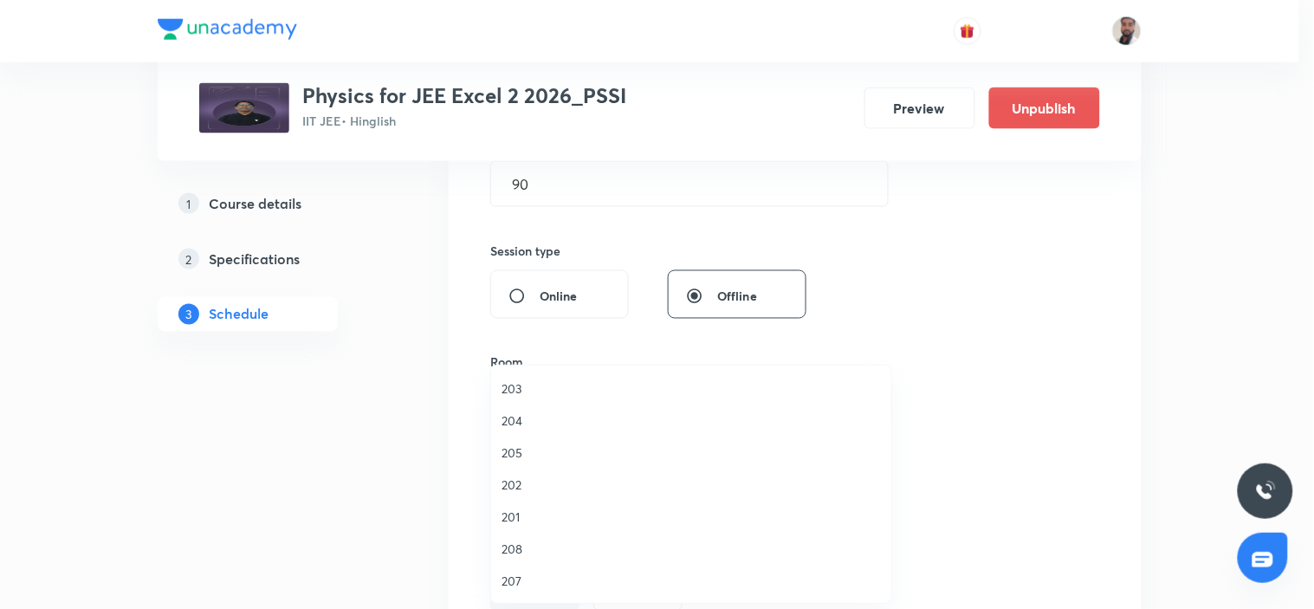
click at [548, 512] on span "201" at bounding box center [691, 517] width 379 height 18
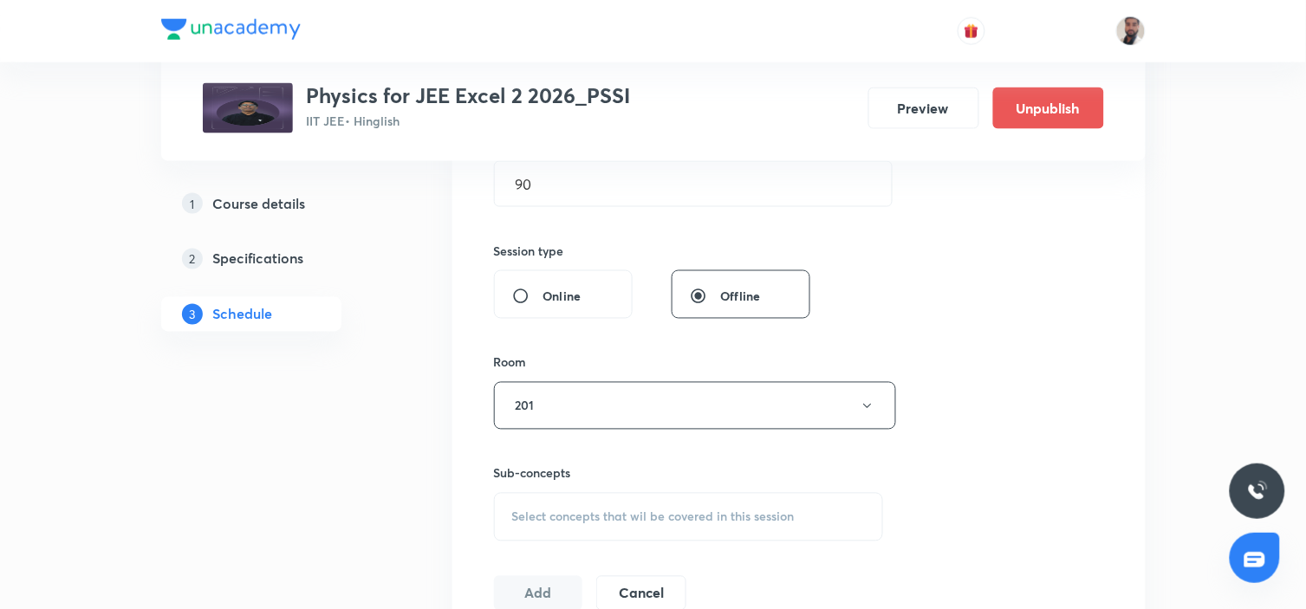
scroll to position [673, 0]
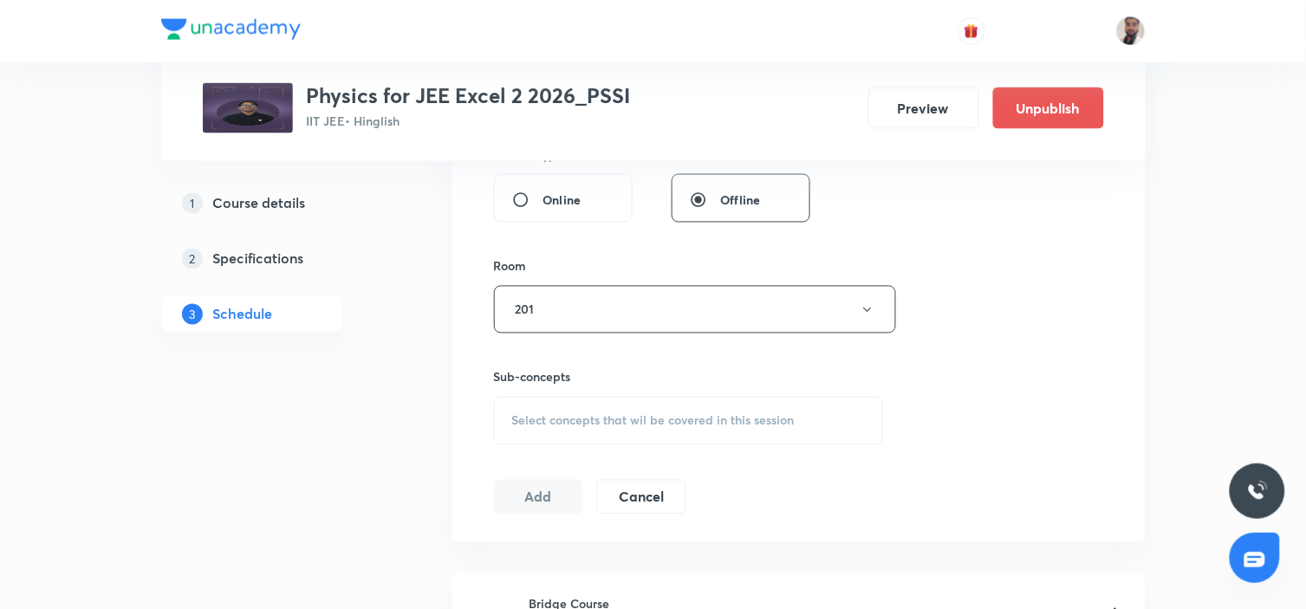
click at [665, 428] on div "Select concepts that wil be covered in this session" at bounding box center [689, 421] width 390 height 49
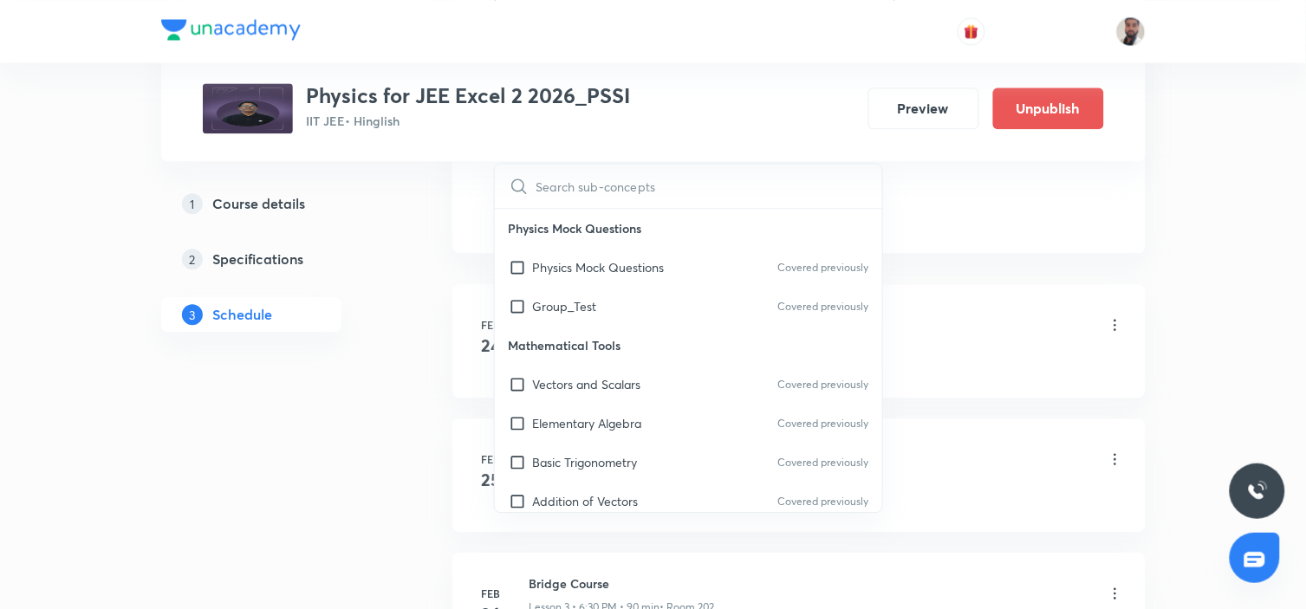
scroll to position [8768, 0]
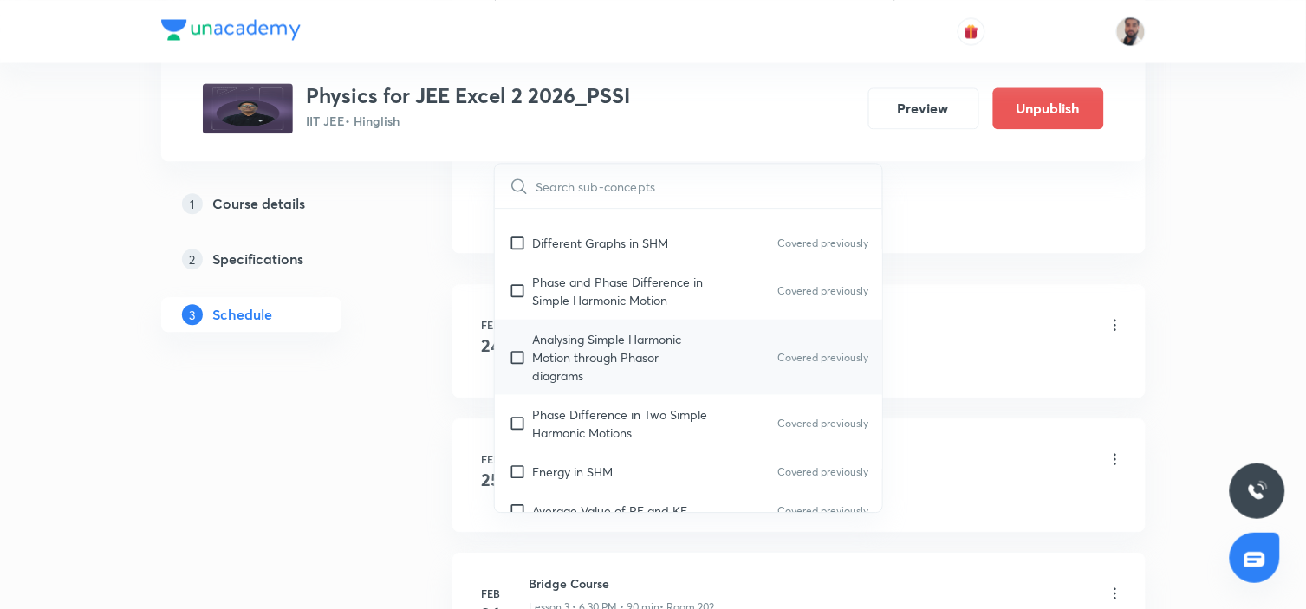
click at [729, 331] on div "Analysing Simple Harmonic Motion through Phasor diagrams Covered previously" at bounding box center [689, 356] width 388 height 75
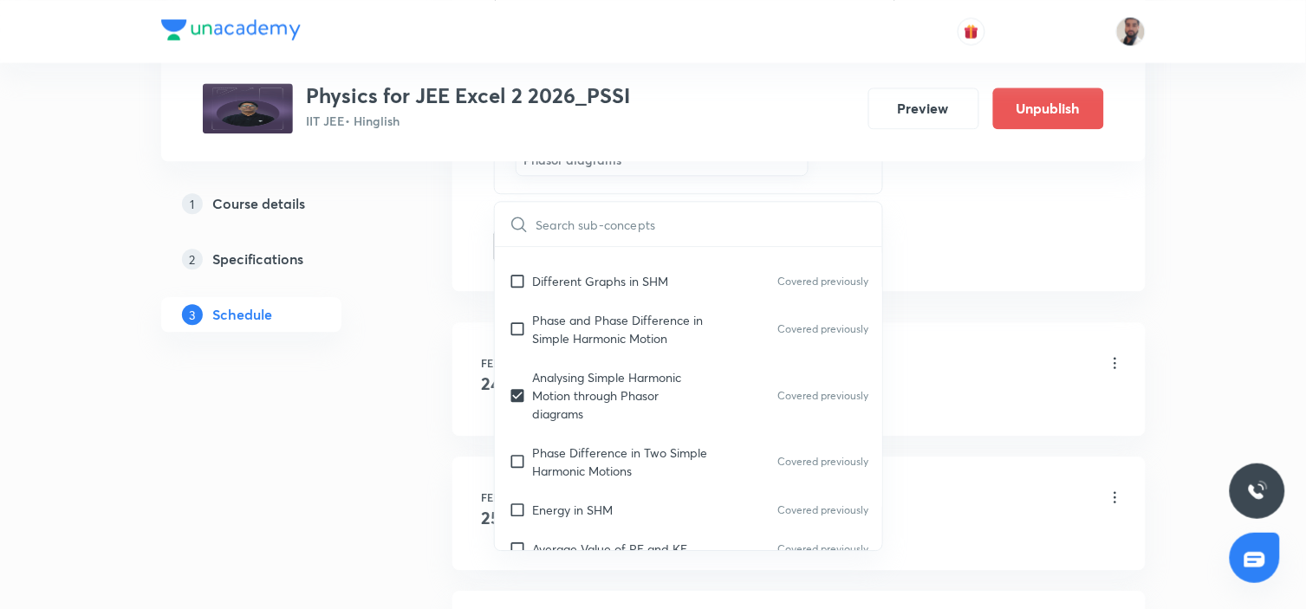
scroll to position [12156, 0]
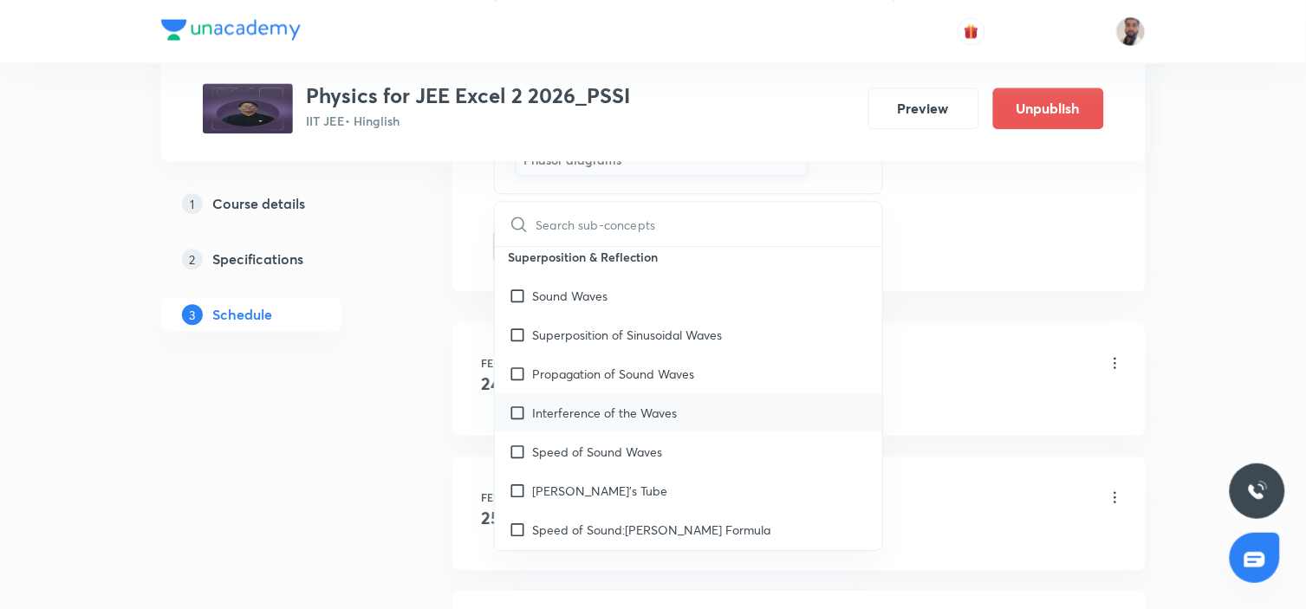
click at [749, 392] on div "Interference of the Waves" at bounding box center [689, 411] width 388 height 39
checkbox input "true"
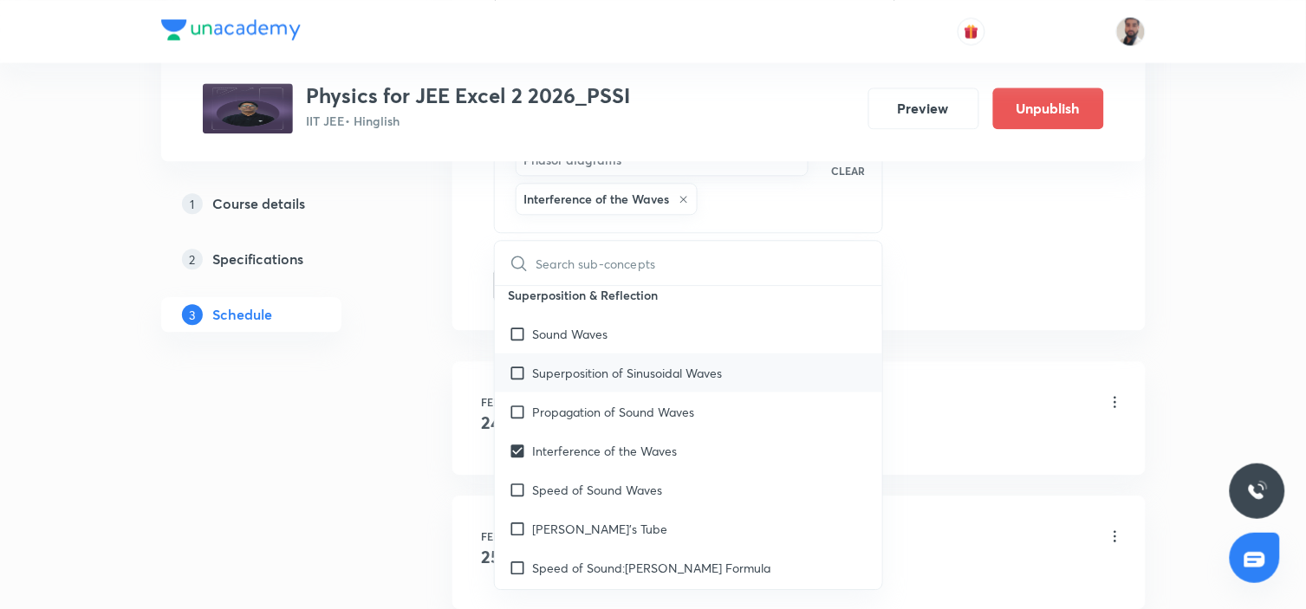
click at [705, 364] on p "Superposition of Sinusoidal Waves" at bounding box center [628, 373] width 190 height 18
checkbox input "true"
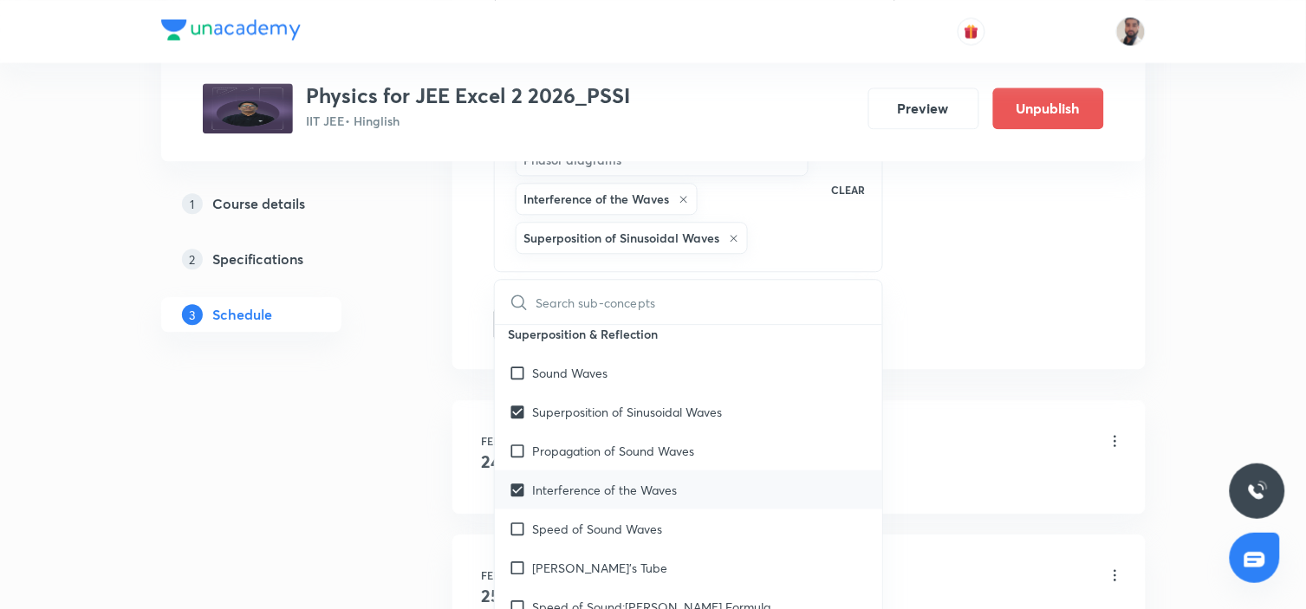
drag, startPoint x: 651, startPoint y: 399, endPoint x: 601, endPoint y: 491, distance: 105.0
click at [648, 442] on p "Propagation of Sound Waves" at bounding box center [614, 451] width 162 height 18
checkbox input "true"
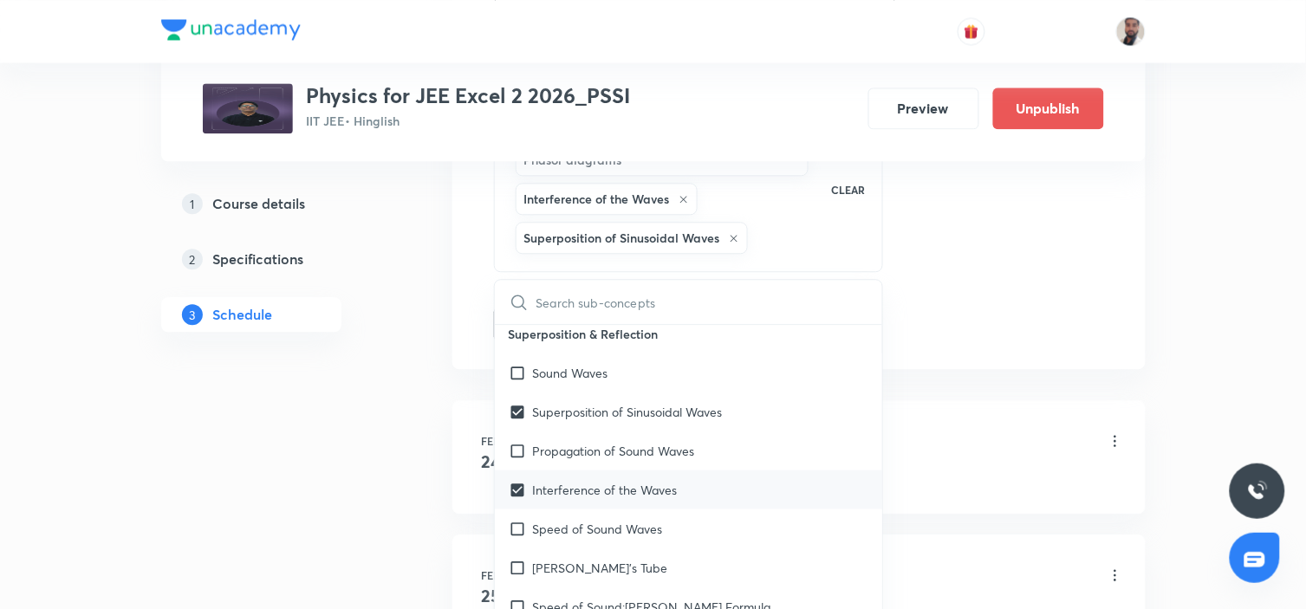
checkbox input "true"
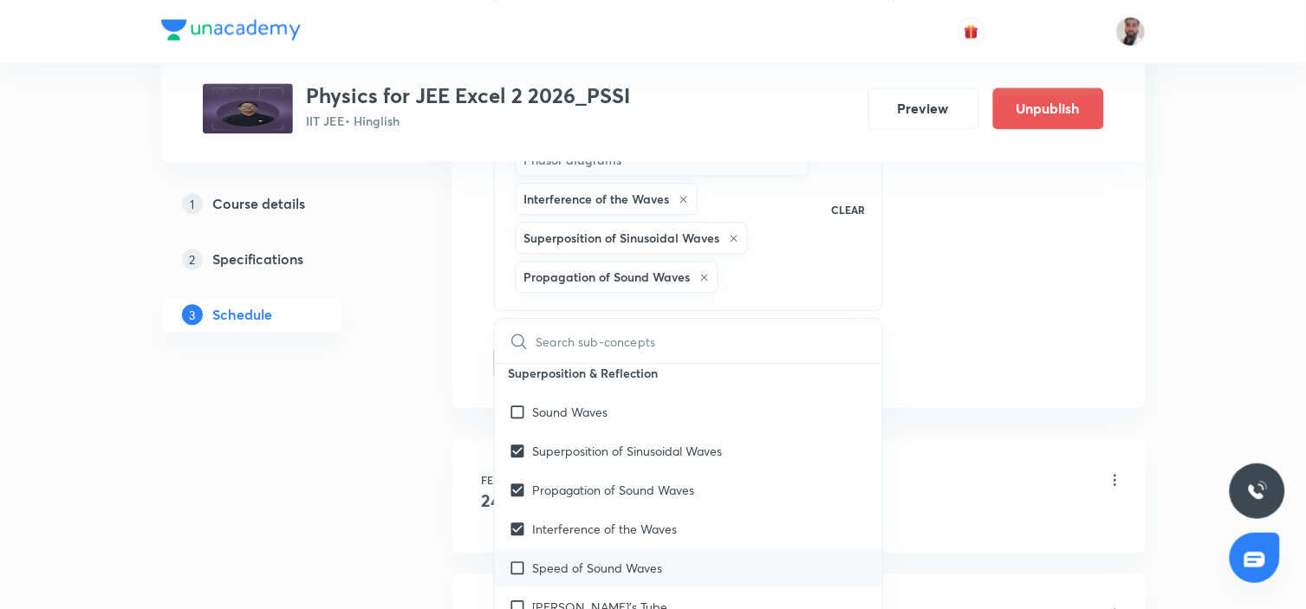
click at [584, 559] on p "Speed of Sound Waves" at bounding box center [598, 568] width 130 height 18
checkbox input "true"
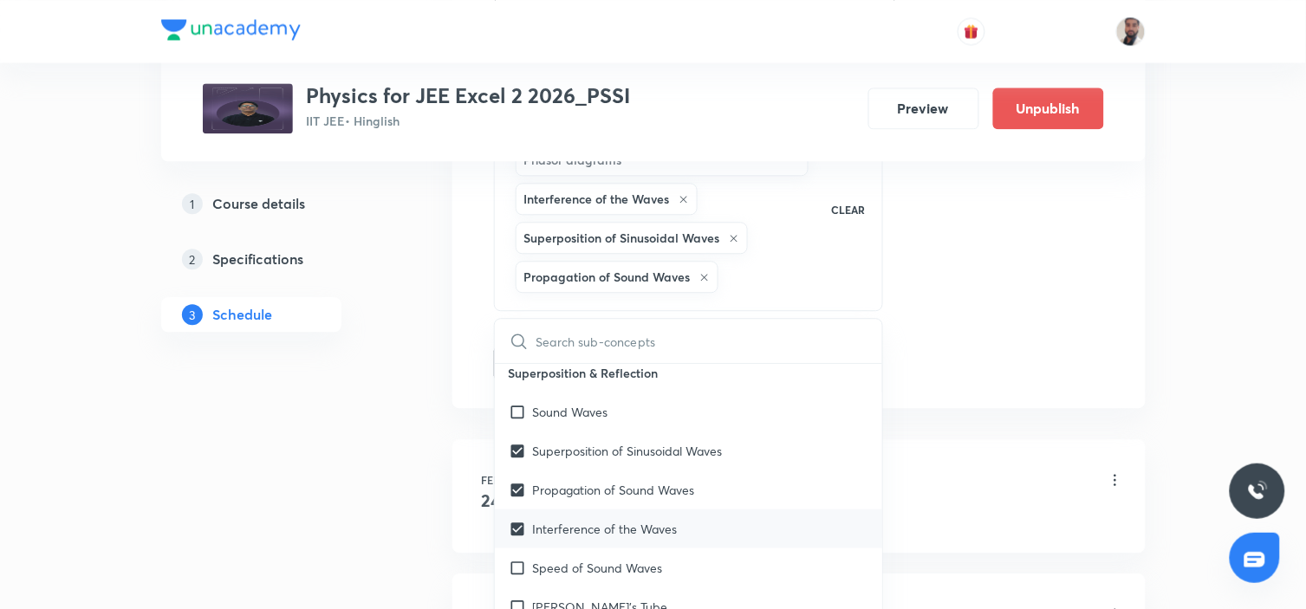
checkbox input "true"
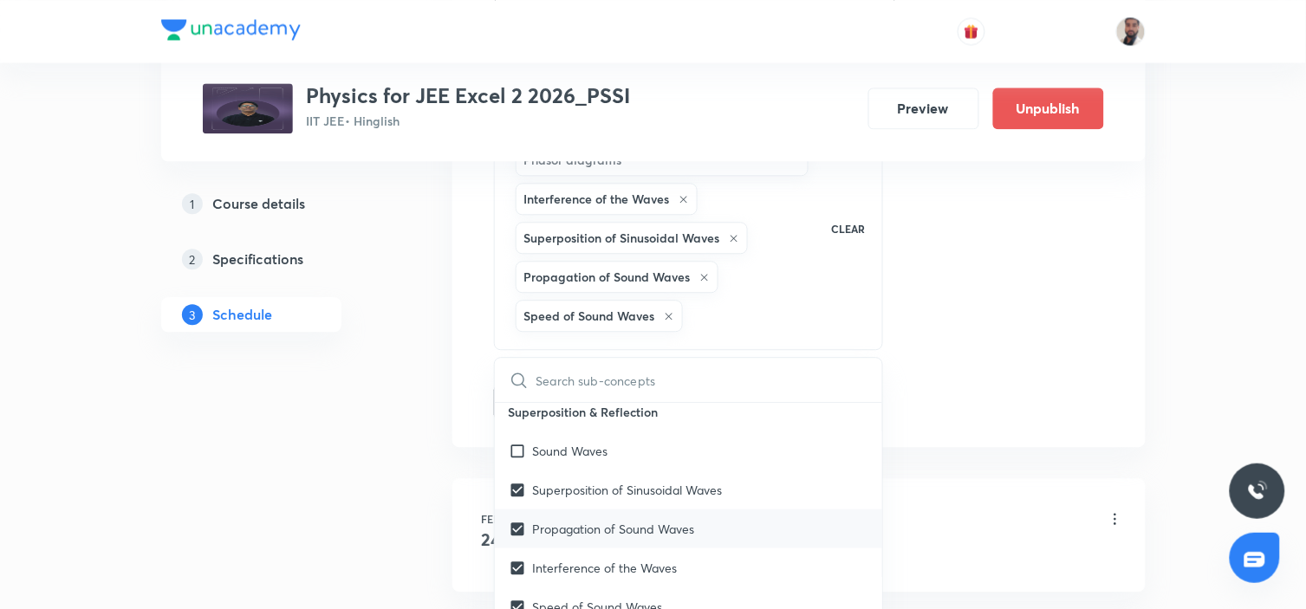
scroll to position [1059, 0]
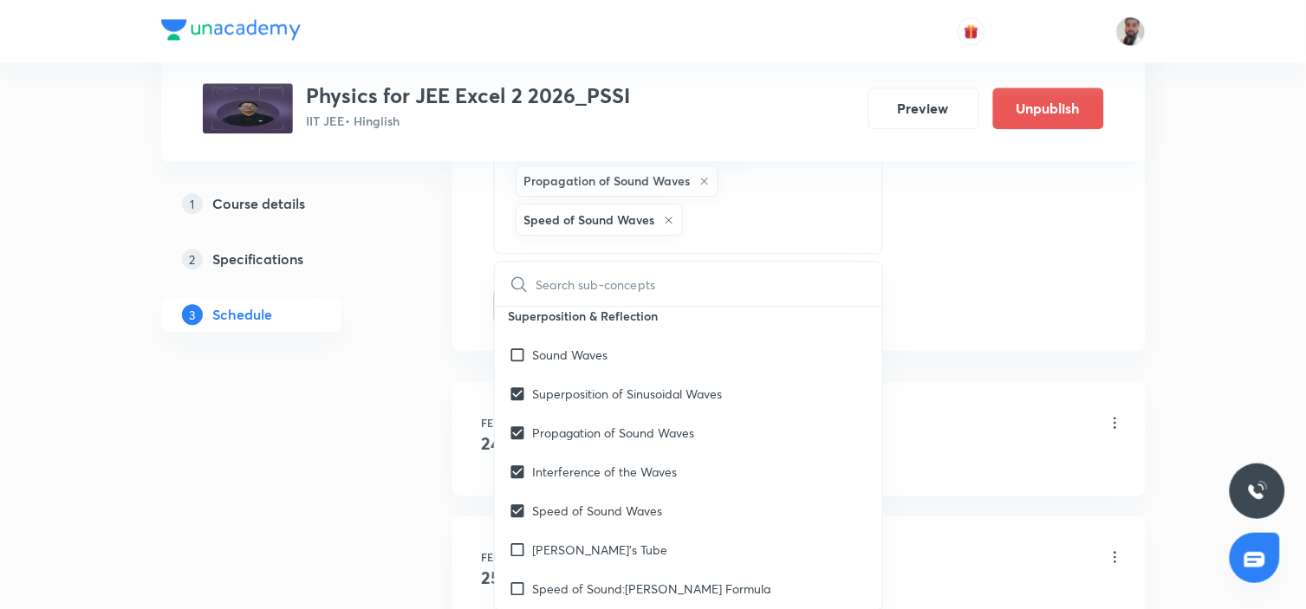
drag, startPoint x: 573, startPoint y: 499, endPoint x: 329, endPoint y: 531, distance: 245.5
click at [573, 541] on p "Quinck's Tube" at bounding box center [600, 550] width 135 height 18
checkbox input "true"
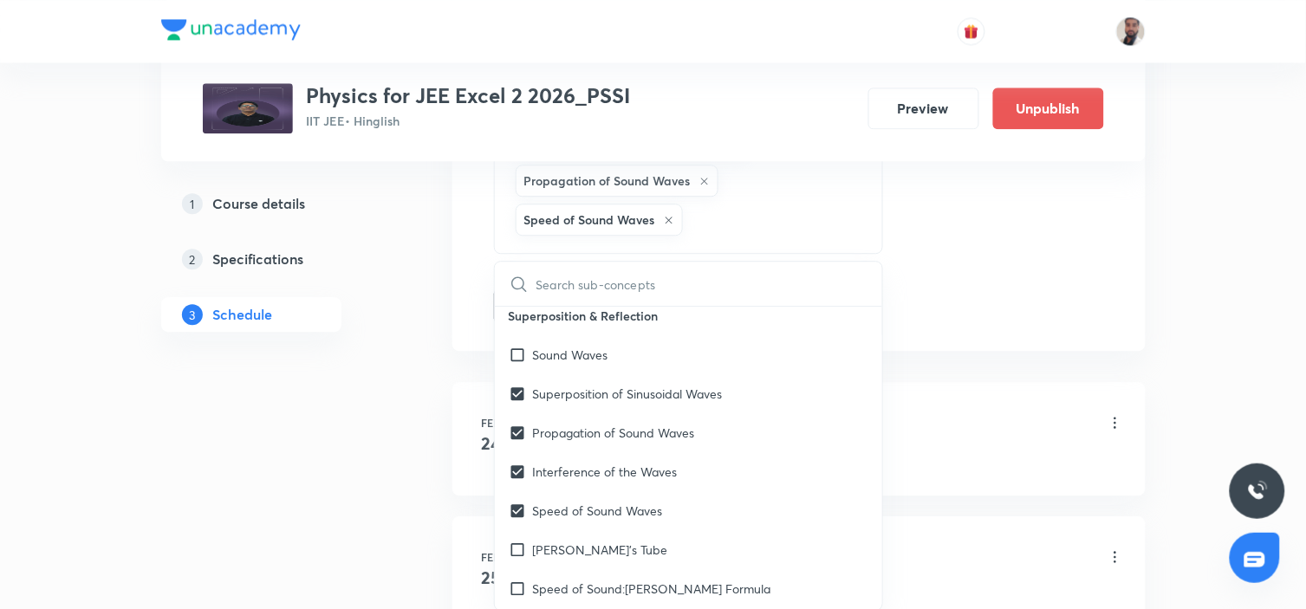
checkbox input "true"
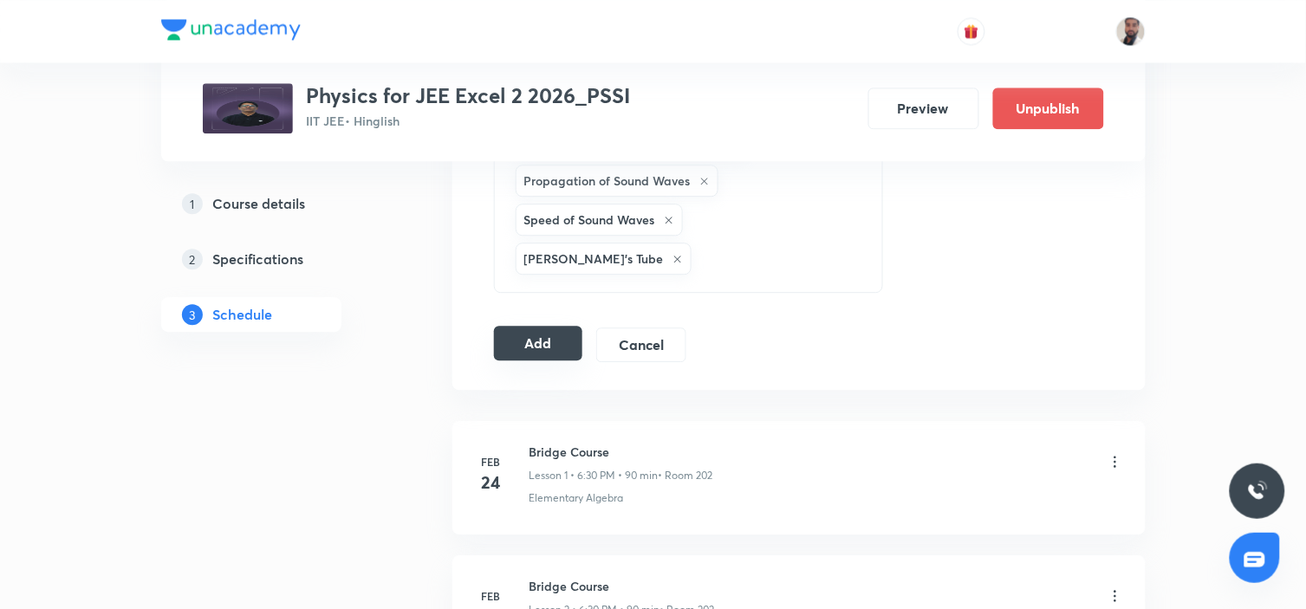
click at [542, 326] on button "Add" at bounding box center [538, 343] width 89 height 35
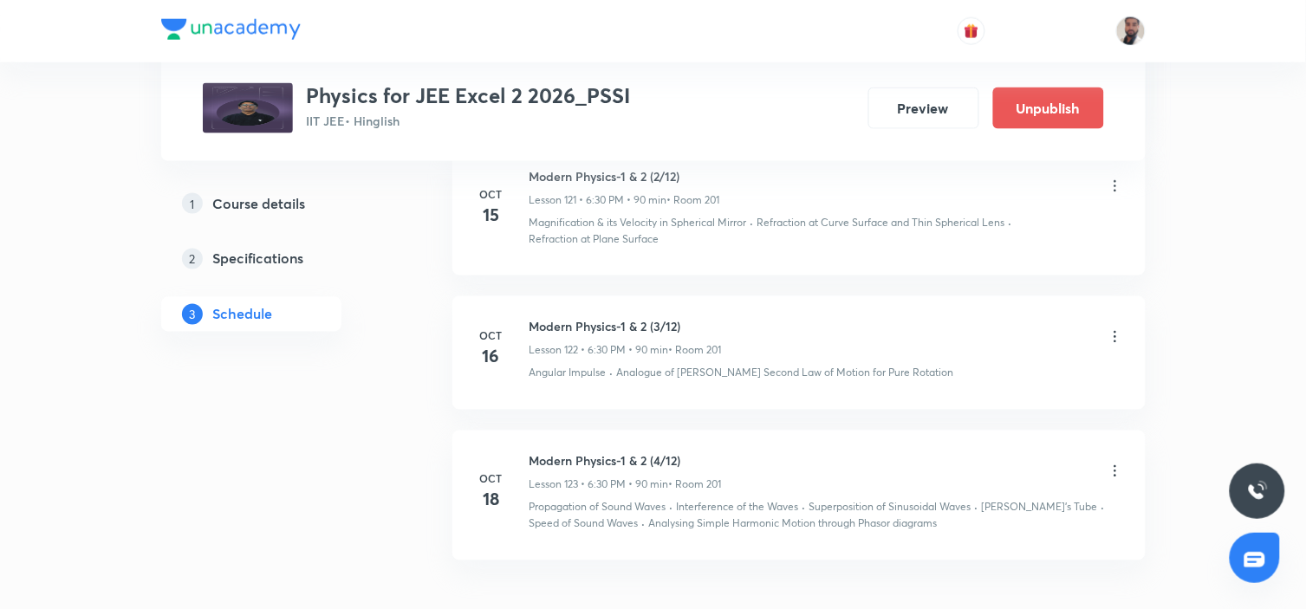
scroll to position [17287, 0]
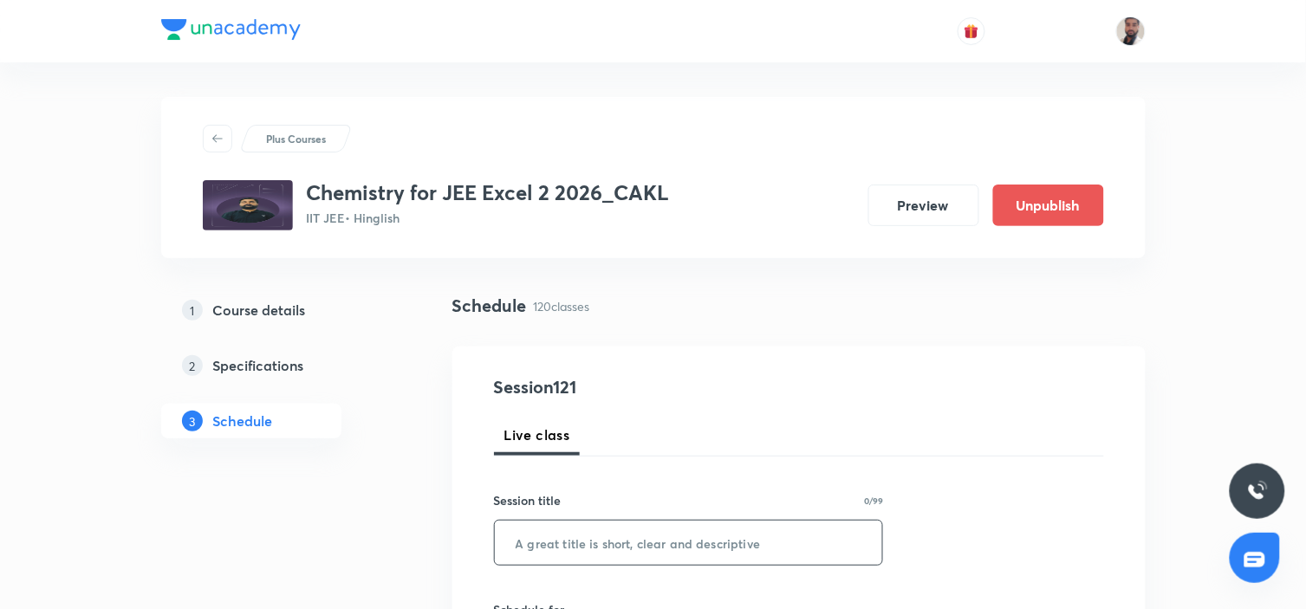
click at [652, 548] on input "text" at bounding box center [689, 543] width 388 height 44
paste input "Amines"
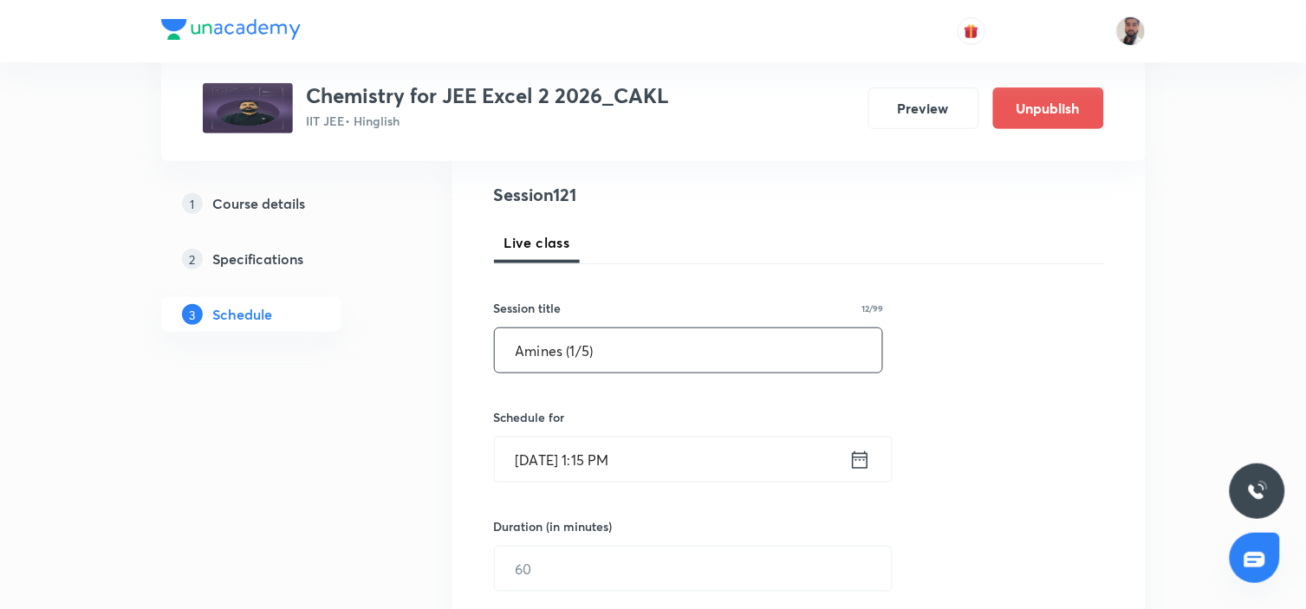
scroll to position [288, 0]
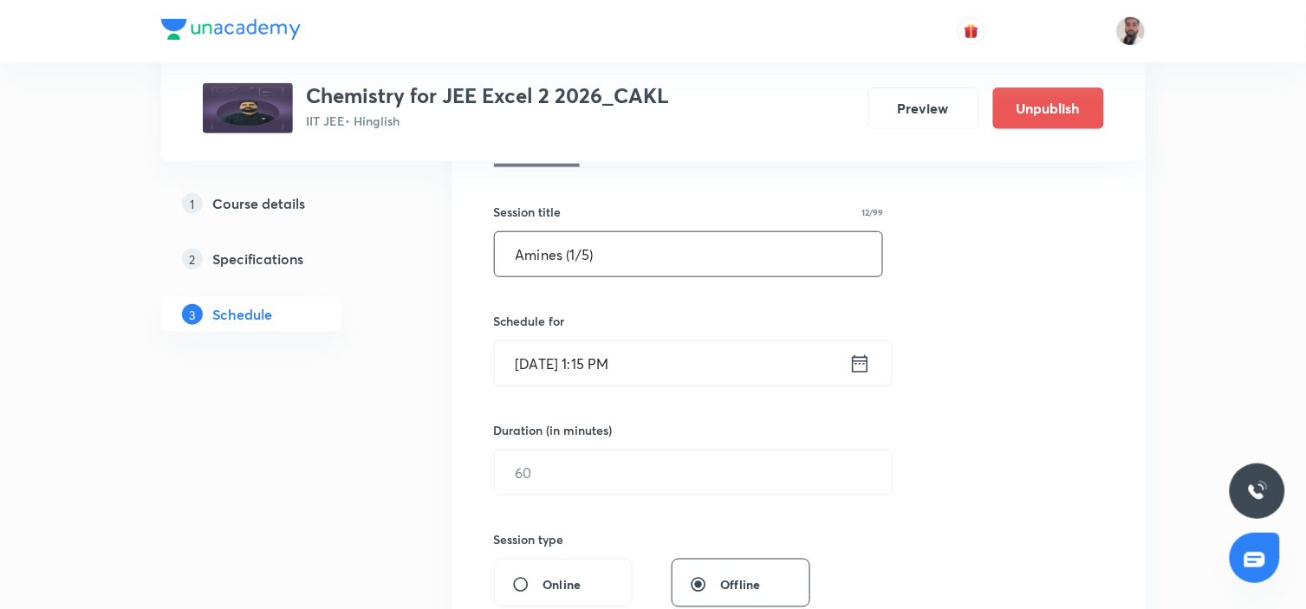
type input "Amines (1/5)"
click at [860, 366] on icon at bounding box center [860, 364] width 22 height 24
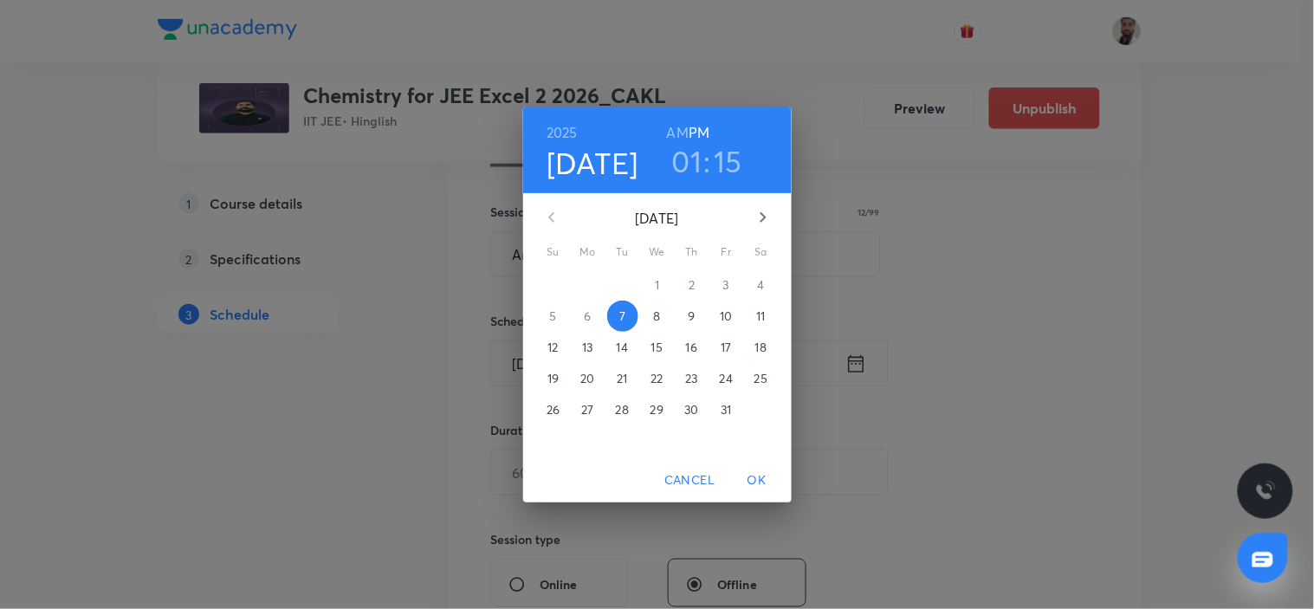
click at [595, 347] on span "13" at bounding box center [588, 347] width 31 height 17
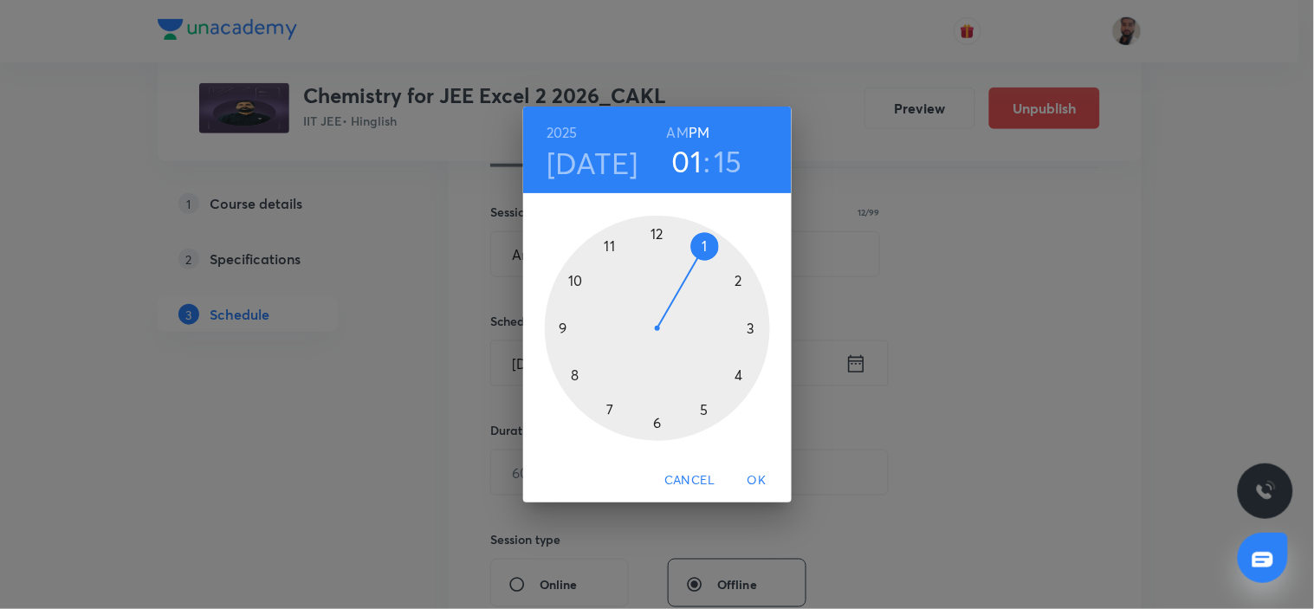
click at [740, 375] on div at bounding box center [657, 328] width 225 height 225
click at [557, 330] on div at bounding box center [657, 328] width 225 height 225
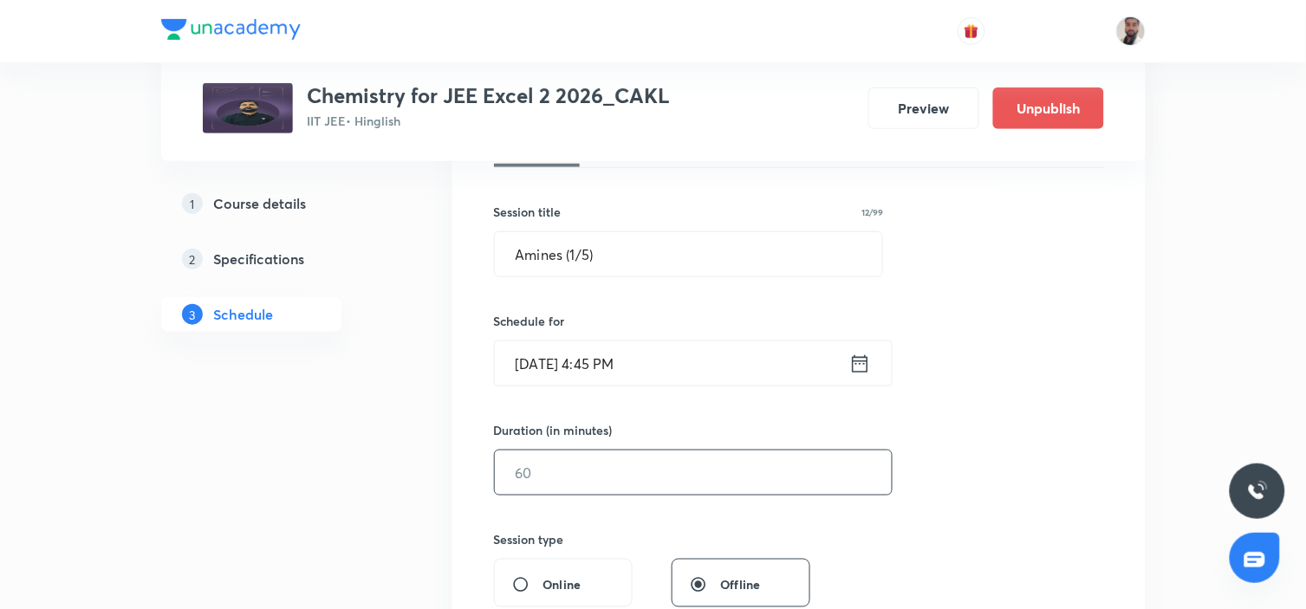
click at [547, 478] on input "text" at bounding box center [693, 473] width 397 height 44
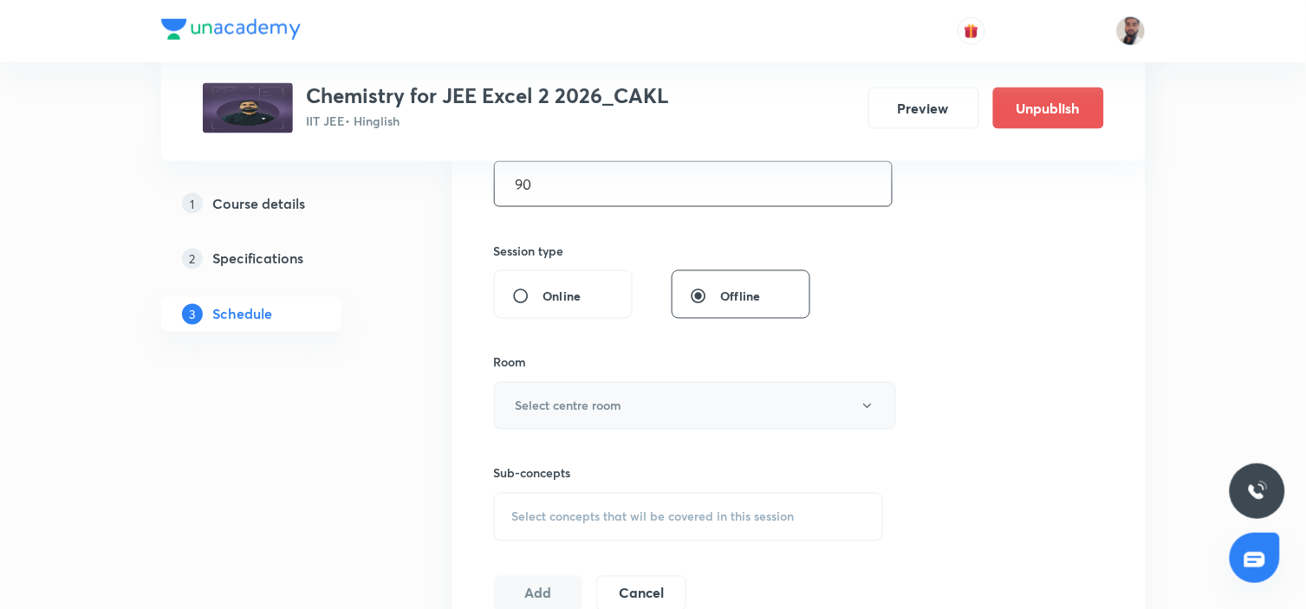
type input "90"
click at [625, 412] on button "Select centre room" at bounding box center [695, 406] width 402 height 48
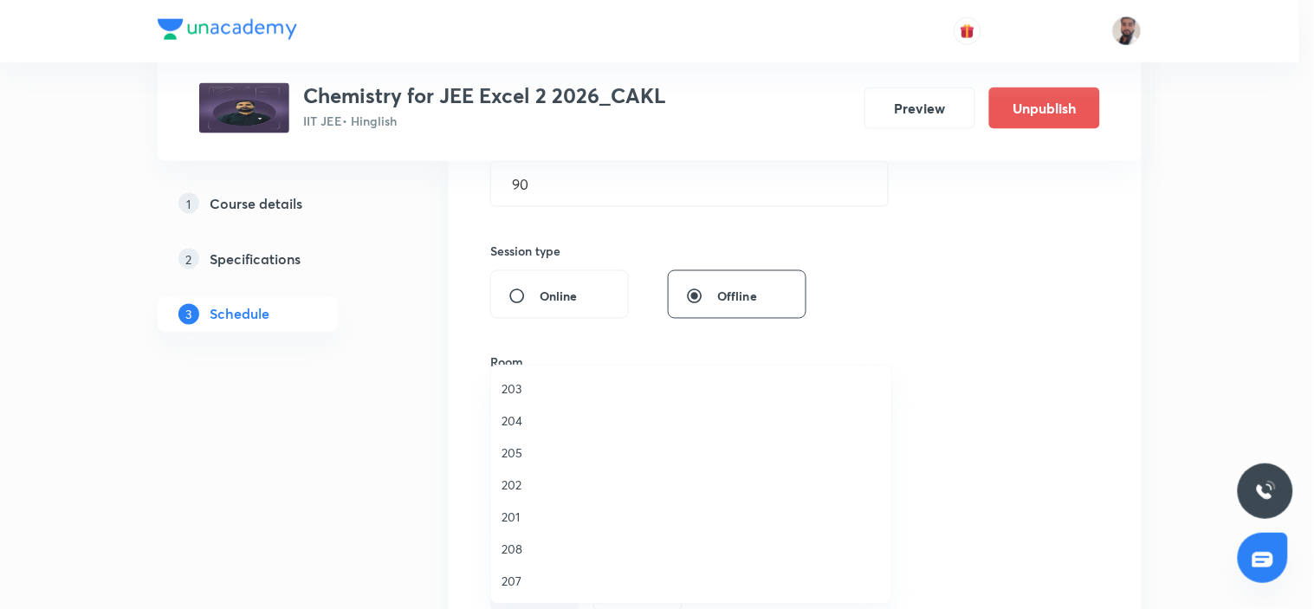
click at [529, 514] on span "201" at bounding box center [691, 517] width 379 height 18
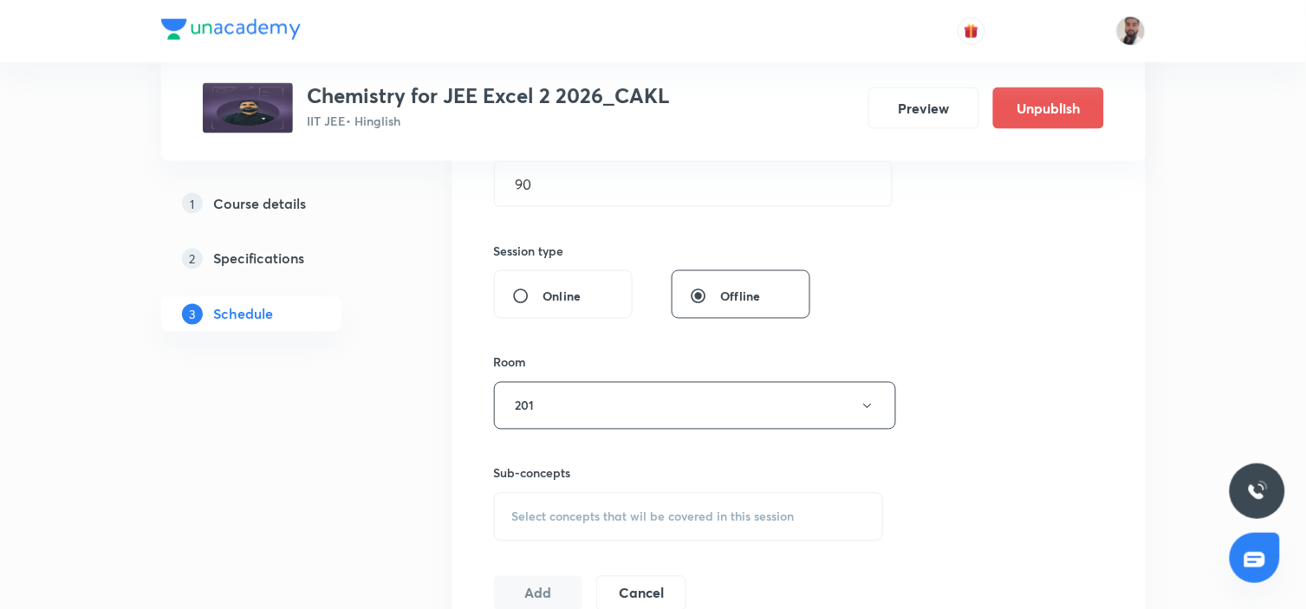
click at [576, 511] on span "Select concepts that wil be covered in this session" at bounding box center [653, 517] width 282 height 14
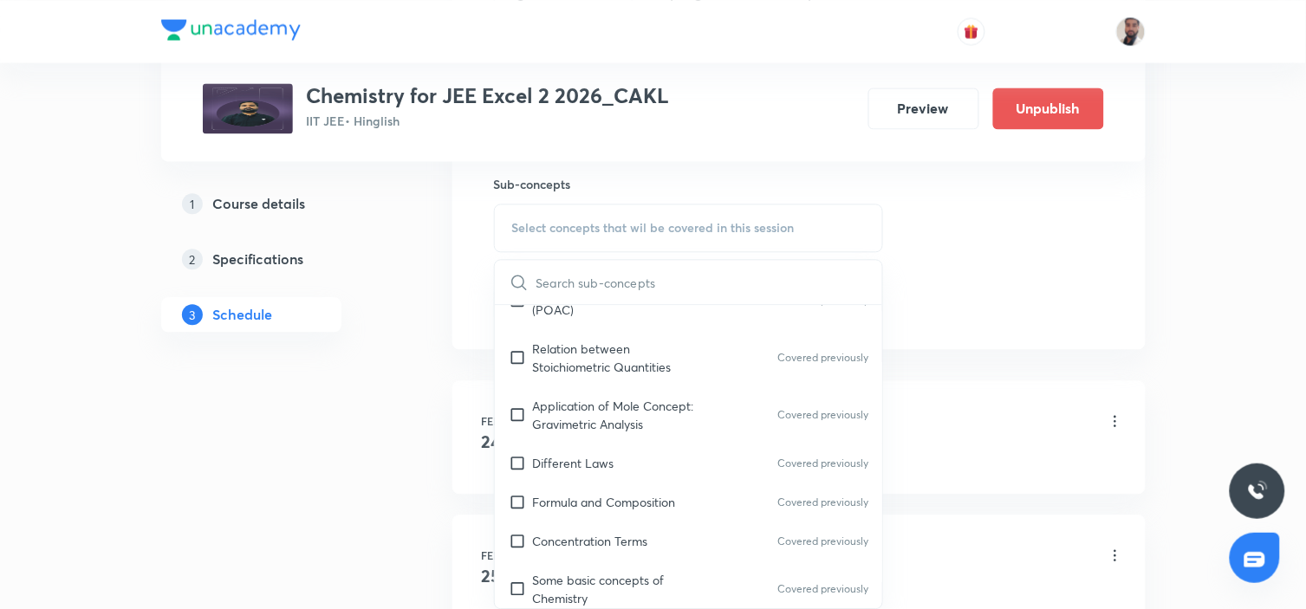
scroll to position [4861, 0]
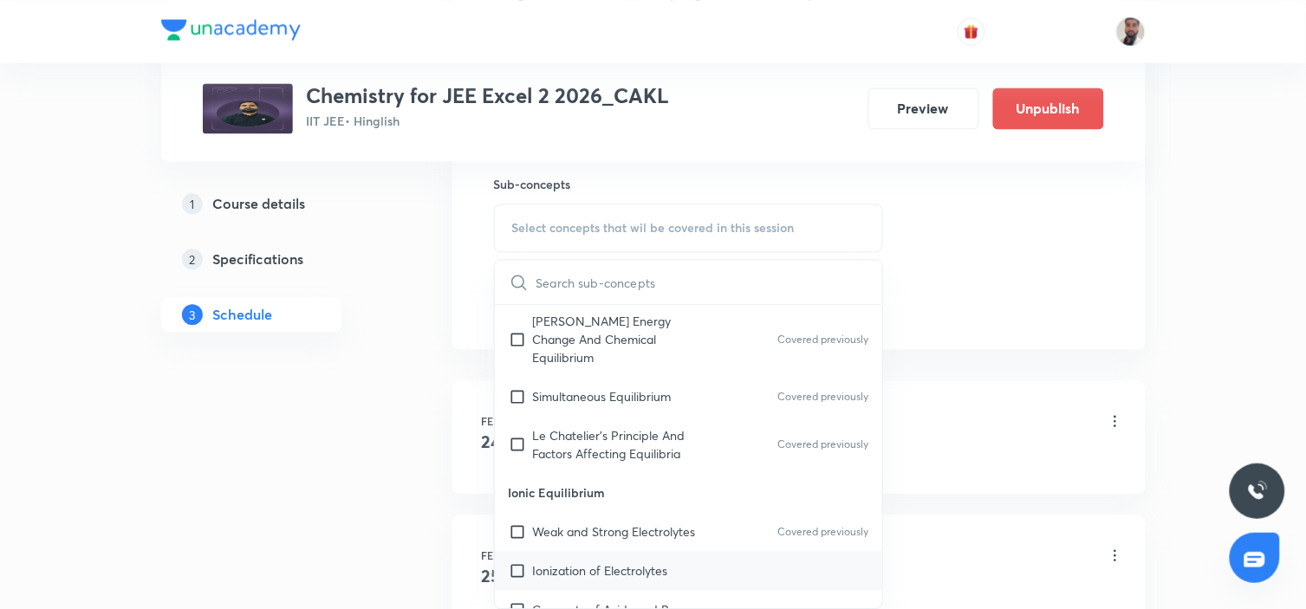
click at [664, 548] on p "Ionization of Electrolytes" at bounding box center [600, 570] width 135 height 18
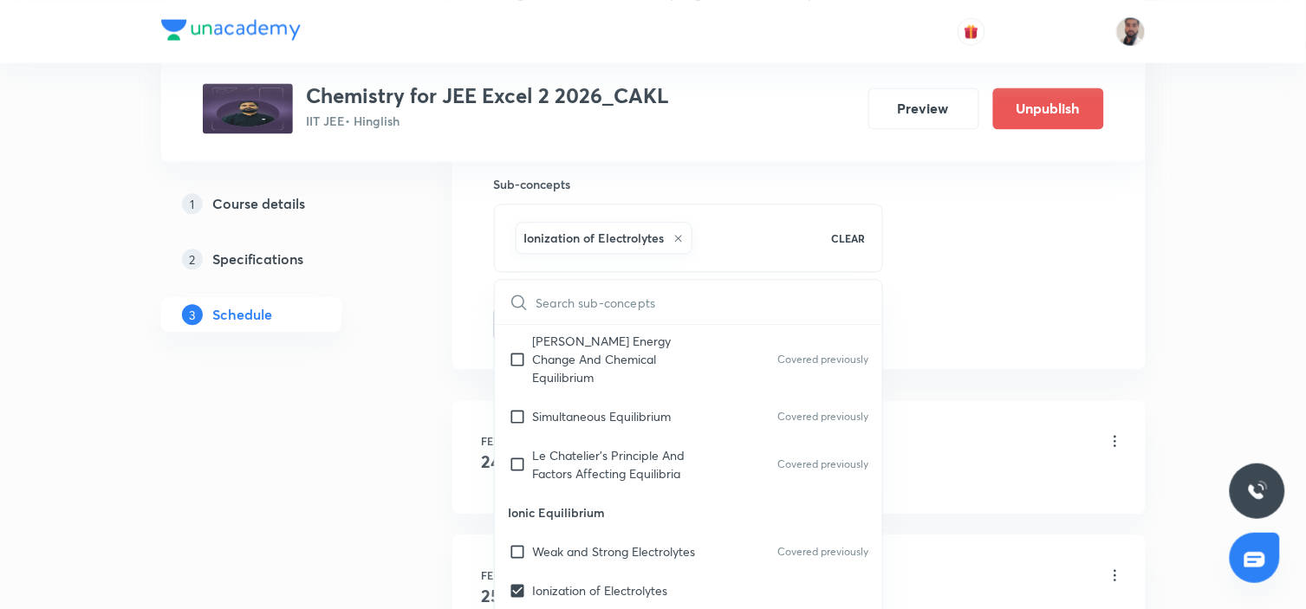
checkbox input "true"
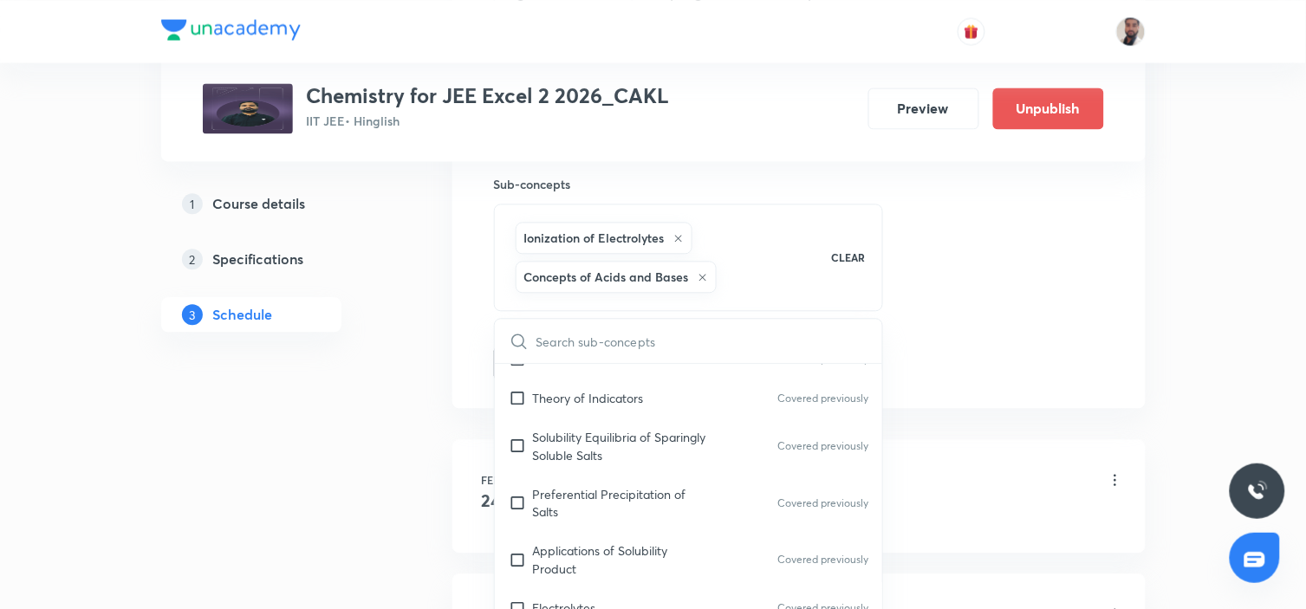
scroll to position [7778, 0]
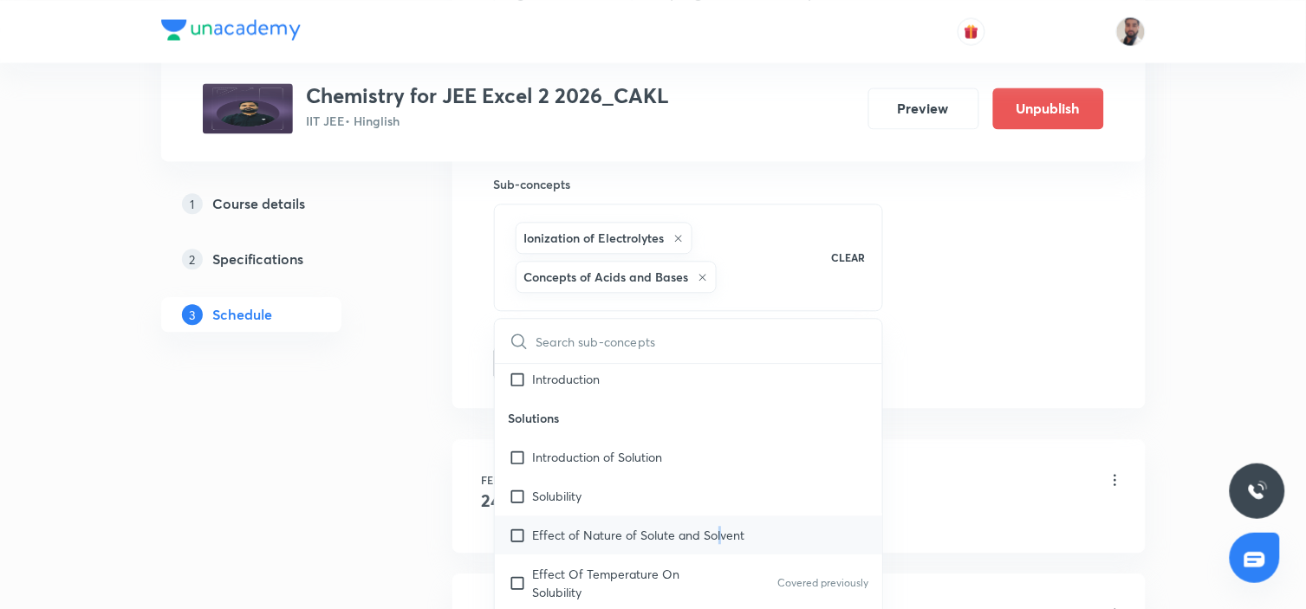
click at [719, 526] on p "Effect of Nature of Solute and Solvent" at bounding box center [639, 535] width 212 height 18
checkbox input "true"
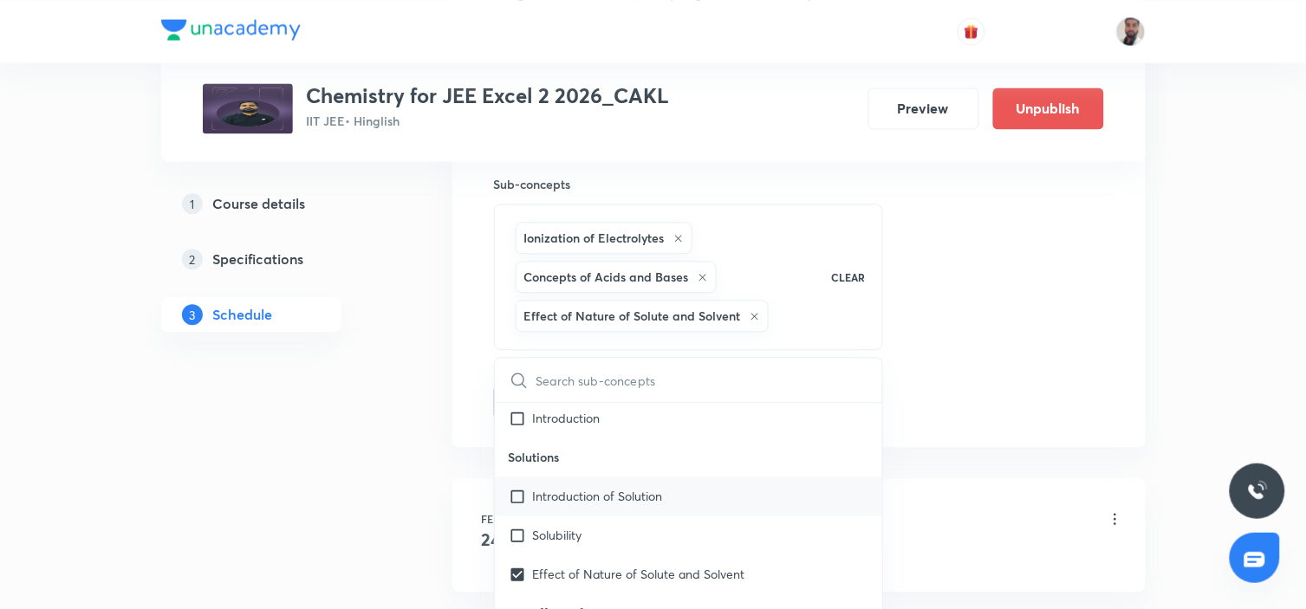
click at [572, 487] on p "Introduction of Solution" at bounding box center [598, 496] width 130 height 18
checkbox input "true"
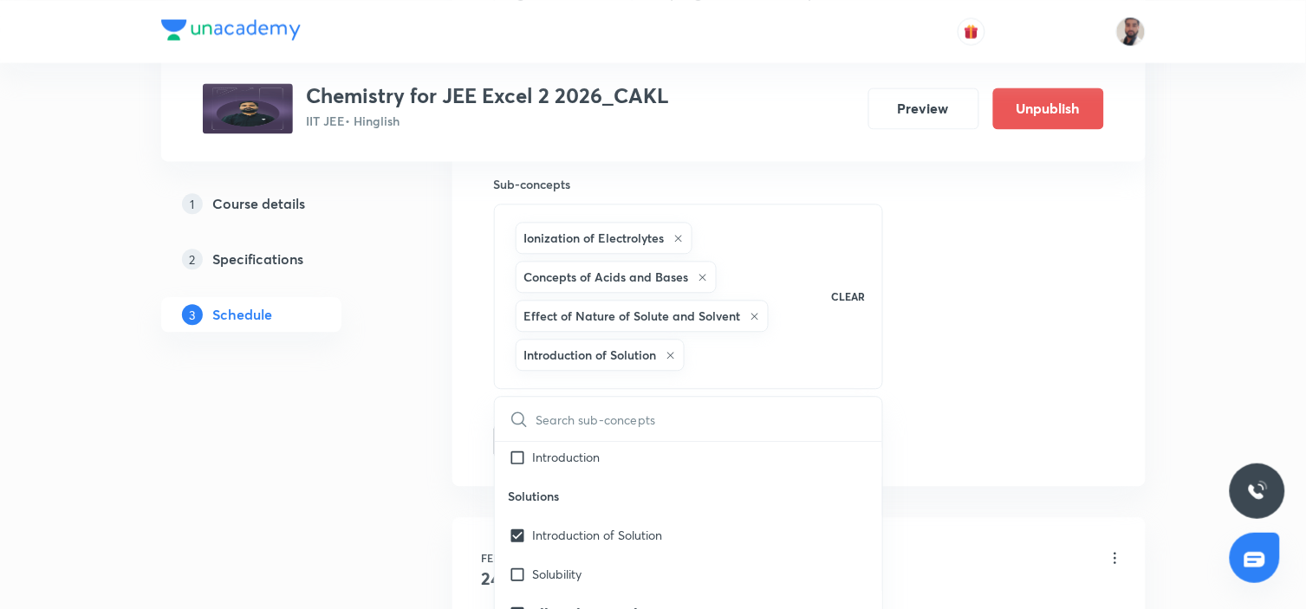
drag, startPoint x: 570, startPoint y: 488, endPoint x: 301, endPoint y: 492, distance: 269.5
click at [570, 548] on p "Solubility" at bounding box center [557, 574] width 49 height 18
checkbox input "true"
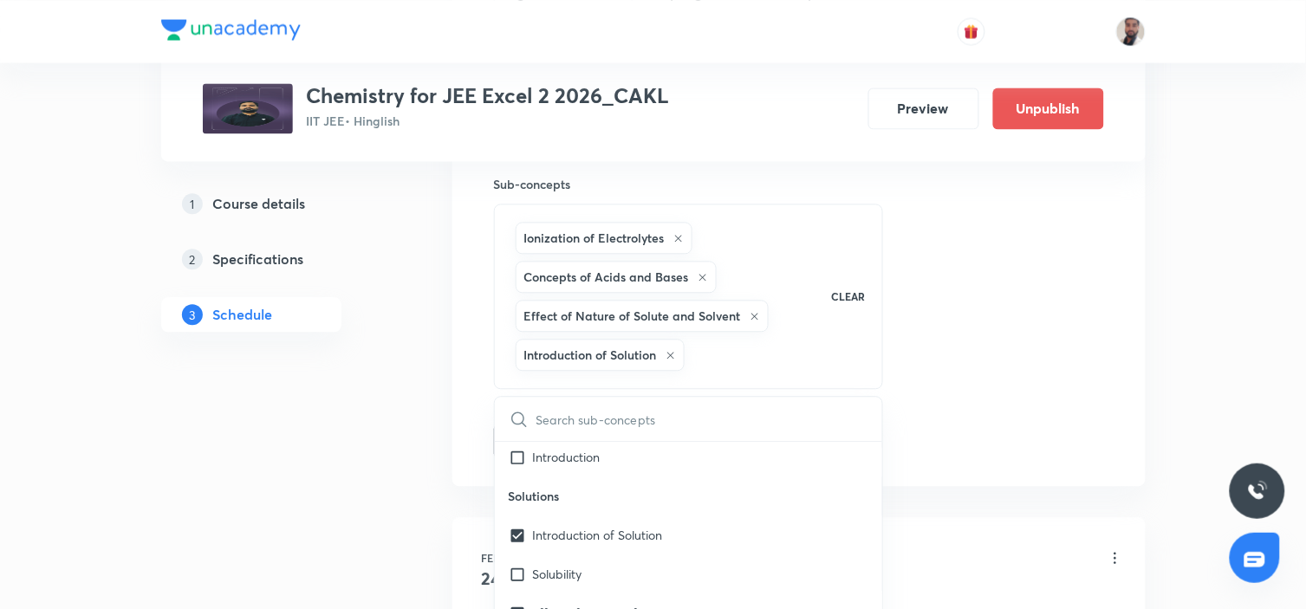
checkbox input "true"
drag, startPoint x: 301, startPoint y: 492, endPoint x: 486, endPoint y: 468, distance: 187.0
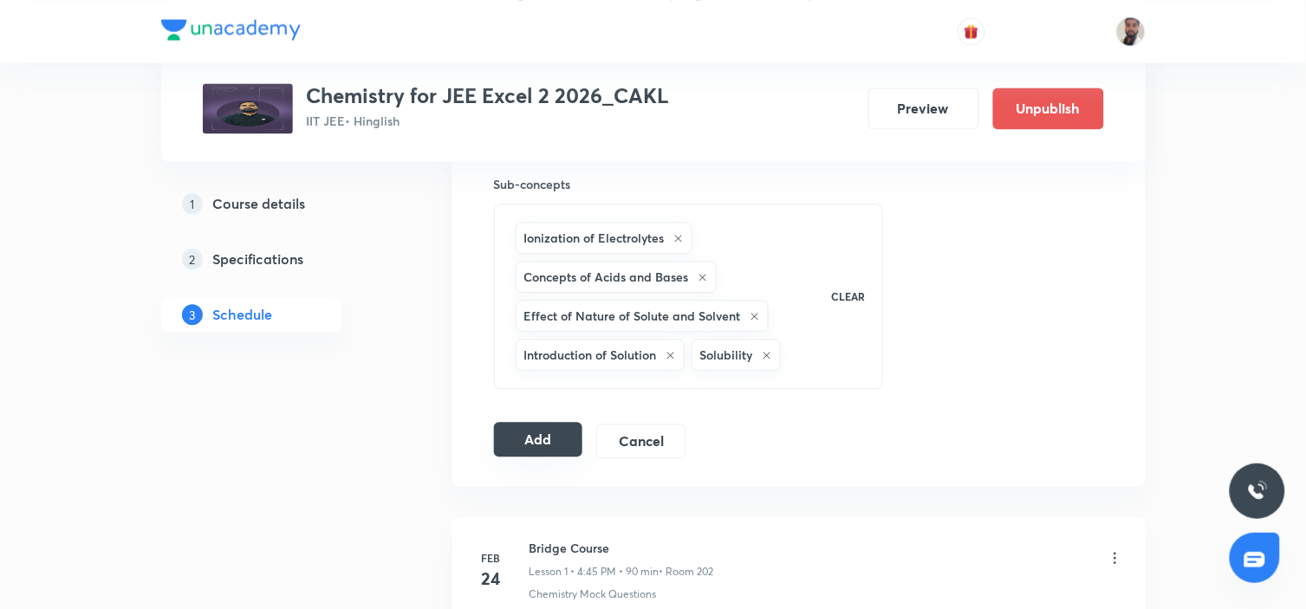
click at [567, 439] on button "Add" at bounding box center [538, 439] width 89 height 35
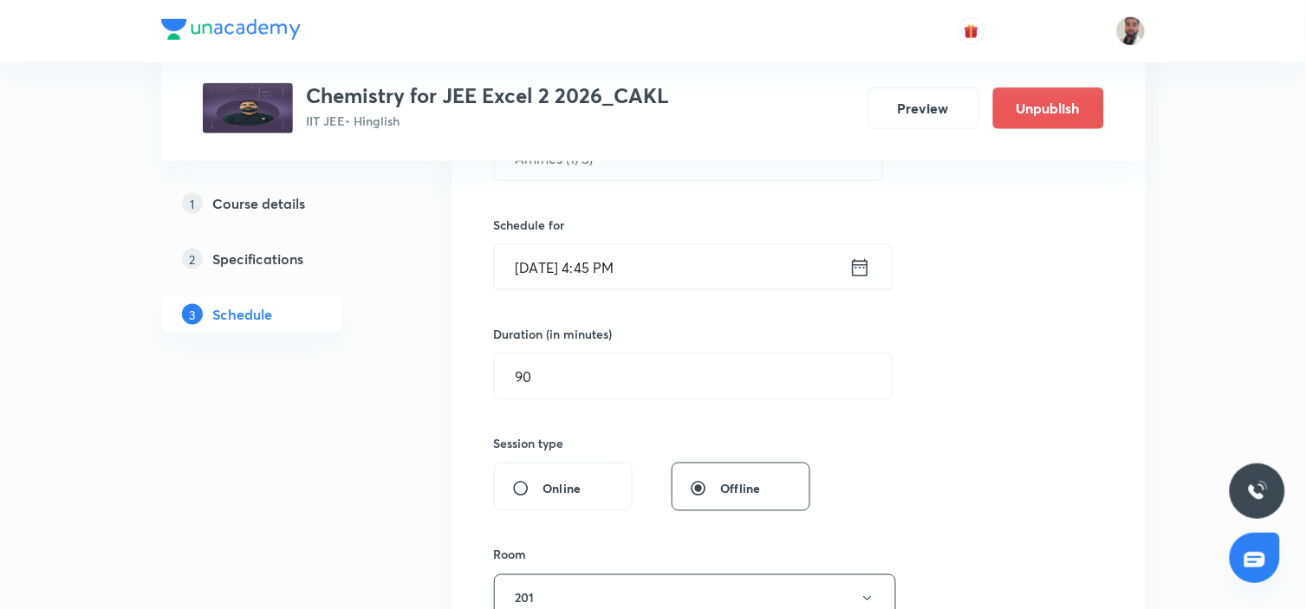
scroll to position [96, 0]
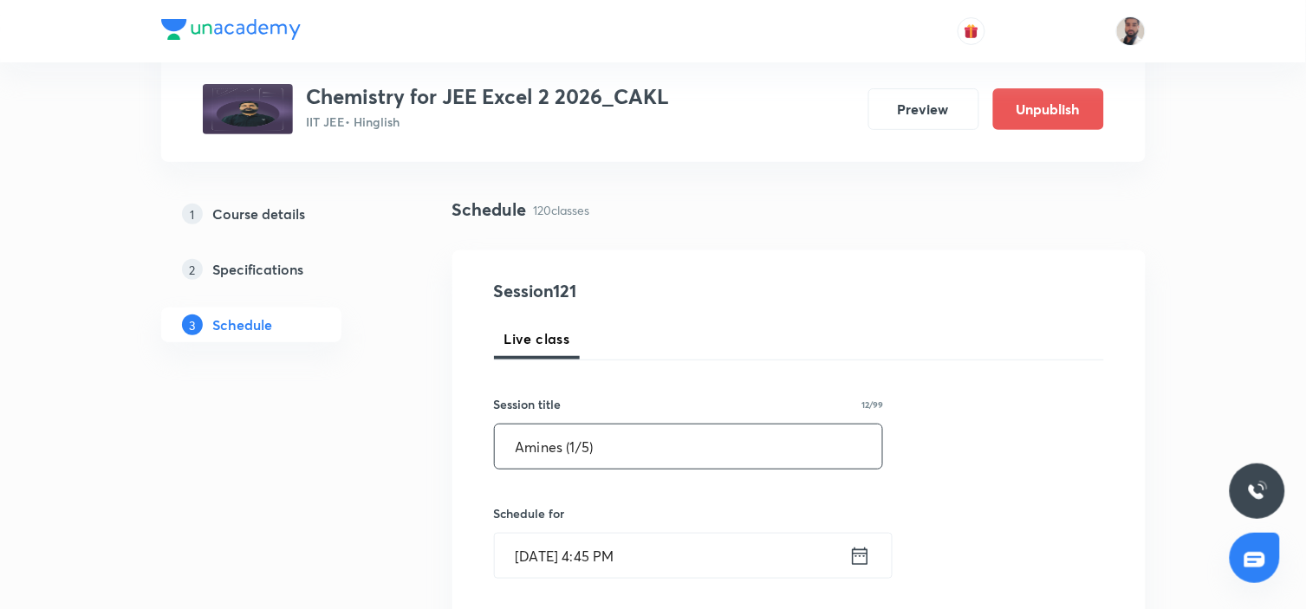
drag, startPoint x: 629, startPoint y: 455, endPoint x: 283, endPoint y: 451, distance: 345.7
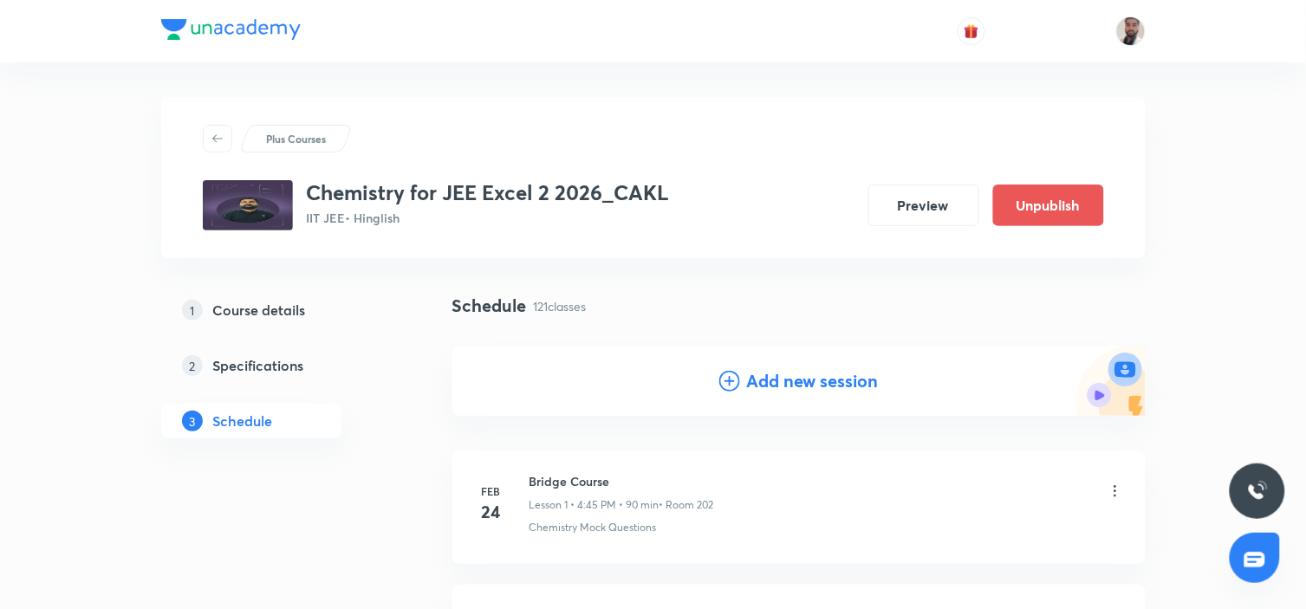
click at [724, 385] on icon at bounding box center [729, 381] width 21 height 21
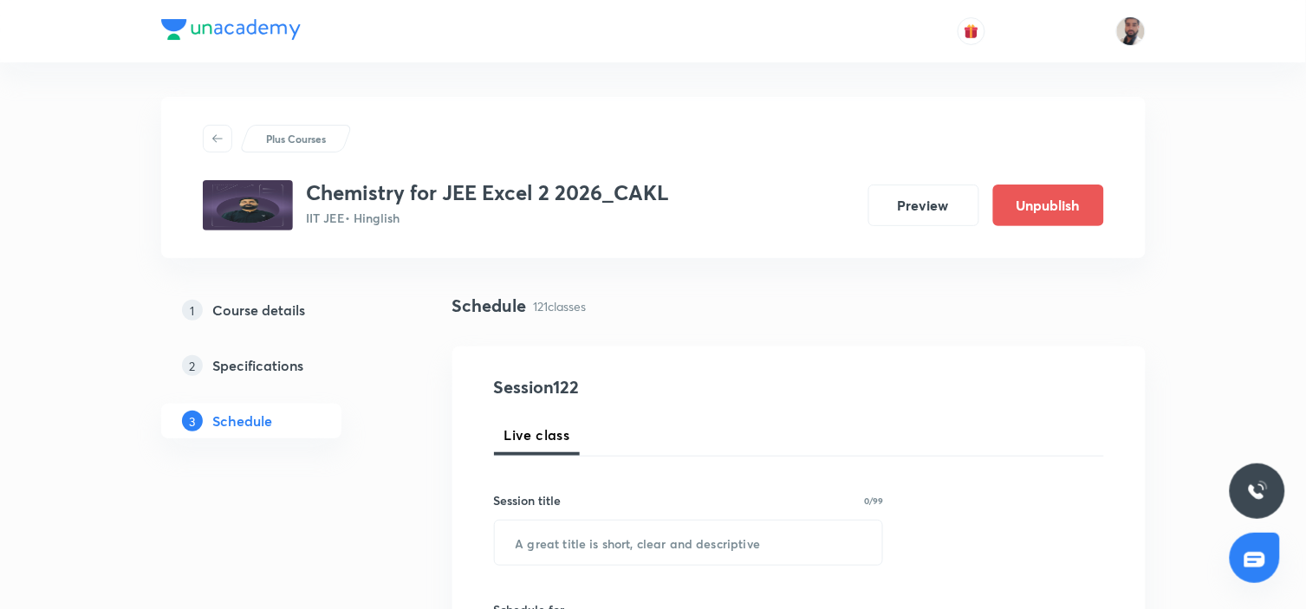
scroll to position [192, 0]
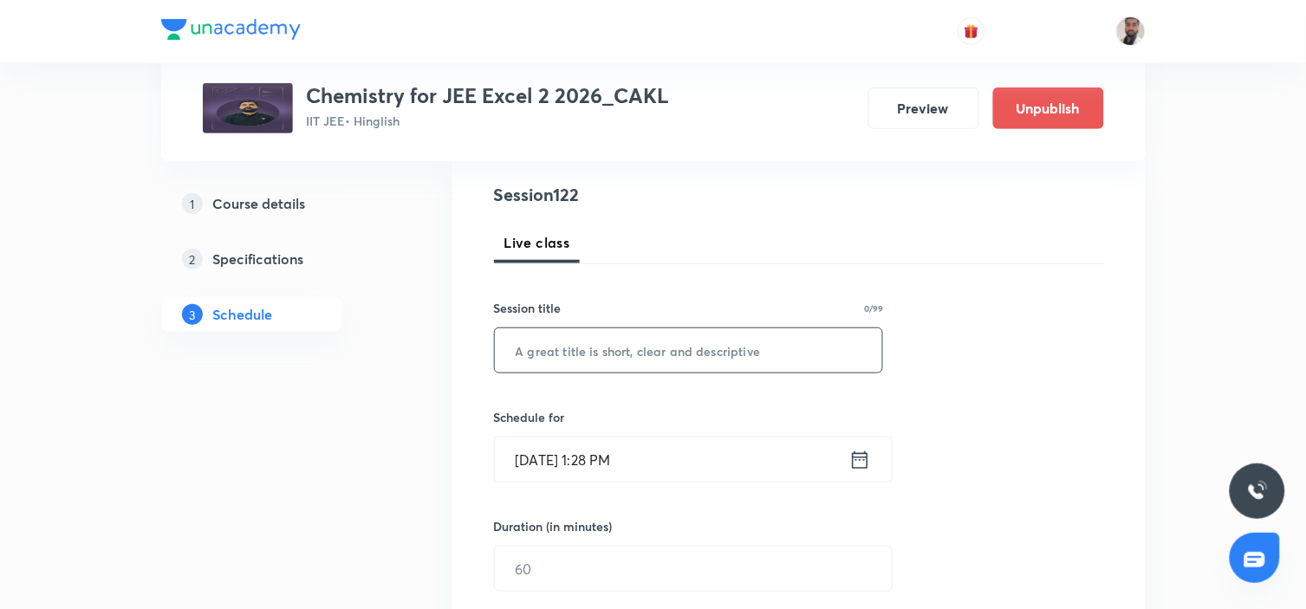
click at [658, 353] on input "text" at bounding box center [689, 350] width 388 height 44
paste input "Amines (1/5)"
click at [576, 349] on input "Amines (1/5)" at bounding box center [689, 350] width 388 height 44
type input "Amines (2/5)"
click at [867, 463] on icon at bounding box center [860, 459] width 16 height 17
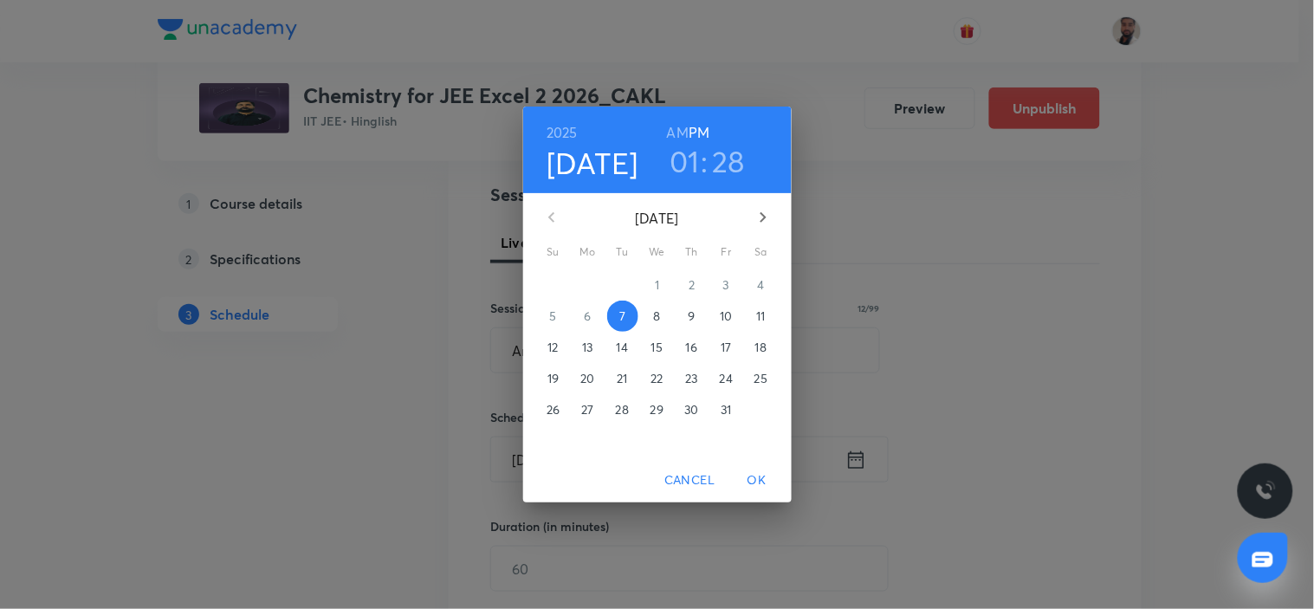
click at [653, 352] on p "15" at bounding box center [657, 347] width 11 height 17
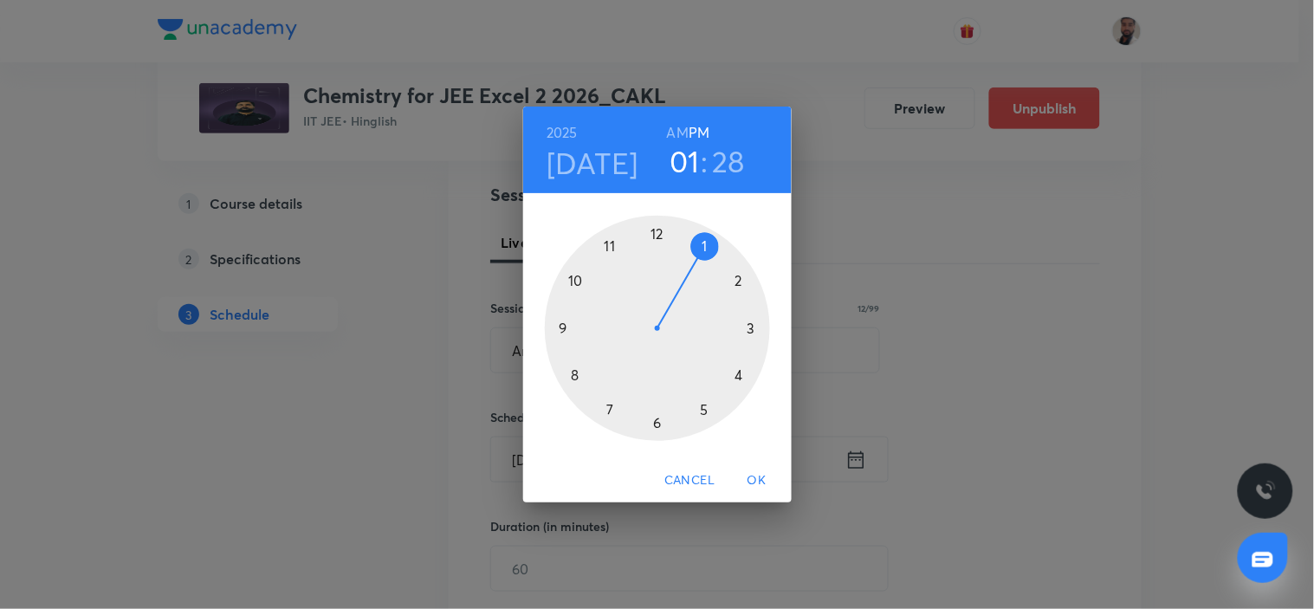
drag, startPoint x: 737, startPoint y: 375, endPoint x: 726, endPoint y: 360, distance: 18.5
click at [736, 373] on div at bounding box center [657, 328] width 225 height 225
click at [568, 327] on div at bounding box center [657, 328] width 225 height 225
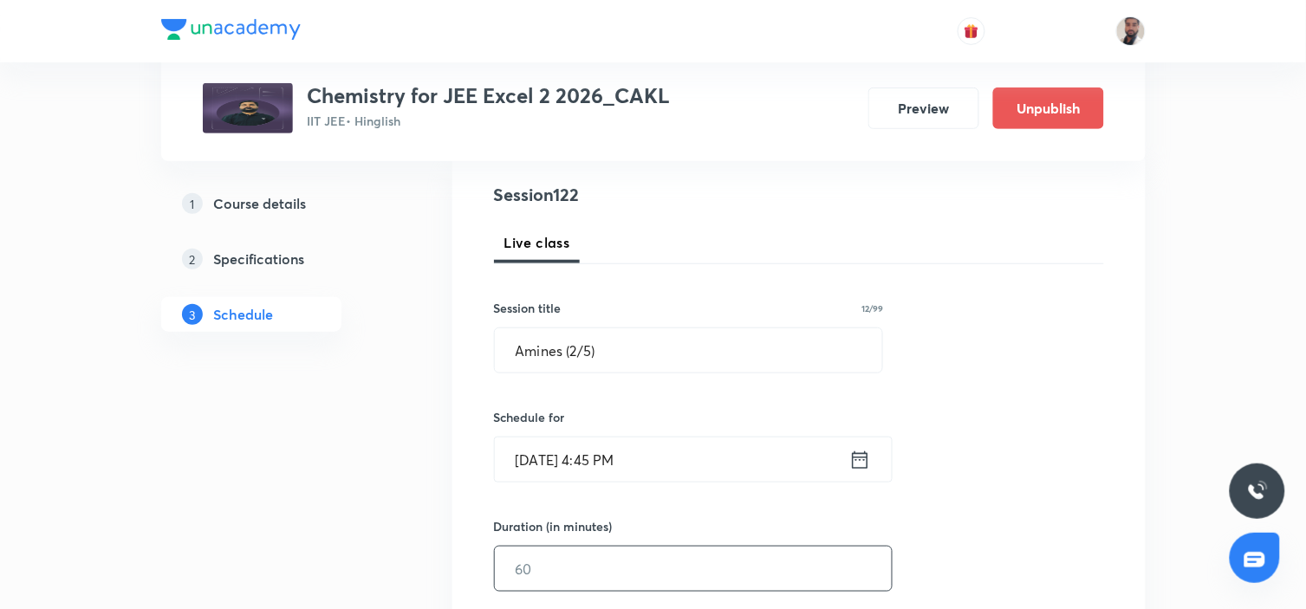
click at [587, 548] on input "text" at bounding box center [693, 569] width 397 height 44
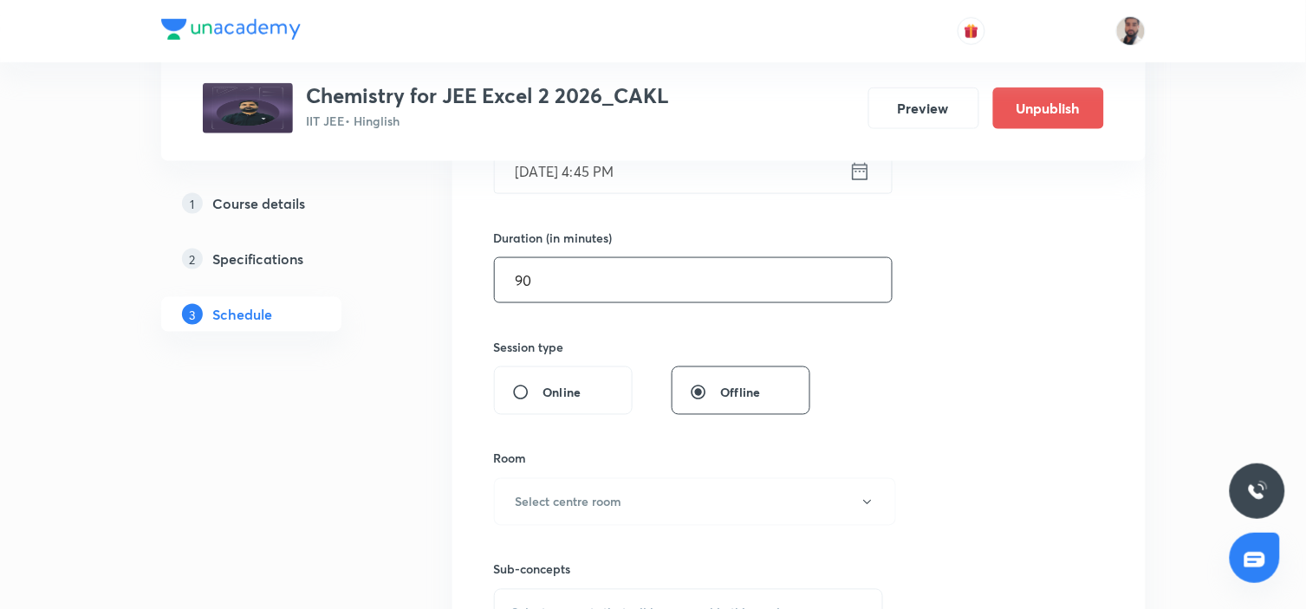
scroll to position [673, 0]
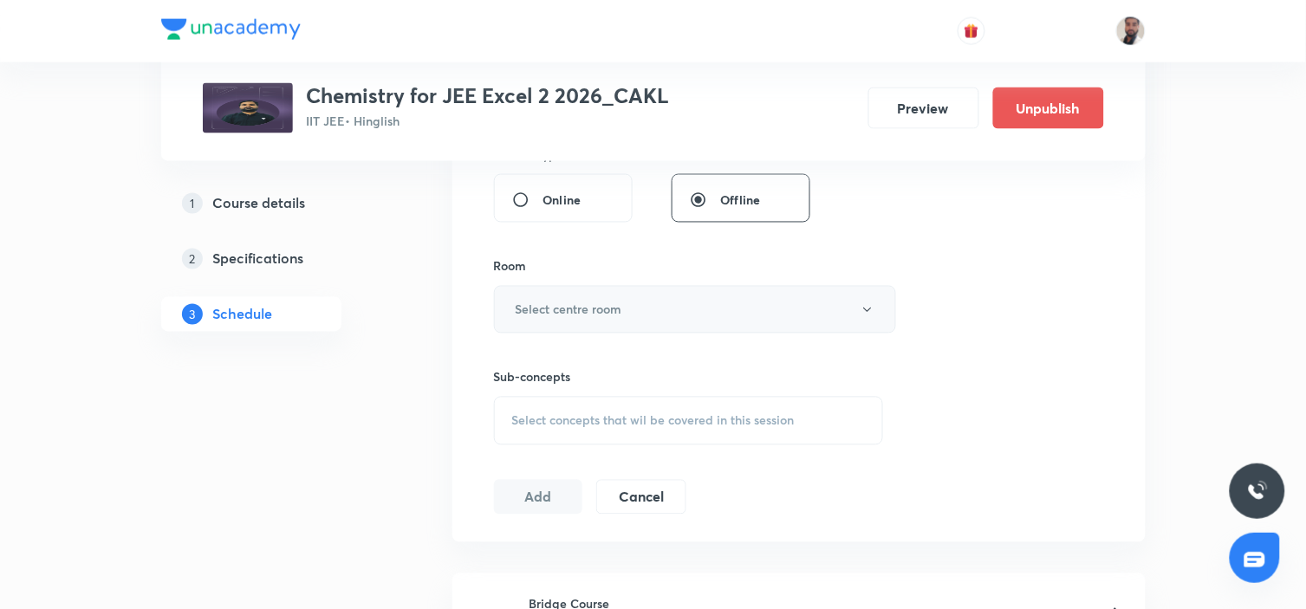
type input "90"
click at [621, 314] on h6 "Select centre room" at bounding box center [568, 310] width 107 height 18
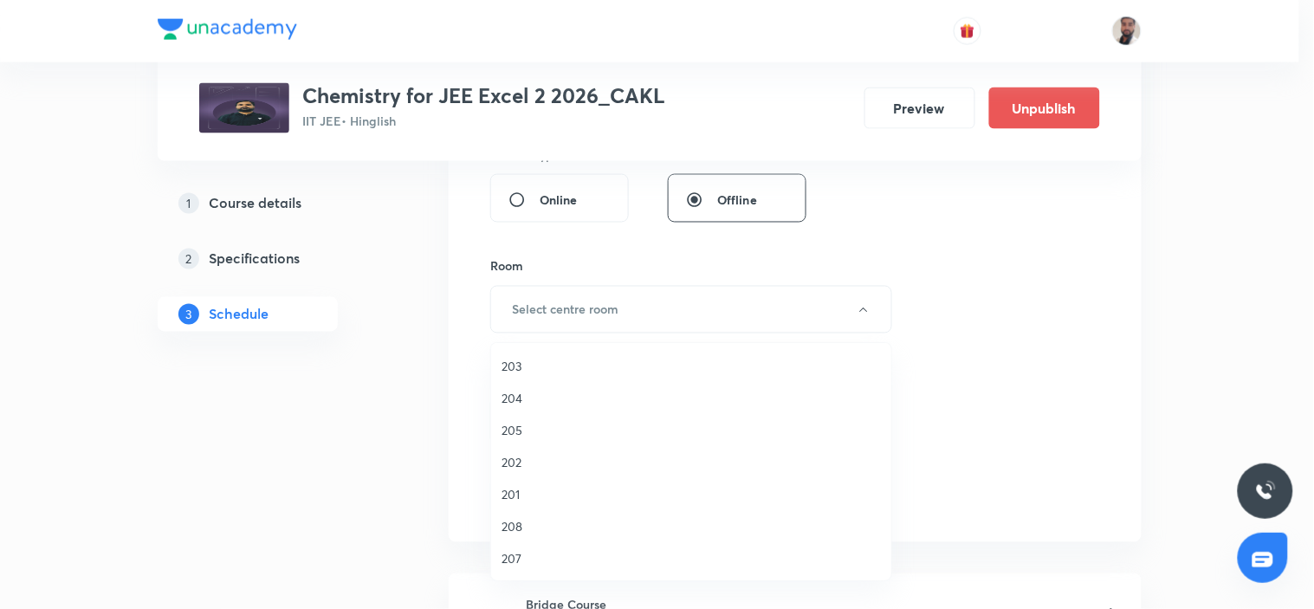
click at [515, 497] on span "201" at bounding box center [691, 494] width 379 height 18
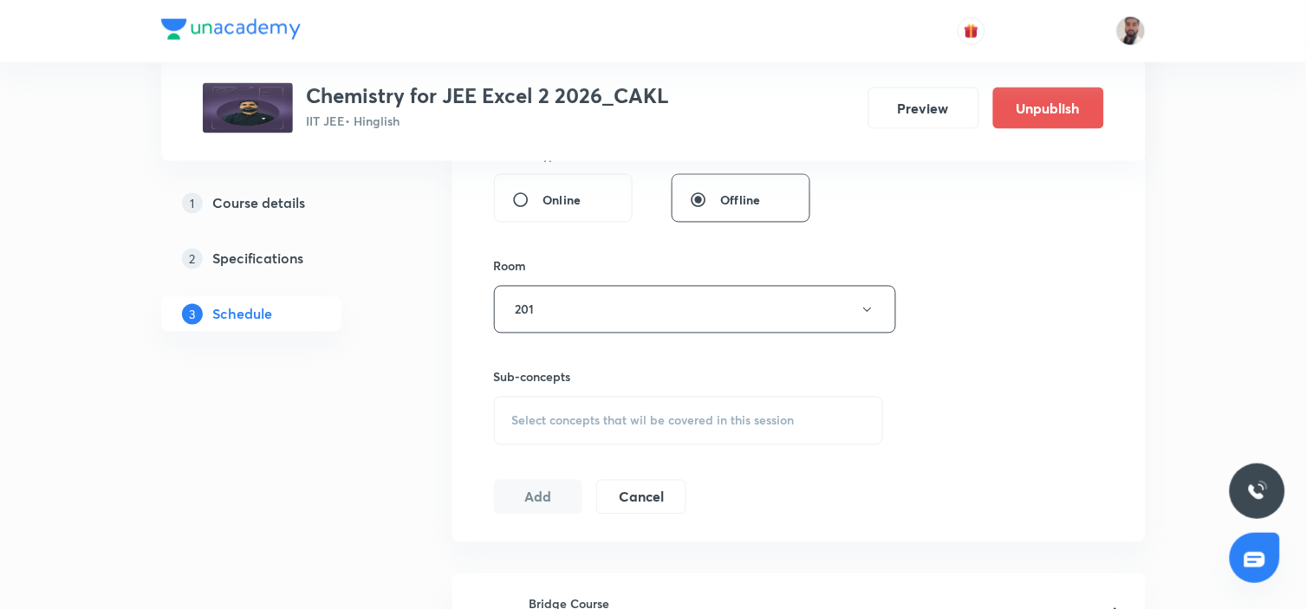
scroll to position [866, 0]
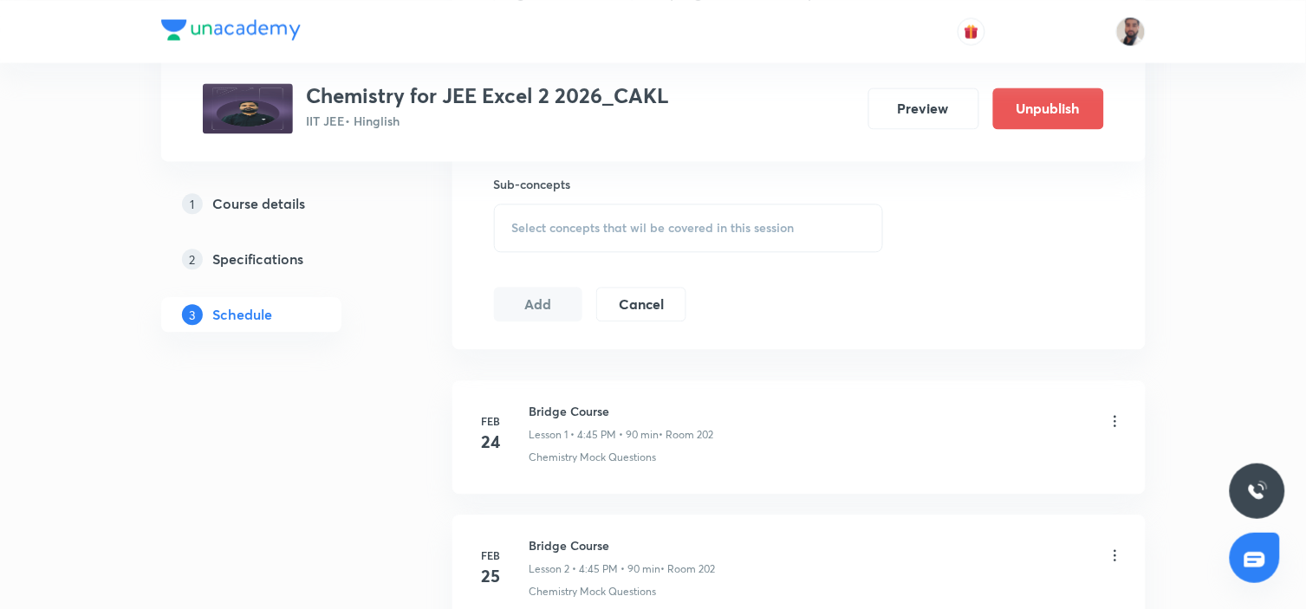
click at [723, 230] on span "Select concepts that wil be covered in this session" at bounding box center [653, 228] width 282 height 14
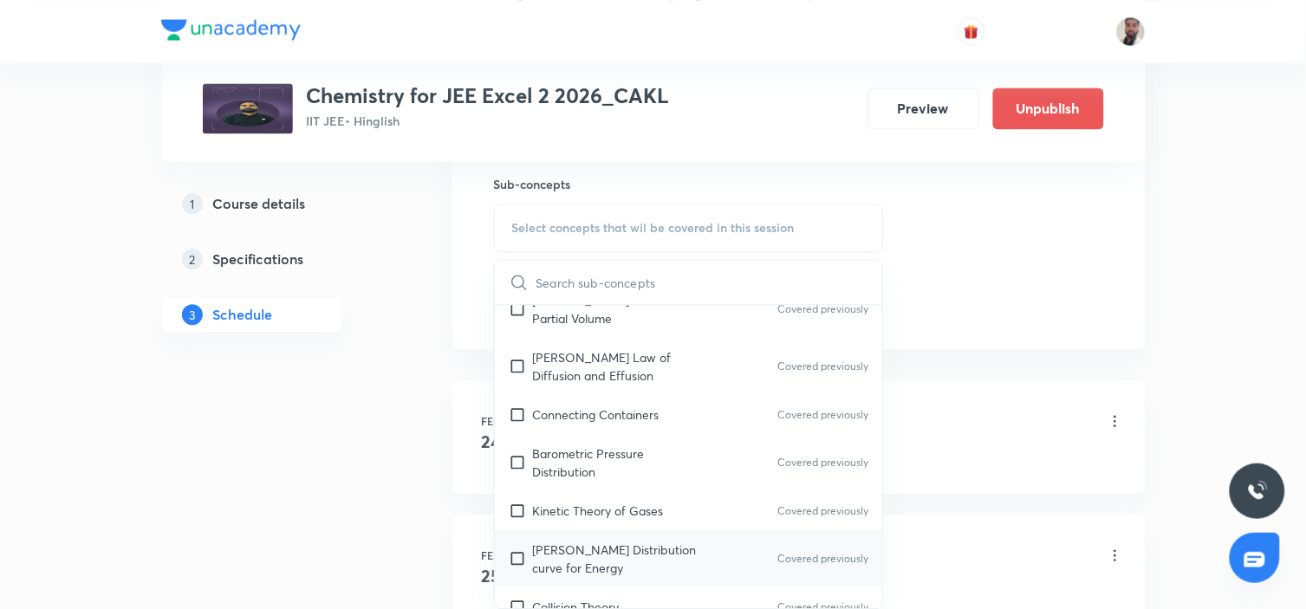
scroll to position [12326, 0]
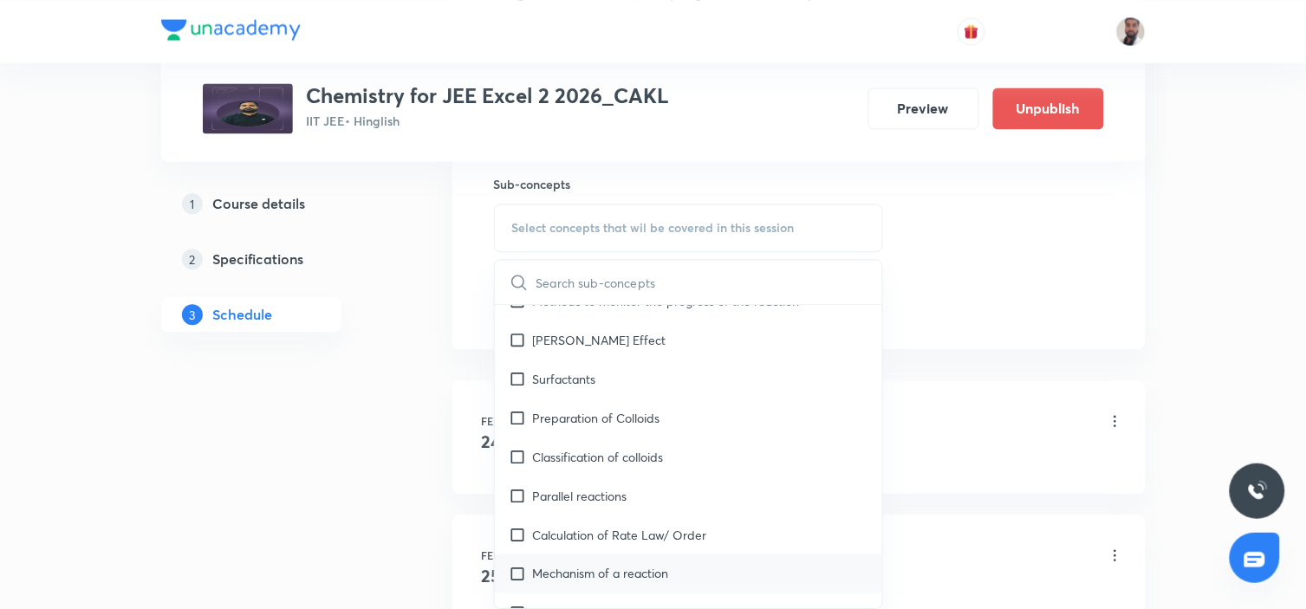
click at [645, 548] on div "Mechanism of a reaction" at bounding box center [689, 573] width 388 height 39
checkbox input "true"
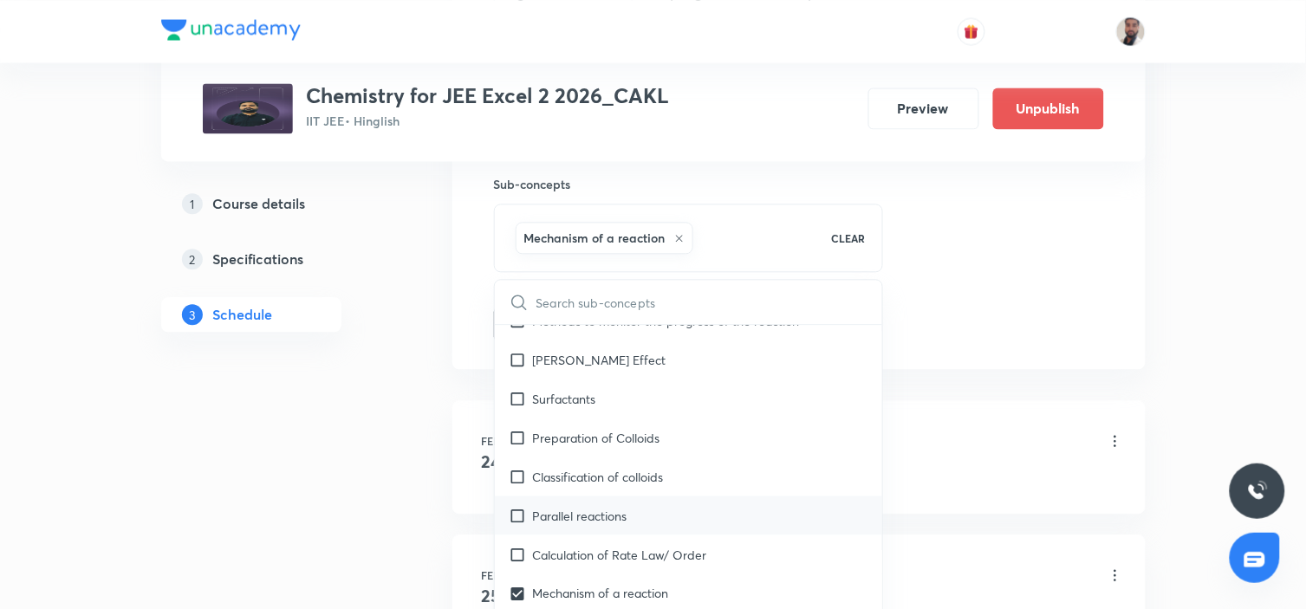
click at [613, 506] on p "Parallel reactions" at bounding box center [580, 515] width 94 height 18
checkbox input "true"
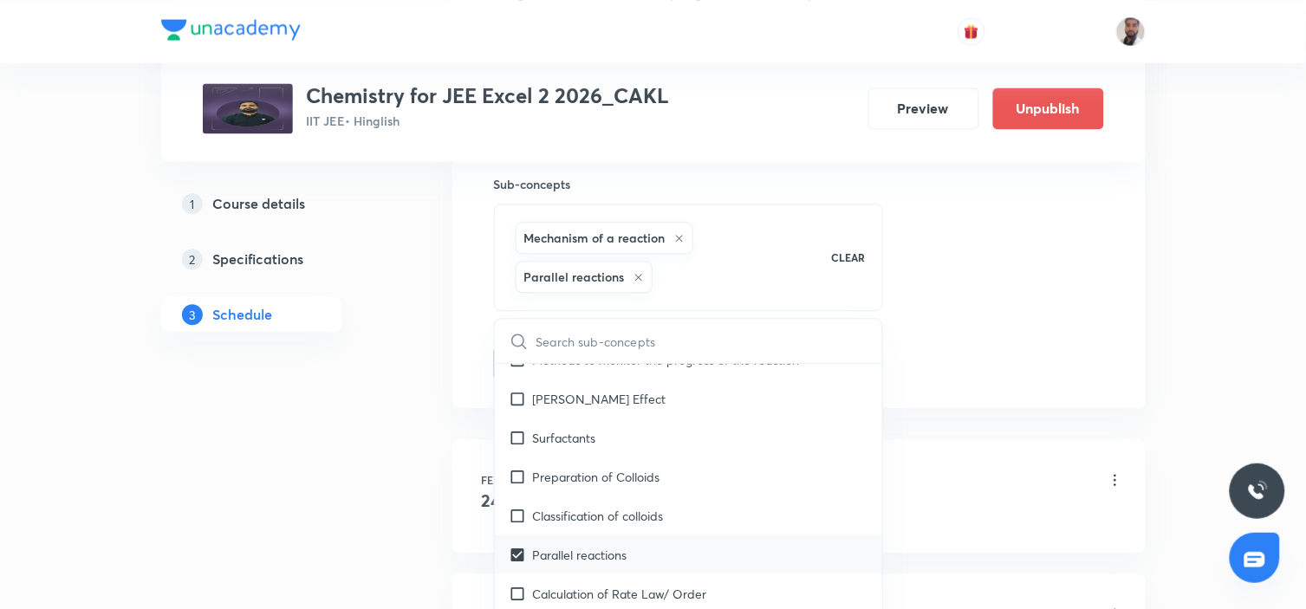
drag, startPoint x: 584, startPoint y: 512, endPoint x: 578, endPoint y: 485, distance: 27.5
click at [581, 548] on p "Calculation of Rate Law/ Order" at bounding box center [620, 593] width 174 height 18
checkbox input "true"
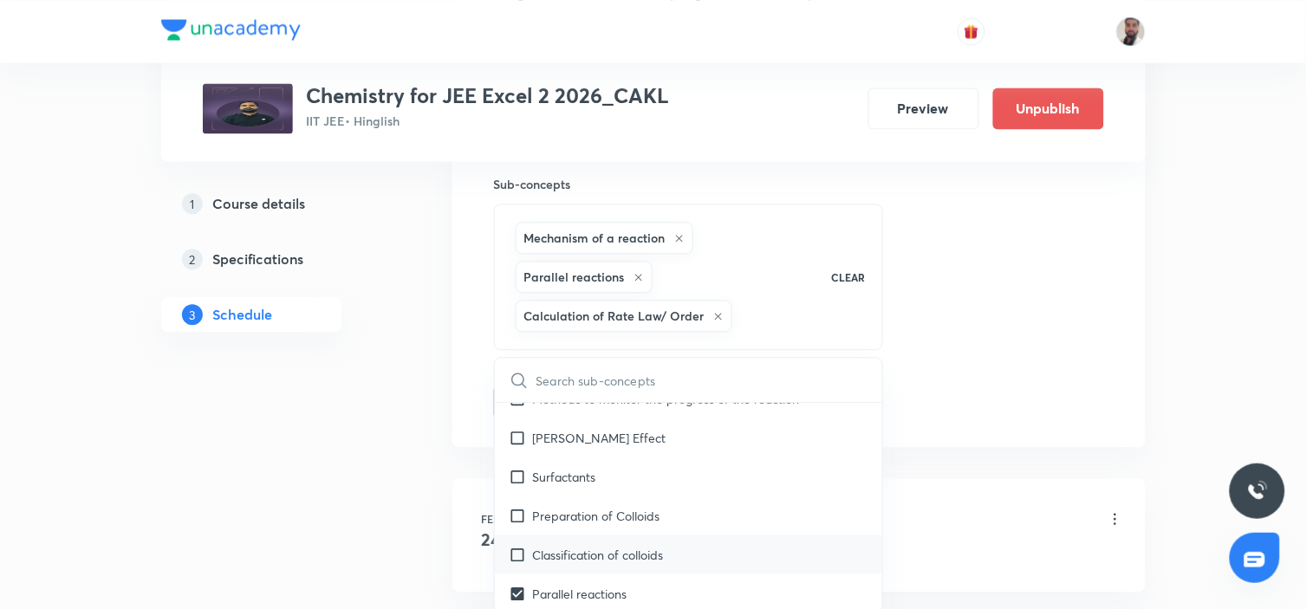
click at [572, 545] on p "Classification of colloids" at bounding box center [598, 554] width 131 height 18
checkbox input "true"
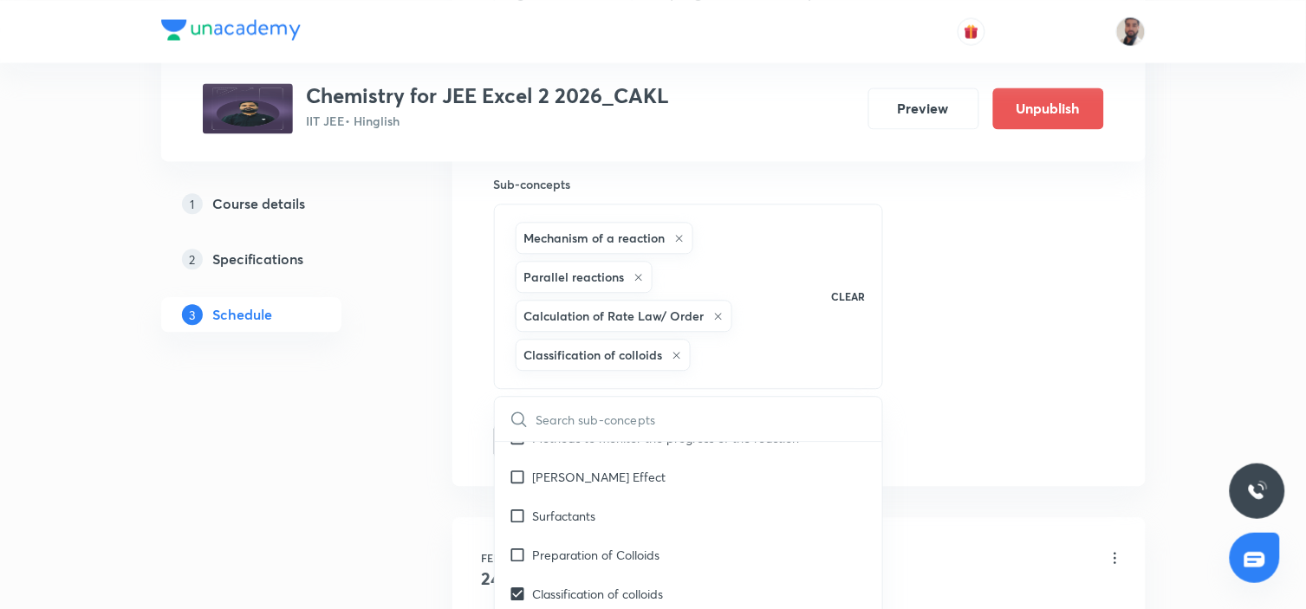
drag, startPoint x: 555, startPoint y: 461, endPoint x: 382, endPoint y: 471, distance: 173.6
click at [553, 545] on p "Preparation of Colloids" at bounding box center [596, 554] width 127 height 18
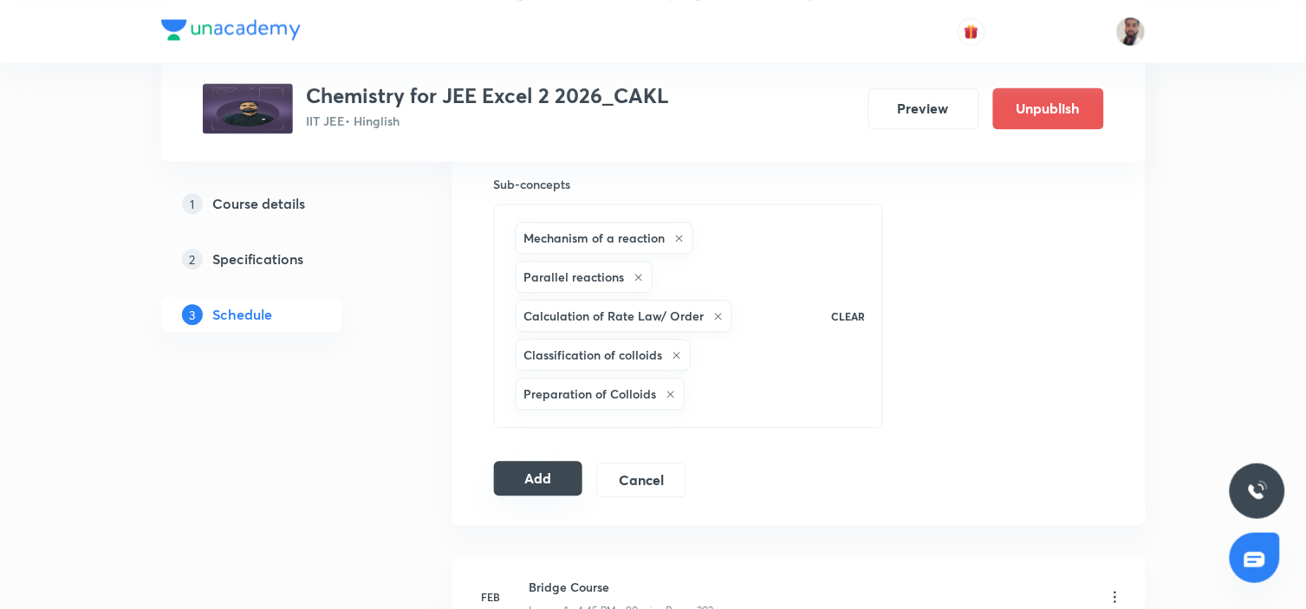
click at [551, 480] on button "Add" at bounding box center [538, 478] width 89 height 35
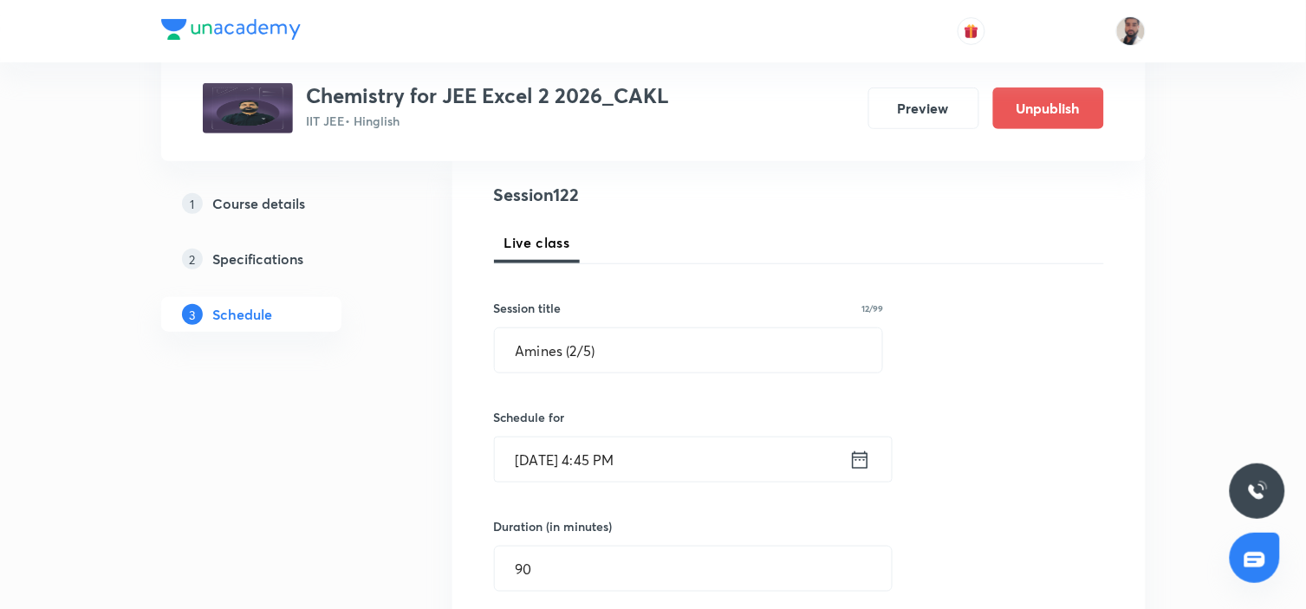
scroll to position [0, 0]
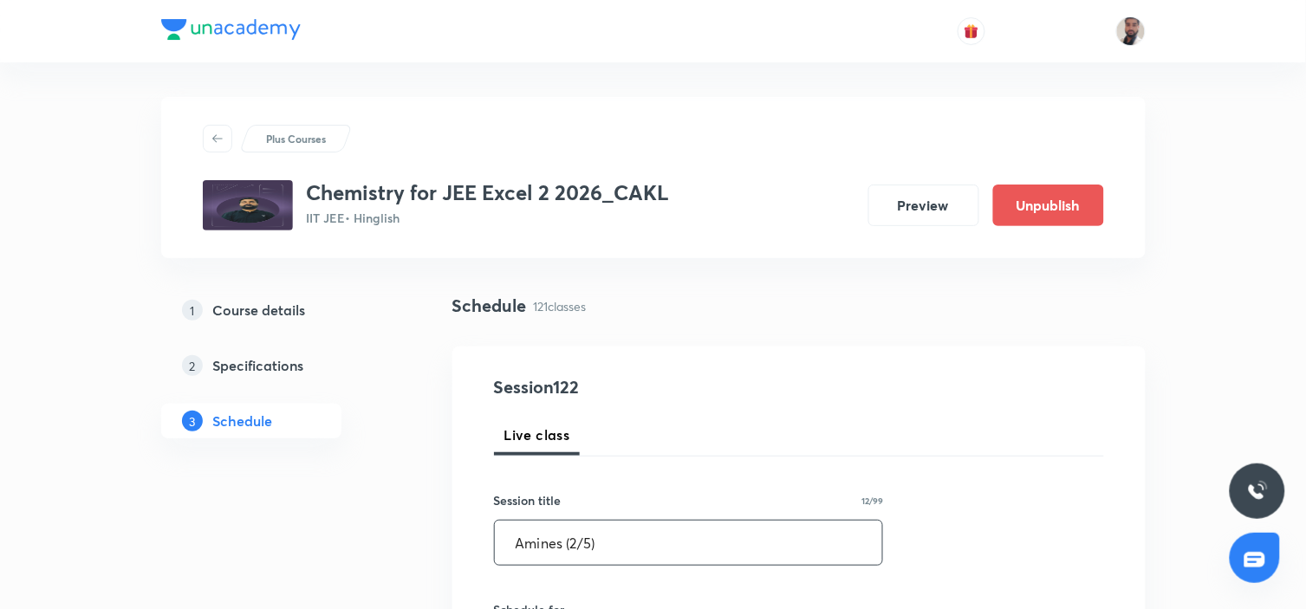
drag, startPoint x: 665, startPoint y: 542, endPoint x: 381, endPoint y: 558, distance: 283.7
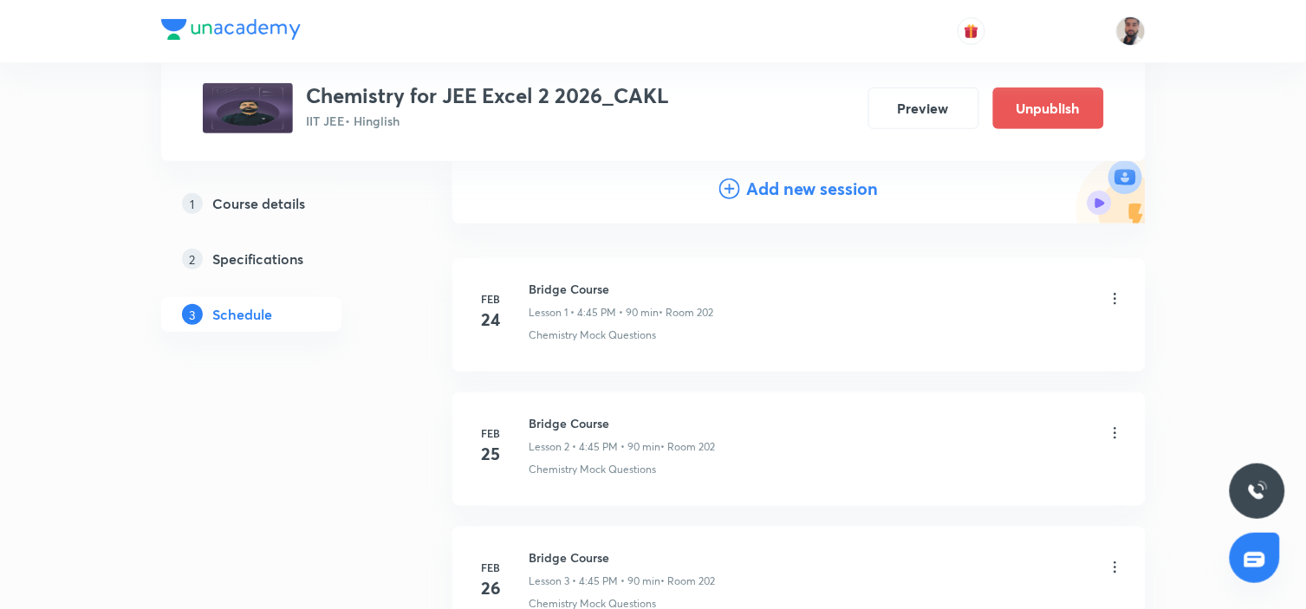
click at [726, 183] on icon at bounding box center [729, 188] width 21 height 21
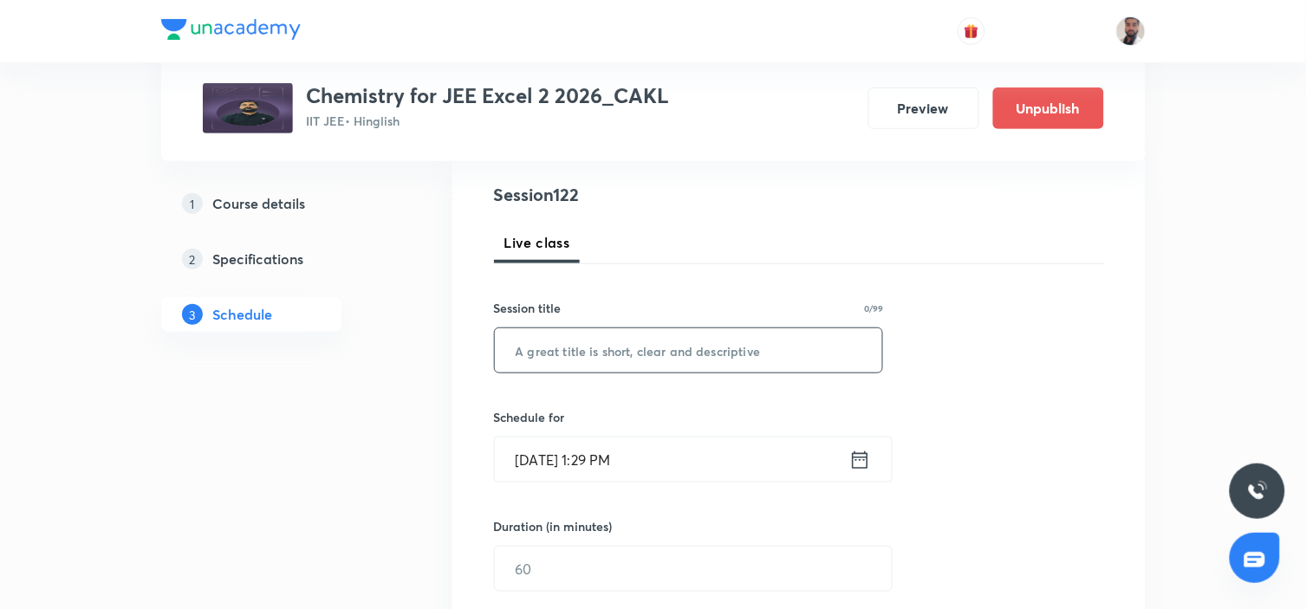
click at [661, 347] on input "text" at bounding box center [689, 350] width 388 height 44
paste input "Amines (2/5)"
click at [580, 348] on input "Amines (2/5)" at bounding box center [689, 350] width 388 height 44
type input "Amines (3/5)"
click at [870, 465] on icon at bounding box center [860, 460] width 22 height 24
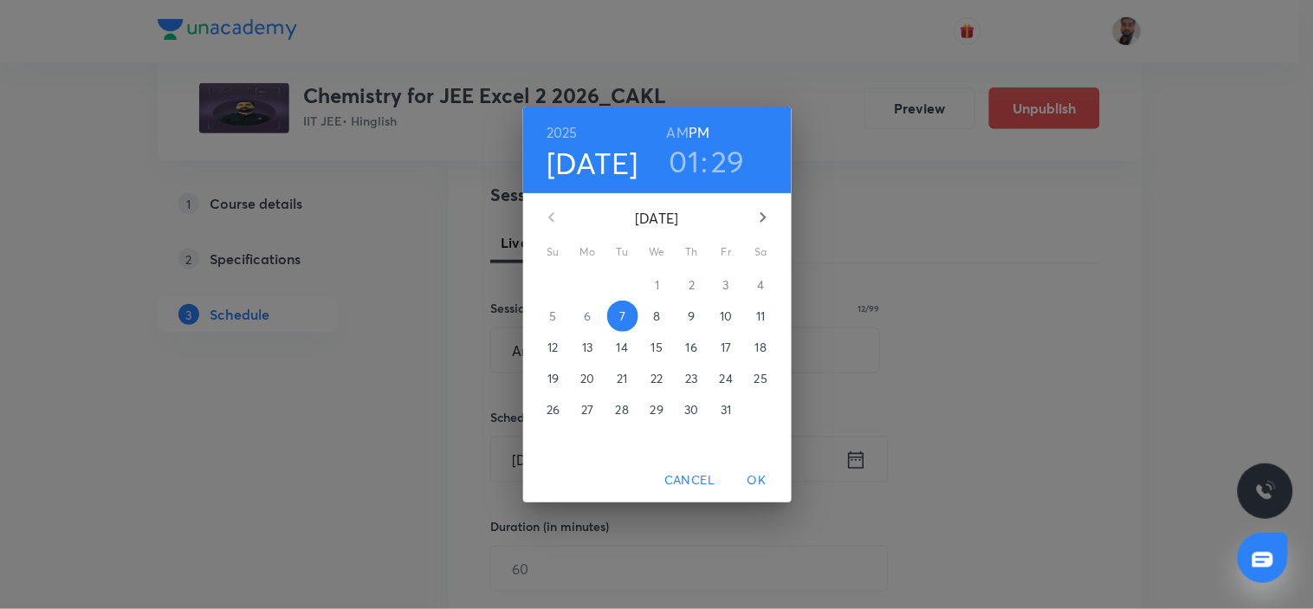
click at [683, 347] on span "16" at bounding box center [692, 347] width 31 height 17
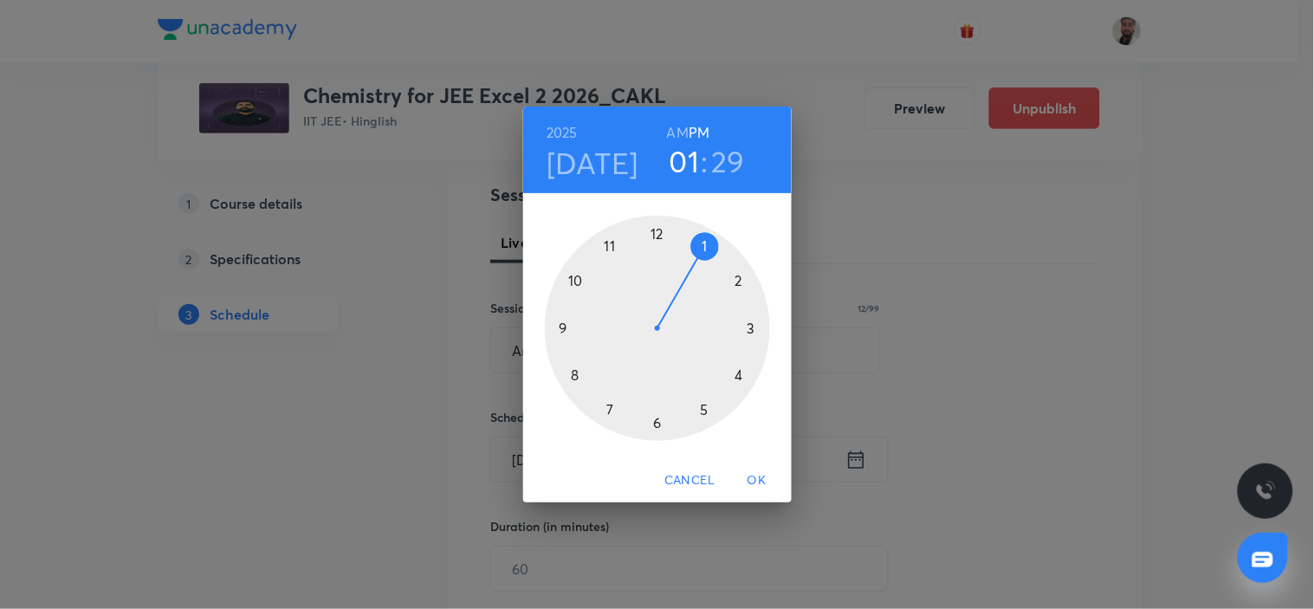
click at [741, 371] on div at bounding box center [657, 328] width 225 height 225
click at [560, 327] on div at bounding box center [657, 328] width 225 height 225
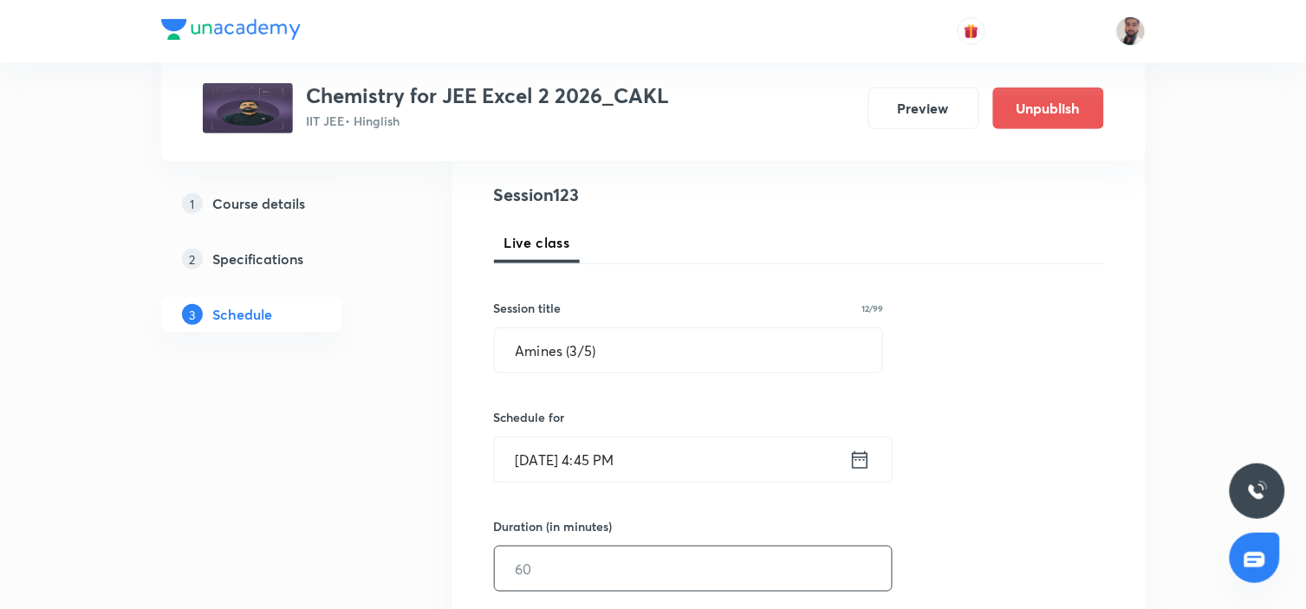
click at [559, 548] on input "text" at bounding box center [693, 569] width 397 height 44
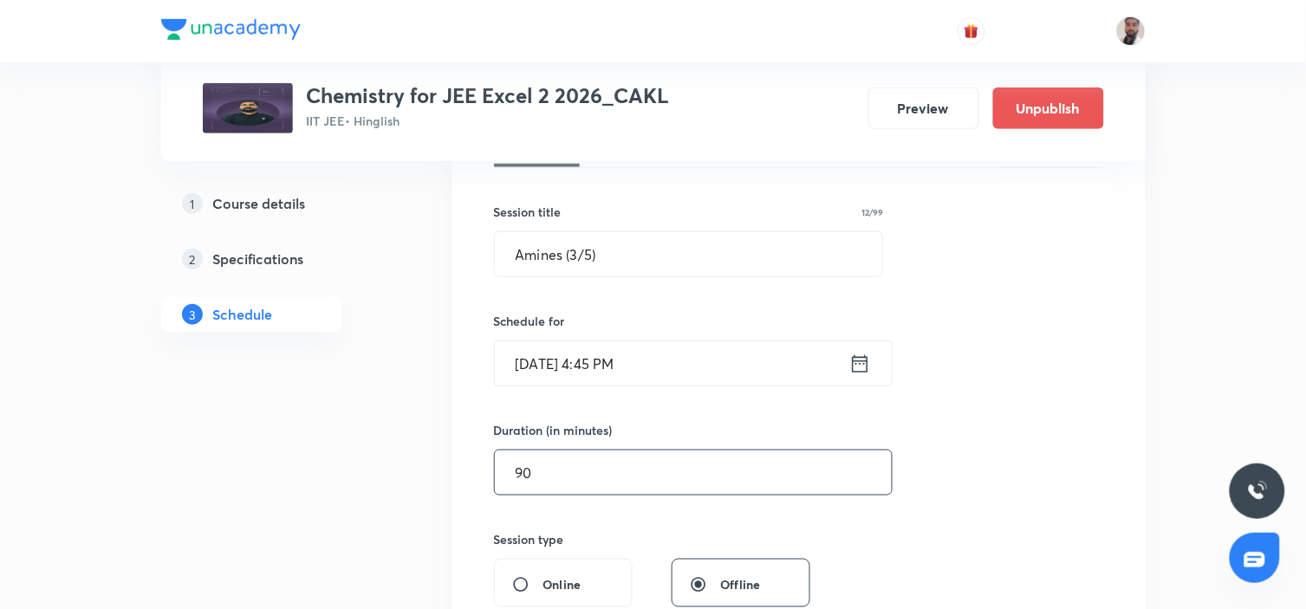
scroll to position [577, 0]
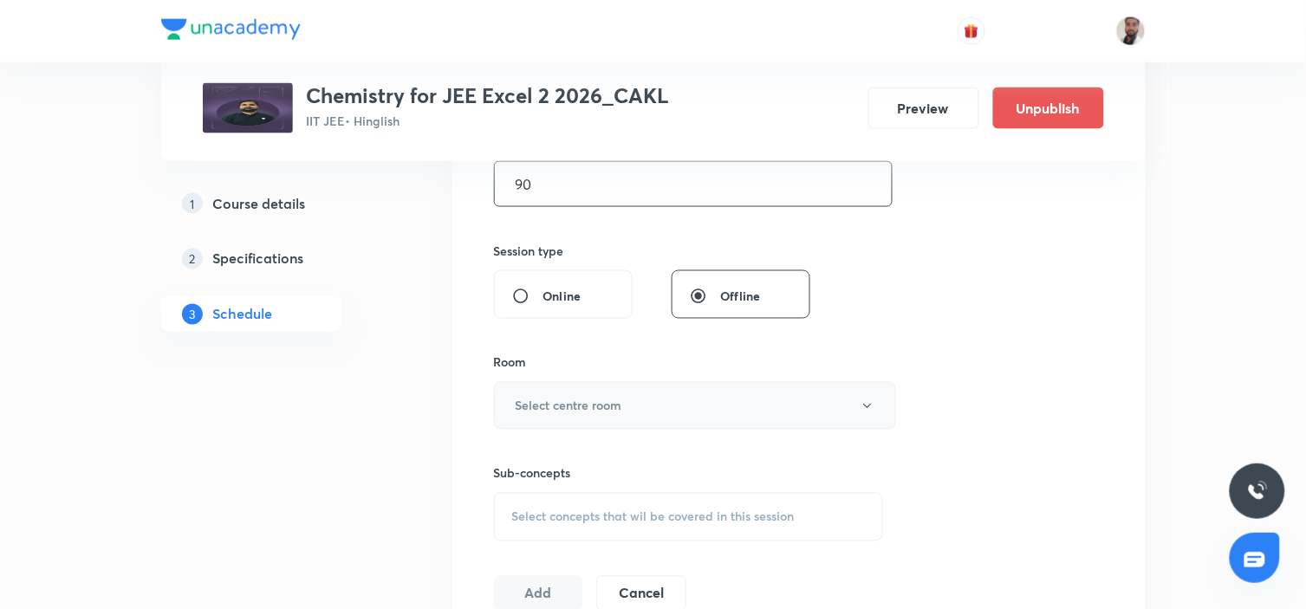
type input "90"
click at [606, 395] on button "Select centre room" at bounding box center [695, 406] width 402 height 48
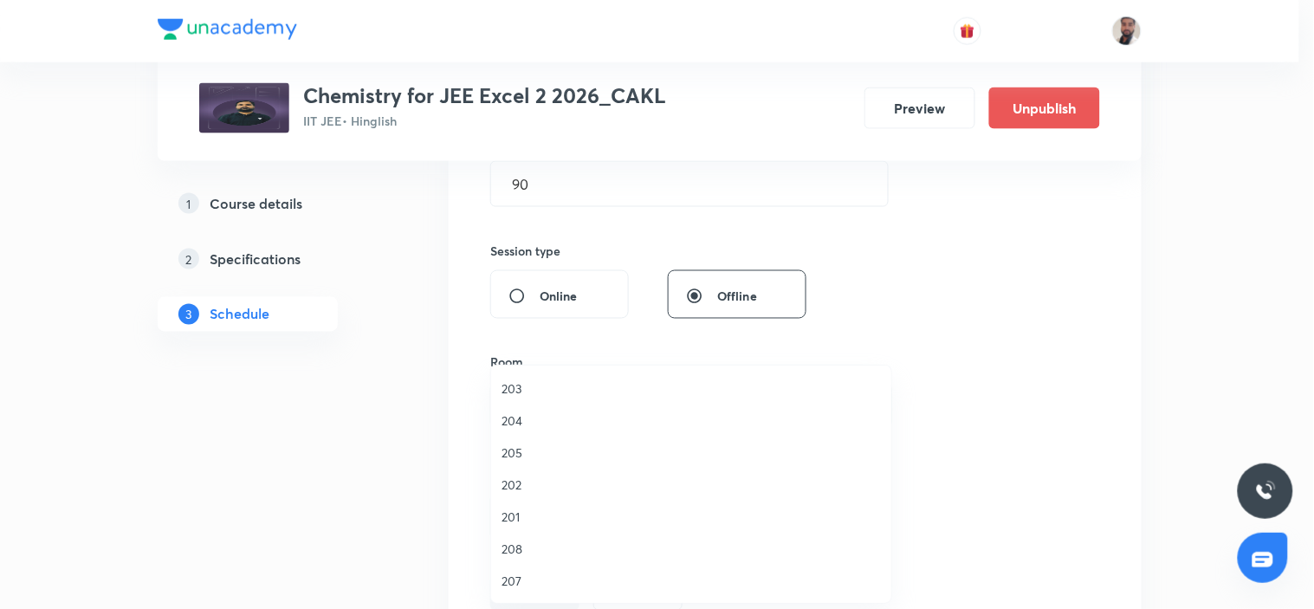
click at [533, 515] on span "201" at bounding box center [691, 517] width 379 height 18
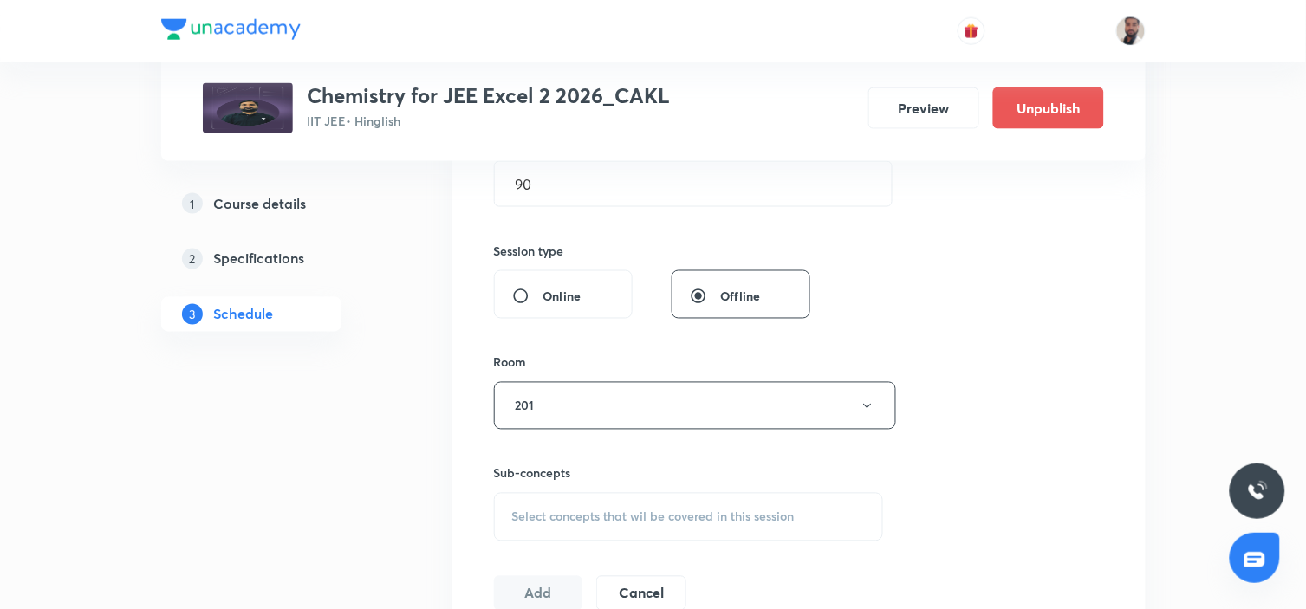
scroll to position [769, 0]
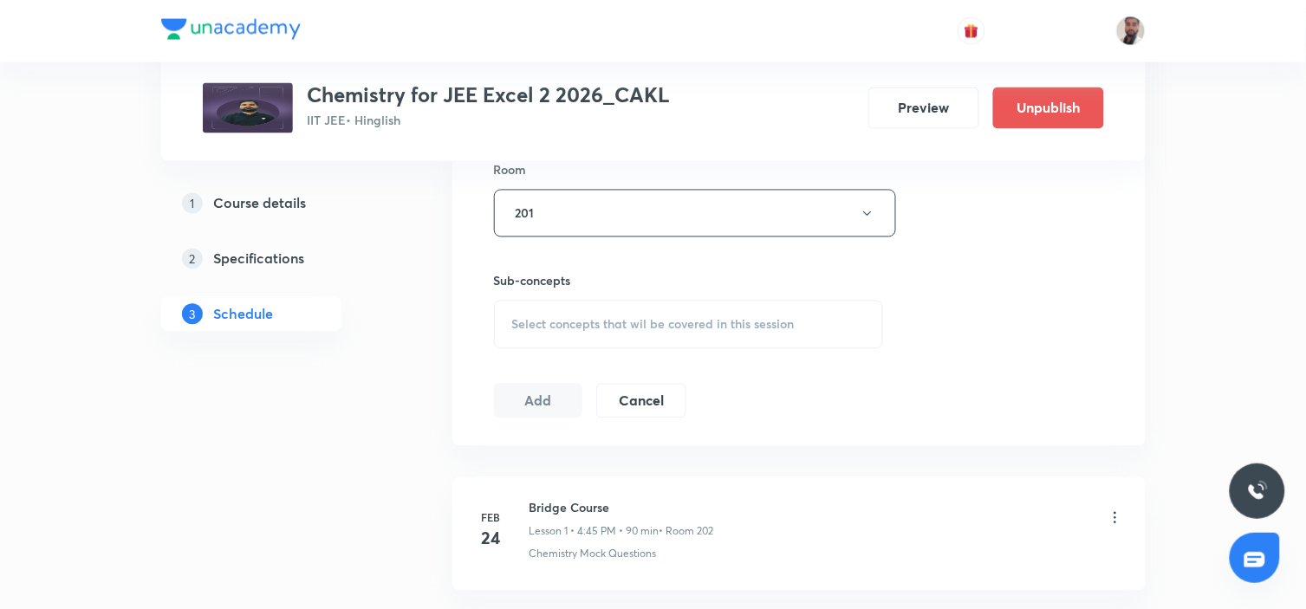
click at [697, 335] on div "Select concepts that wil be covered in this session" at bounding box center [689, 325] width 390 height 49
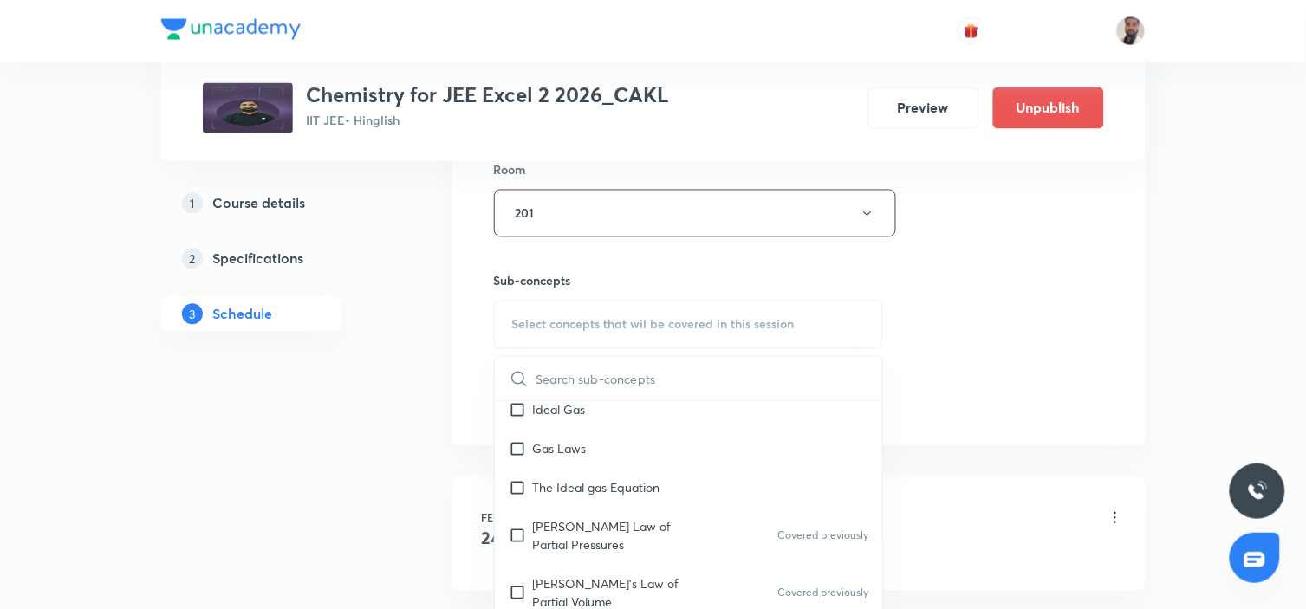
scroll to position [18845, 0]
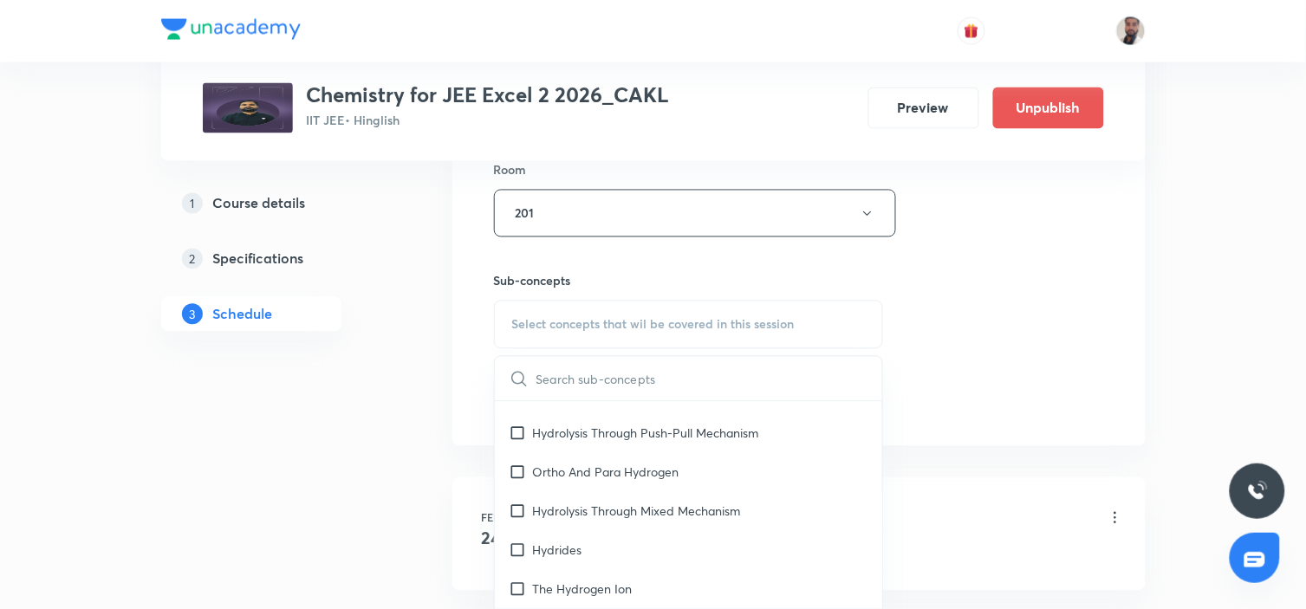
checkbox input "true"
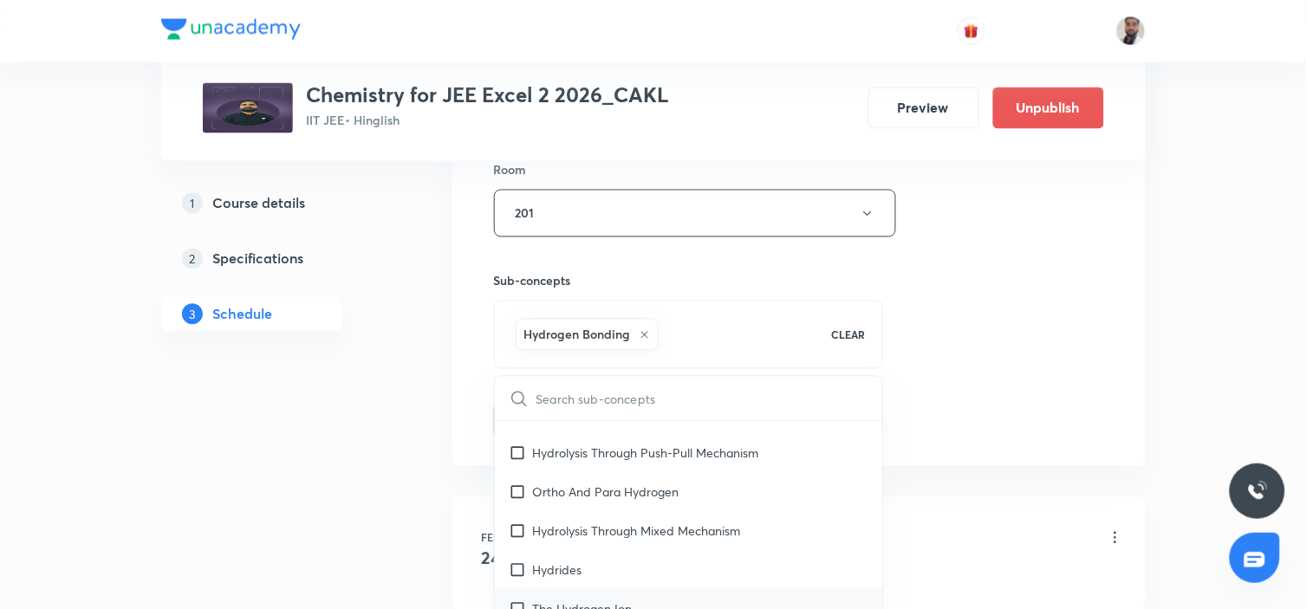
click at [642, 548] on div "The Hydrogen Ion" at bounding box center [689, 608] width 388 height 39
checkbox input "true"
click at [589, 548] on div "Hydrides" at bounding box center [689, 569] width 388 height 39
checkbox input "true"
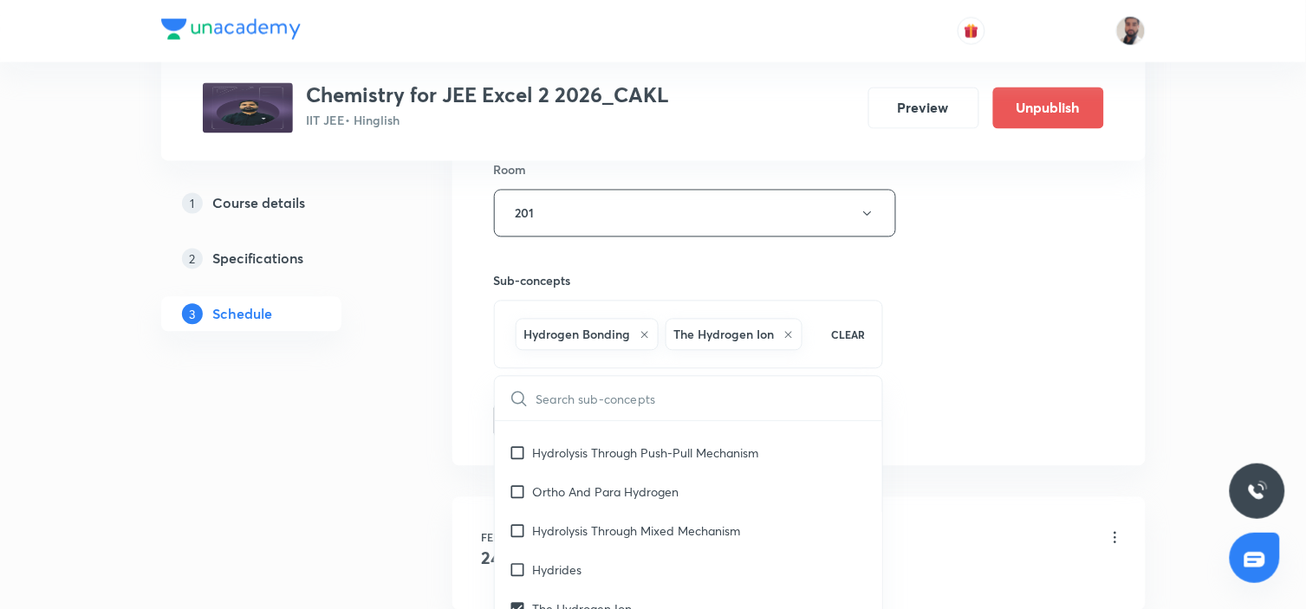
checkbox input "true"
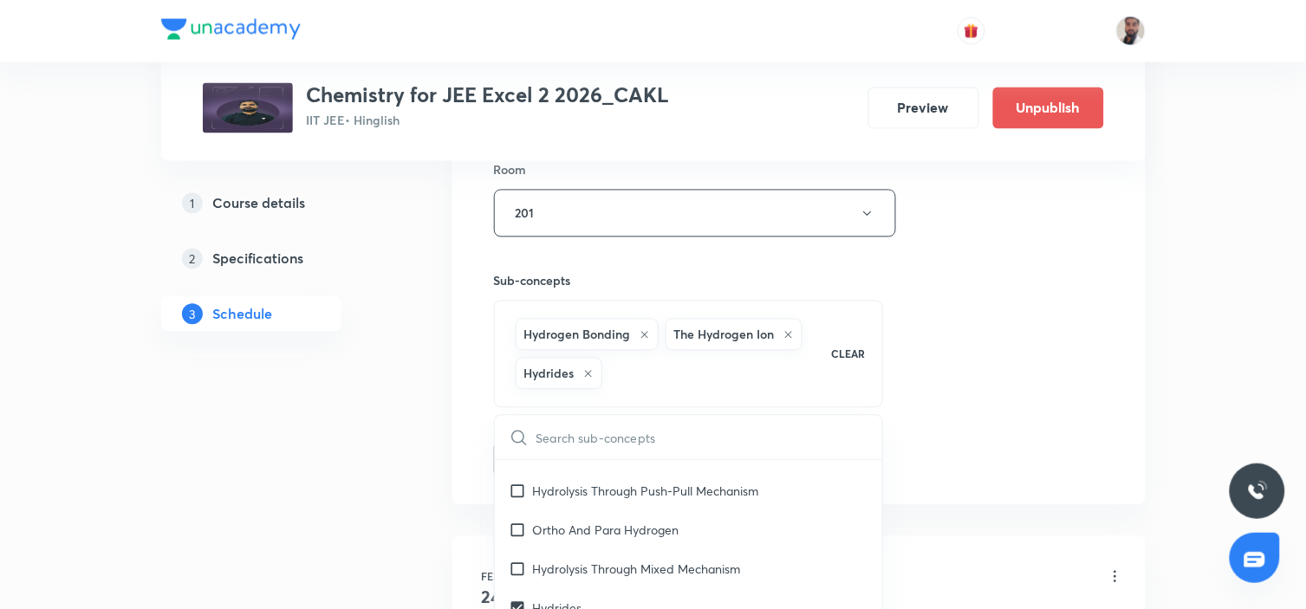
checkbox input "true"
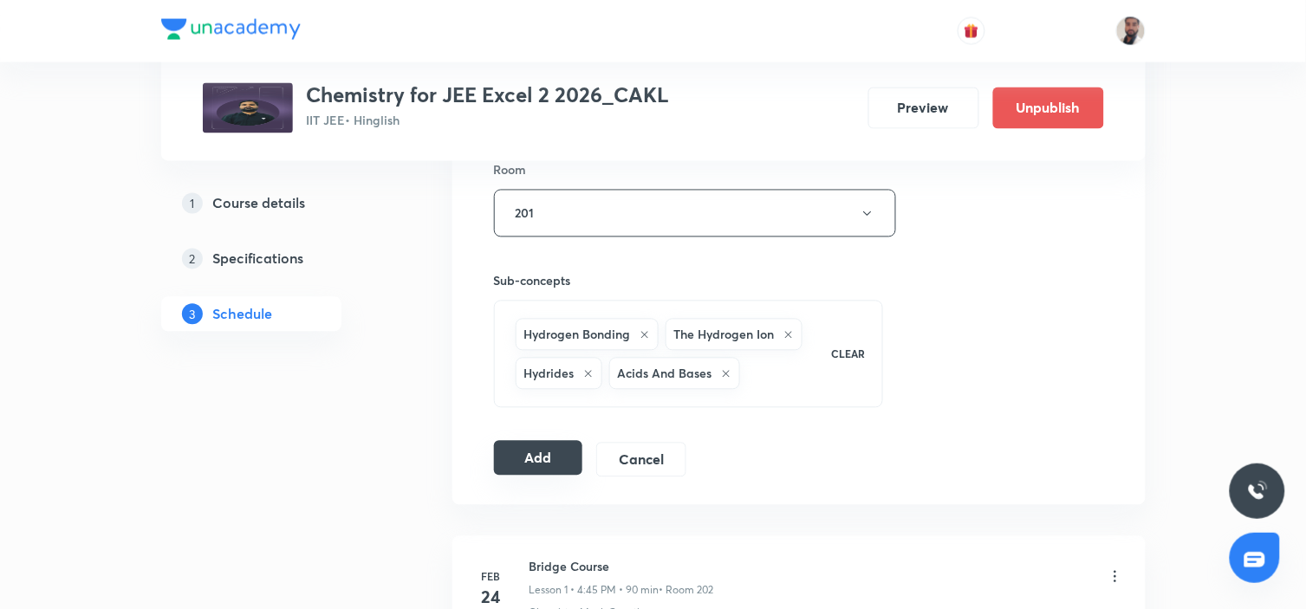
click at [552, 460] on button "Add" at bounding box center [538, 458] width 89 height 35
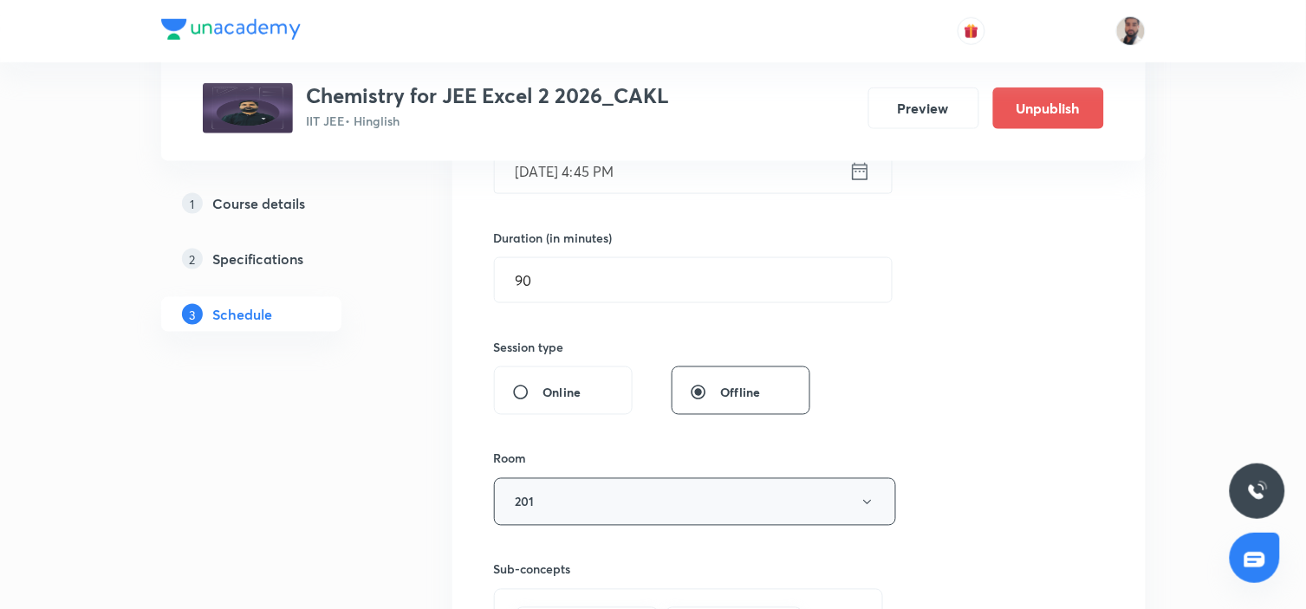
scroll to position [192, 0]
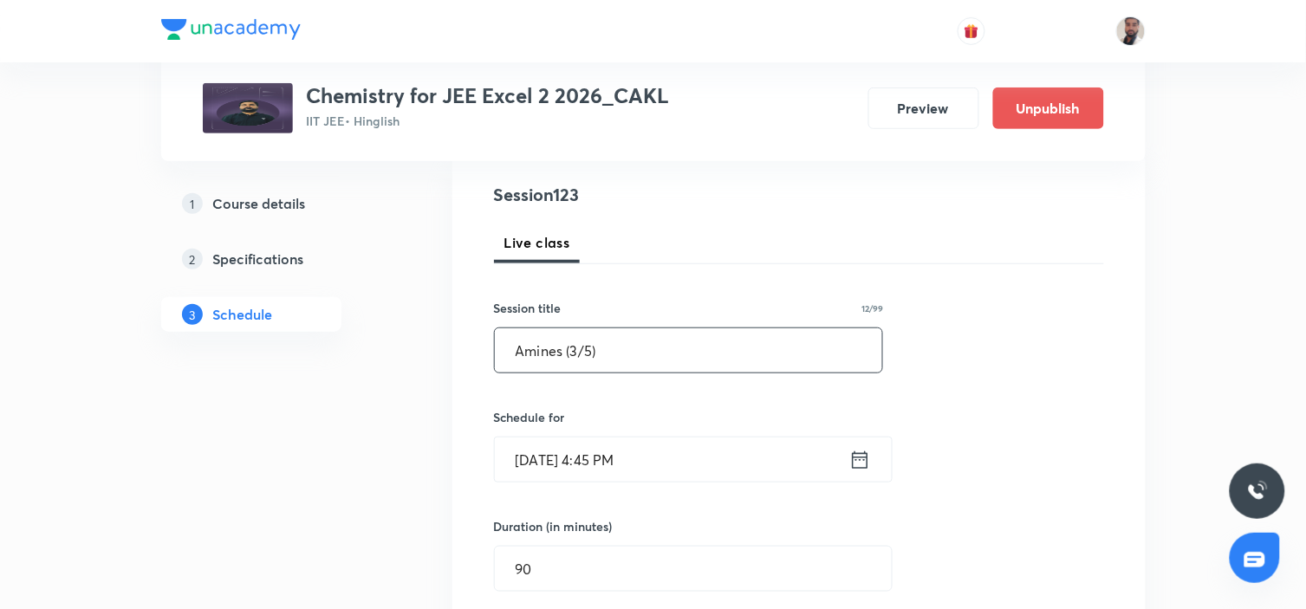
drag, startPoint x: 670, startPoint y: 360, endPoint x: 414, endPoint y: 358, distance: 255.6
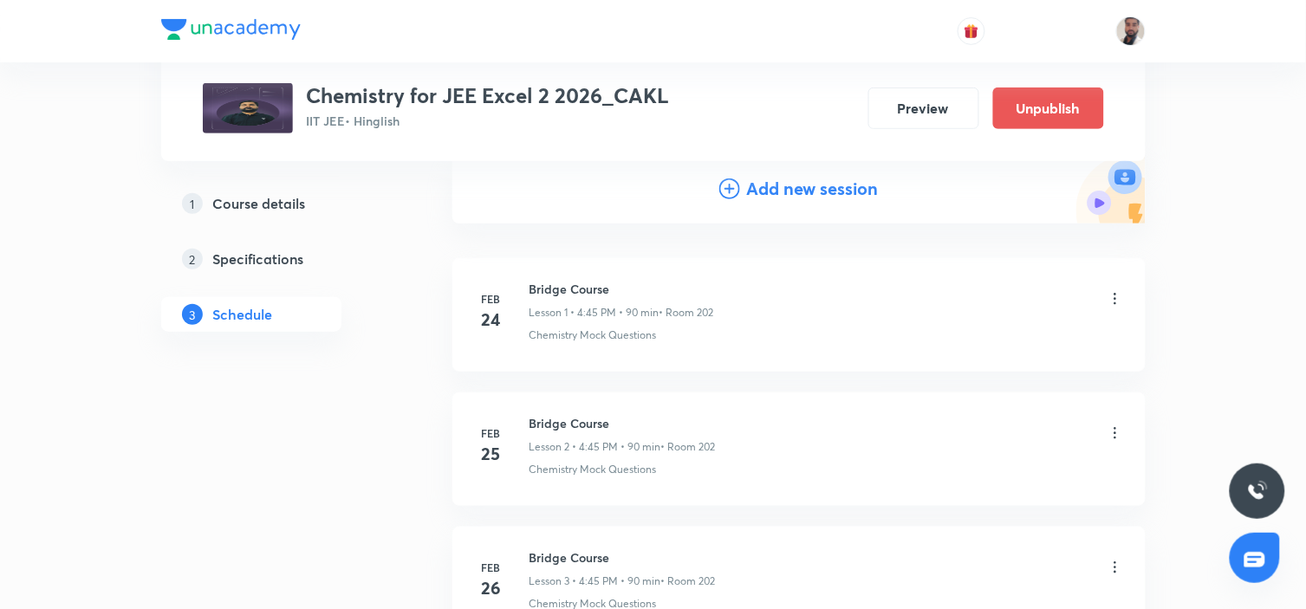
drag, startPoint x: 729, startPoint y: 186, endPoint x: 719, endPoint y: 237, distance: 52.0
click at [728, 186] on icon at bounding box center [729, 188] width 21 height 21
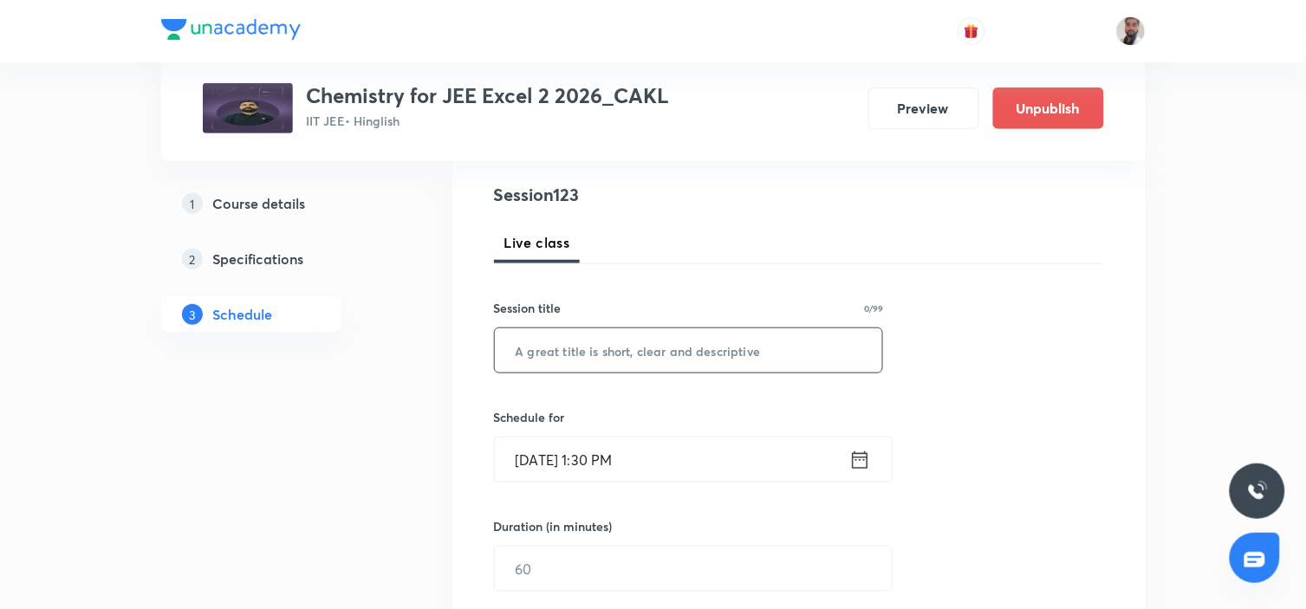
click at [603, 356] on input "text" at bounding box center [689, 350] width 388 height 44
paste input "Amines (3/5)"
click at [579, 340] on input "Amines (3/5)" at bounding box center [689, 350] width 388 height 44
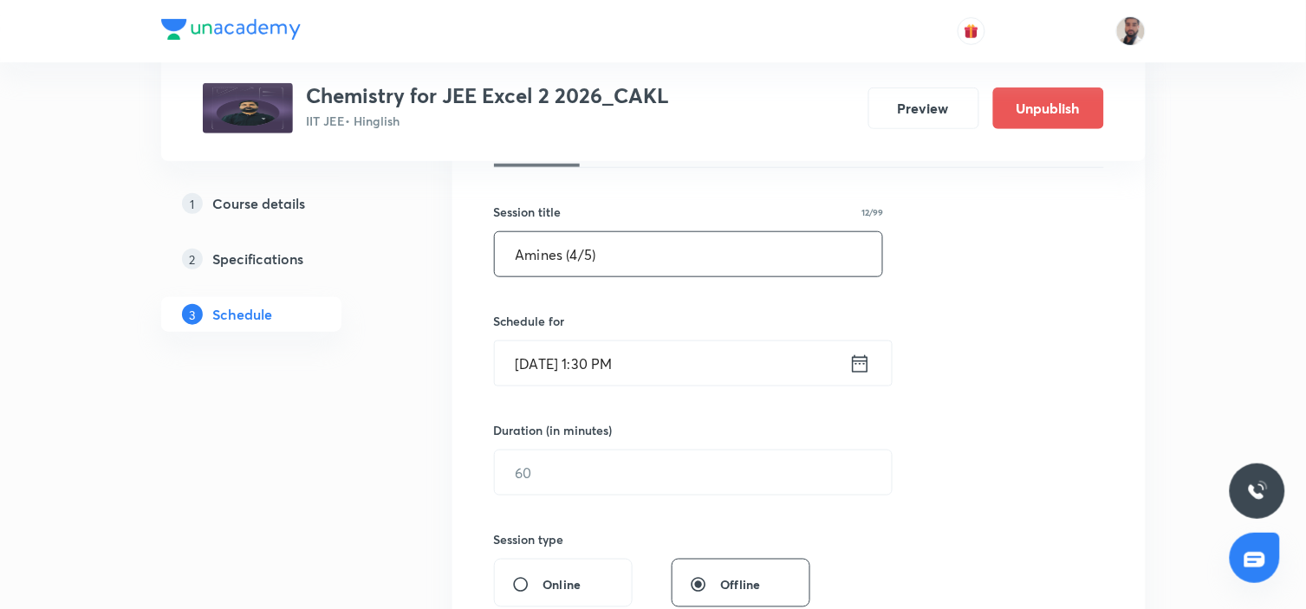
type input "Amines (4/5)"
click at [854, 362] on icon at bounding box center [860, 364] width 22 height 24
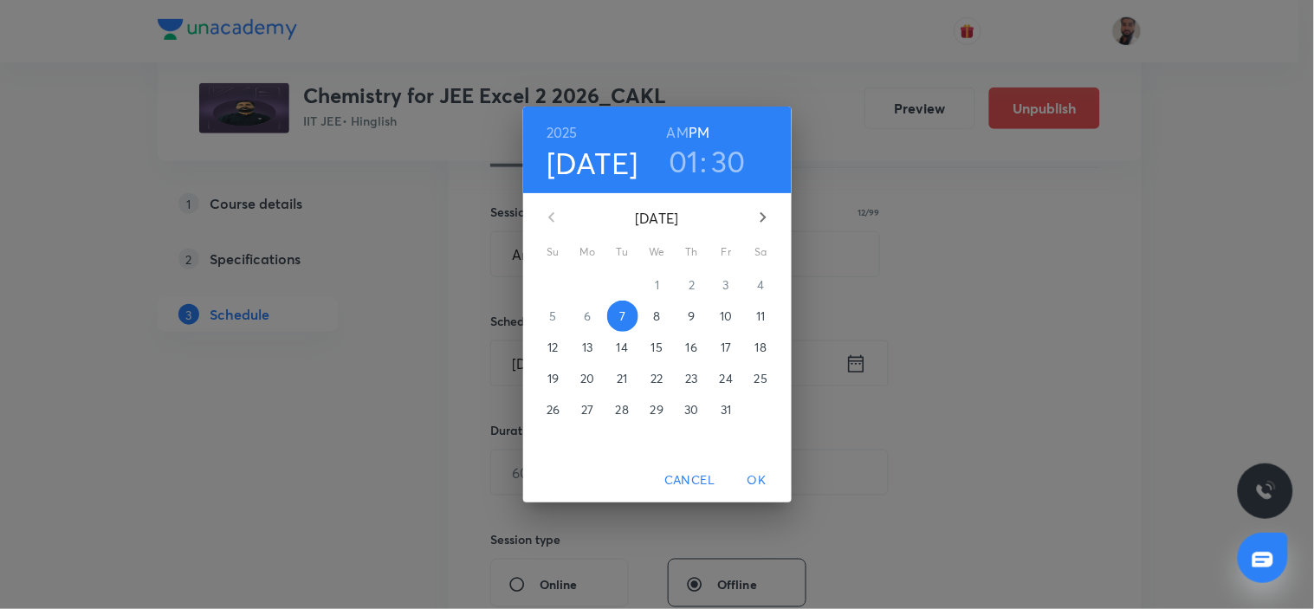
click at [761, 353] on p "18" at bounding box center [760, 347] width 11 height 17
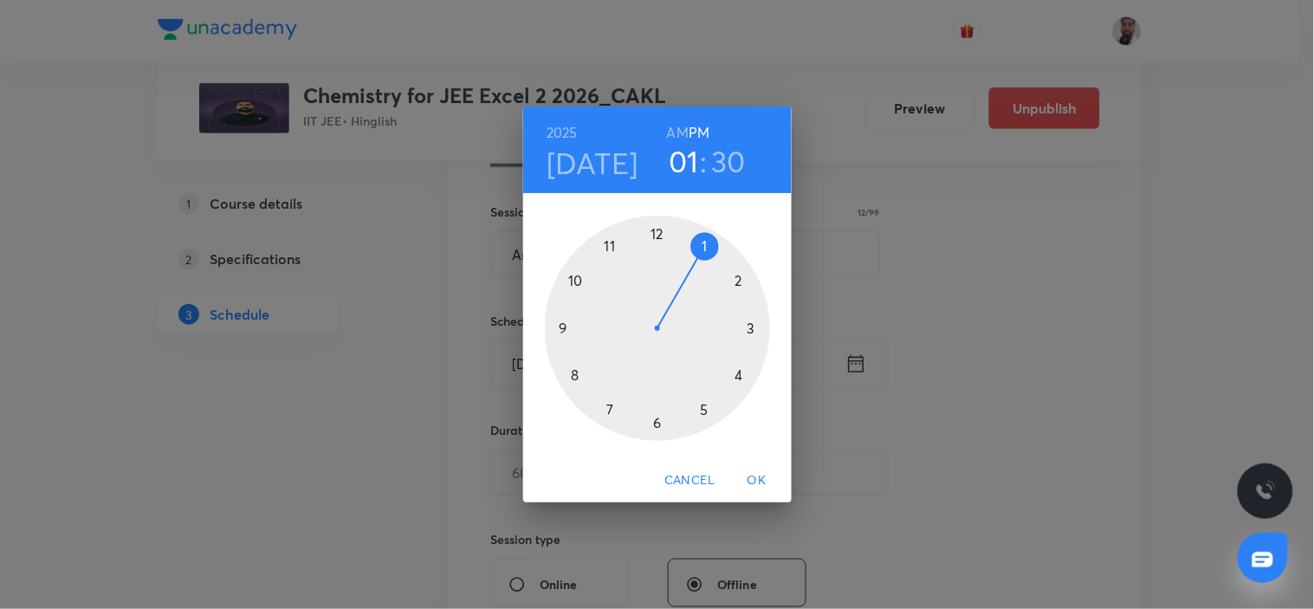
click at [739, 373] on div at bounding box center [657, 328] width 225 height 225
click at [569, 329] on div at bounding box center [657, 328] width 225 height 225
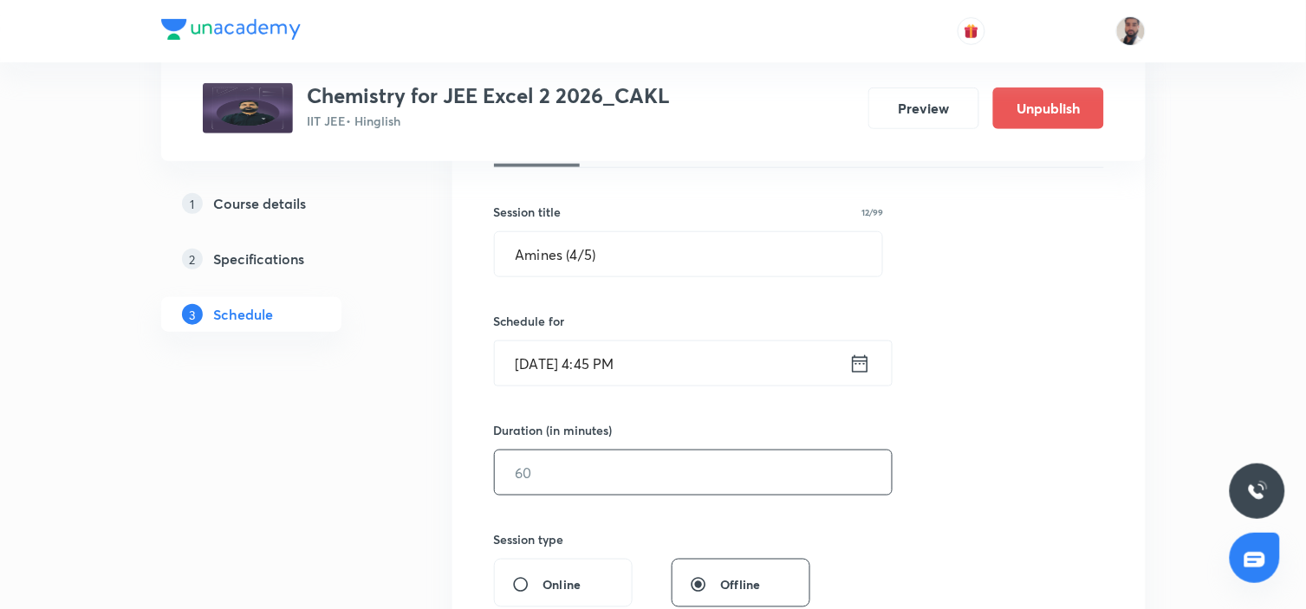
click at [556, 466] on input "text" at bounding box center [693, 473] width 397 height 44
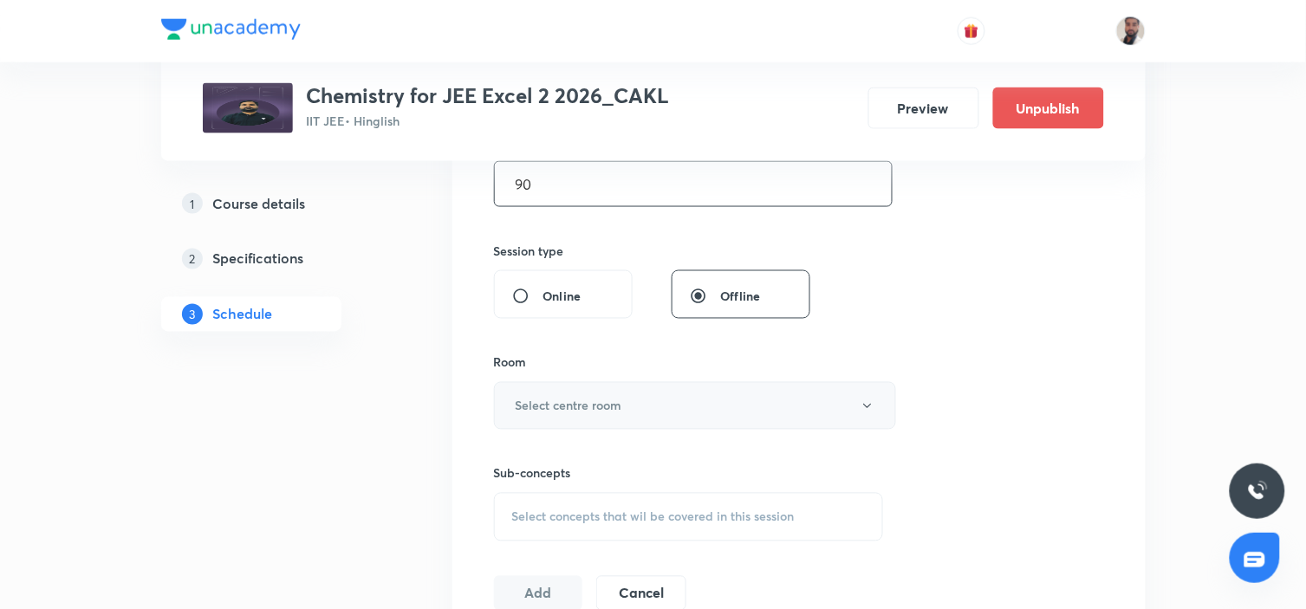
scroll to position [673, 0]
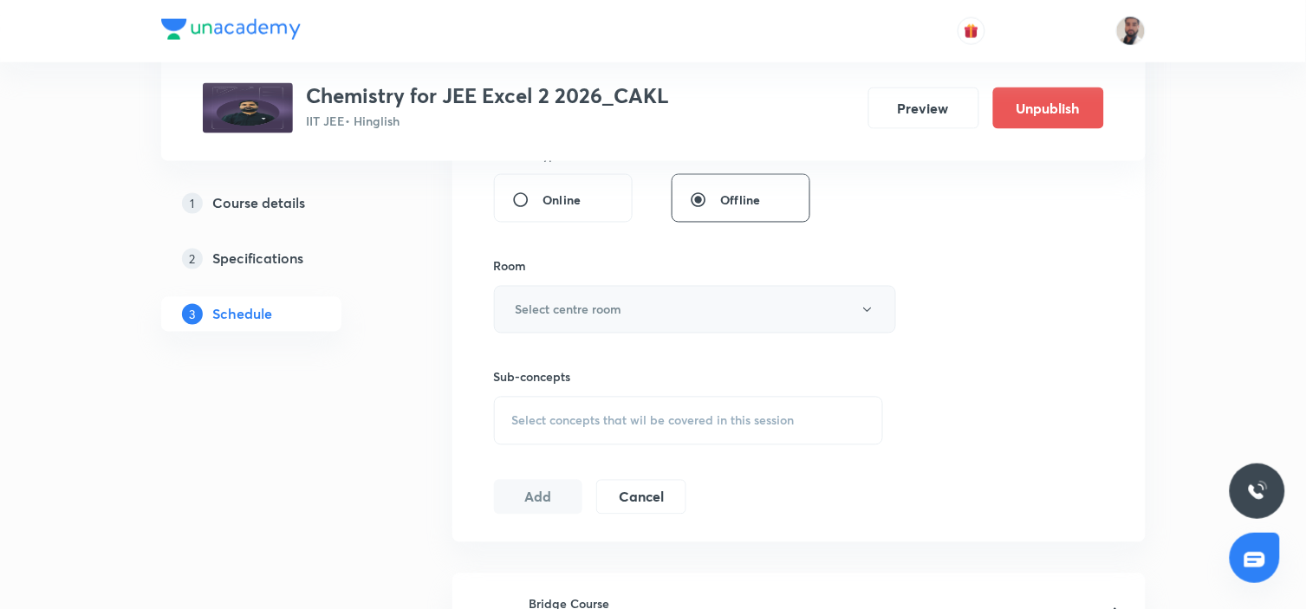
type input "90"
click at [635, 317] on button "Select centre room" at bounding box center [695, 310] width 402 height 48
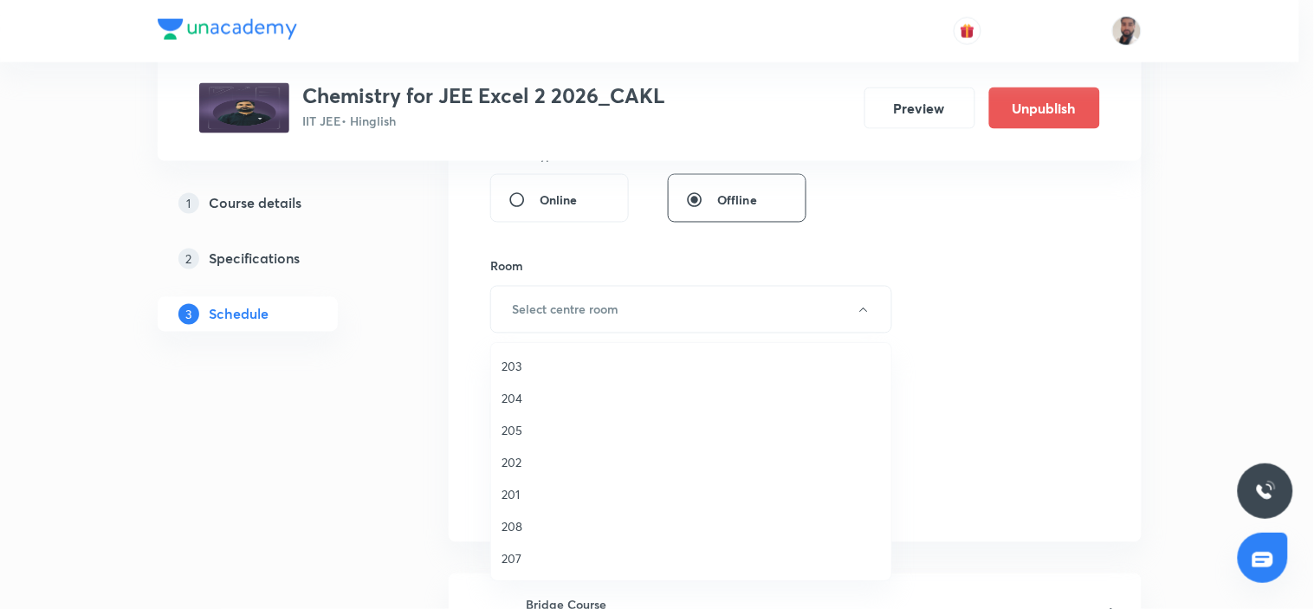
click at [521, 492] on span "201" at bounding box center [691, 494] width 379 height 18
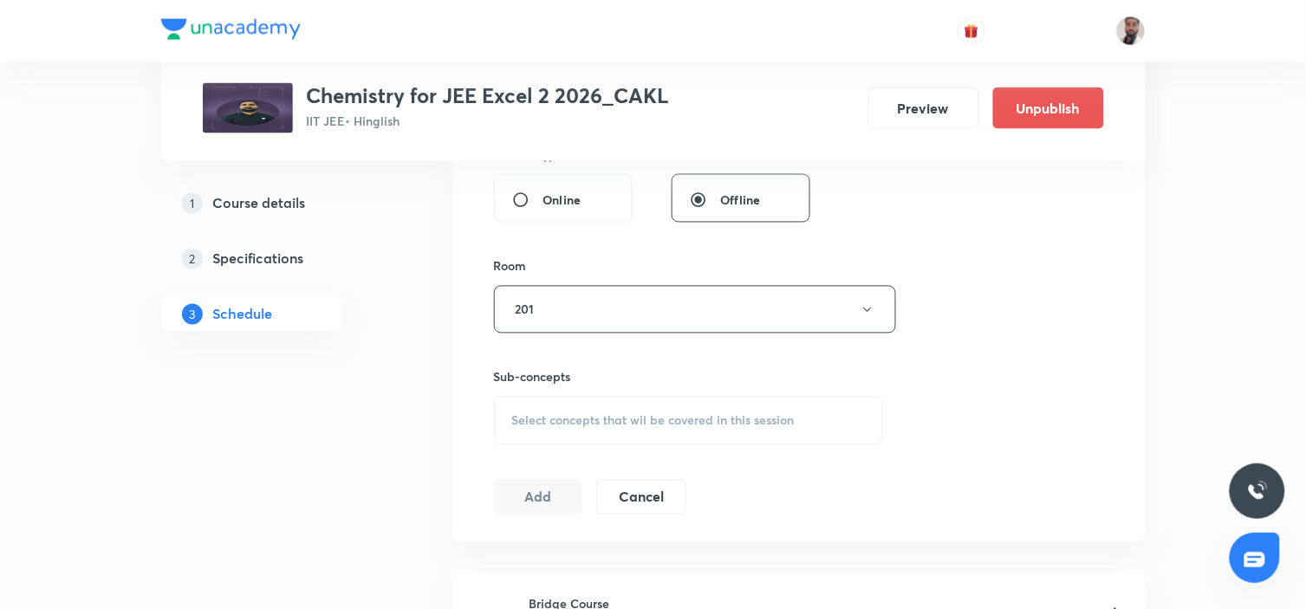
scroll to position [866, 0]
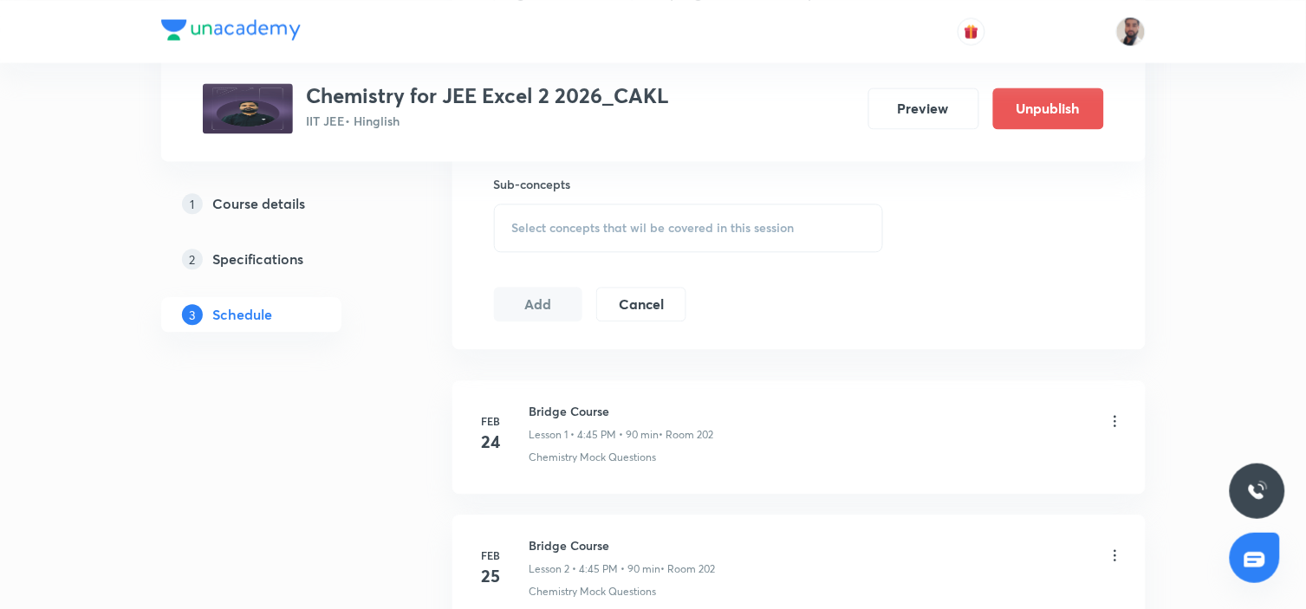
click at [734, 231] on span "Select concepts that wil be covered in this session" at bounding box center [653, 228] width 282 height 14
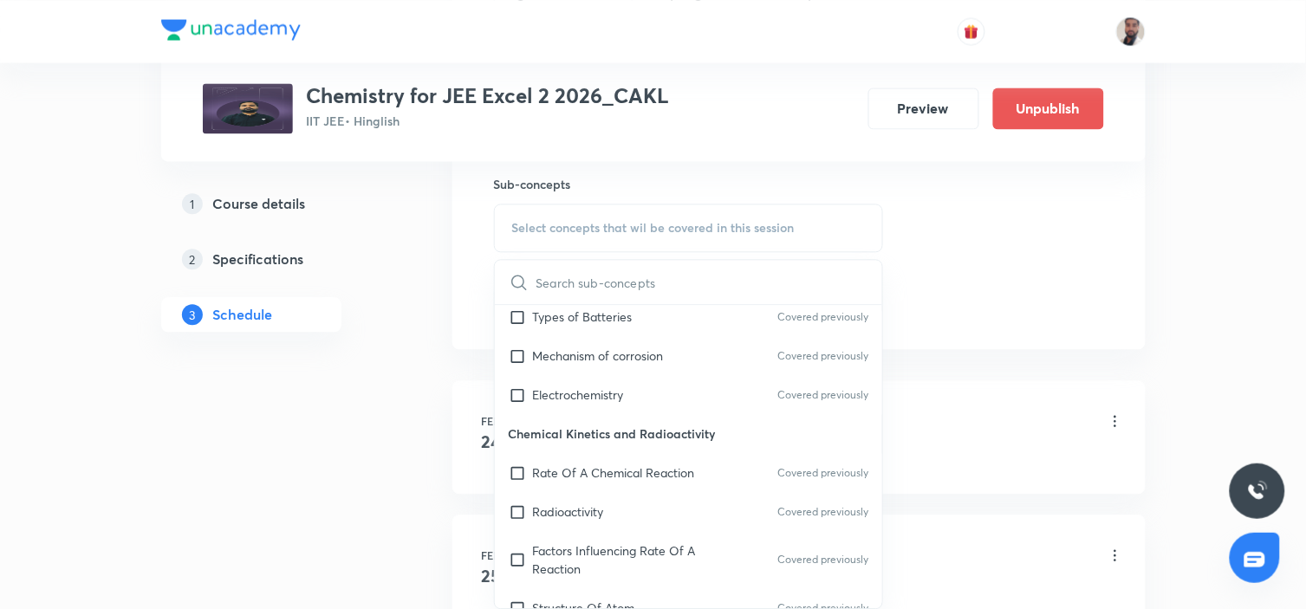
scroll to position [9810, 0]
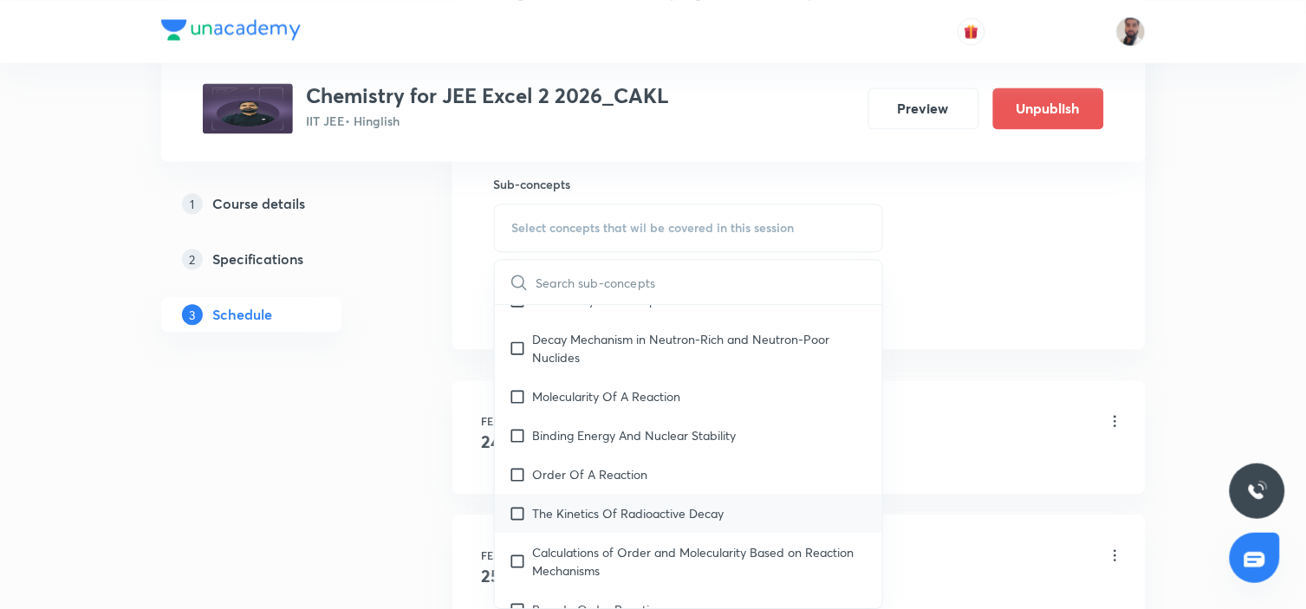
click at [697, 504] on p "The Kinetics Of Radioactive Decay" at bounding box center [628, 513] width 191 height 18
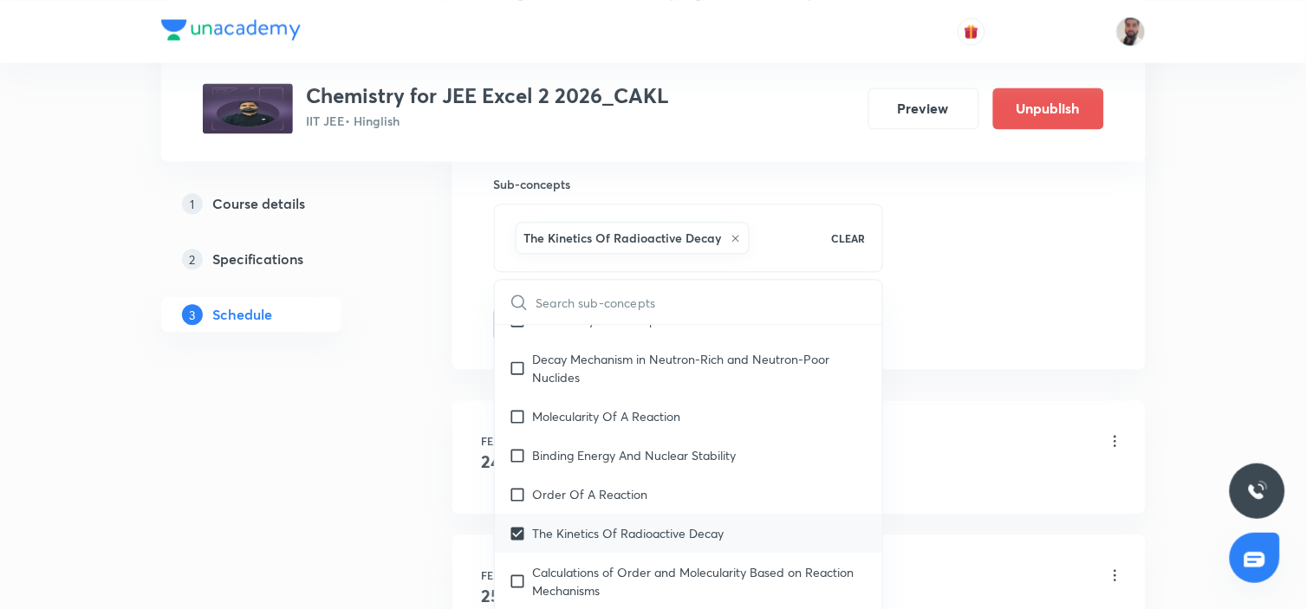
drag, startPoint x: 689, startPoint y: 482, endPoint x: 665, endPoint y: 515, distance: 41.1
click at [687, 548] on p "Calculations of Order and Molecularity Based on Reaction Mechanisms" at bounding box center [701, 581] width 336 height 36
checkbox input "true"
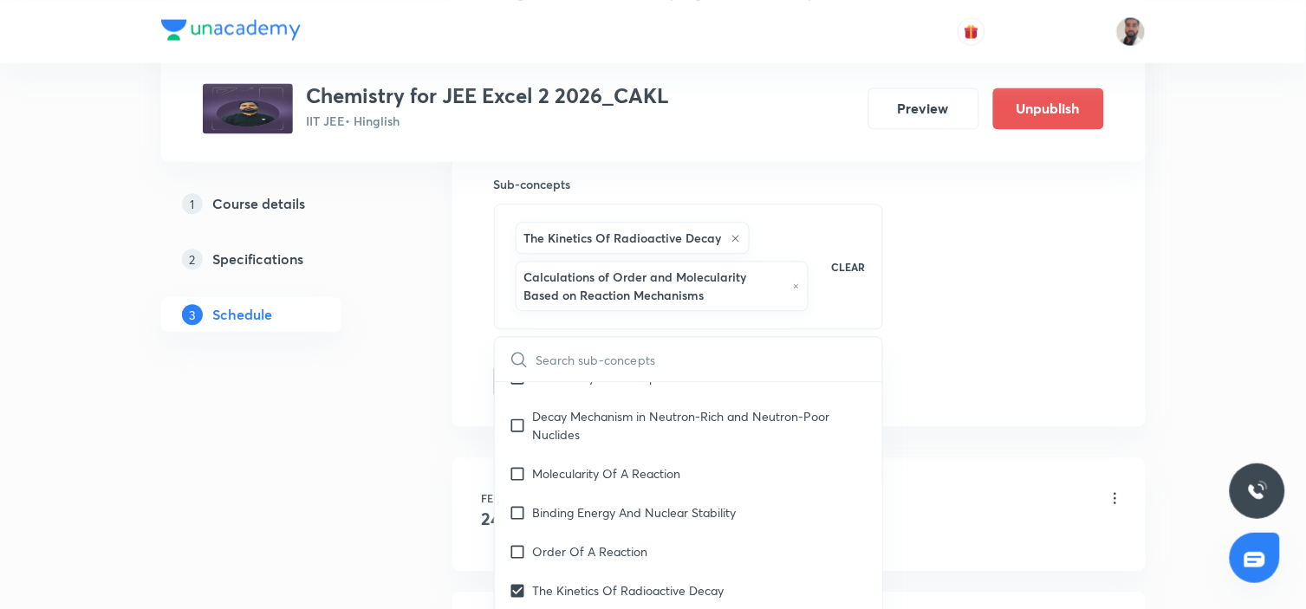
checkbox input "true"
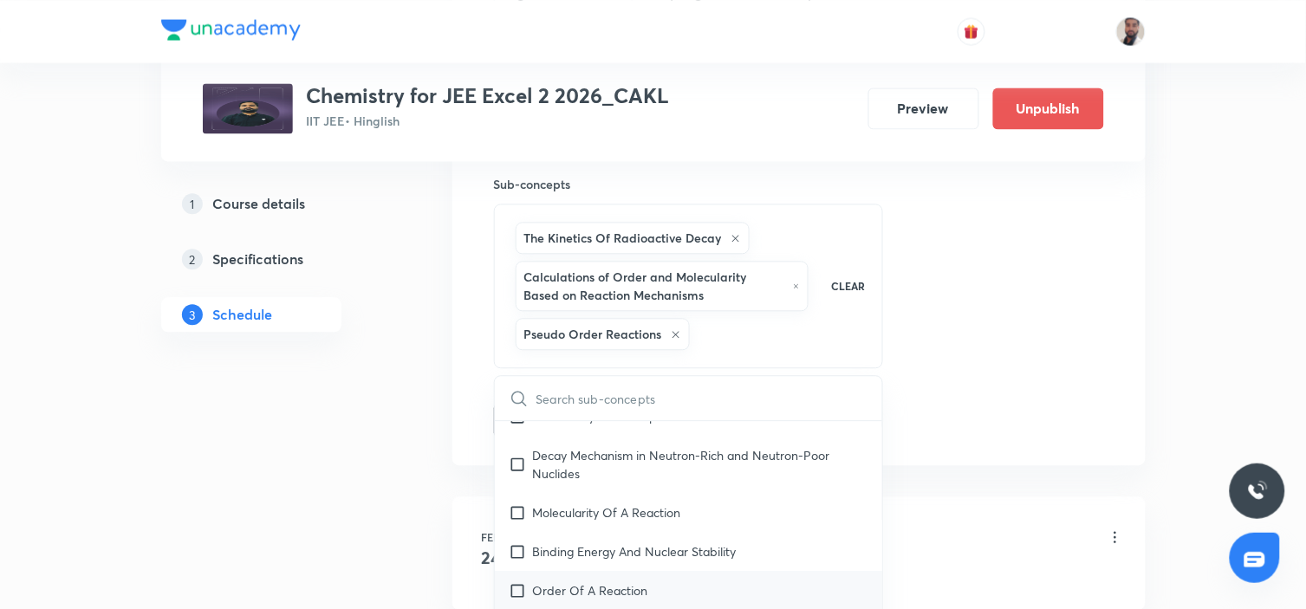
click at [617, 548] on div "Order Of A Reaction" at bounding box center [689, 590] width 388 height 39
checkbox input "true"
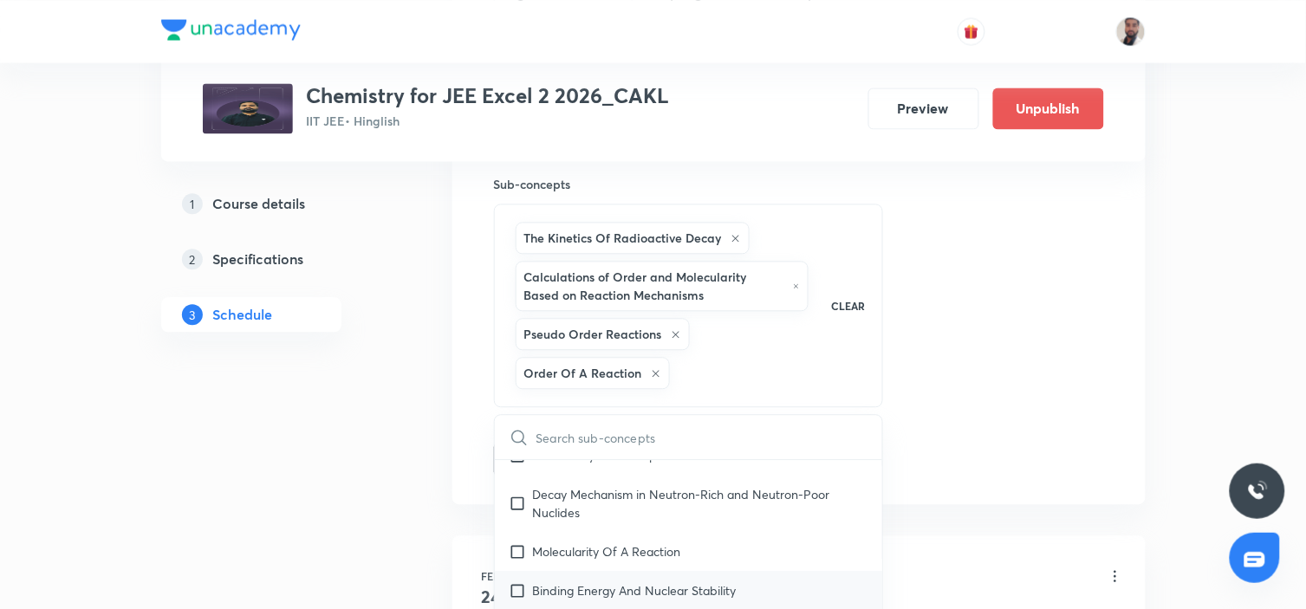
click at [608, 548] on div "Binding Energy And Nuclear Stability" at bounding box center [689, 590] width 388 height 39
checkbox input "true"
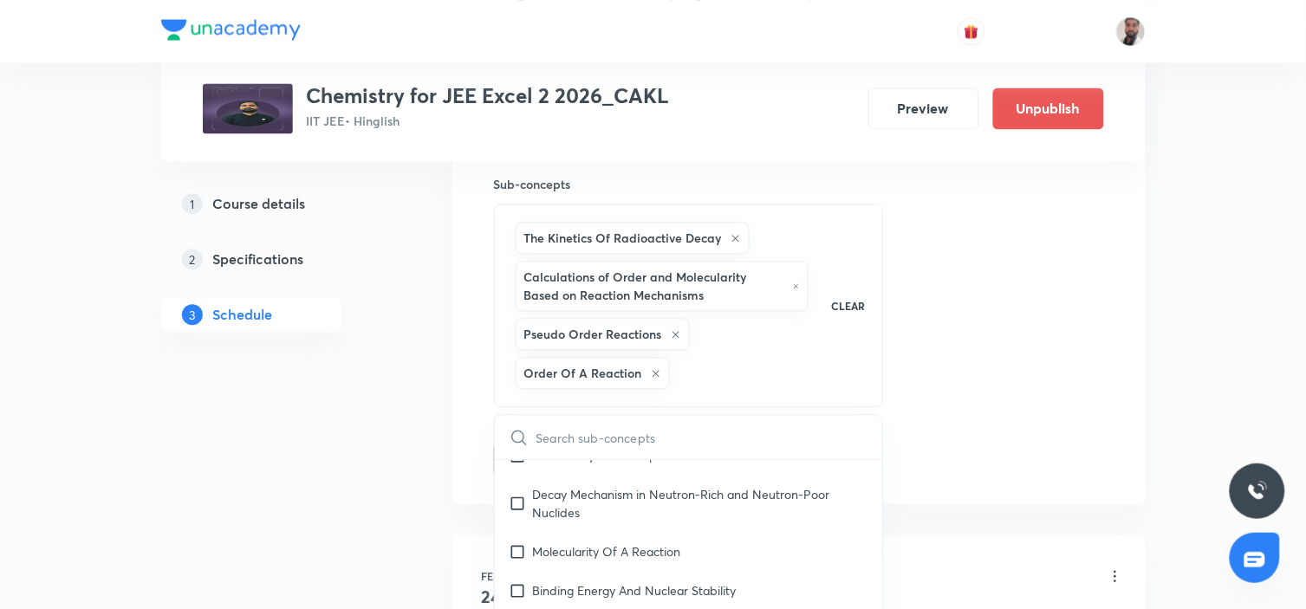
checkbox input "true"
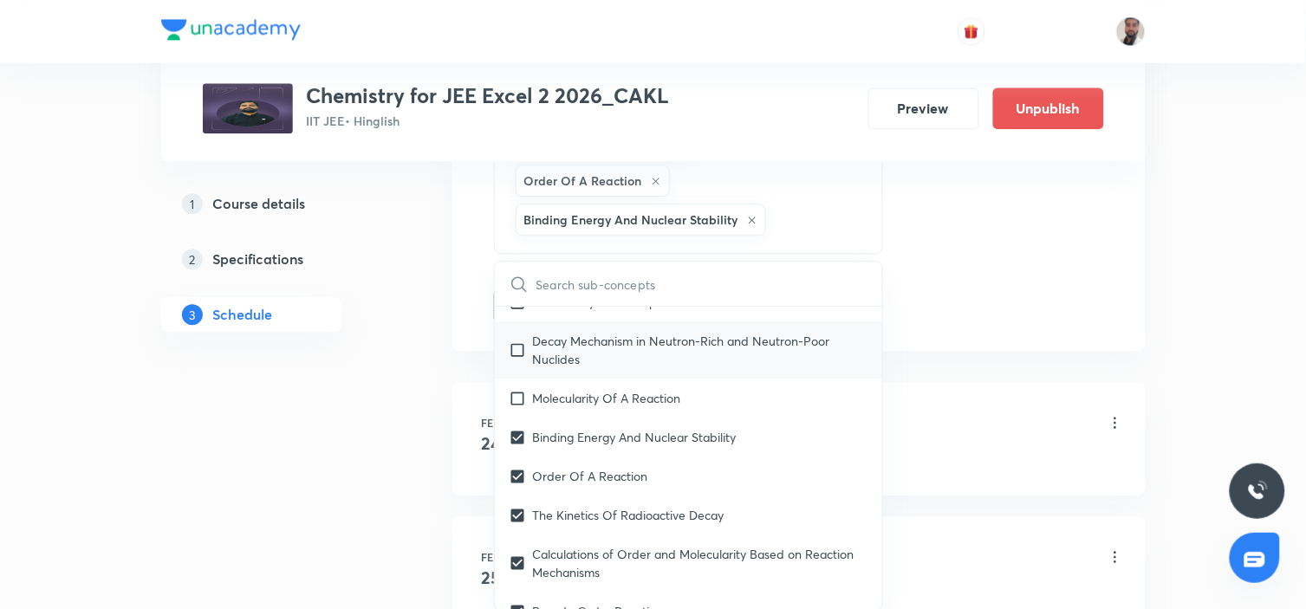
scroll to position [9617, 0]
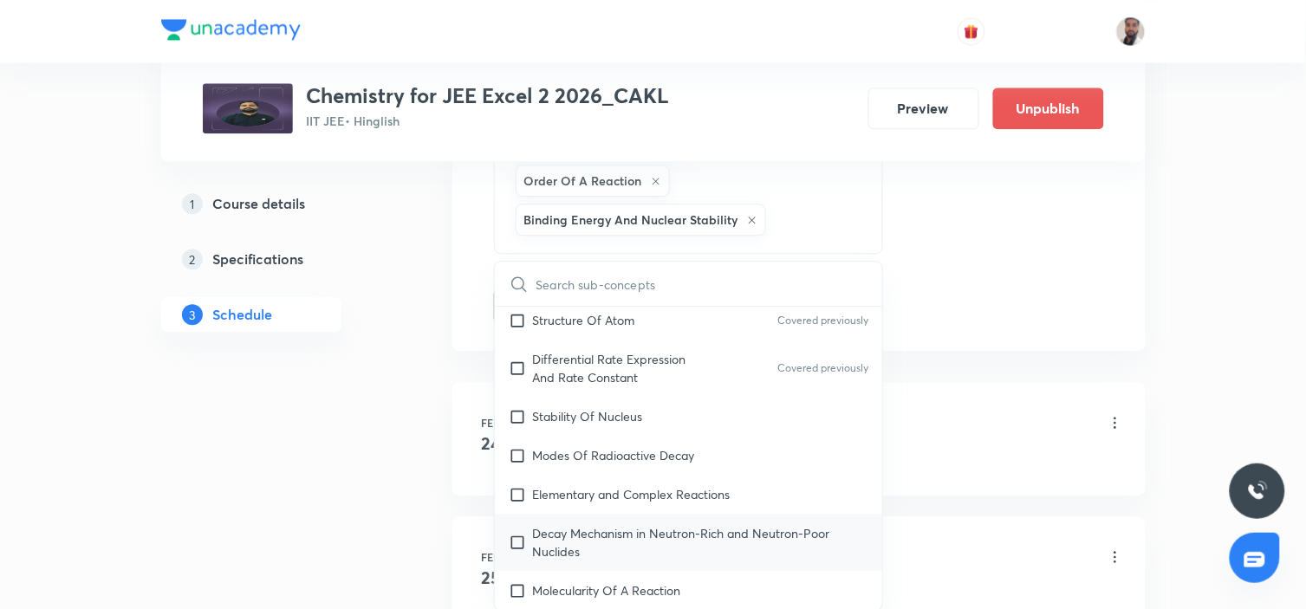
click at [599, 524] on p "Decay Mechanism in Neutron-Rich and Neutron-Poor Nuclides" at bounding box center [701, 542] width 336 height 36
checkbox input "true"
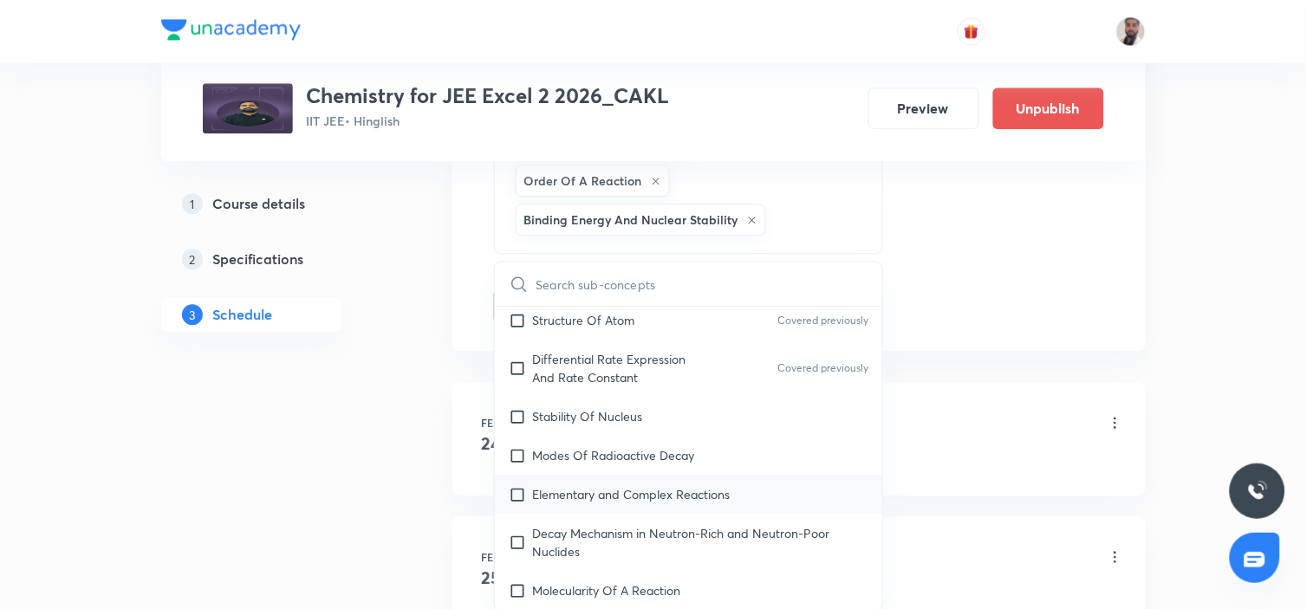
checkbox input "true"
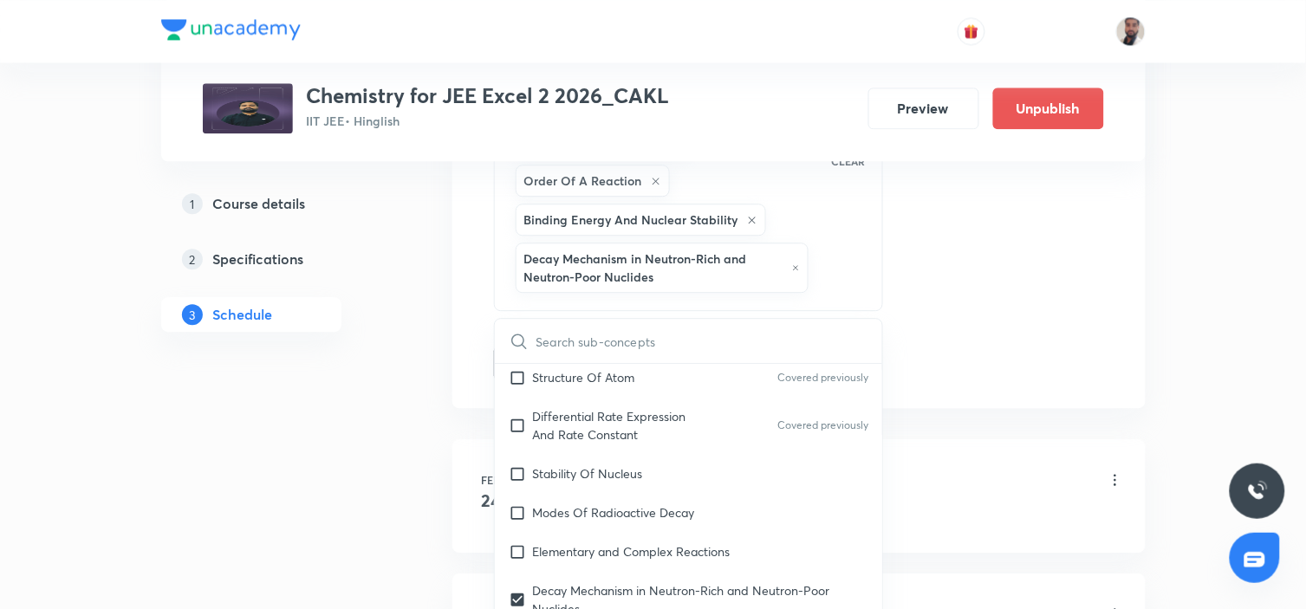
checkbox input "true"
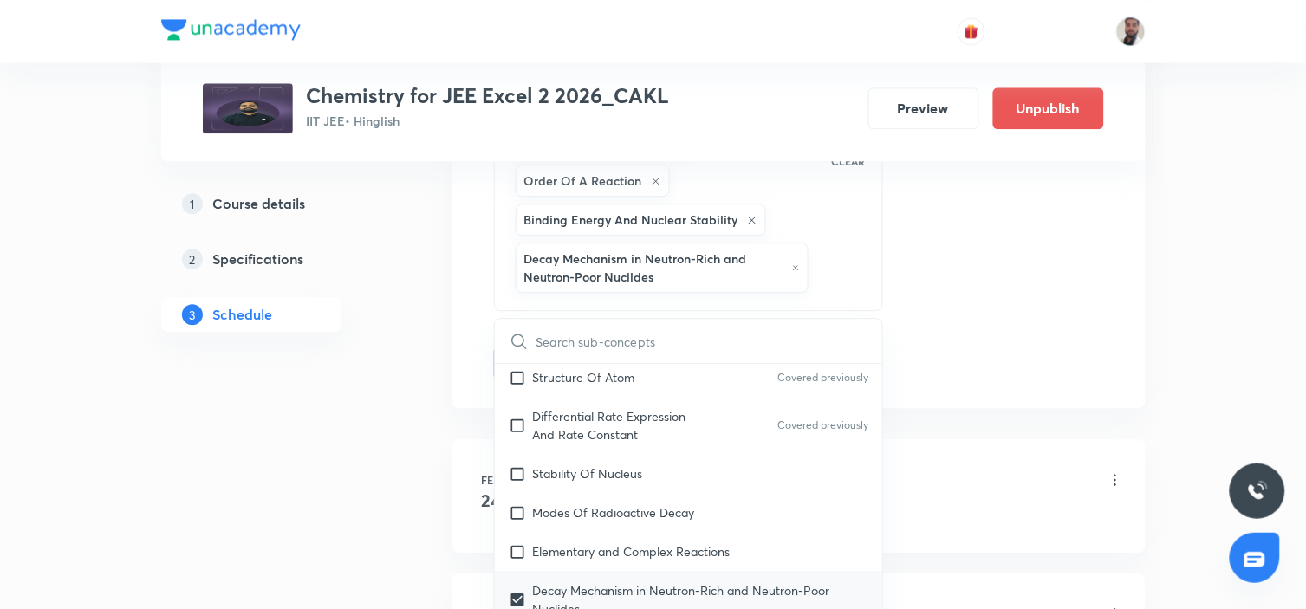
checkbox input "true"
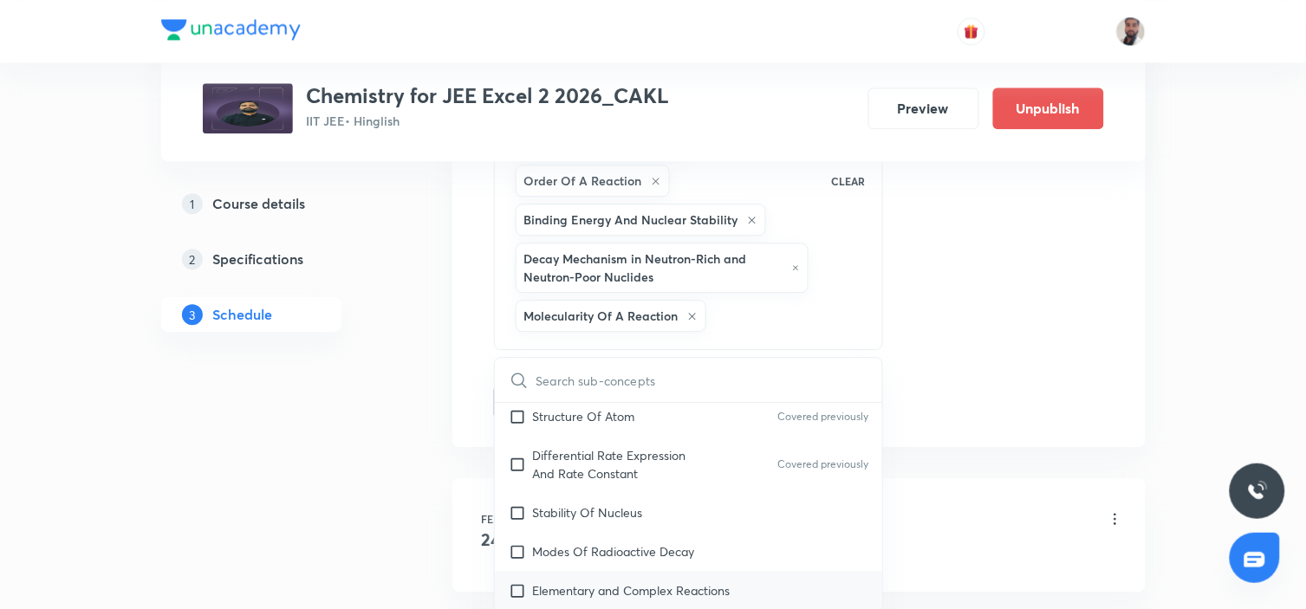
click at [547, 548] on div "Elementary and Complex Reactions" at bounding box center [689, 590] width 388 height 39
checkbox input "true"
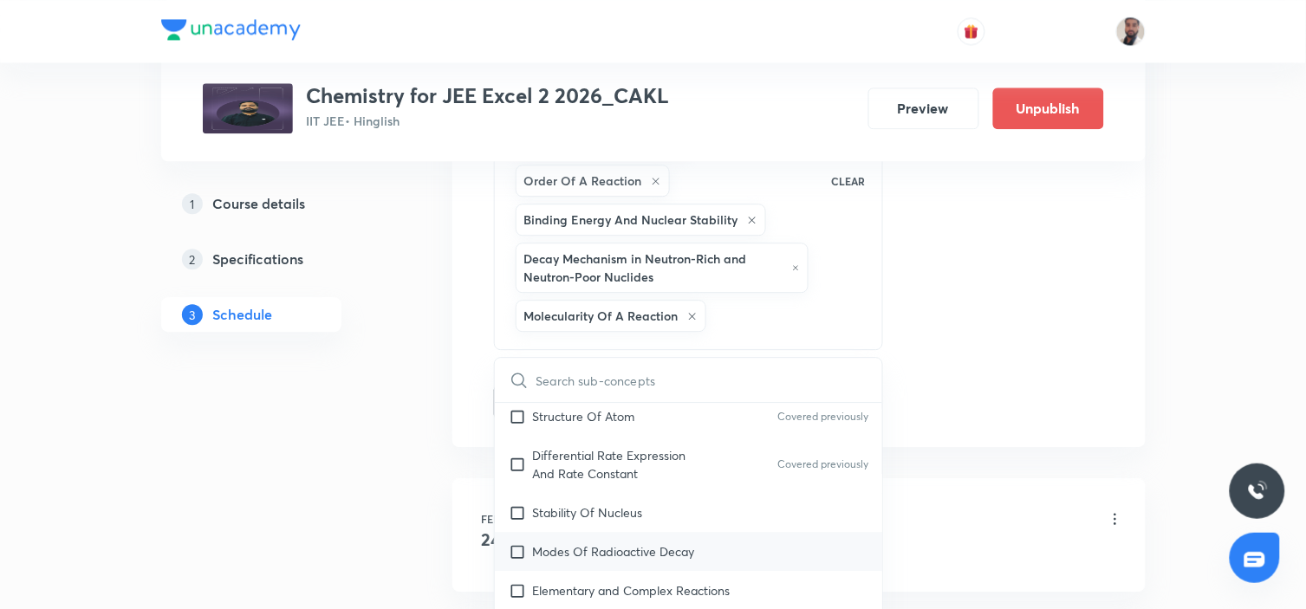
checkbox input "true"
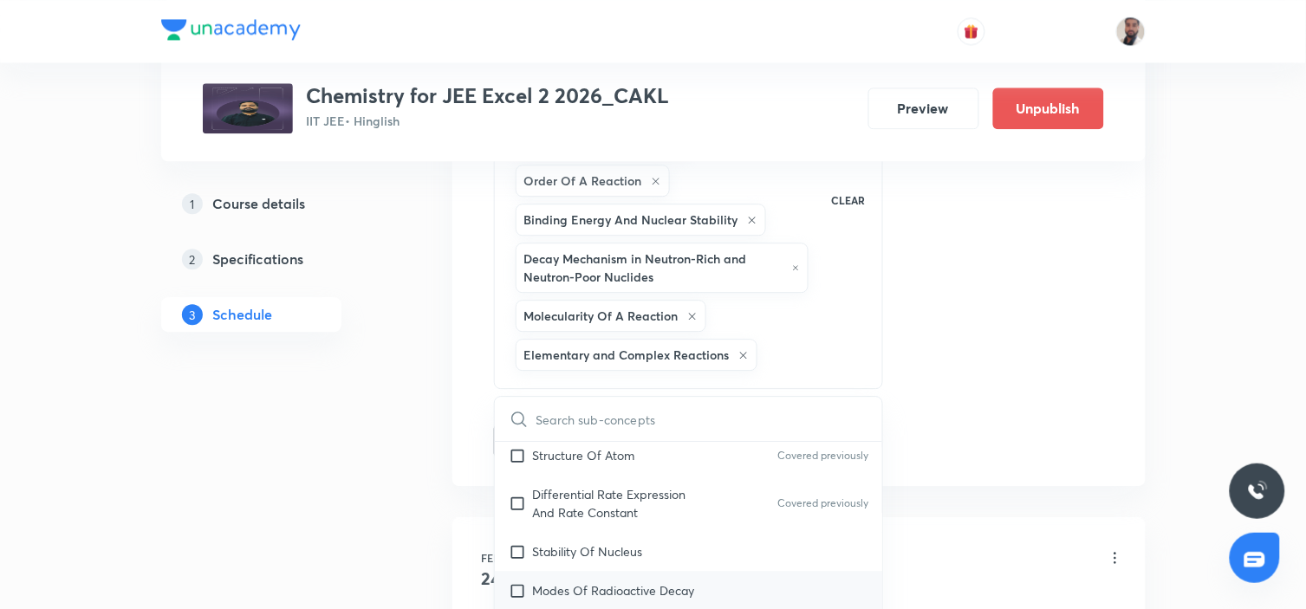
click at [550, 548] on p "Modes Of Radioactive Decay" at bounding box center [614, 590] width 162 height 18
checkbox input "true"
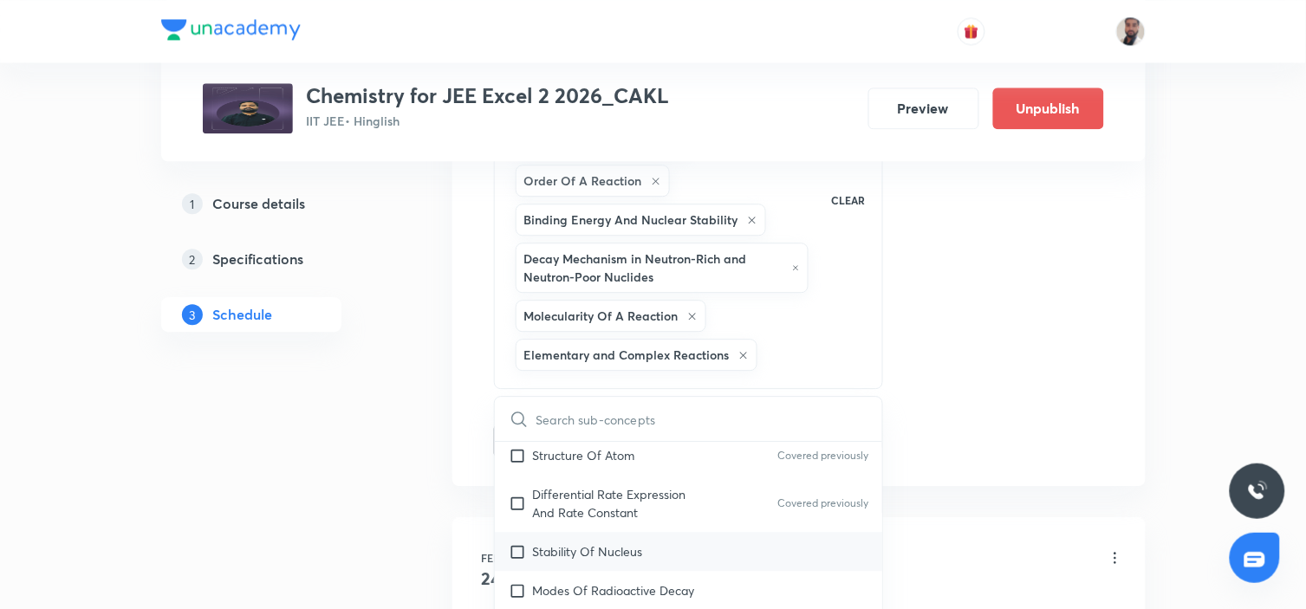
checkbox input "true"
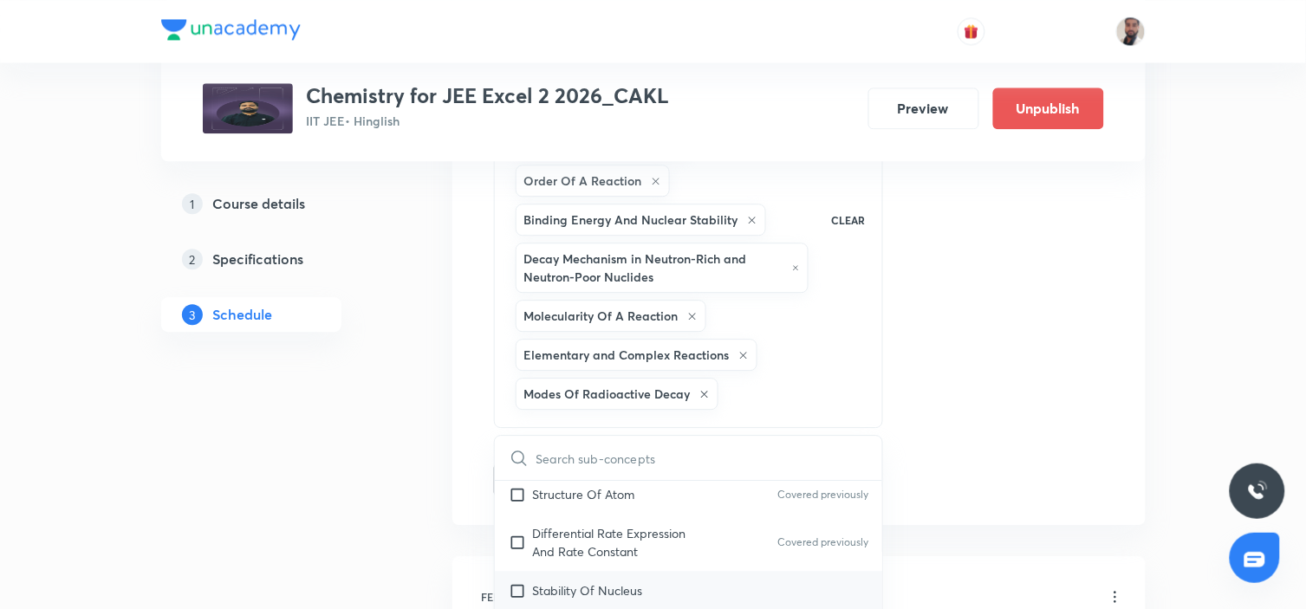
click at [544, 548] on p "Stability Of Nucleus" at bounding box center [588, 590] width 110 height 18
checkbox input "true"
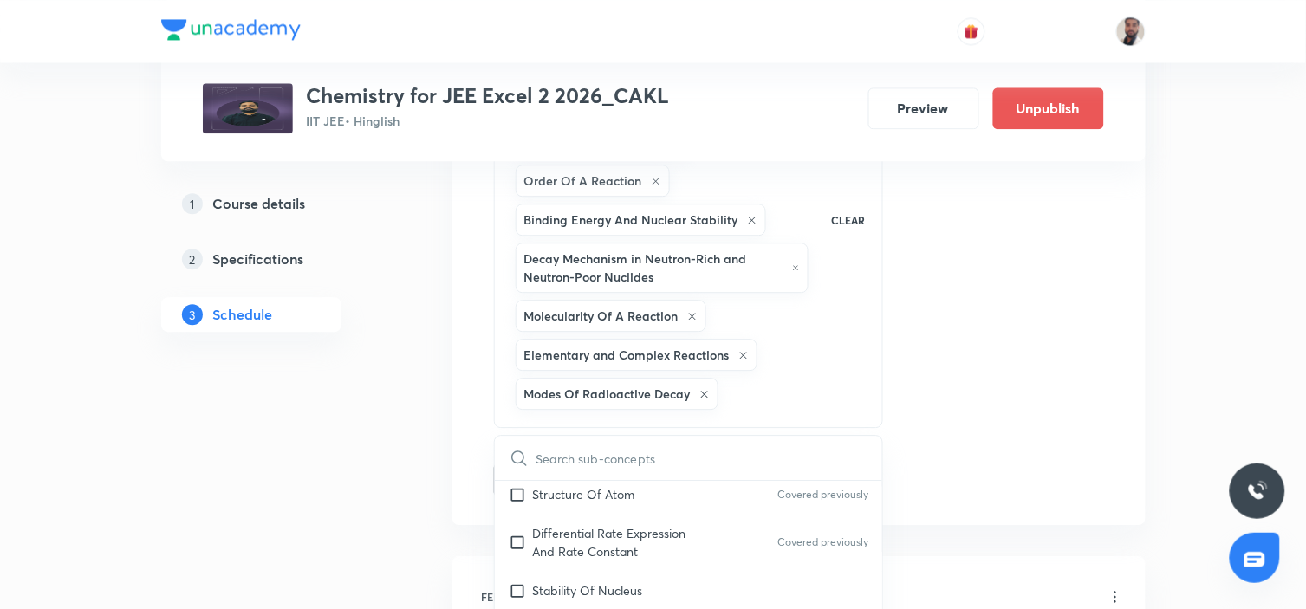
checkbox input "true"
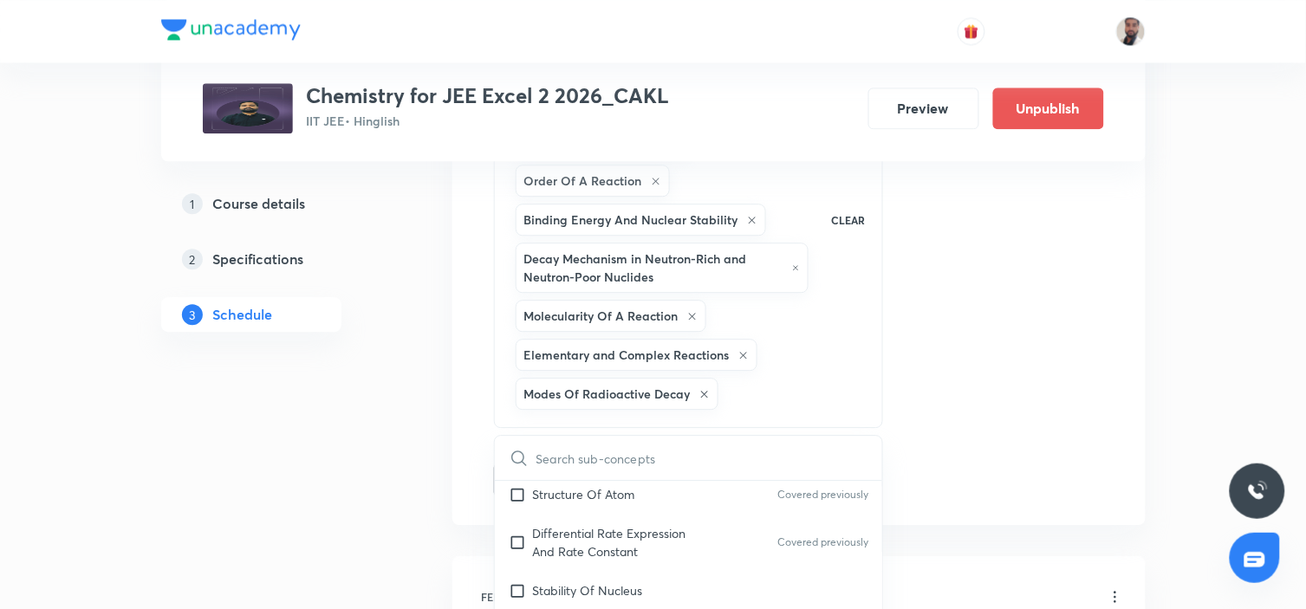
checkbox input "true"
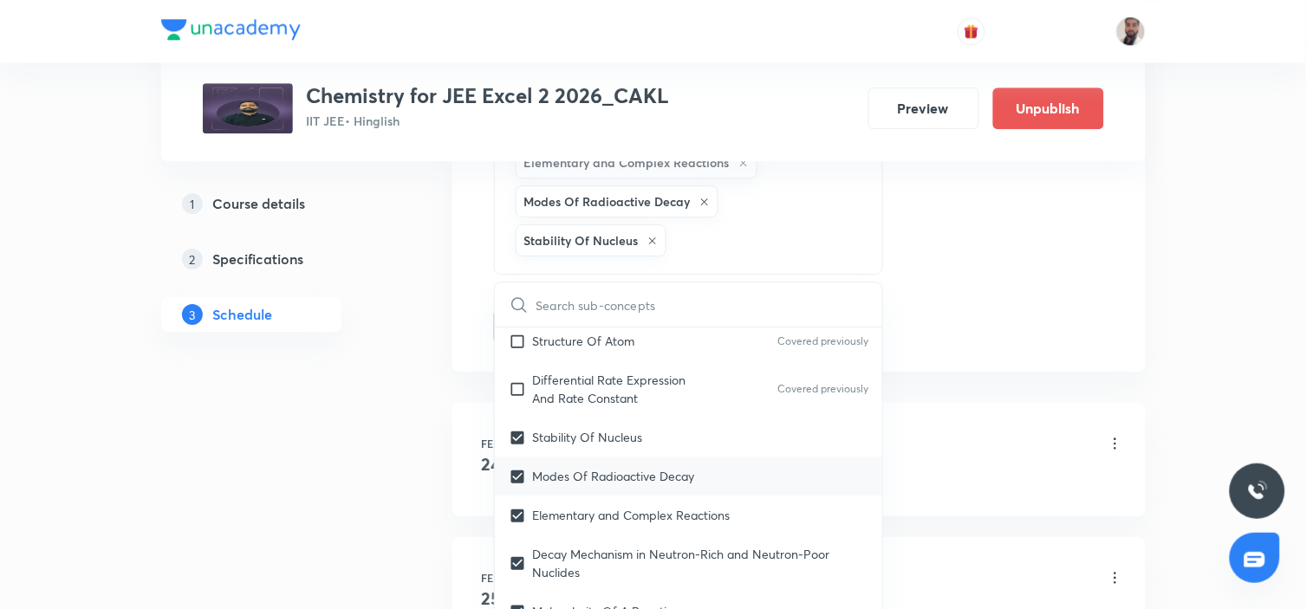
scroll to position [9424, 0]
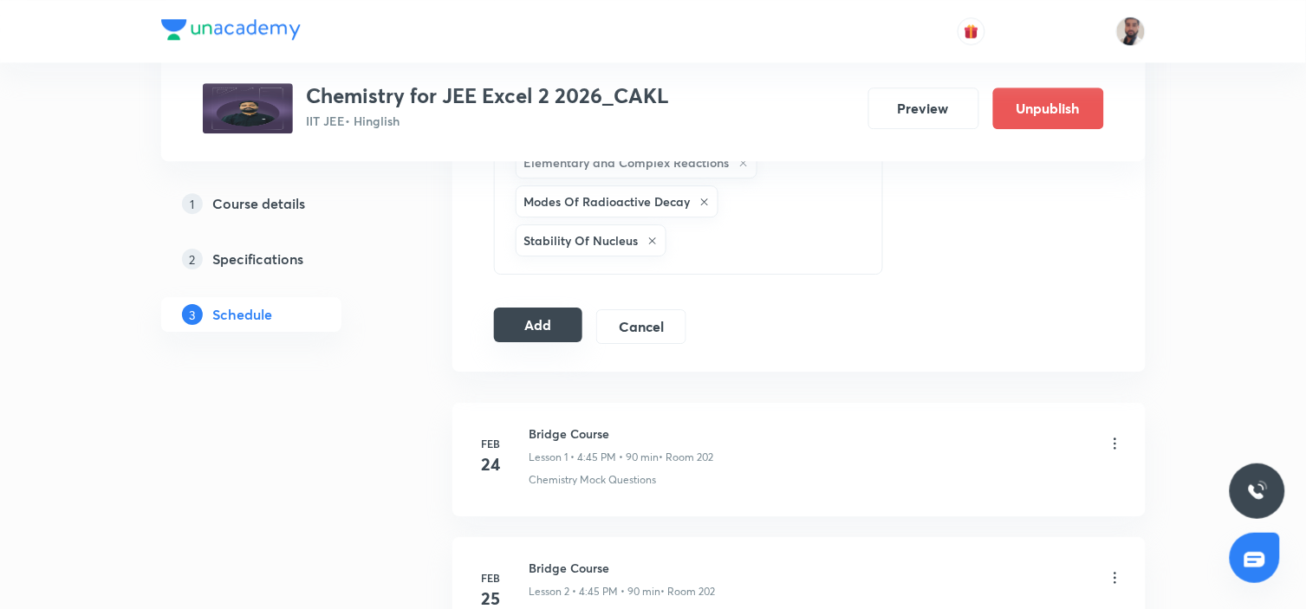
click at [551, 319] on button "Add" at bounding box center [538, 325] width 89 height 35
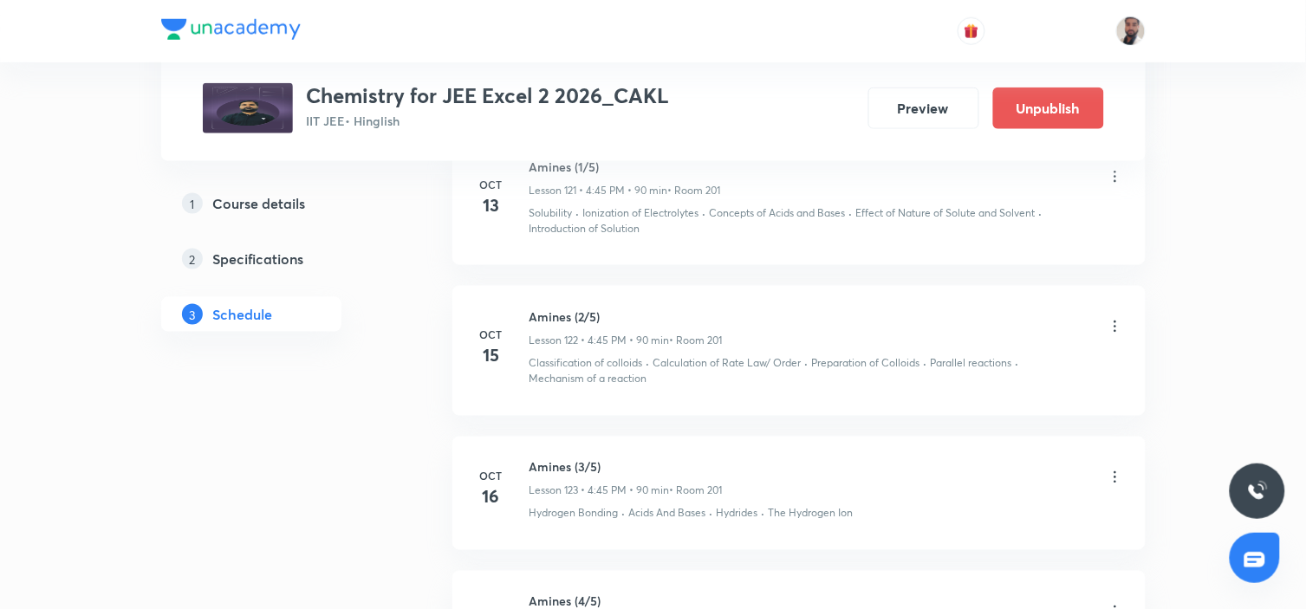
scroll to position [17165, 0]
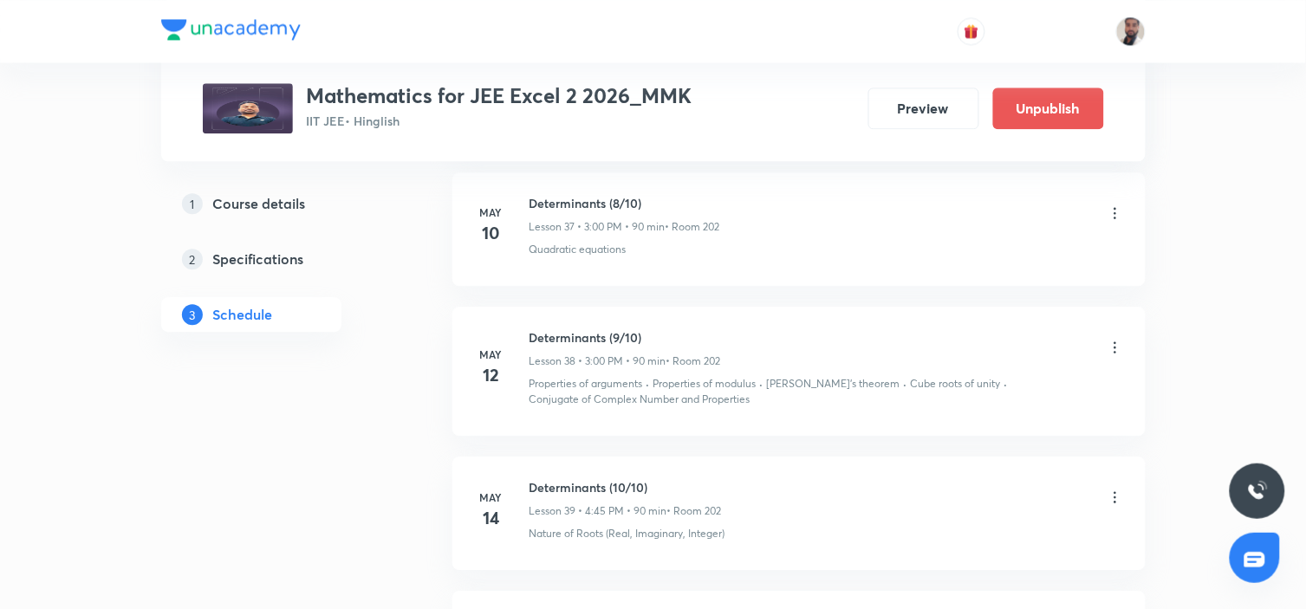
scroll to position [15180, 0]
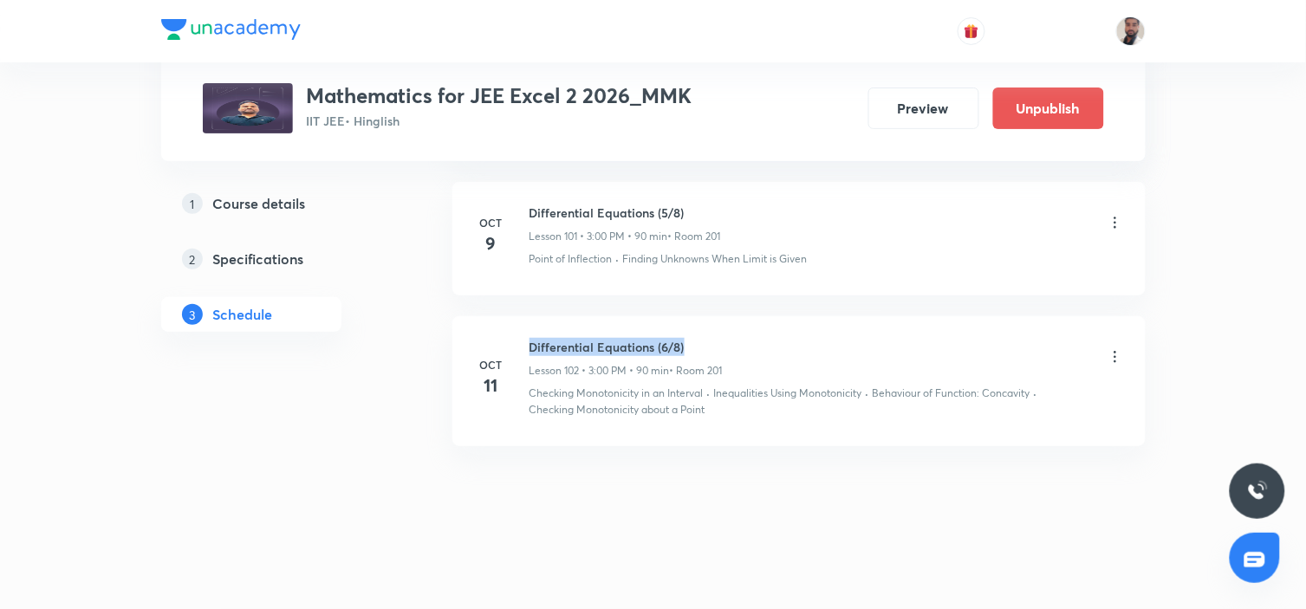
drag, startPoint x: 699, startPoint y: 352, endPoint x: 531, endPoint y: 348, distance: 168.1
click at [531, 348] on h6 "Differential Equations (6/8)" at bounding box center [625, 347] width 193 height 18
copy h6 "Differential Equations (6/8)"
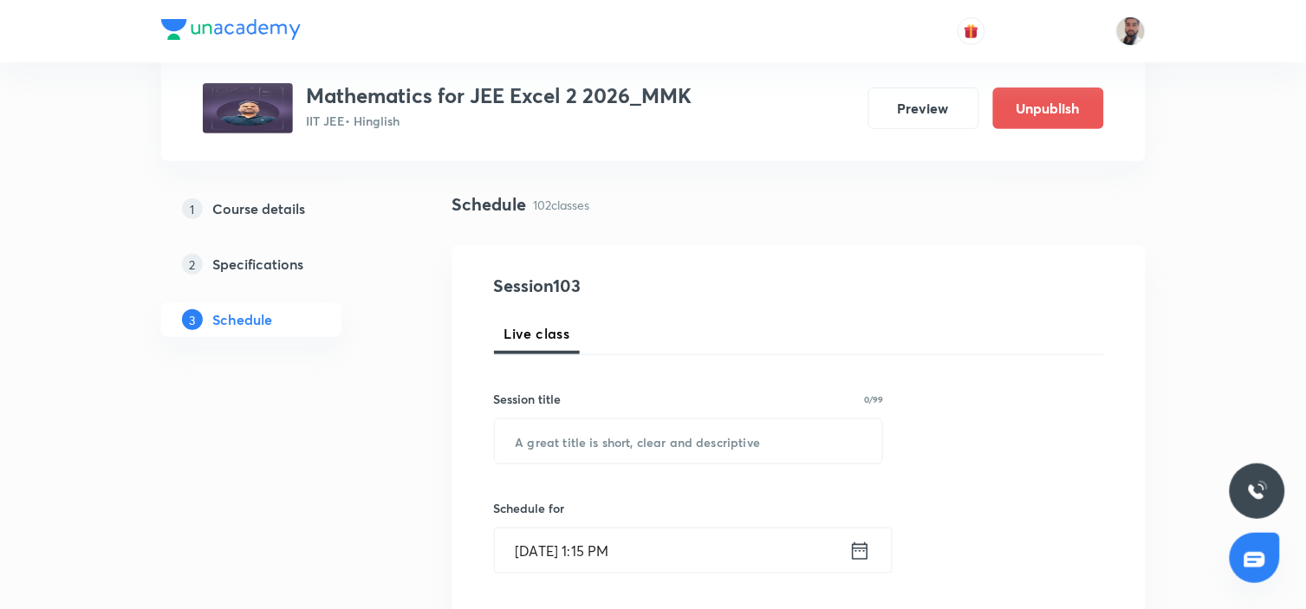
scroll to position [295, 0]
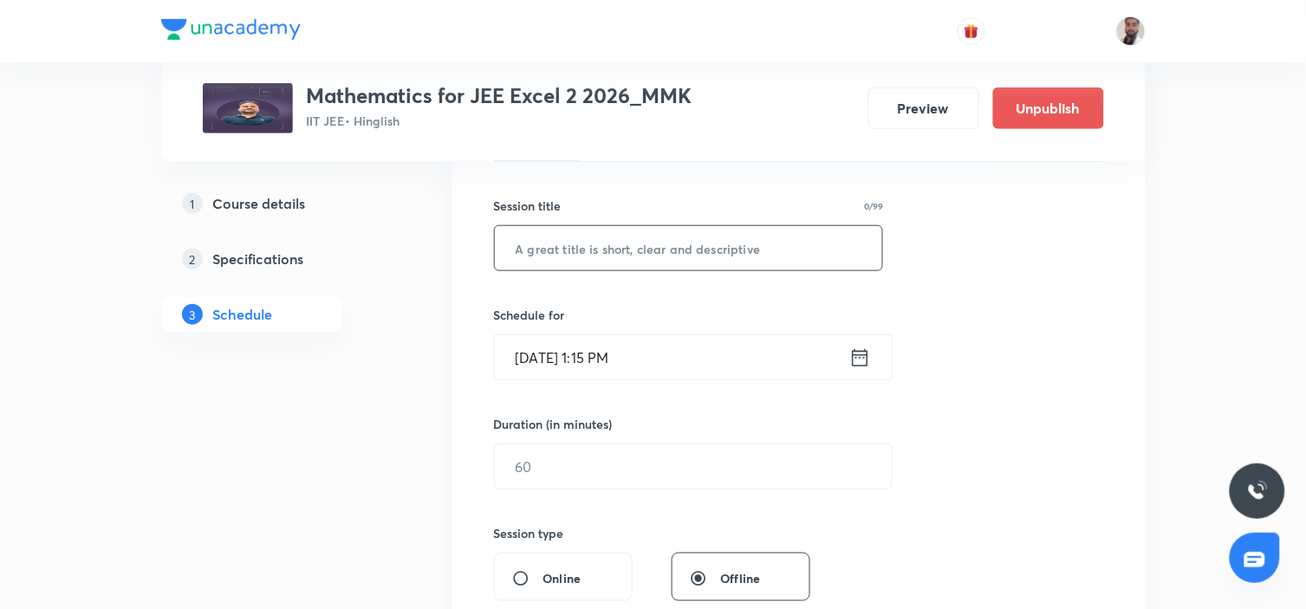
click at [602, 256] on input "text" at bounding box center [689, 248] width 388 height 44
paste input "Differential Equations (6/8)"
click at [674, 249] on input "Differential Equations (6/8)" at bounding box center [689, 248] width 388 height 44
click at [678, 247] on input "Differential Equations (6/8)" at bounding box center [689, 248] width 388 height 44
click at [670, 246] on input "Differential Equations (6/8)" at bounding box center [689, 248] width 388 height 44
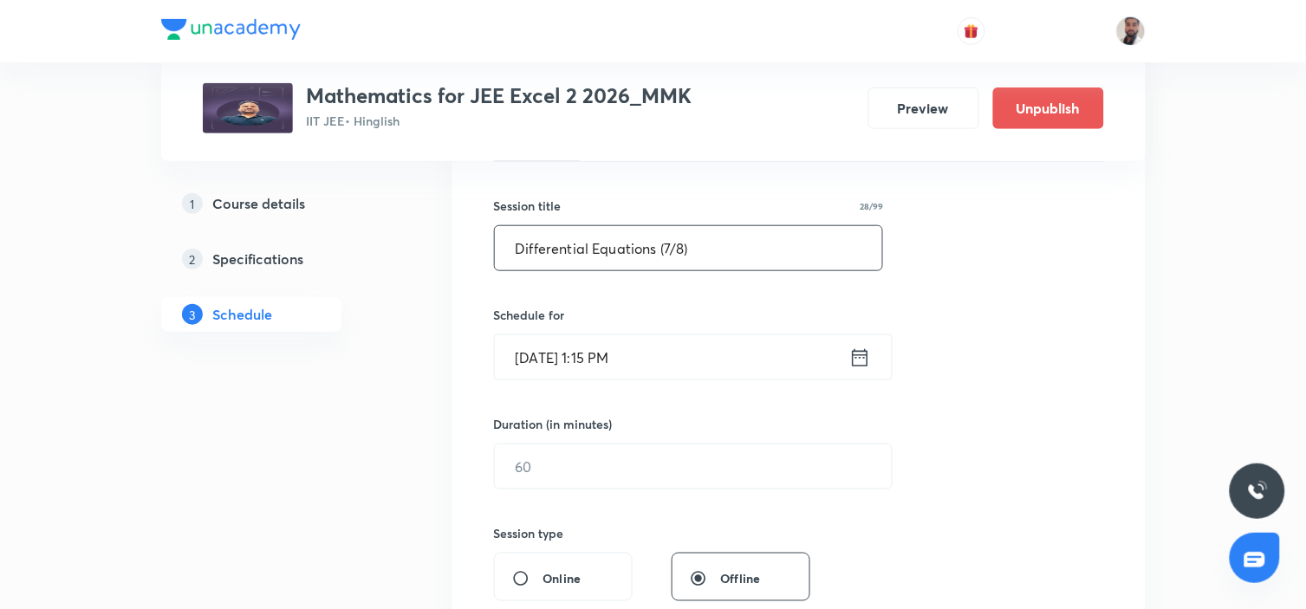
type input "Differential Equations (7/8)"
click at [862, 355] on icon at bounding box center [860, 356] width 16 height 17
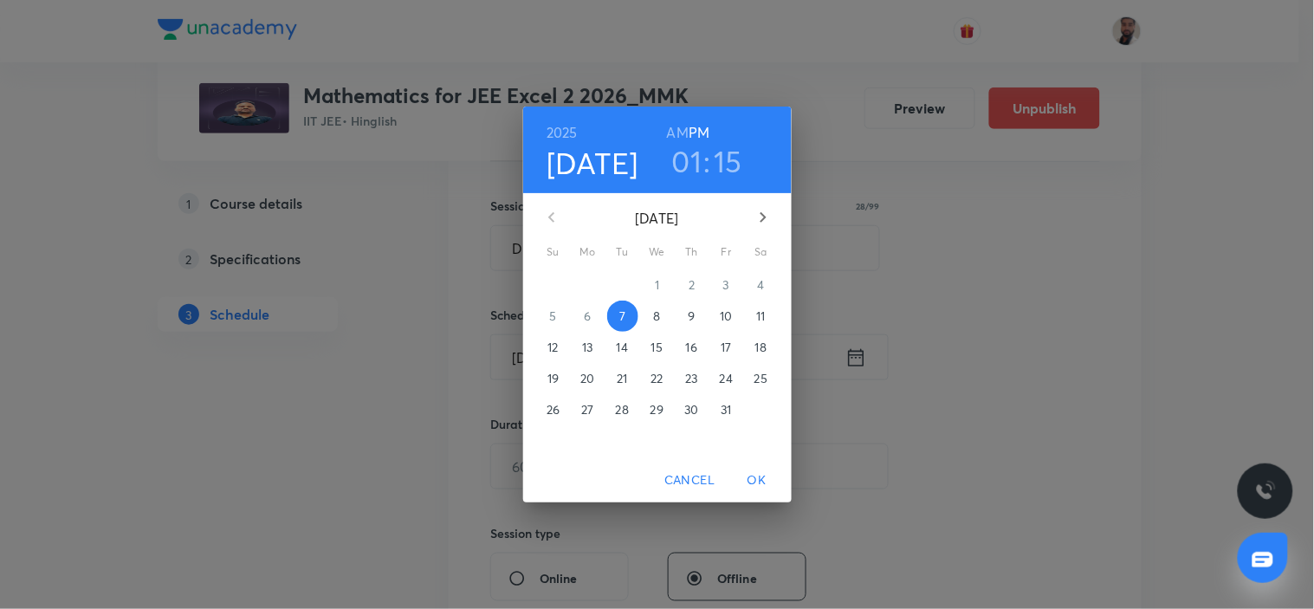
click at [589, 343] on p "13" at bounding box center [587, 347] width 10 height 17
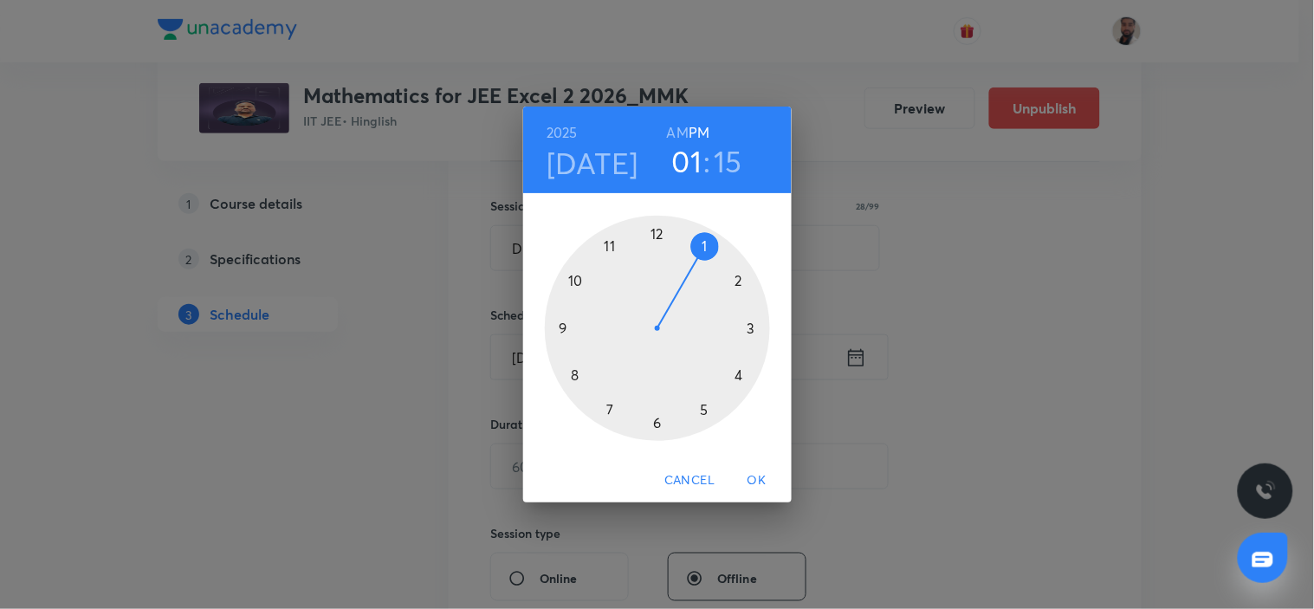
click at [749, 326] on div at bounding box center [657, 328] width 225 height 225
drag, startPoint x: 654, startPoint y: 231, endPoint x: 648, endPoint y: 422, distance: 190.7
click at [654, 231] on div at bounding box center [657, 328] width 225 height 225
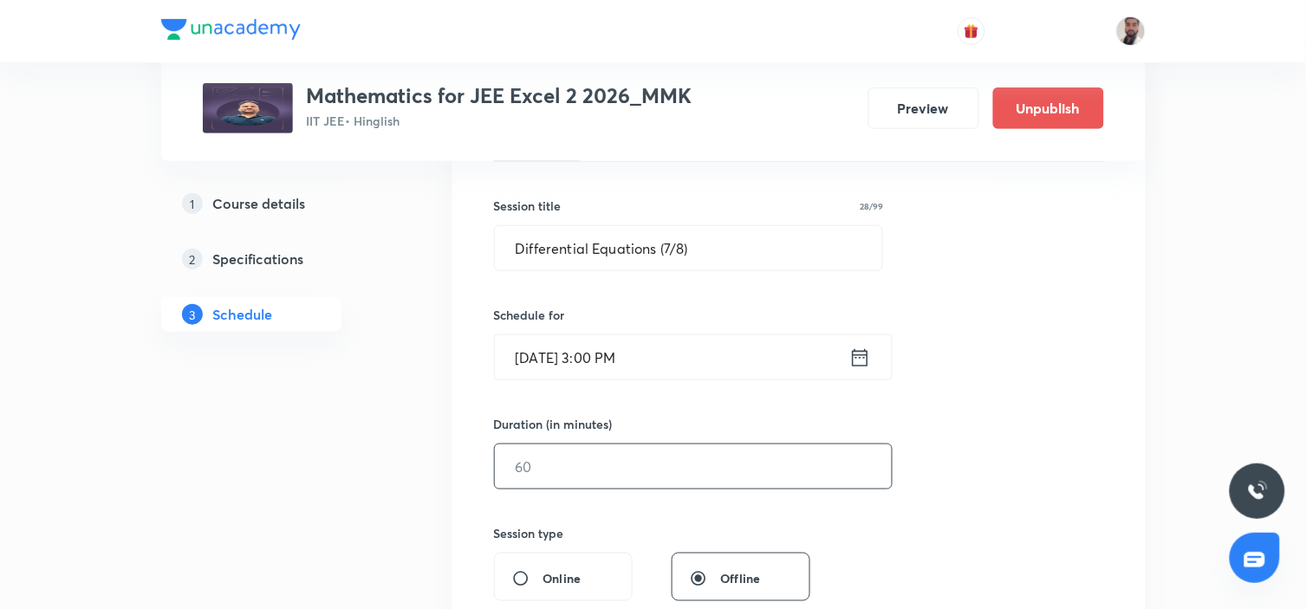
click at [736, 472] on input "text" at bounding box center [693, 466] width 397 height 44
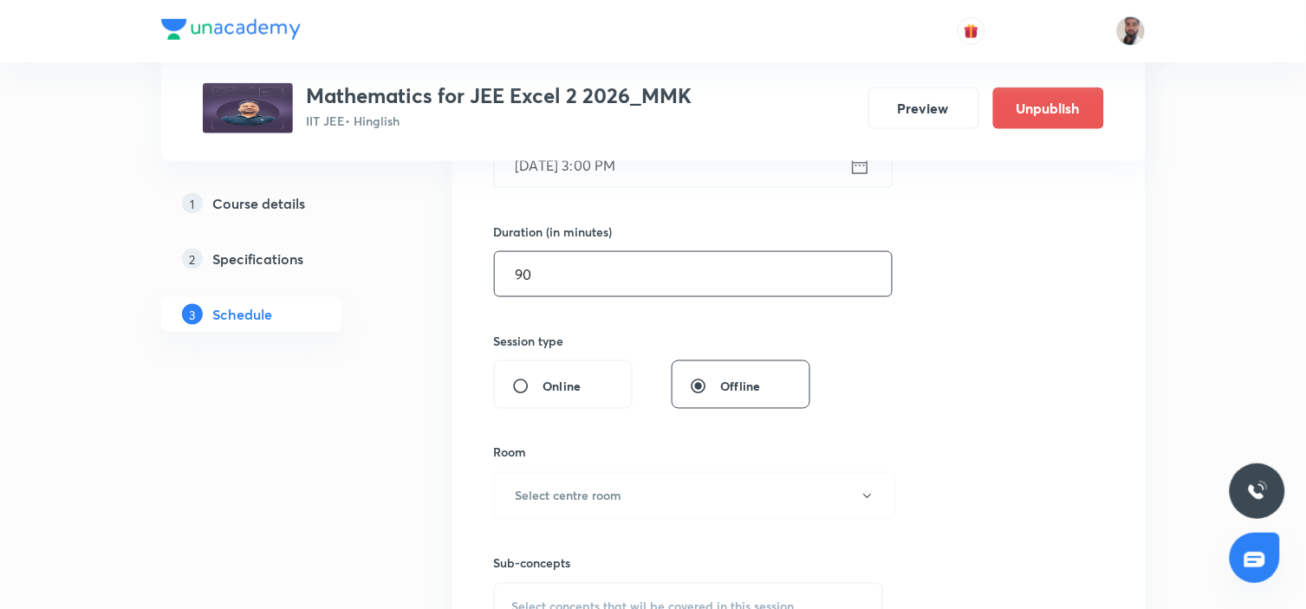
scroll to position [679, 0]
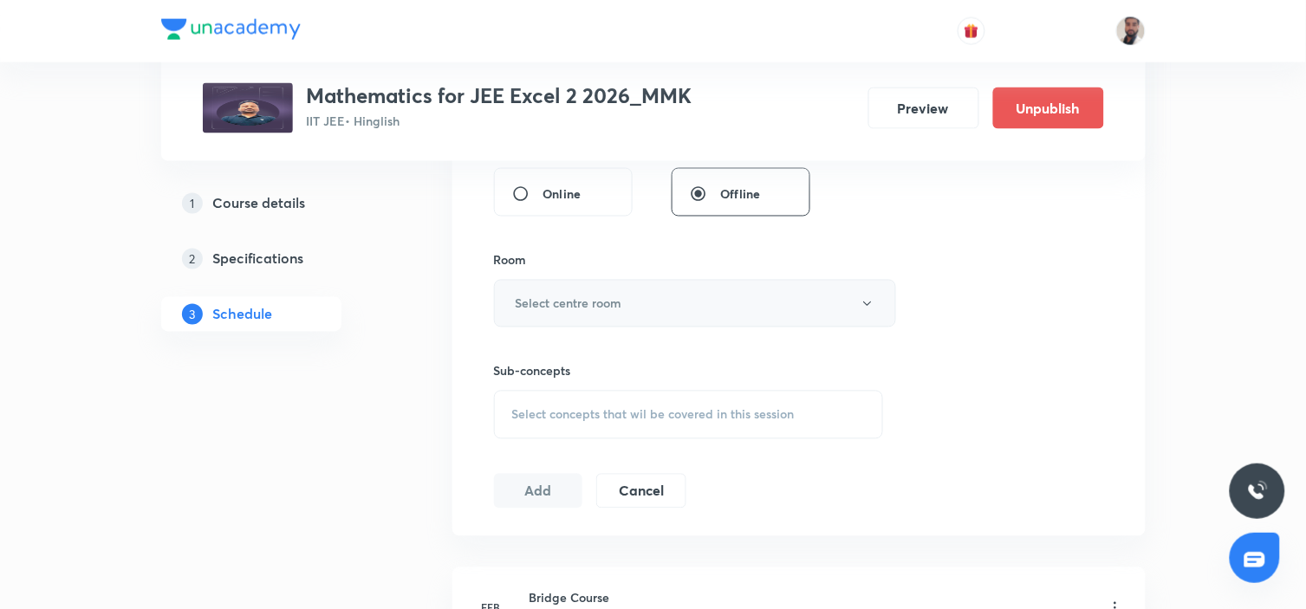
type input "90"
click at [645, 313] on button "Select centre room" at bounding box center [695, 304] width 402 height 48
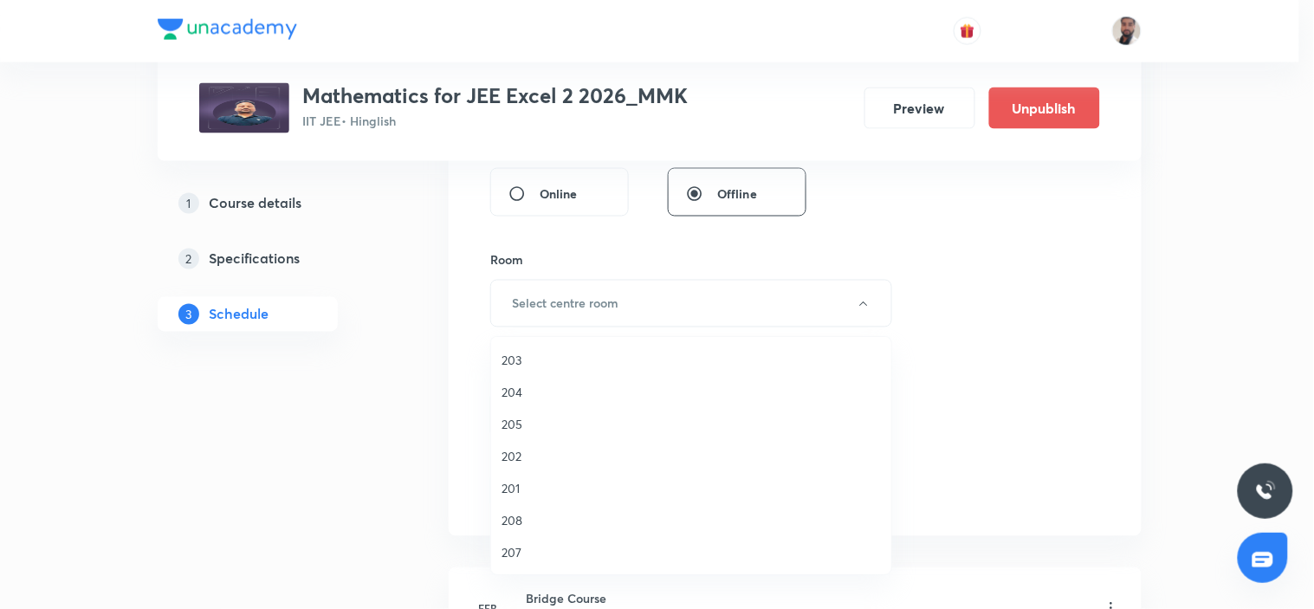
drag, startPoint x: 515, startPoint y: 483, endPoint x: 595, endPoint y: 433, distance: 94.2
click at [515, 485] on span "201" at bounding box center [691, 488] width 379 height 18
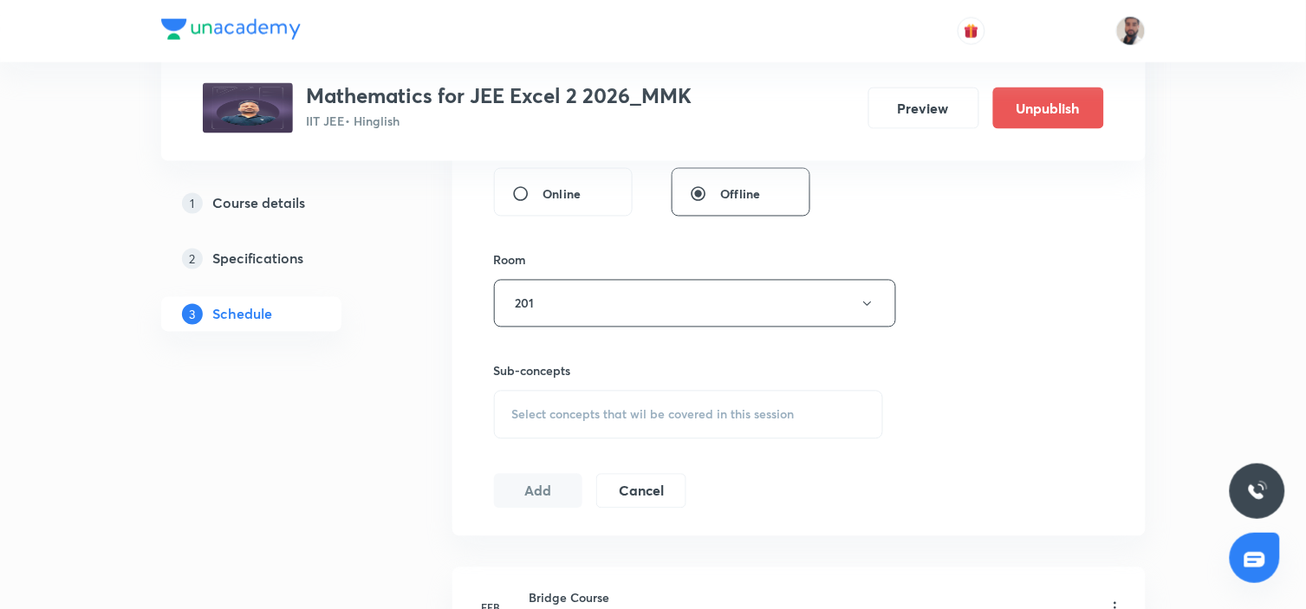
scroll to position [775, 0]
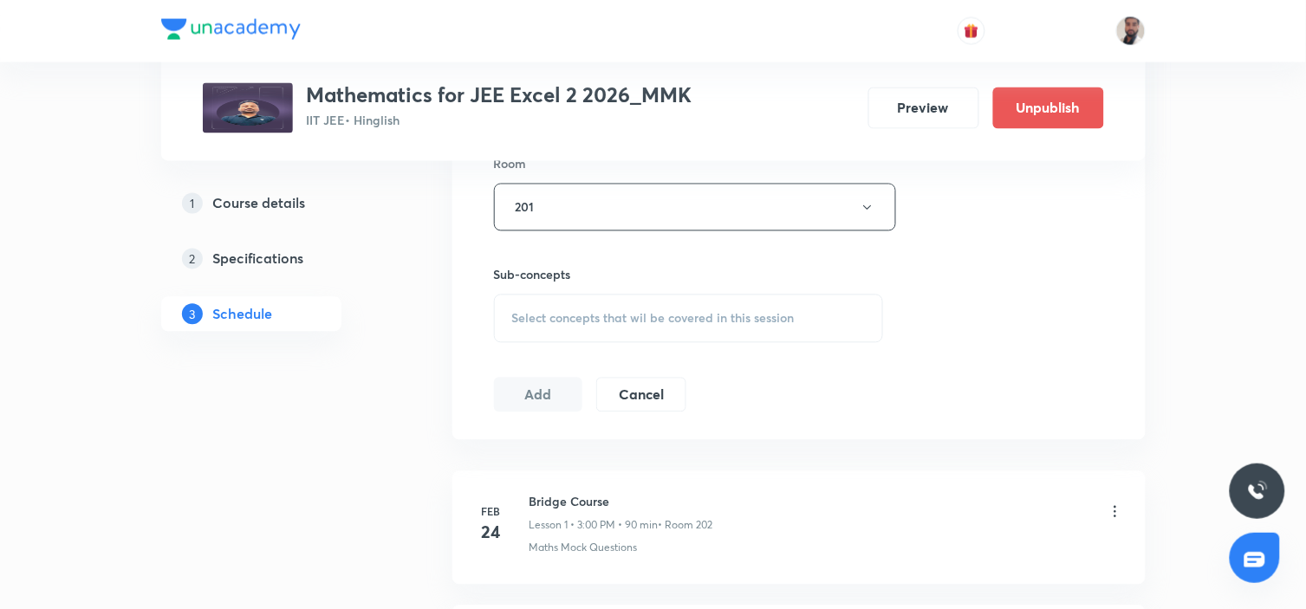
click at [800, 308] on div "Select concepts that wil be covered in this session" at bounding box center [689, 319] width 390 height 49
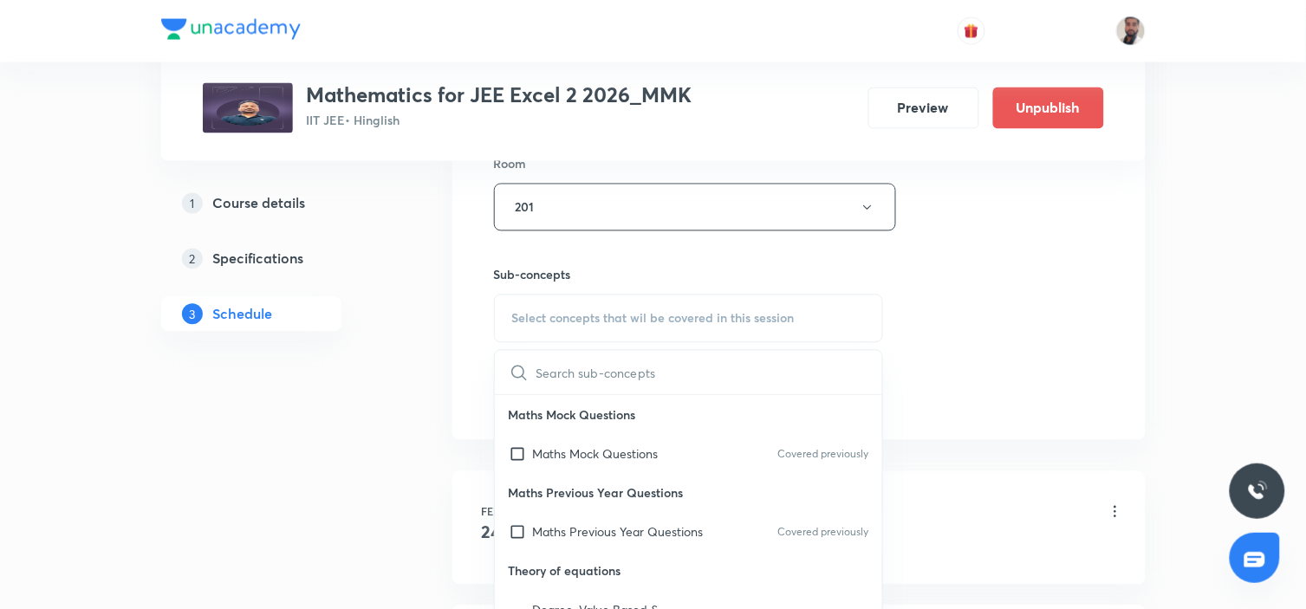
scroll to position [4349, 0]
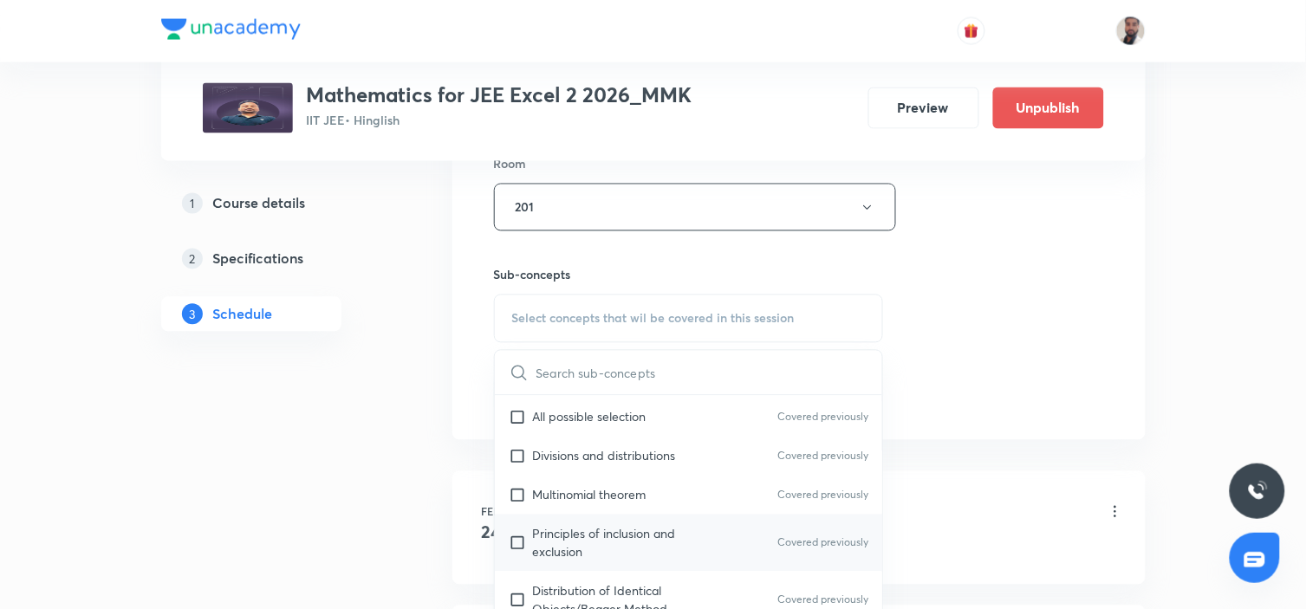
click at [659, 525] on p "Principles of inclusion and exclusion" at bounding box center [620, 543] width 175 height 36
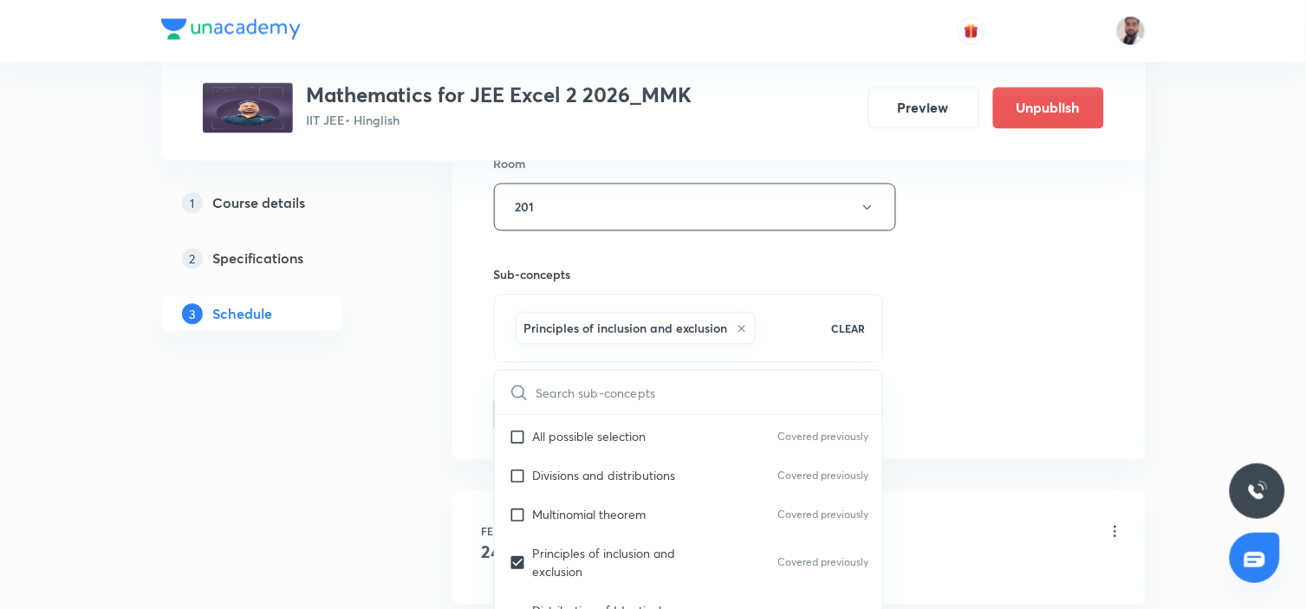
scroll to position [5915, 0]
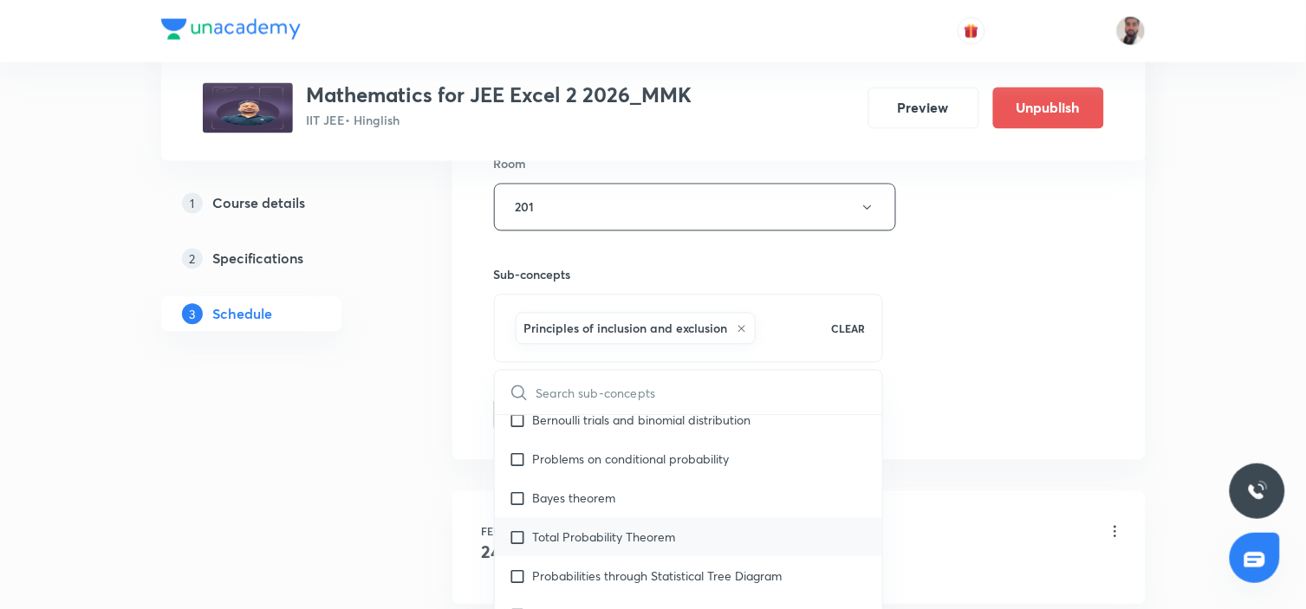
click at [679, 518] on div "Total Probability Theorem" at bounding box center [689, 537] width 388 height 39
checkbox input "true"
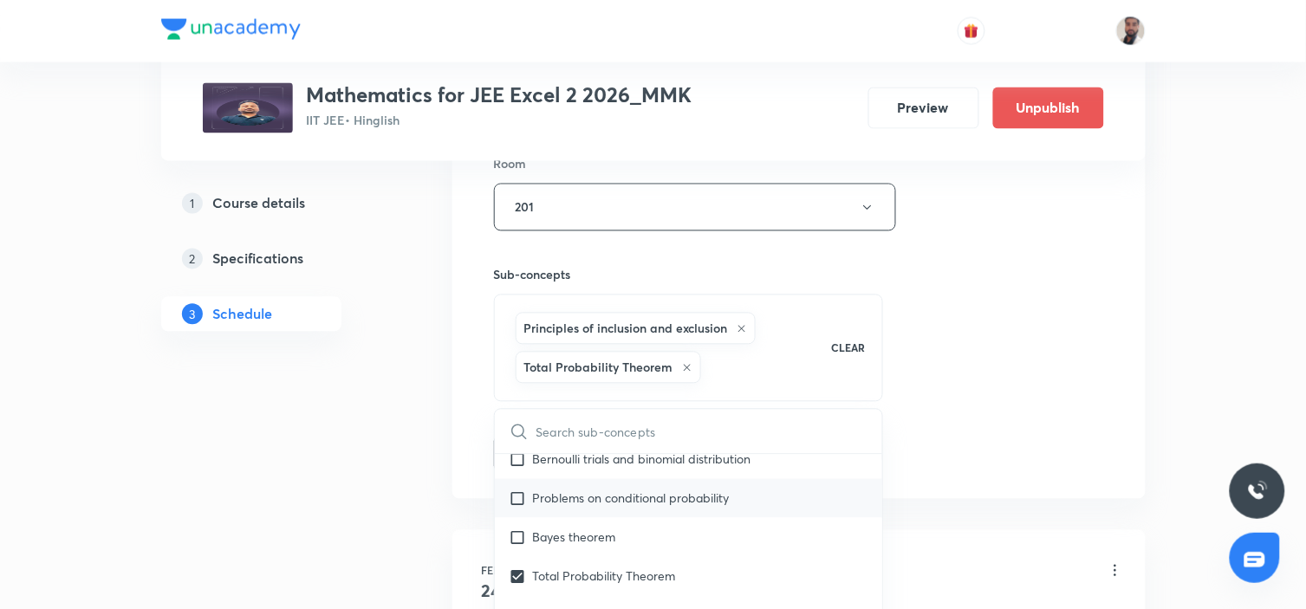
click at [585, 489] on p "Problems on conditional probability" at bounding box center [631, 498] width 197 height 18
checkbox input "true"
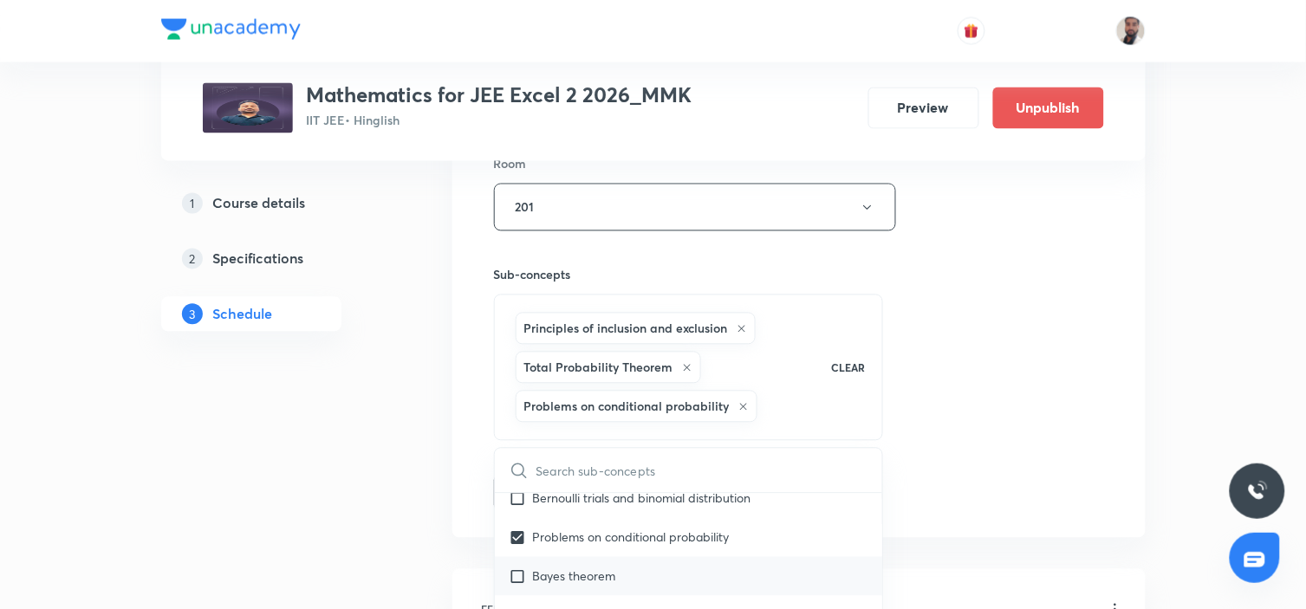
click at [563, 548] on div "Bayes theorem" at bounding box center [689, 576] width 388 height 39
checkbox input "true"
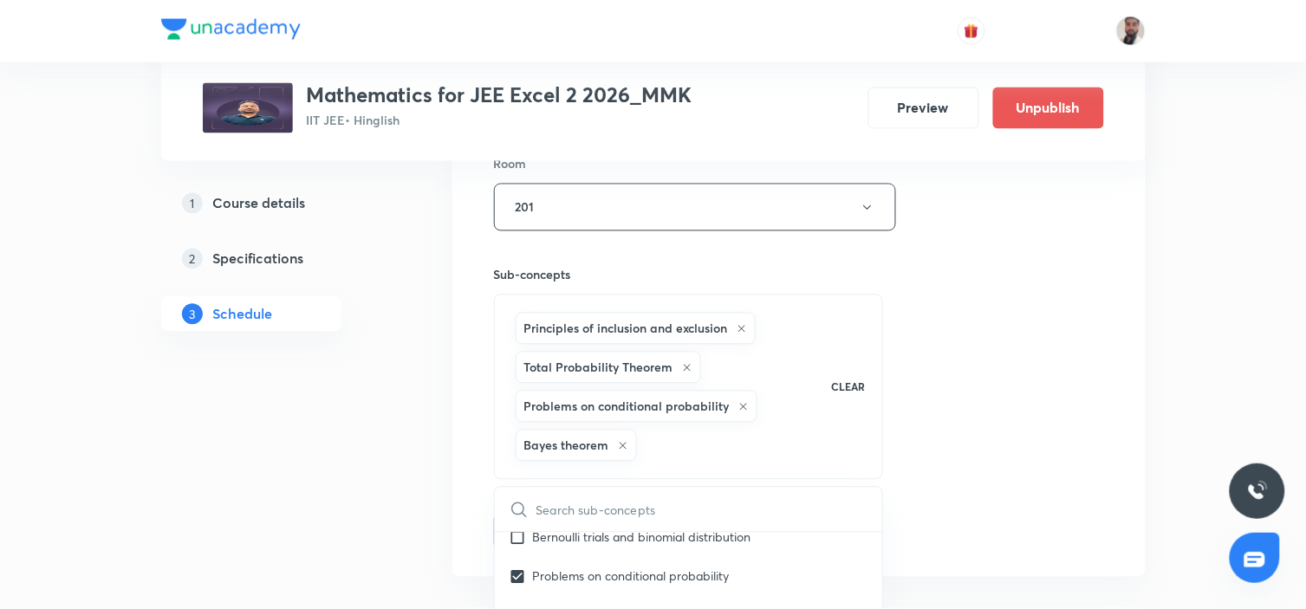
drag, startPoint x: 335, startPoint y: 533, endPoint x: 393, endPoint y: 520, distance: 59.5
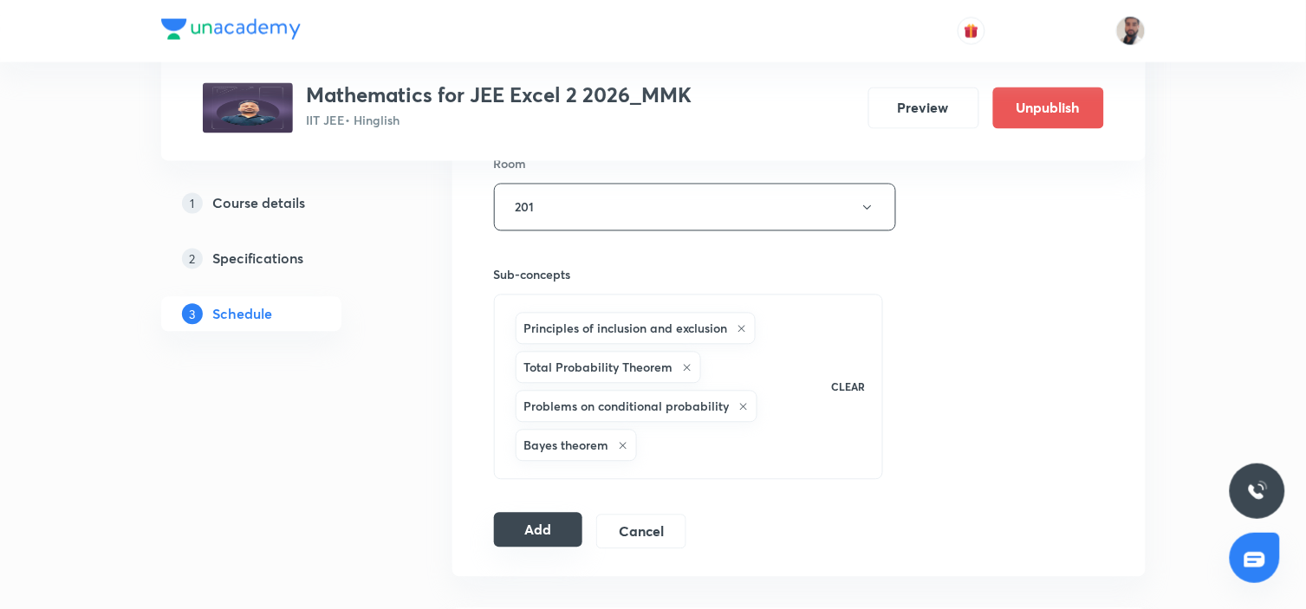
click at [548, 521] on button "Add" at bounding box center [538, 530] width 89 height 35
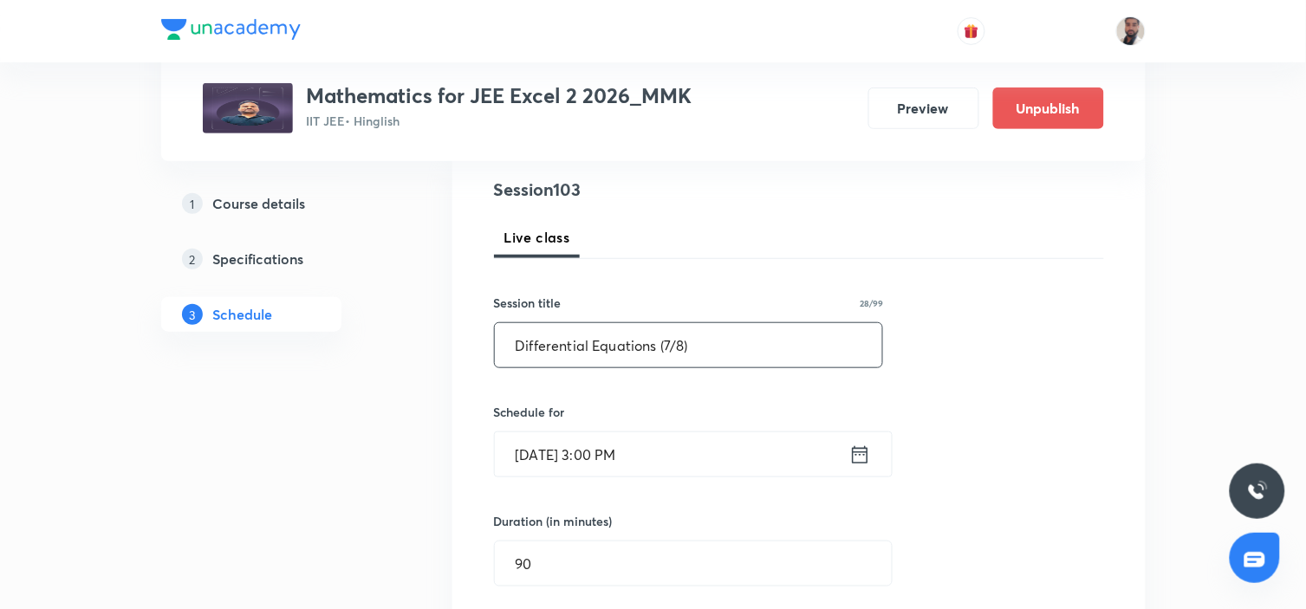
scroll to position [101, 0]
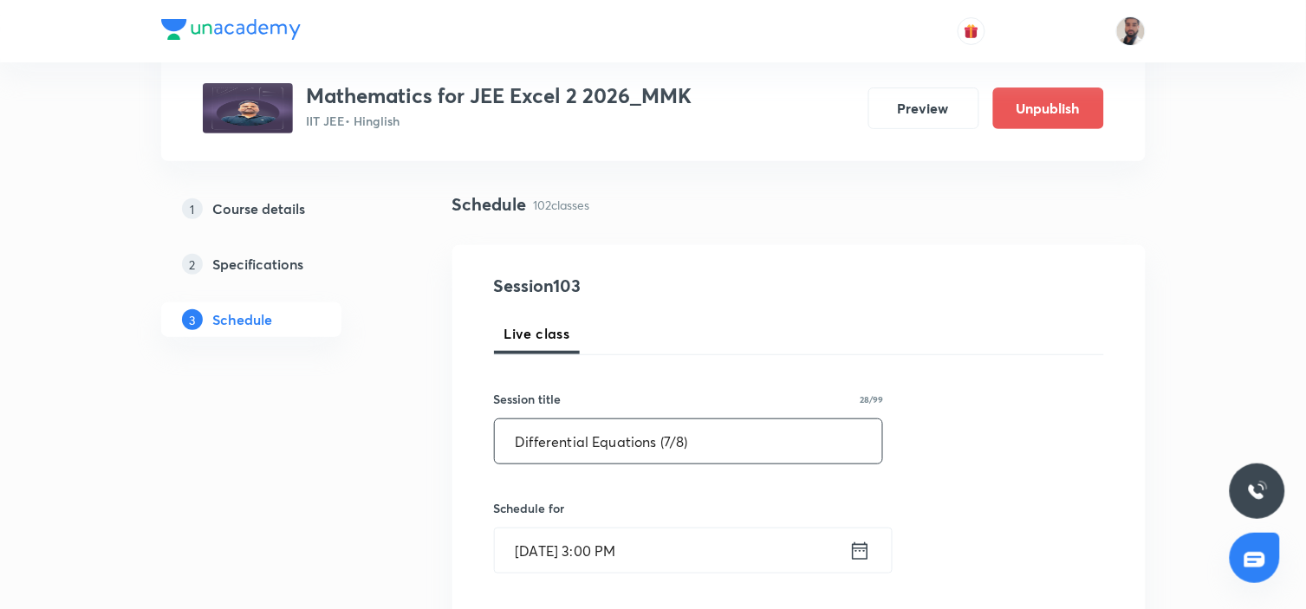
drag, startPoint x: 707, startPoint y: 449, endPoint x: 365, endPoint y: 446, distance: 342.2
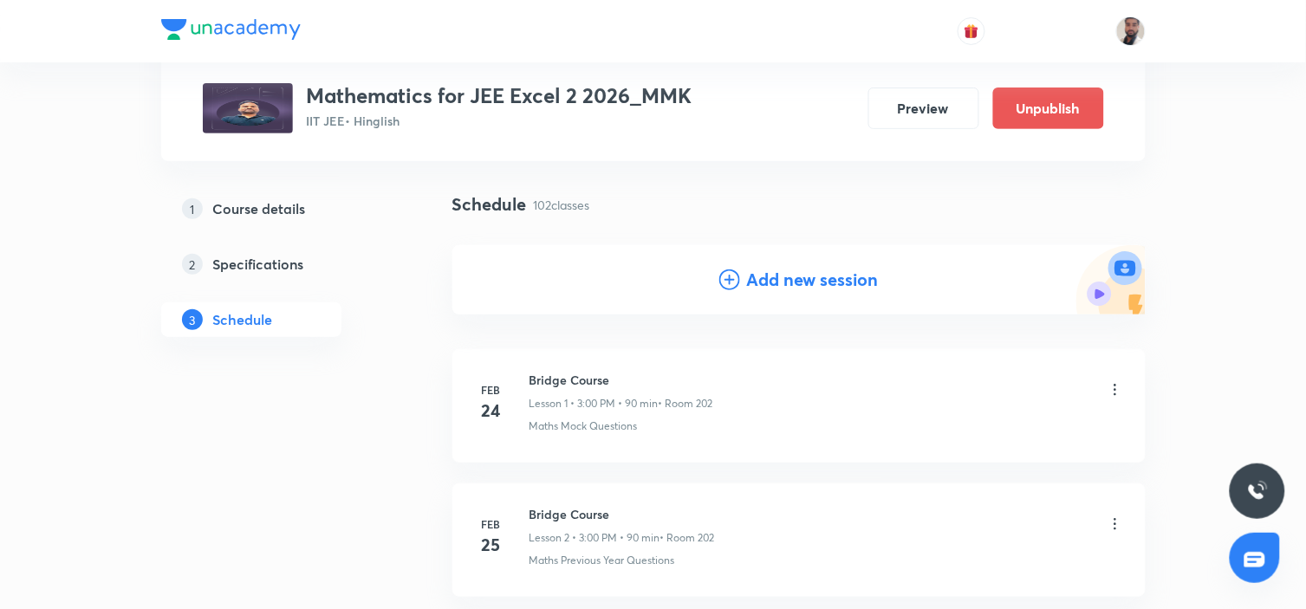
click at [731, 274] on icon at bounding box center [729, 279] width 21 height 21
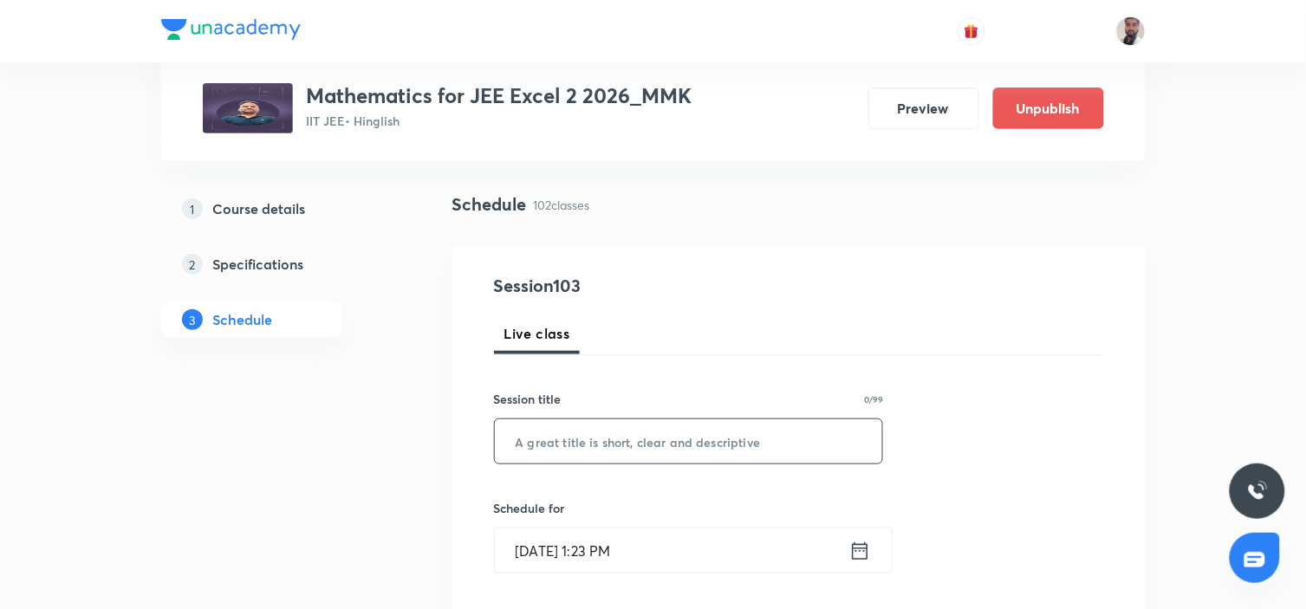
click at [663, 439] on input "text" at bounding box center [689, 441] width 388 height 44
paste input "Differential Equations (7/8)"
click at [669, 437] on input "Differential Equations (7/8)" at bounding box center [689, 441] width 388 height 44
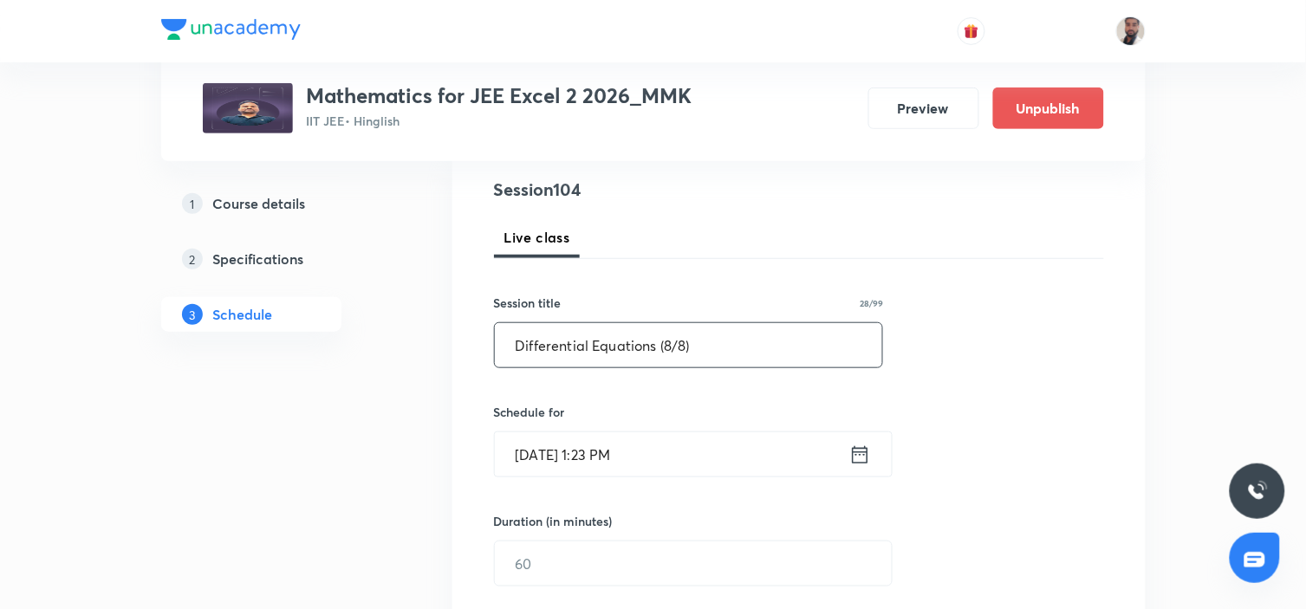
type input "Differential Equations (8/8)"
click at [860, 455] on icon at bounding box center [860, 455] width 22 height 24
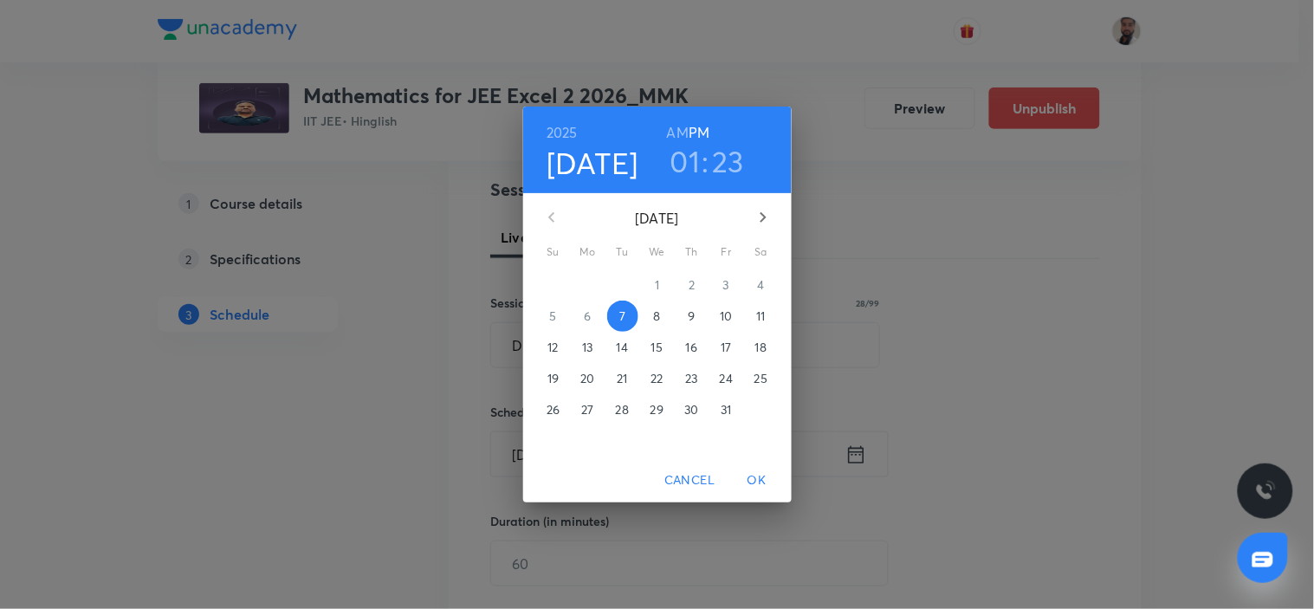
click at [652, 347] on p "15" at bounding box center [657, 347] width 11 height 17
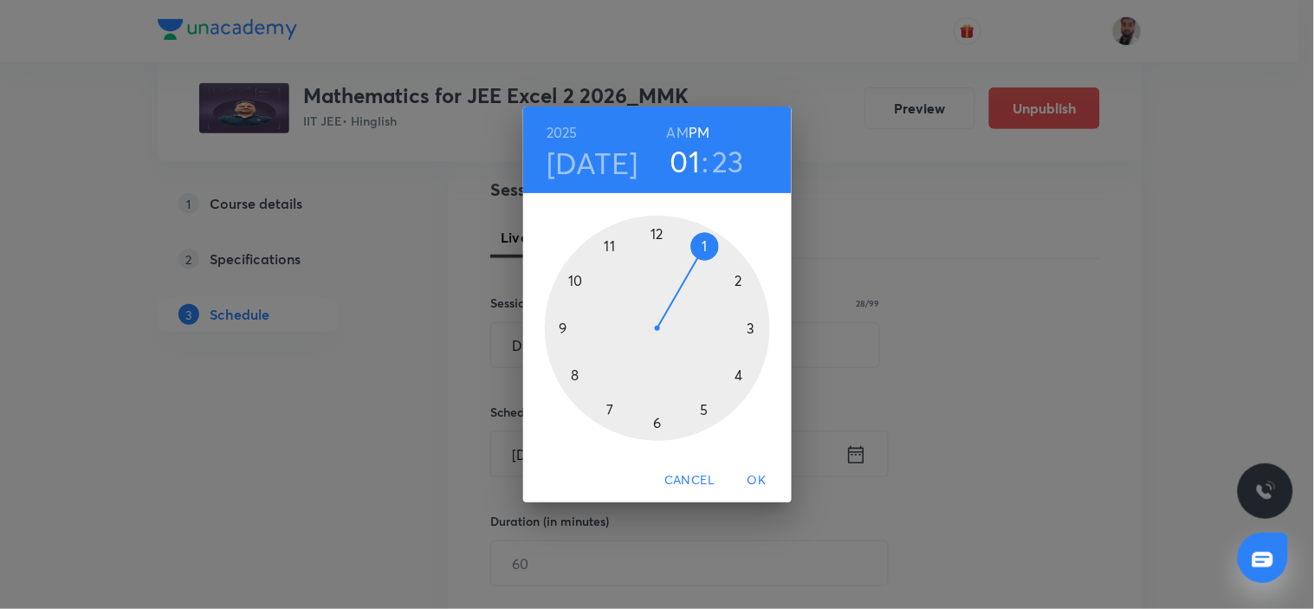
click at [747, 326] on div at bounding box center [657, 328] width 225 height 225
click at [657, 238] on div at bounding box center [657, 328] width 225 height 225
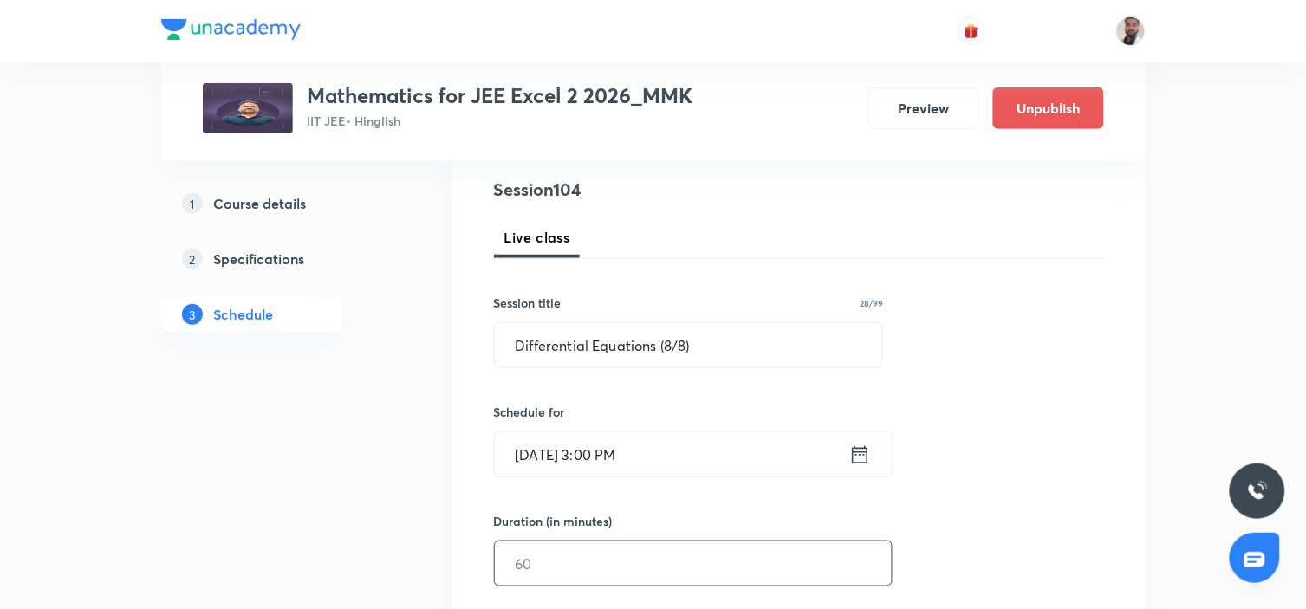
click at [554, 548] on input "text" at bounding box center [693, 563] width 397 height 44
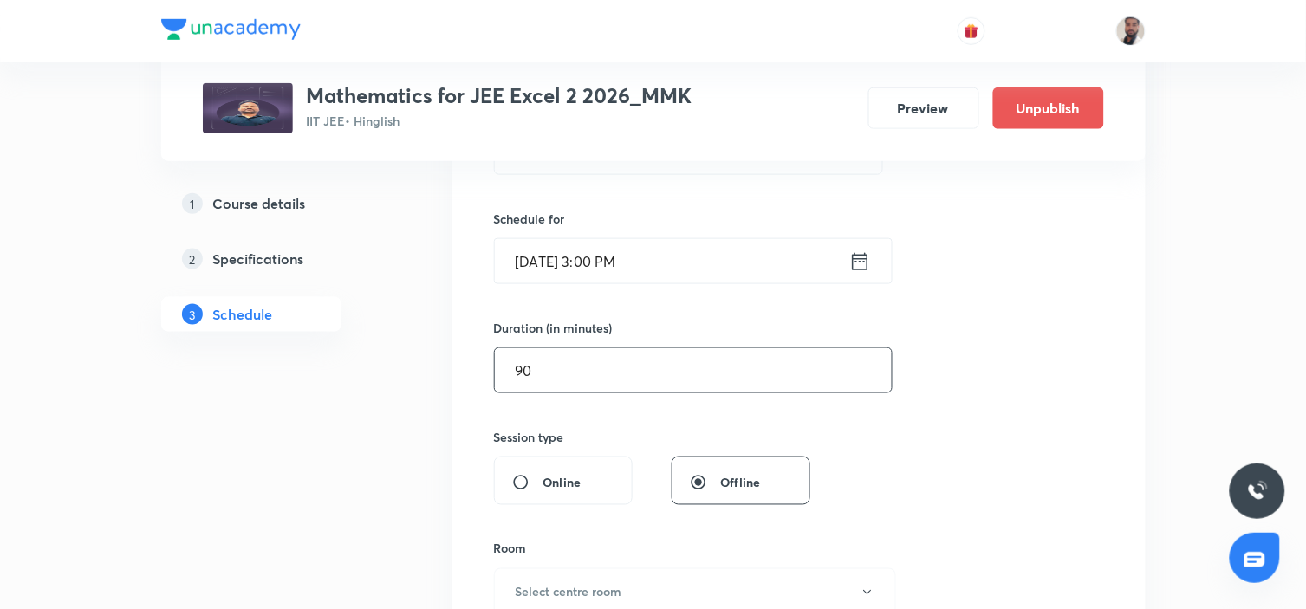
scroll to position [583, 0]
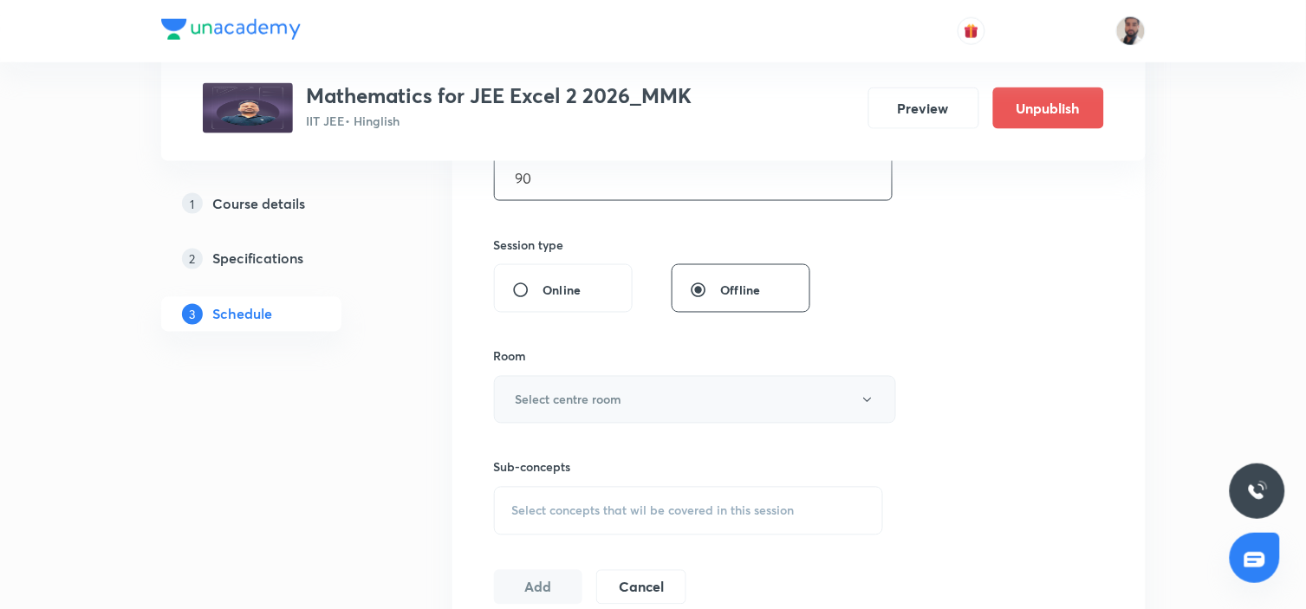
type input "90"
click at [700, 397] on button "Select centre room" at bounding box center [695, 400] width 402 height 48
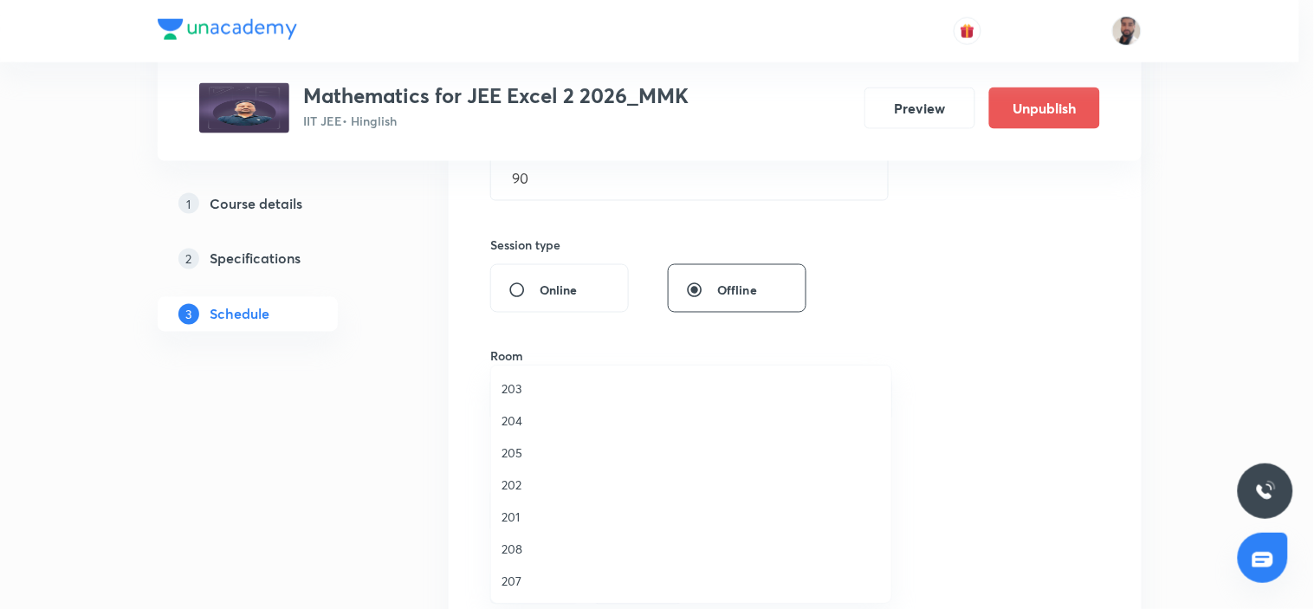
drag, startPoint x: 528, startPoint y: 517, endPoint x: 630, endPoint y: 492, distance: 104.4
click at [529, 518] on span "201" at bounding box center [691, 517] width 379 height 18
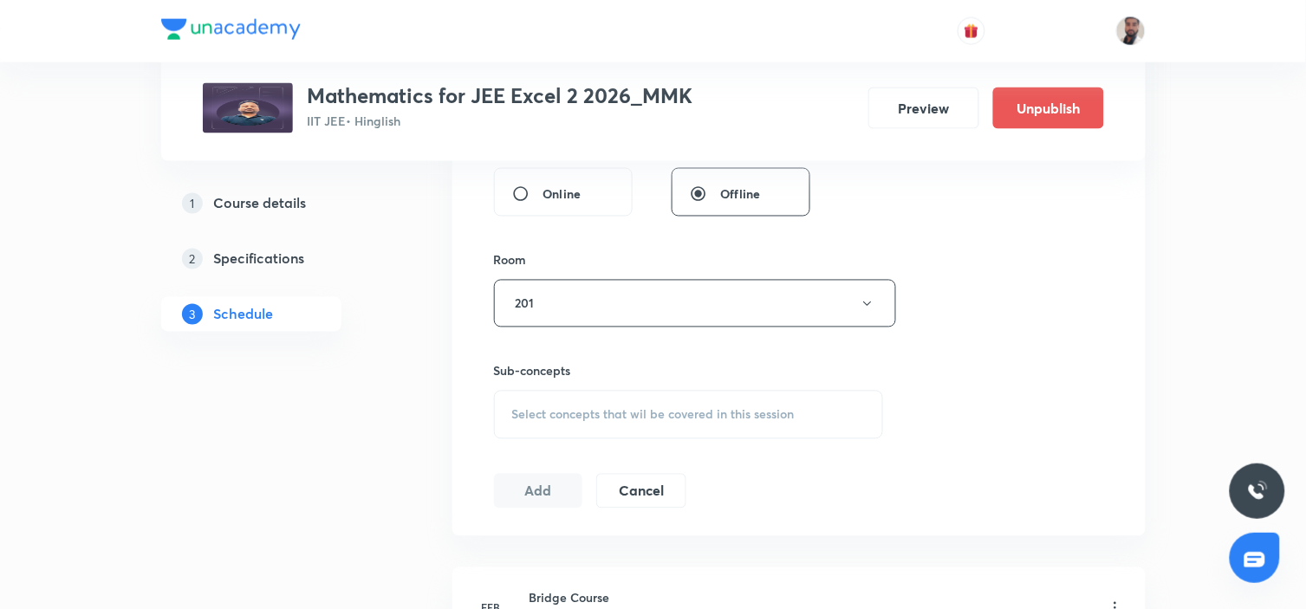
click at [751, 420] on span "Select concepts that wil be covered in this session" at bounding box center [653, 415] width 282 height 14
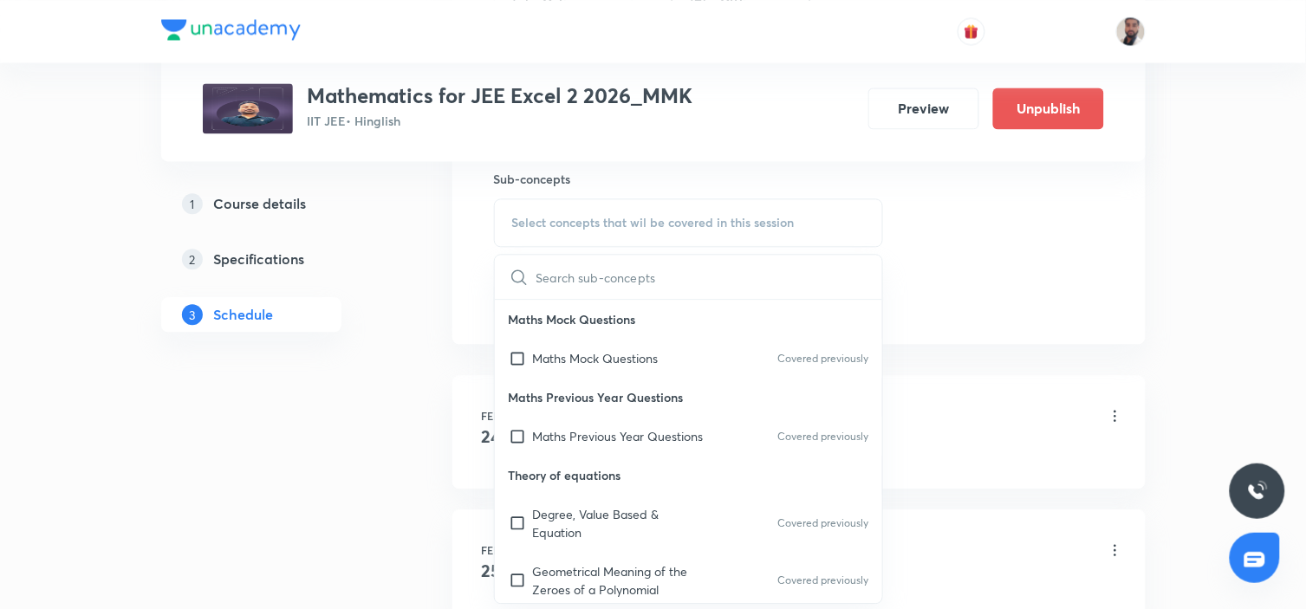
scroll to position [3305, 0]
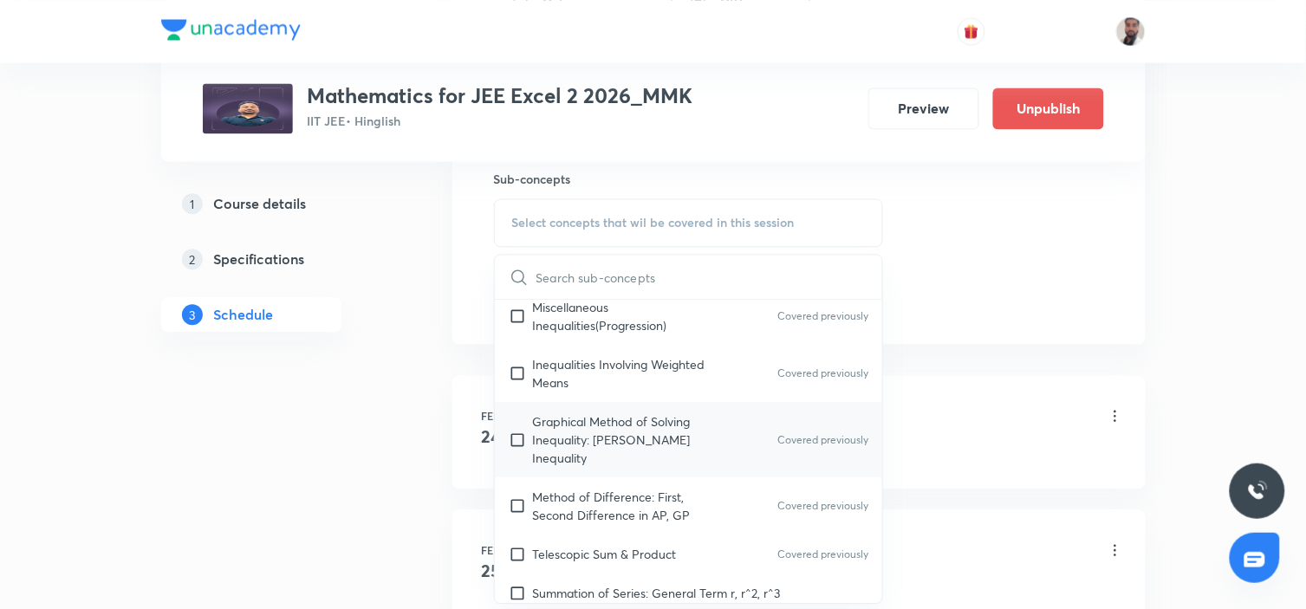
drag, startPoint x: 707, startPoint y: 451, endPoint x: 714, endPoint y: 462, distance: 12.5
click at [706, 451] on p "Graphical Method of Solving Inequality: Jensen's Inequality" at bounding box center [620, 439] width 175 height 55
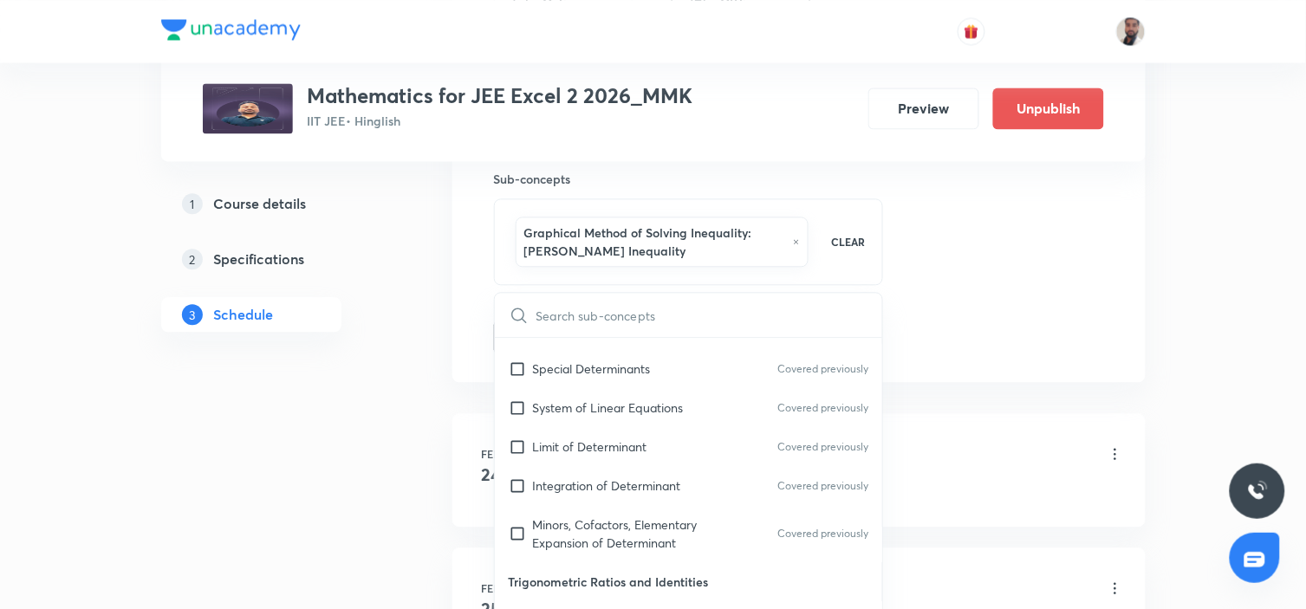
scroll to position [11659, 0]
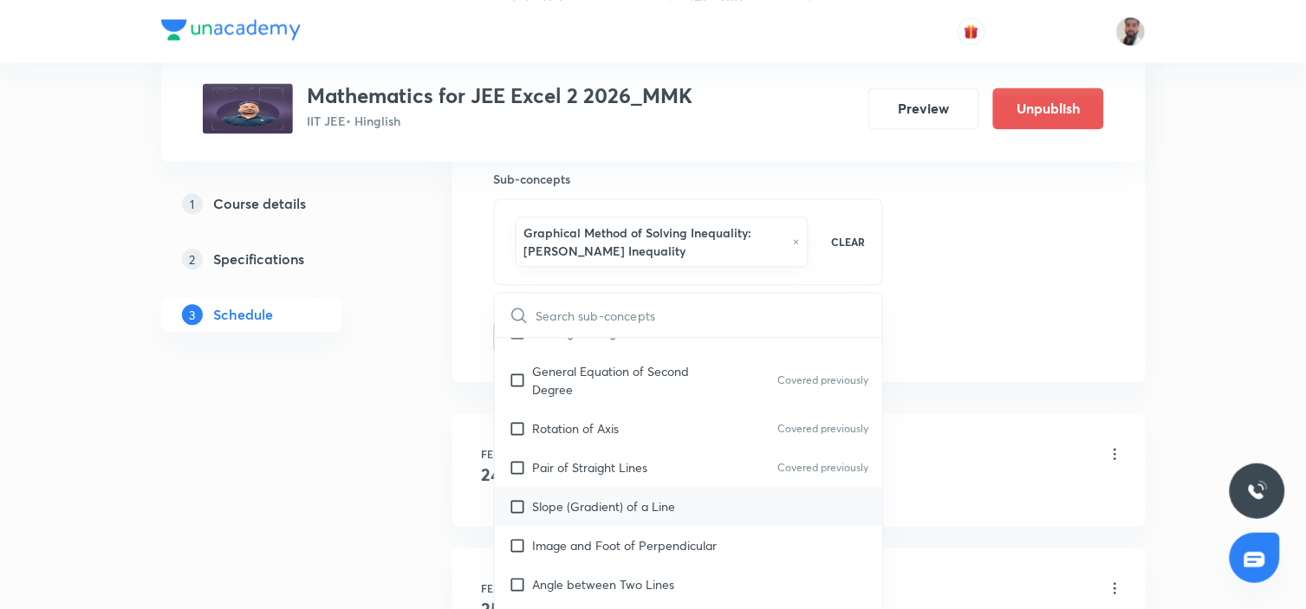
click at [710, 487] on div "Slope (Gradient) of a Line" at bounding box center [689, 506] width 388 height 39
checkbox input "true"
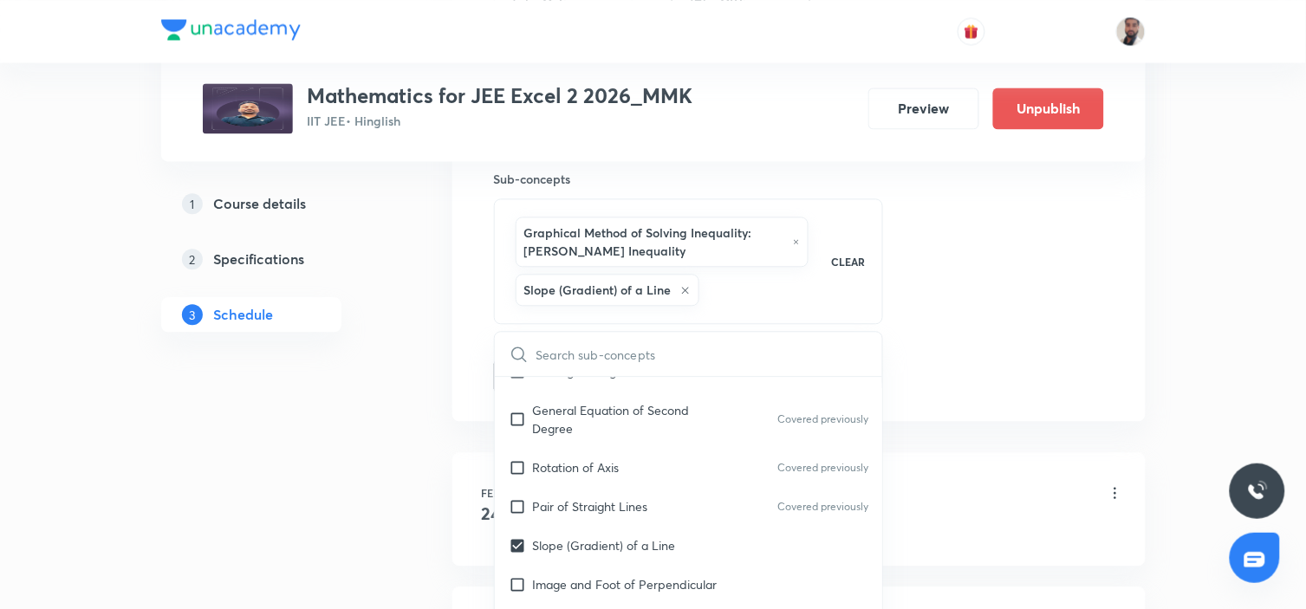
click at [647, 548] on p "Image and Foot of Perpendicular" at bounding box center [625, 584] width 185 height 18
checkbox input "true"
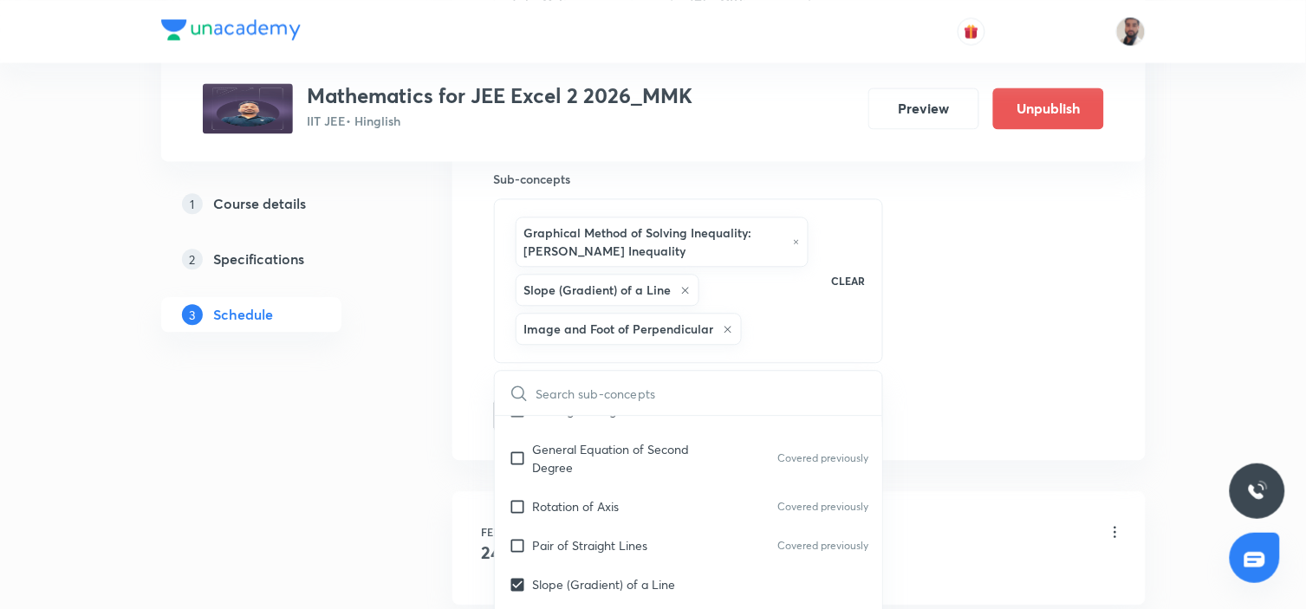
scroll to position [1064, 0]
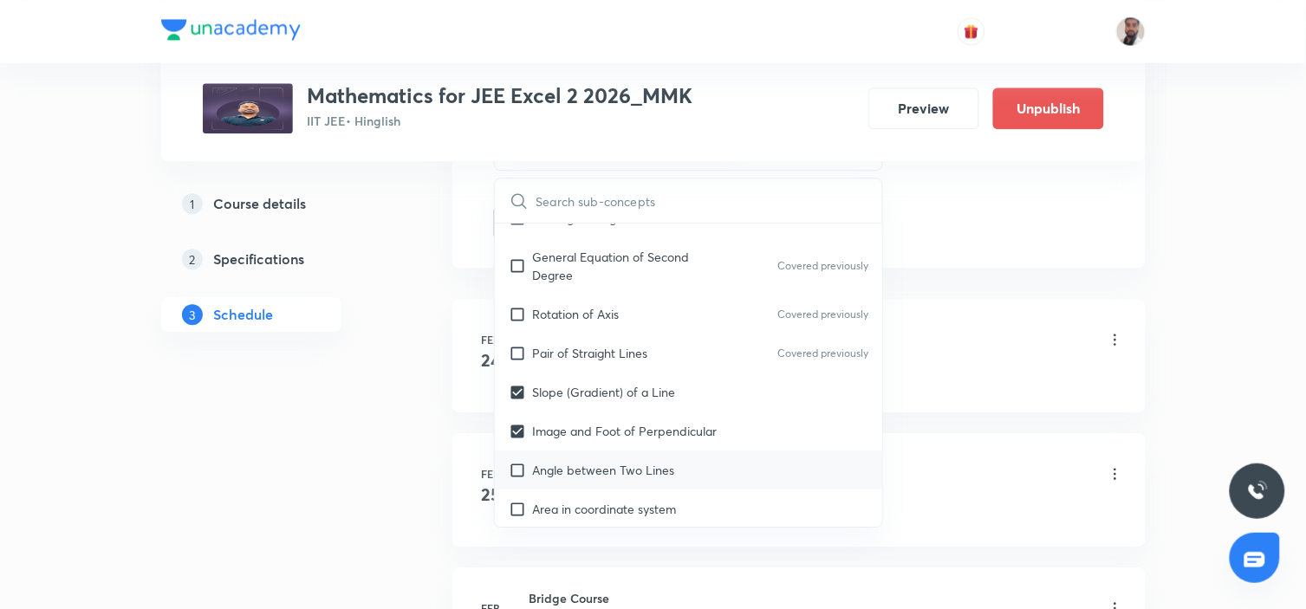
click at [653, 466] on div "Angle between Two Lines" at bounding box center [689, 470] width 388 height 39
checkbox input "true"
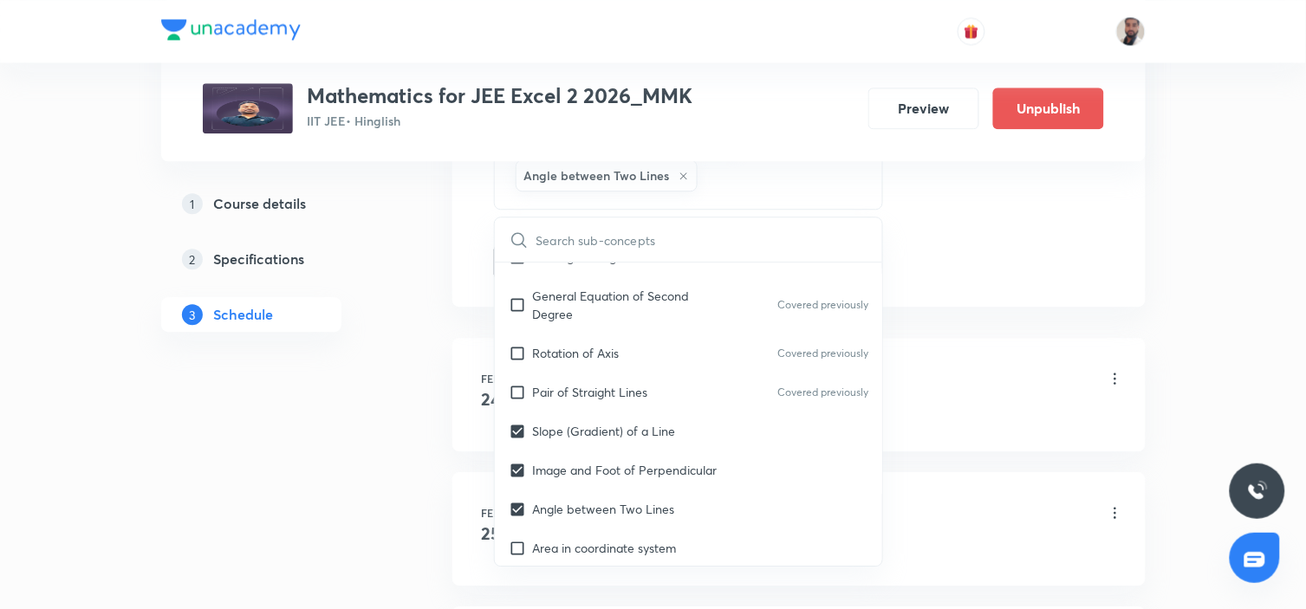
drag, startPoint x: 605, startPoint y: 528, endPoint x: 270, endPoint y: 489, distance: 336.8
click at [603, 539] on p "Area in coordinate system" at bounding box center [605, 548] width 144 height 18
checkbox input "true"
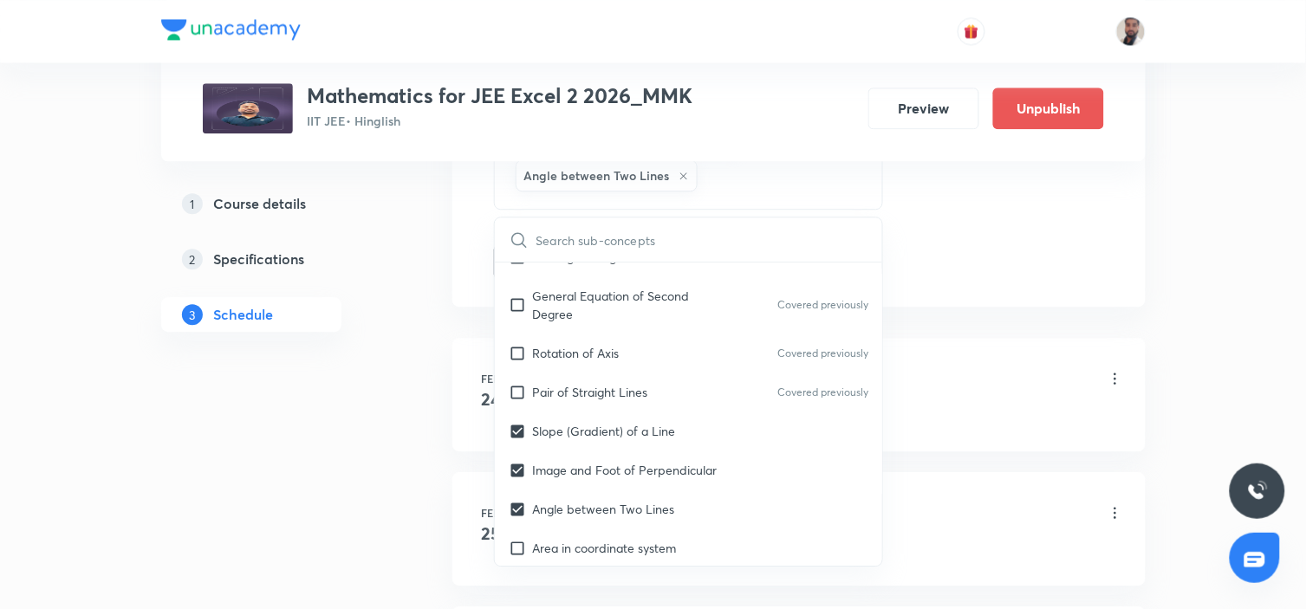
checkbox input "true"
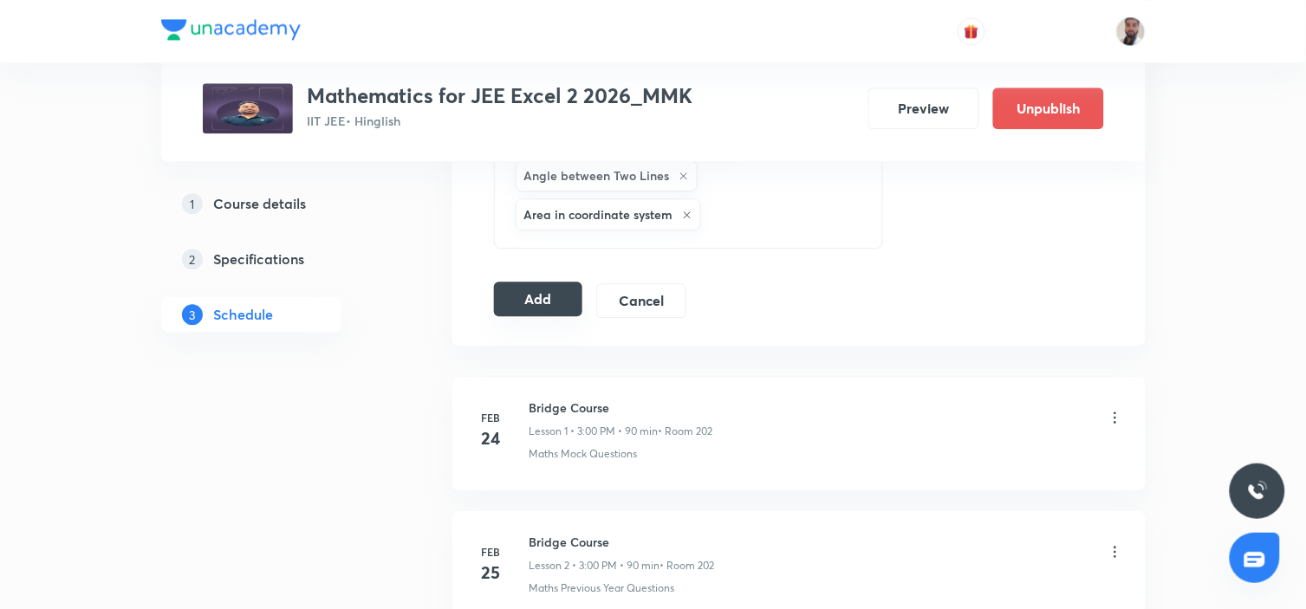
click at [530, 301] on button "Add" at bounding box center [538, 299] width 89 height 35
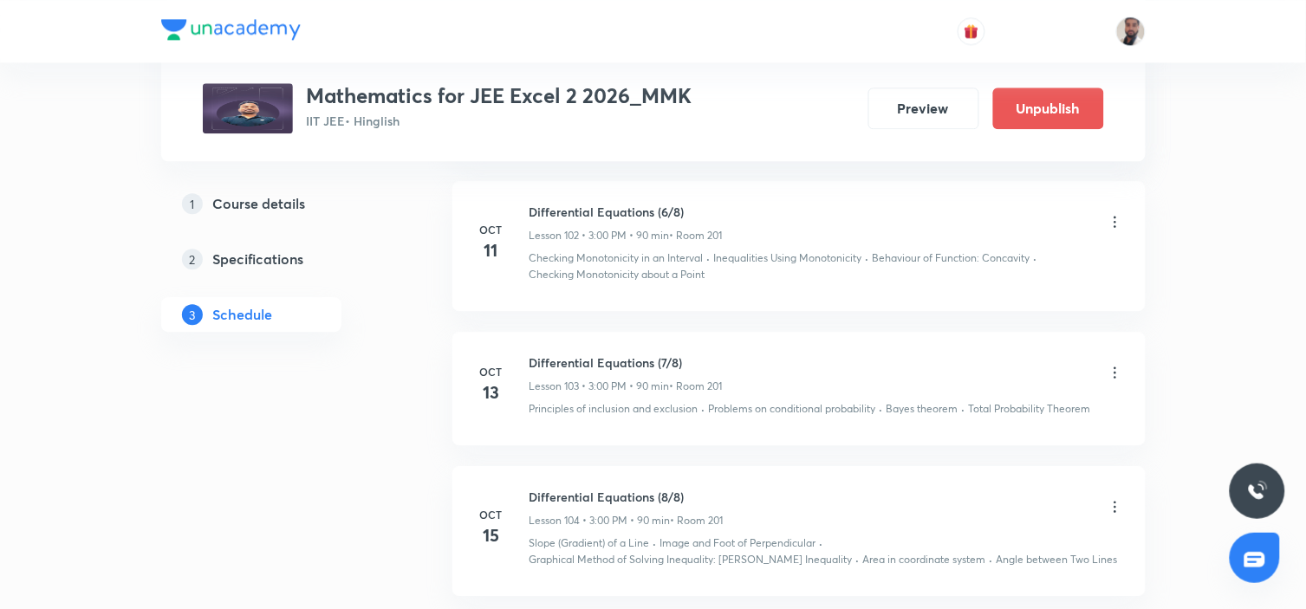
scroll to position [0, 0]
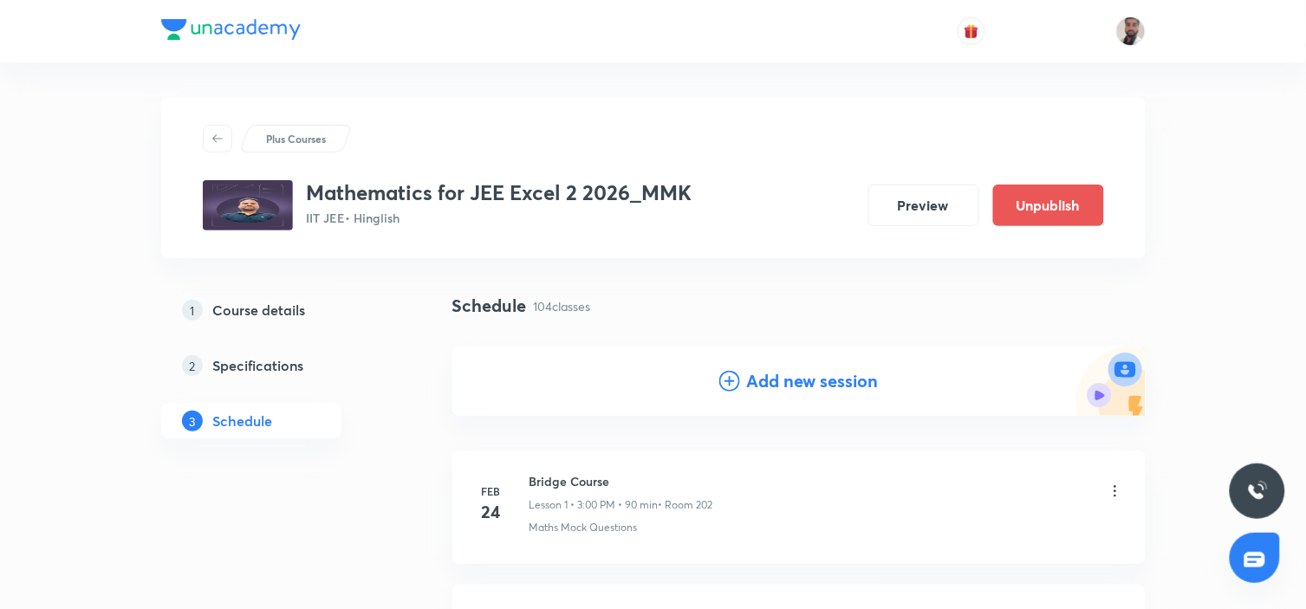
click at [729, 376] on icon at bounding box center [729, 381] width 21 height 21
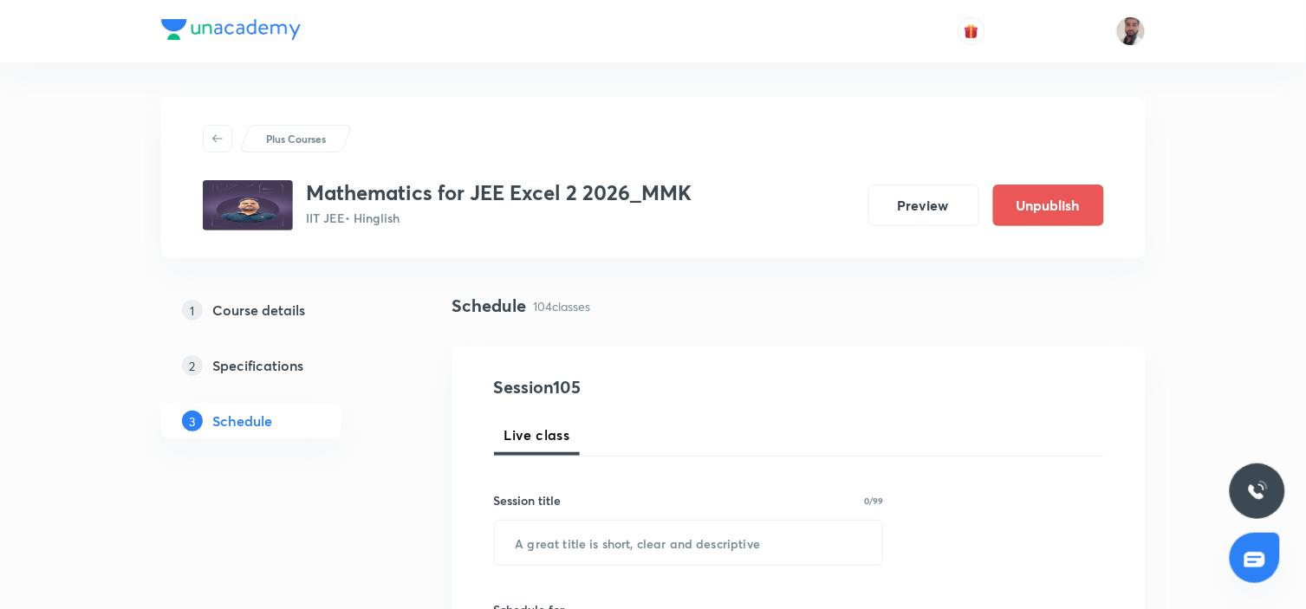
scroll to position [192, 0]
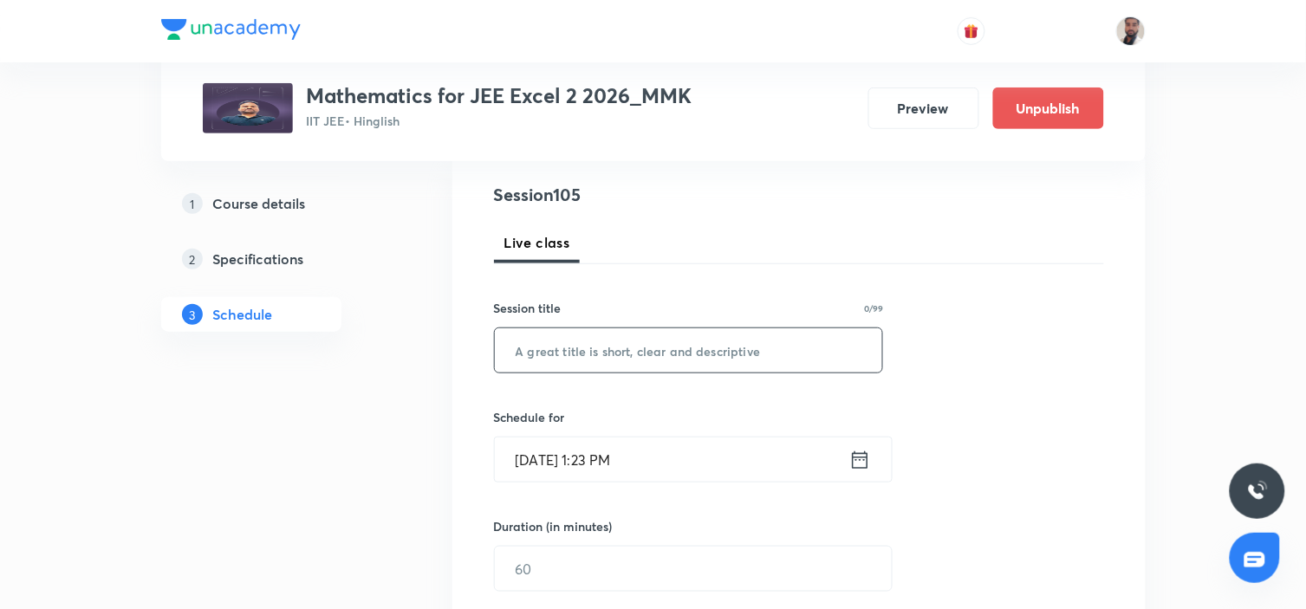
click at [690, 353] on input "text" at bounding box center [689, 350] width 388 height 44
paste input "Vectors"
type input "Vectors (1/7)"
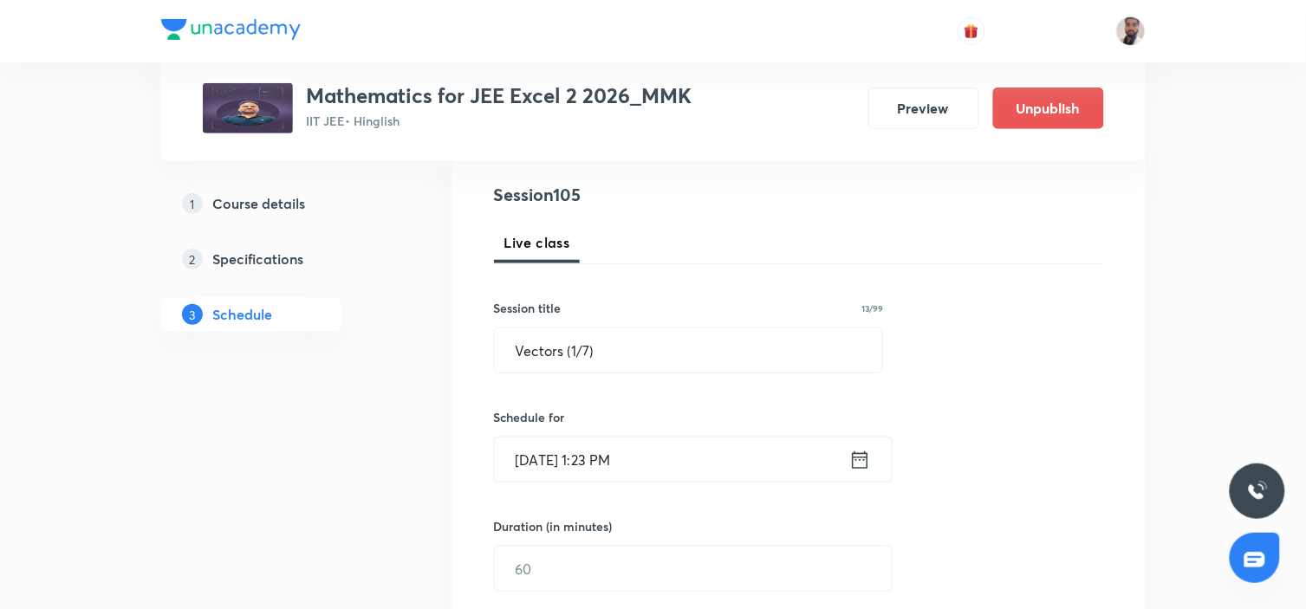
click at [861, 470] on icon at bounding box center [860, 460] width 22 height 24
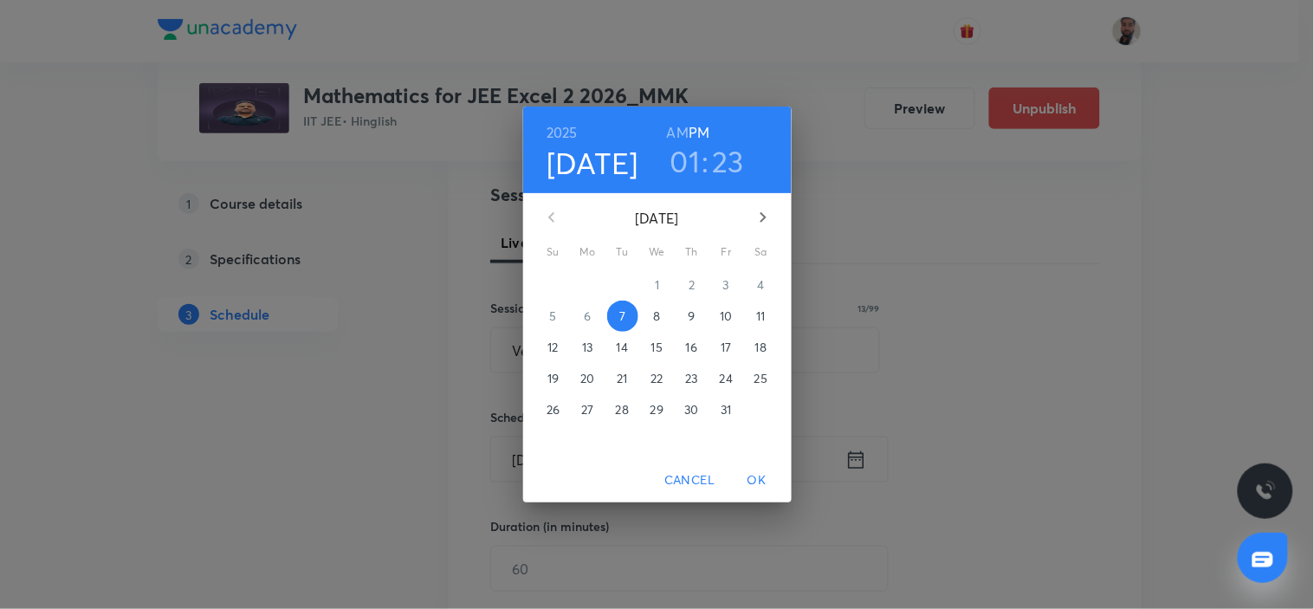
click at [690, 340] on p "16" at bounding box center [691, 347] width 11 height 17
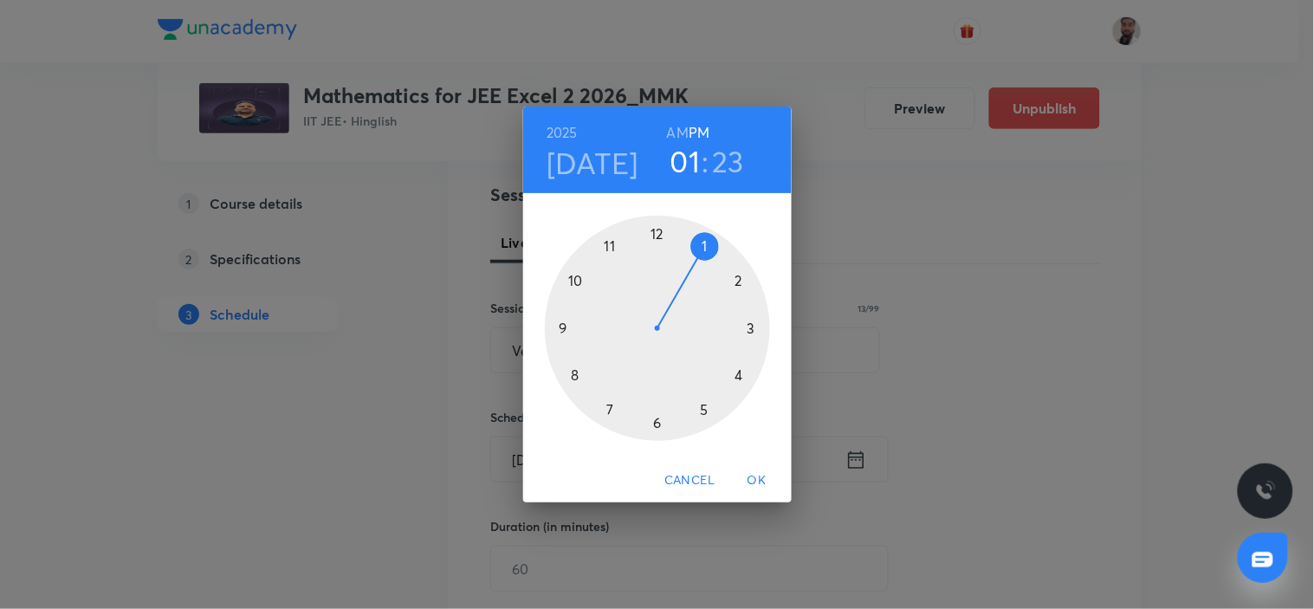
drag, startPoint x: 750, startPoint y: 326, endPoint x: 708, endPoint y: 197, distance: 135.9
click at [749, 326] on div at bounding box center [657, 328] width 225 height 225
click at [657, 234] on div at bounding box center [657, 328] width 225 height 225
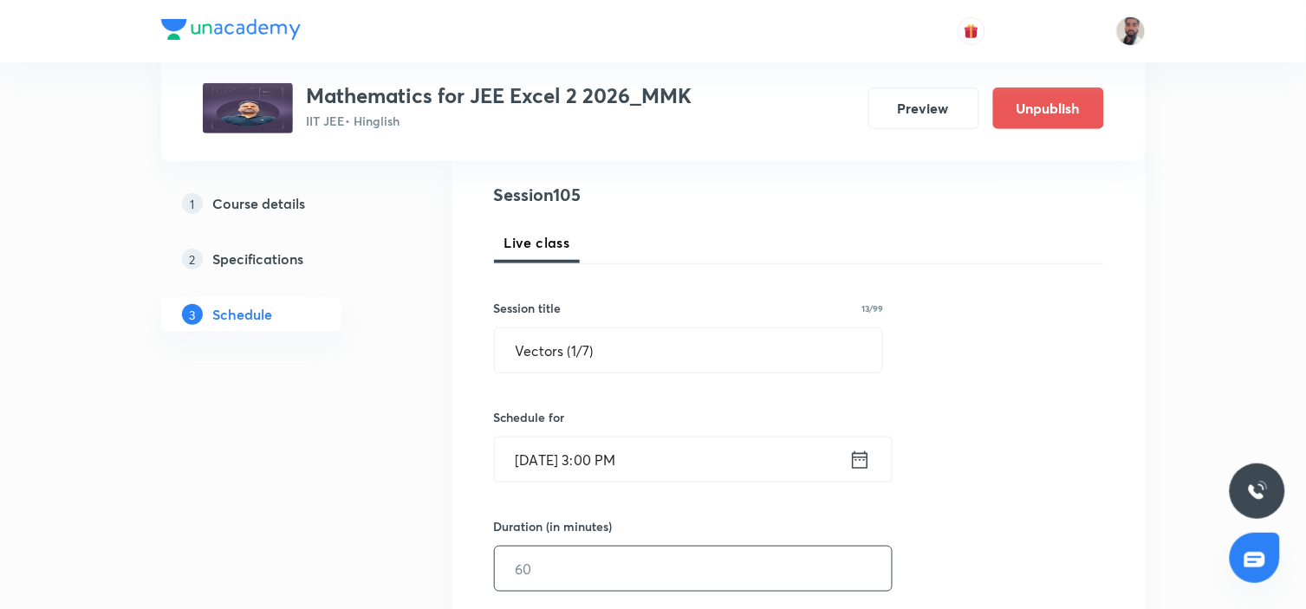
click at [573, 548] on input "text" at bounding box center [693, 569] width 397 height 44
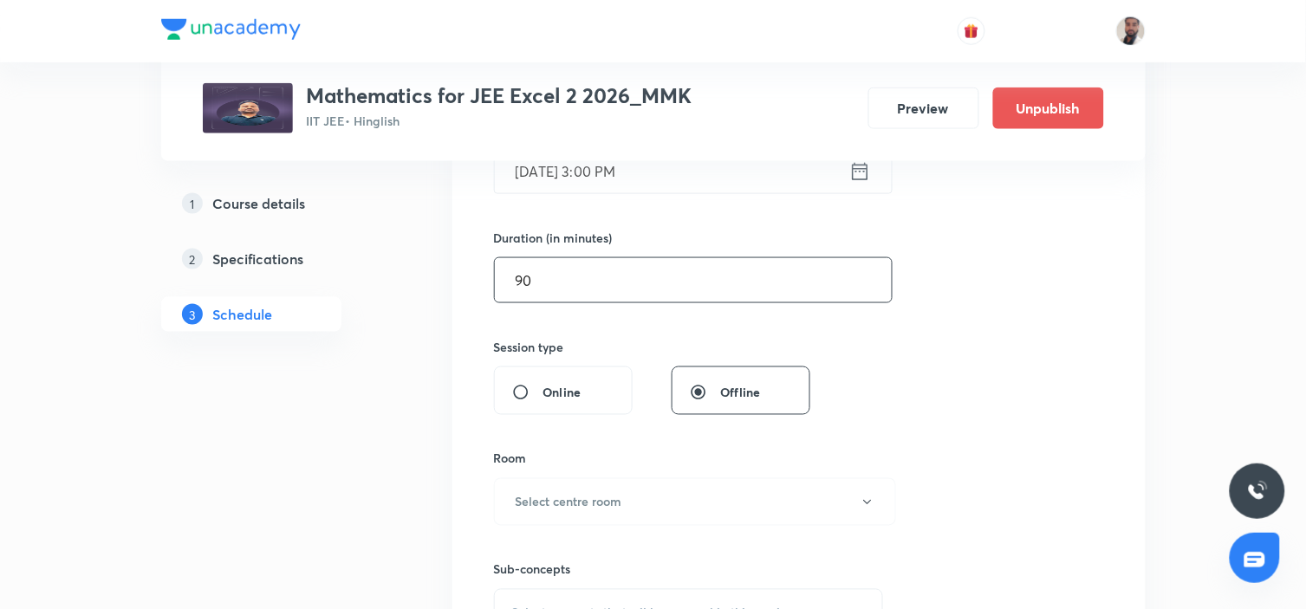
scroll to position [577, 0]
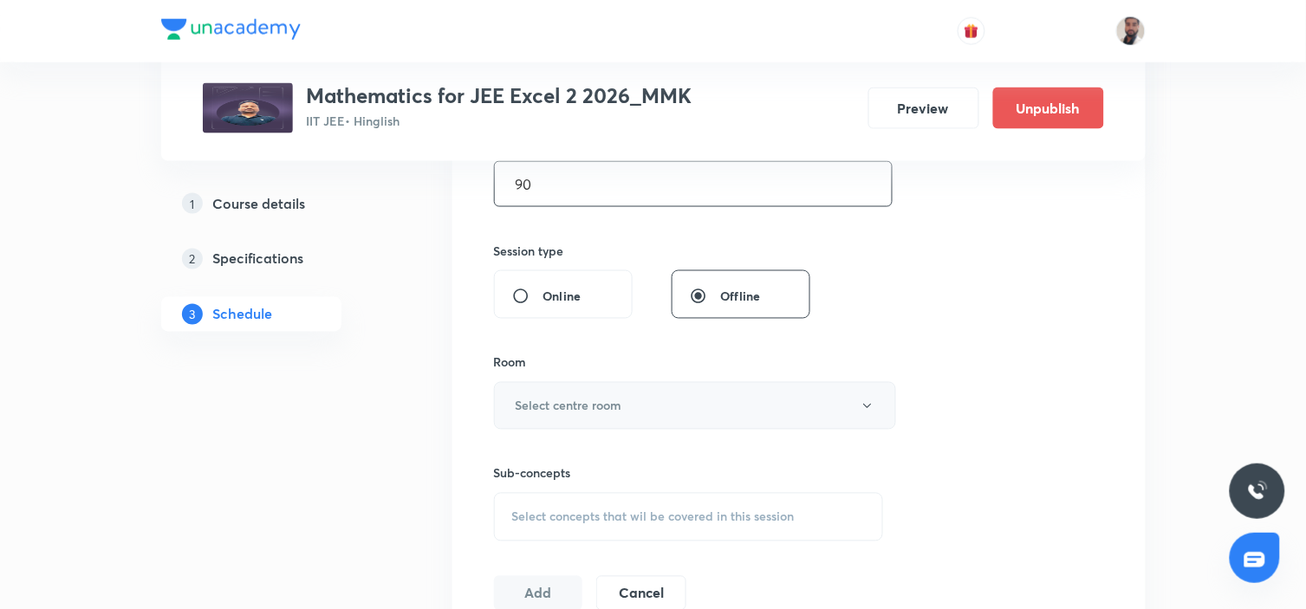
type input "90"
click at [628, 399] on button "Select centre room" at bounding box center [695, 406] width 402 height 48
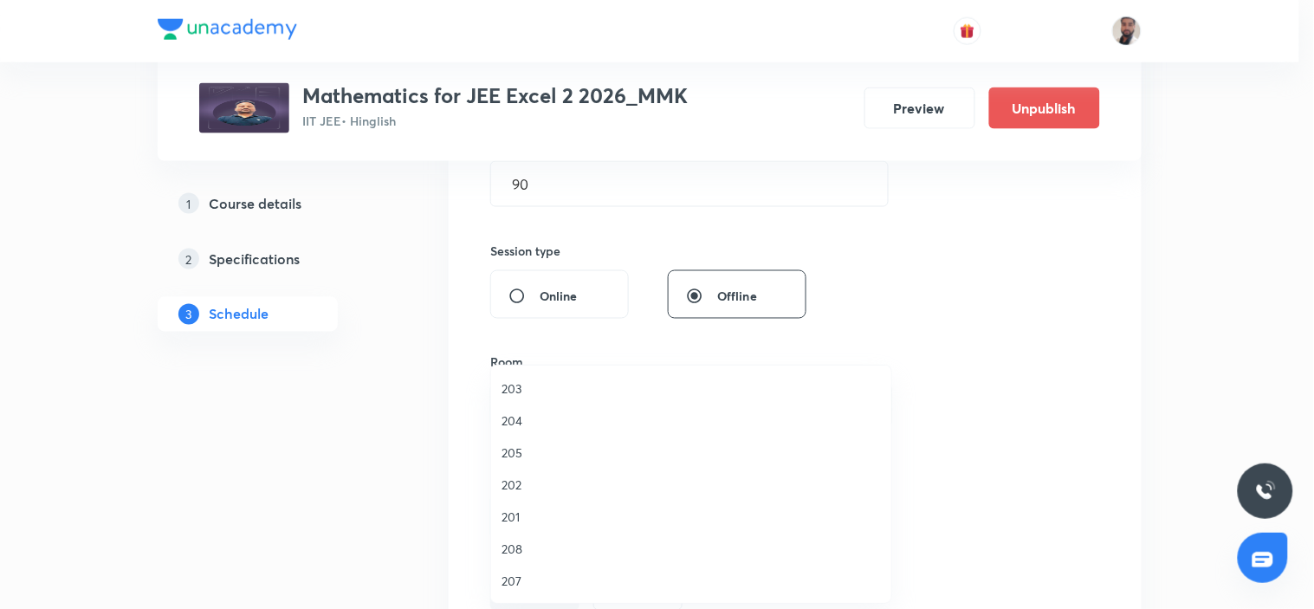
click at [532, 516] on span "201" at bounding box center [691, 517] width 379 height 18
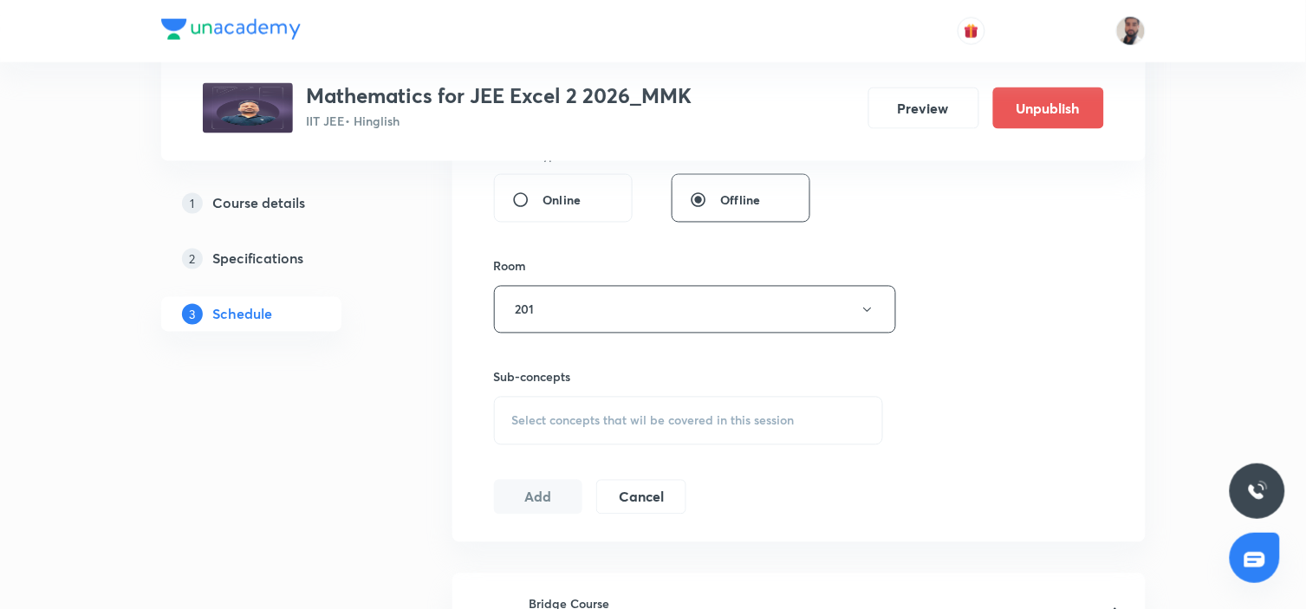
scroll to position [769, 0]
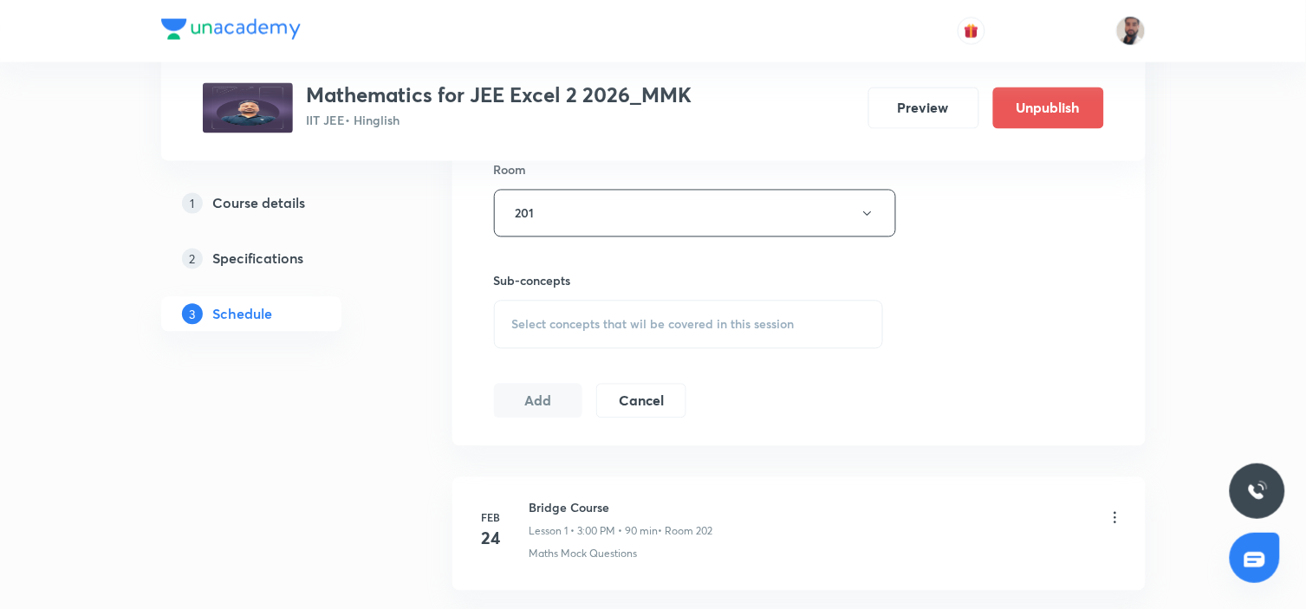
click at [661, 325] on span "Select concepts that wil be covered in this session" at bounding box center [653, 325] width 282 height 14
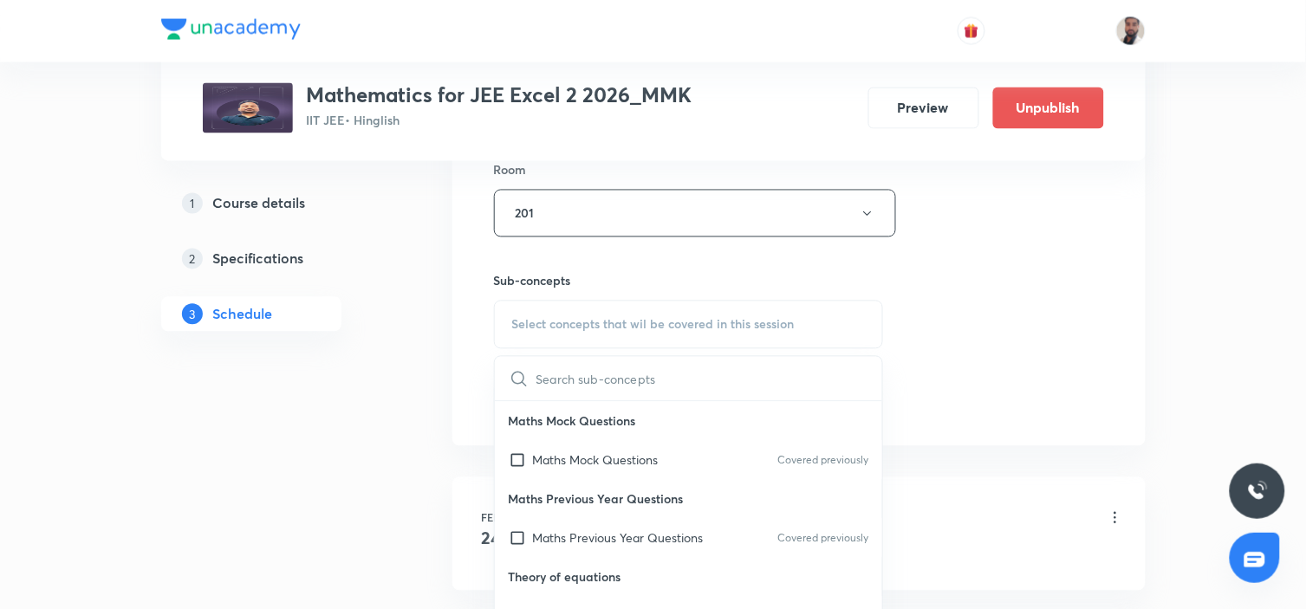
scroll to position [11660, 0]
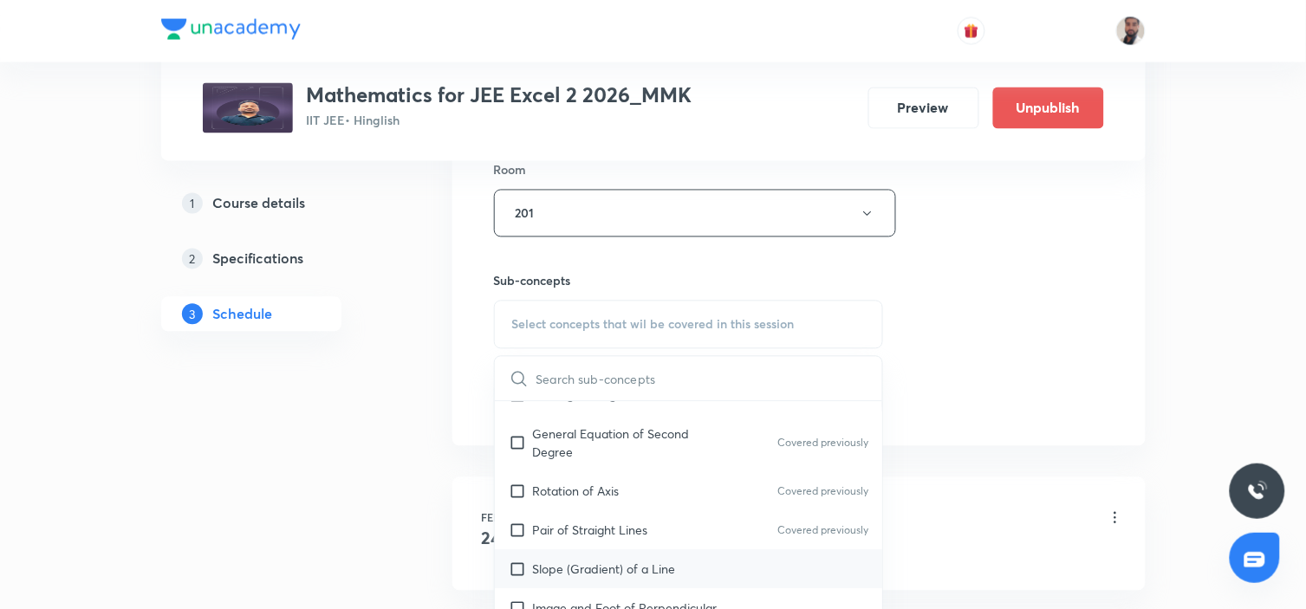
drag, startPoint x: 646, startPoint y: 561, endPoint x: 657, endPoint y: 558, distance: 10.7
click at [645, 548] on div "Slope (Gradient) of a Line" at bounding box center [689, 569] width 388 height 39
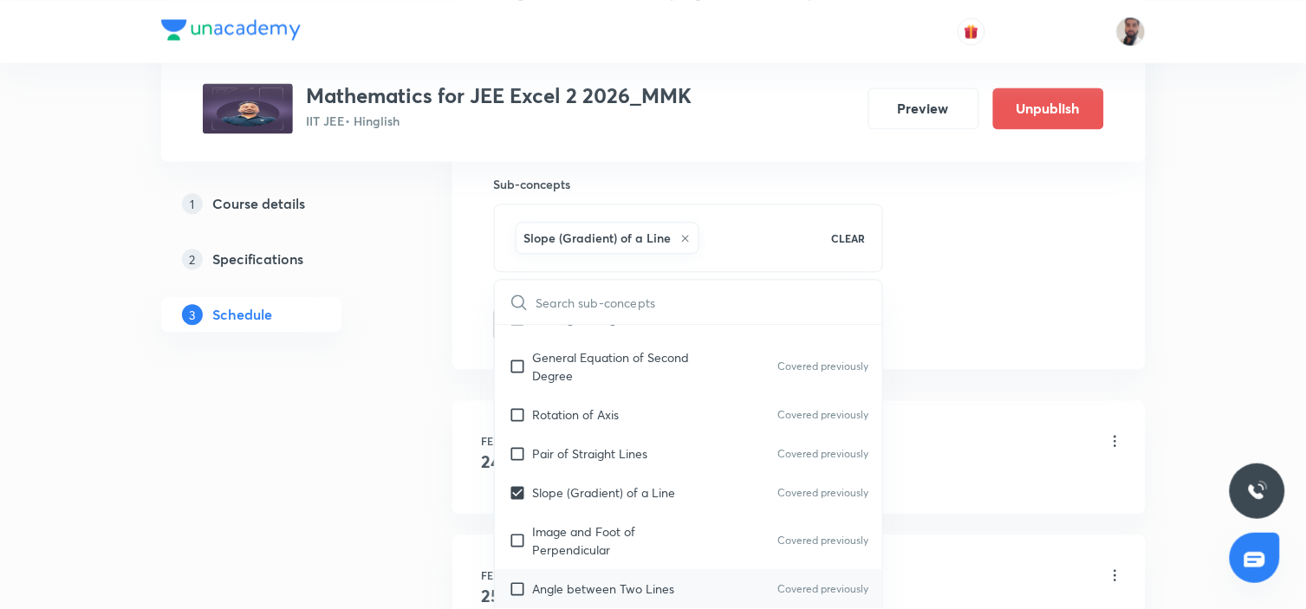
scroll to position [11757, 0]
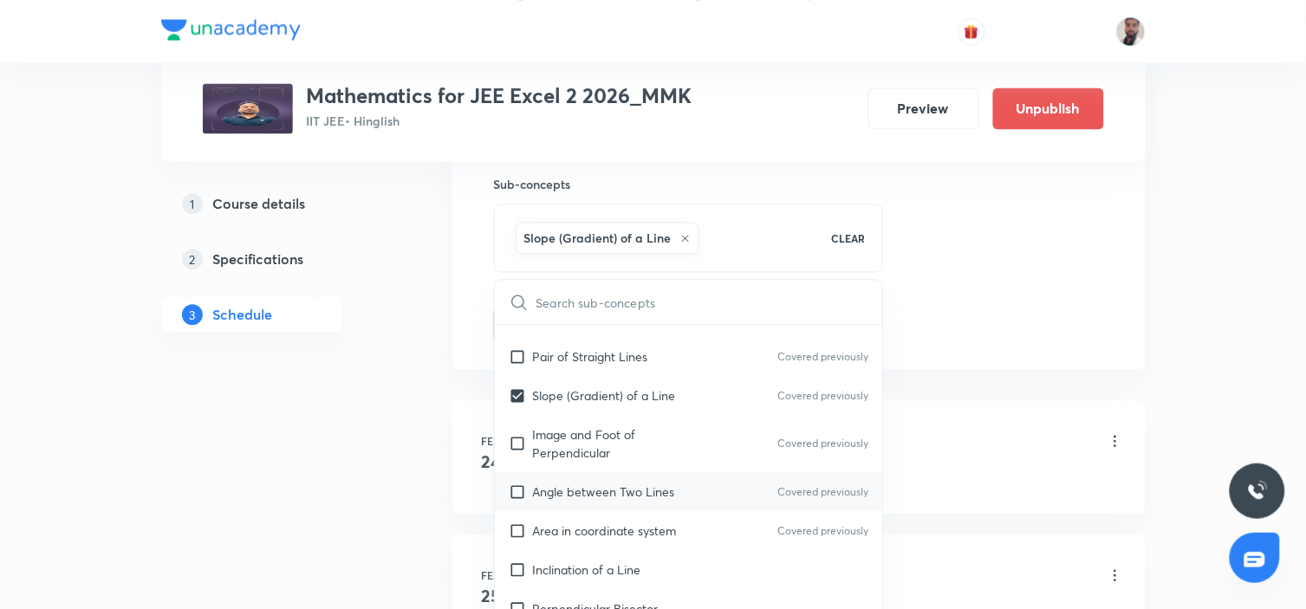
click at [671, 491] on div "Angle between Two Lines Covered previously" at bounding box center [689, 491] width 388 height 39
checkbox input "true"
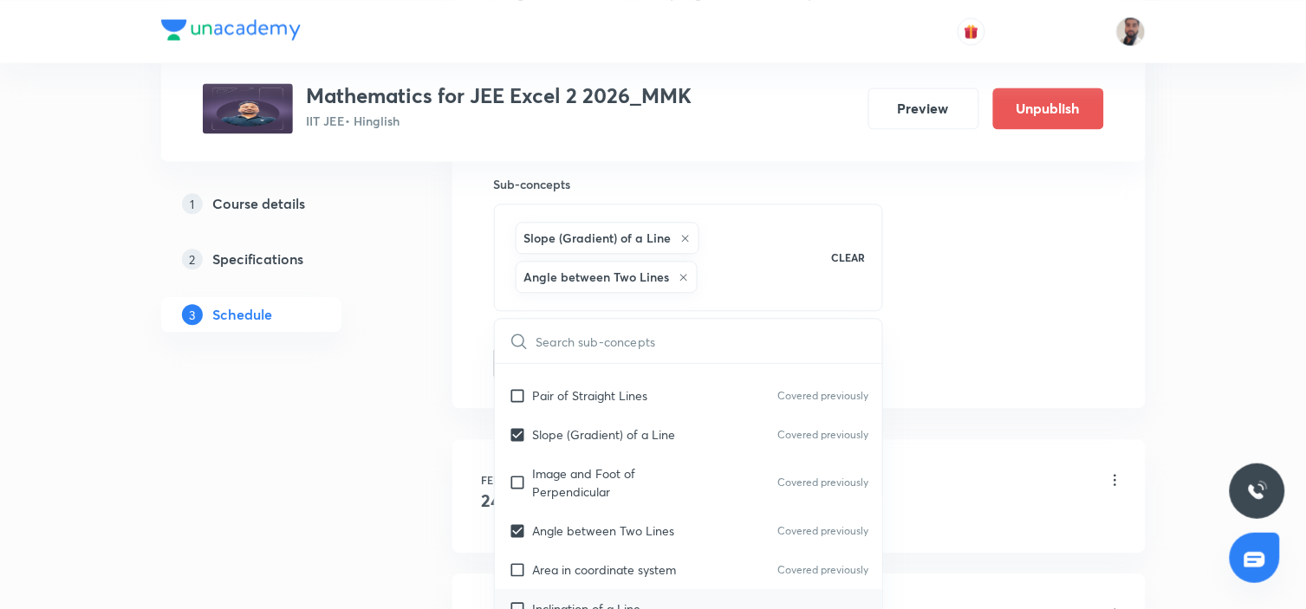
scroll to position [11949, 0]
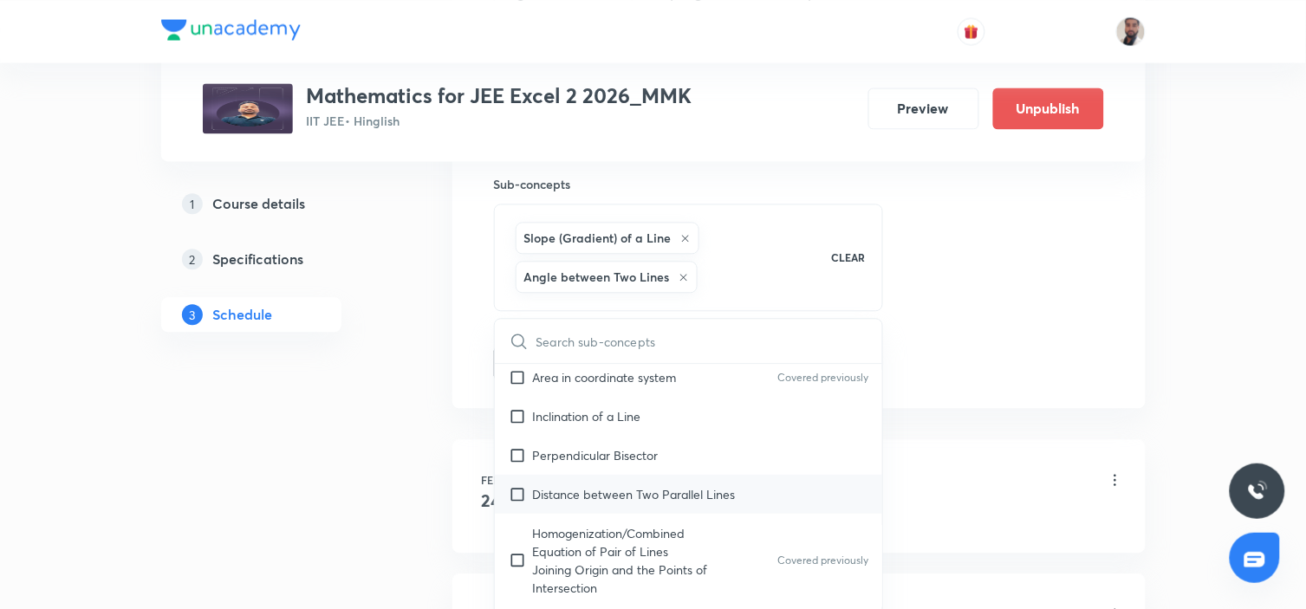
click at [659, 485] on p "Distance between Two Parallel Lines" at bounding box center [634, 494] width 203 height 18
checkbox input "true"
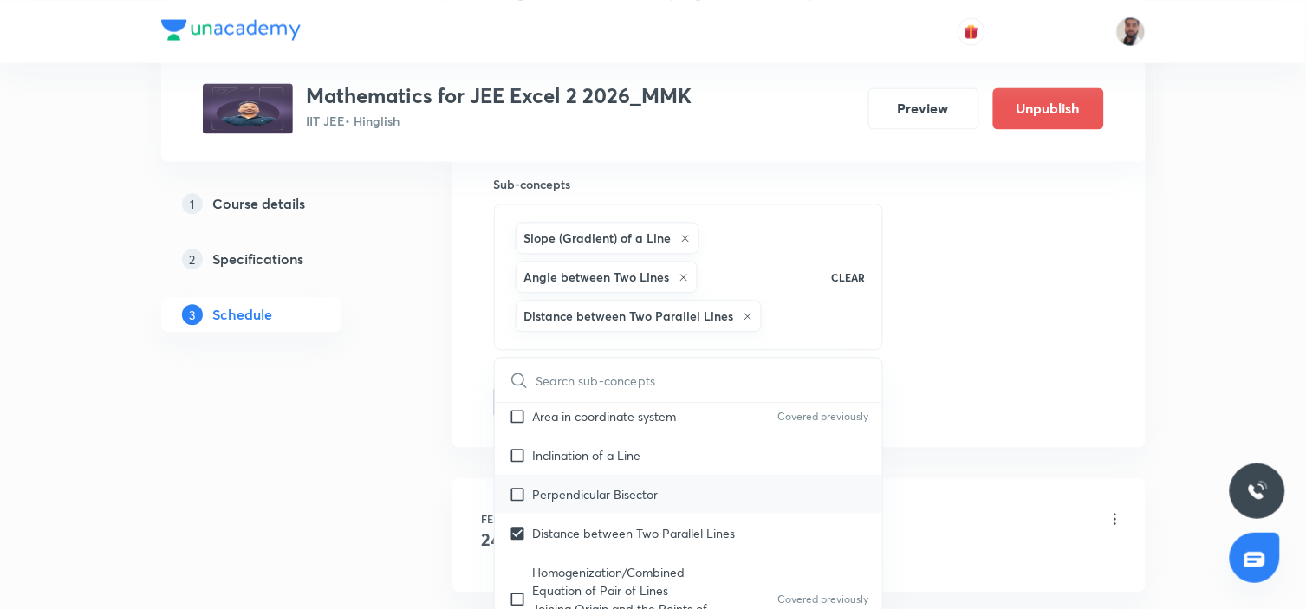
click at [610, 475] on div "Perpendicular Bisector" at bounding box center [689, 494] width 388 height 39
checkbox input "true"
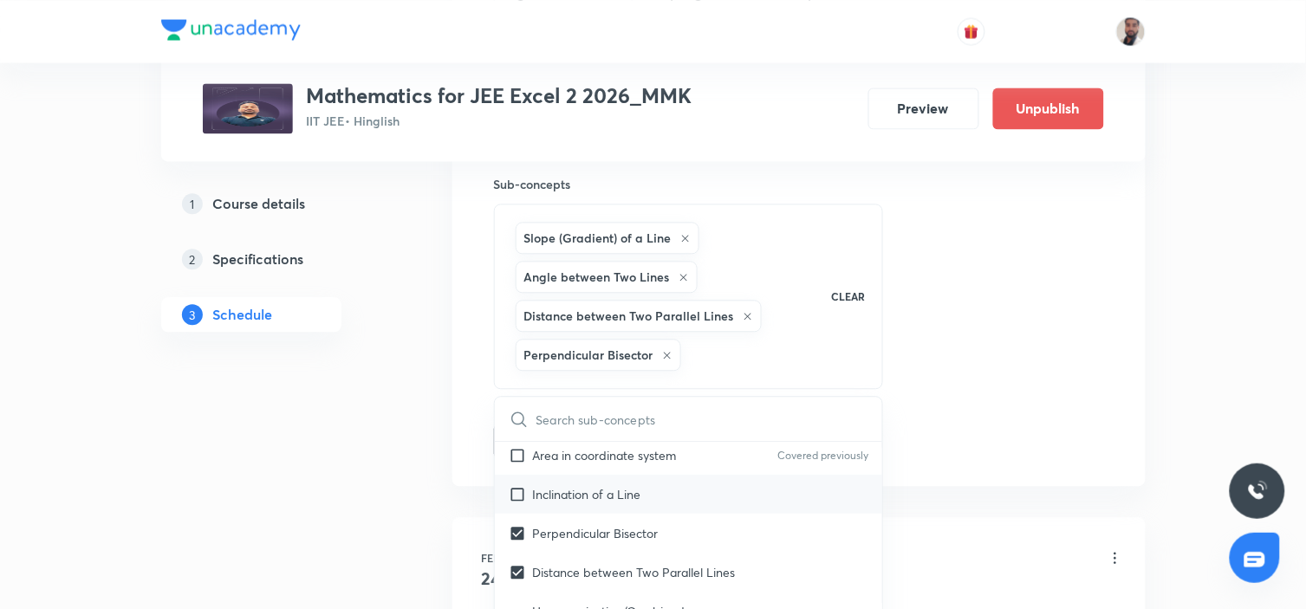
click at [599, 485] on p "Inclination of a Line" at bounding box center [587, 494] width 108 height 18
checkbox input "true"
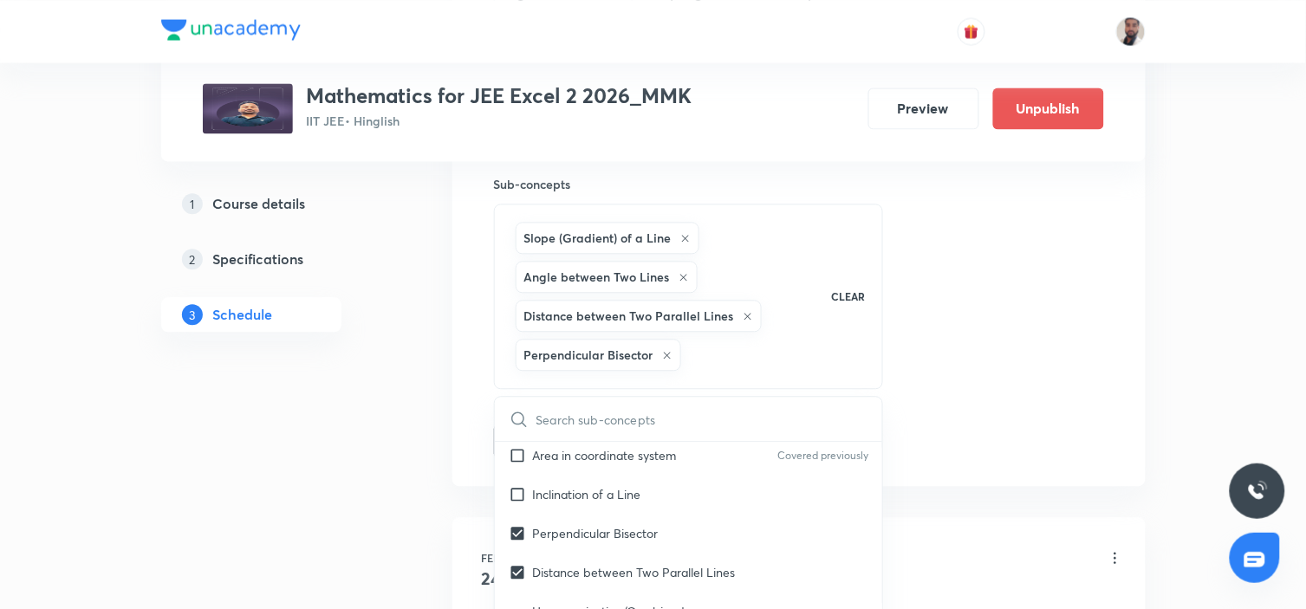
checkbox input "true"
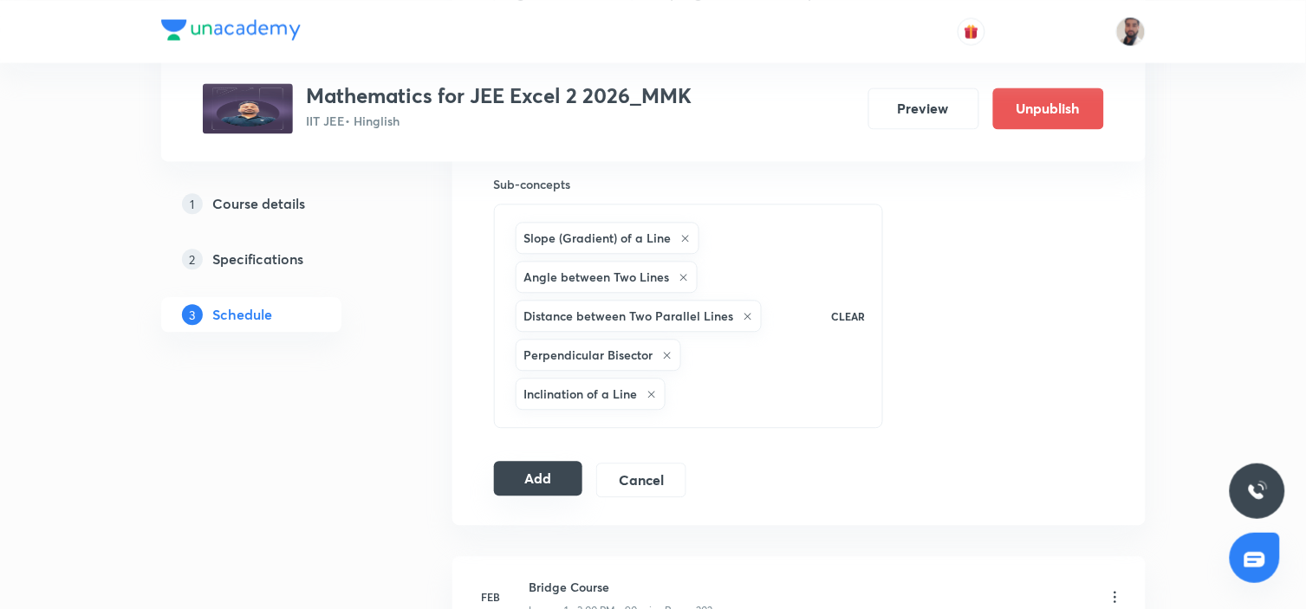
click at [552, 488] on button "Add" at bounding box center [538, 478] width 89 height 35
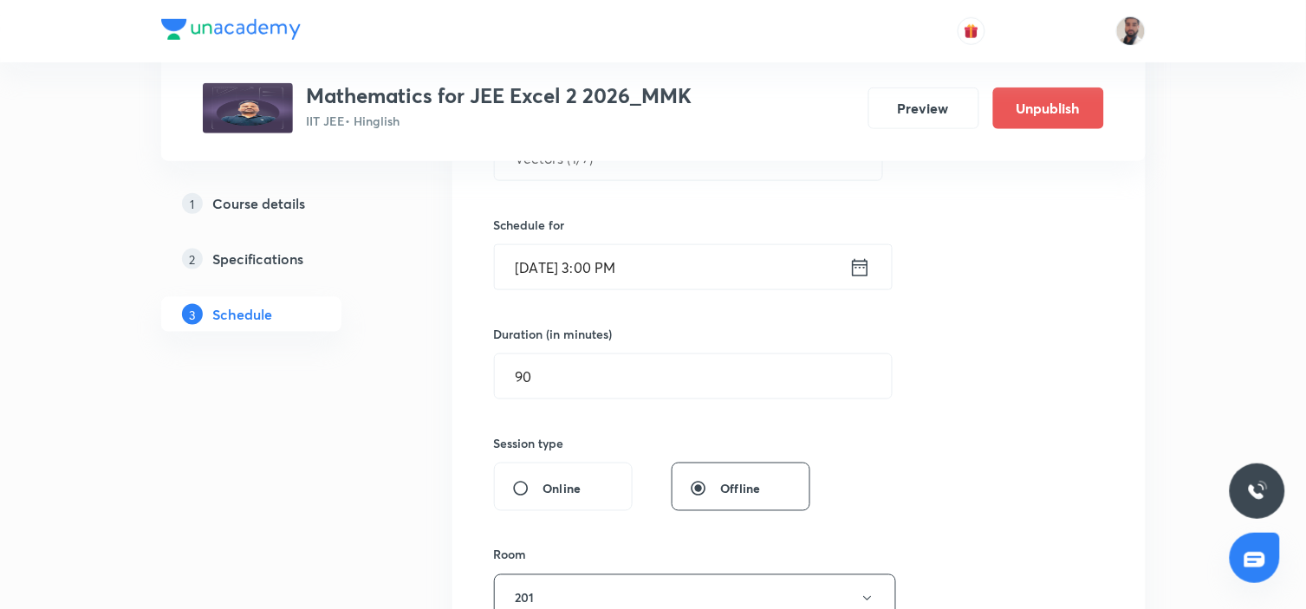
scroll to position [96, 0]
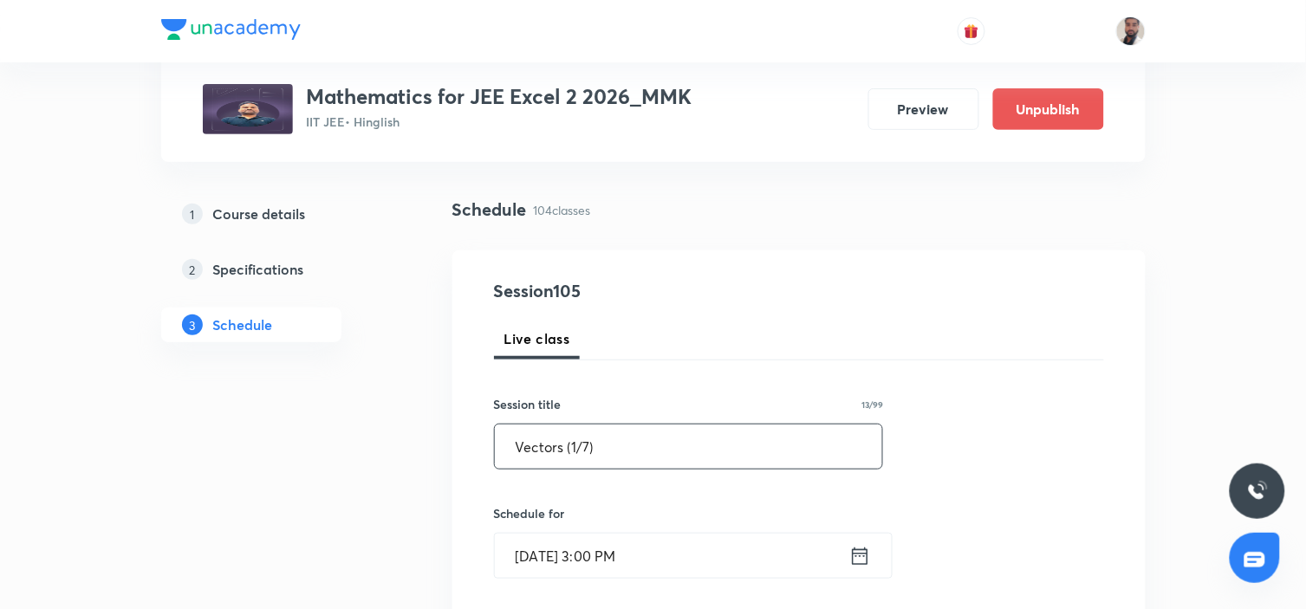
drag, startPoint x: 653, startPoint y: 452, endPoint x: 364, endPoint y: 451, distance: 289.4
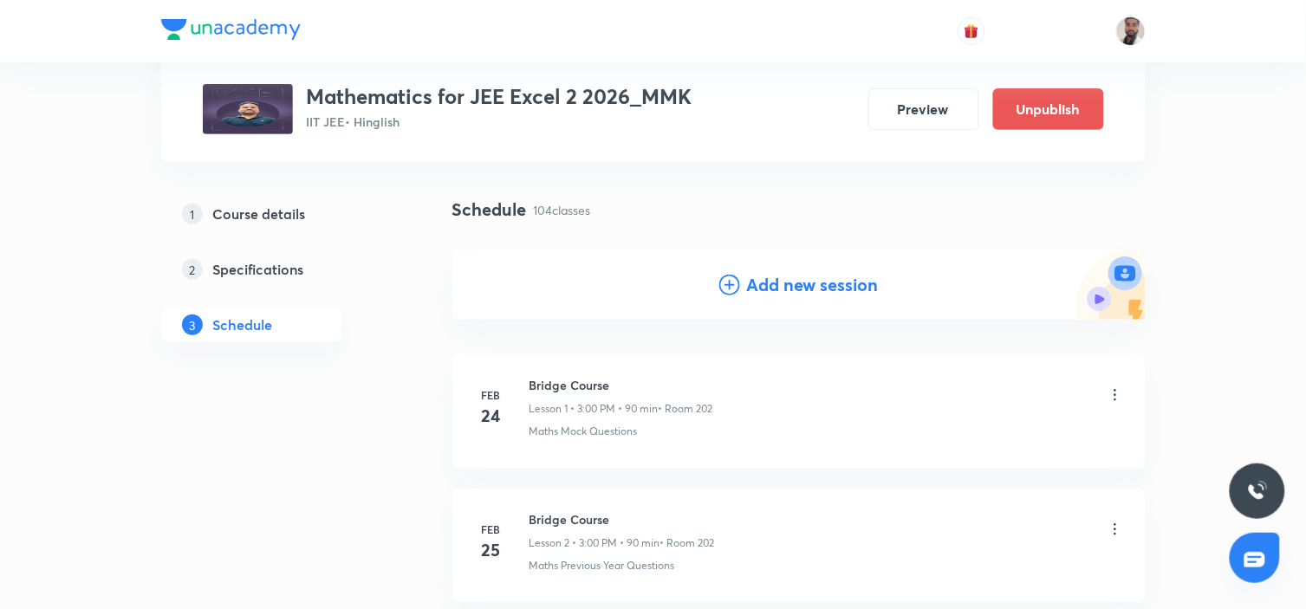
click at [723, 281] on icon at bounding box center [729, 285] width 21 height 21
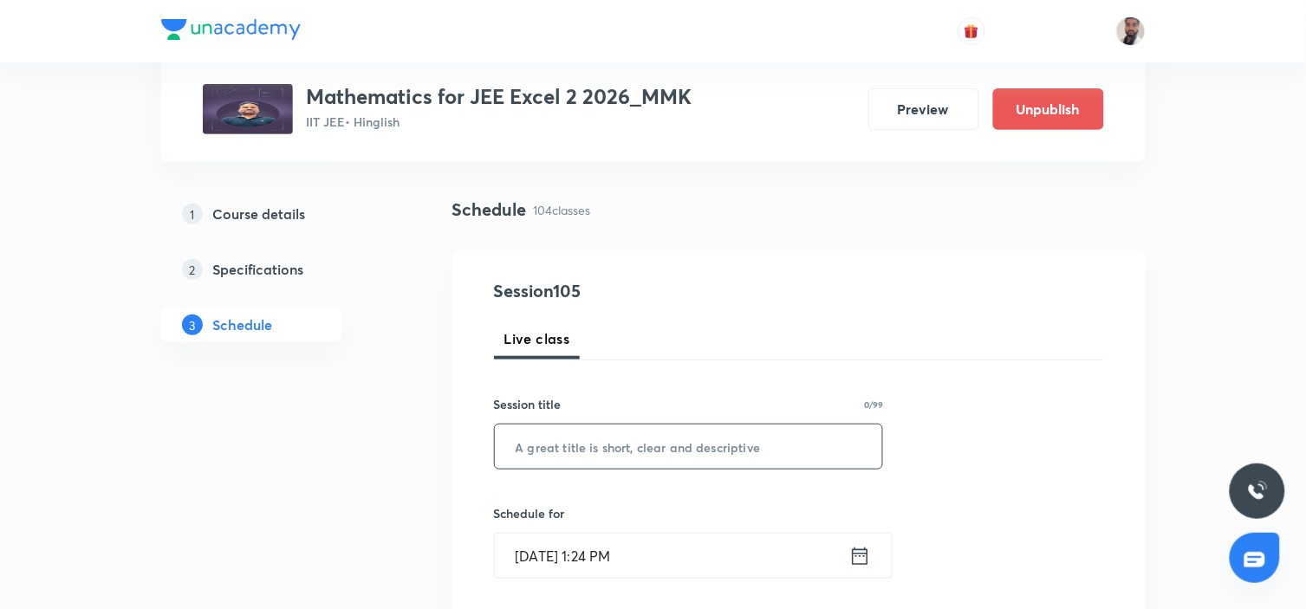
click at [646, 448] on input "text" at bounding box center [689, 447] width 388 height 44
paste input "Vectors (1/7)"
click at [575, 442] on input "Vectors (1/7)" at bounding box center [689, 447] width 388 height 44
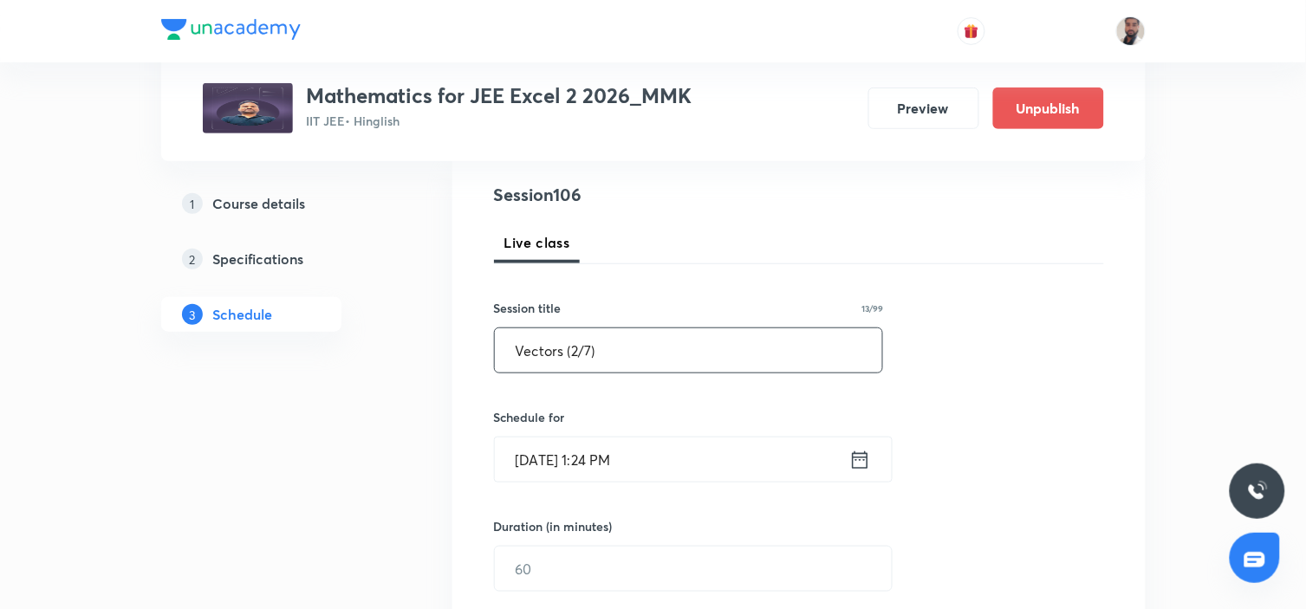
type input "Vectors (2/7)"
click at [867, 457] on icon at bounding box center [860, 459] width 16 height 17
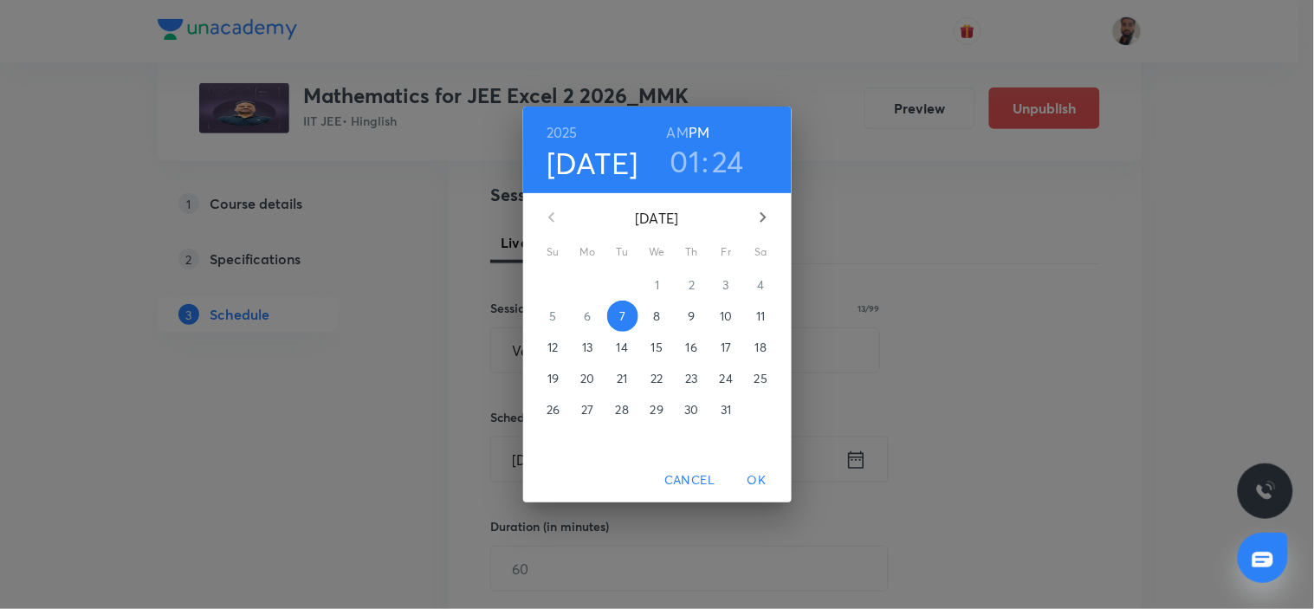
click at [763, 348] on p "18" at bounding box center [760, 347] width 11 height 17
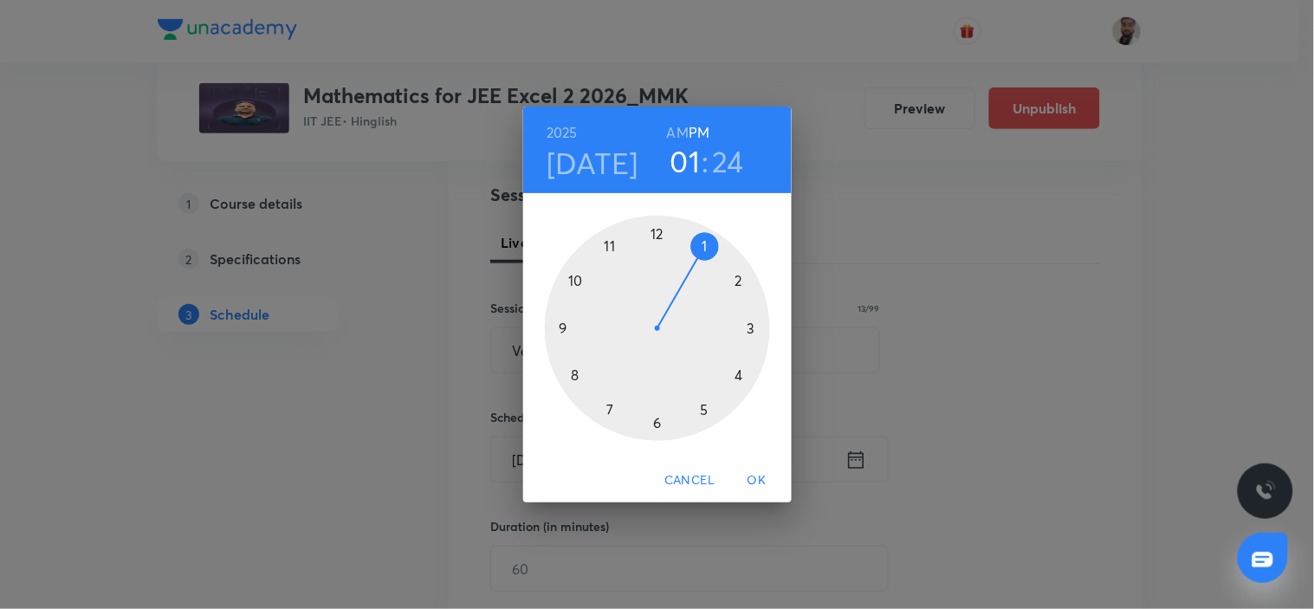
click at [749, 326] on div at bounding box center [657, 328] width 225 height 225
click at [658, 236] on div at bounding box center [657, 328] width 225 height 225
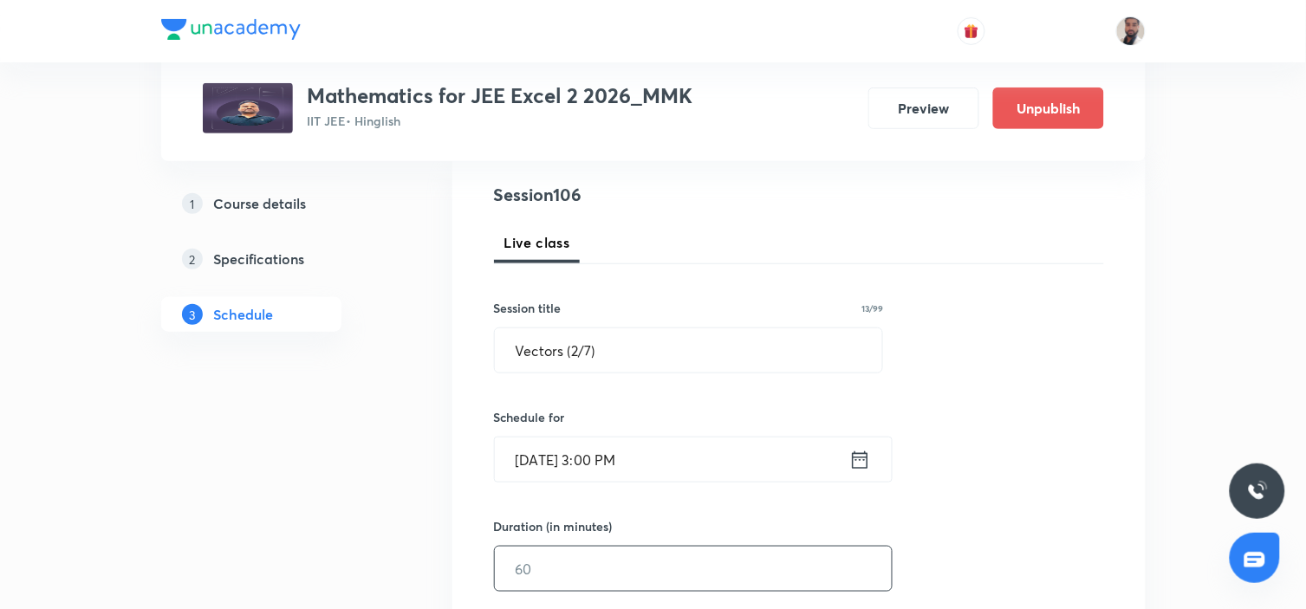
click at [594, 548] on input "text" at bounding box center [693, 569] width 397 height 44
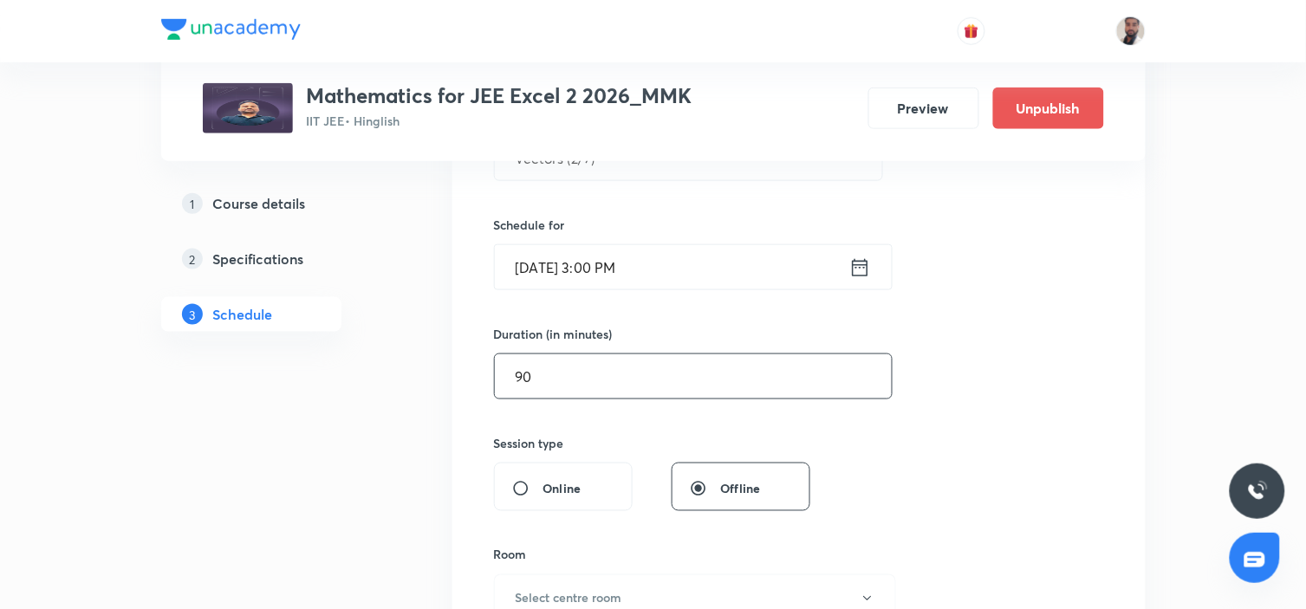
scroll to position [481, 0]
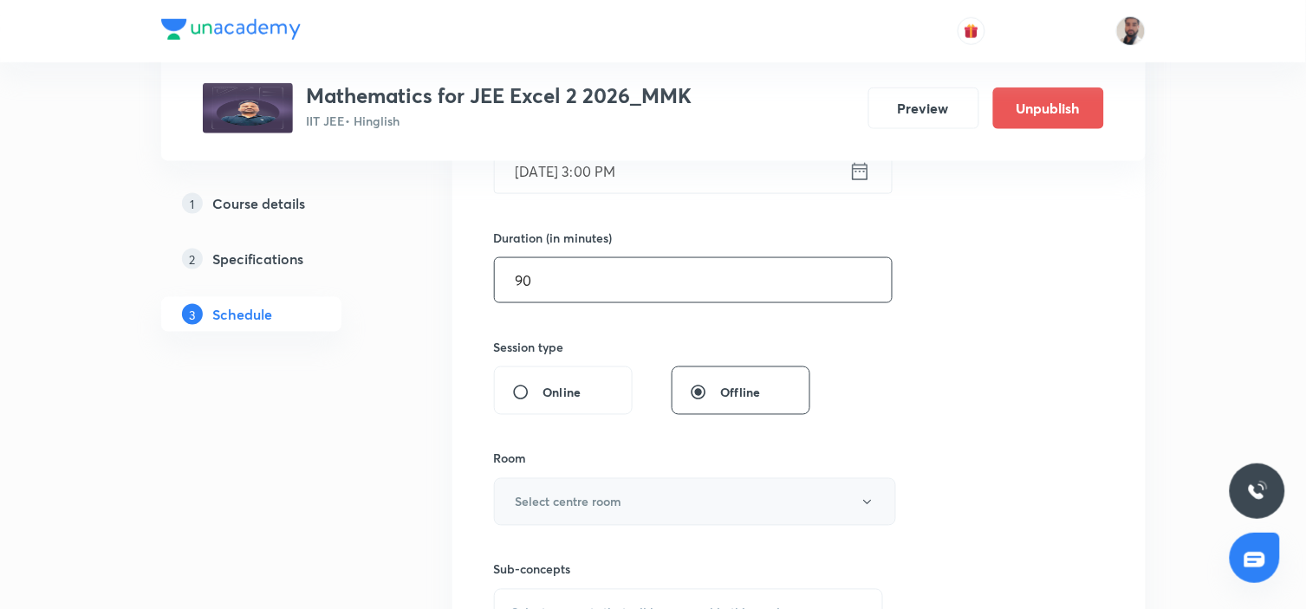
type input "90"
click at [644, 503] on button "Select centre room" at bounding box center [695, 502] width 402 height 48
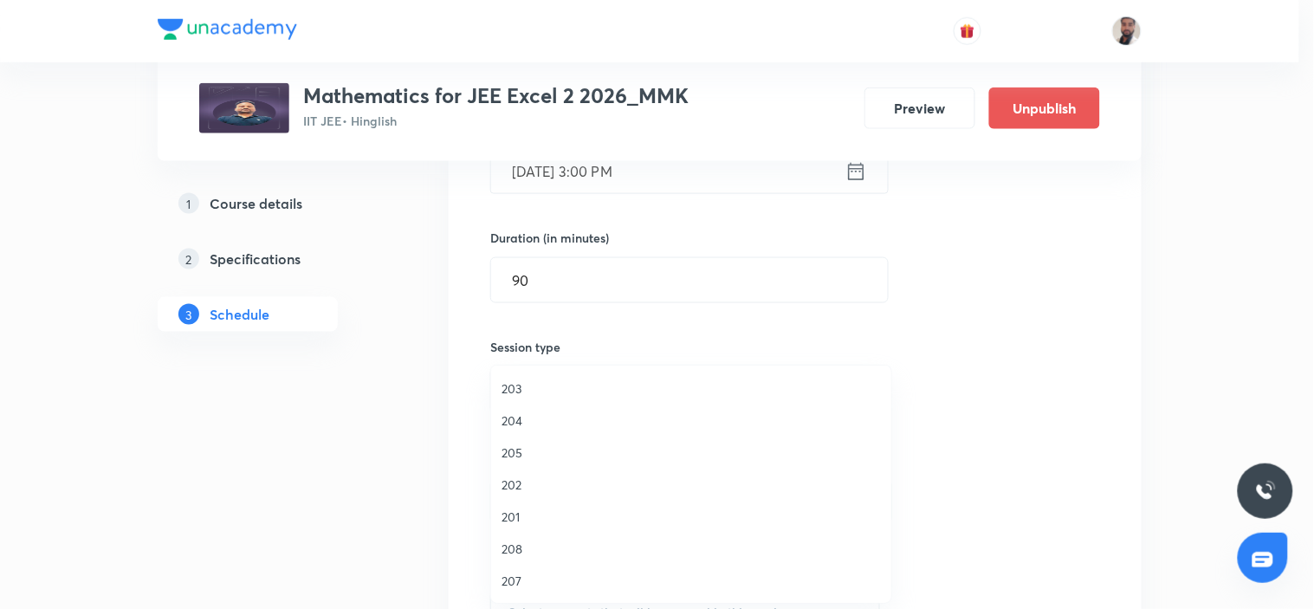
click at [511, 512] on span "201" at bounding box center [691, 517] width 379 height 18
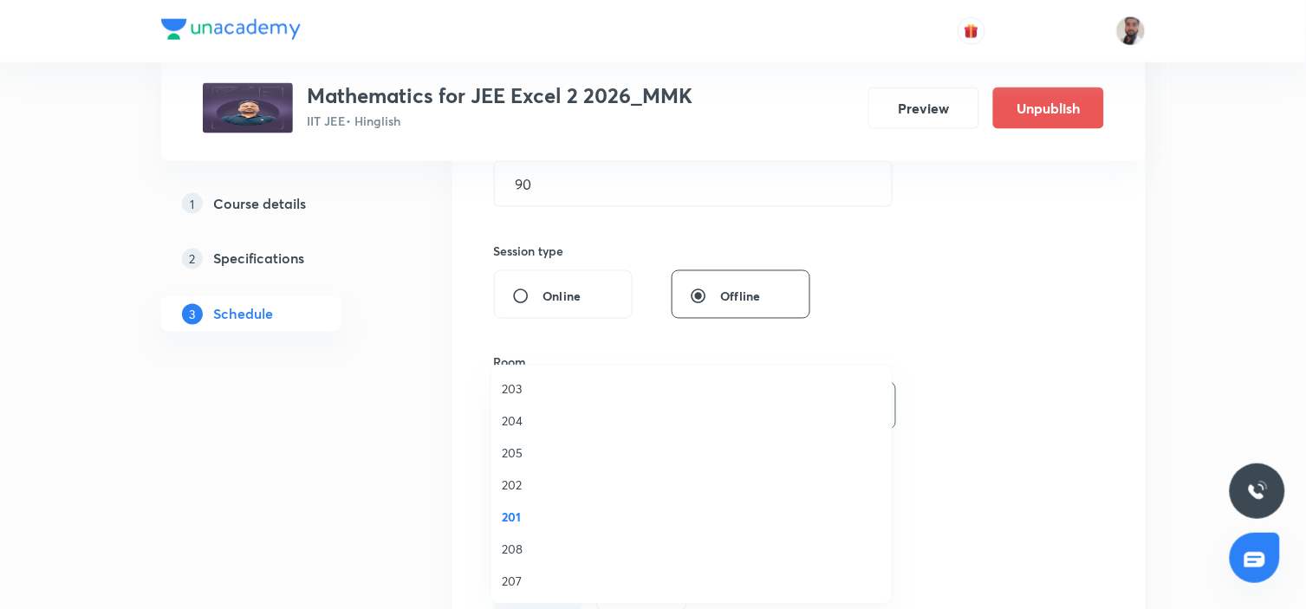
scroll to position [673, 0]
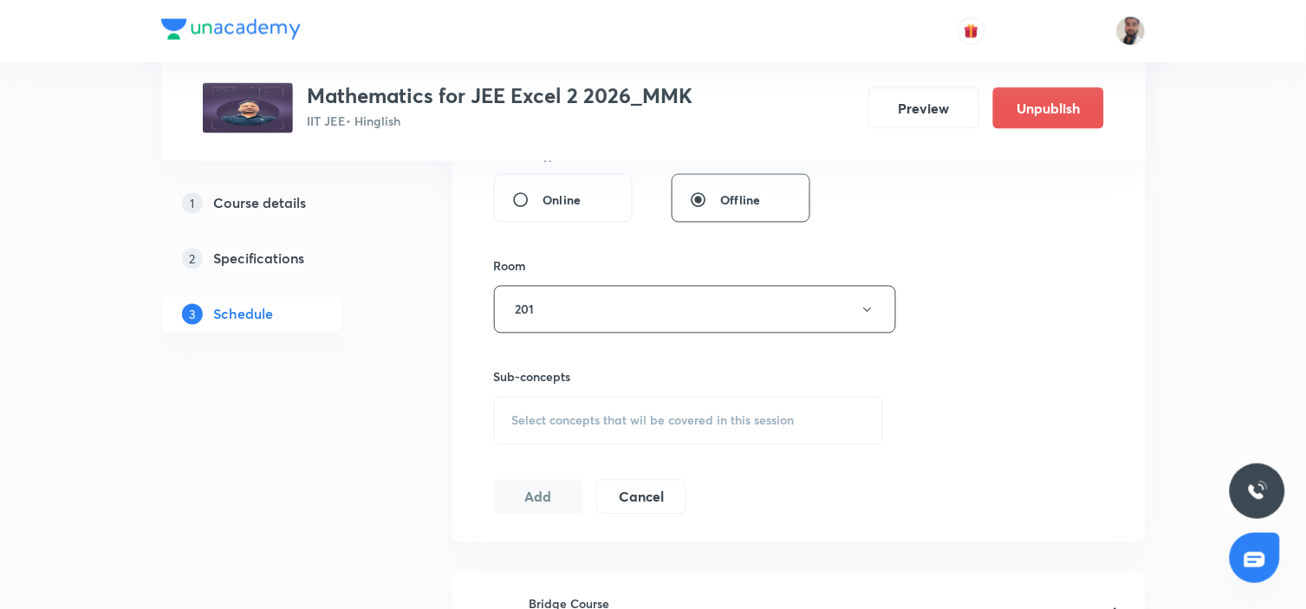
click at [613, 423] on span "Select concepts that wil be covered in this session" at bounding box center [653, 421] width 282 height 14
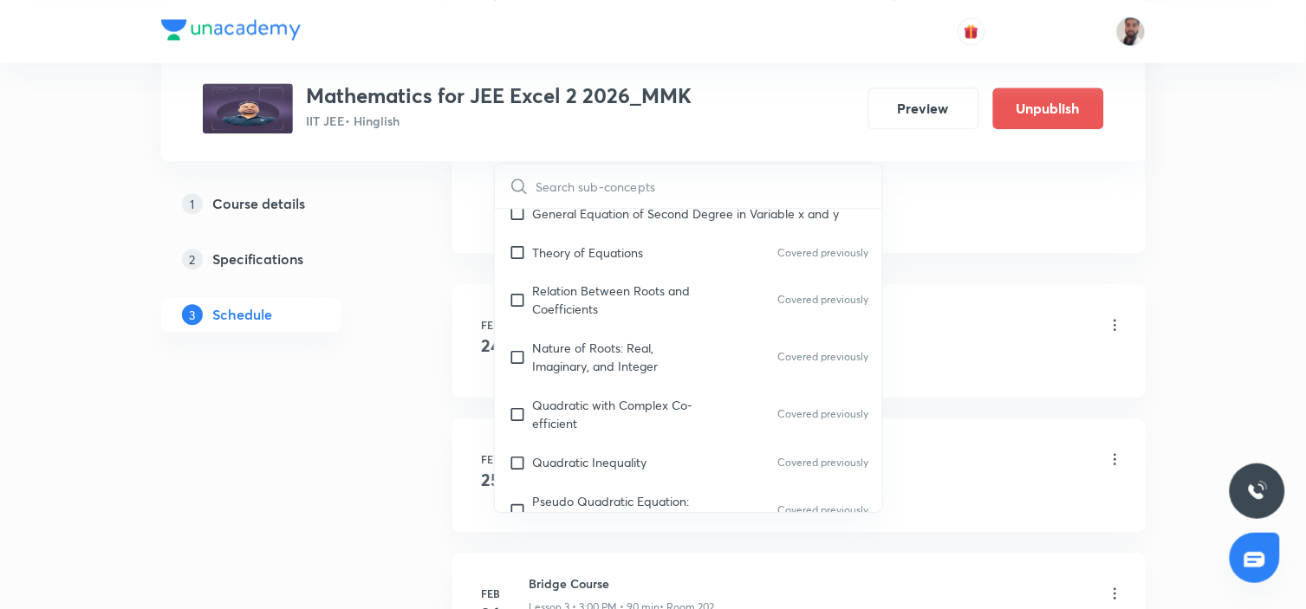
scroll to position [14181, 0]
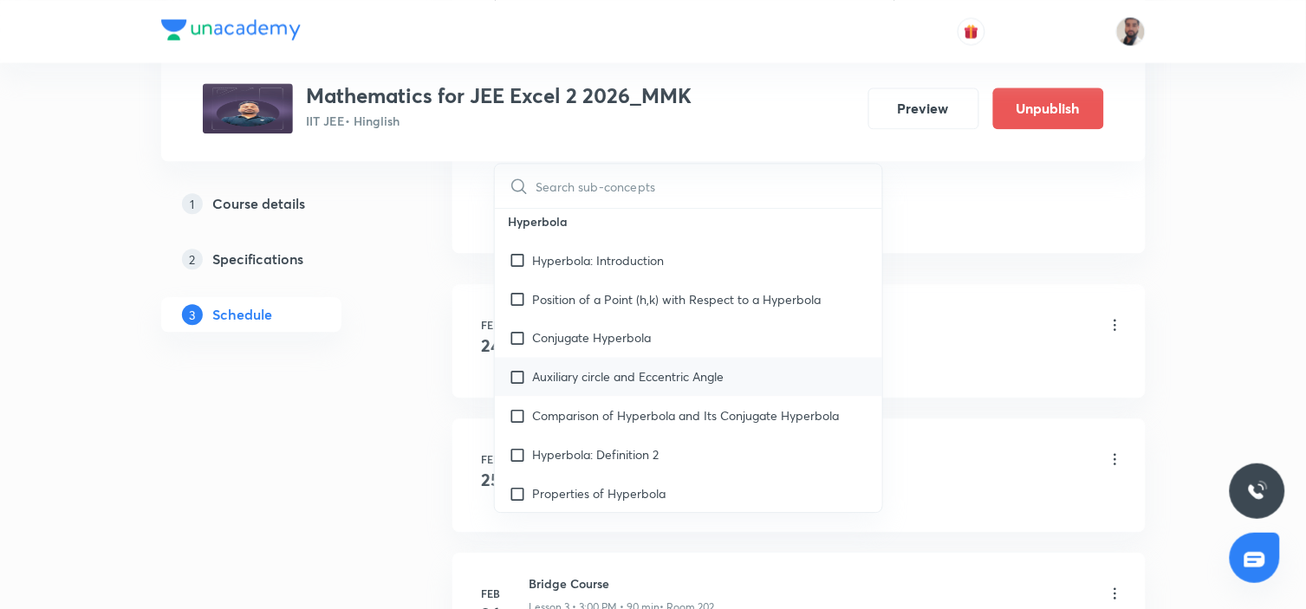
click at [723, 367] on p "Auxiliary circle and Eccentric Angle" at bounding box center [628, 376] width 191 height 18
checkbox input "true"
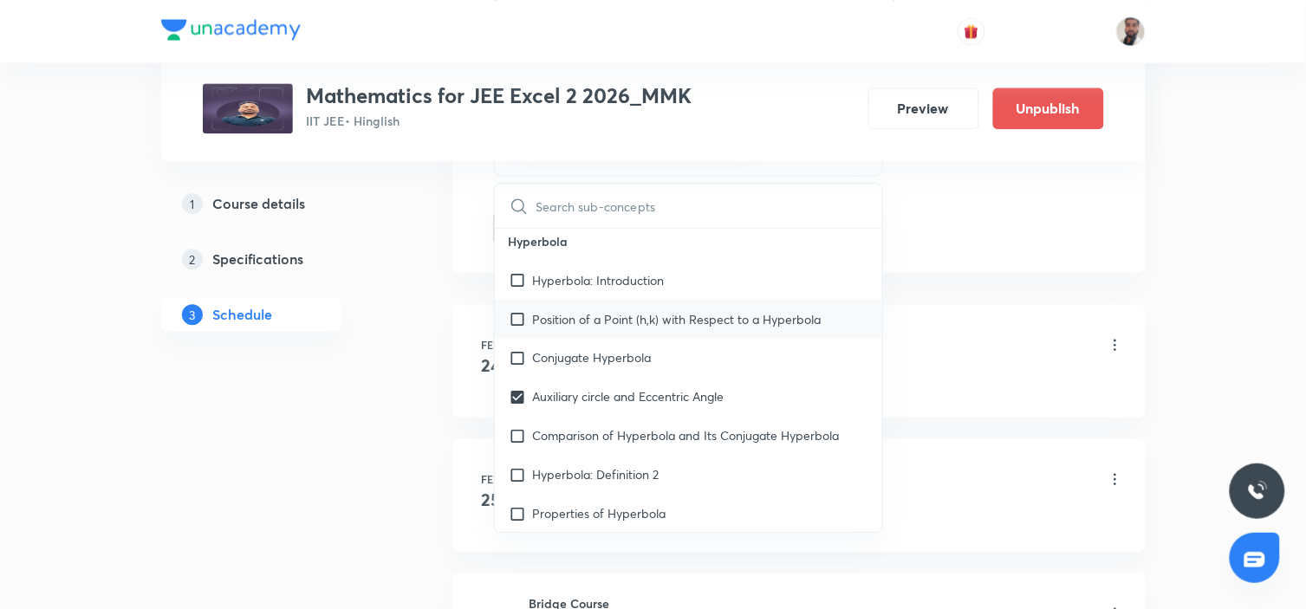
drag, startPoint x: 642, startPoint y: 330, endPoint x: 625, endPoint y: 330, distance: 17.3
click at [641, 348] on p "Conjugate Hyperbola" at bounding box center [592, 357] width 119 height 18
checkbox input "true"
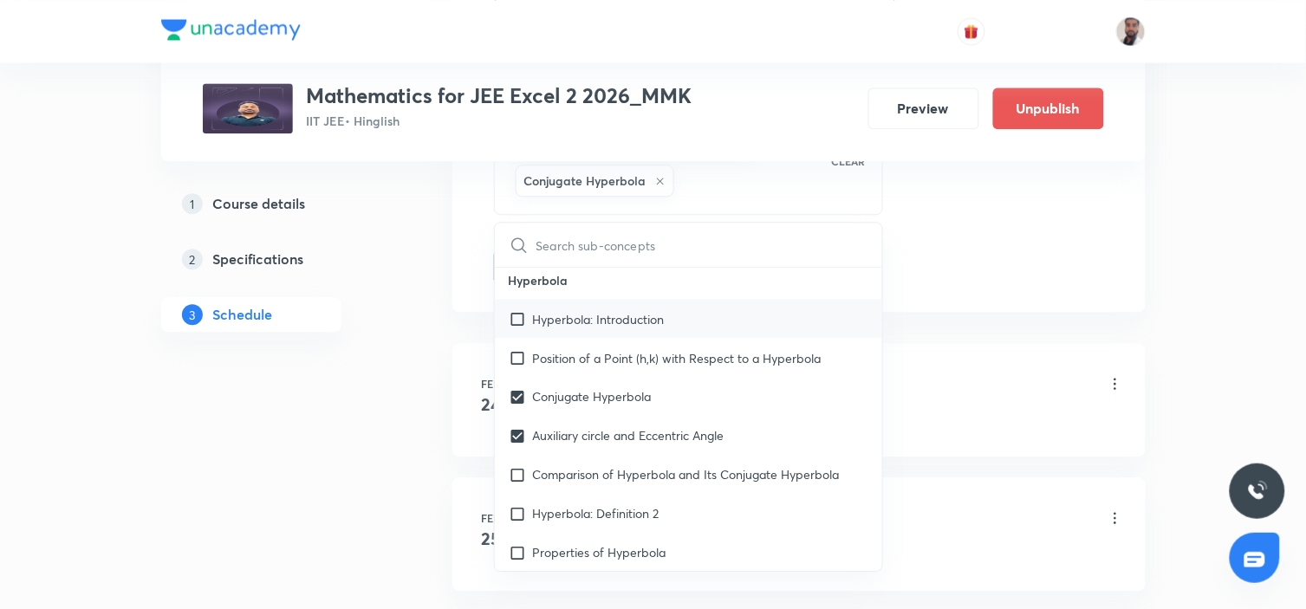
click at [625, 315] on div "Hyperbola: Introduction" at bounding box center [689, 318] width 388 height 39
checkbox input "true"
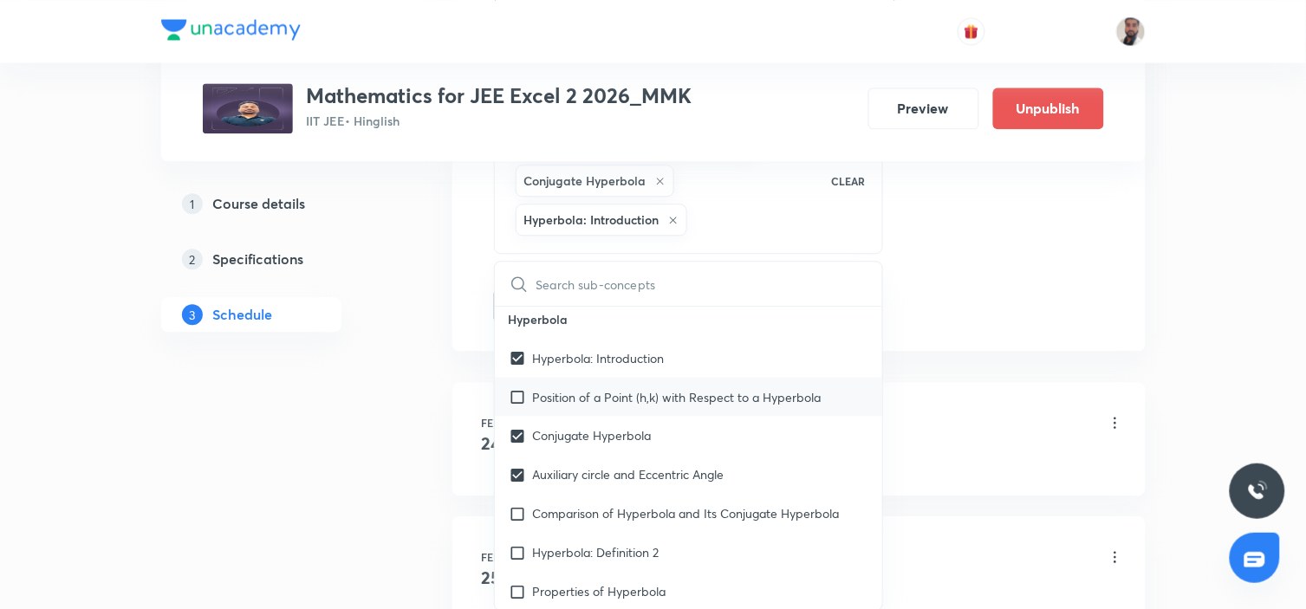
click at [601, 387] on p "Position of a Point (h,k) with Respect to a Hyperbola" at bounding box center [677, 396] width 288 height 18
checkbox input "true"
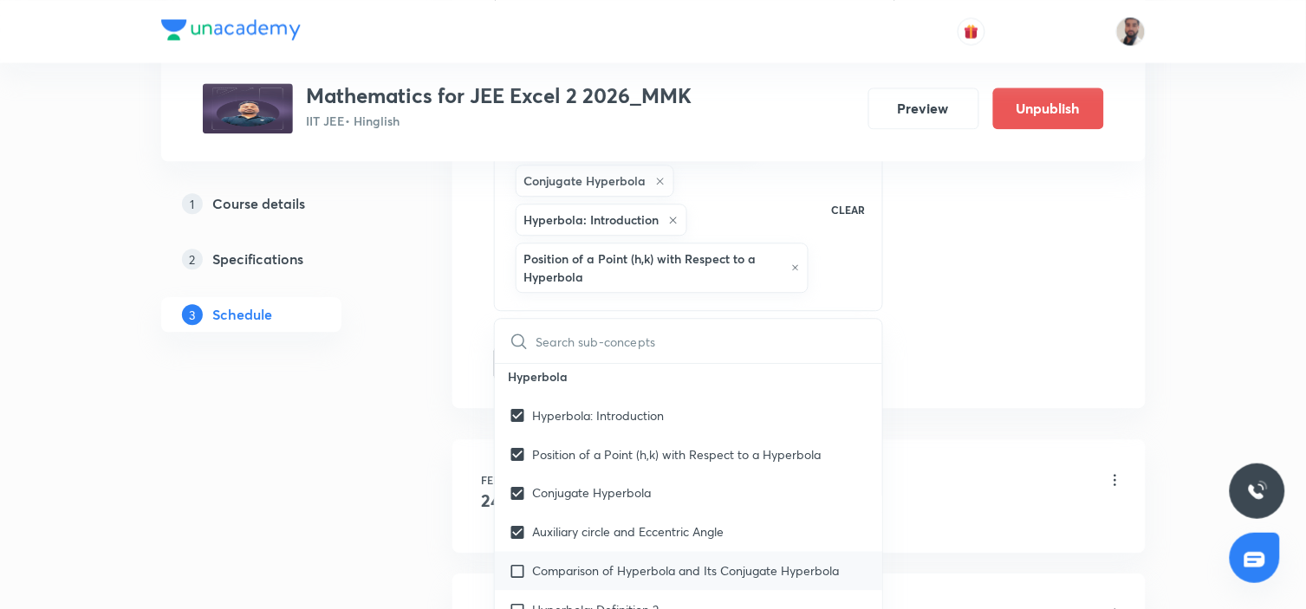
click at [613, 548] on p "Comparison of Hyperbola and Its Conjugate Hyperbola" at bounding box center [686, 570] width 307 height 18
checkbox input "true"
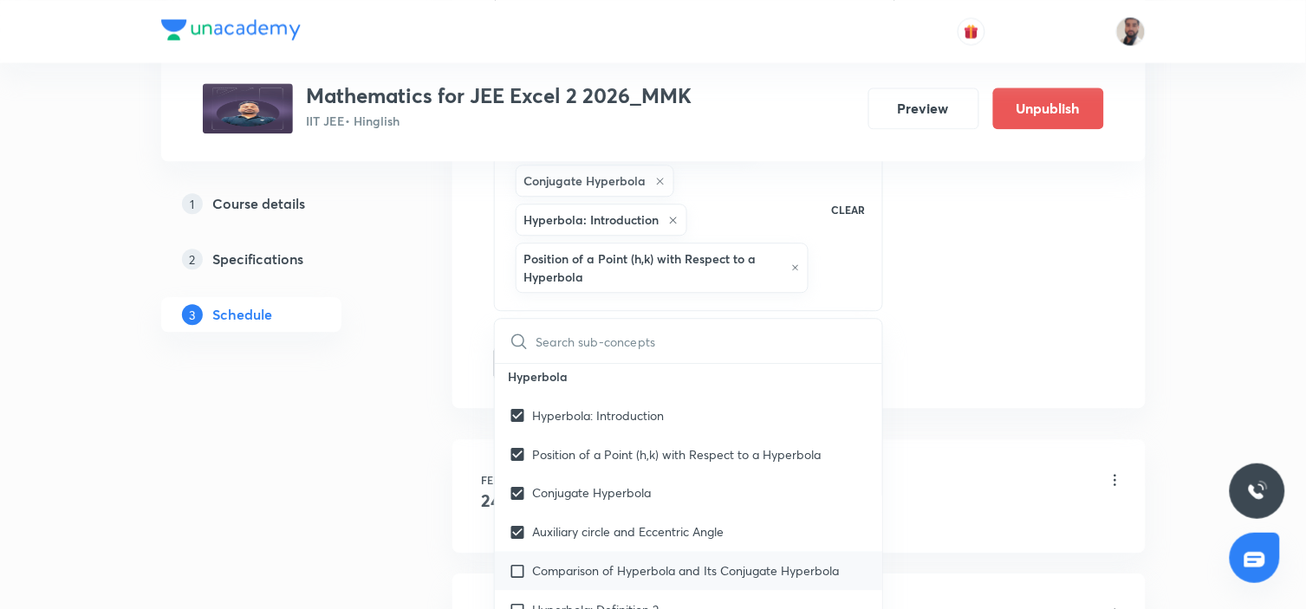
checkbox input "true"
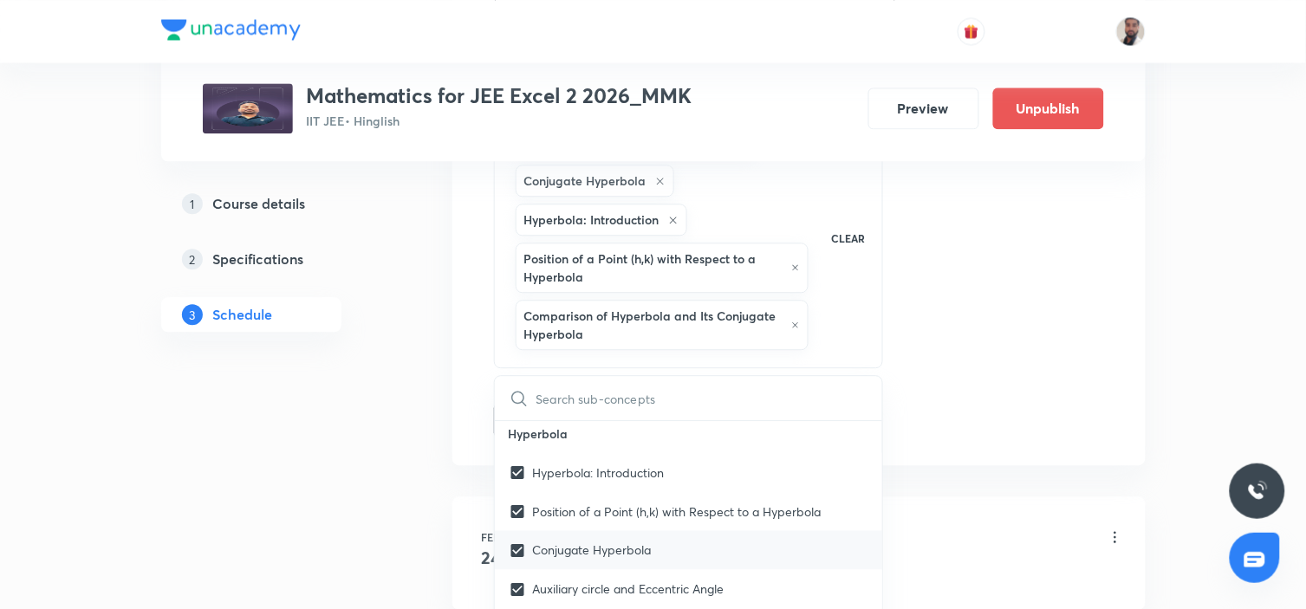
scroll to position [1155, 0]
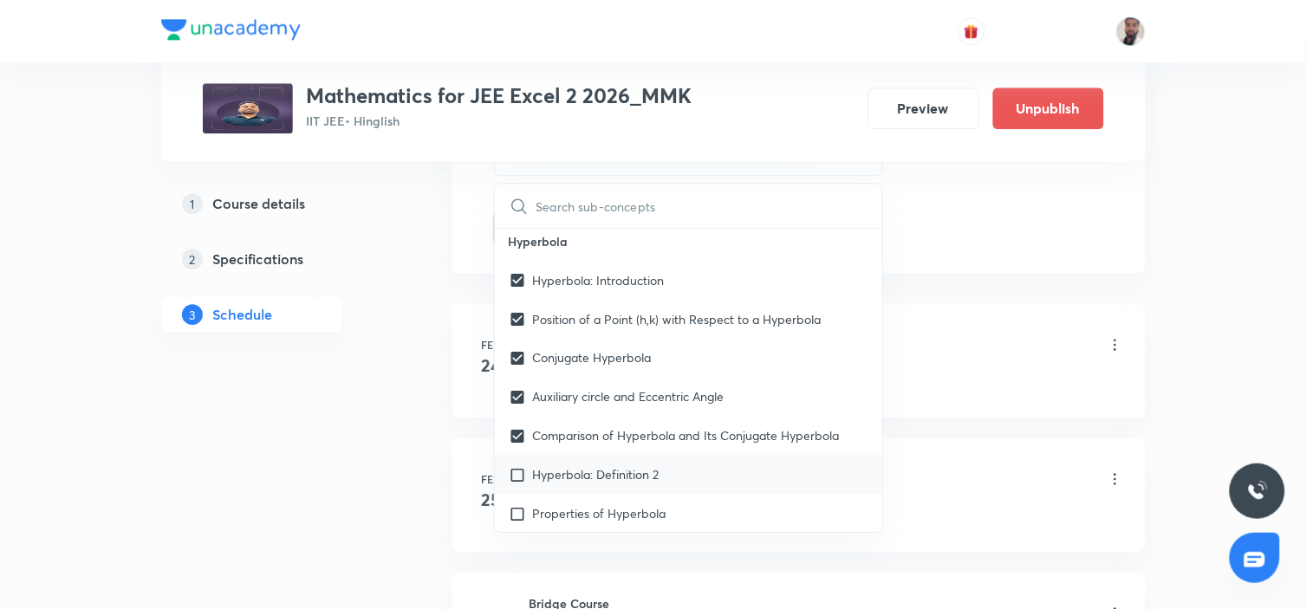
drag, startPoint x: 613, startPoint y: 479, endPoint x: 618, endPoint y: 497, distance: 18.7
click at [612, 494] on div "Properties of Hyperbola" at bounding box center [689, 513] width 388 height 39
checkbox input "true"
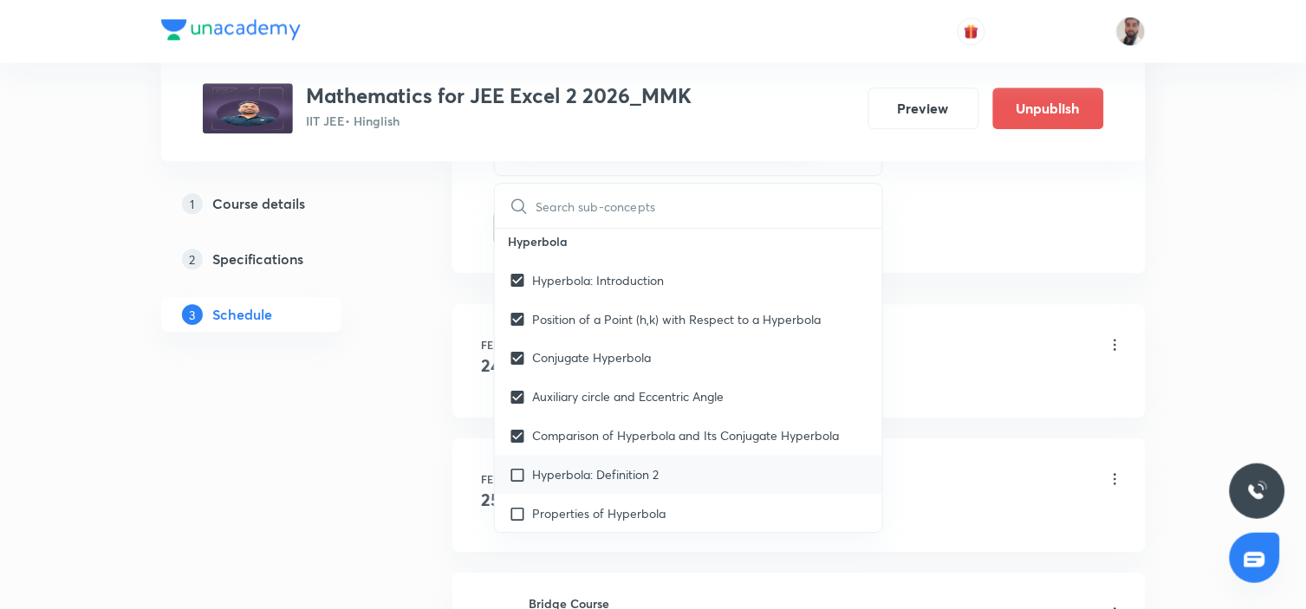
checkbox input "true"
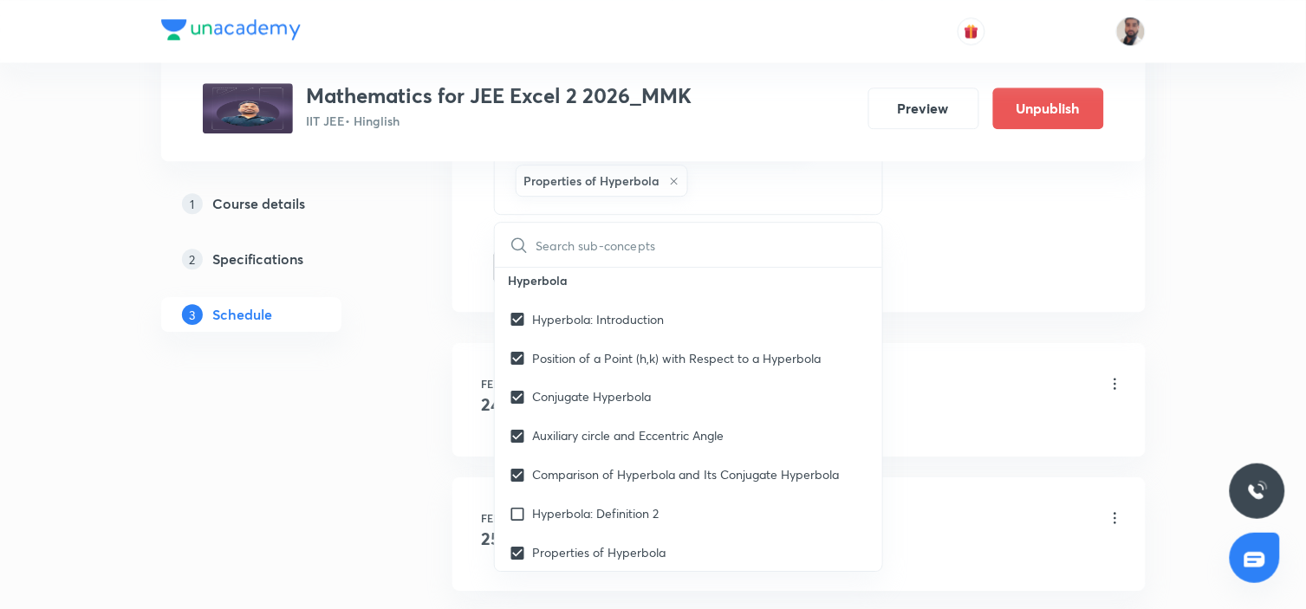
drag, startPoint x: 613, startPoint y: 492, endPoint x: 261, endPoint y: 489, distance: 352.6
click at [610, 504] on p "Hyperbola: Definition 2" at bounding box center [596, 513] width 126 height 18
checkbox input "true"
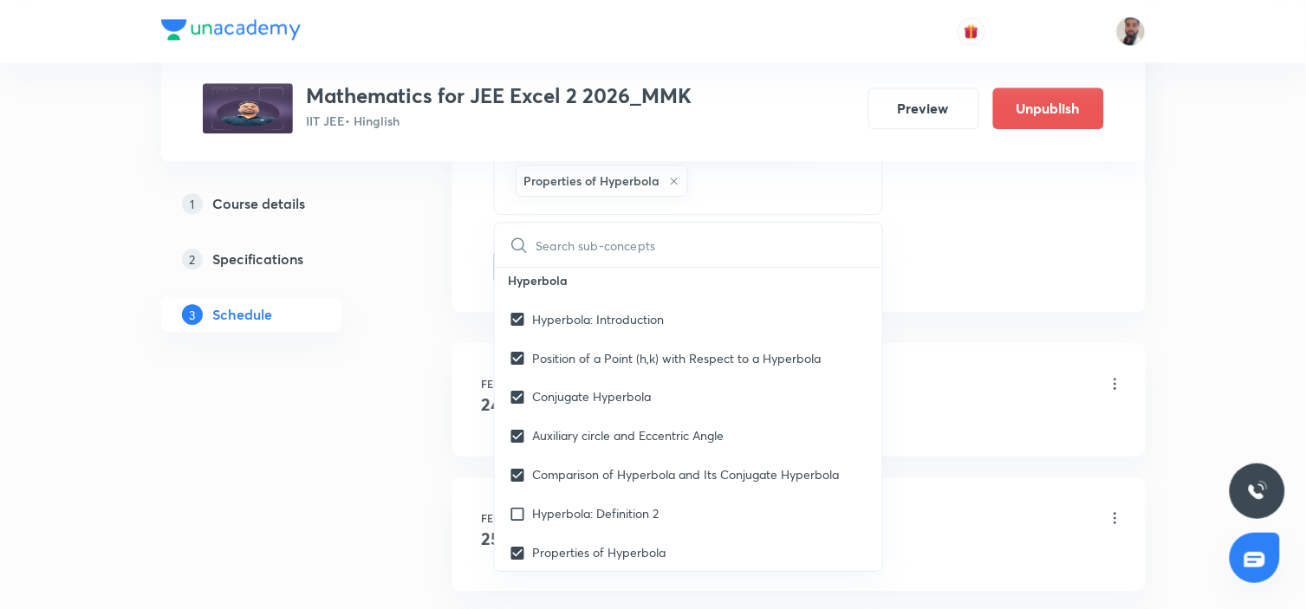
checkbox input "true"
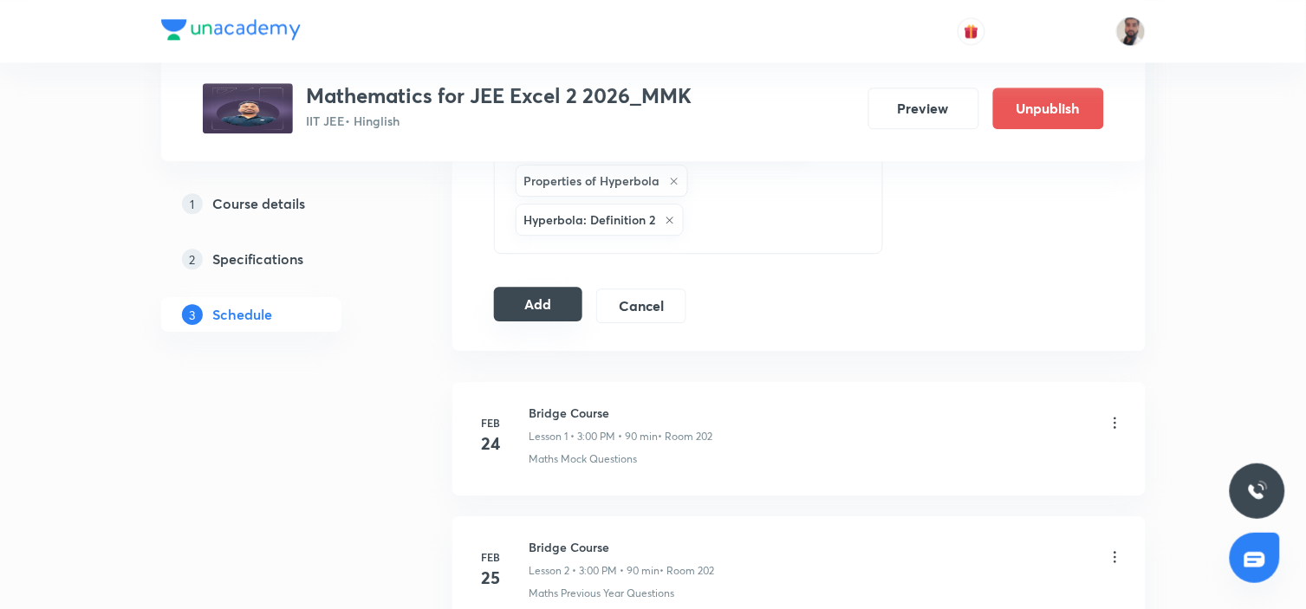
click at [544, 308] on button "Add" at bounding box center [538, 304] width 89 height 35
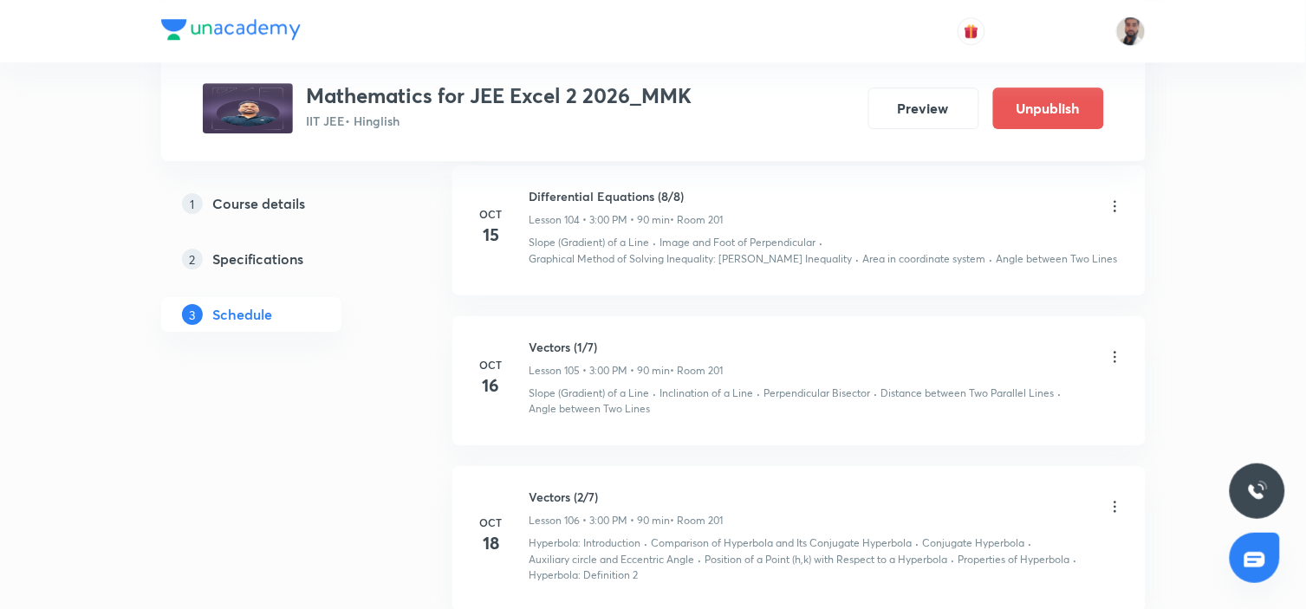
scroll to position [14915, 0]
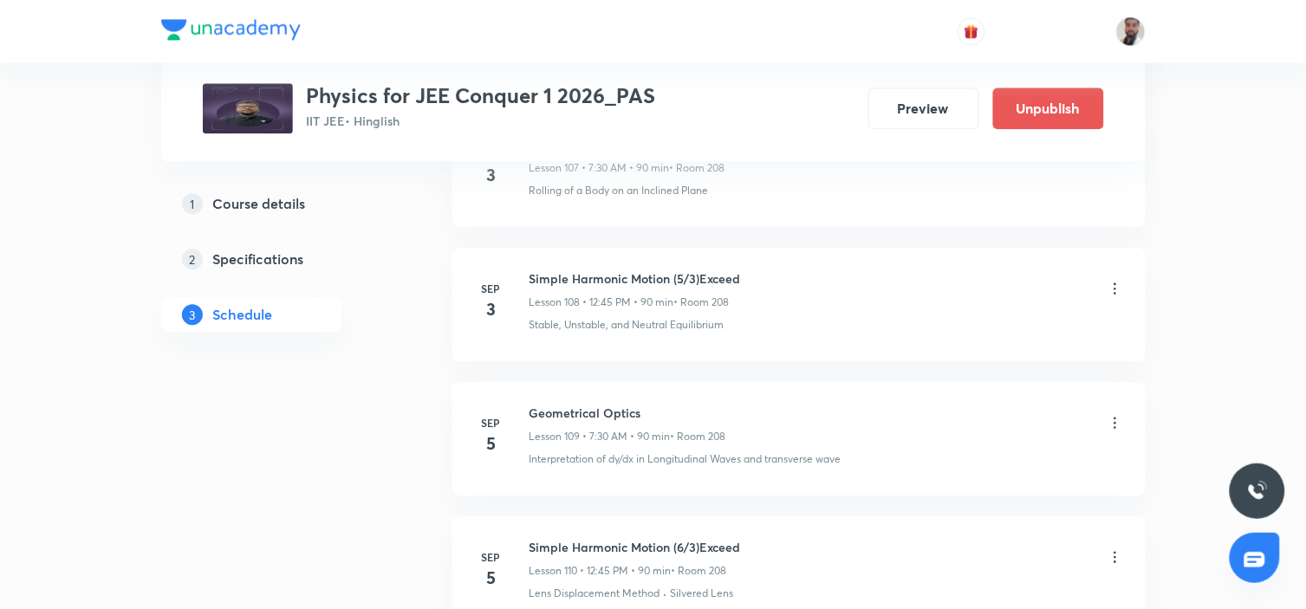
scroll to position [21608, 0]
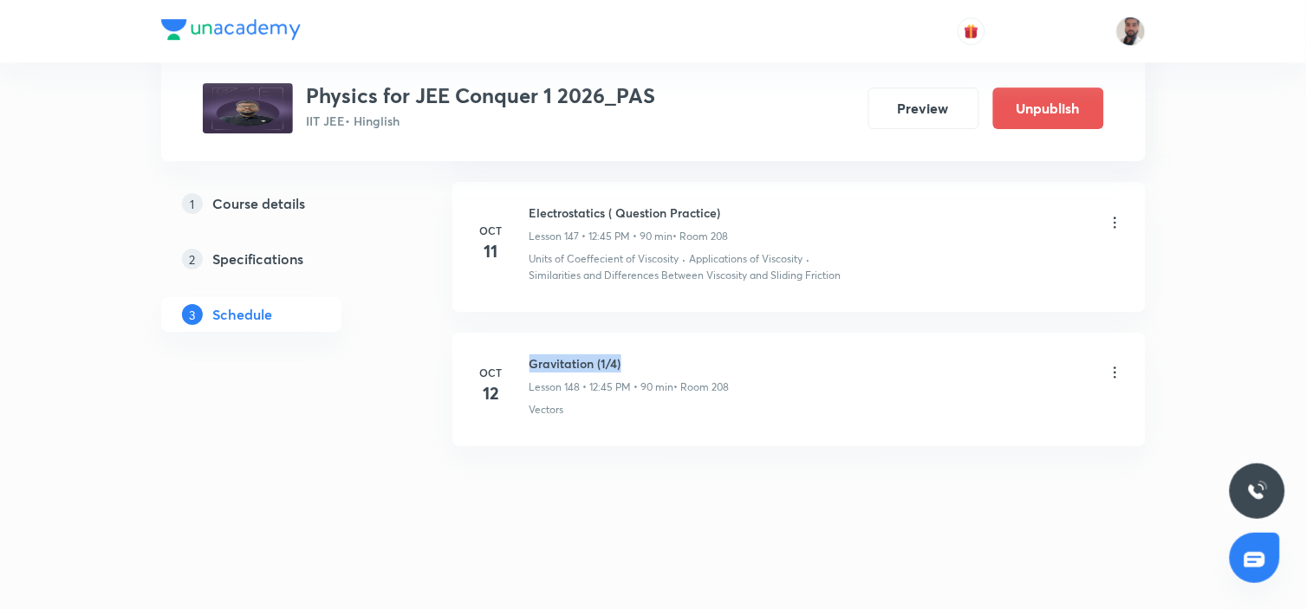
drag, startPoint x: 641, startPoint y: 352, endPoint x: 517, endPoint y: 352, distance: 123.9
click at [517, 352] on li "[DATE] Gravitation (1/4) Lesson 148 • 12:45 PM • 90 min • Room 208 Vectors" at bounding box center [798, 389] width 693 height 113
copy h6 "Gravitation (1/4)"
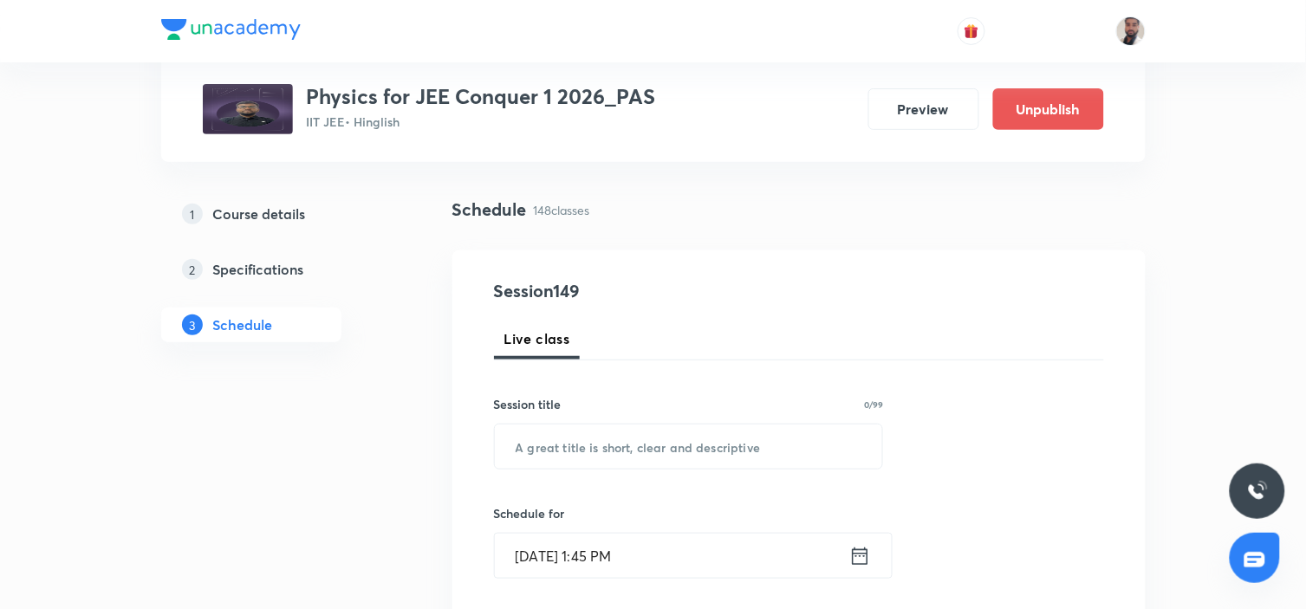
scroll to position [192, 0]
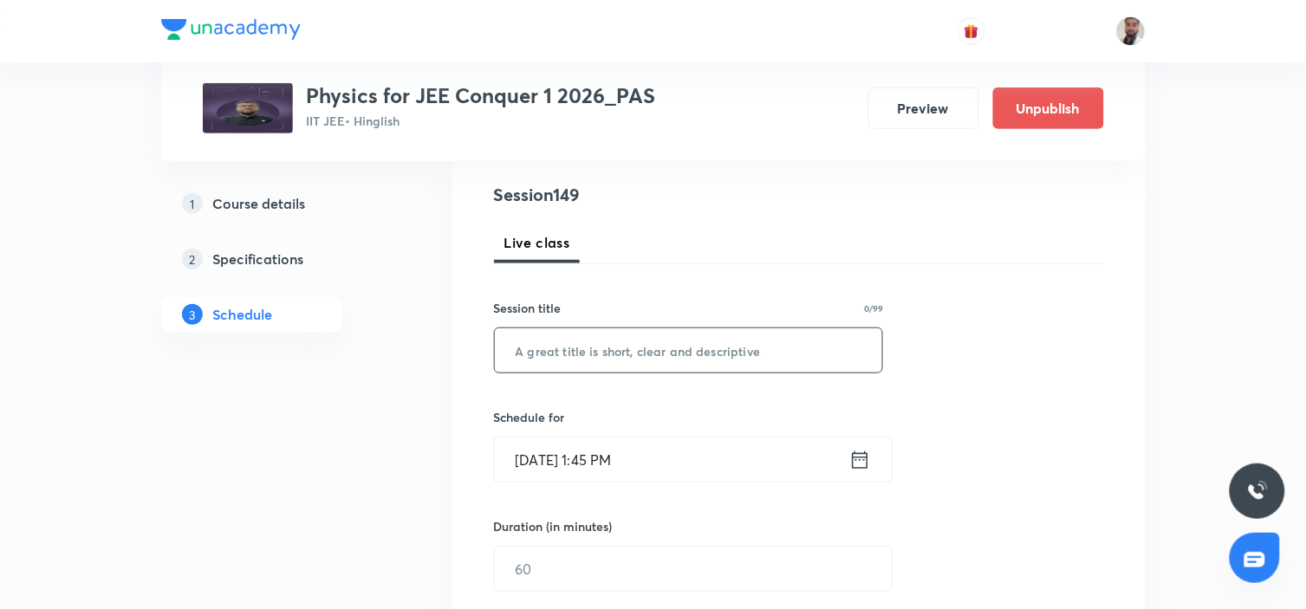
click at [674, 366] on input "text" at bounding box center [689, 350] width 388 height 44
paste input "Gravitation (1/4)"
click at [604, 355] on input "Gravitation (1/4)" at bounding box center [689, 350] width 388 height 44
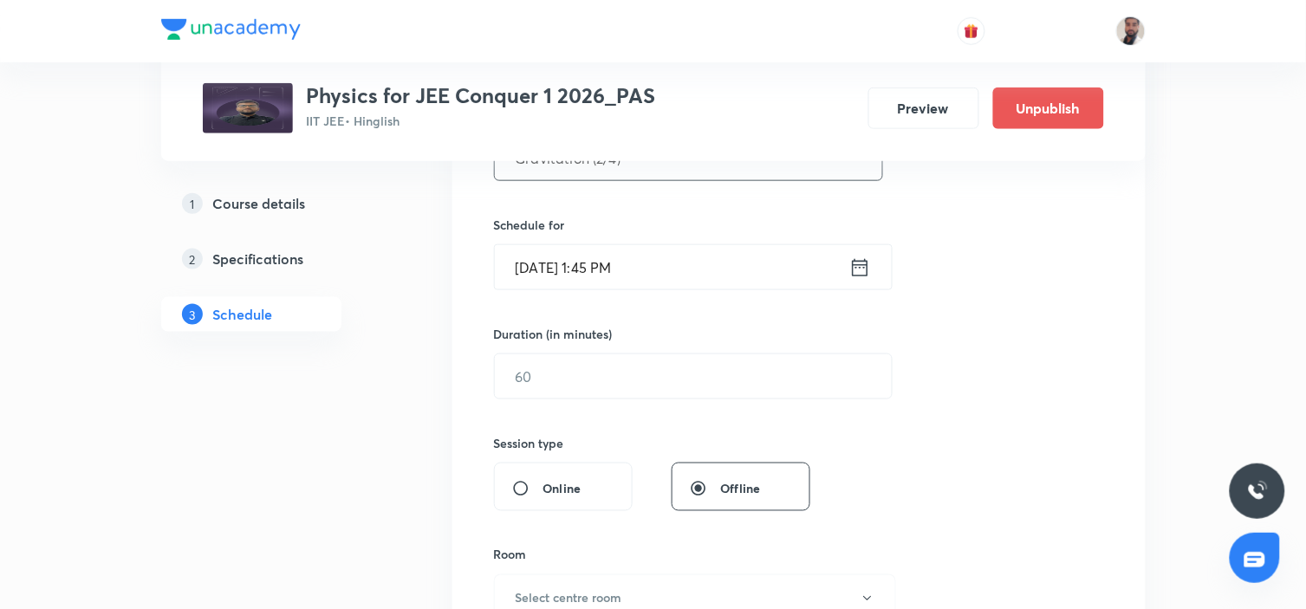
scroll to position [288, 0]
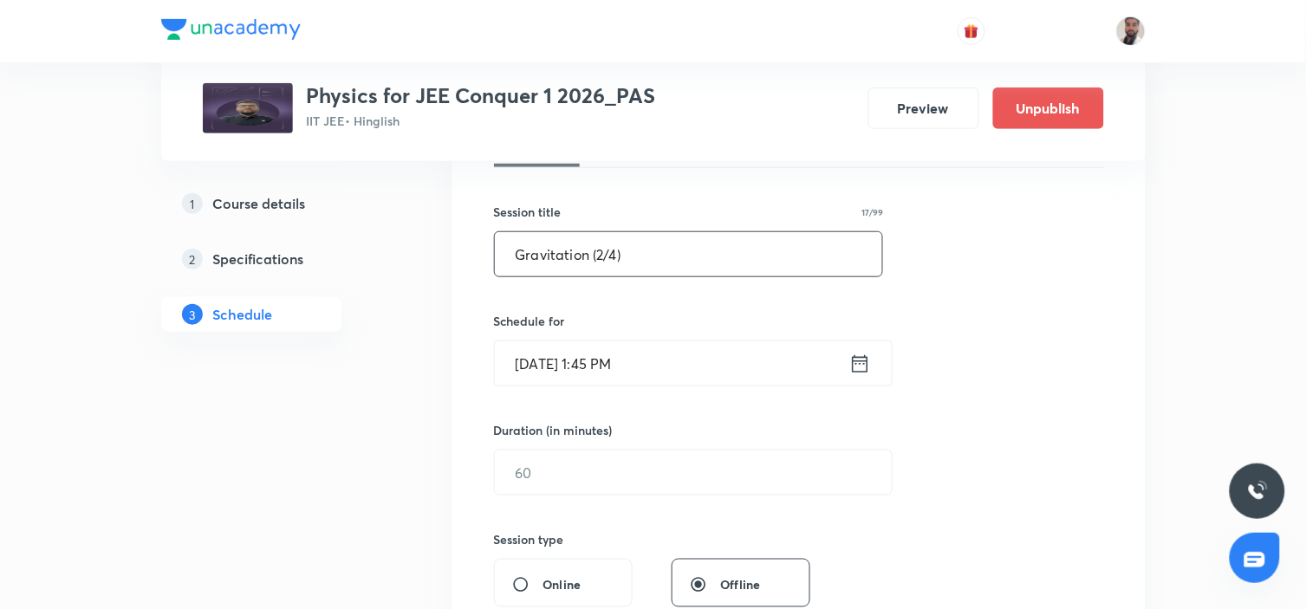
type input "Gravitation (2/4)"
click at [867, 368] on icon at bounding box center [860, 362] width 16 height 17
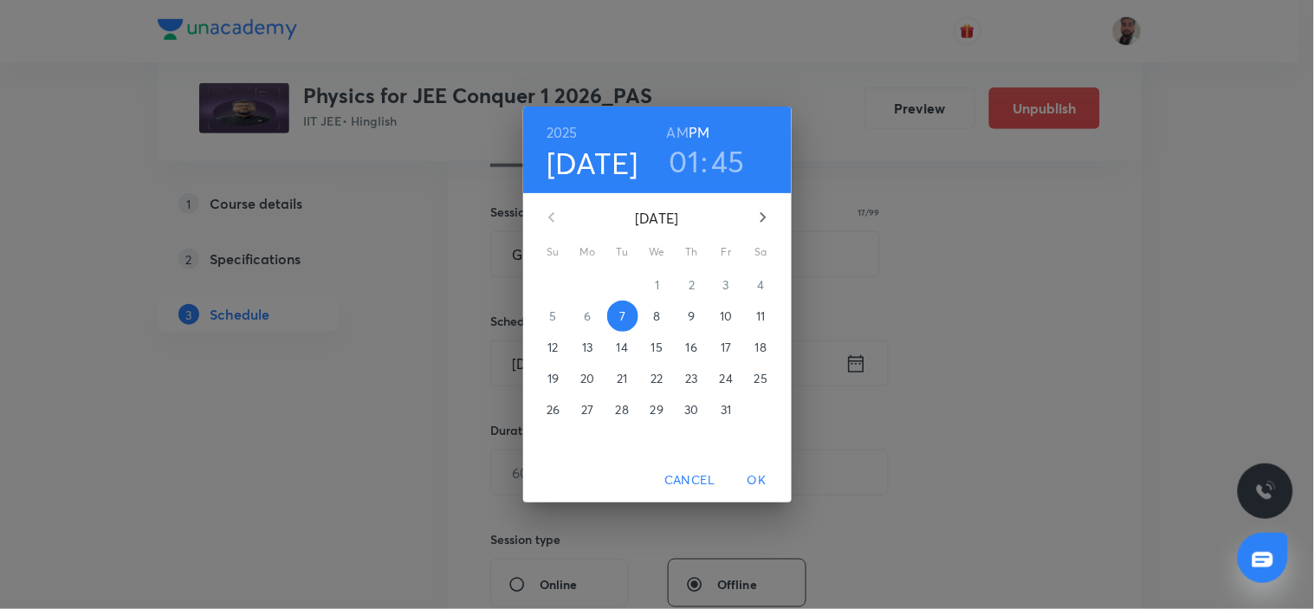
click at [587, 347] on p "13" at bounding box center [587, 347] width 10 height 17
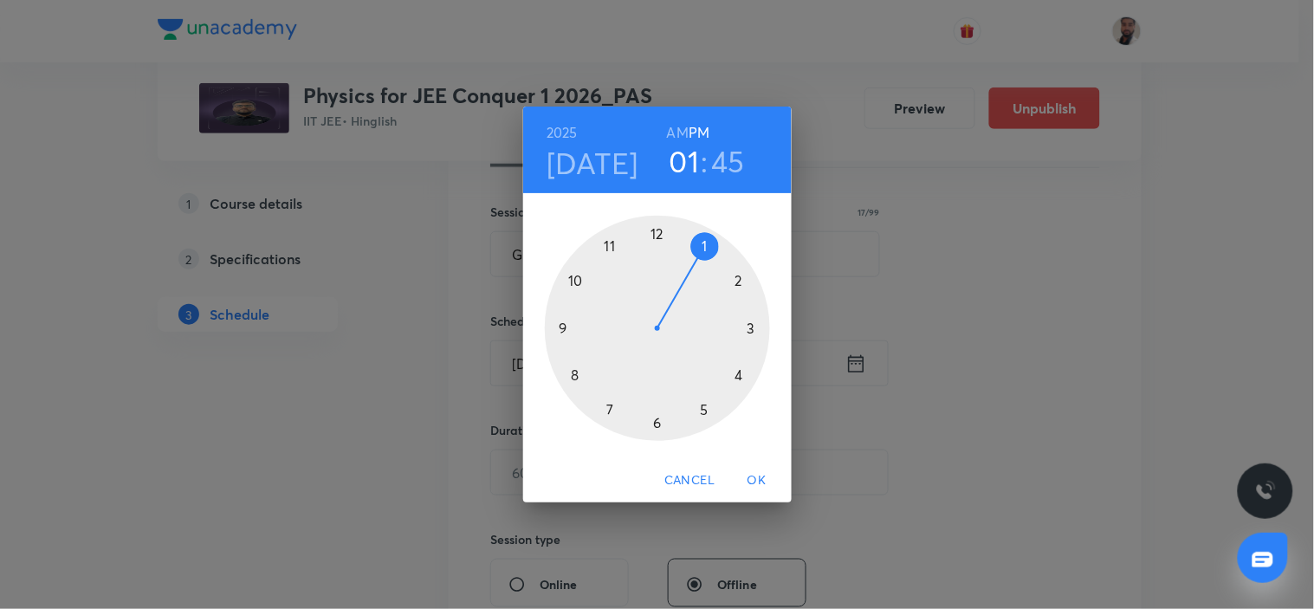
click at [655, 234] on div at bounding box center [657, 328] width 225 height 225
click at [567, 329] on div at bounding box center [657, 328] width 225 height 225
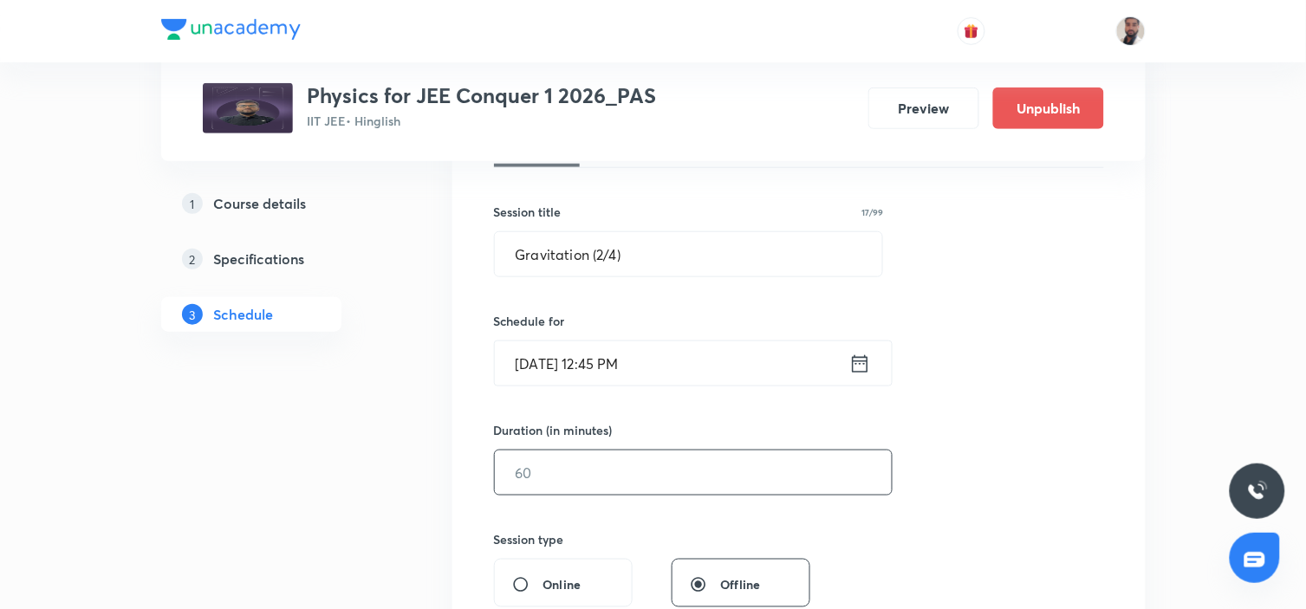
click at [584, 474] on input "text" at bounding box center [693, 473] width 397 height 44
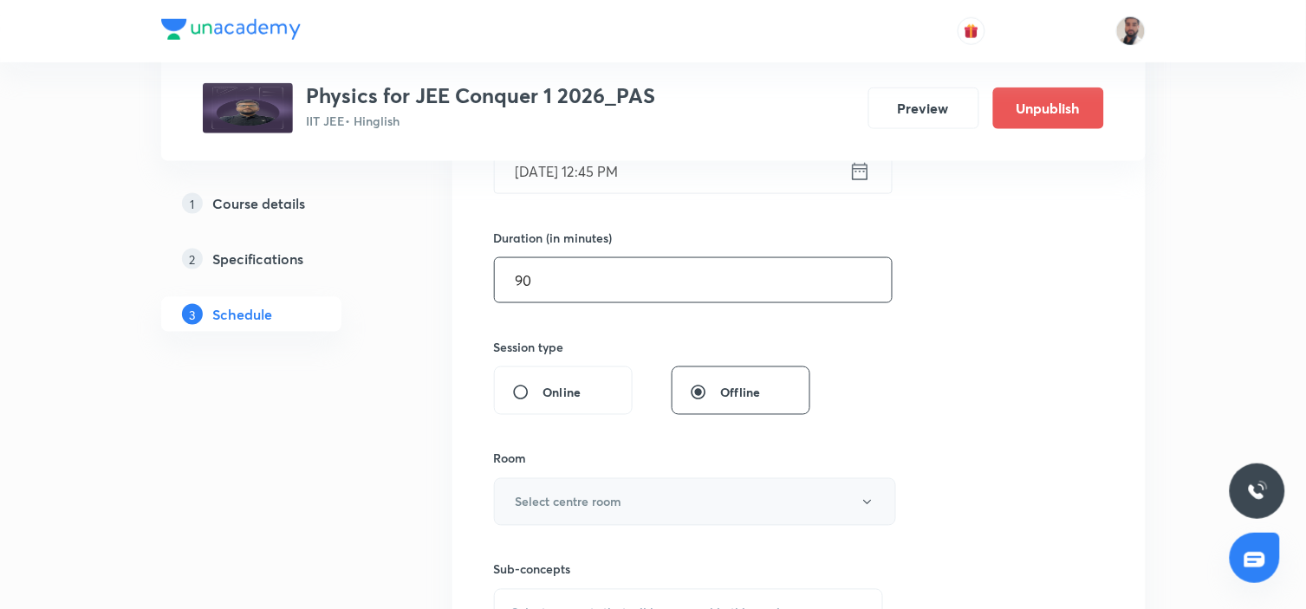
scroll to position [577, 0]
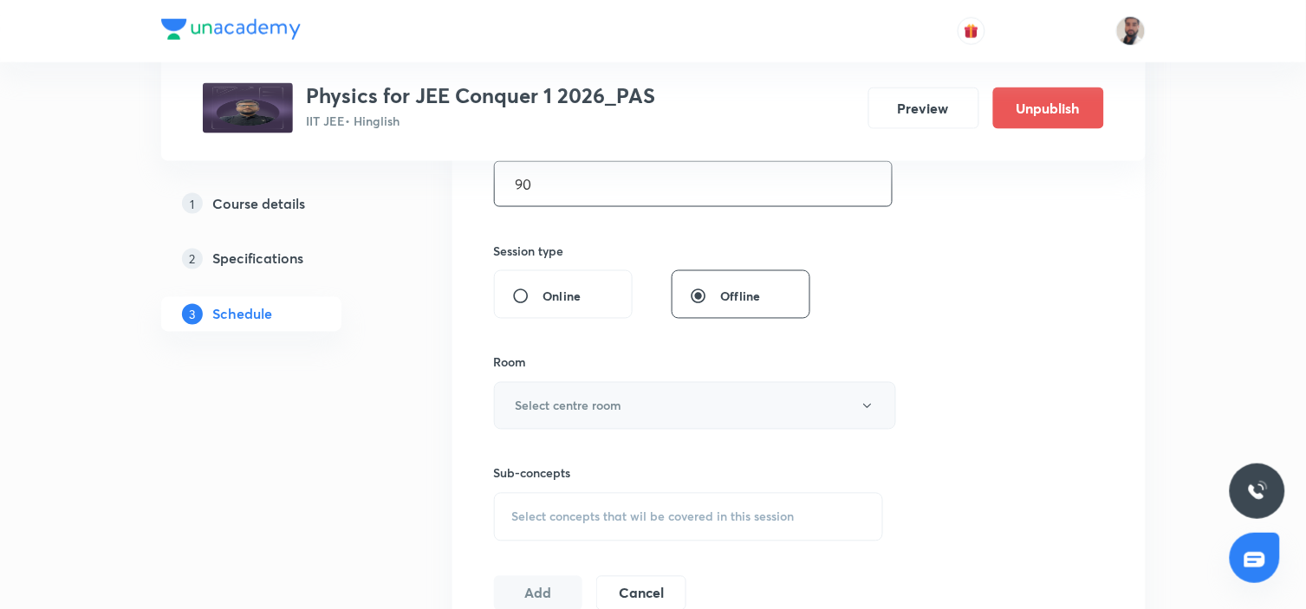
type input "90"
click at [638, 405] on button "Select centre room" at bounding box center [695, 406] width 402 height 48
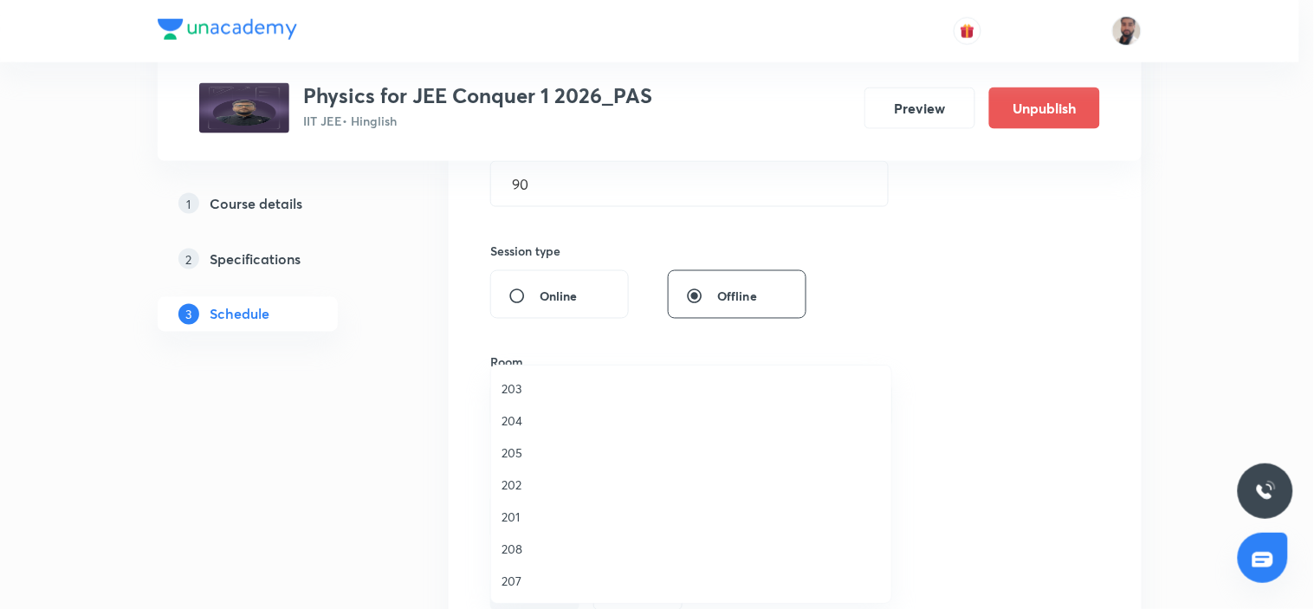
click at [529, 550] on span "208" at bounding box center [691, 549] width 379 height 18
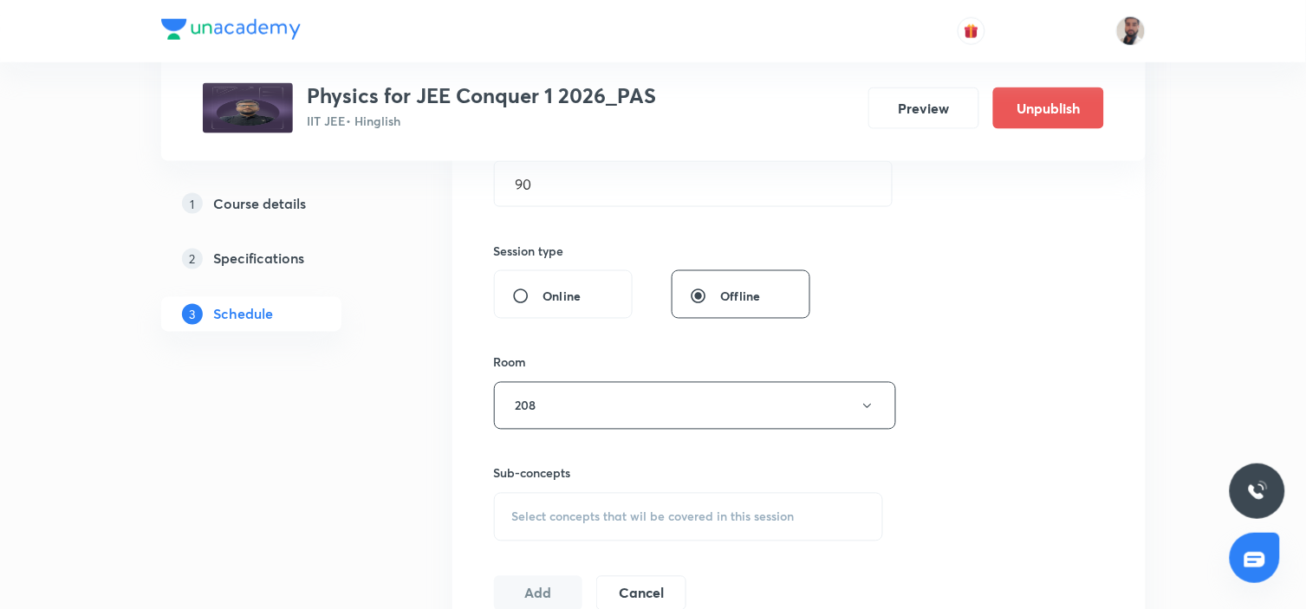
scroll to position [673, 0]
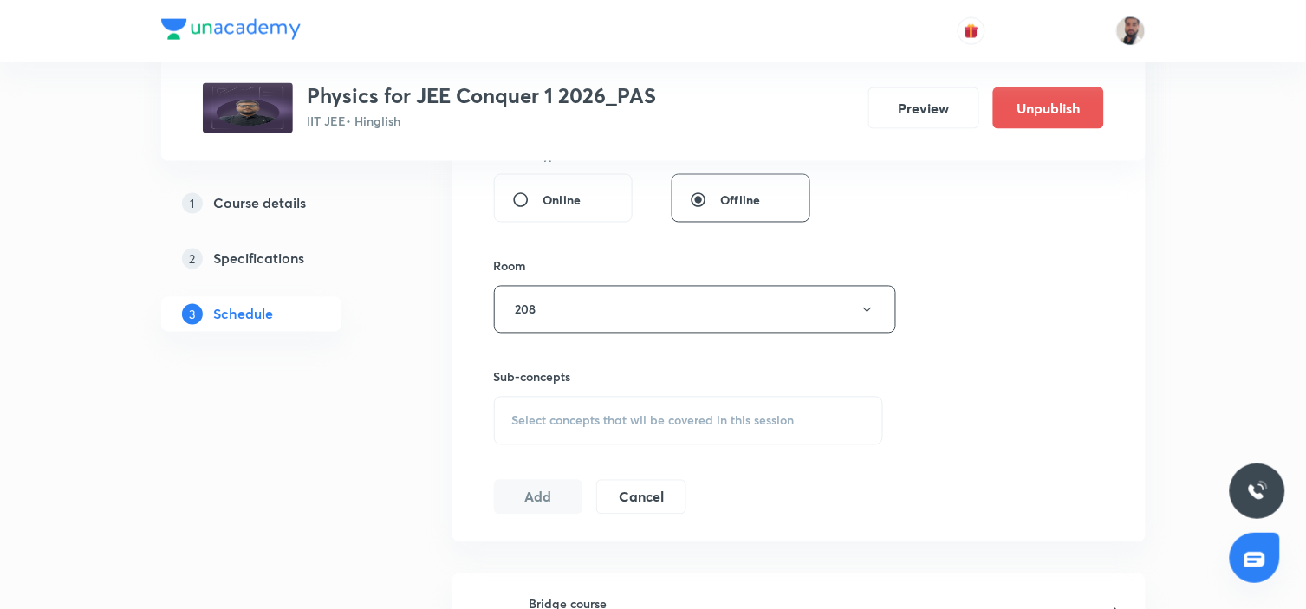
click at [731, 414] on span "Select concepts that wil be covered in this session" at bounding box center [653, 421] width 282 height 14
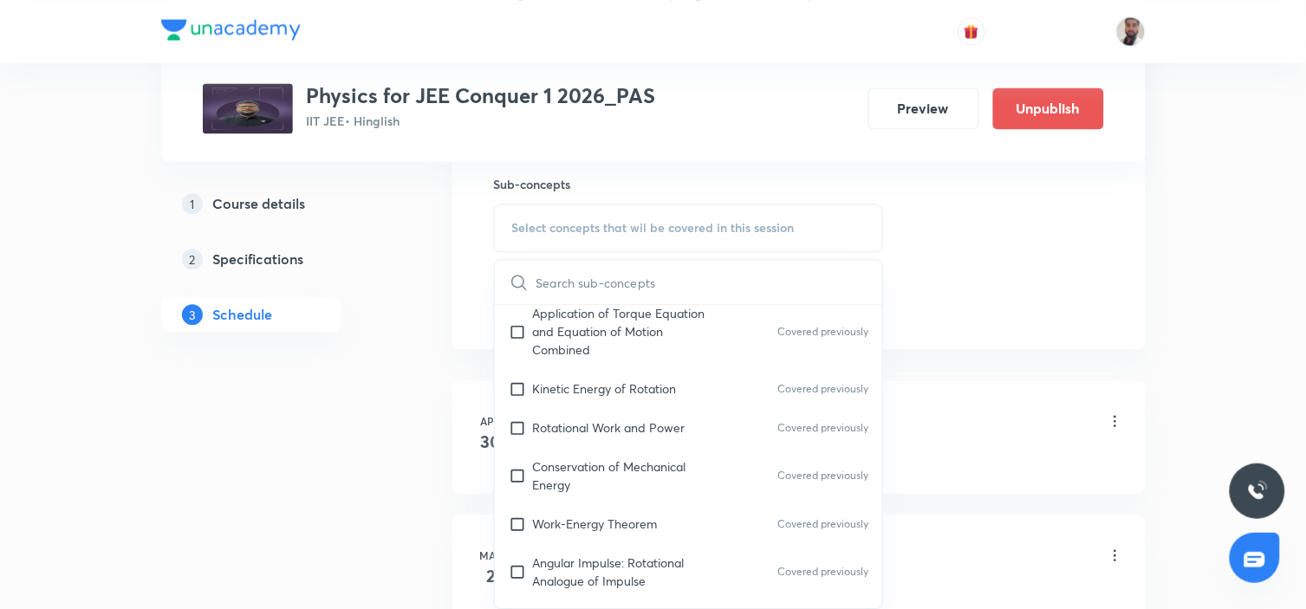
scroll to position [7655, 0]
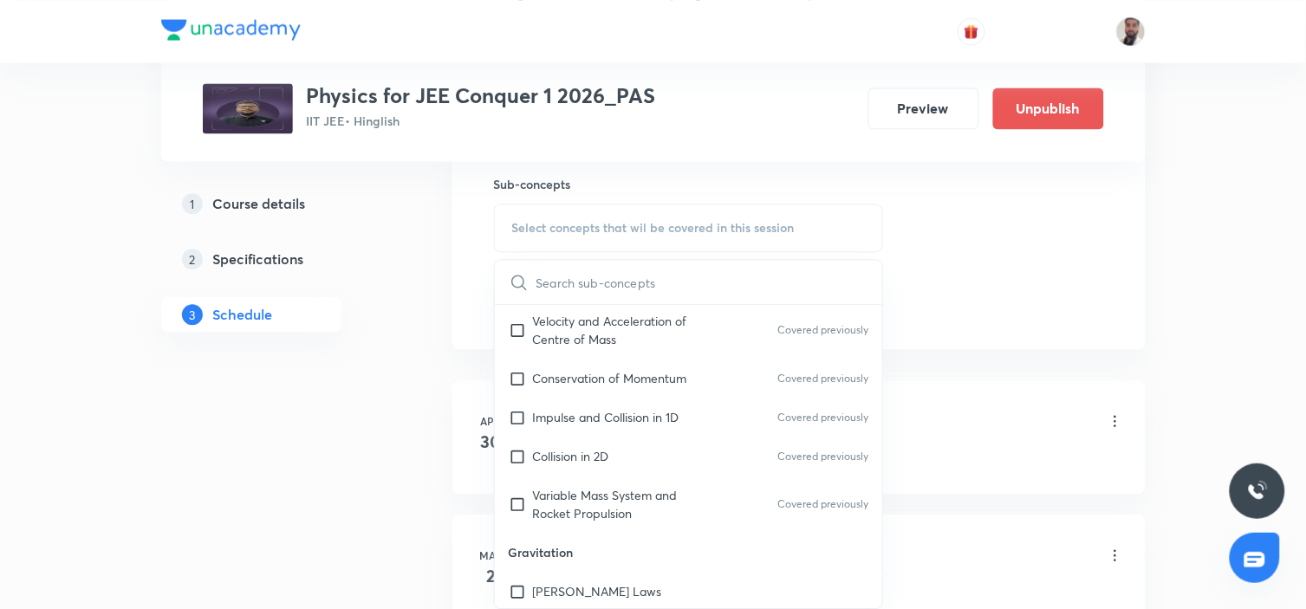
click at [638, 533] on p "Gravitation" at bounding box center [689, 552] width 388 height 39
checkbox input "true"
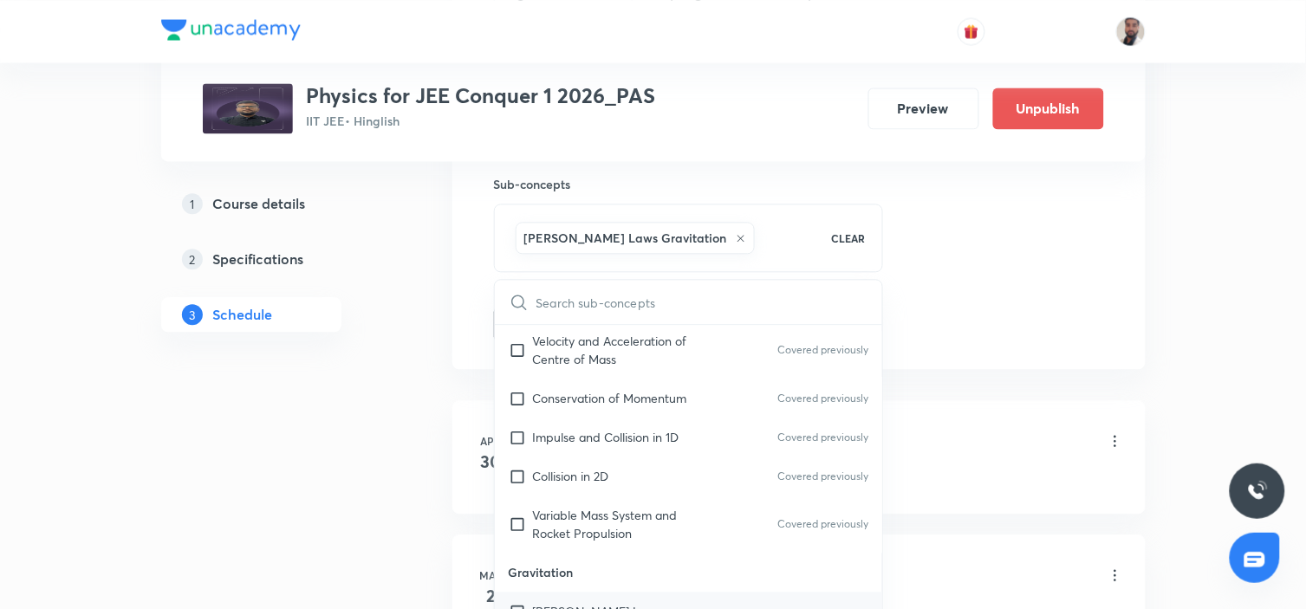
click at [596, 592] on div "[PERSON_NAME] Laws" at bounding box center [689, 611] width 388 height 39
checkbox input "true"
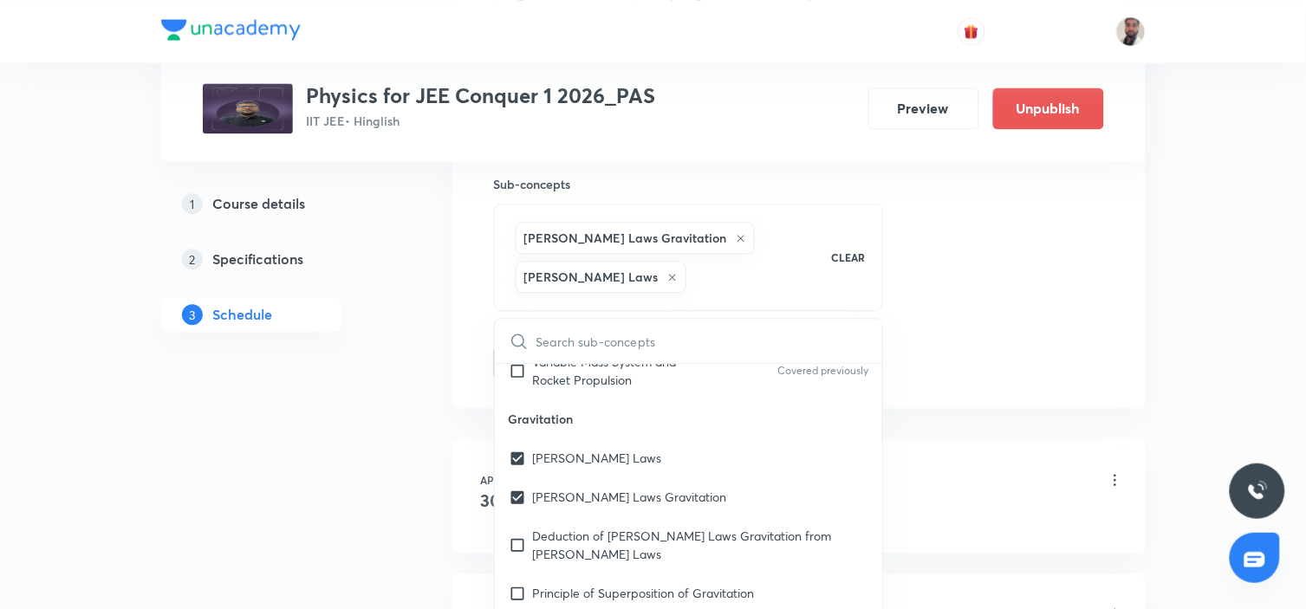
scroll to position [7945, 0]
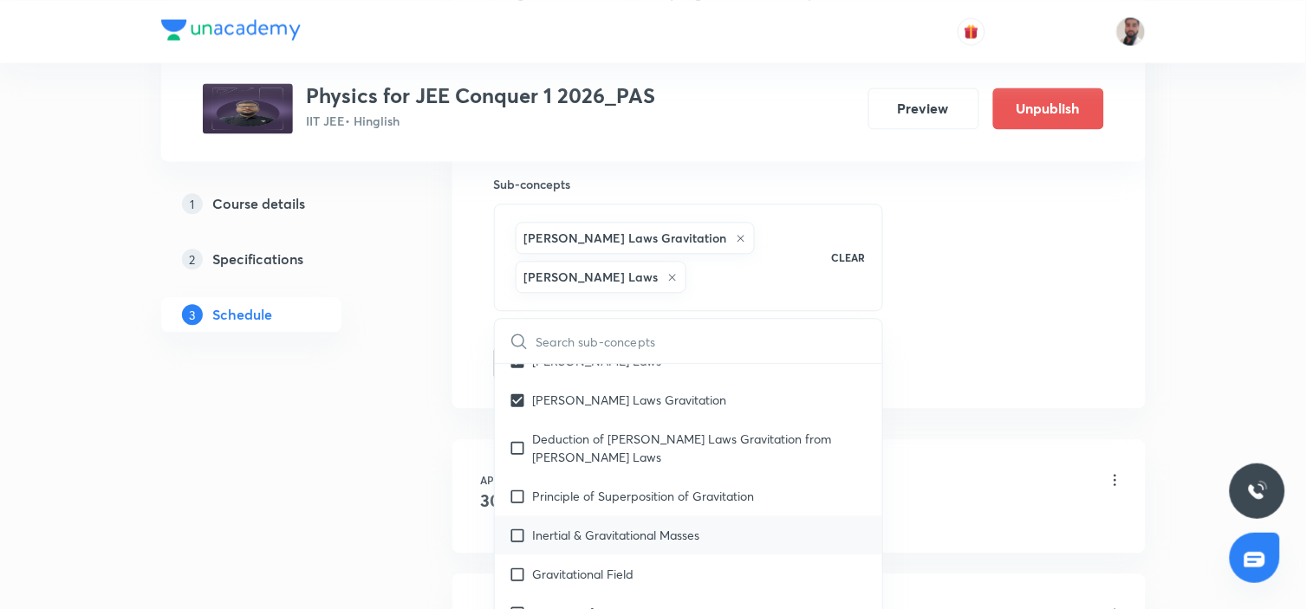
click at [603, 515] on div "Inertial & Gravitational Masses" at bounding box center [689, 534] width 388 height 39
checkbox input "true"
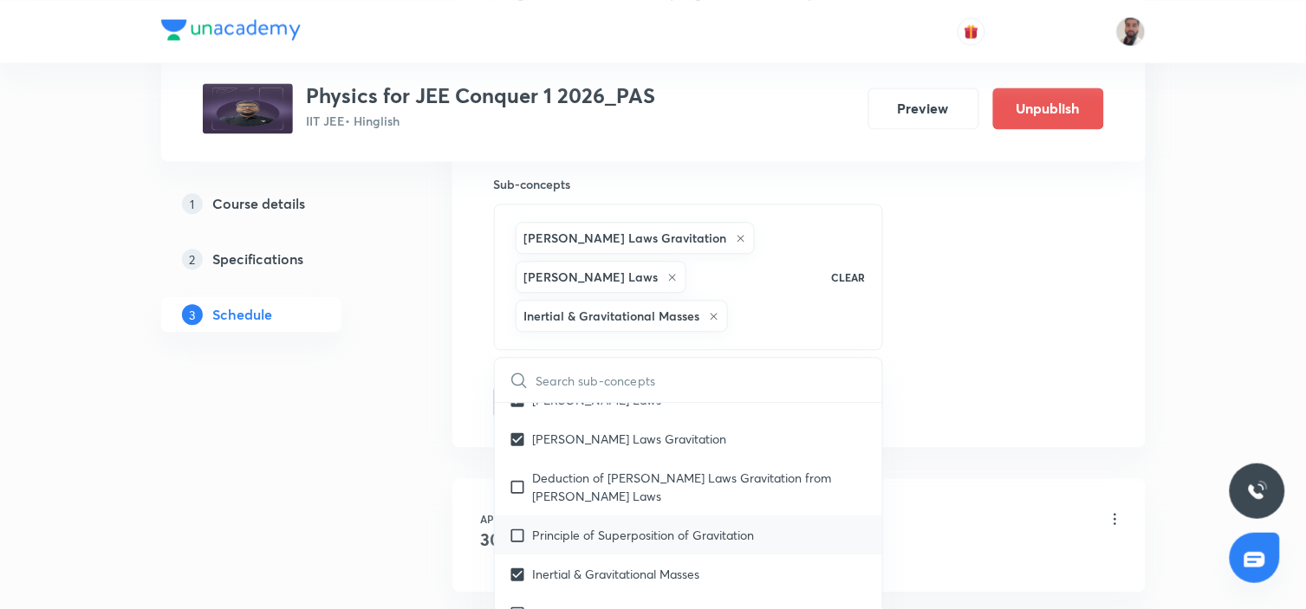
click at [592, 526] on p "Principle of Superposition of Gravitation" at bounding box center [644, 535] width 222 height 18
checkbox input "true"
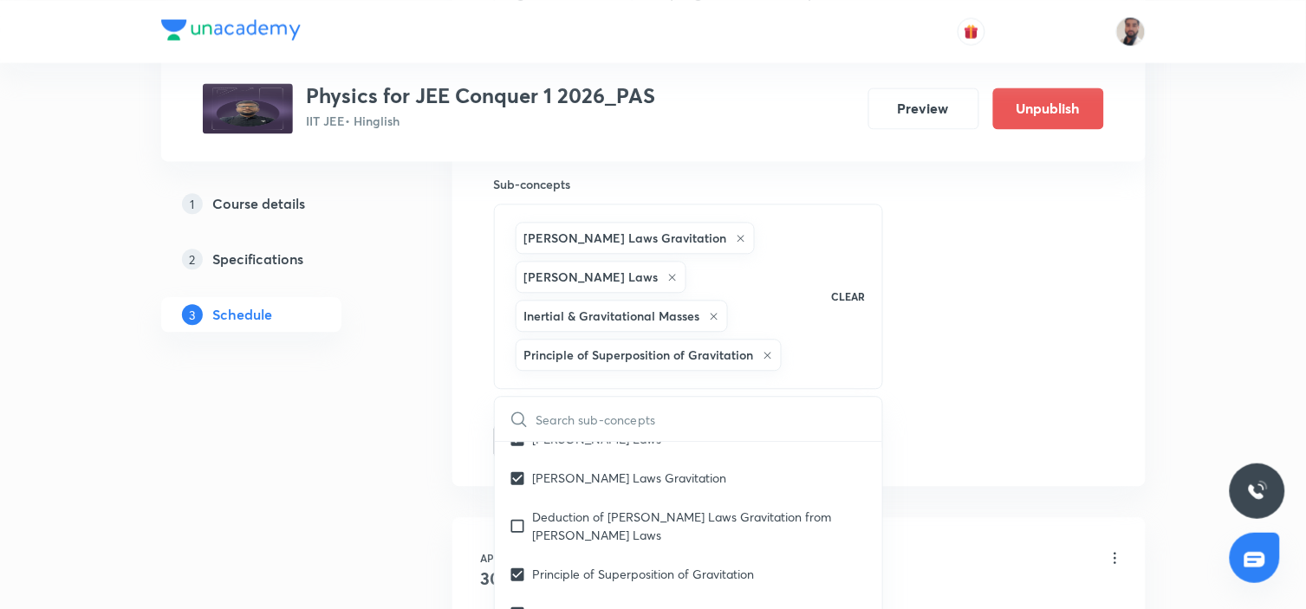
drag, startPoint x: 569, startPoint y: 473, endPoint x: 707, endPoint y: 451, distance: 139.6
click at [568, 508] on p "Deduction of [PERSON_NAME] Laws Gravitation from [PERSON_NAME] Laws" at bounding box center [701, 526] width 336 height 36
checkbox input "true"
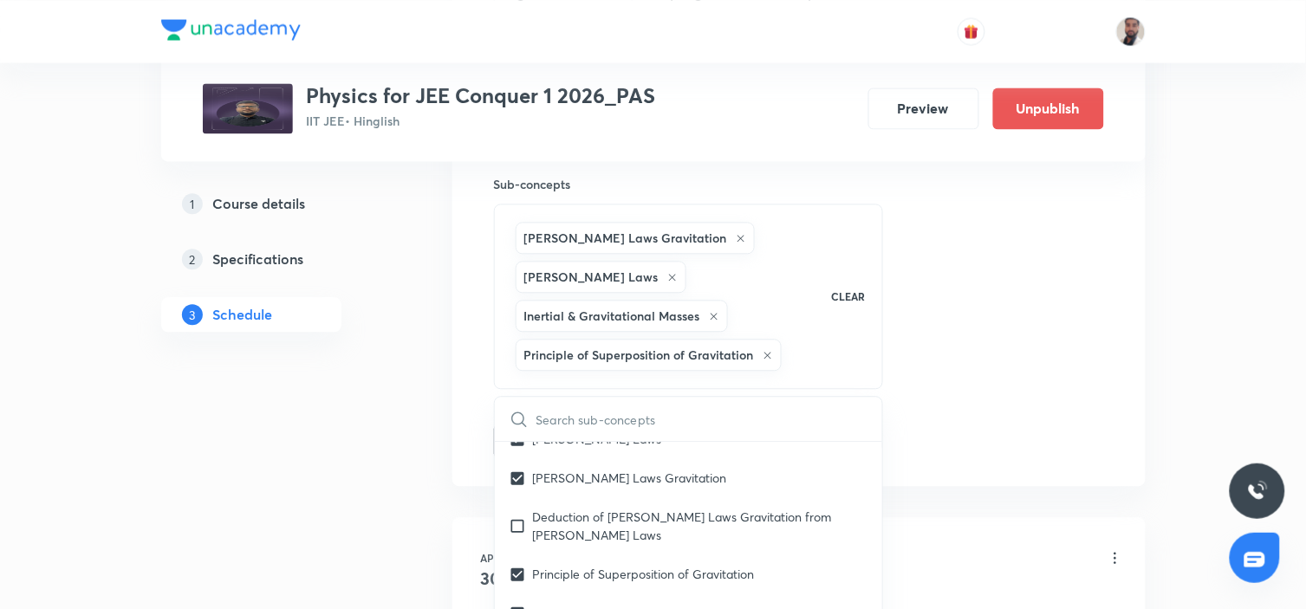
checkbox input "true"
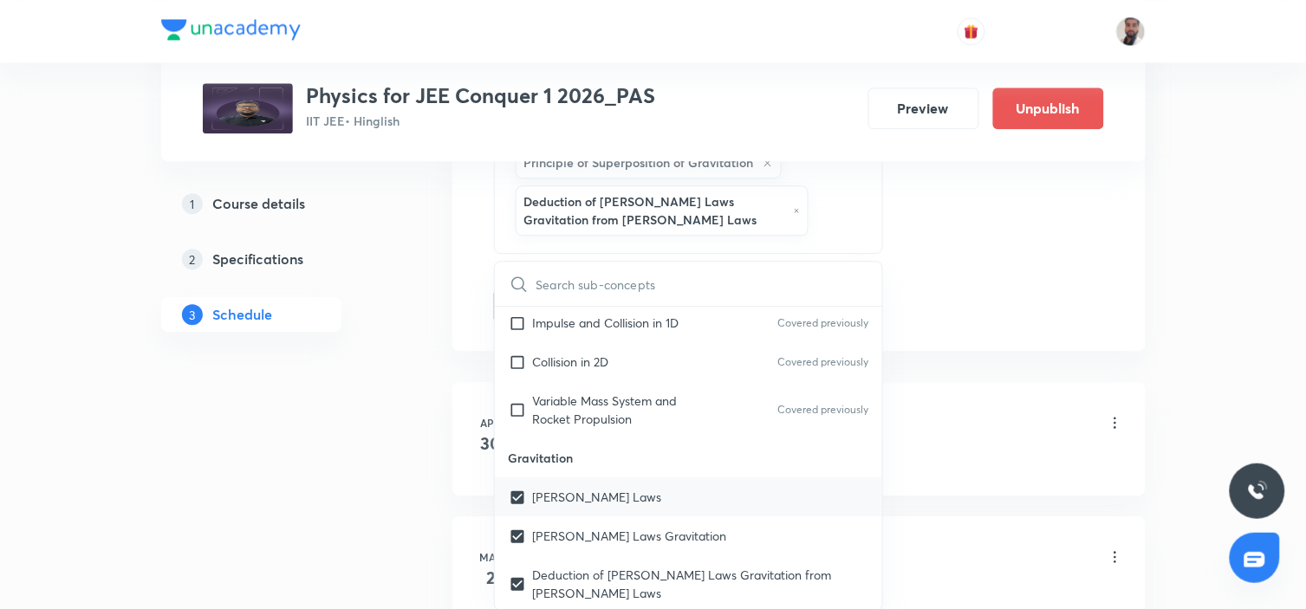
scroll to position [8041, 0]
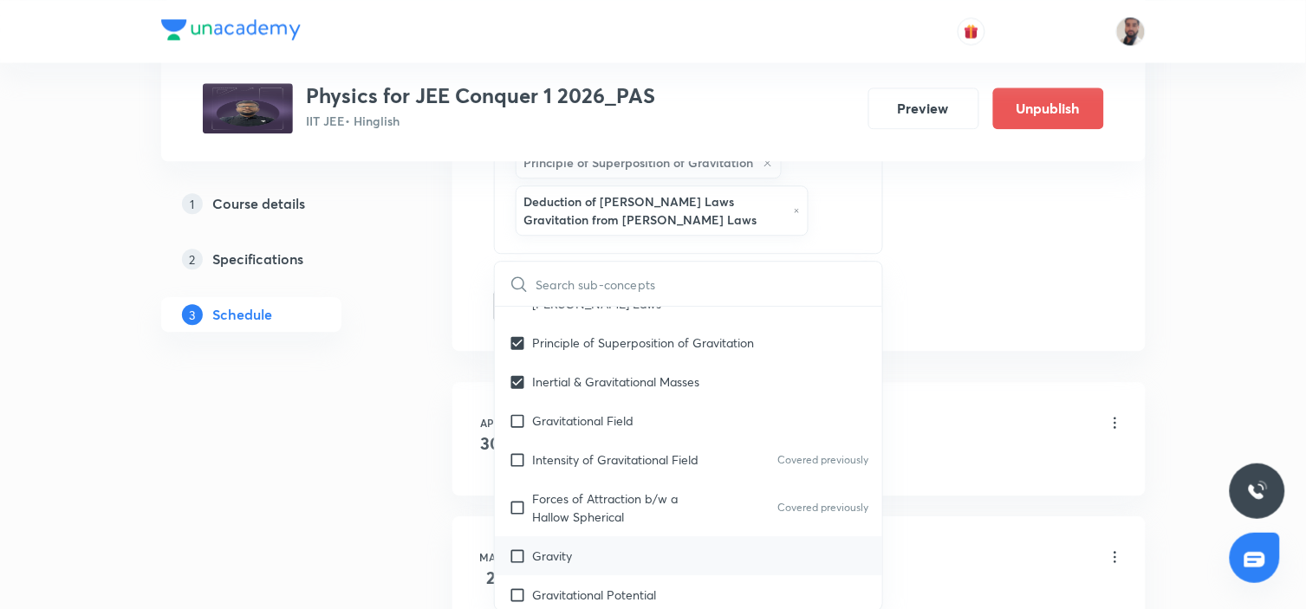
click at [577, 536] on div "Gravity" at bounding box center [689, 555] width 388 height 39
checkbox input "true"
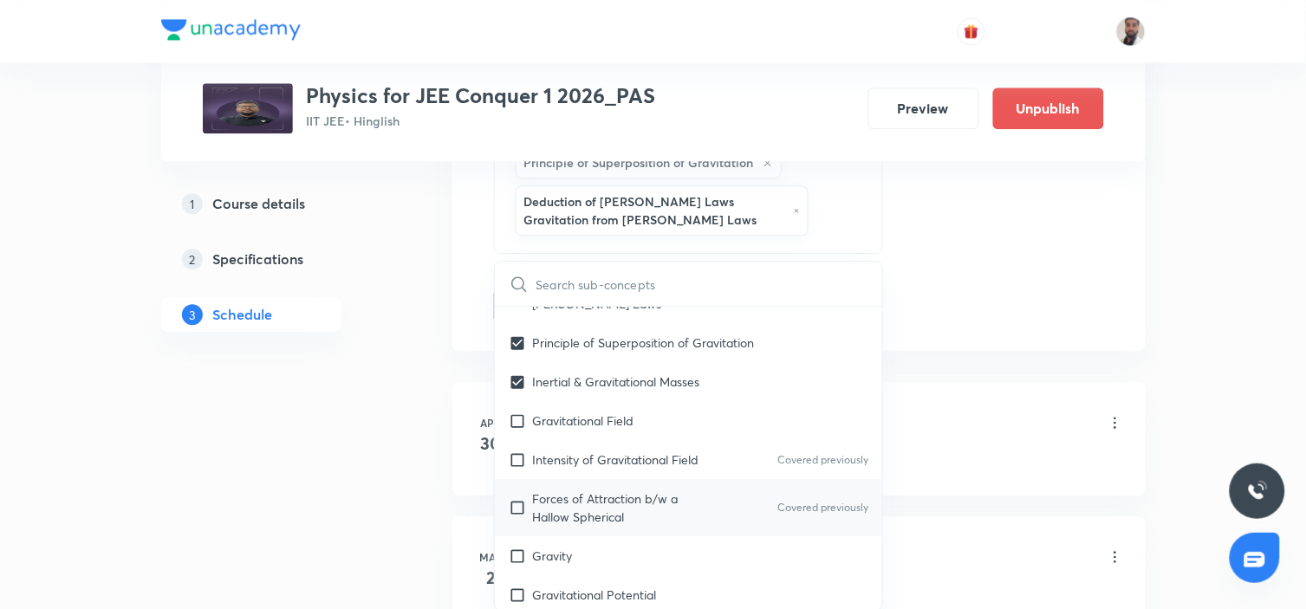
checkbox input "true"
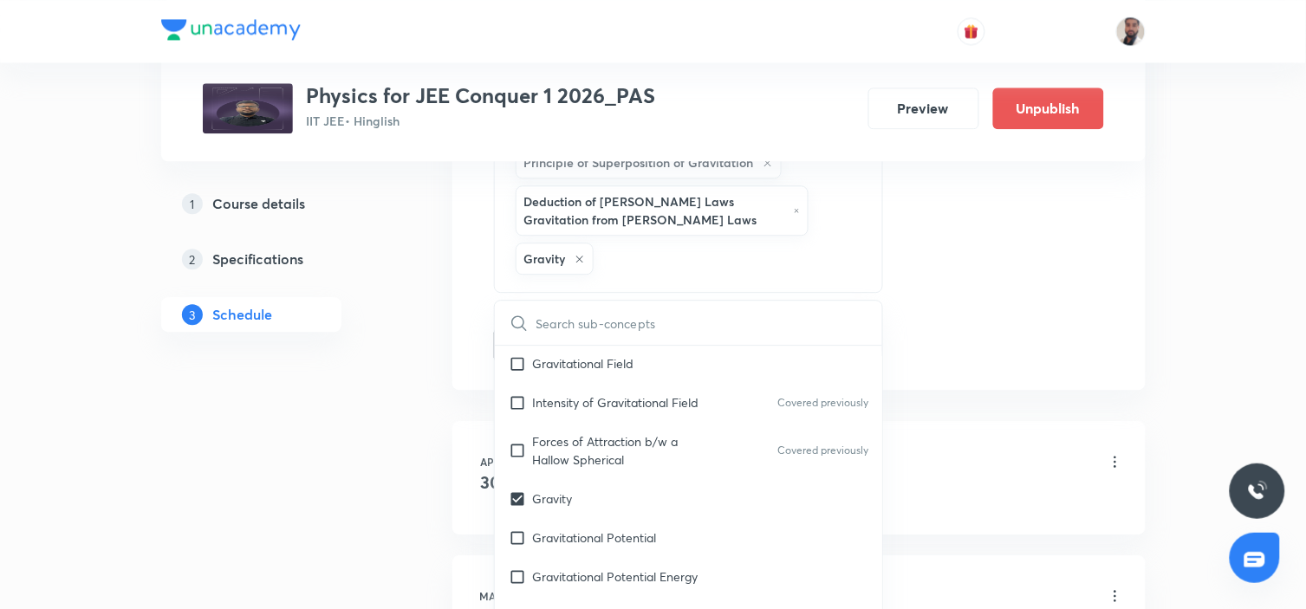
scroll to position [8233, 0]
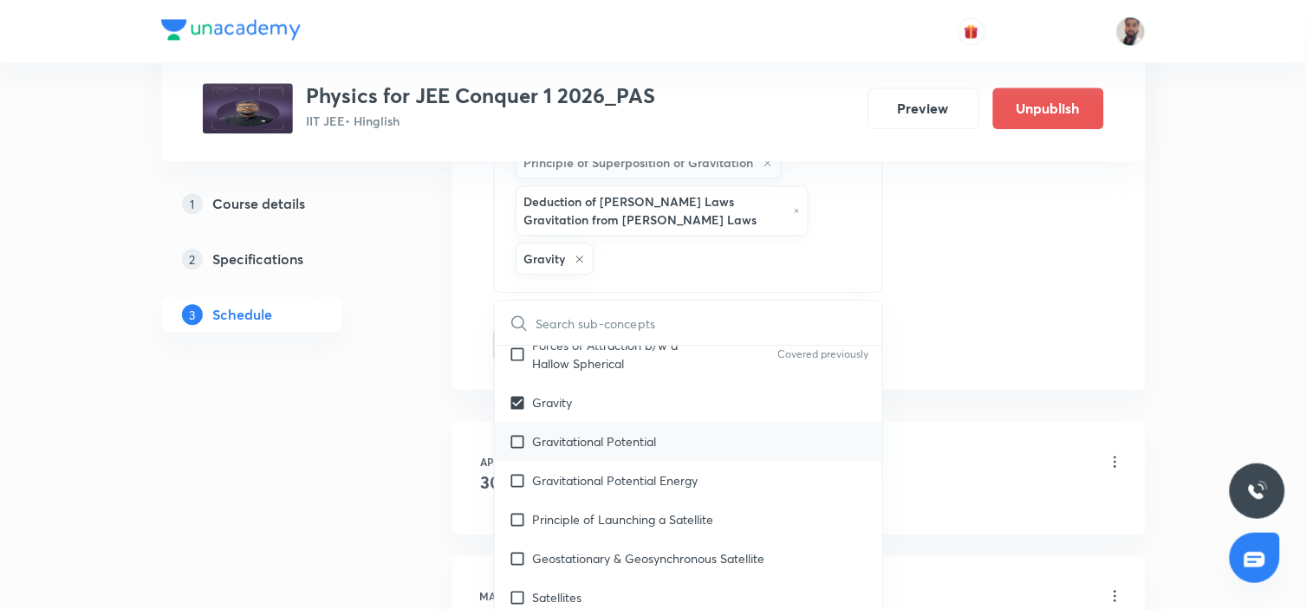
click at [550, 432] on p "Gravitational Potential" at bounding box center [595, 441] width 124 height 18
checkbox input "true"
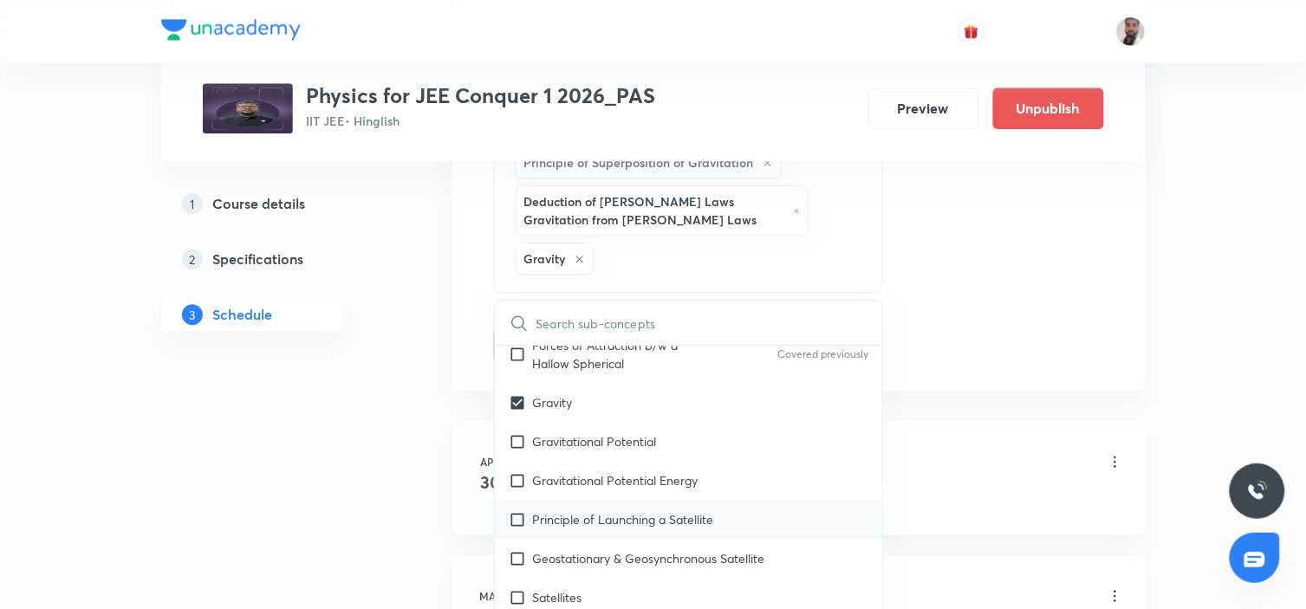
checkbox input "true"
drag, startPoint x: 561, startPoint y: 430, endPoint x: 370, endPoint y: 443, distance: 191.9
click at [561, 471] on p "Gravitational Potential Energy" at bounding box center [615, 480] width 165 height 18
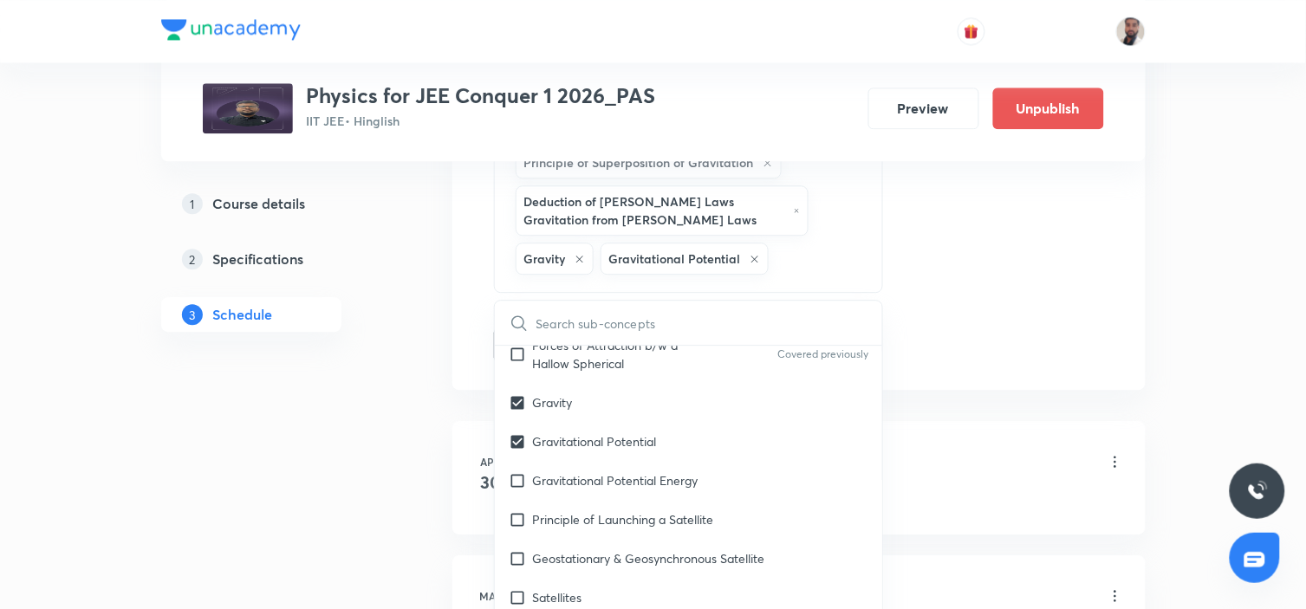
checkbox input "true"
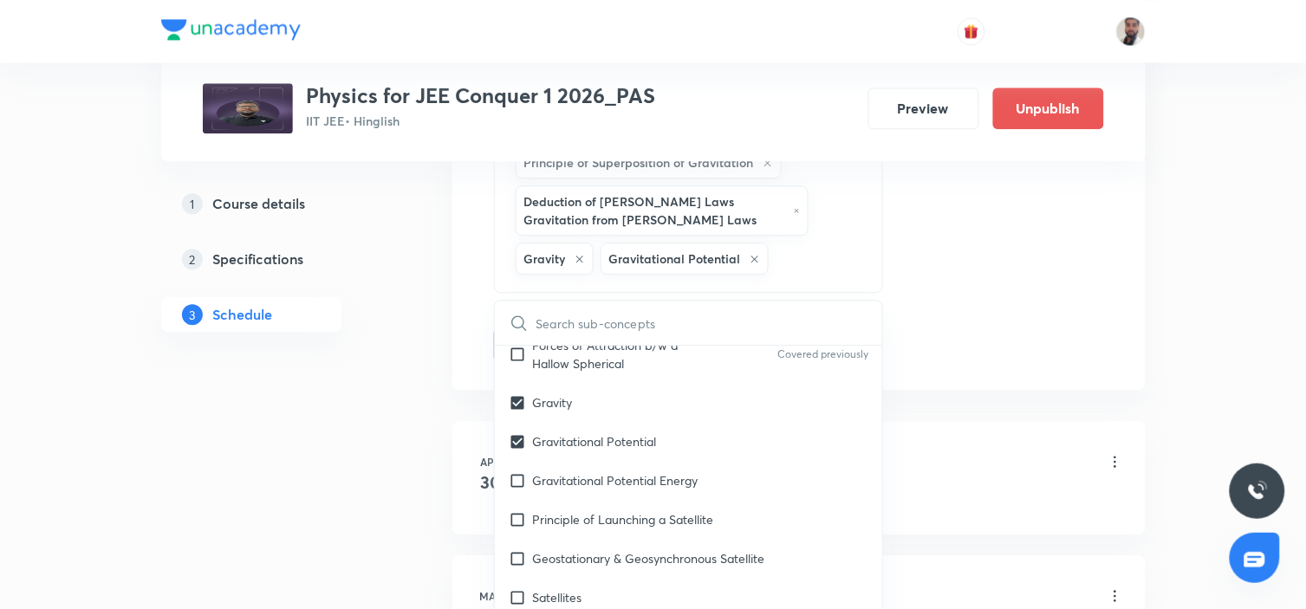
checkbox input "true"
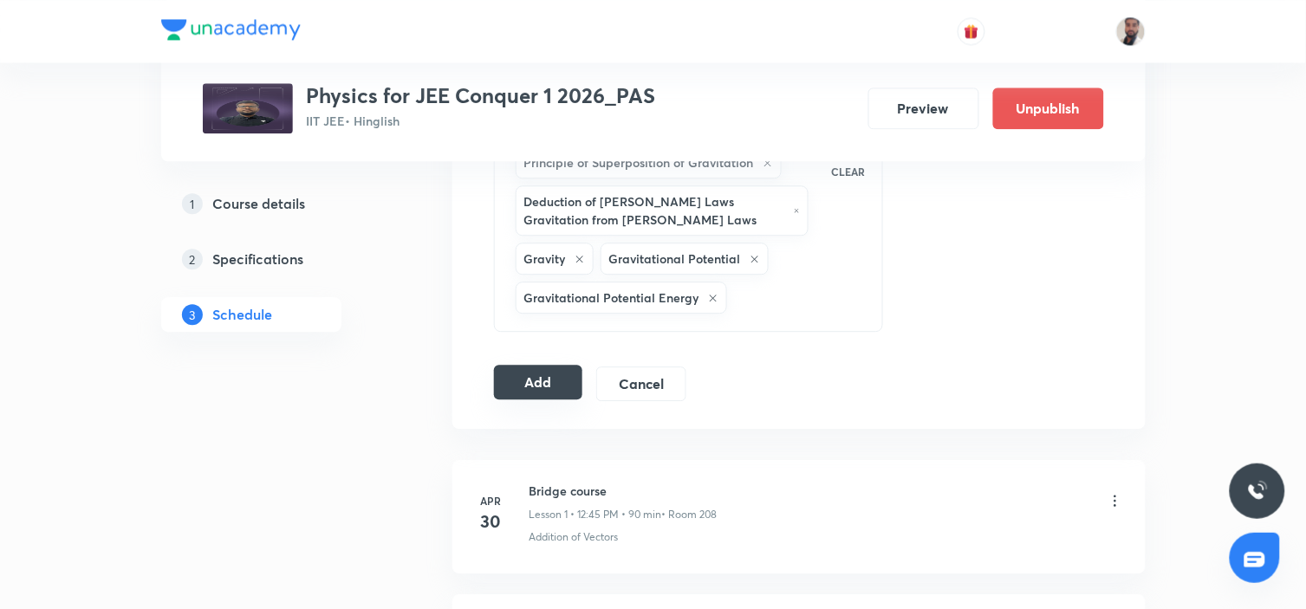
click at [526, 382] on button "Add" at bounding box center [538, 382] width 89 height 35
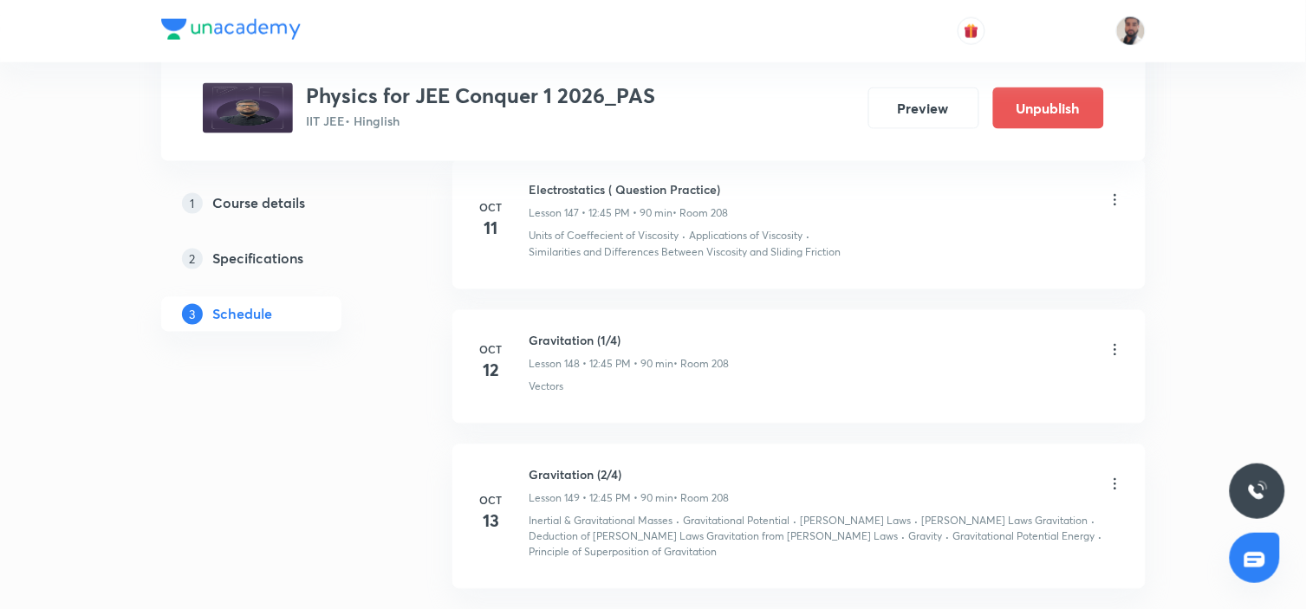
scroll to position [20977, 0]
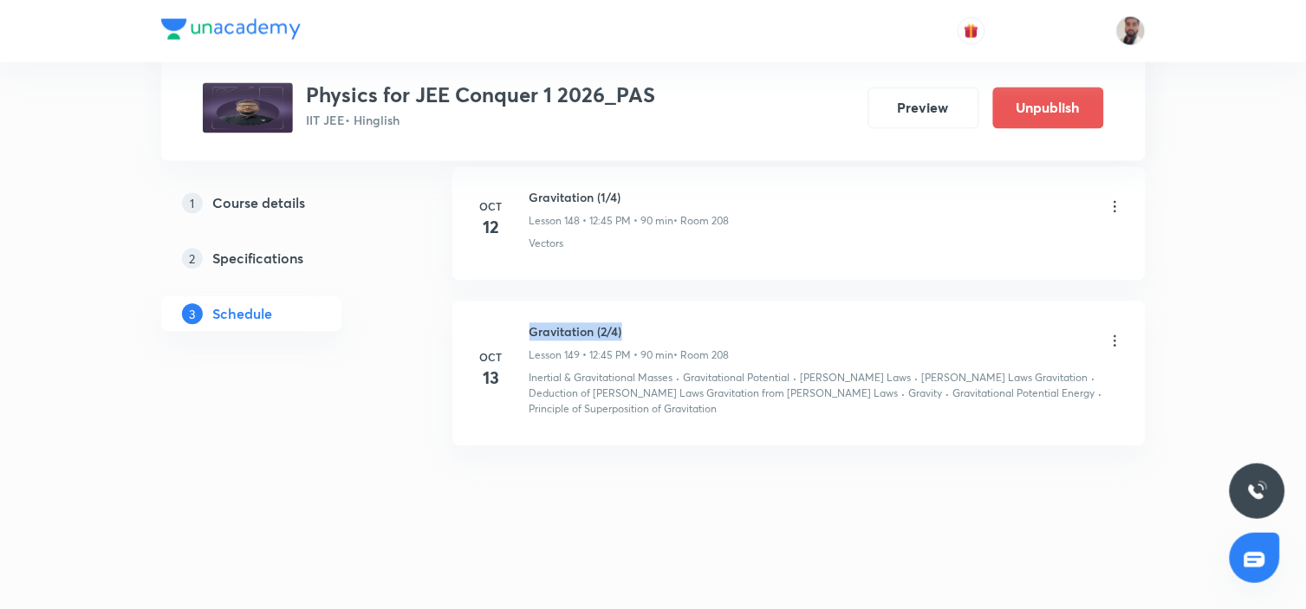
drag, startPoint x: 639, startPoint y: 322, endPoint x: 527, endPoint y: 323, distance: 112.6
click at [527, 323] on div "[DATE] Gravitation (2/4) Lesson 149 • 12:45 PM • 90 min • Room 208 Inertial & G…" at bounding box center [799, 370] width 650 height 95
copy h6 "Gravitation (2/4)"
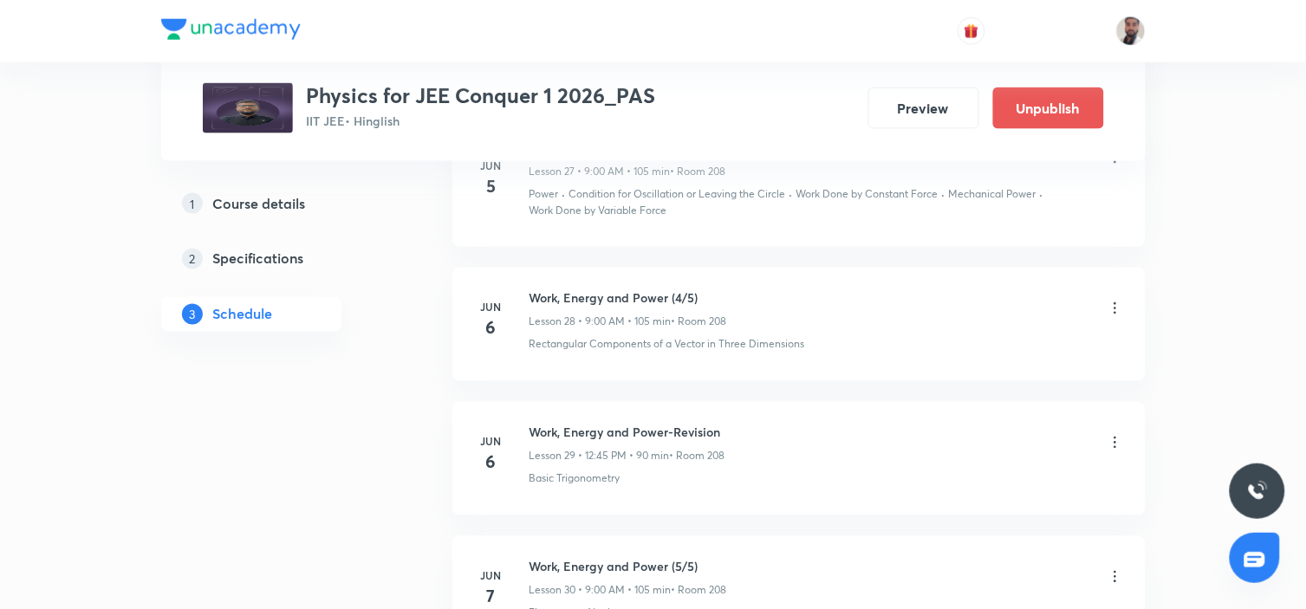
scroll to position [0, 0]
